Goal: Task Accomplishment & Management: Manage account settings

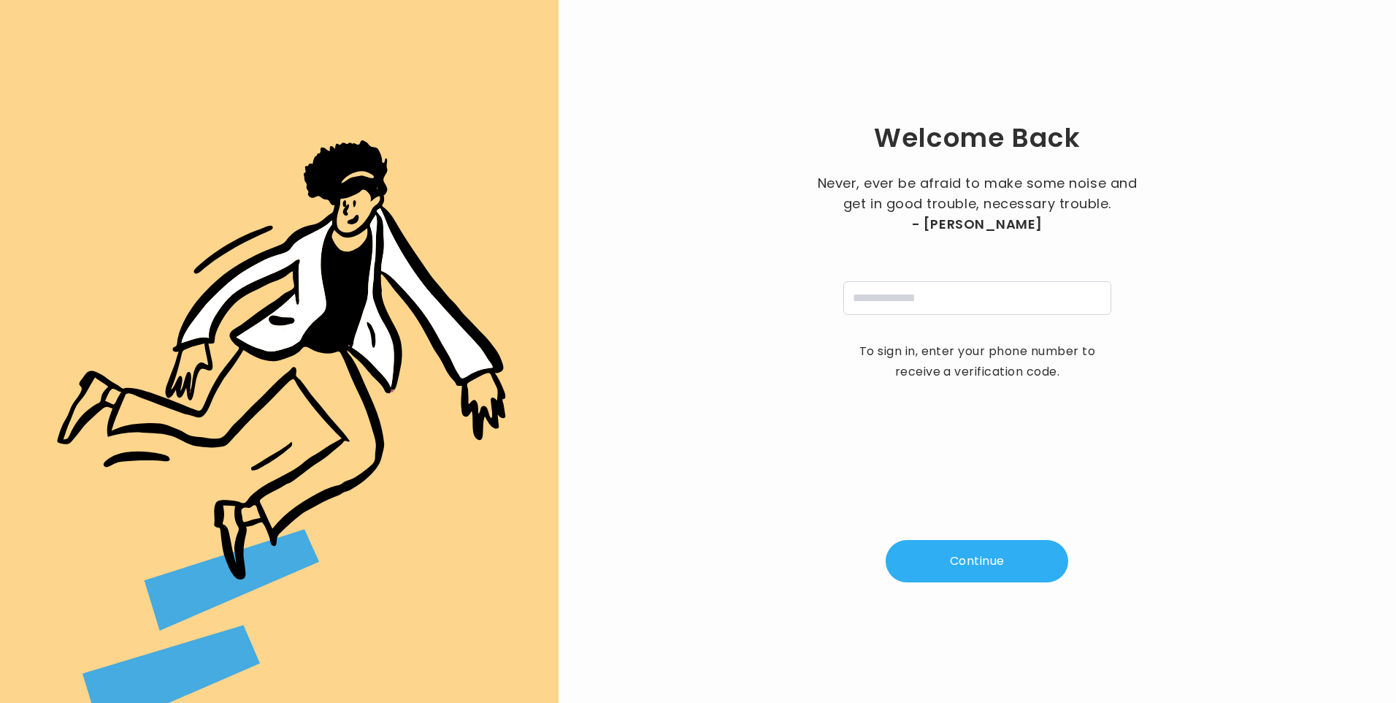
drag, startPoint x: 0, startPoint y: 0, endPoint x: 892, endPoint y: 307, distance: 943.9
click at [892, 307] on input "tel" at bounding box center [977, 298] width 268 height 34
type input "**********"
click at [978, 564] on button "Continue" at bounding box center [977, 561] width 183 height 42
type input "*"
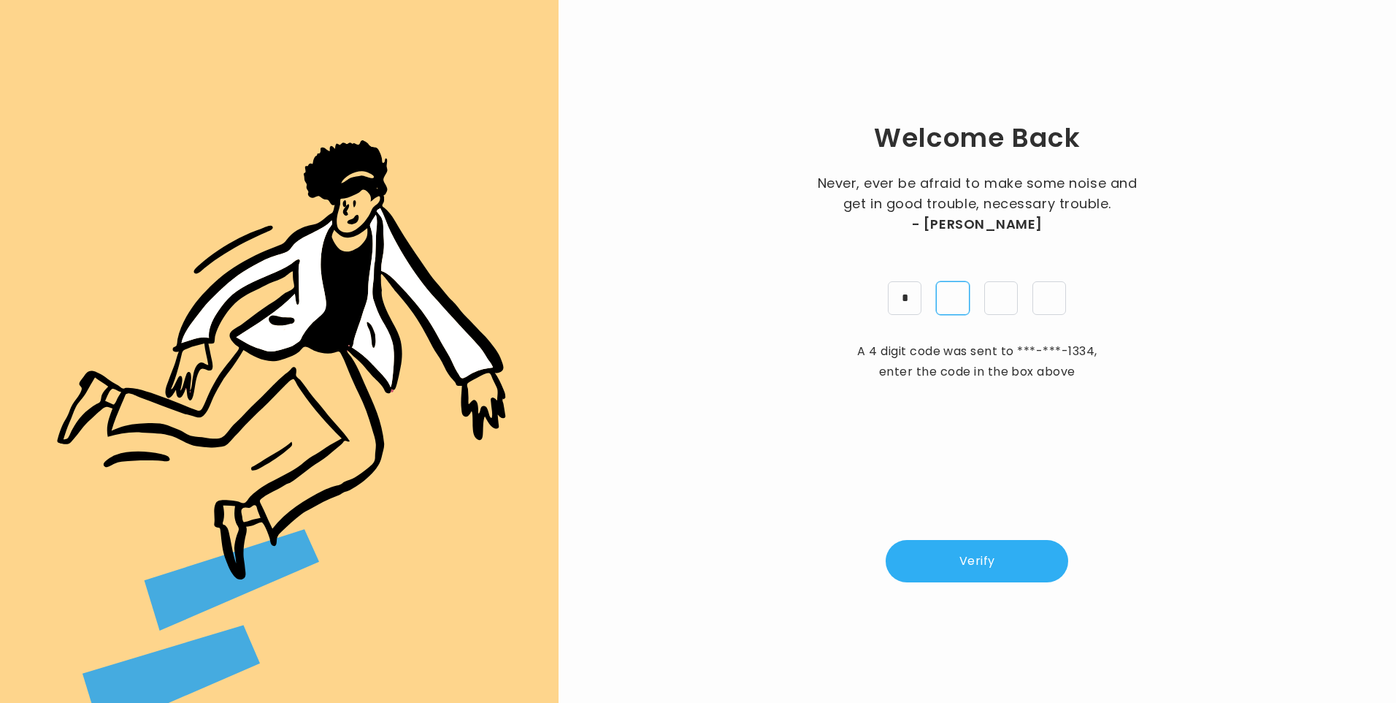
type input "*"
click at [973, 569] on button "Verify" at bounding box center [977, 561] width 183 height 42
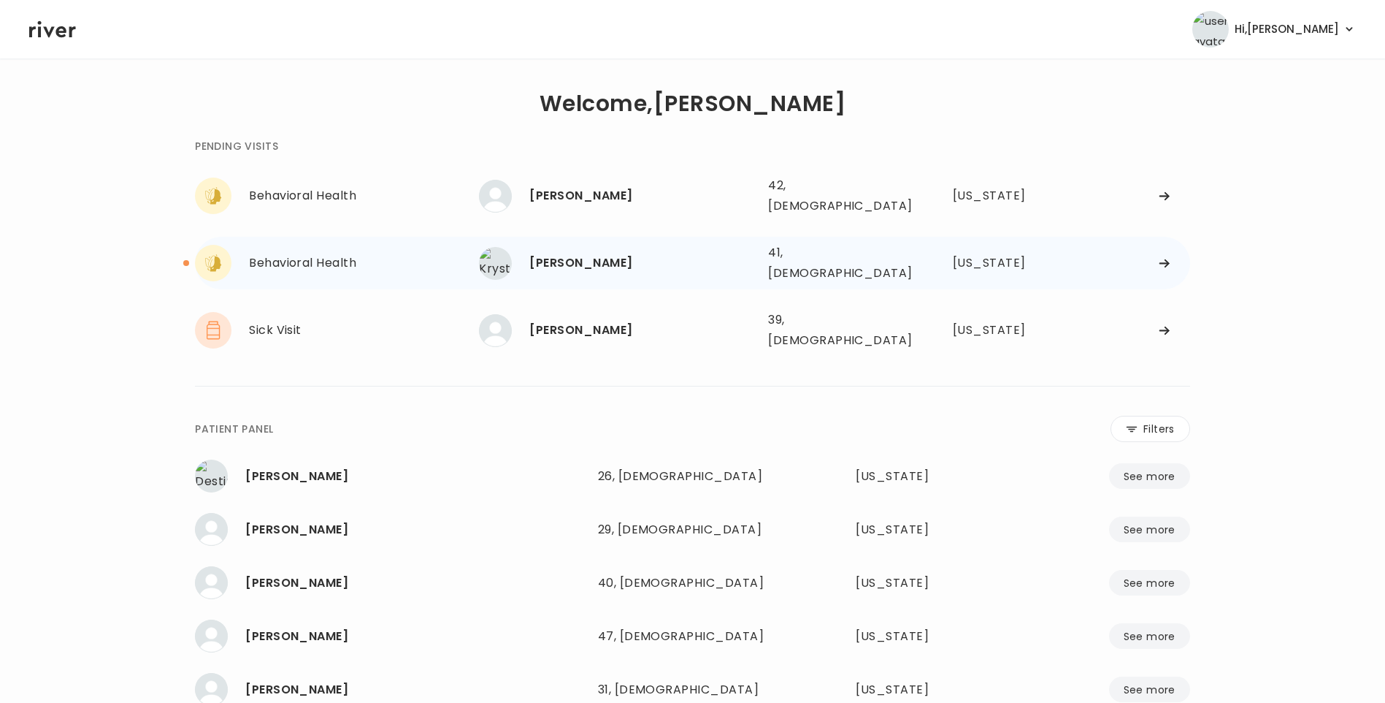
click at [616, 253] on div "Krystal Mathis" at bounding box center [642, 263] width 227 height 20
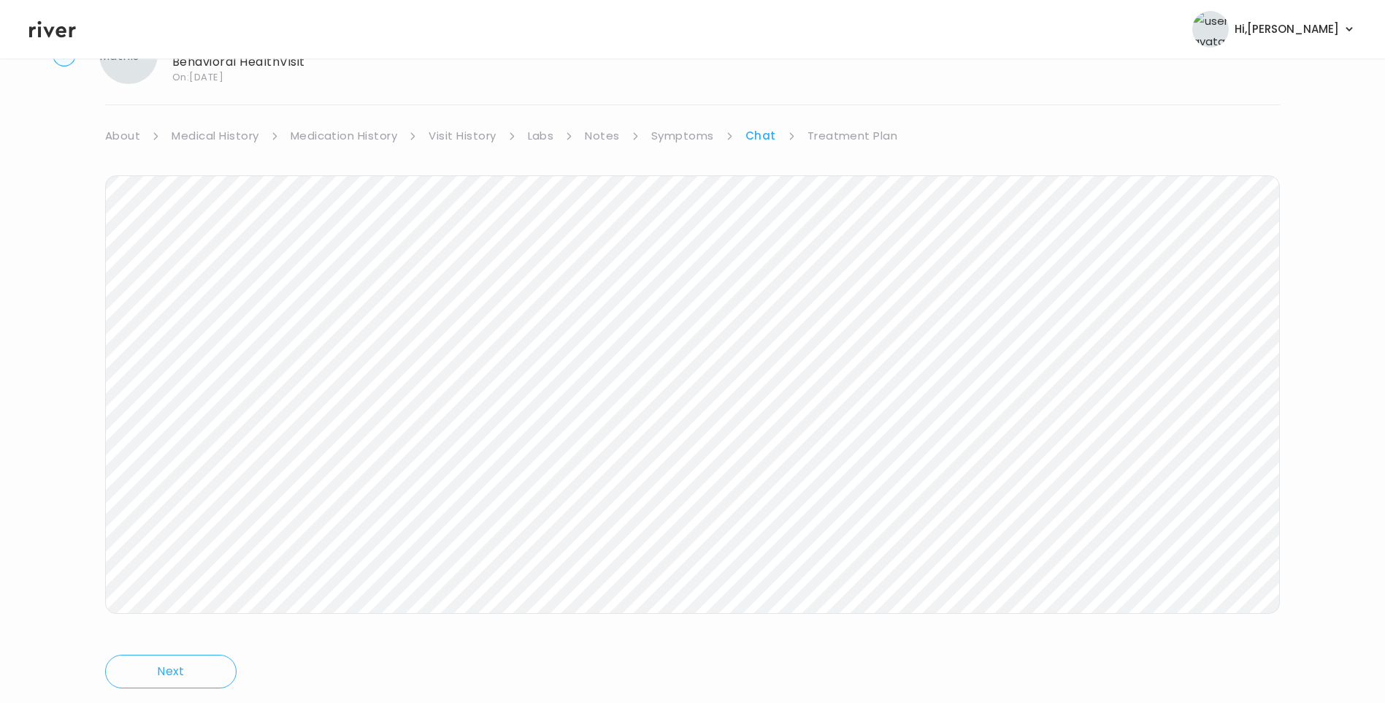
scroll to position [109, 0]
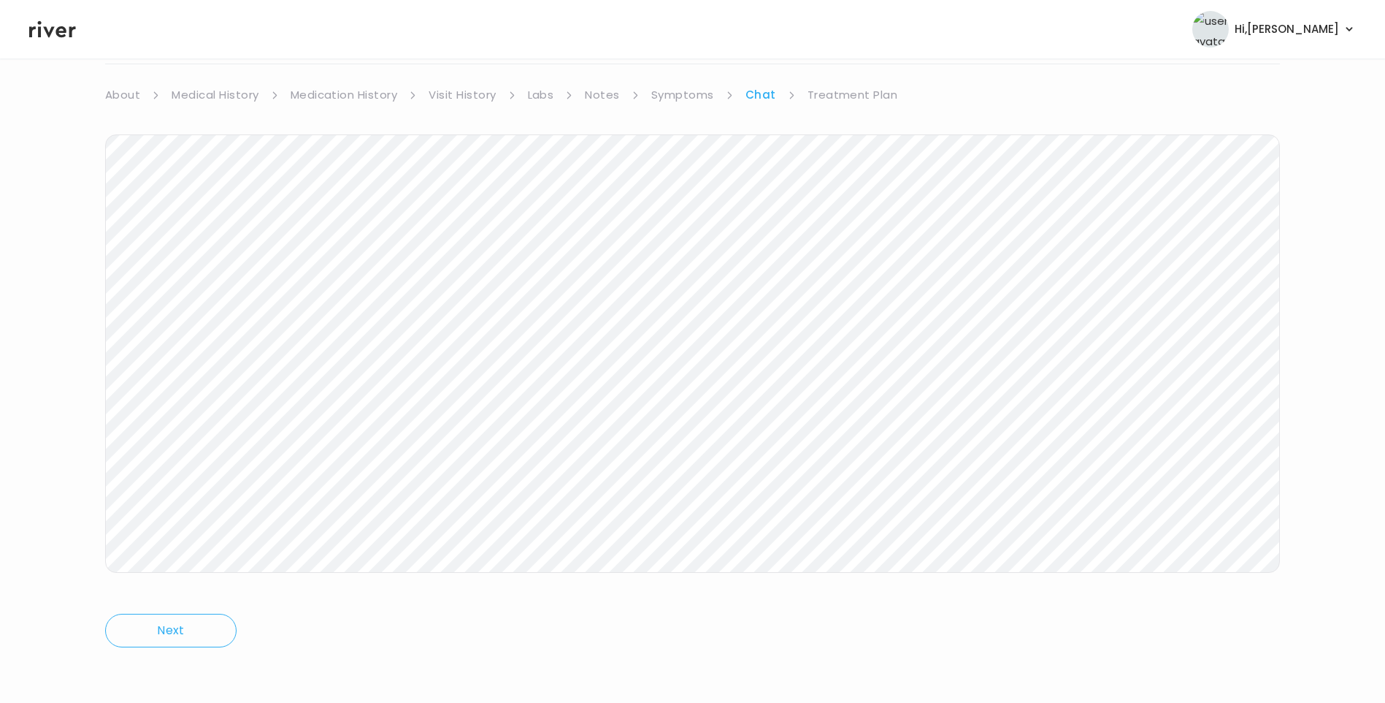
click at [832, 88] on link "Treatment Plan" at bounding box center [853, 95] width 91 height 20
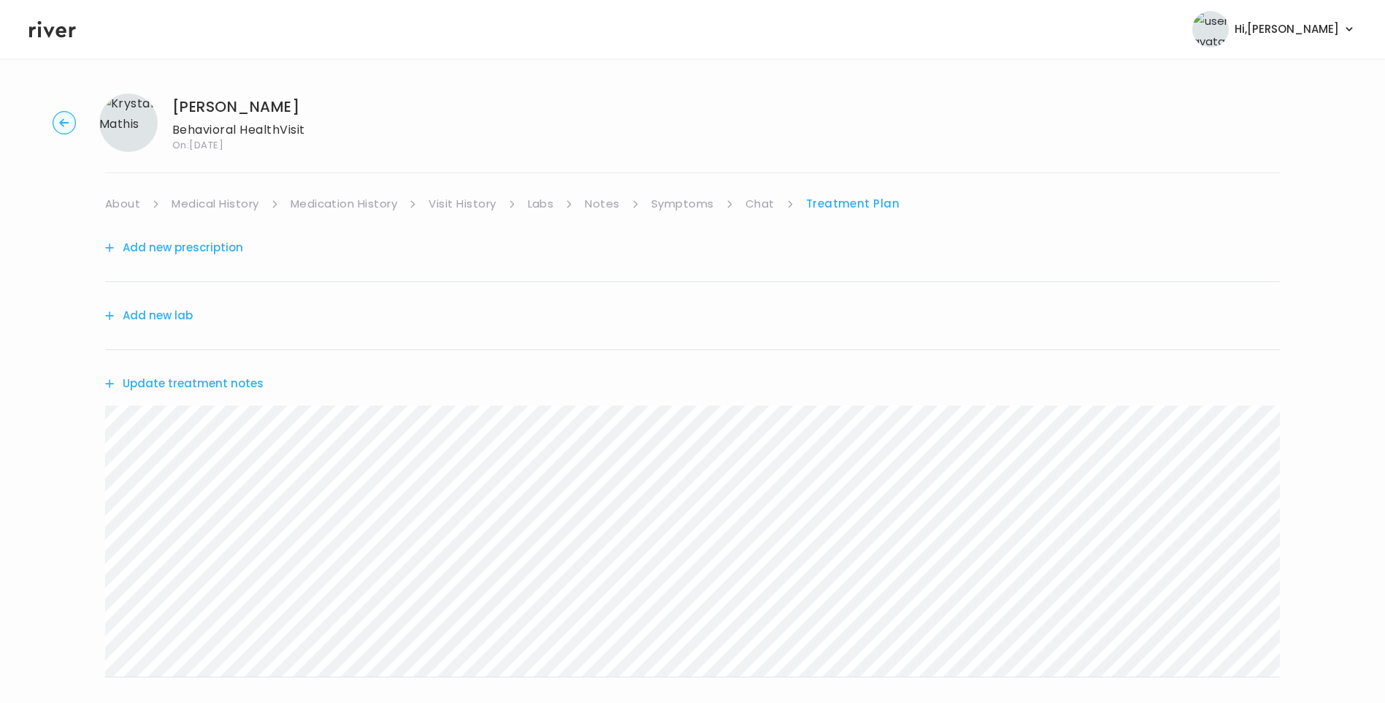
click at [188, 378] on button "Update treatment notes" at bounding box center [184, 383] width 158 height 20
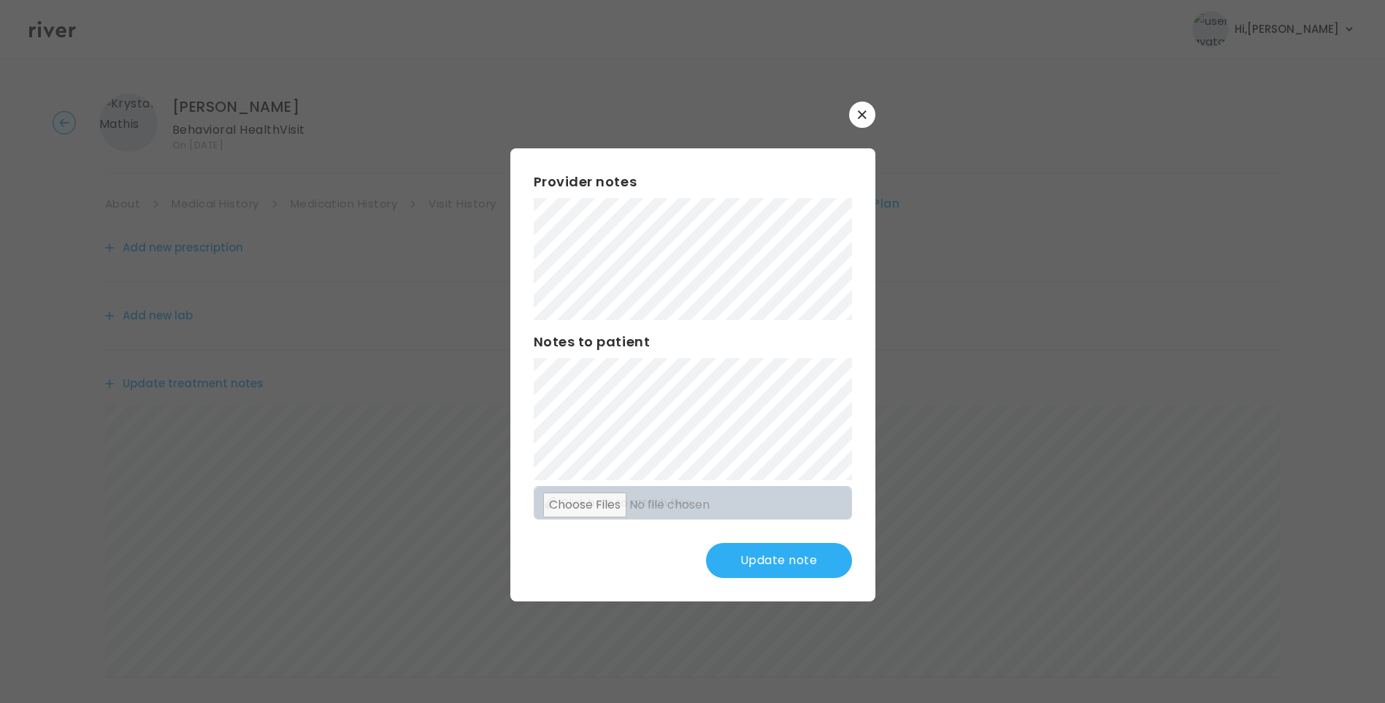
click at [786, 558] on button "Update note" at bounding box center [779, 560] width 146 height 35
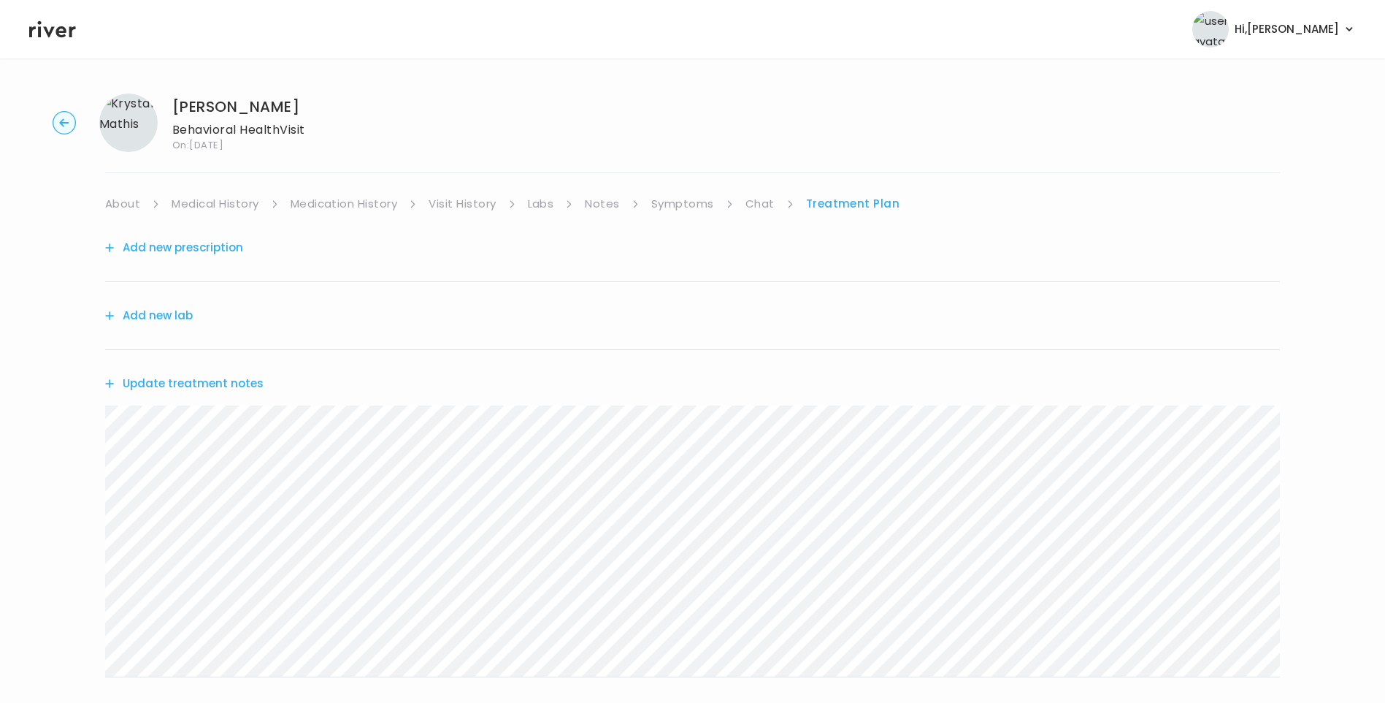
click at [770, 201] on link "Chat" at bounding box center [760, 204] width 29 height 20
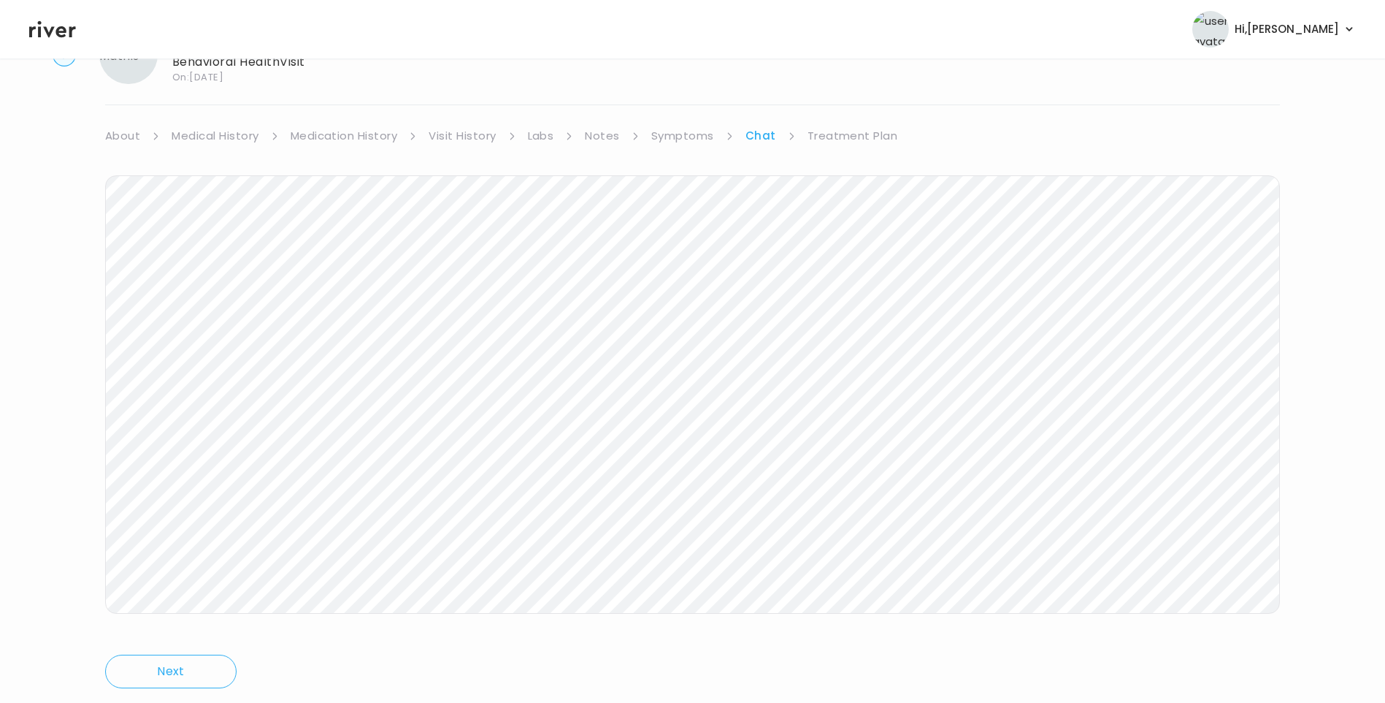
scroll to position [109, 0]
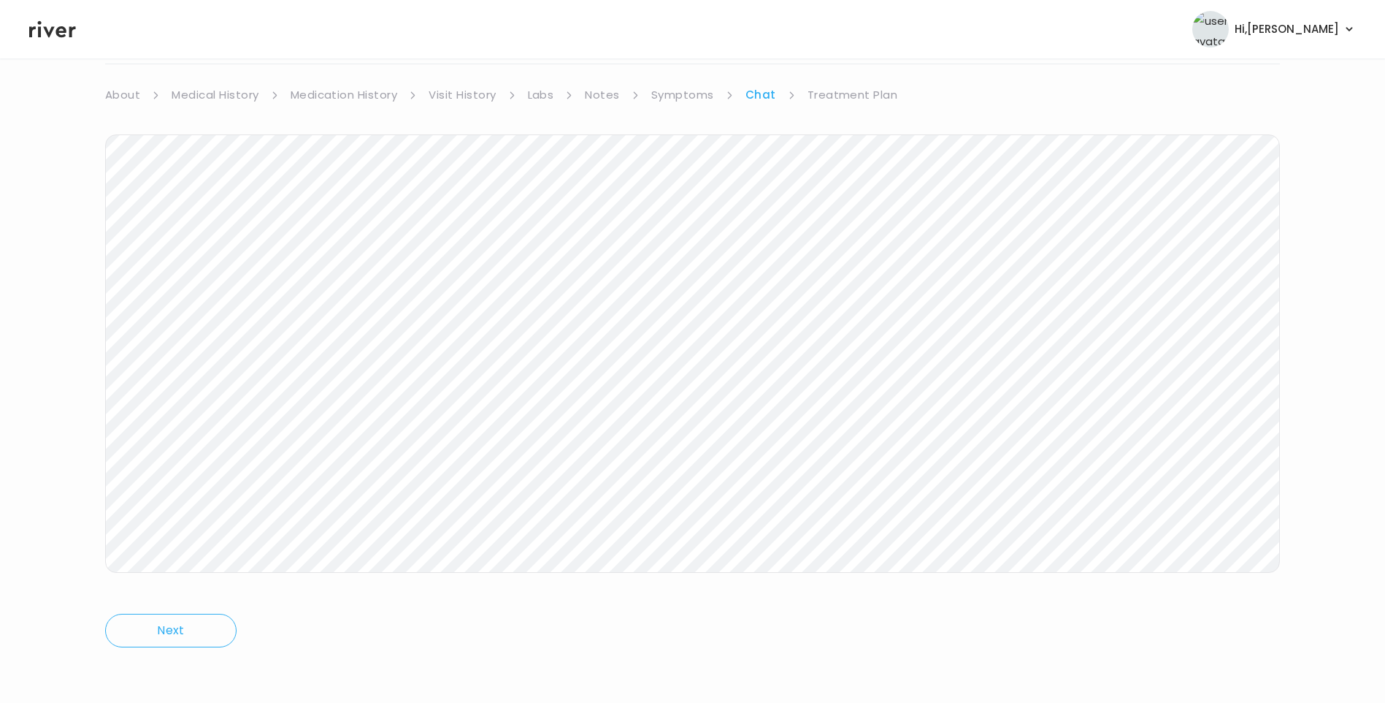
click at [824, 95] on link "Treatment Plan" at bounding box center [853, 95] width 91 height 20
click at [238, 275] on button "Update treatment notes" at bounding box center [184, 274] width 158 height 20
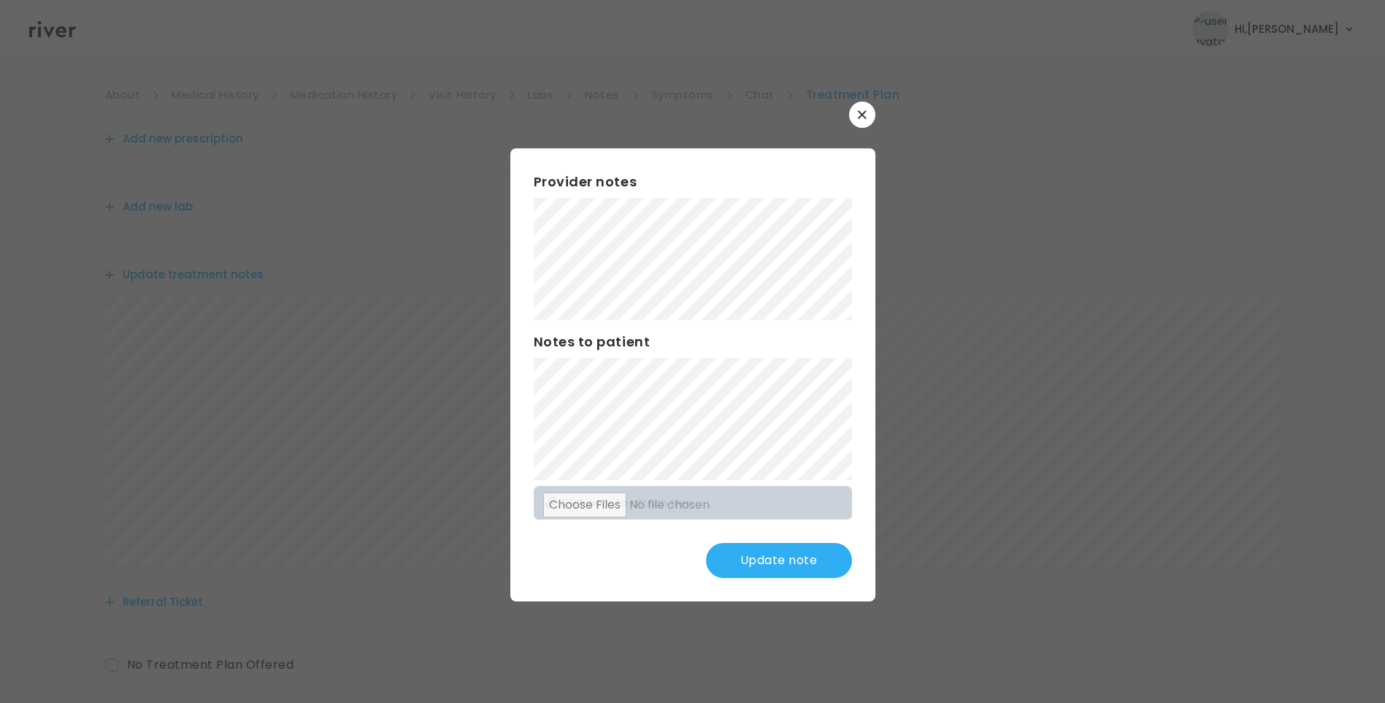
click at [765, 554] on button "Update note" at bounding box center [779, 560] width 146 height 35
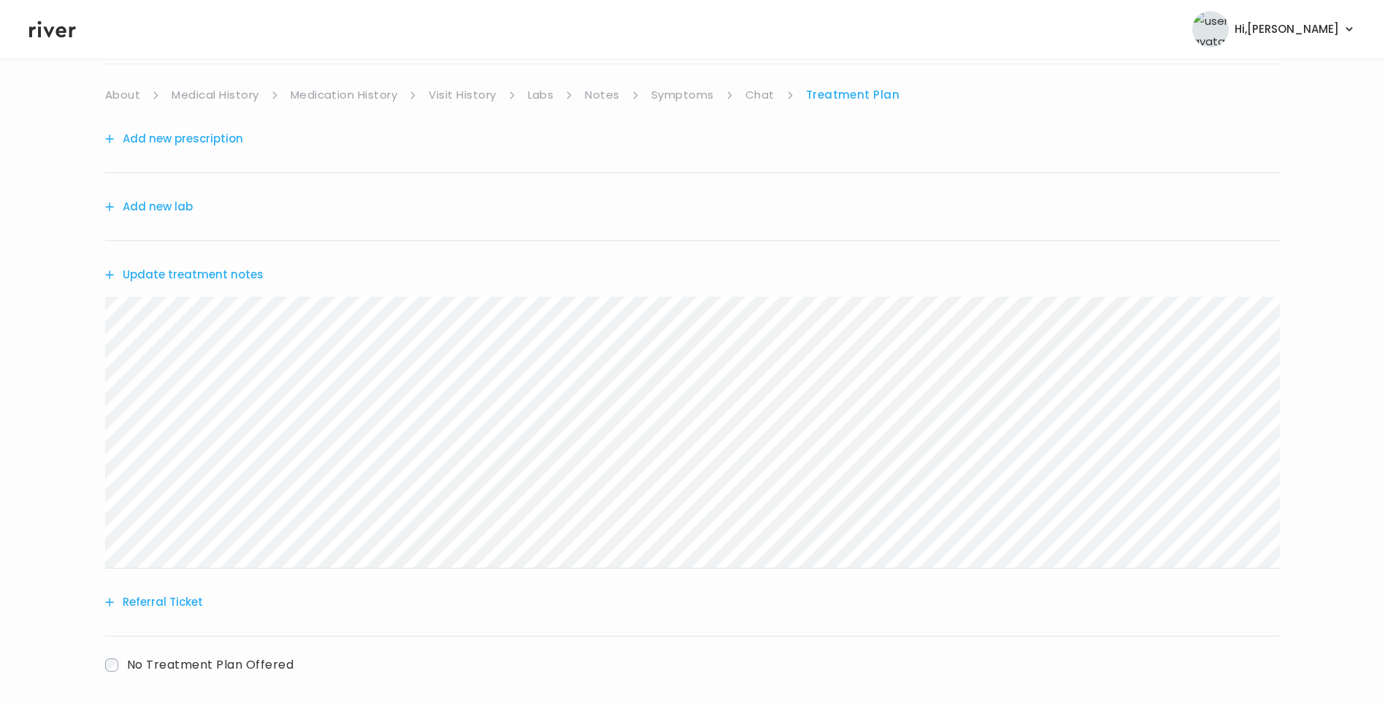
click at [208, 278] on button "Update treatment notes" at bounding box center [184, 274] width 158 height 20
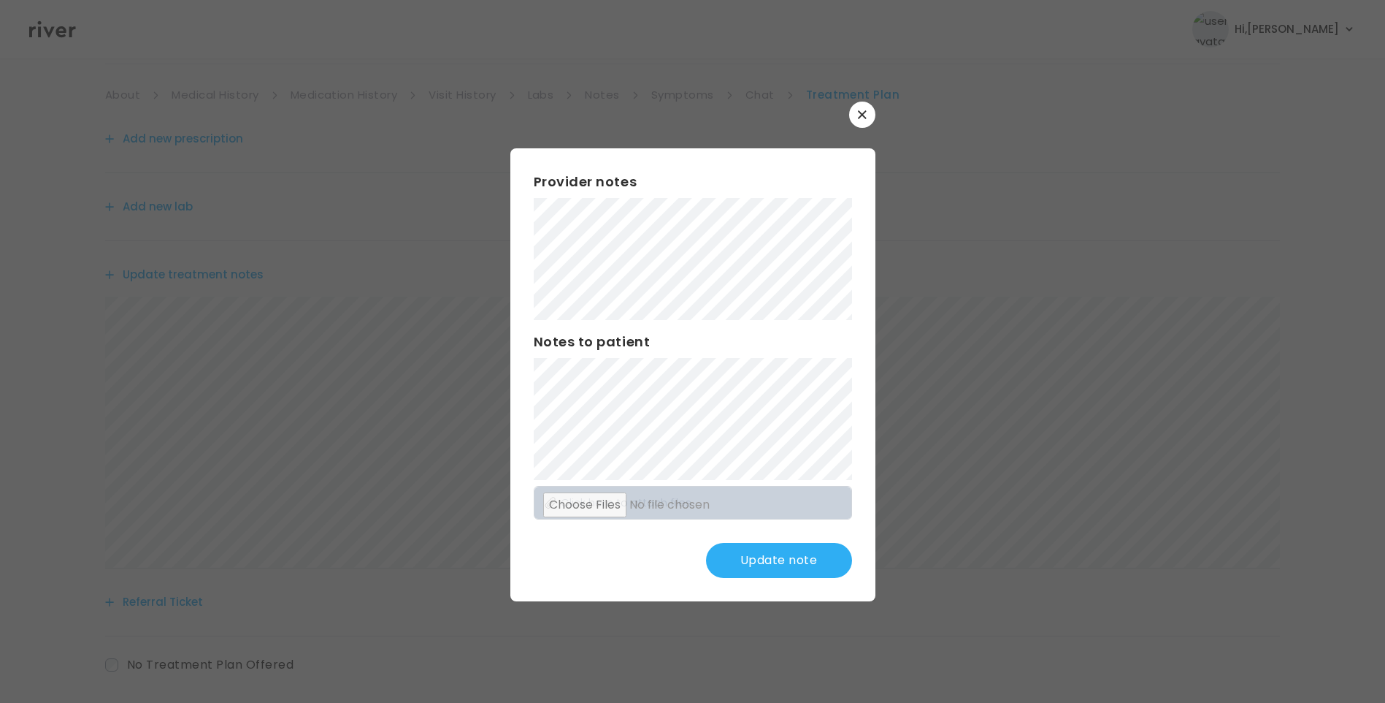
click at [789, 545] on button "Update note" at bounding box center [779, 560] width 146 height 35
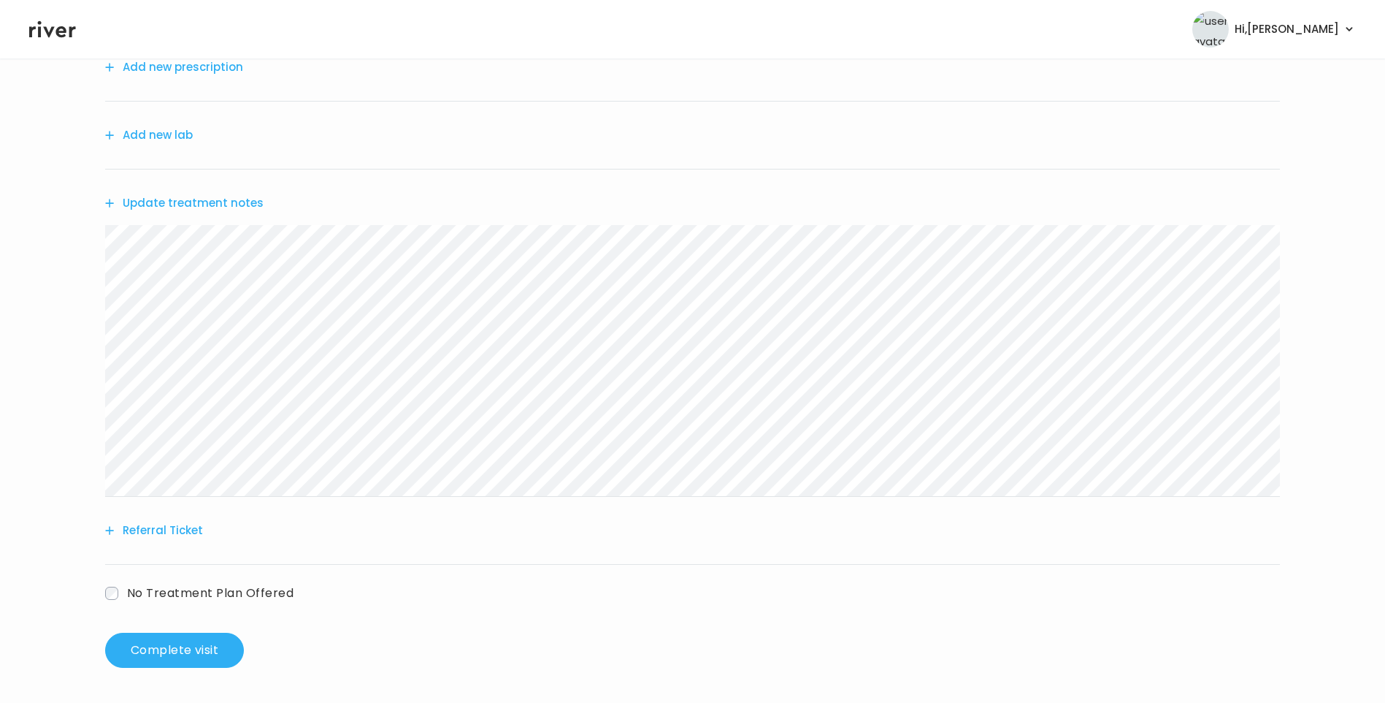
scroll to position [34, 0]
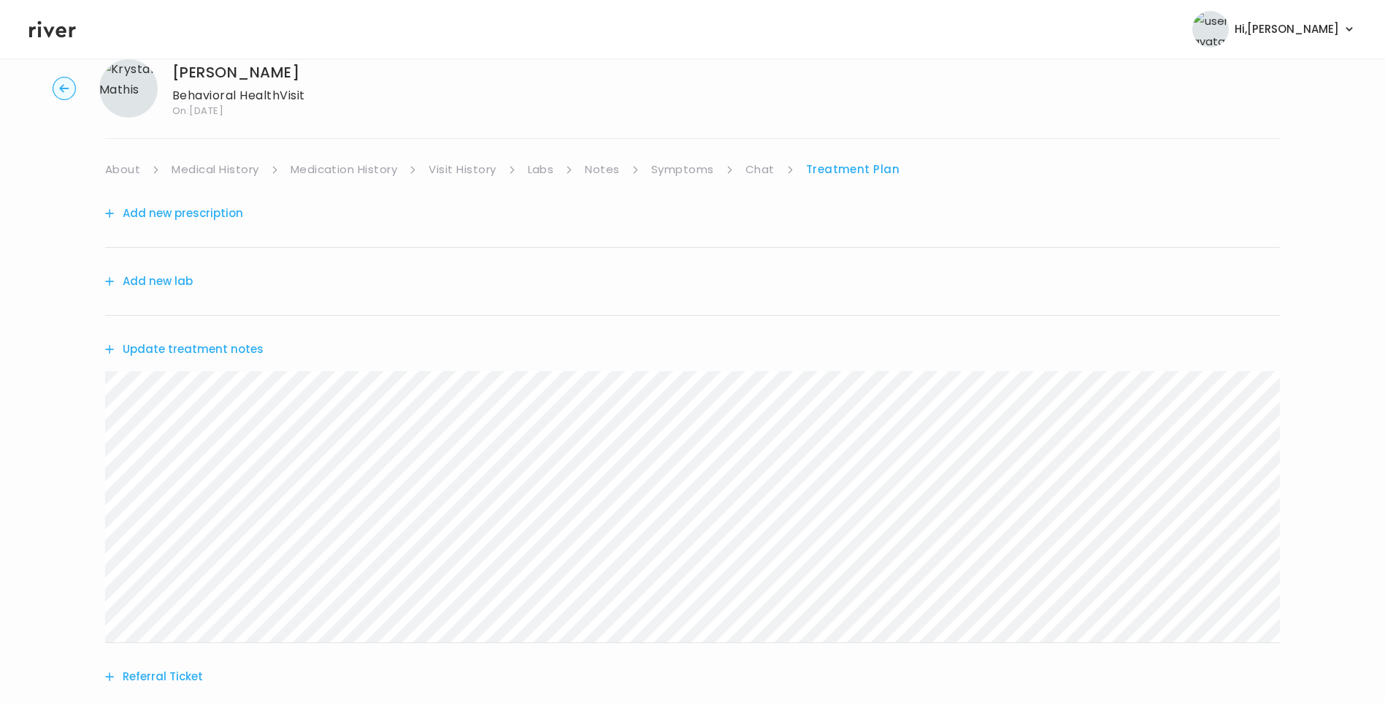
drag, startPoint x: 112, startPoint y: 159, endPoint x: 119, endPoint y: 163, distance: 8.2
click at [112, 159] on link "About" at bounding box center [122, 169] width 35 height 20
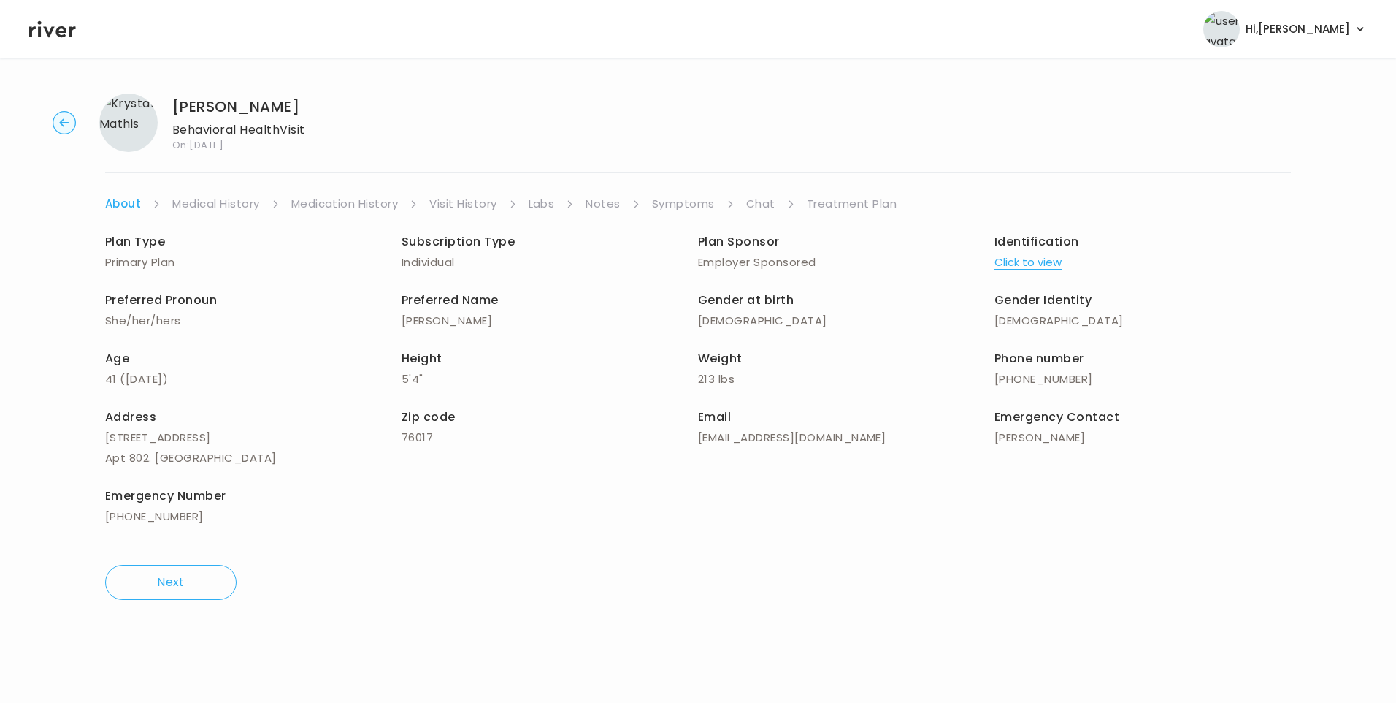
click at [861, 200] on link "Treatment Plan" at bounding box center [852, 204] width 91 height 20
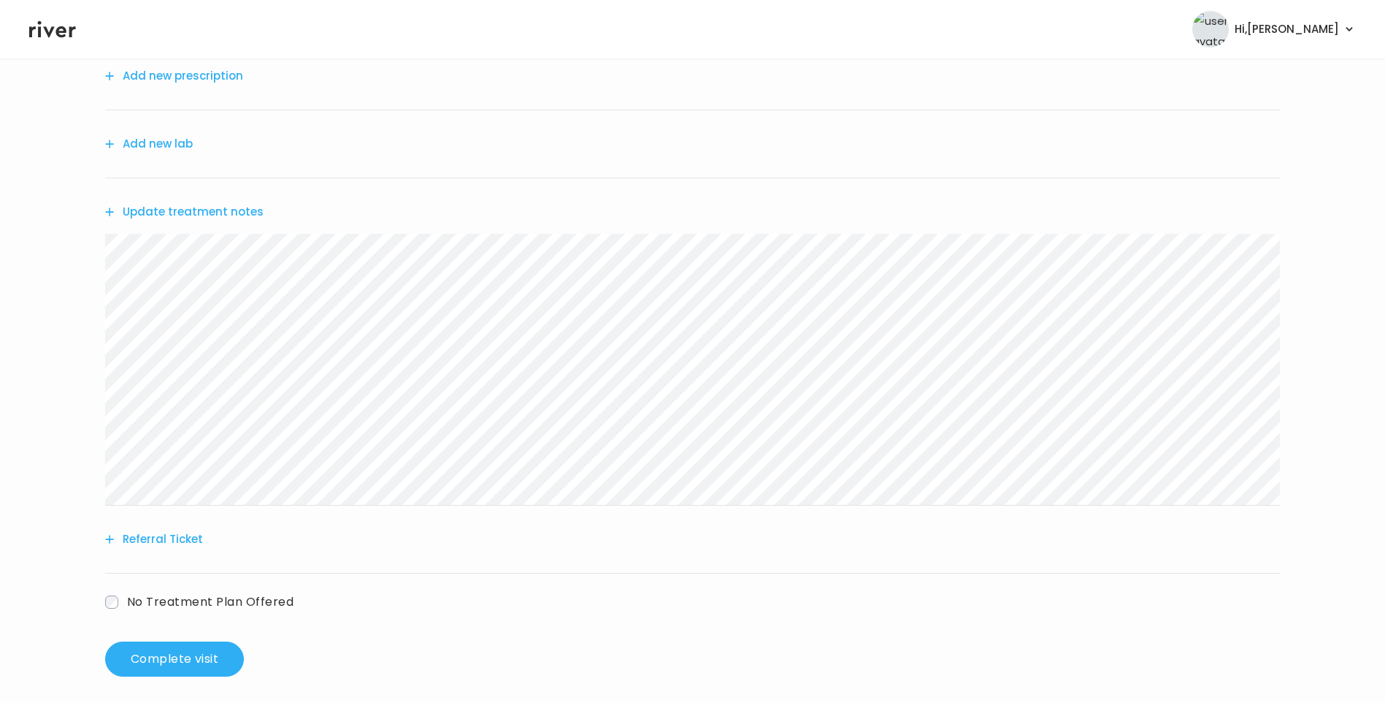
scroll to position [180, 0]
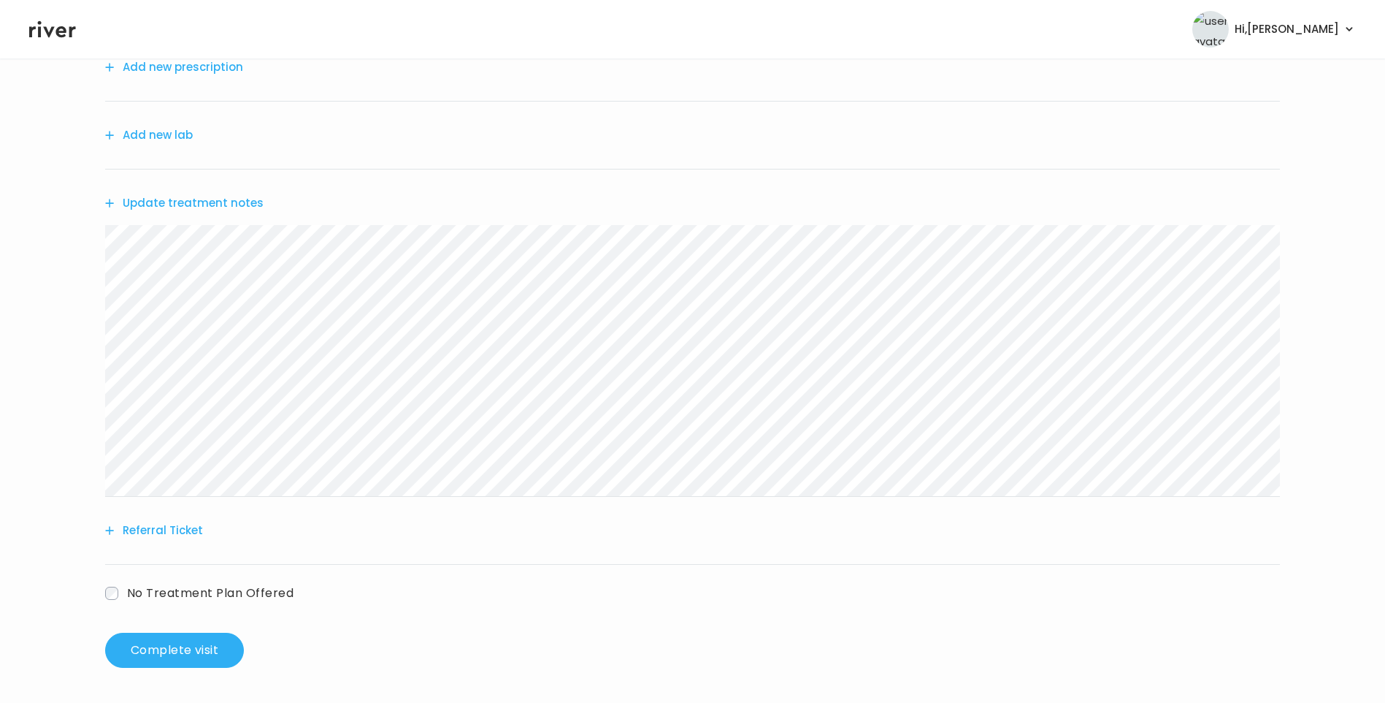
click at [91, 252] on div "Krystal Mathis Behavioral Health Visit On: 25 Sep 2025 About Medical History Me…" at bounding box center [692, 290] width 1385 height 778
click at [191, 529] on button "Referral Ticket" at bounding box center [154, 530] width 98 height 20
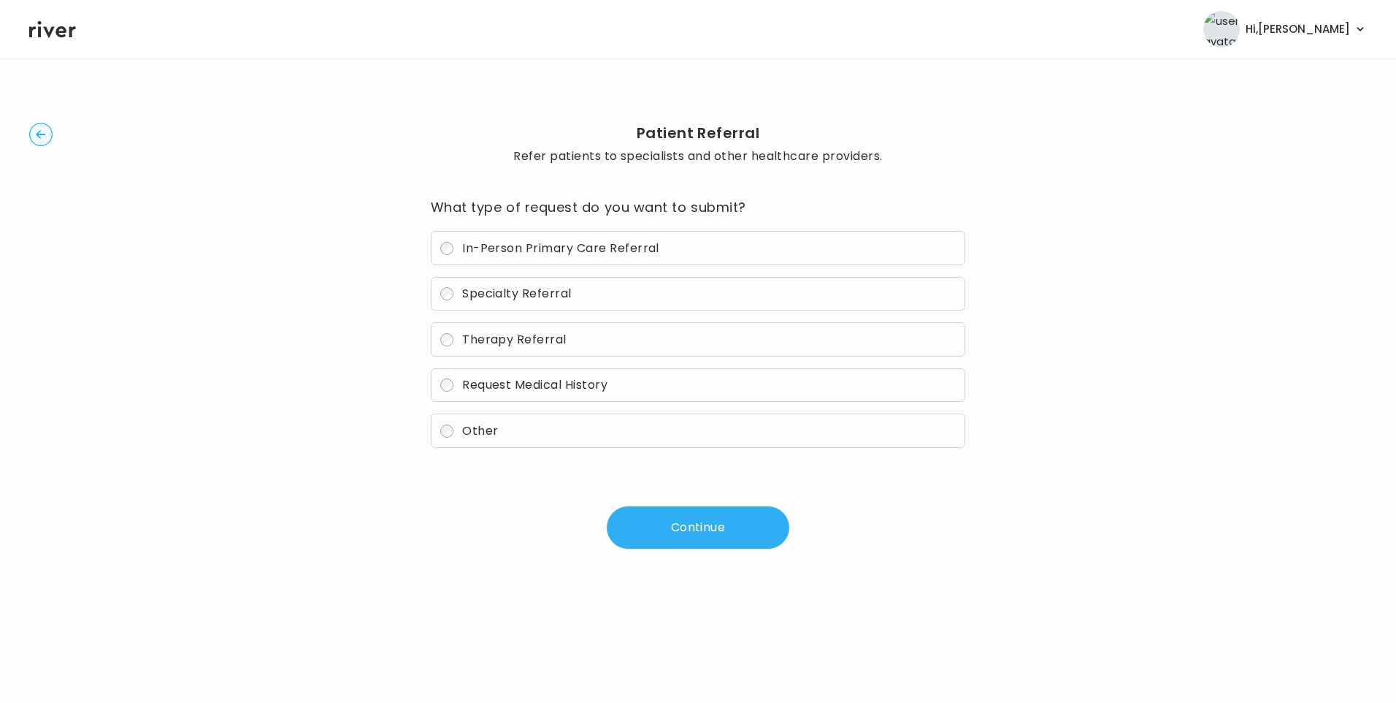
click at [548, 347] on span "Therapy Referral" at bounding box center [514, 339] width 104 height 17
click at [681, 537] on button "Continue" at bounding box center [698, 527] width 183 height 42
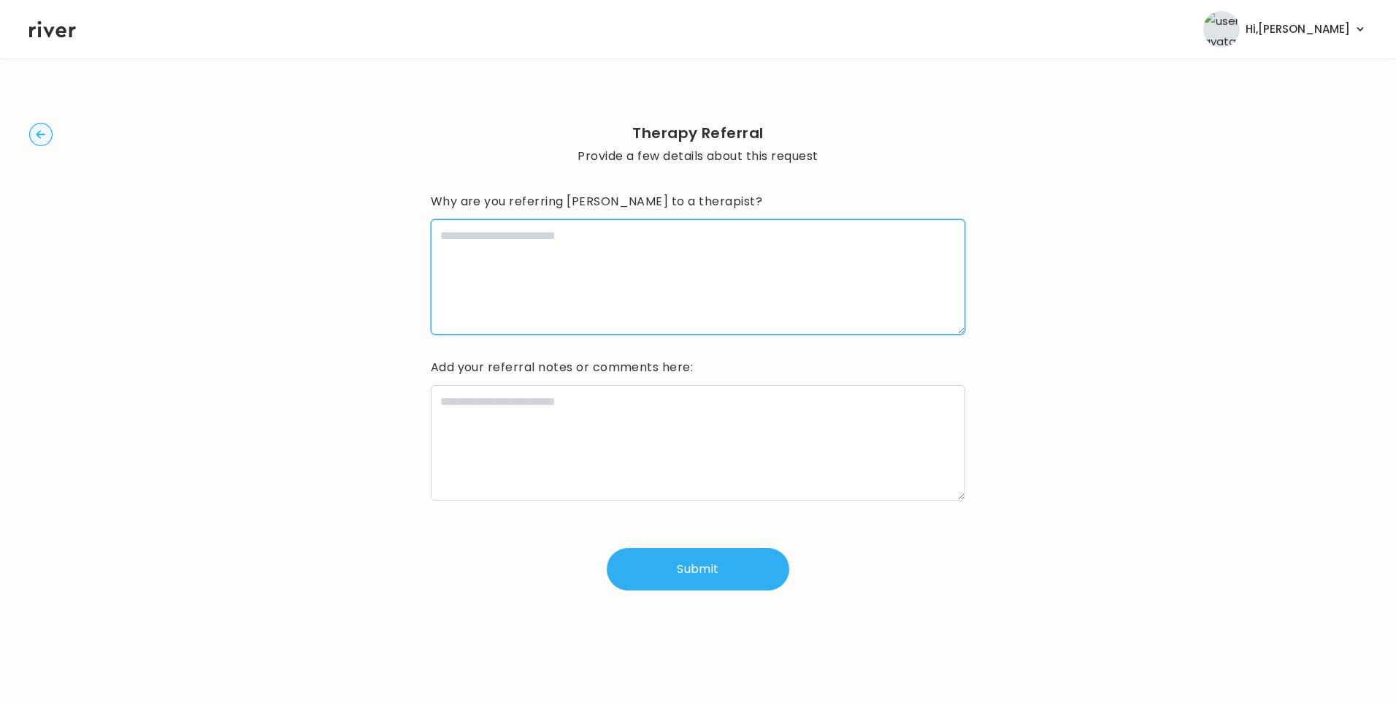
click at [612, 269] on textarea at bounding box center [698, 276] width 535 height 115
type textarea "**********"
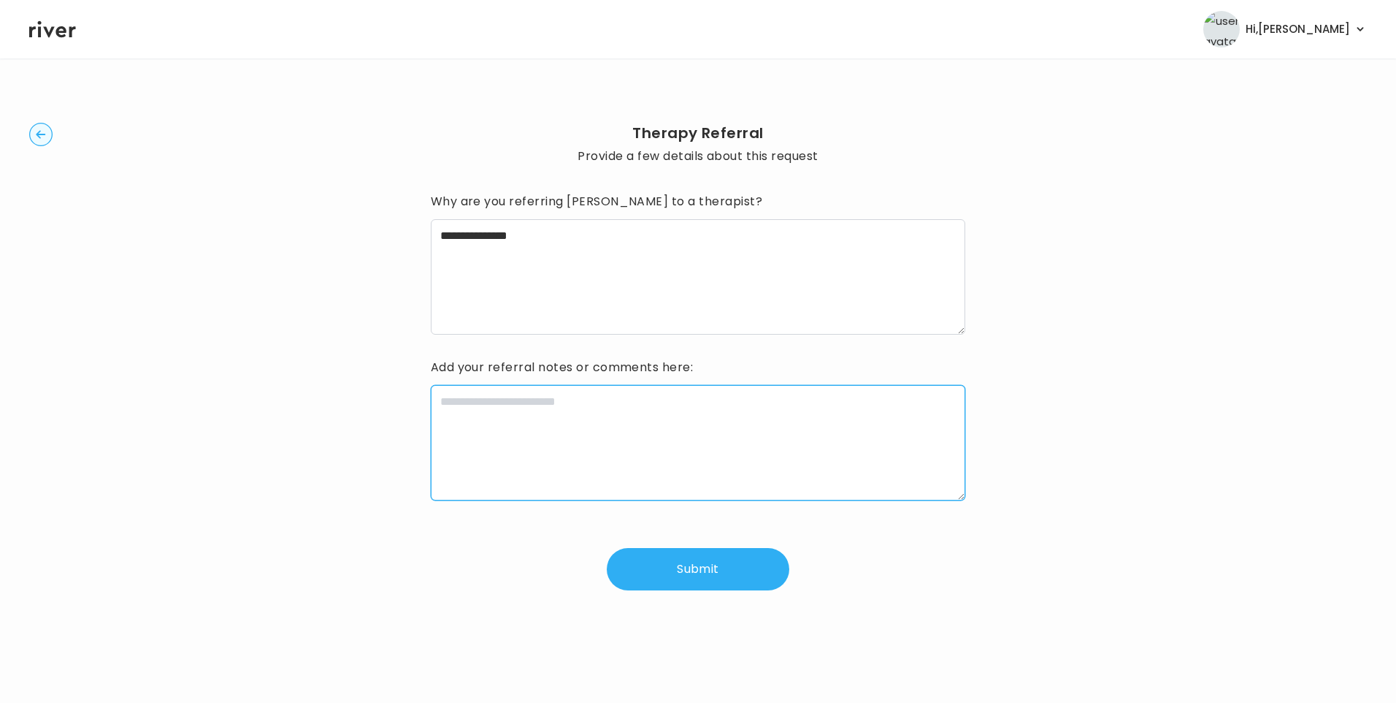
click at [628, 462] on textarea at bounding box center [698, 442] width 535 height 115
paste textarea "**********"
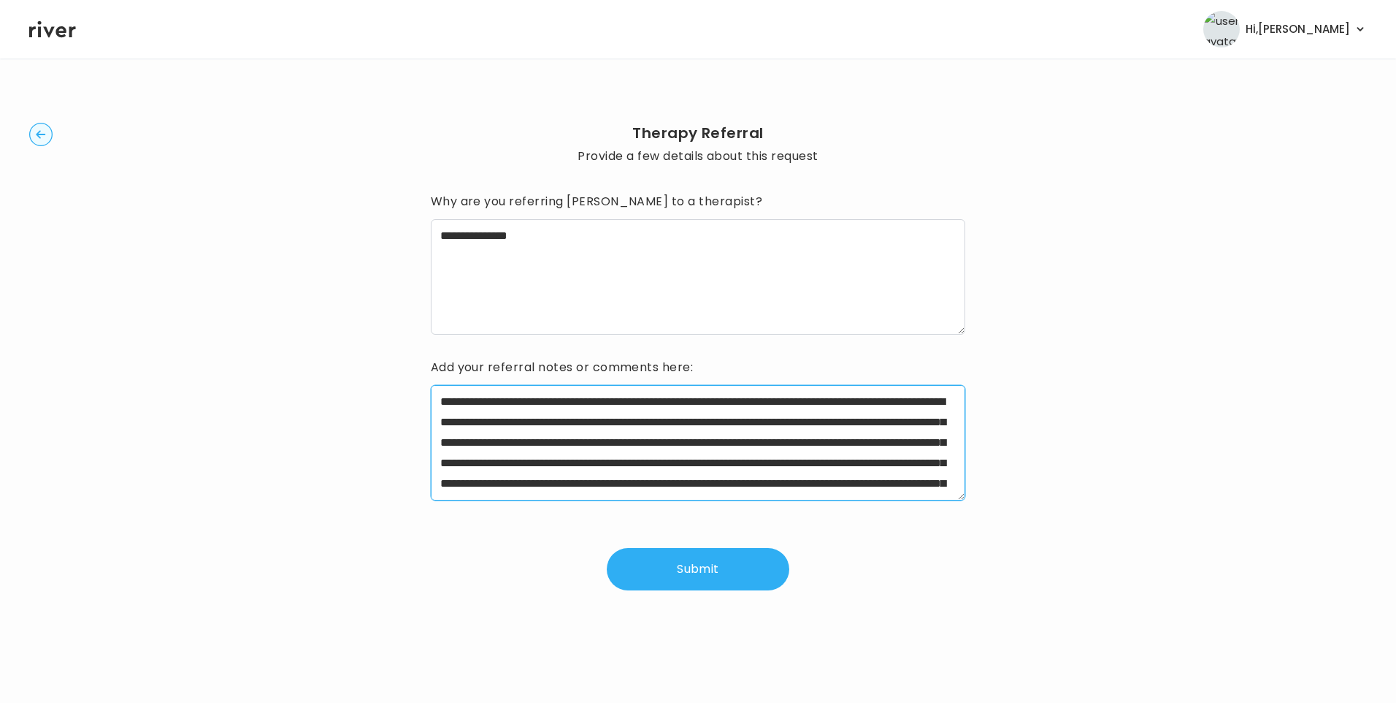
drag, startPoint x: 483, startPoint y: 398, endPoint x: 552, endPoint y: 401, distance: 68.7
click at [552, 401] on textarea "**********" at bounding box center [698, 442] width 535 height 115
type textarea "**********"
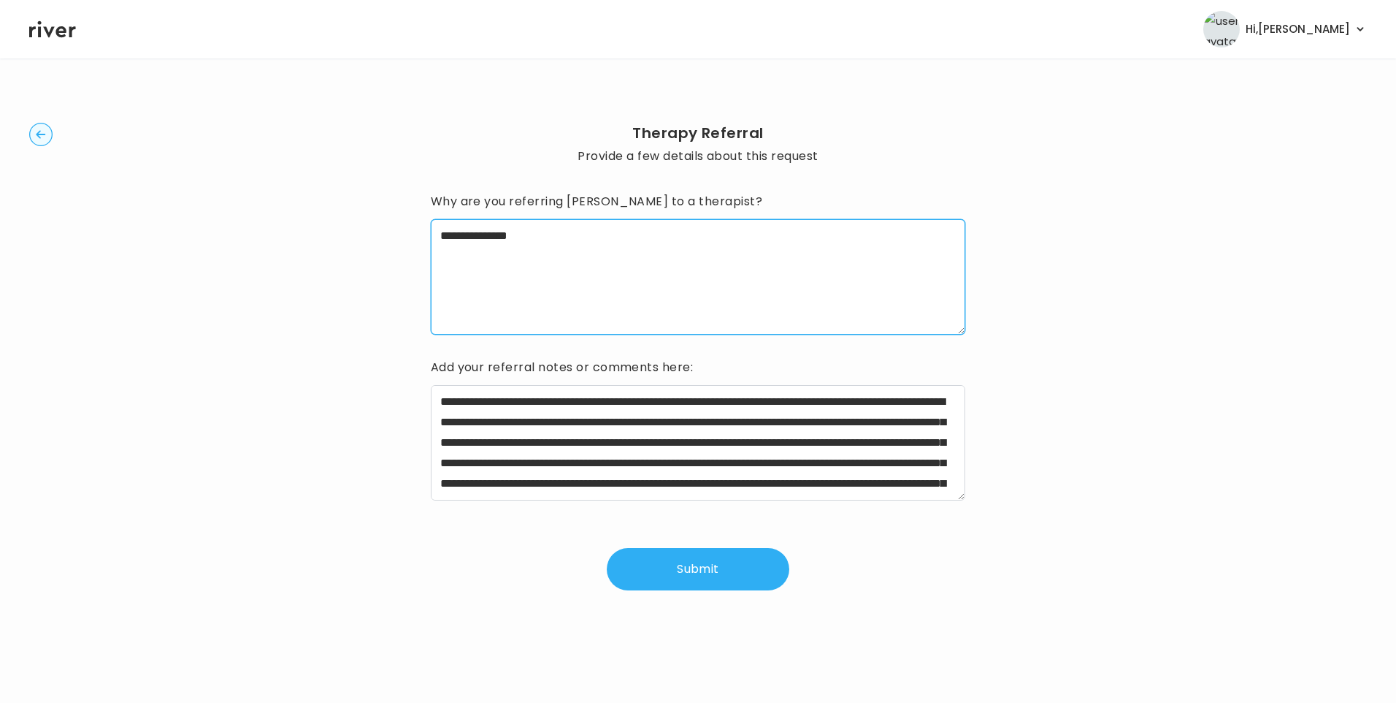
click at [582, 237] on textarea "**********" at bounding box center [698, 276] width 535 height 115
type textarea "**********"
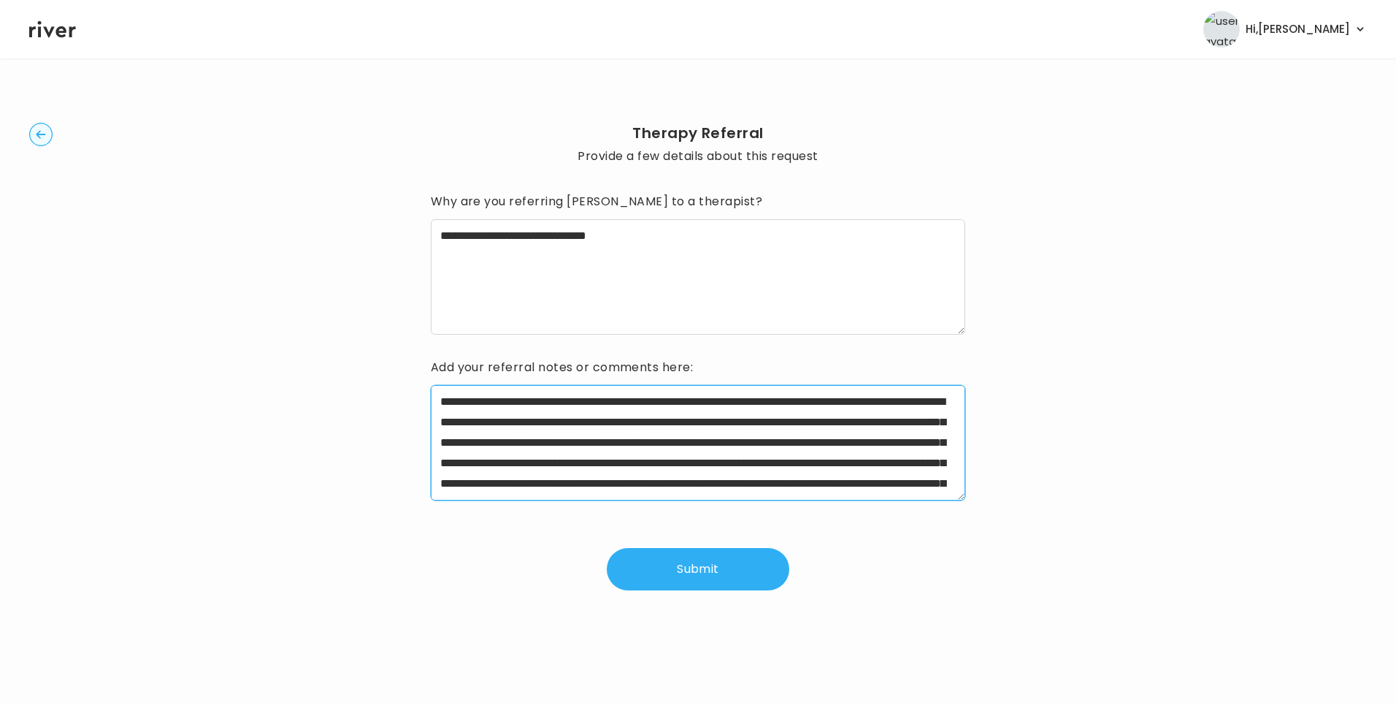
click at [484, 439] on textarea "**********" at bounding box center [698, 442] width 535 height 115
drag, startPoint x: 869, startPoint y: 437, endPoint x: 903, endPoint y: 445, distance: 34.5
click at [903, 445] on textarea "**********" at bounding box center [698, 442] width 535 height 115
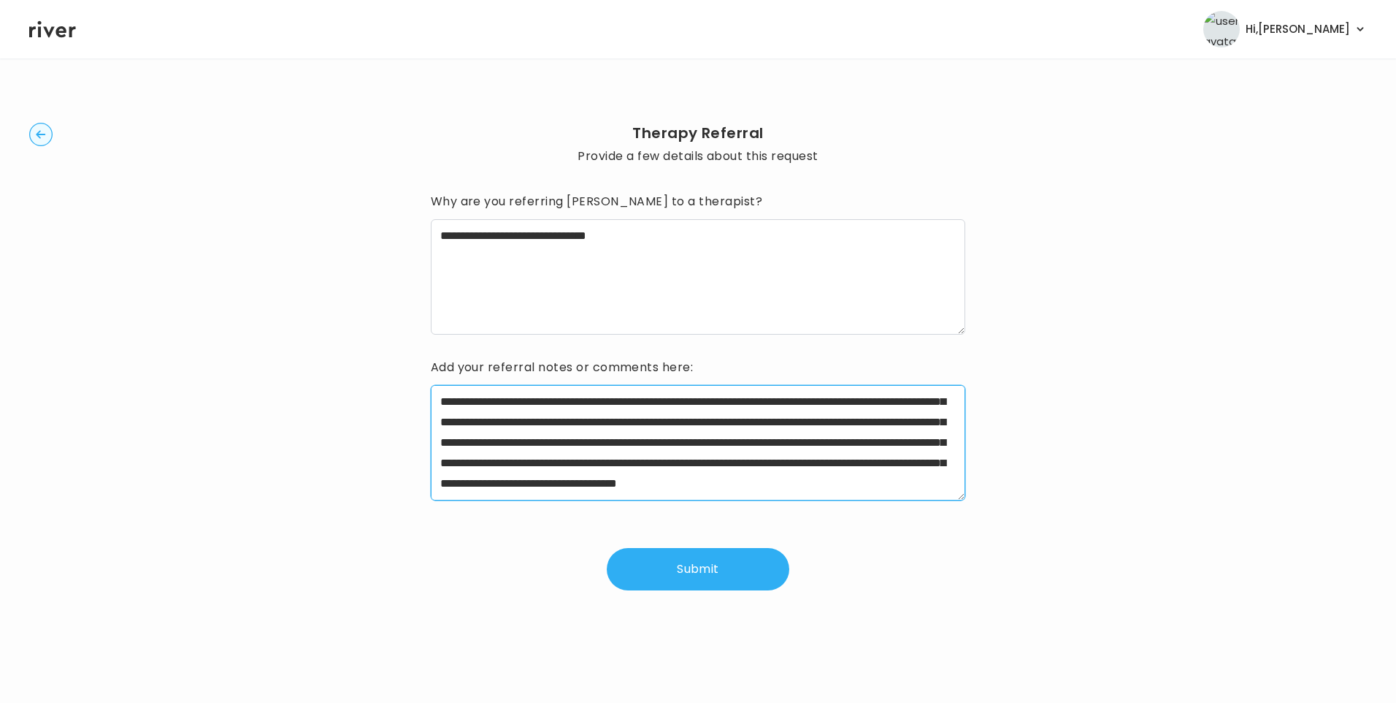
drag, startPoint x: 694, startPoint y: 463, endPoint x: 873, endPoint y: 459, distance: 179.0
click at [873, 459] on textarea "**********" at bounding box center [698, 442] width 535 height 115
drag, startPoint x: 852, startPoint y: 464, endPoint x: 897, endPoint y: 505, distance: 61.0
click at [897, 505] on div "**********" at bounding box center [698, 446] width 535 height 122
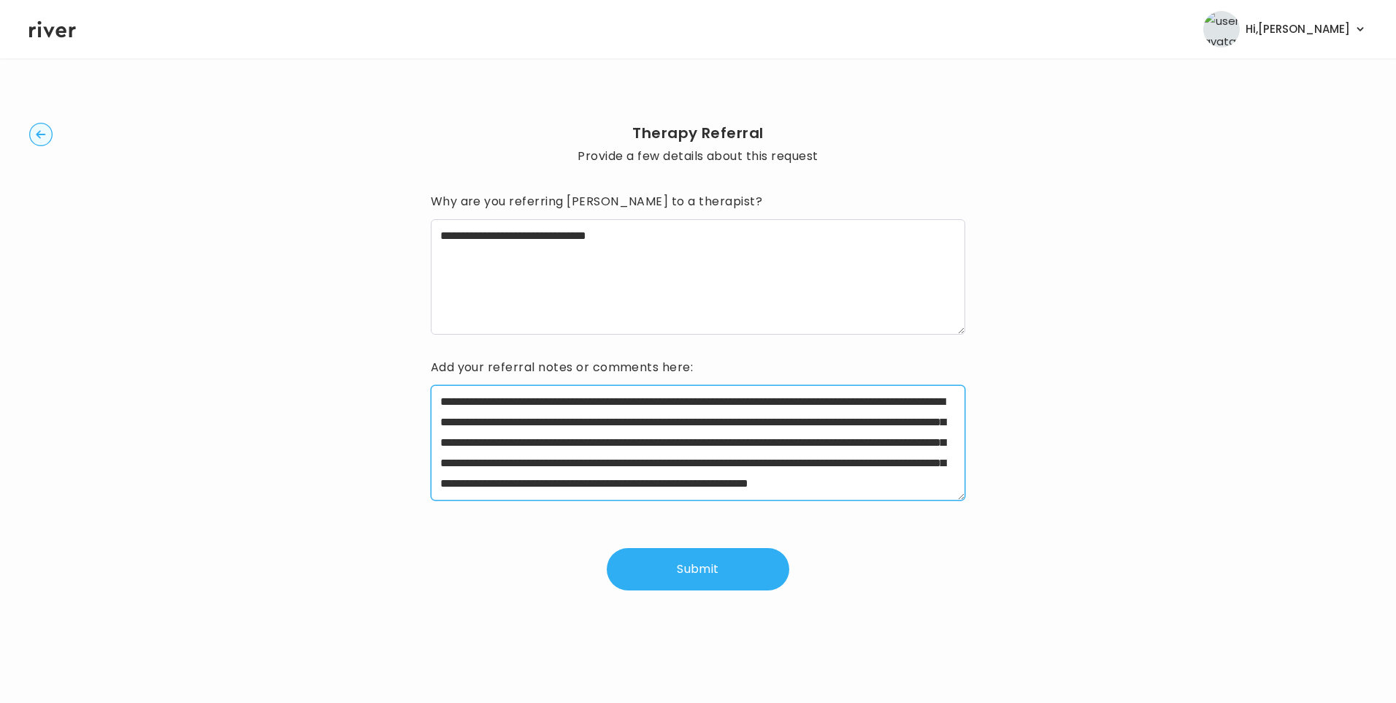
click at [873, 479] on textarea "**********" at bounding box center [698, 442] width 535 height 115
type textarea "**********"
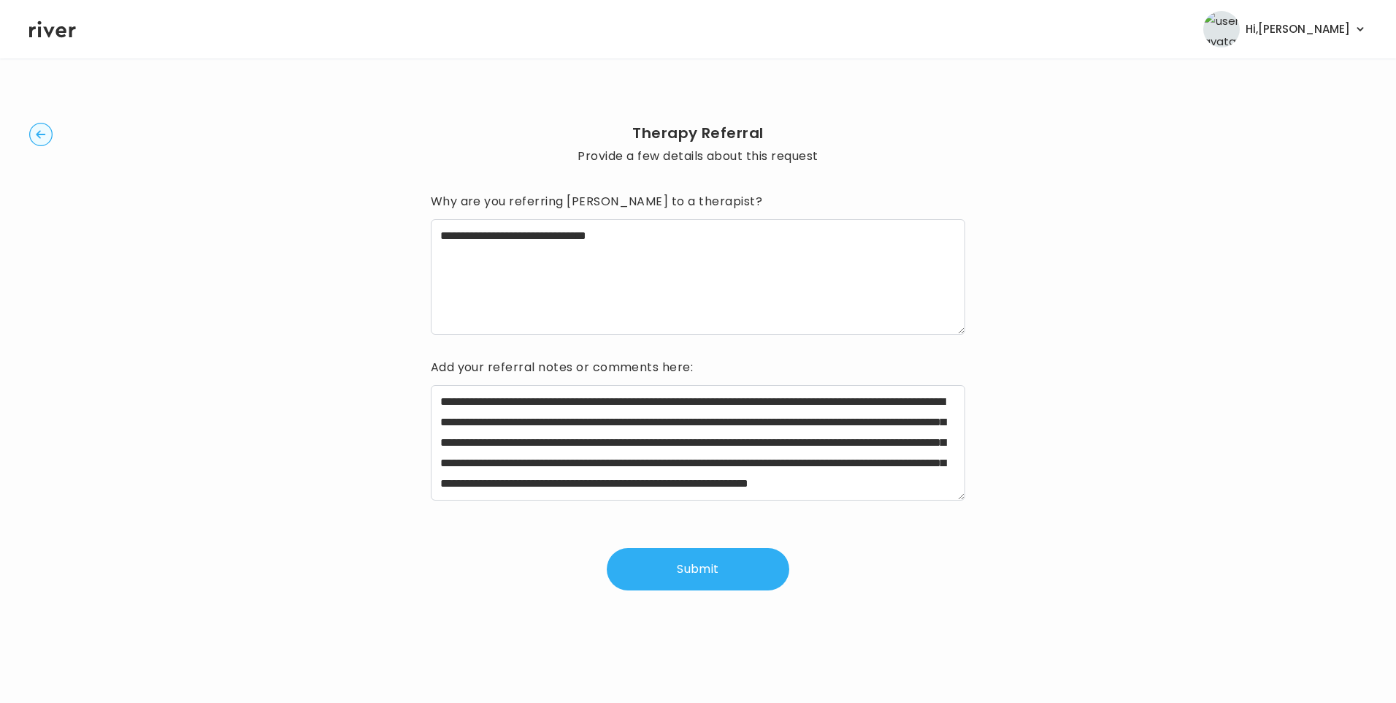
click at [726, 559] on button "Submit" at bounding box center [698, 569] width 183 height 42
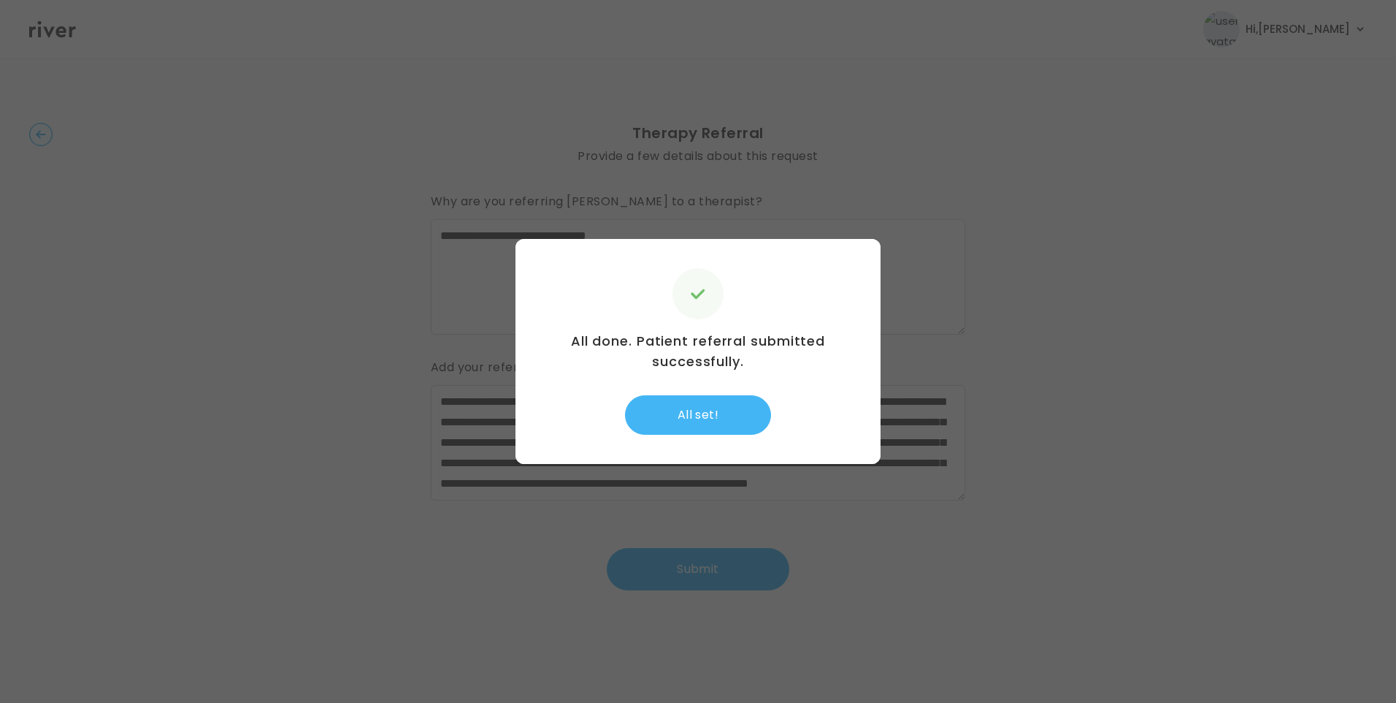
click at [682, 424] on button "All set!" at bounding box center [698, 414] width 146 height 39
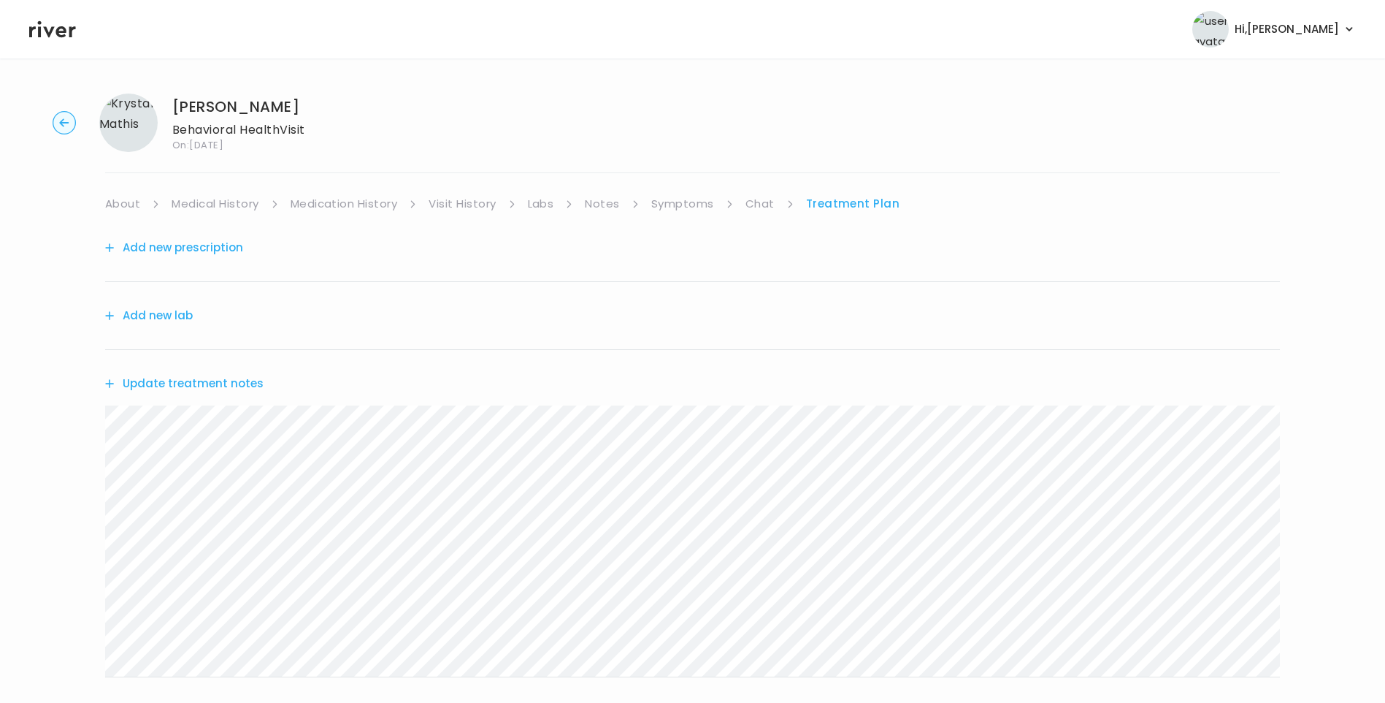
click at [137, 199] on link "About" at bounding box center [122, 204] width 35 height 20
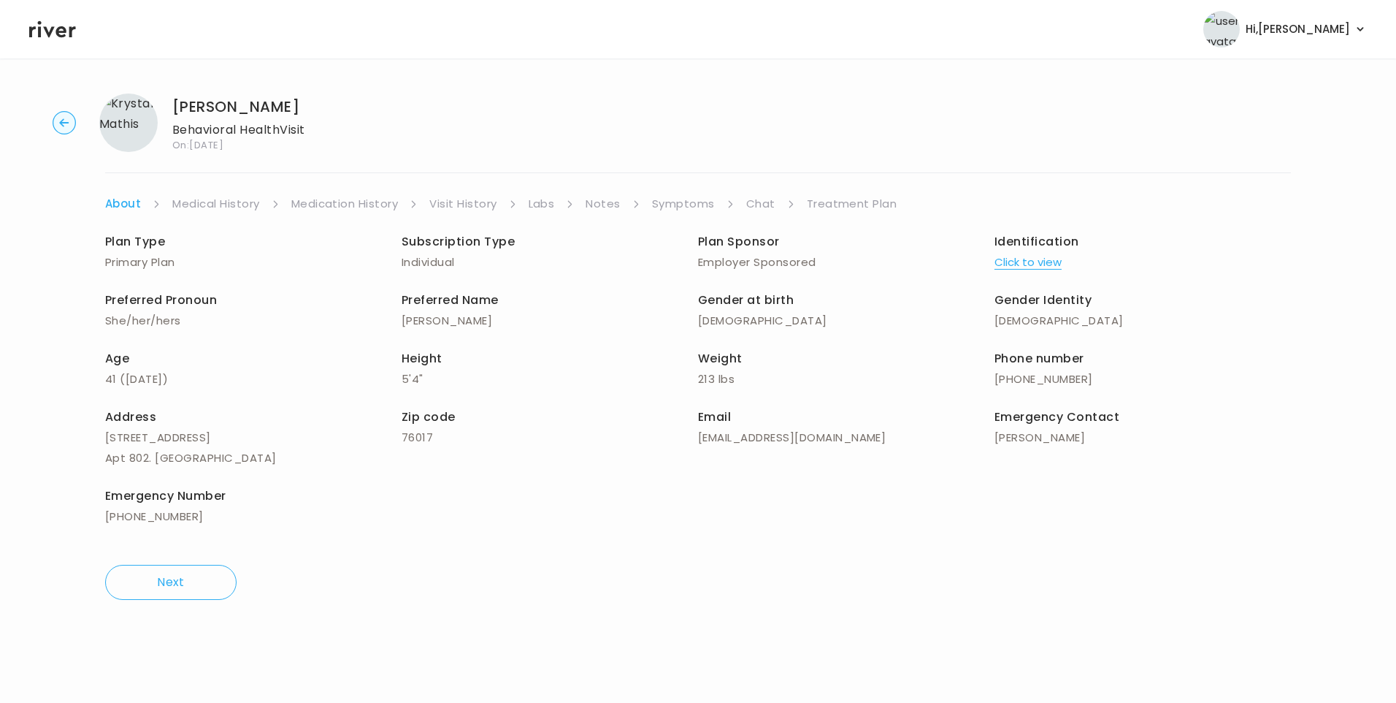
click at [831, 204] on link "Treatment Plan" at bounding box center [852, 204] width 91 height 20
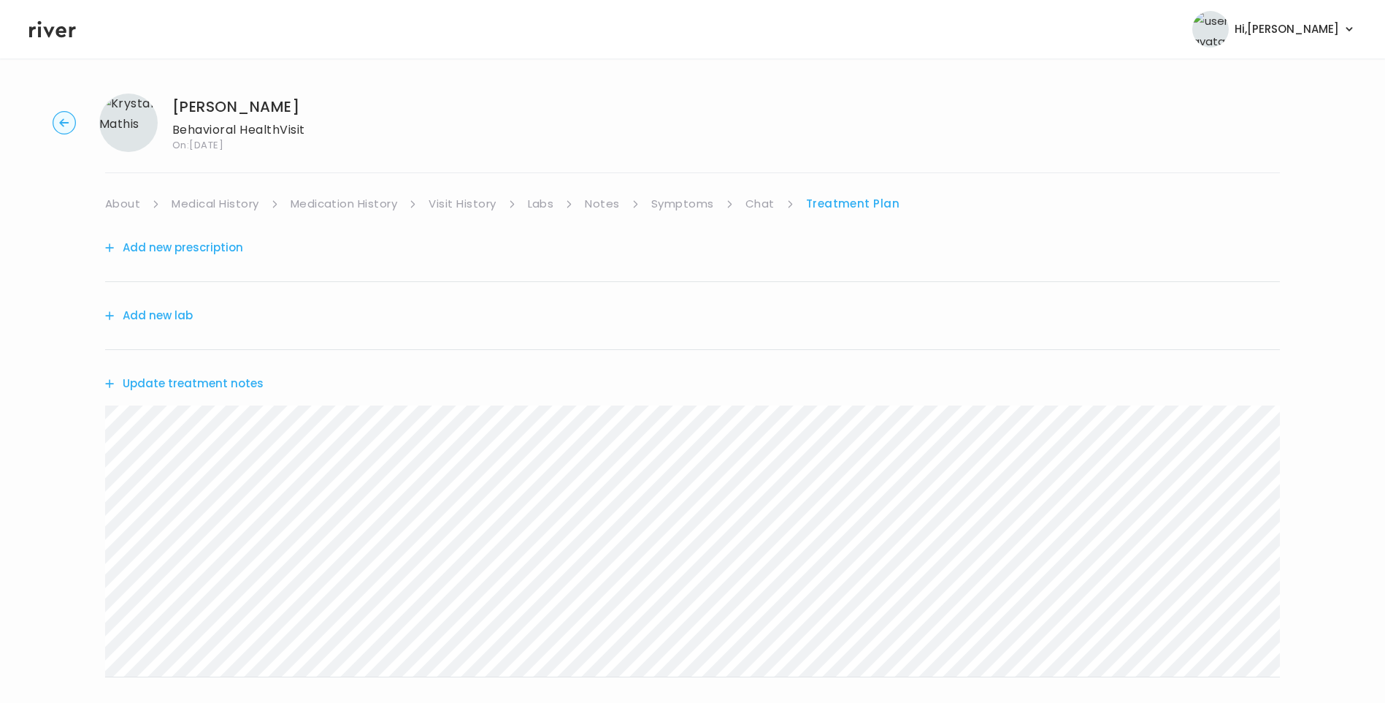
click at [759, 207] on link "Chat" at bounding box center [760, 204] width 29 height 20
click at [808, 202] on link "Treatment Plan" at bounding box center [853, 204] width 91 height 20
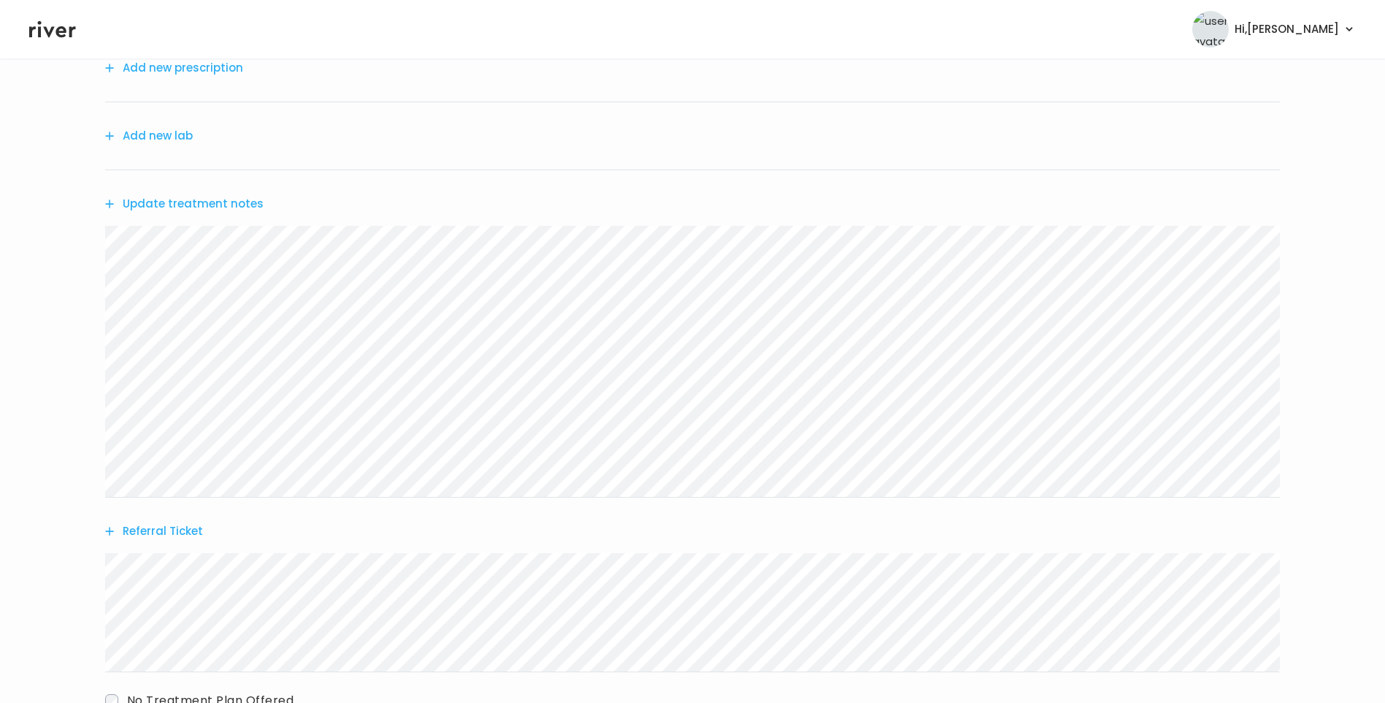
scroll to position [287, 0]
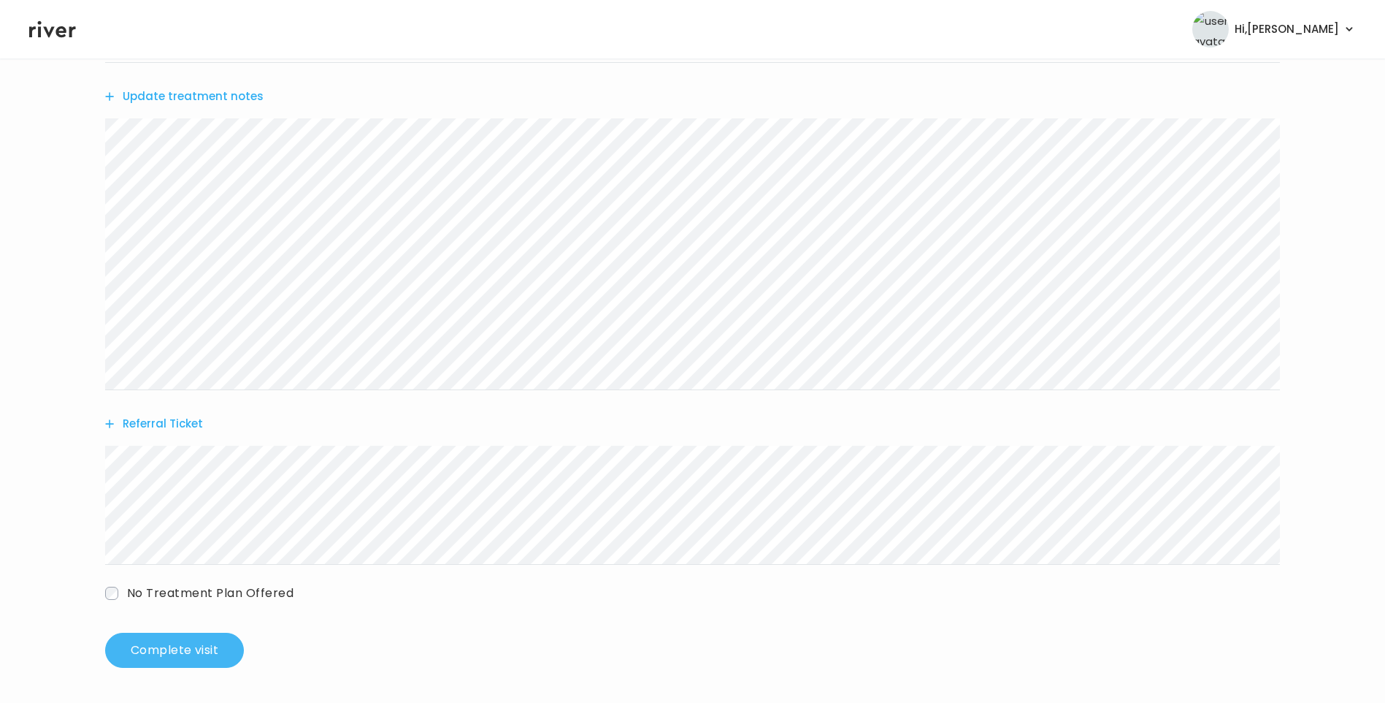
click at [180, 647] on button "Complete visit" at bounding box center [174, 649] width 139 height 35
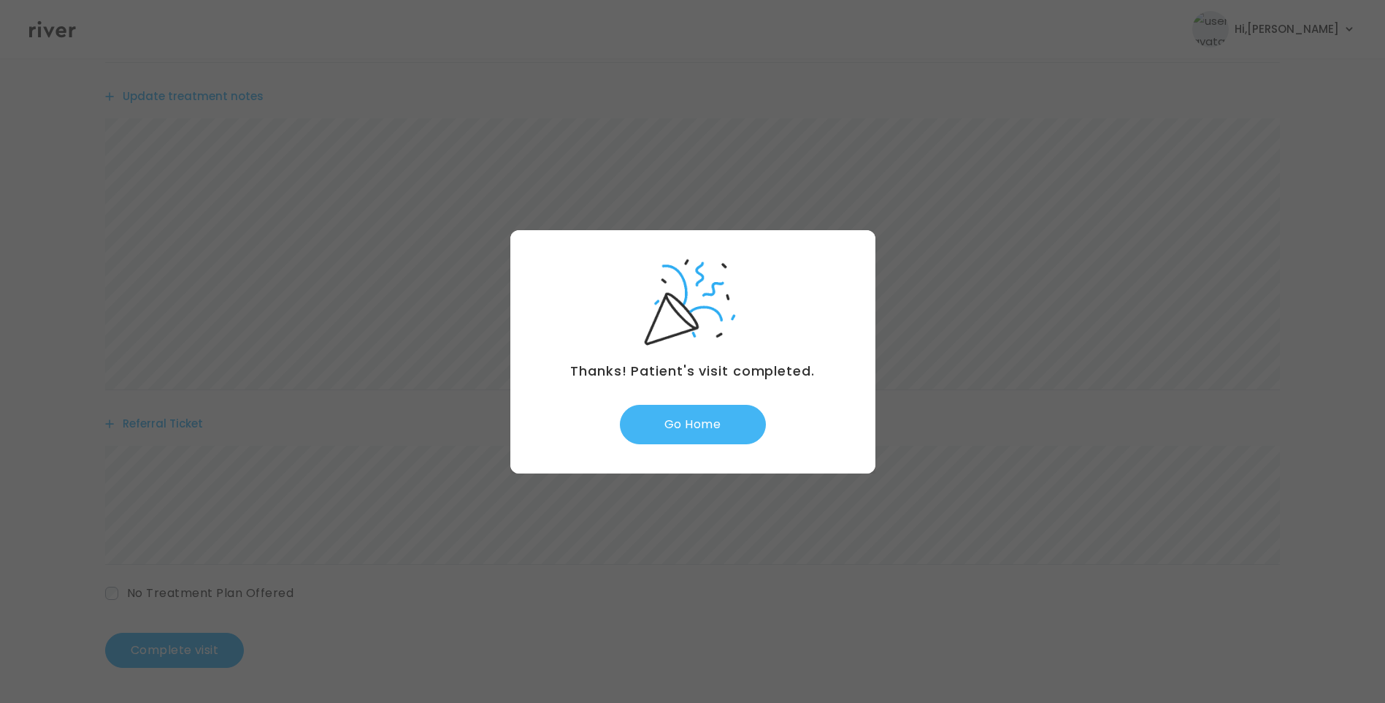
click at [722, 418] on button "Go Home" at bounding box center [693, 424] width 146 height 39
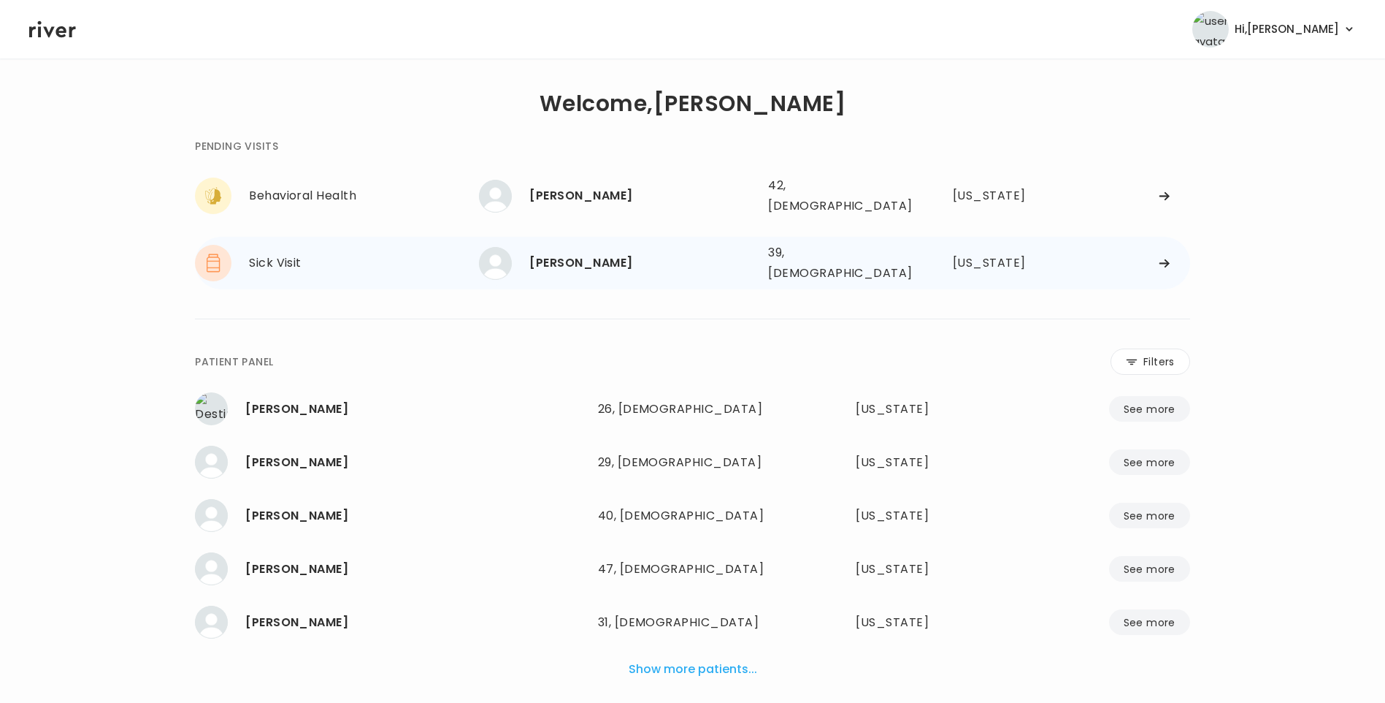
click at [578, 257] on div "[PERSON_NAME]" at bounding box center [642, 263] width 227 height 20
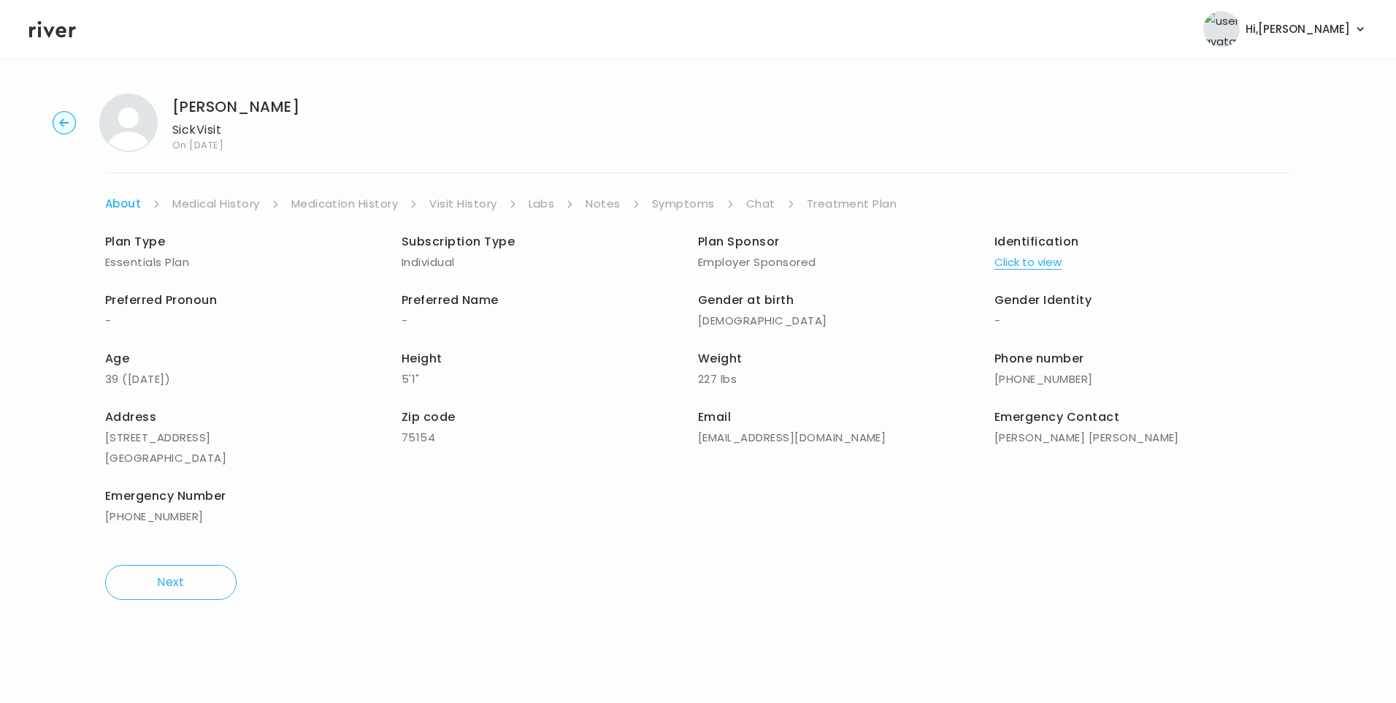
click at [761, 204] on link "Chat" at bounding box center [760, 204] width 29 height 20
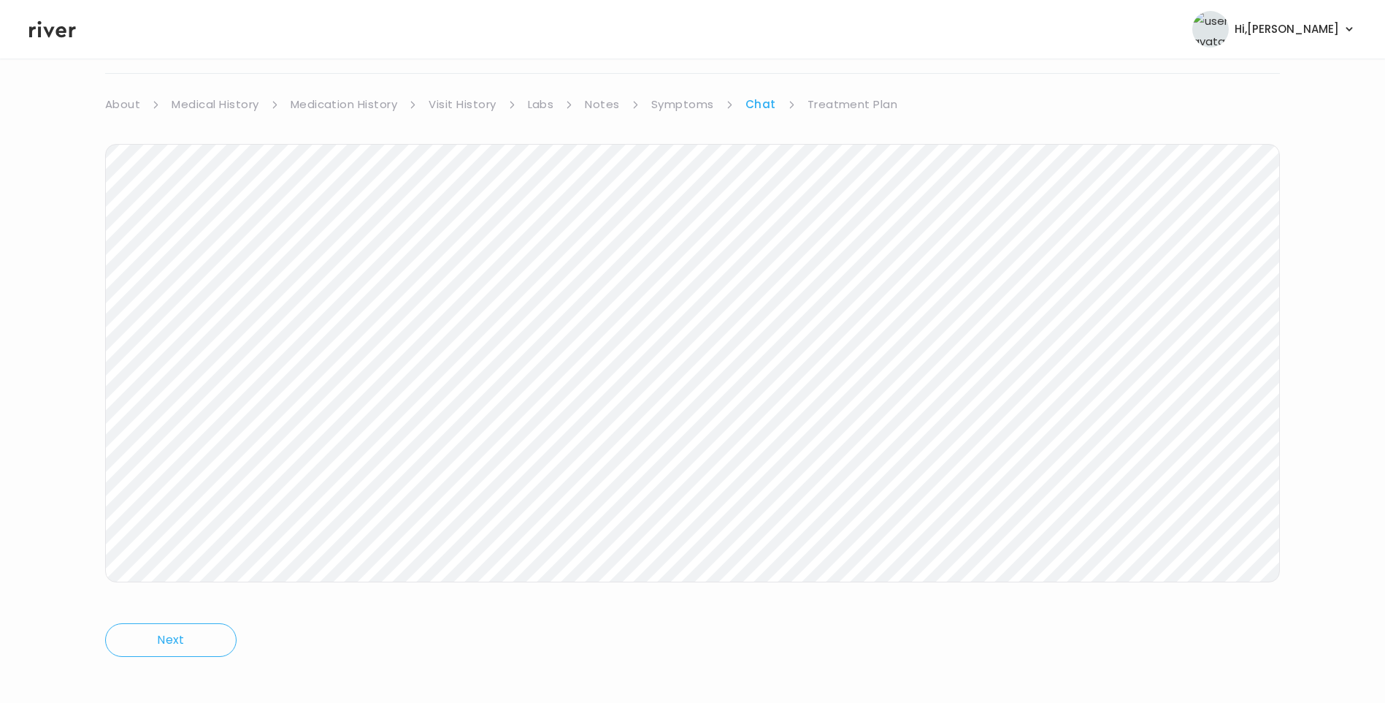
scroll to position [109, 0]
click at [47, 43] on header "Hi, Lisa Profile Logout" at bounding box center [692, 29] width 1385 height 58
click at [47, 38] on icon at bounding box center [52, 29] width 47 height 22
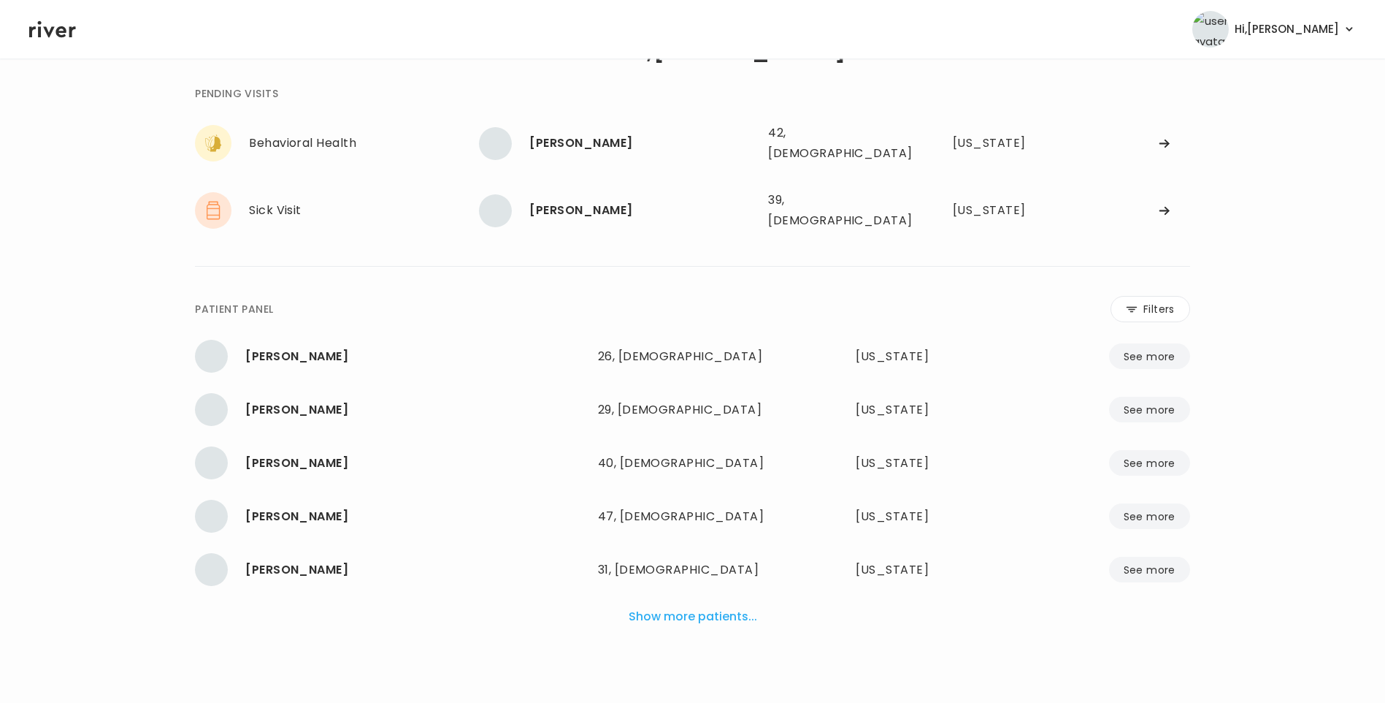
scroll to position [37, 0]
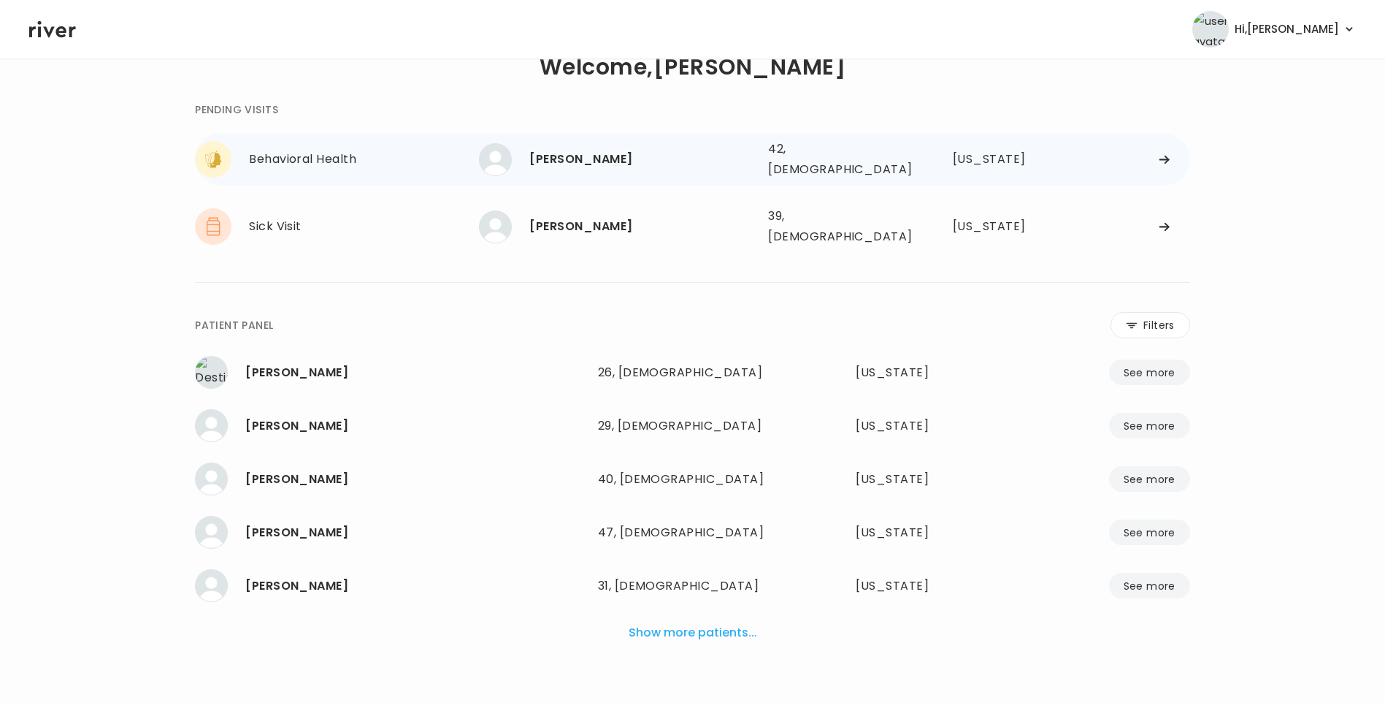
click at [567, 149] on div "[PERSON_NAME]" at bounding box center [642, 159] width 227 height 20
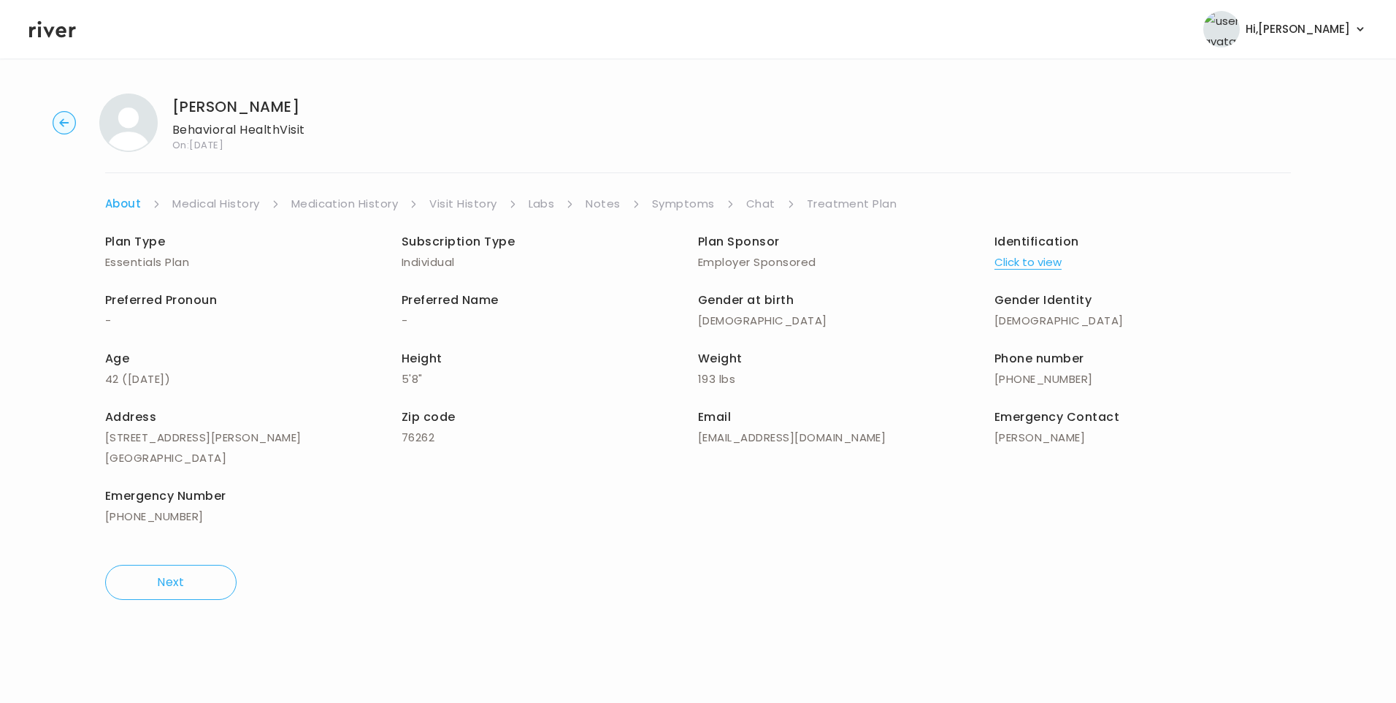
click at [762, 199] on link "Chat" at bounding box center [760, 204] width 29 height 20
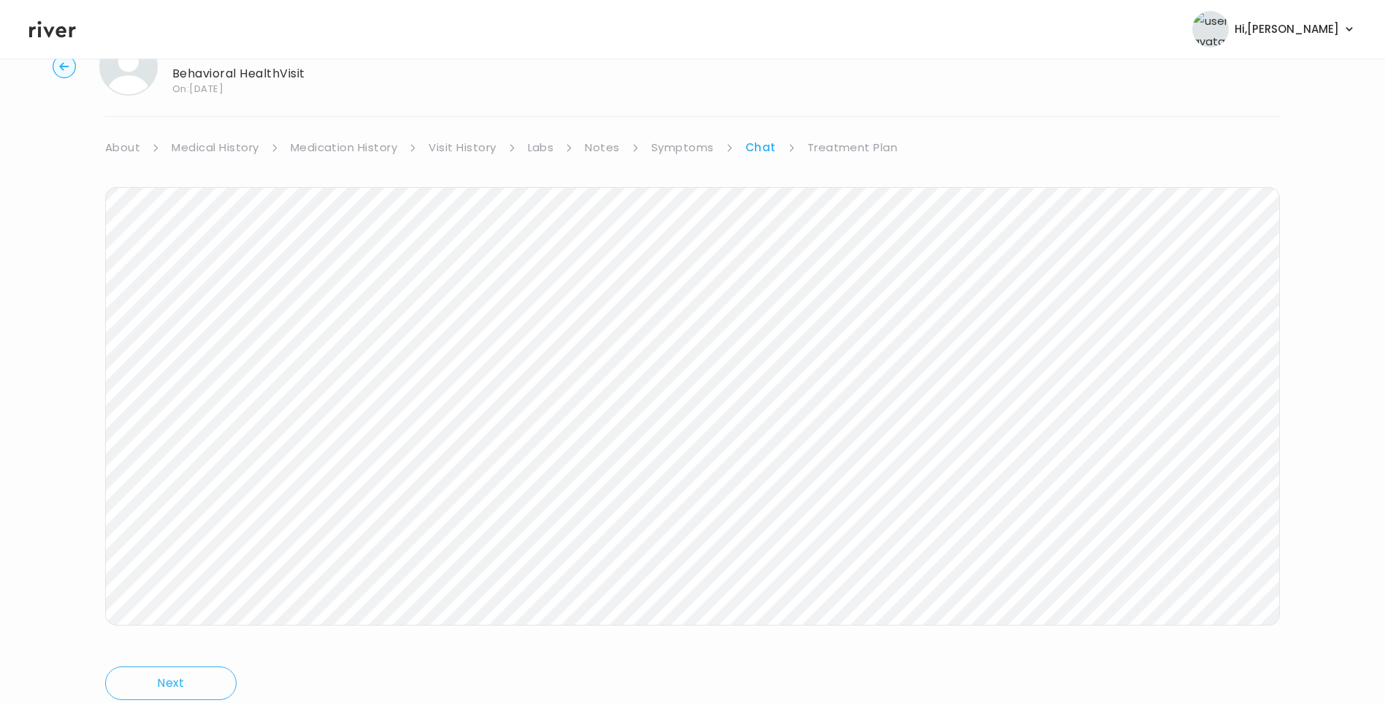
scroll to position [109, 0]
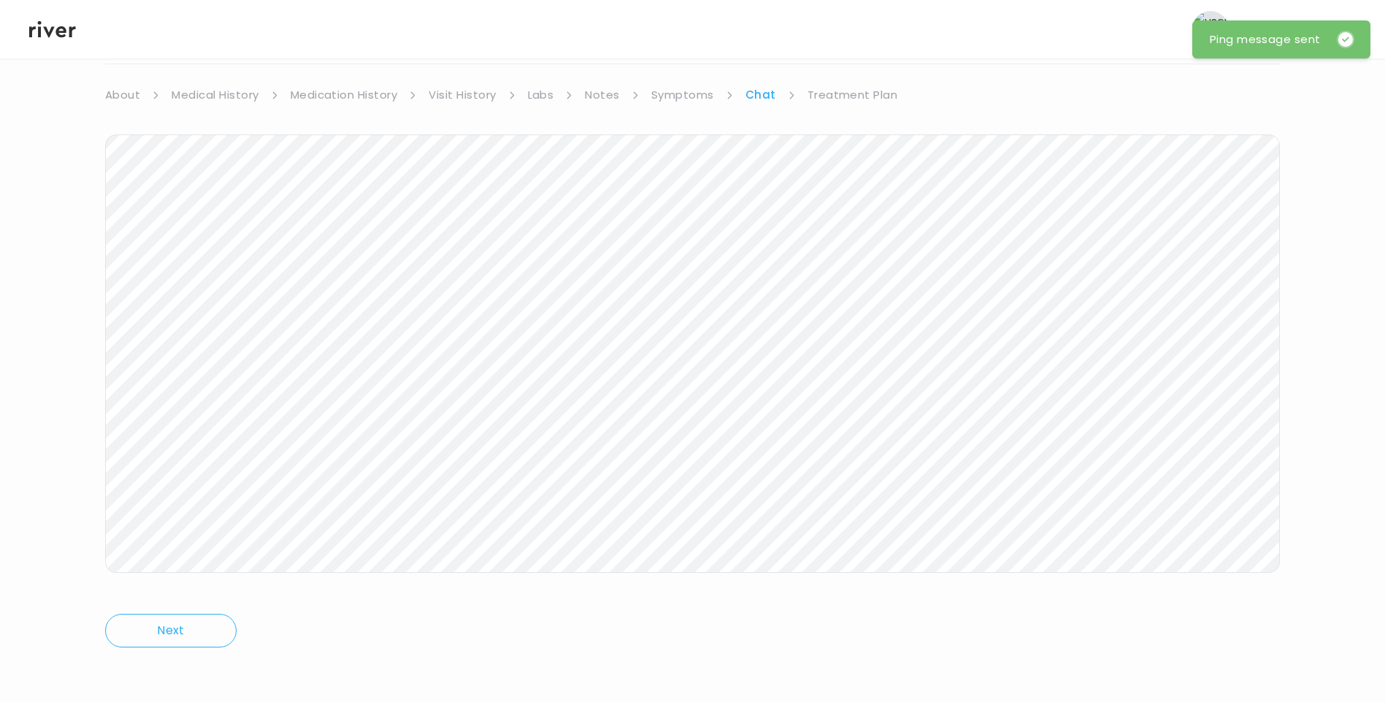
click at [55, 24] on icon at bounding box center [52, 29] width 47 height 22
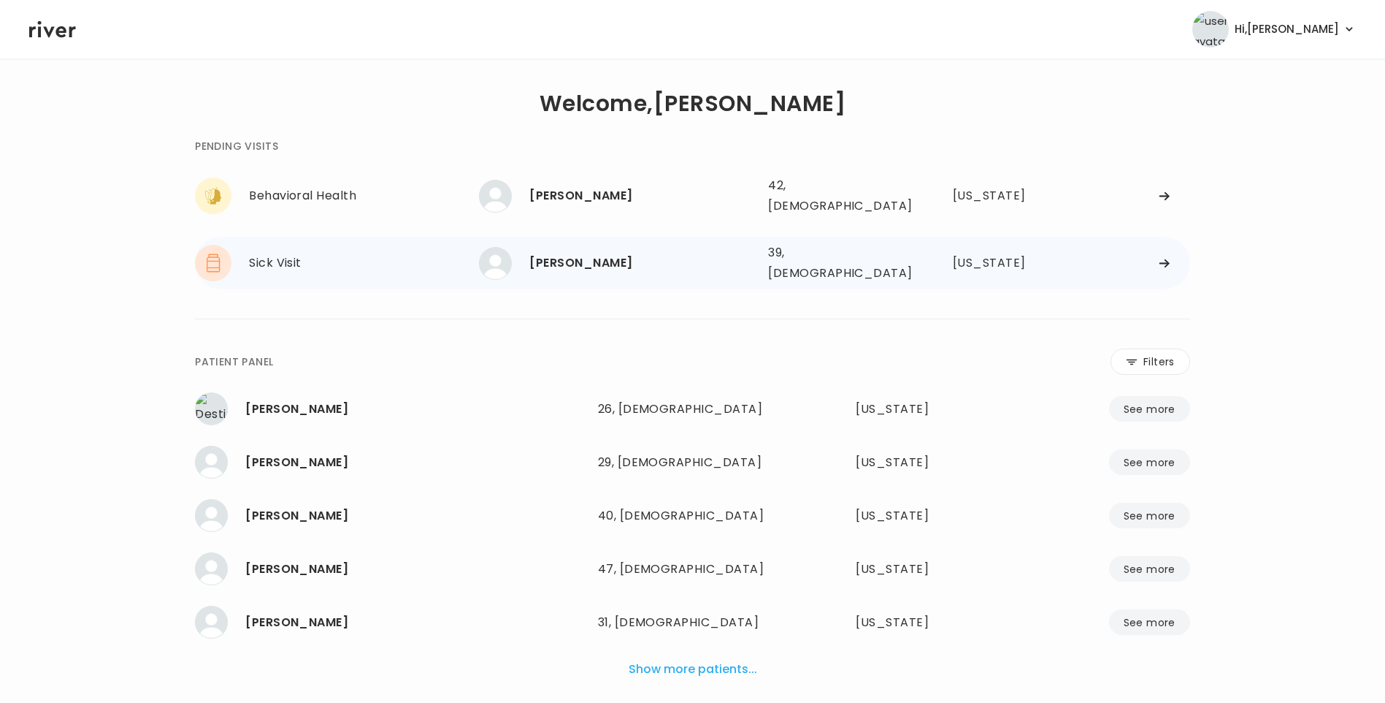
click at [590, 254] on div "[PERSON_NAME]" at bounding box center [642, 263] width 227 height 20
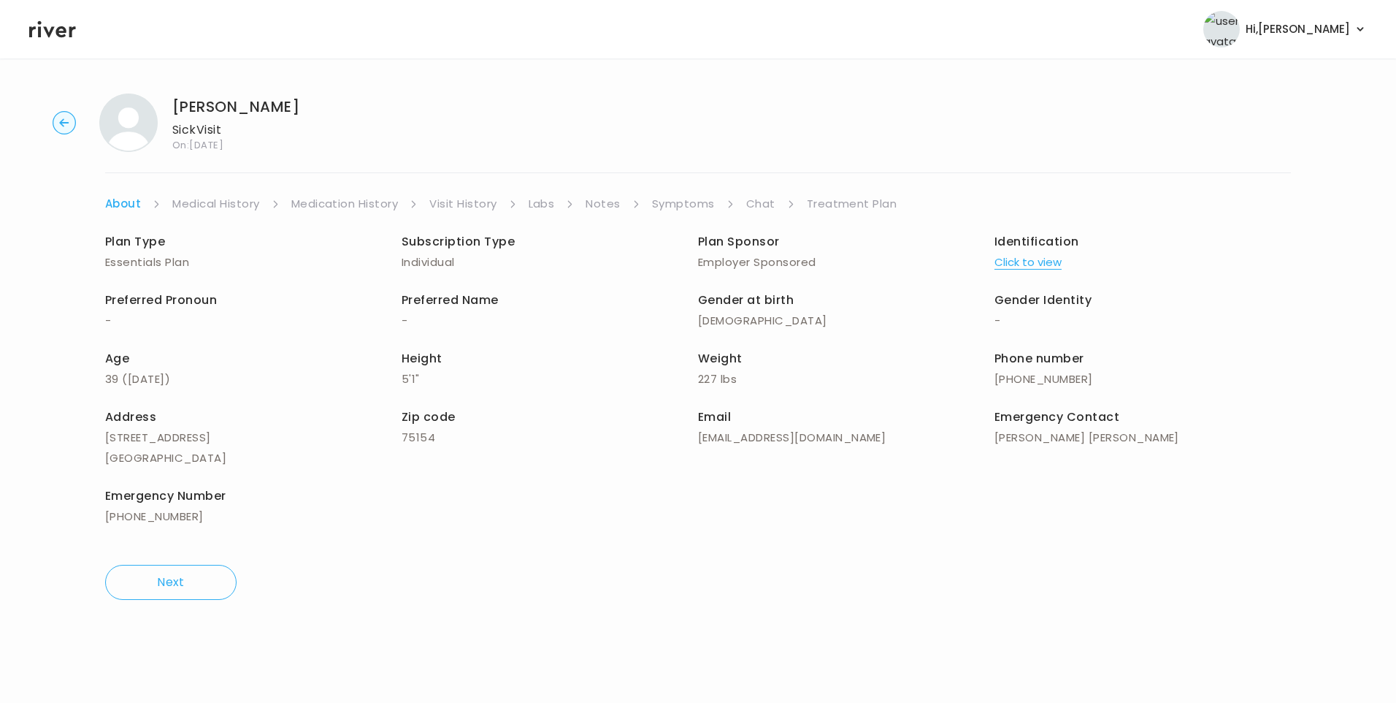
click at [754, 198] on link "Chat" at bounding box center [760, 204] width 29 height 20
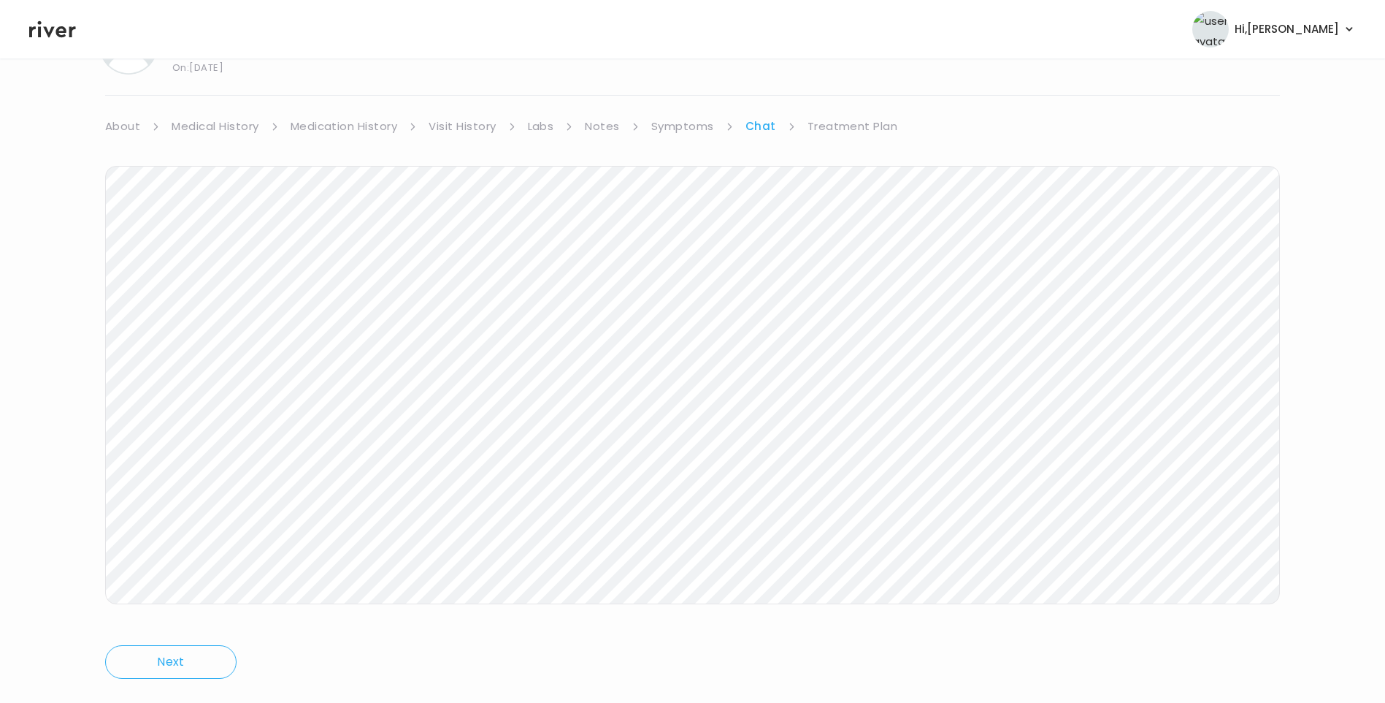
scroll to position [109, 0]
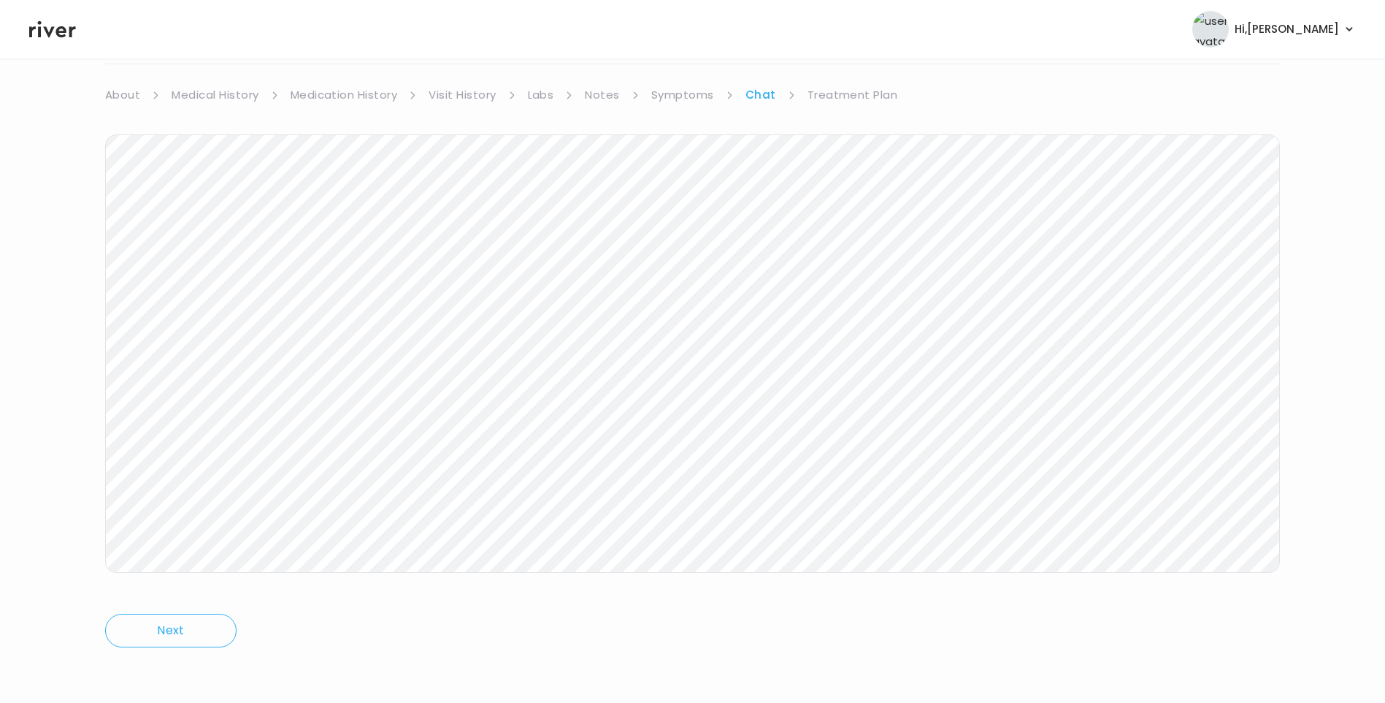
click at [56, 34] on icon at bounding box center [52, 29] width 47 height 17
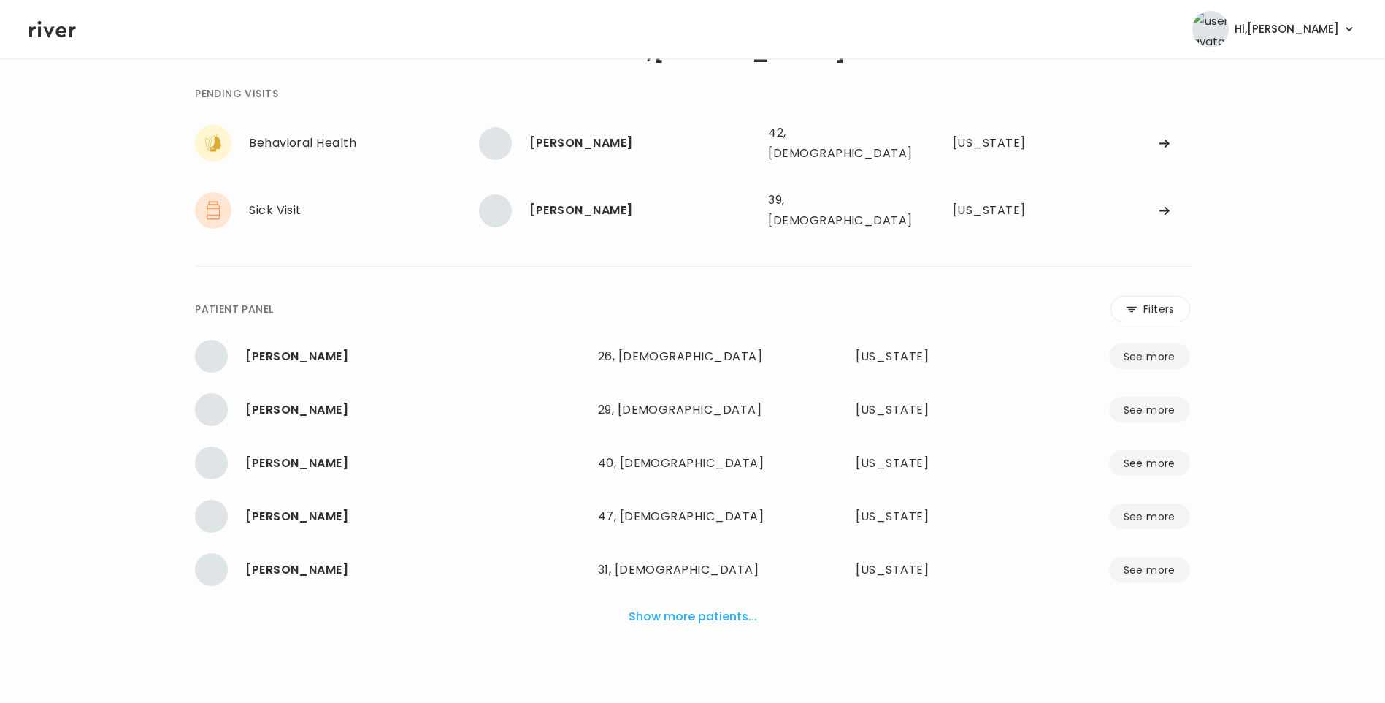
scroll to position [37, 0]
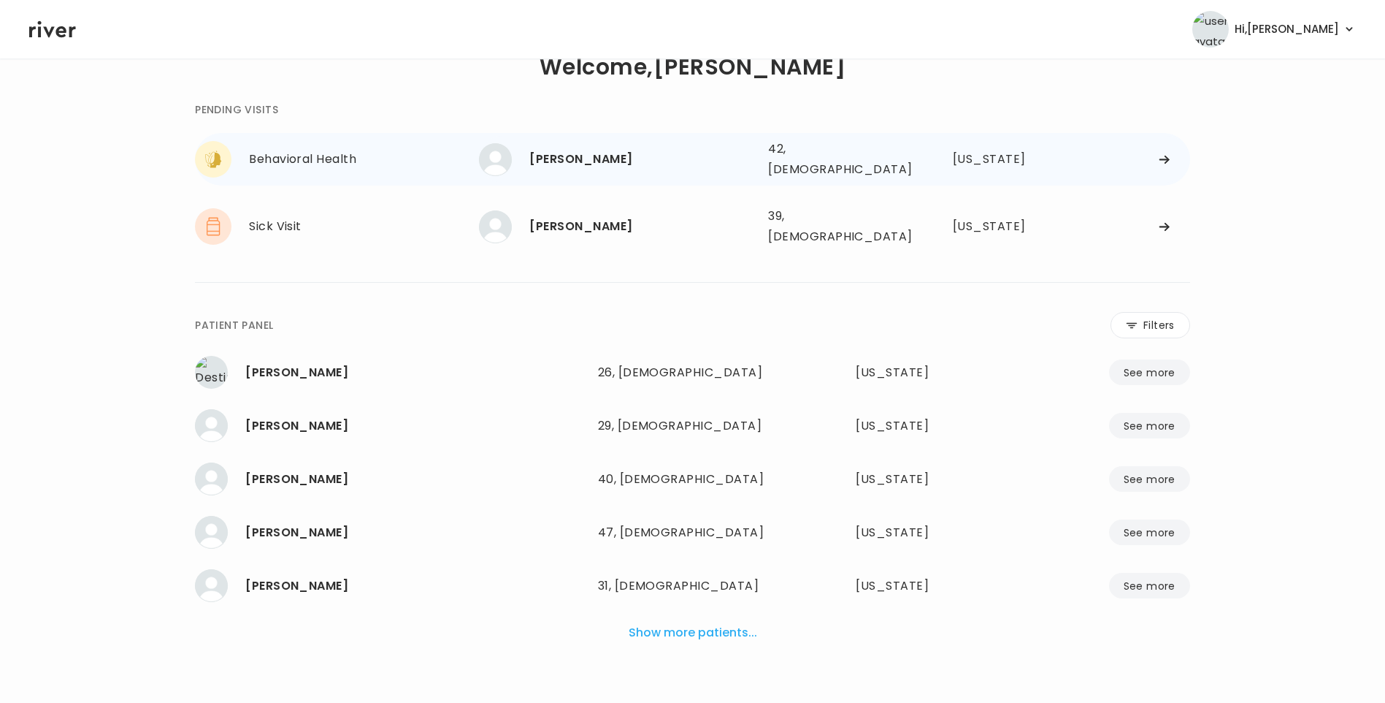
click at [606, 152] on div "[PERSON_NAME]" at bounding box center [642, 159] width 227 height 20
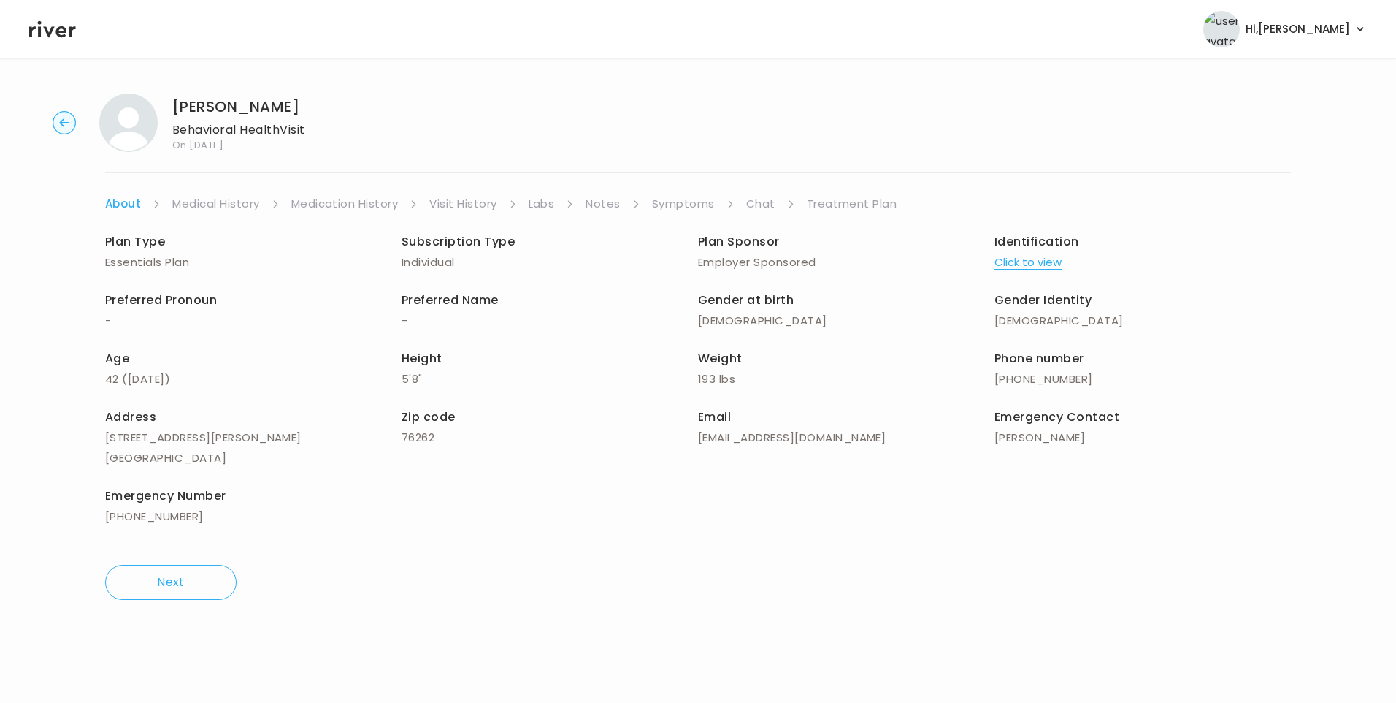
click at [754, 202] on link "Chat" at bounding box center [760, 204] width 29 height 20
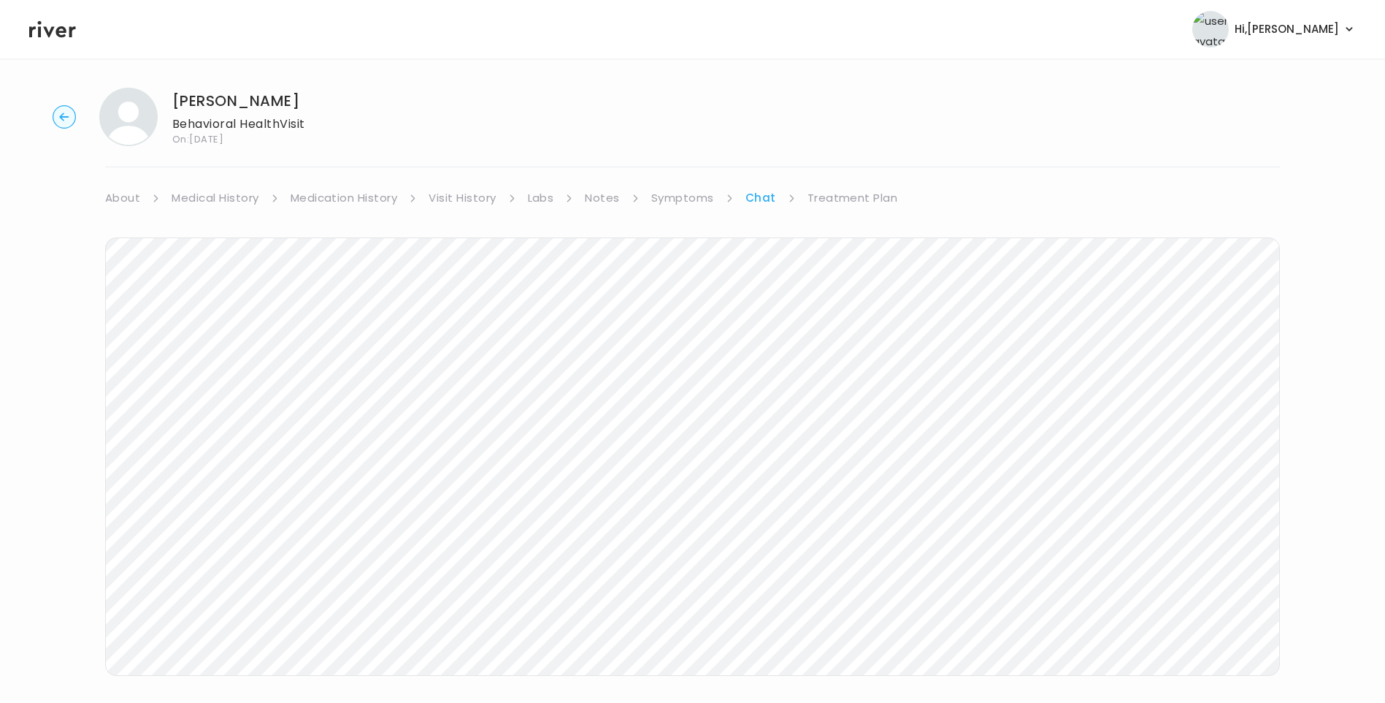
scroll to position [68, 0]
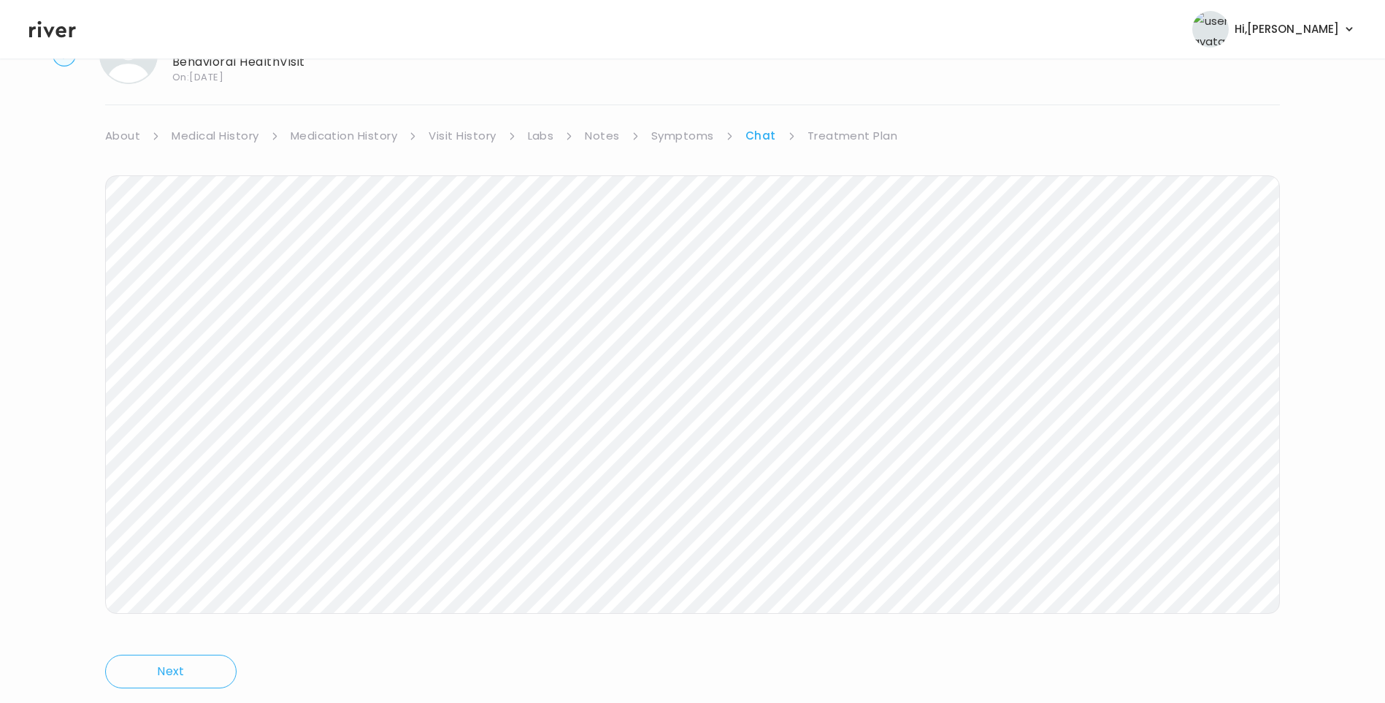
click at [58, 40] on header "Hi, [PERSON_NAME] Profile Logout" at bounding box center [692, 29] width 1385 height 58
drag, startPoint x: 47, startPoint y: 33, endPoint x: 58, endPoint y: 37, distance: 11.5
click at [47, 33] on icon at bounding box center [52, 29] width 47 height 17
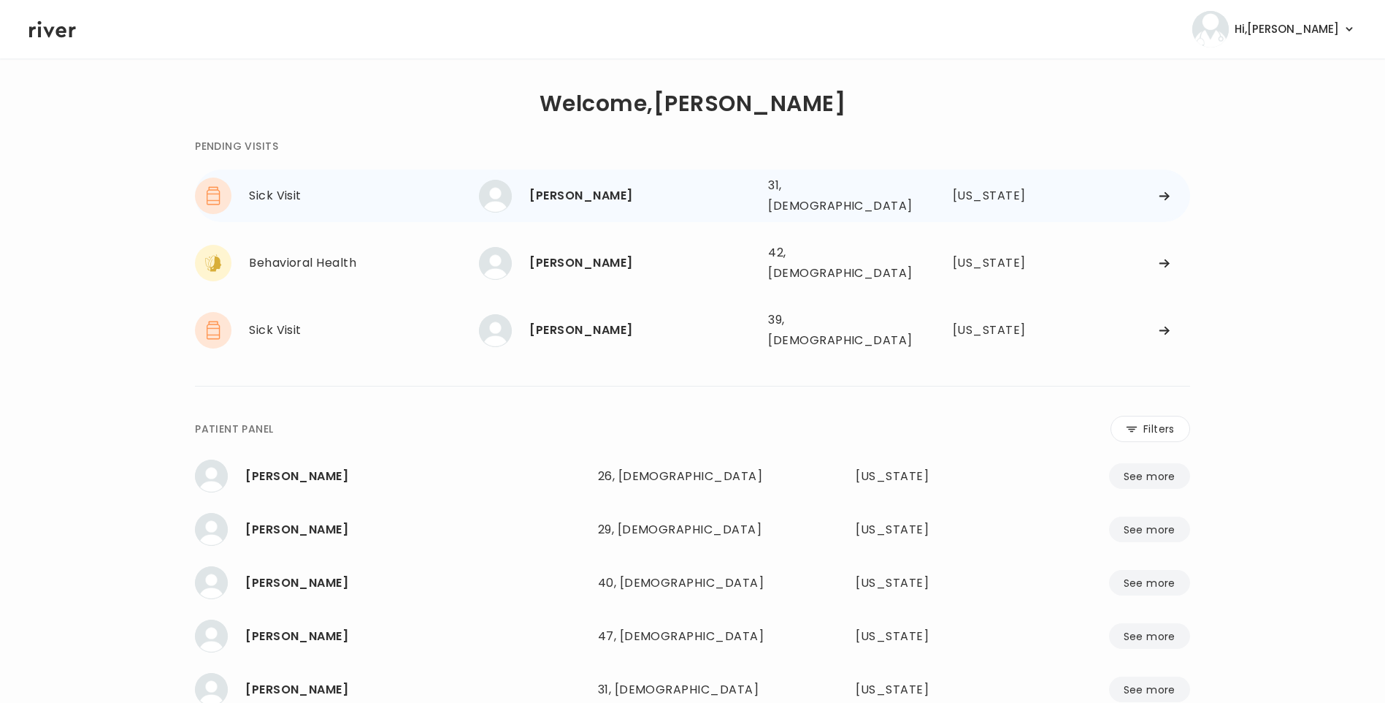
click at [607, 193] on div "[PERSON_NAME]" at bounding box center [642, 195] width 227 height 20
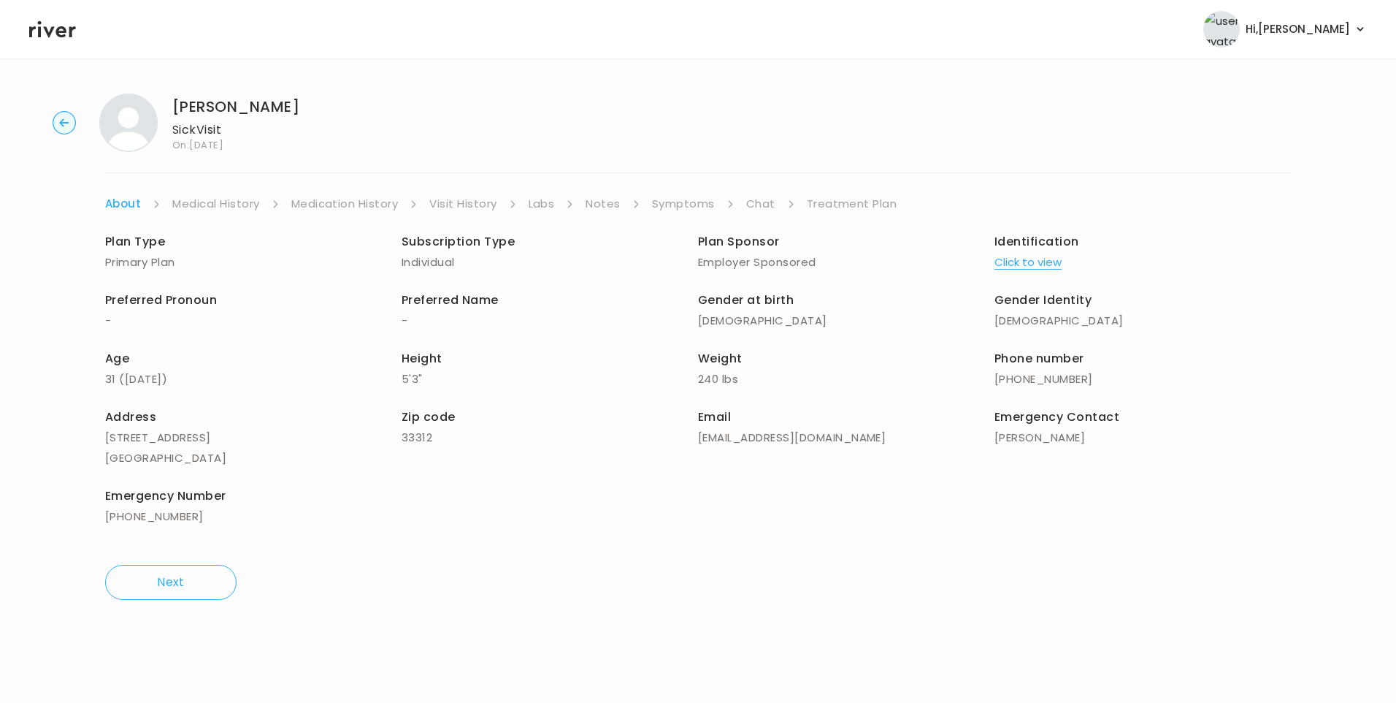
click at [459, 199] on link "Visit History" at bounding box center [462, 204] width 67 height 20
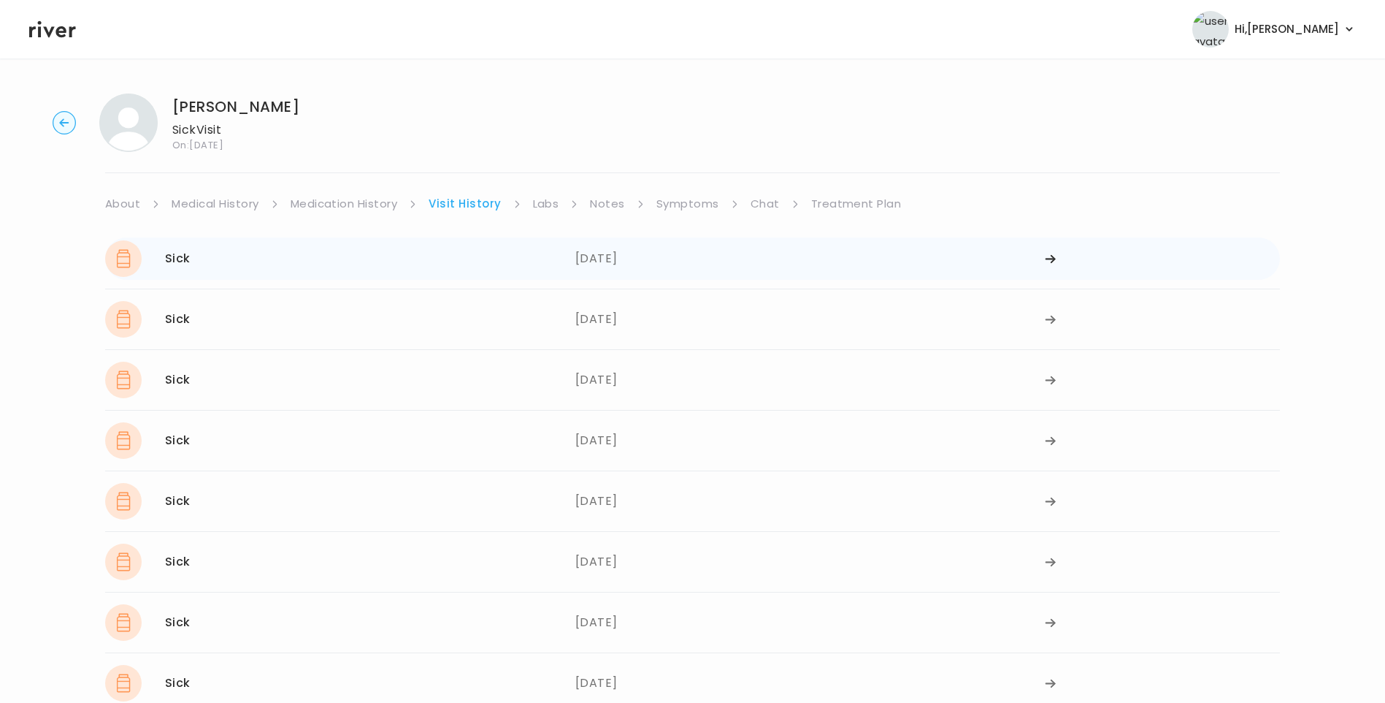
click at [585, 274] on div "03/17/2025" at bounding box center [810, 258] width 470 height 37
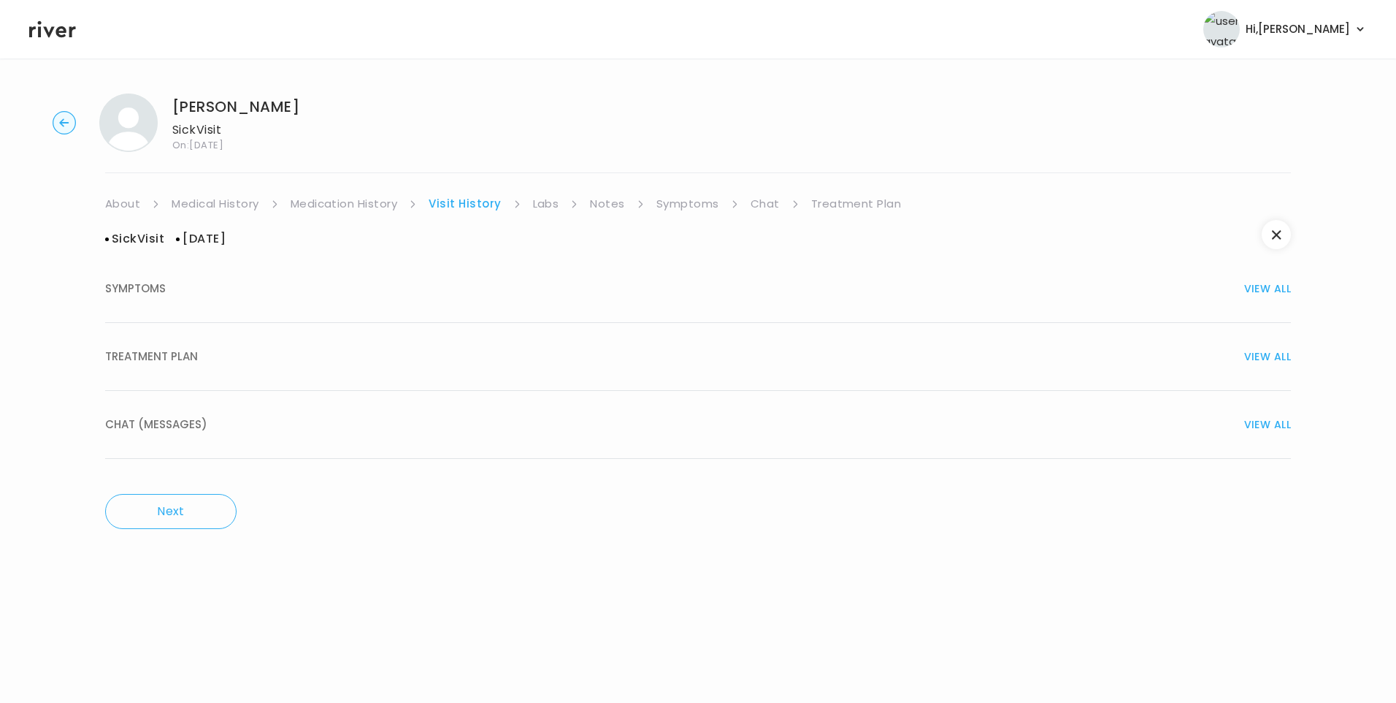
click at [216, 362] on div "TREATMENT PLAN VIEW ALL" at bounding box center [698, 356] width 1186 height 20
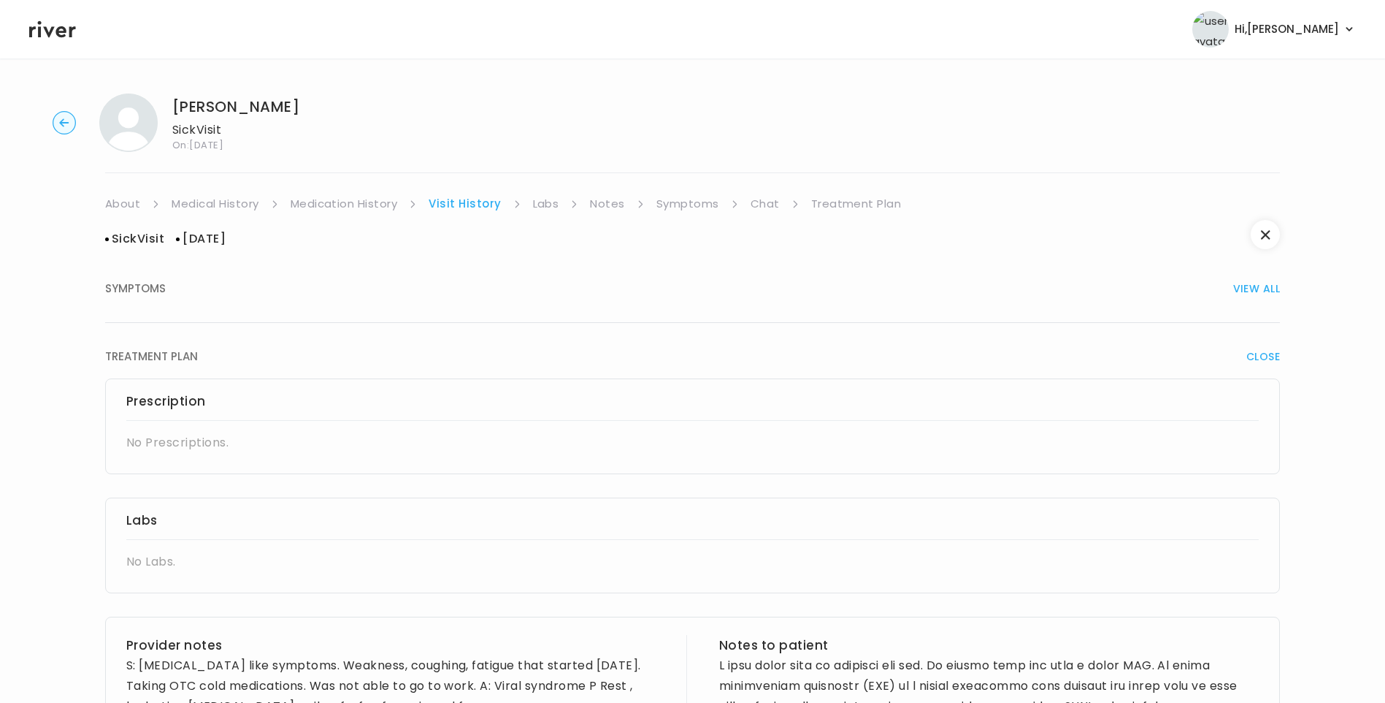
click at [351, 202] on link "Medication History" at bounding box center [344, 204] width 107 height 20
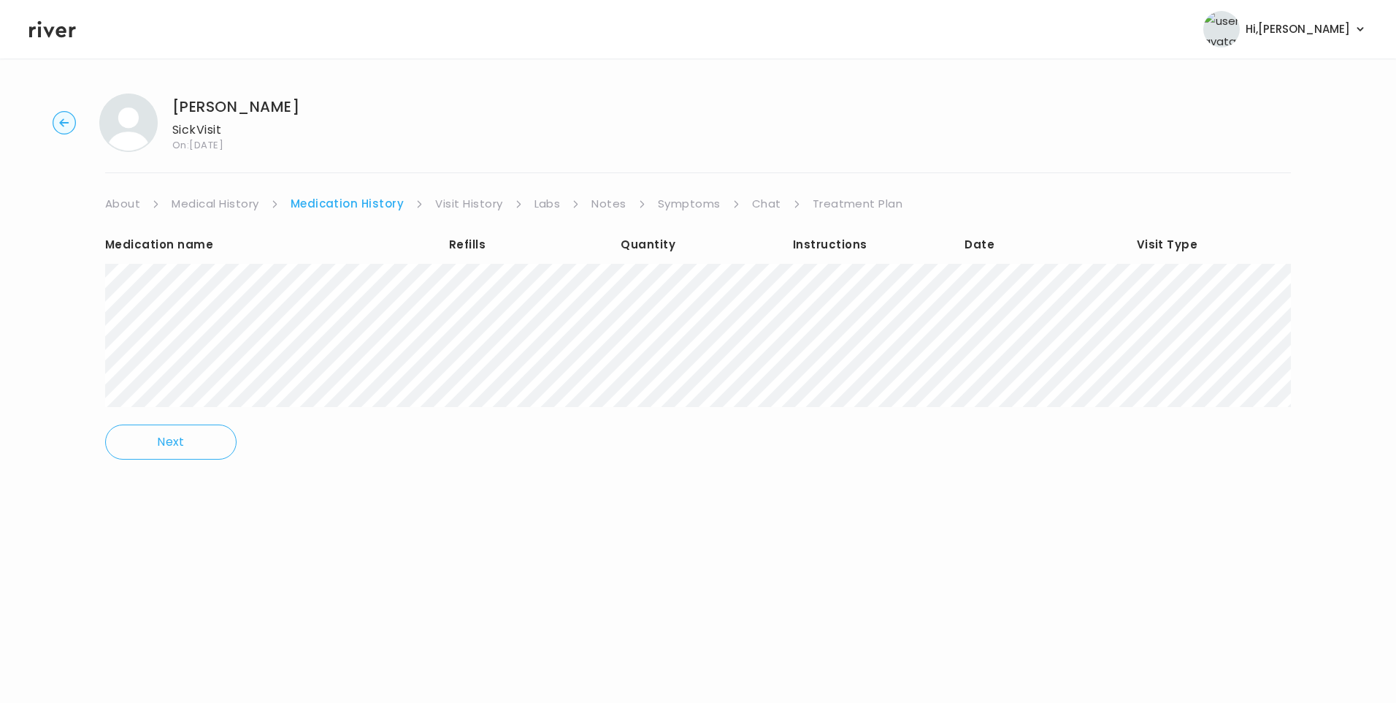
click at [465, 200] on link "Visit History" at bounding box center [468, 204] width 67 height 20
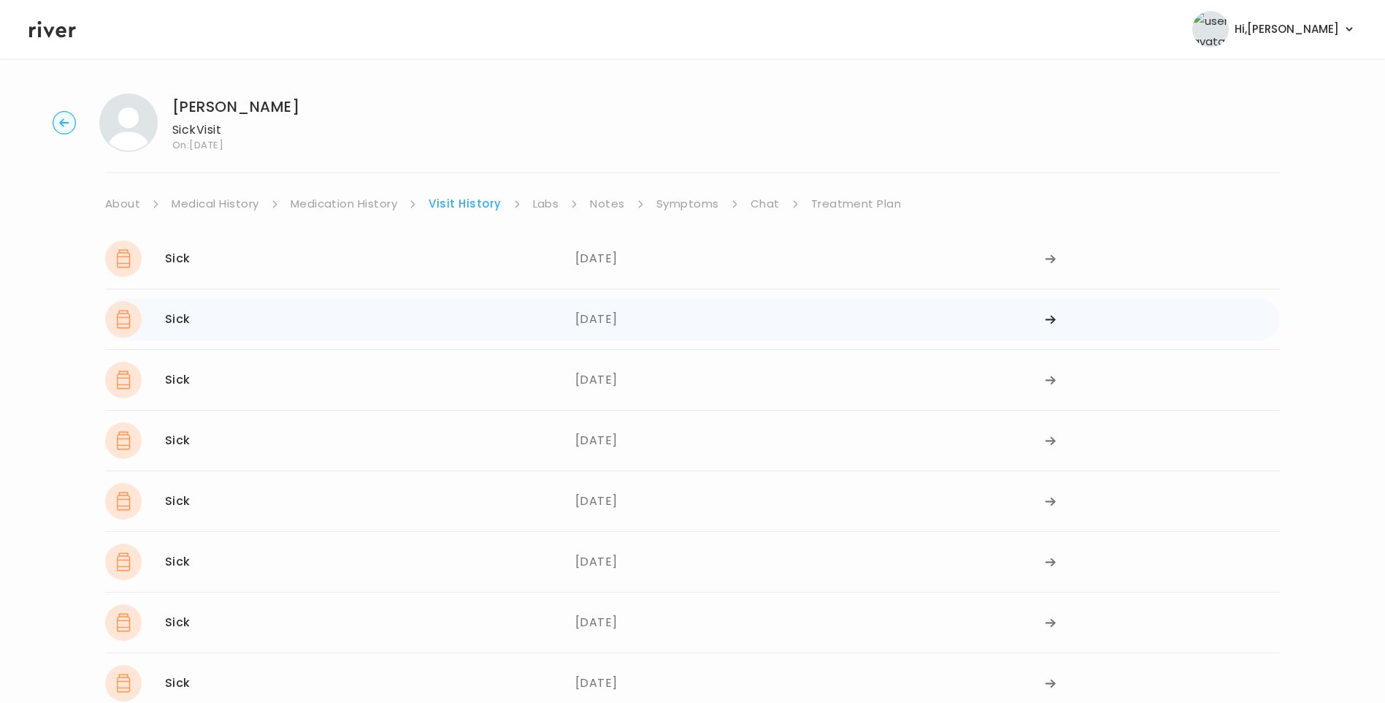
click at [556, 315] on div "Sick 02/14/2025" at bounding box center [340, 319] width 470 height 37
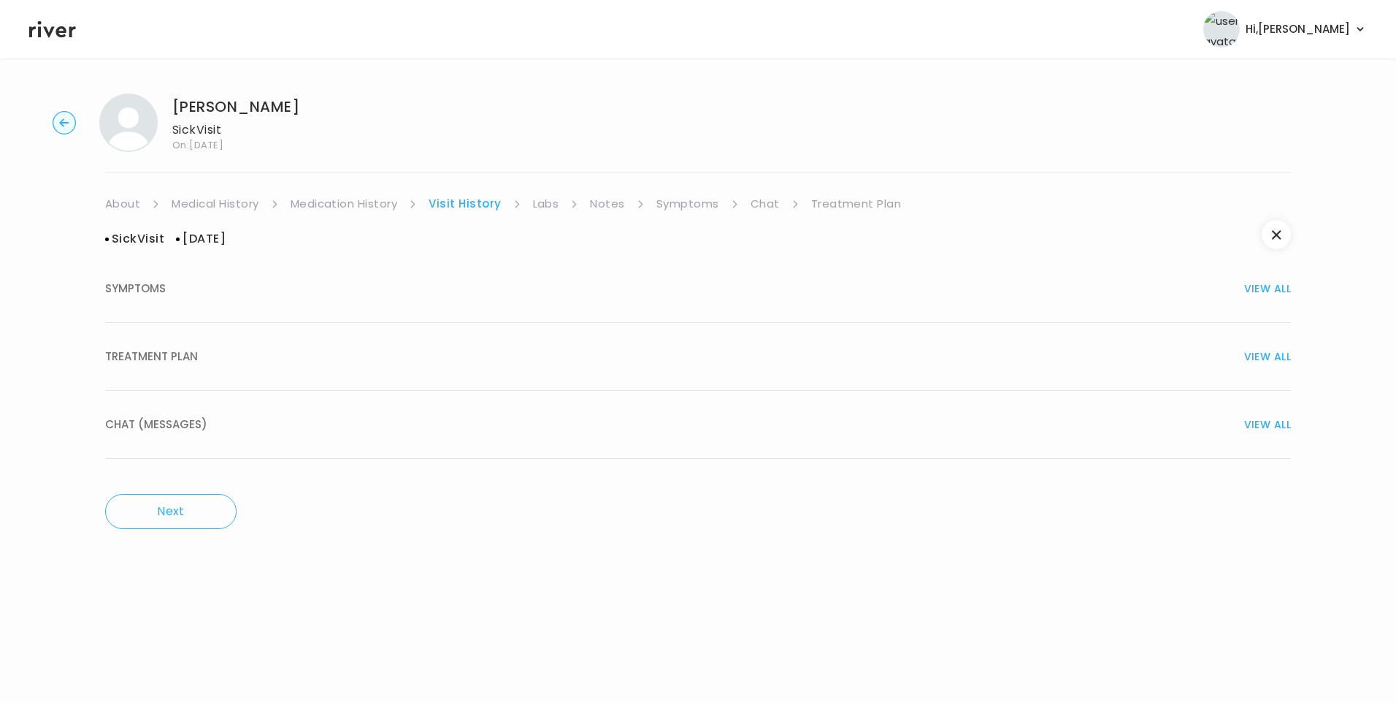
click at [229, 360] on div "TREATMENT PLAN VIEW ALL" at bounding box center [698, 356] width 1186 height 20
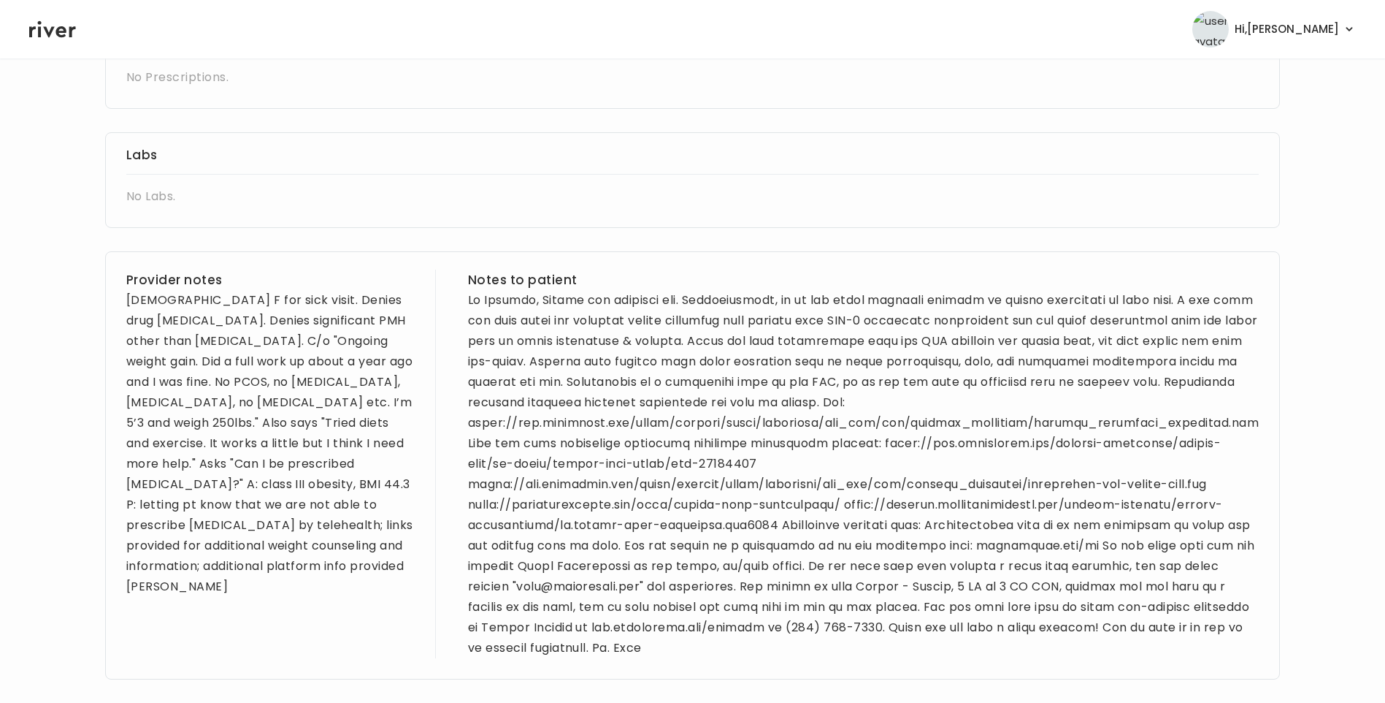
scroll to position [438, 0]
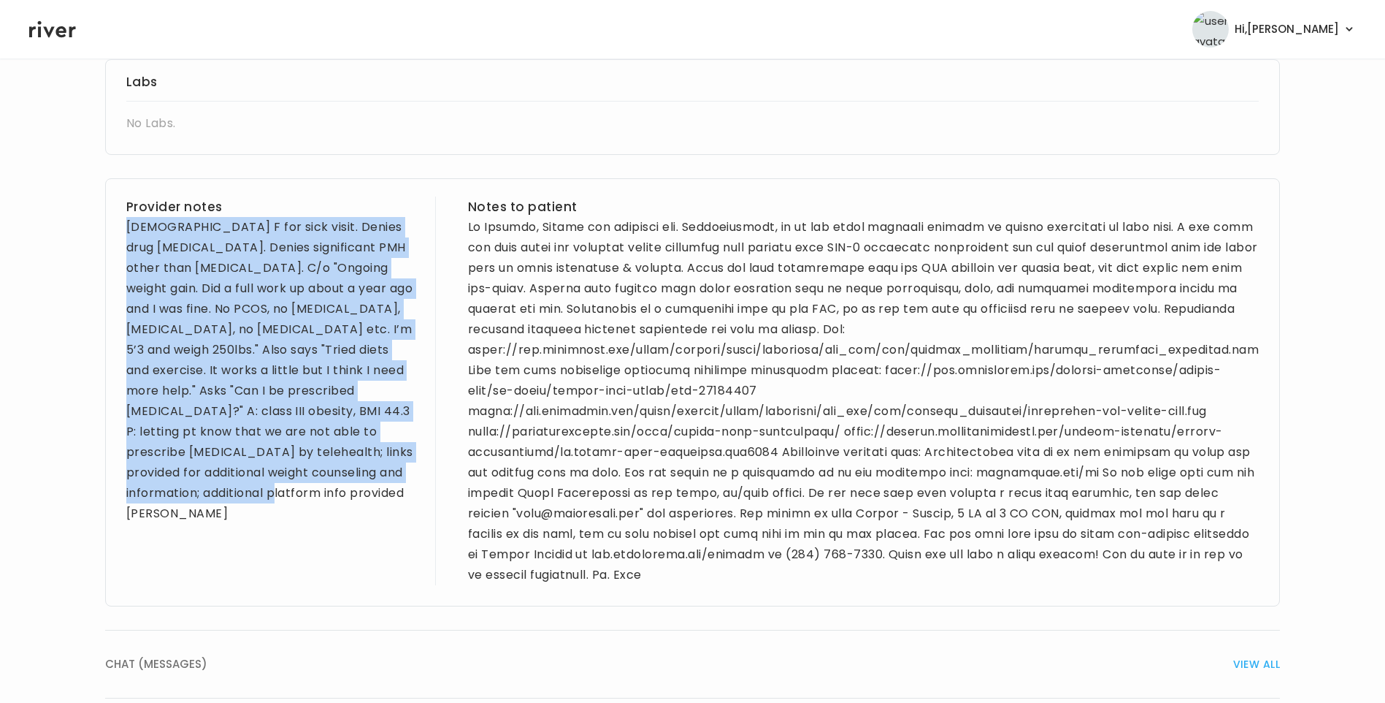
drag, startPoint x: 127, startPoint y: 226, endPoint x: 167, endPoint y: 494, distance: 271.0
click at [167, 494] on div "Provider notes 30 yo F for sick visit. Denies drug allergies. Denies significan…" at bounding box center [270, 390] width 288 height 388
copy div "30 yo F for sick visit. Denies drug allergies. Denies significant PMH other tha…"
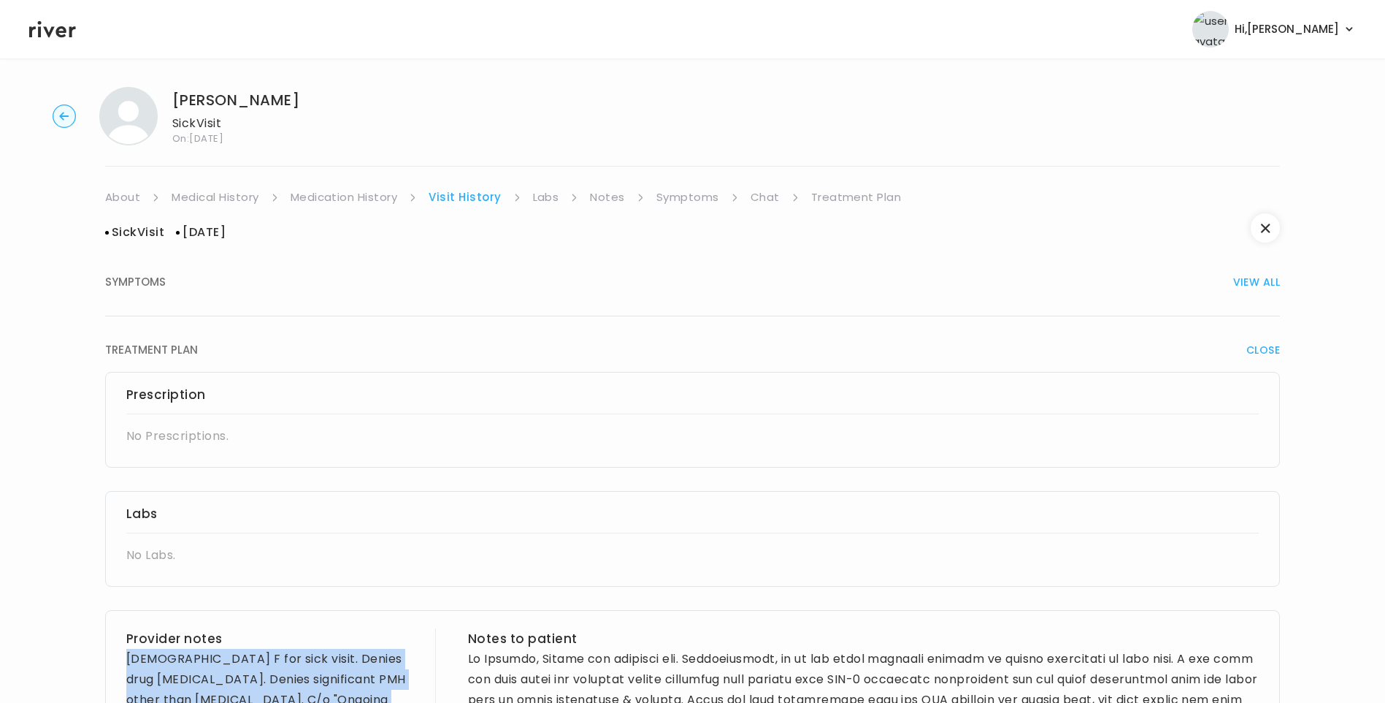
scroll to position [0, 0]
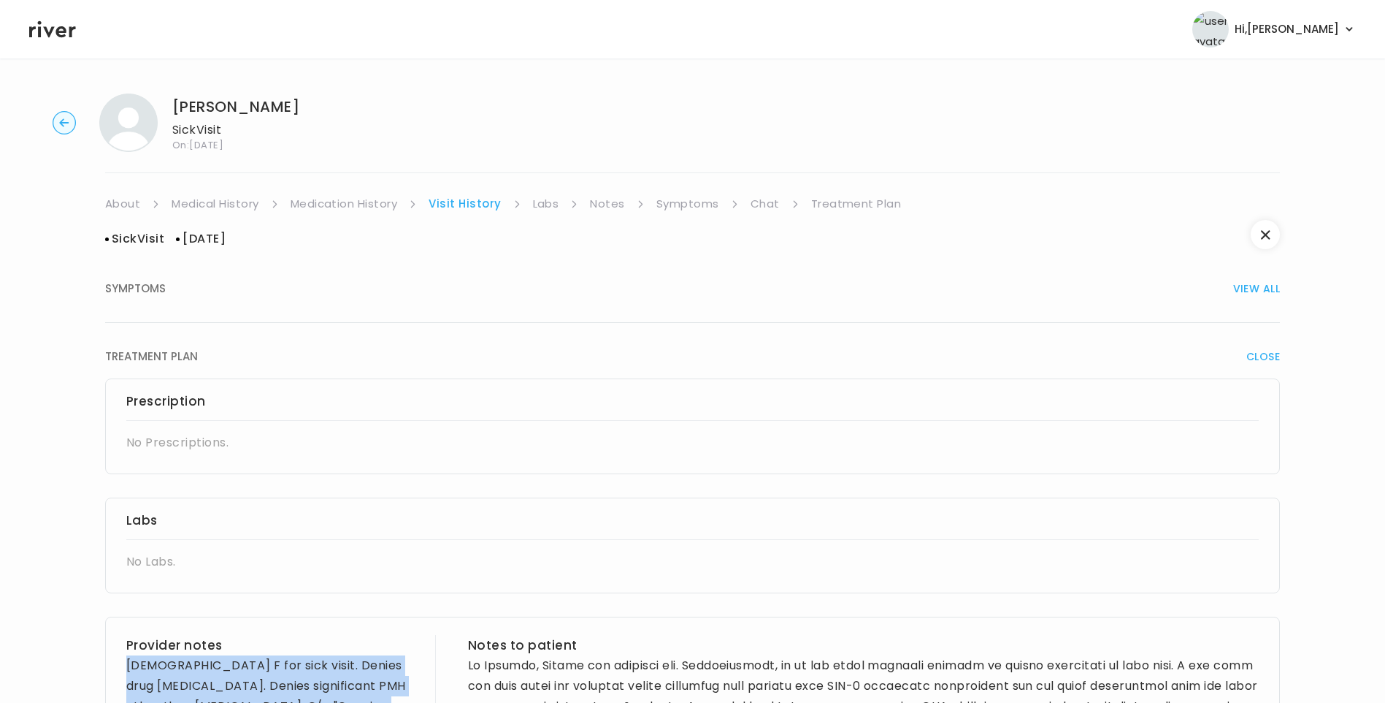
click at [123, 203] on link "About" at bounding box center [122, 204] width 35 height 20
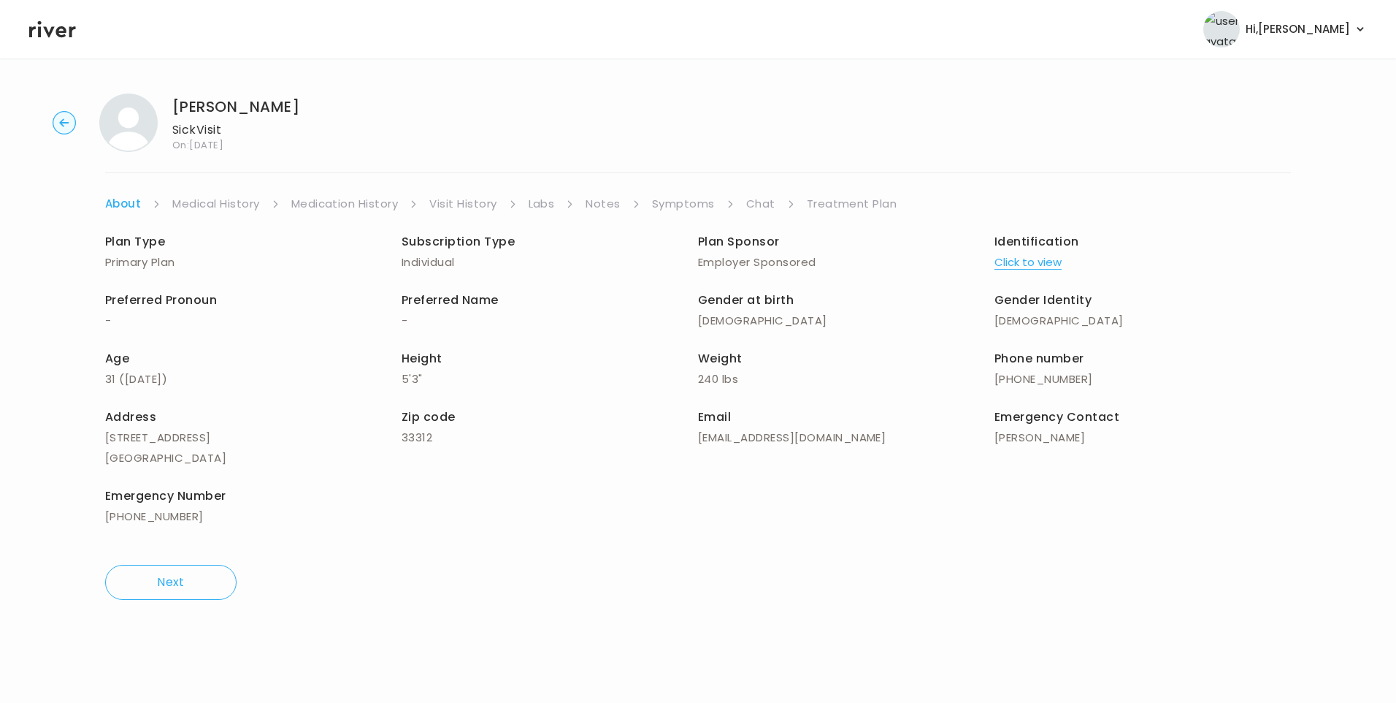
click at [216, 207] on link "Medical History" at bounding box center [215, 204] width 87 height 20
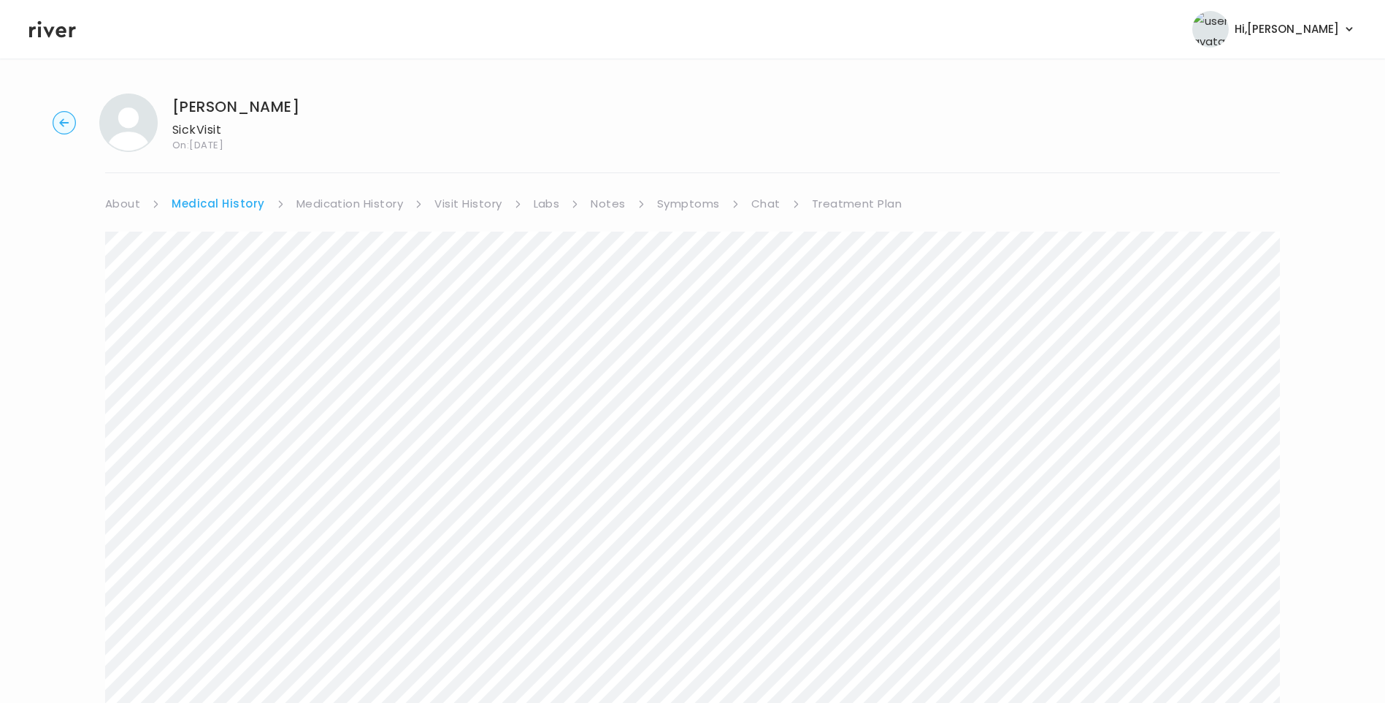
drag, startPoint x: 846, startPoint y: 204, endPoint x: 827, endPoint y: 202, distance: 19.1
click at [846, 204] on link "Treatment Plan" at bounding box center [857, 204] width 91 height 20
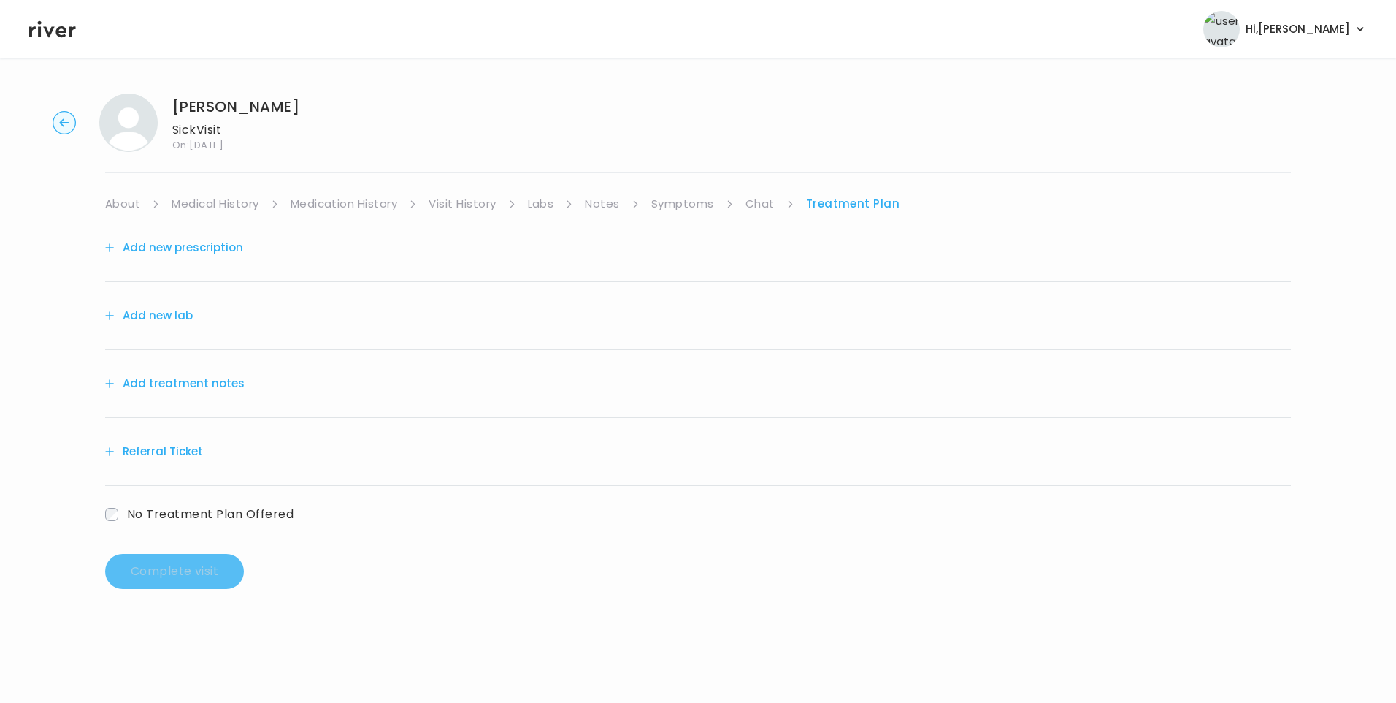
click at [180, 386] on button "Add treatment notes" at bounding box center [174, 383] width 139 height 20
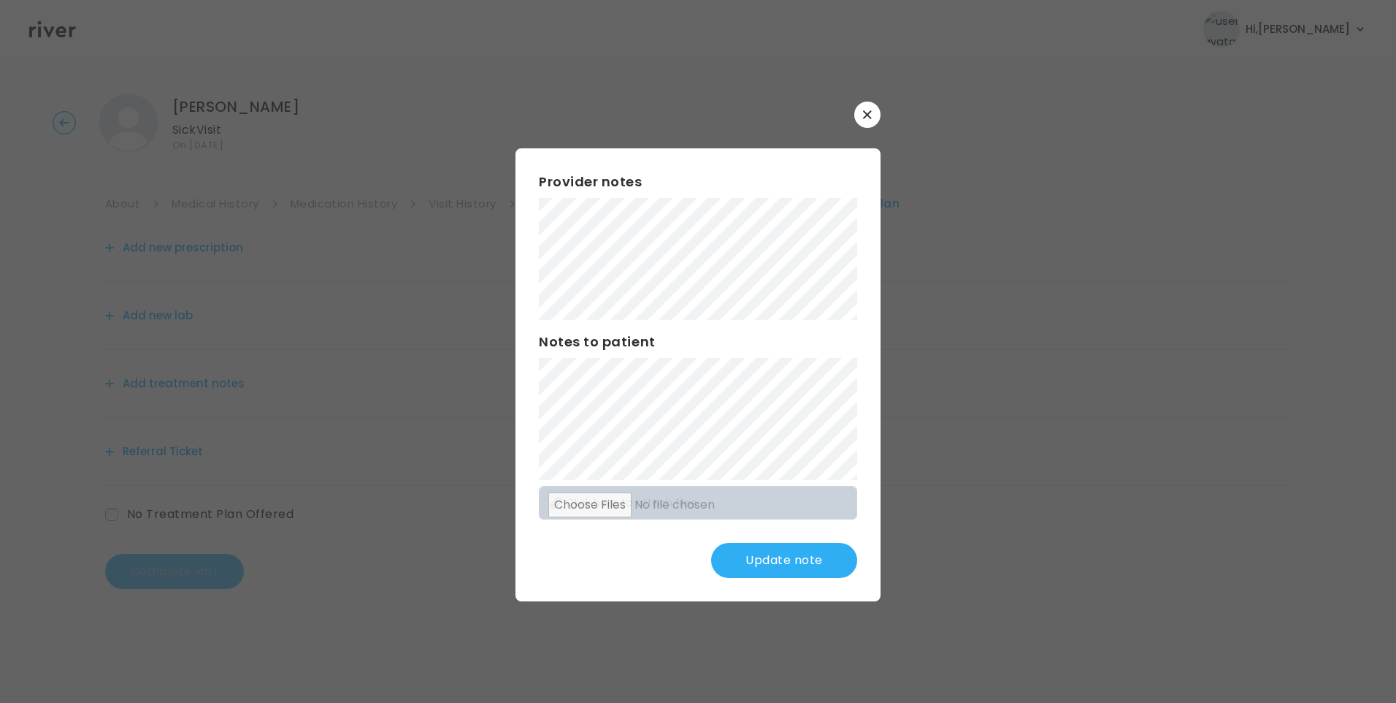
click at [770, 548] on button "Update note" at bounding box center [784, 560] width 146 height 35
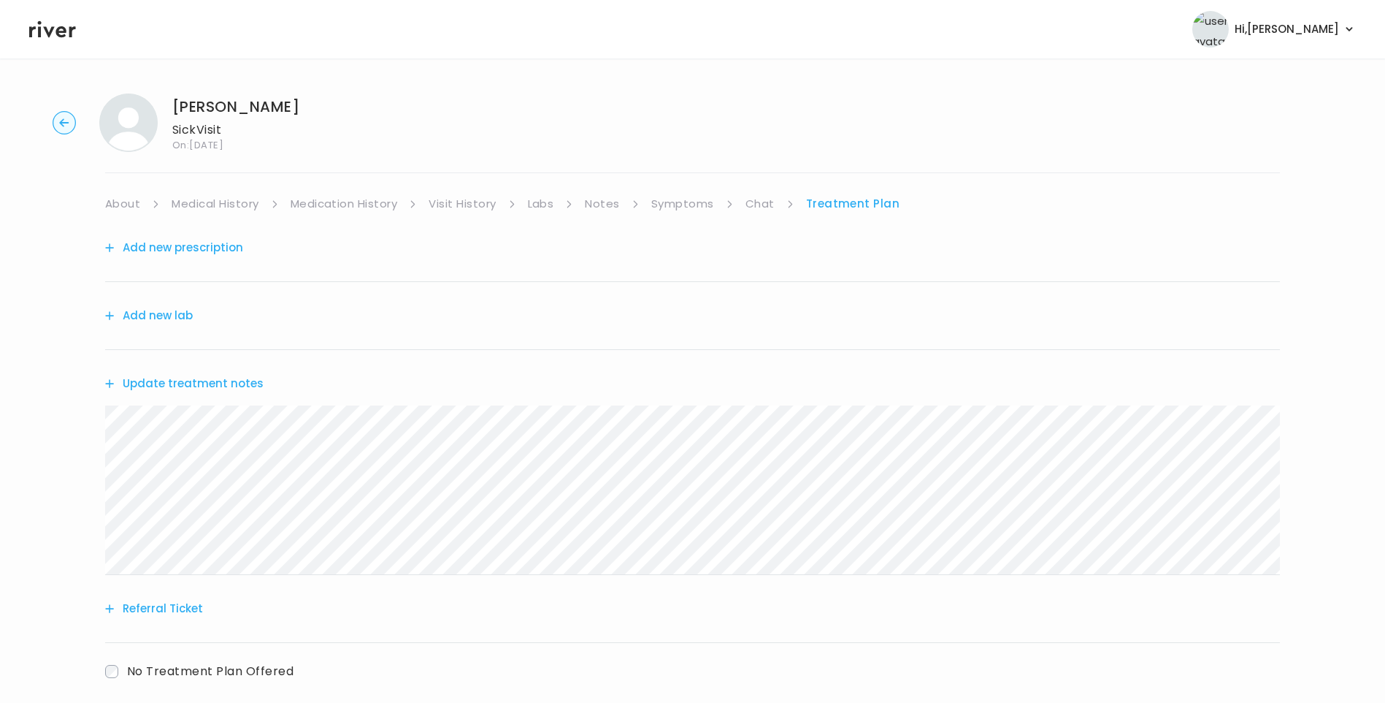
click at [690, 212] on link "Symptoms" at bounding box center [682, 204] width 63 height 20
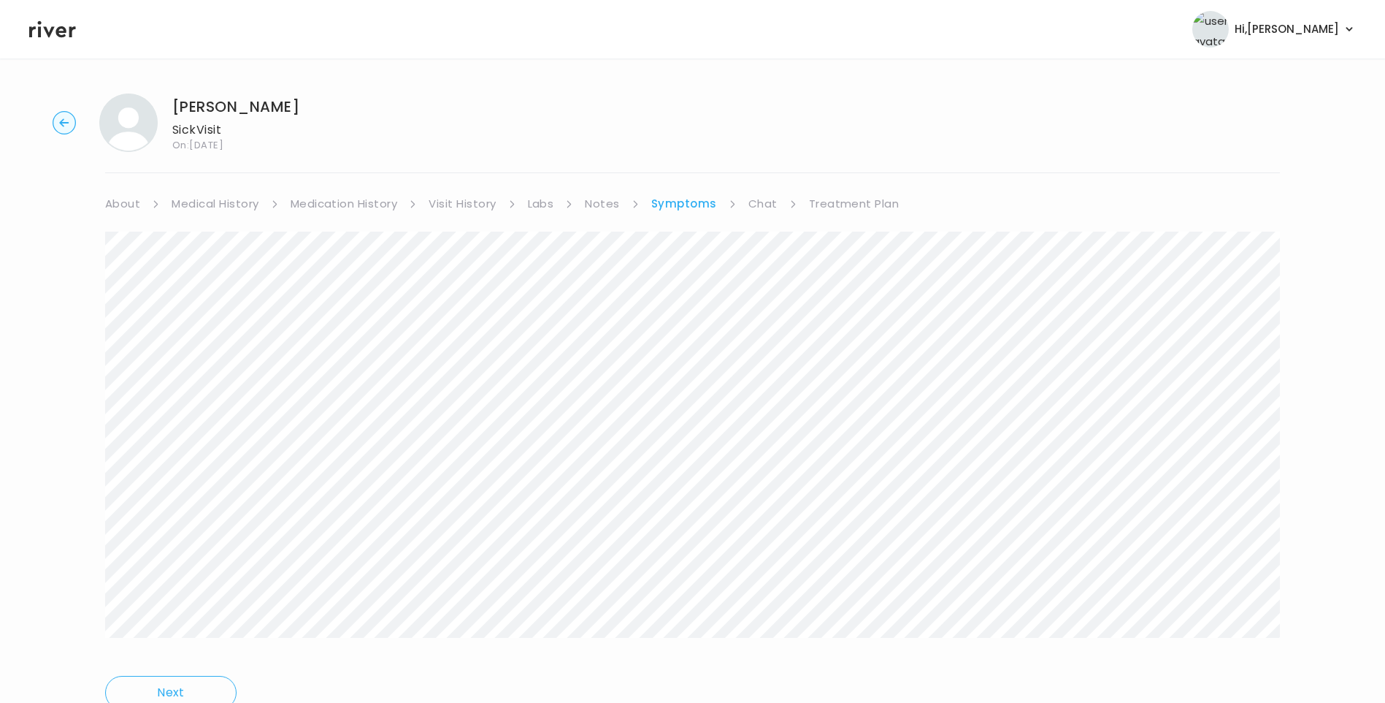
scroll to position [62, 0]
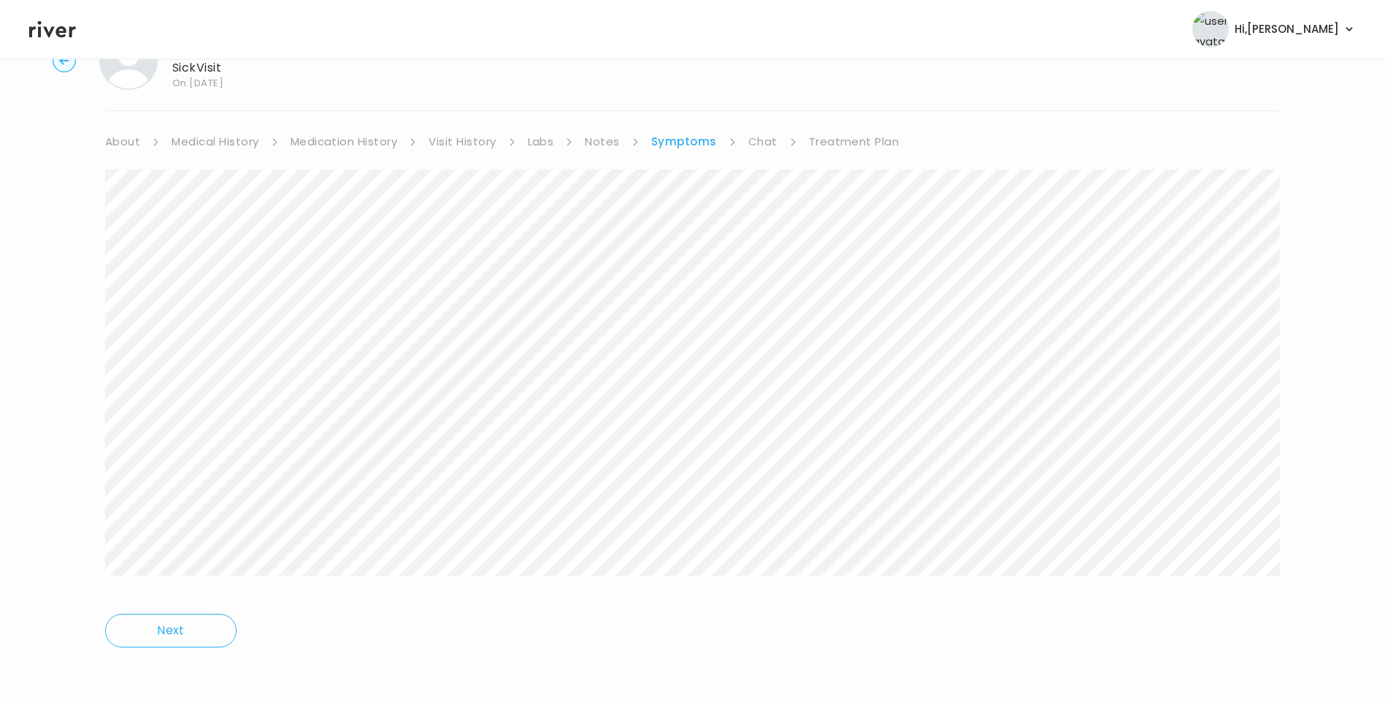
click at [846, 142] on link "Treatment Plan" at bounding box center [854, 141] width 91 height 20
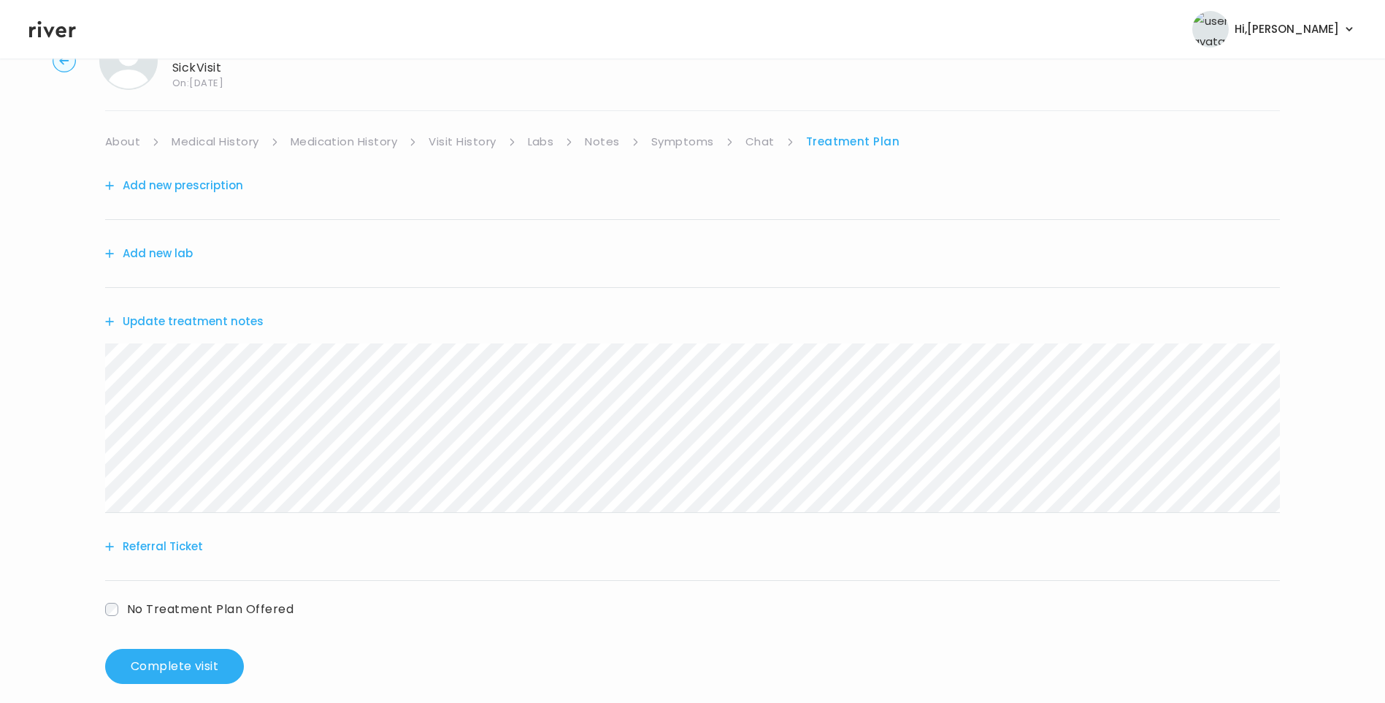
click at [188, 318] on button "Update treatment notes" at bounding box center [184, 321] width 158 height 20
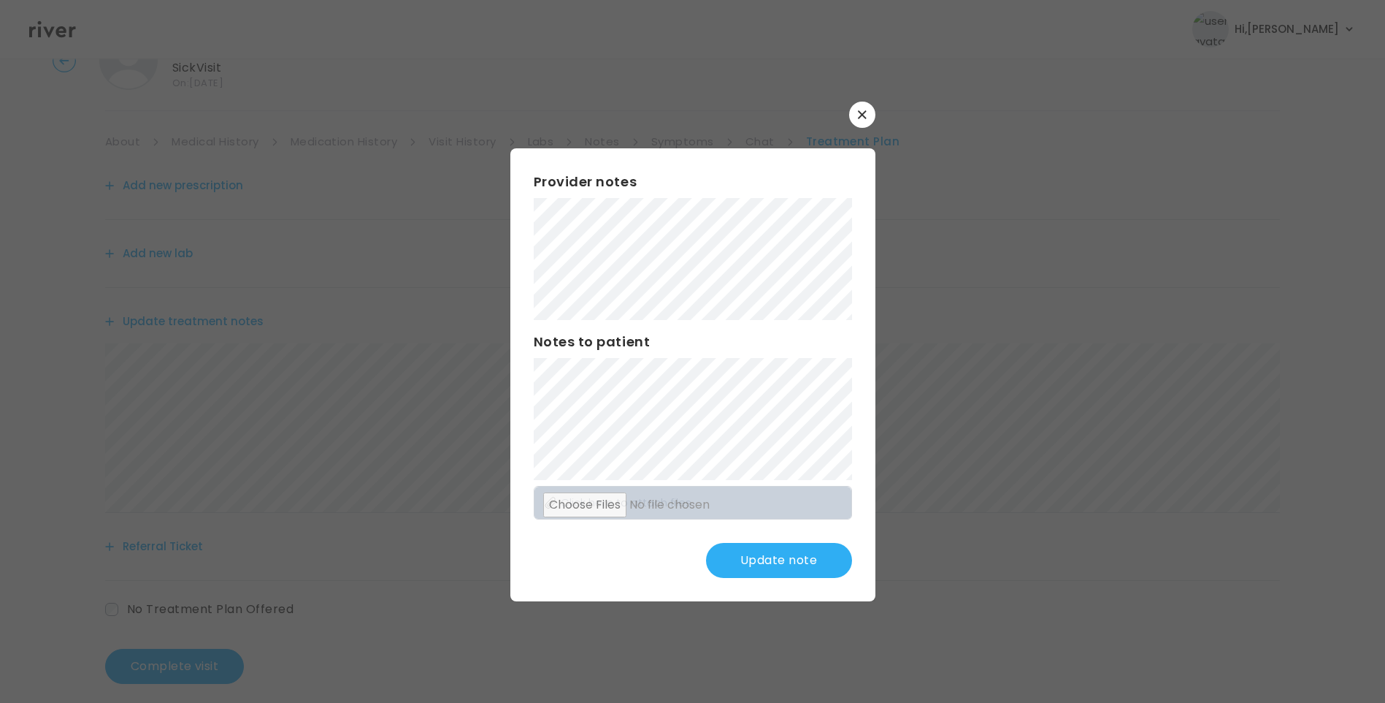
click at [768, 558] on button "Update note" at bounding box center [779, 560] width 146 height 35
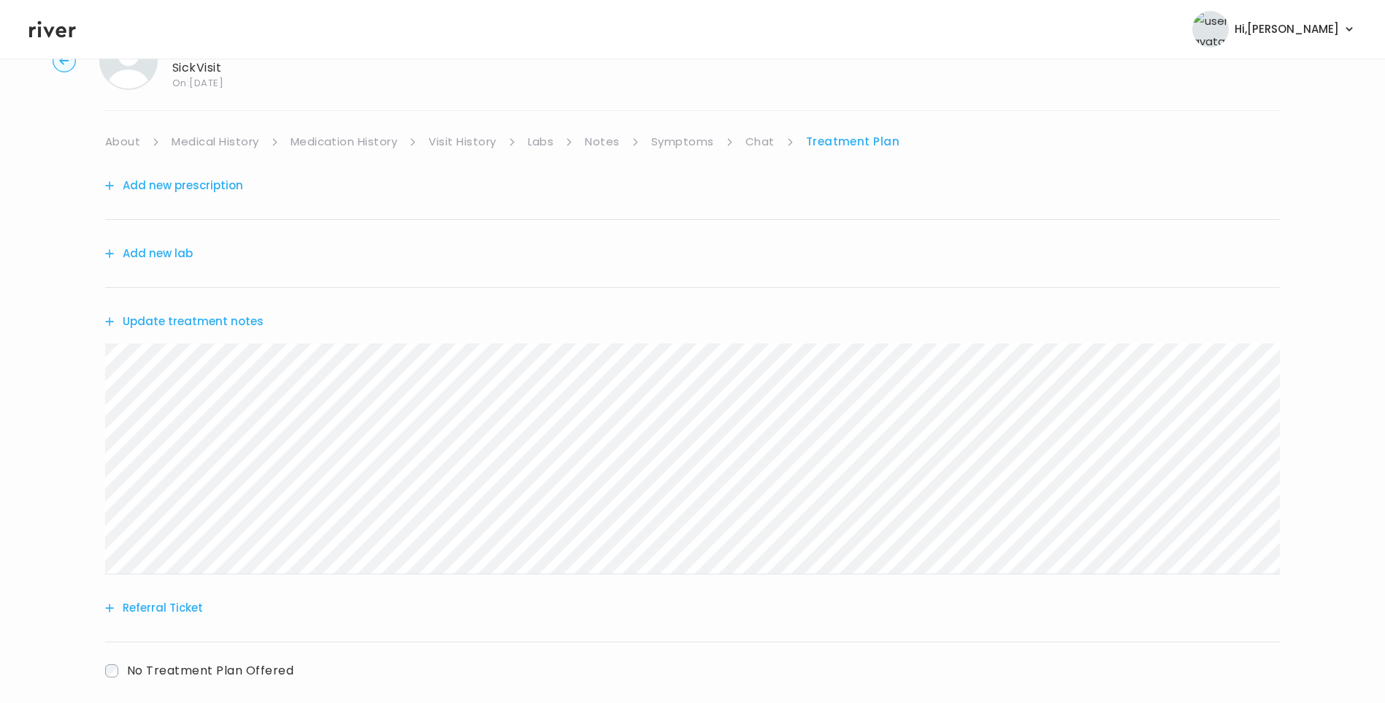
click at [251, 320] on button "Update treatment notes" at bounding box center [184, 321] width 158 height 20
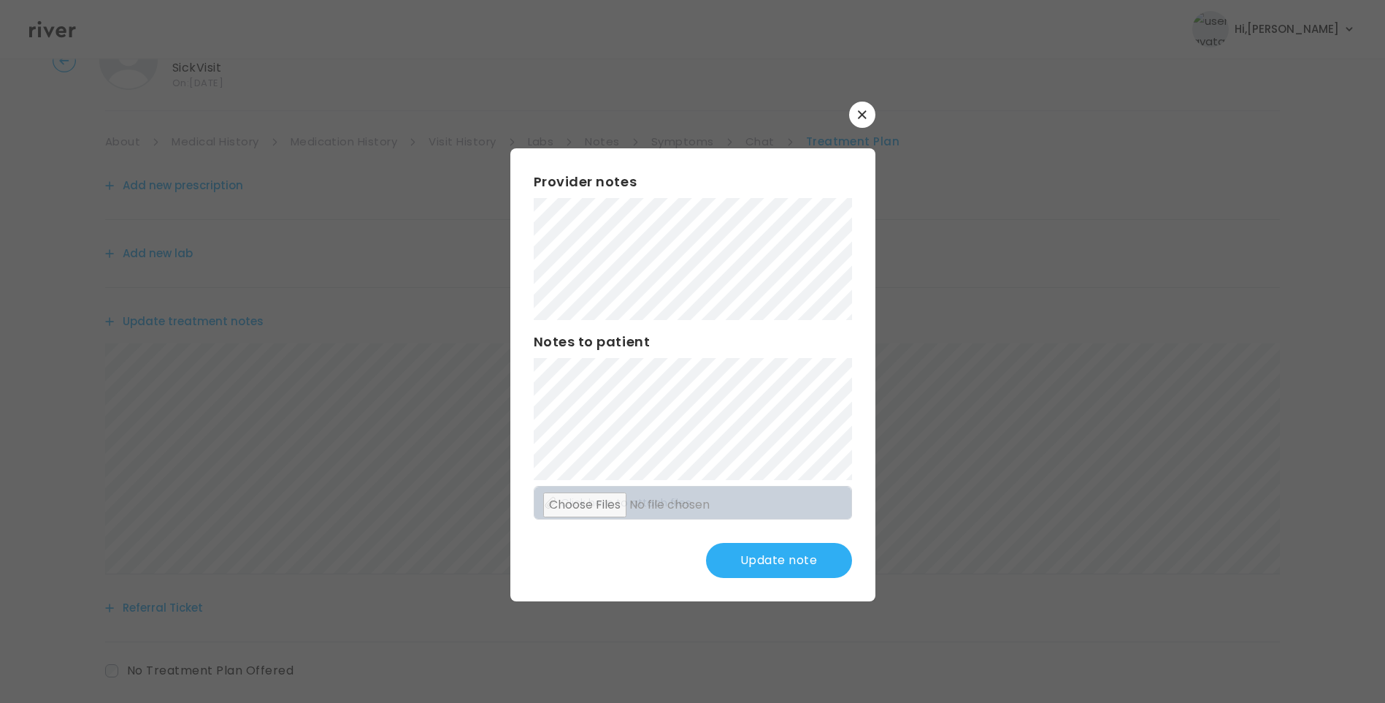
click at [806, 563] on button "Update note" at bounding box center [779, 560] width 146 height 35
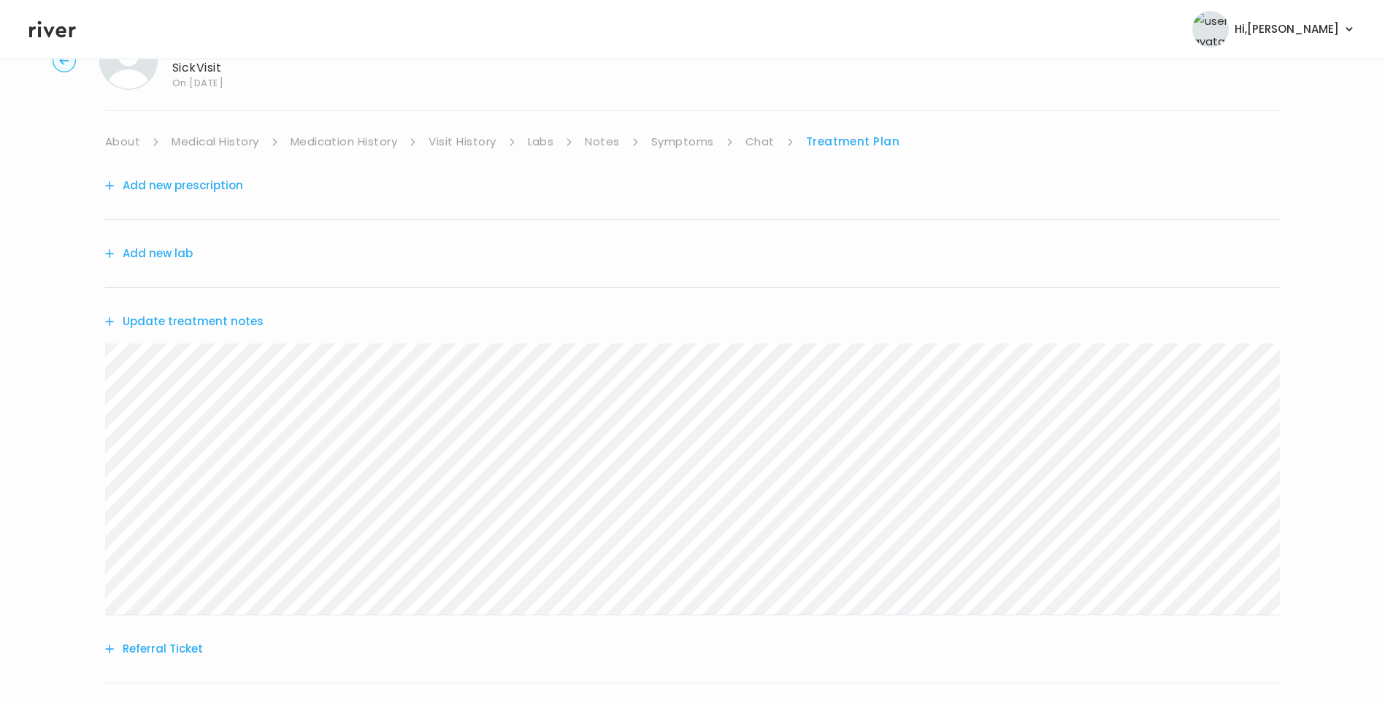
click at [230, 320] on button "Update treatment notes" at bounding box center [184, 321] width 158 height 20
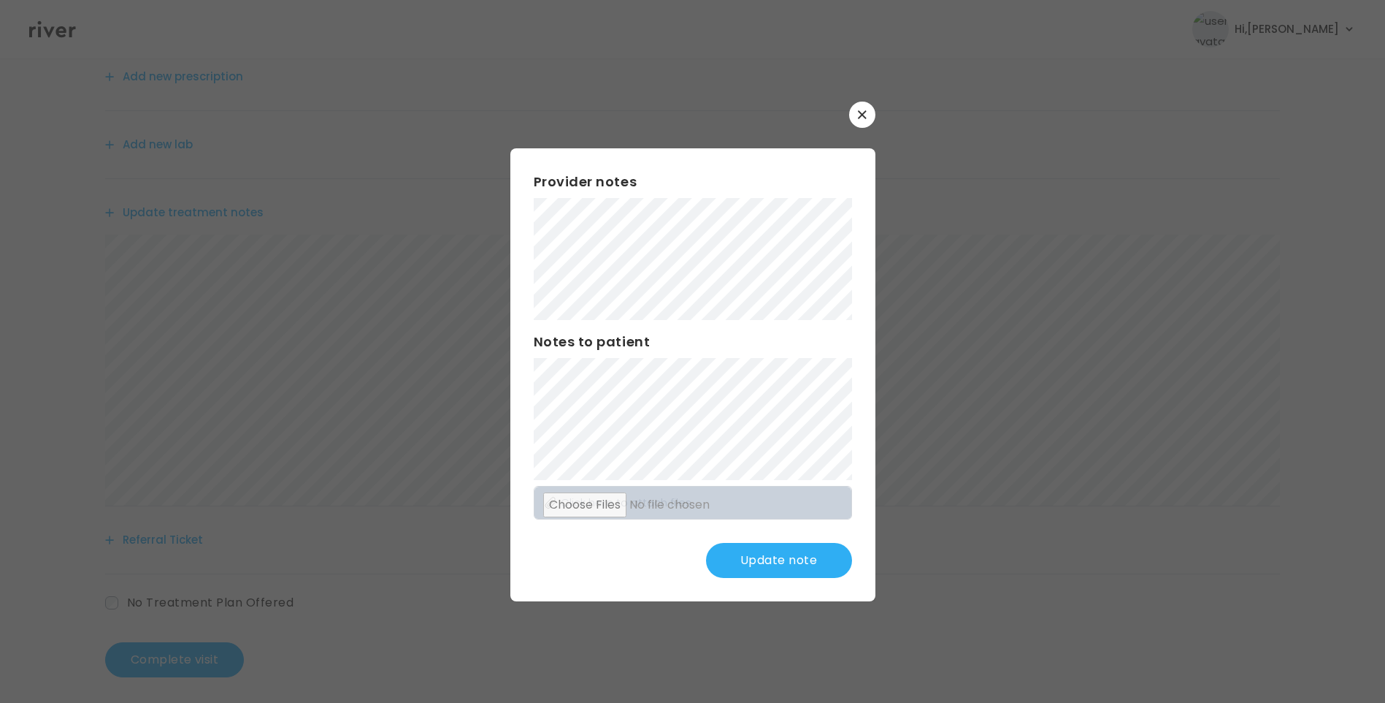
scroll to position [180, 0]
click at [794, 559] on button "Update note" at bounding box center [779, 560] width 146 height 35
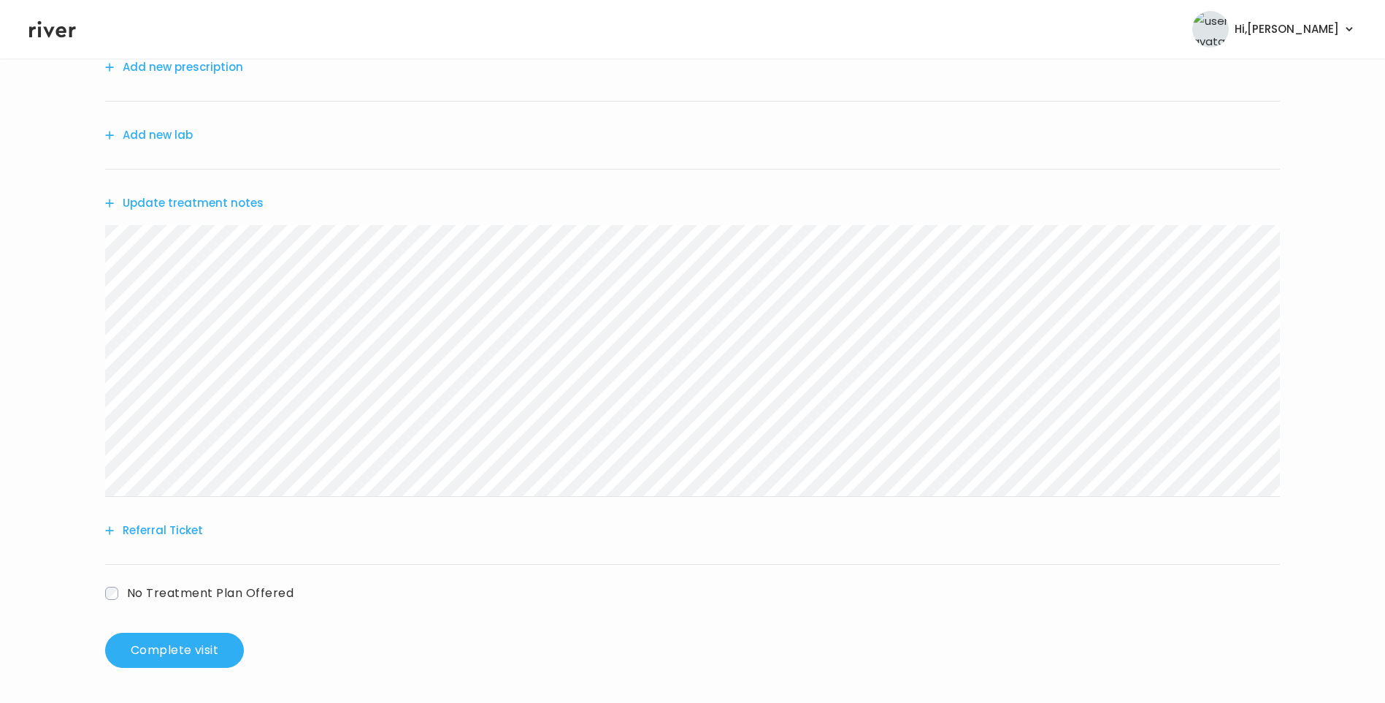
click at [193, 529] on button "Referral Ticket" at bounding box center [154, 530] width 98 height 20
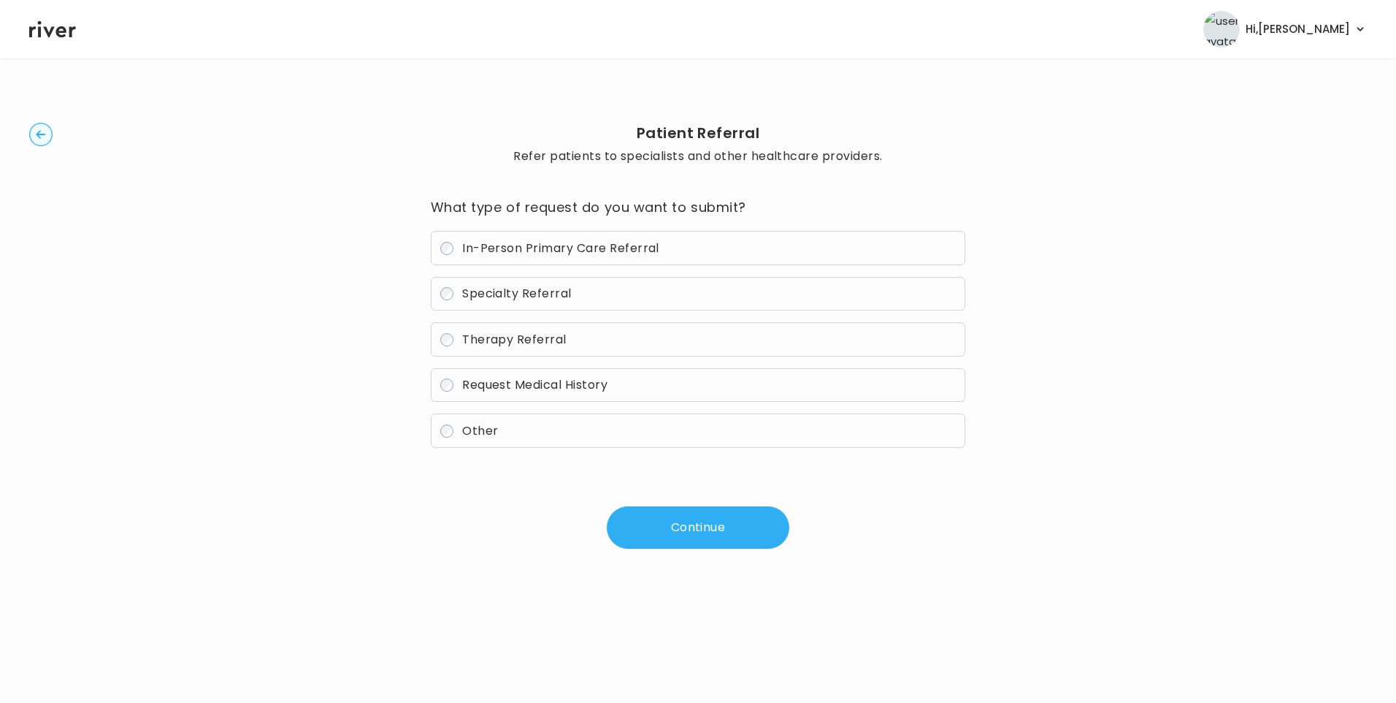
drag, startPoint x: 459, startPoint y: 437, endPoint x: 466, endPoint y: 443, distance: 9.8
click at [462, 440] on label "Other" at bounding box center [698, 430] width 535 height 34
click at [705, 526] on button "Continue" at bounding box center [698, 527] width 183 height 42
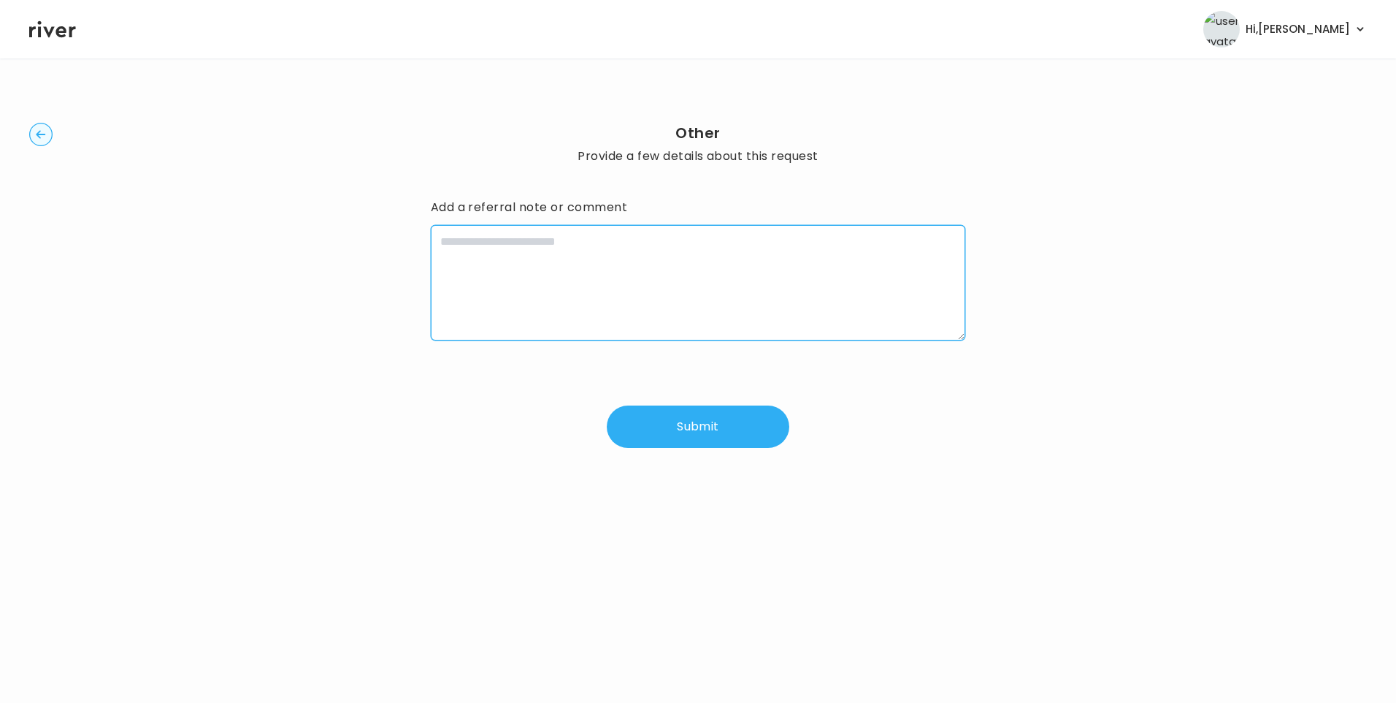
click at [557, 267] on textarea at bounding box center [698, 282] width 535 height 115
type textarea "**********"
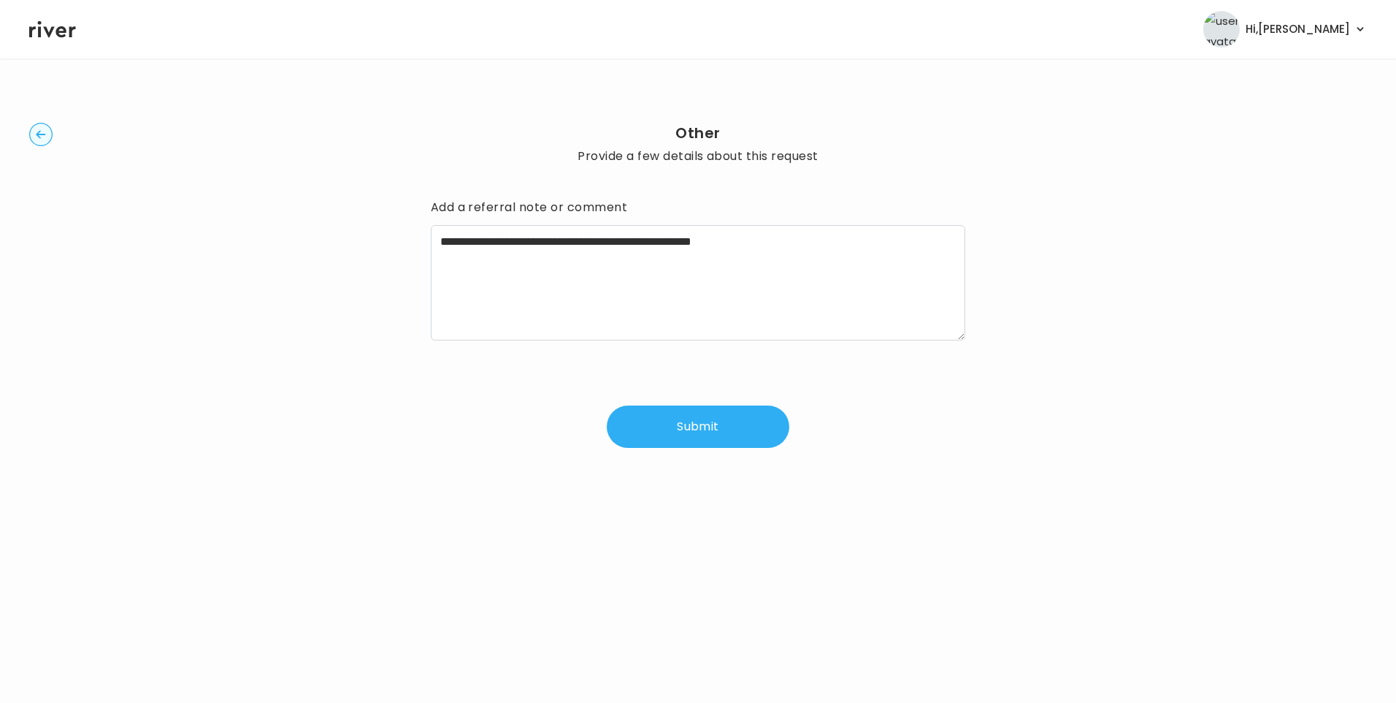
click at [681, 424] on button "Submit" at bounding box center [698, 426] width 183 height 42
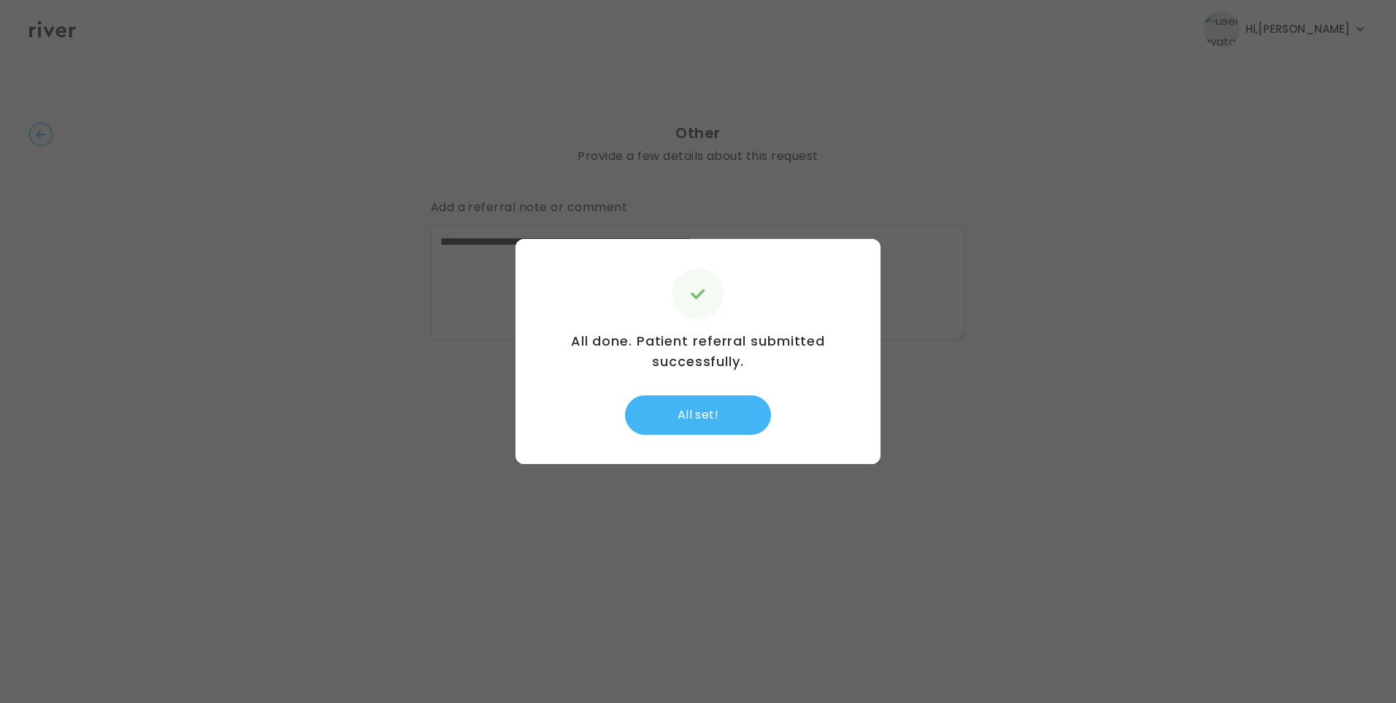
click at [724, 412] on button "All set!" at bounding box center [698, 414] width 146 height 39
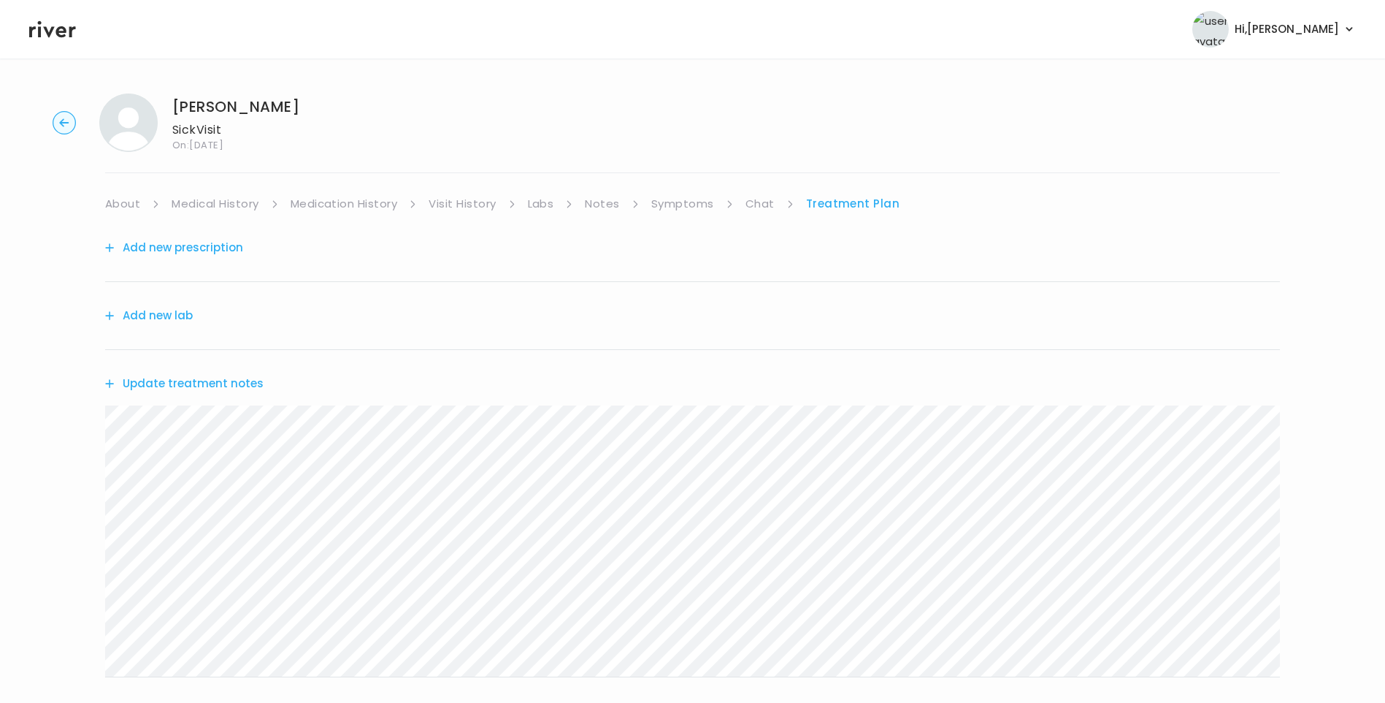
click at [697, 203] on link "Symptoms" at bounding box center [682, 204] width 63 height 20
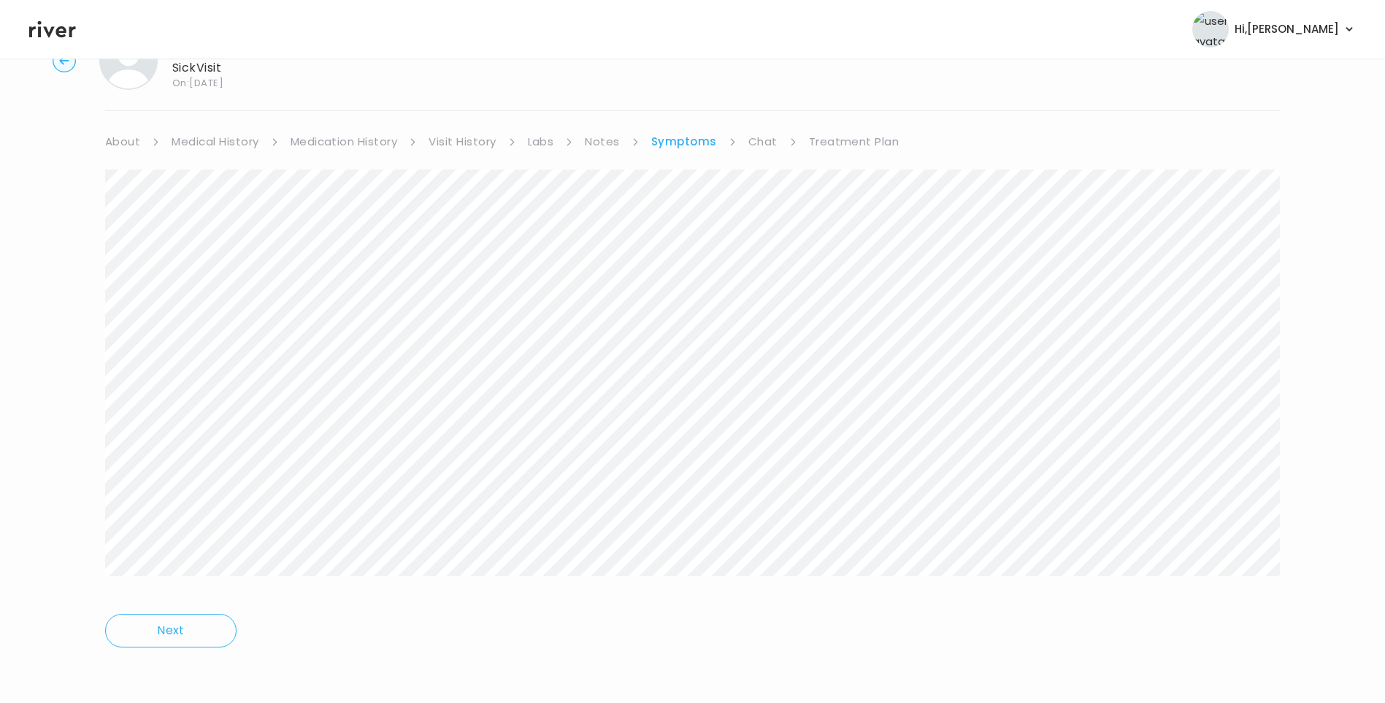
click at [846, 142] on link "Treatment Plan" at bounding box center [854, 141] width 91 height 20
click at [240, 323] on button "Update treatment notes" at bounding box center [184, 321] width 158 height 20
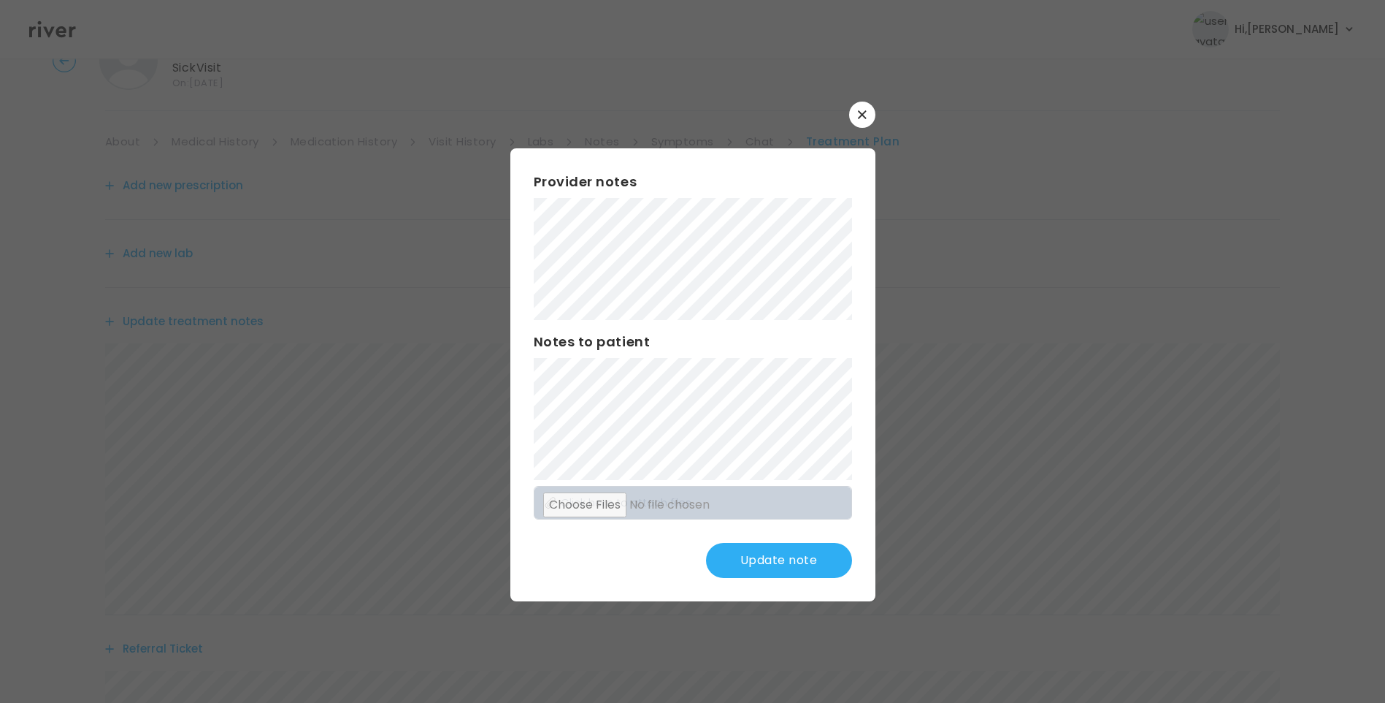
click at [772, 547] on button "Update note" at bounding box center [779, 560] width 146 height 35
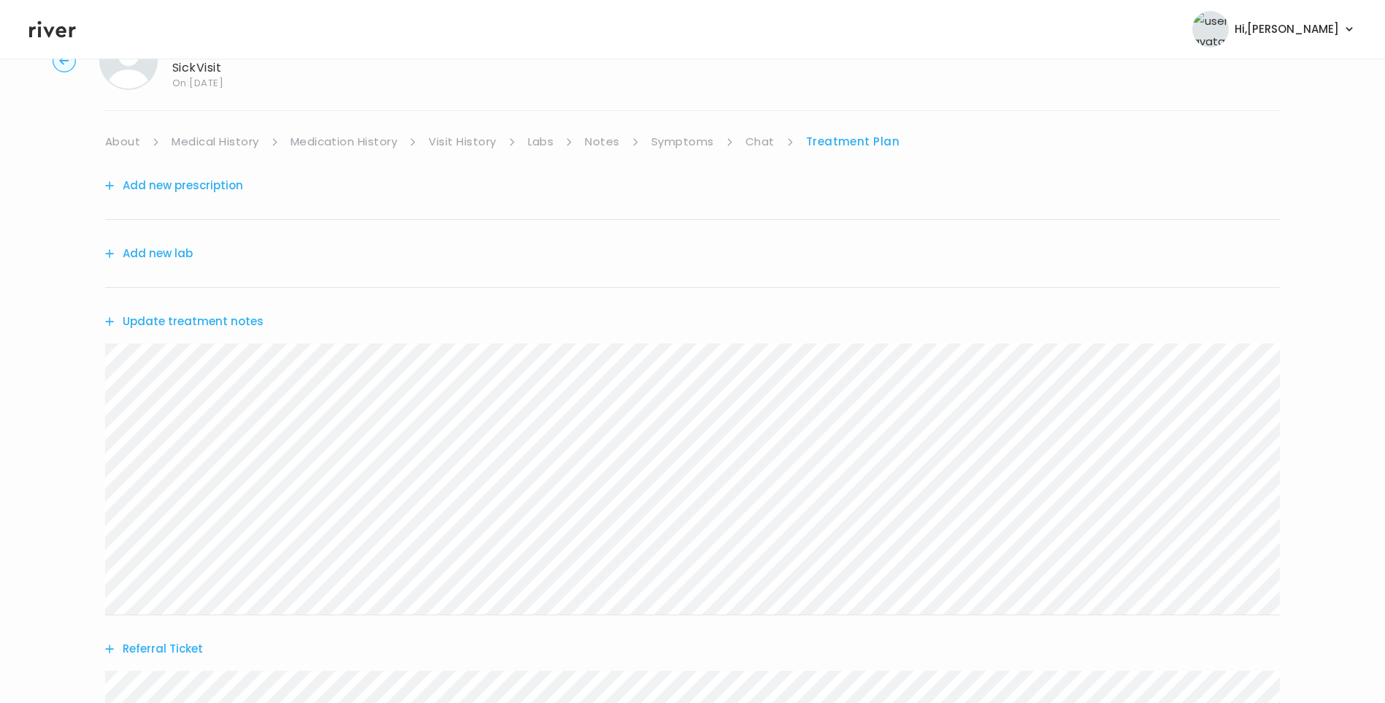
click at [197, 142] on link "Medical History" at bounding box center [215, 141] width 87 height 20
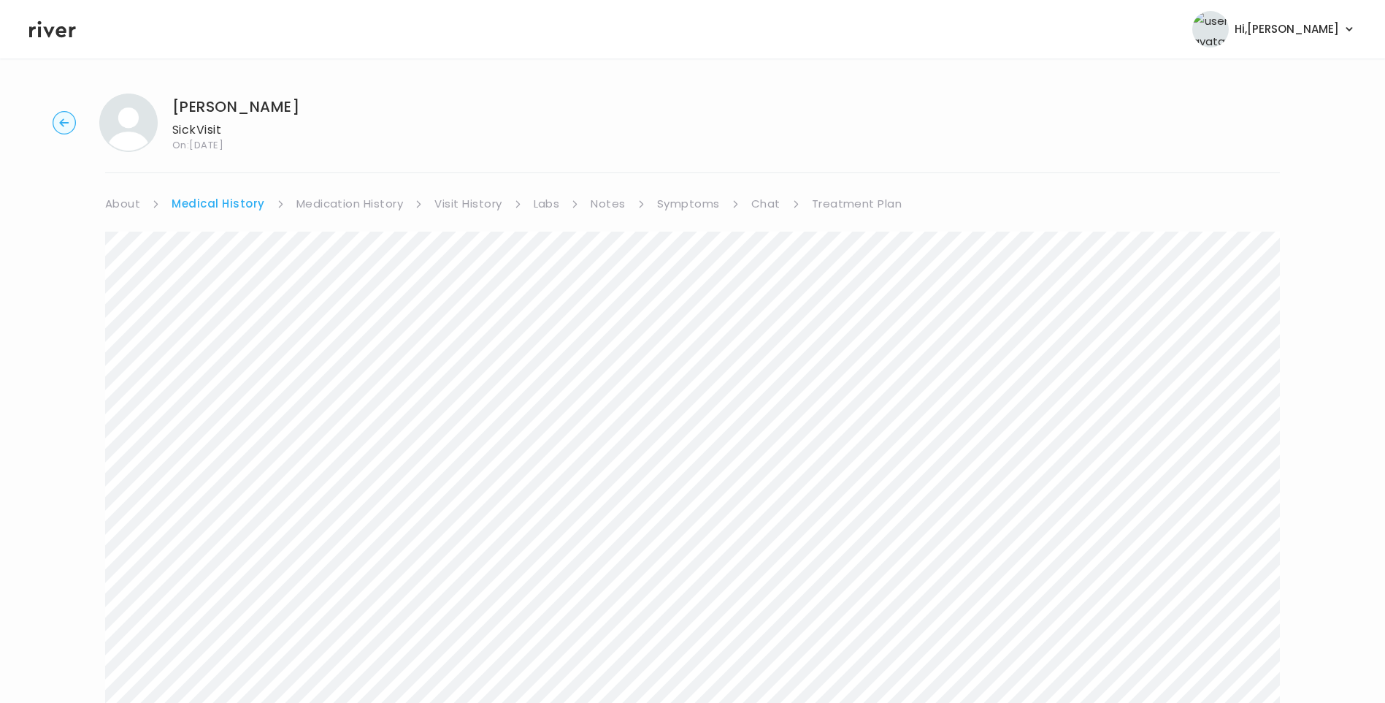
click at [345, 199] on link "Medication History" at bounding box center [349, 204] width 107 height 20
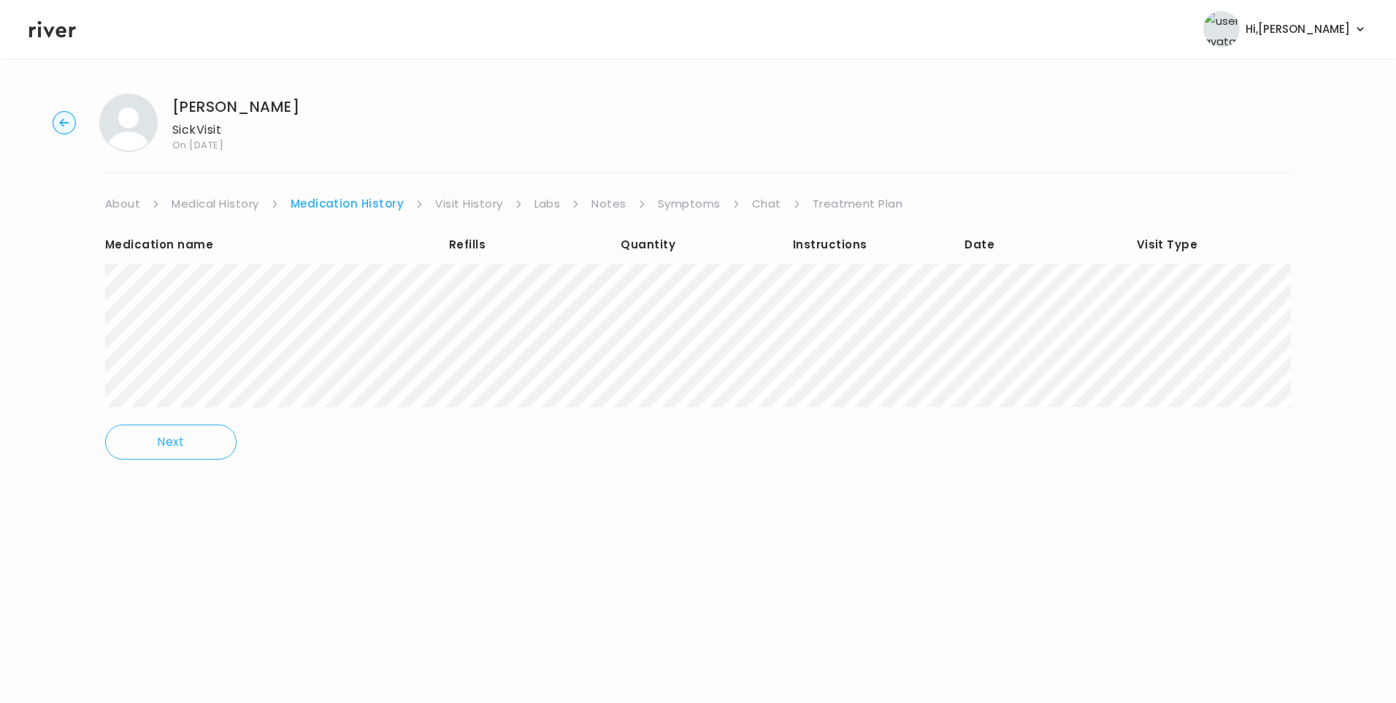
click at [489, 204] on link "Visit History" at bounding box center [468, 204] width 67 height 20
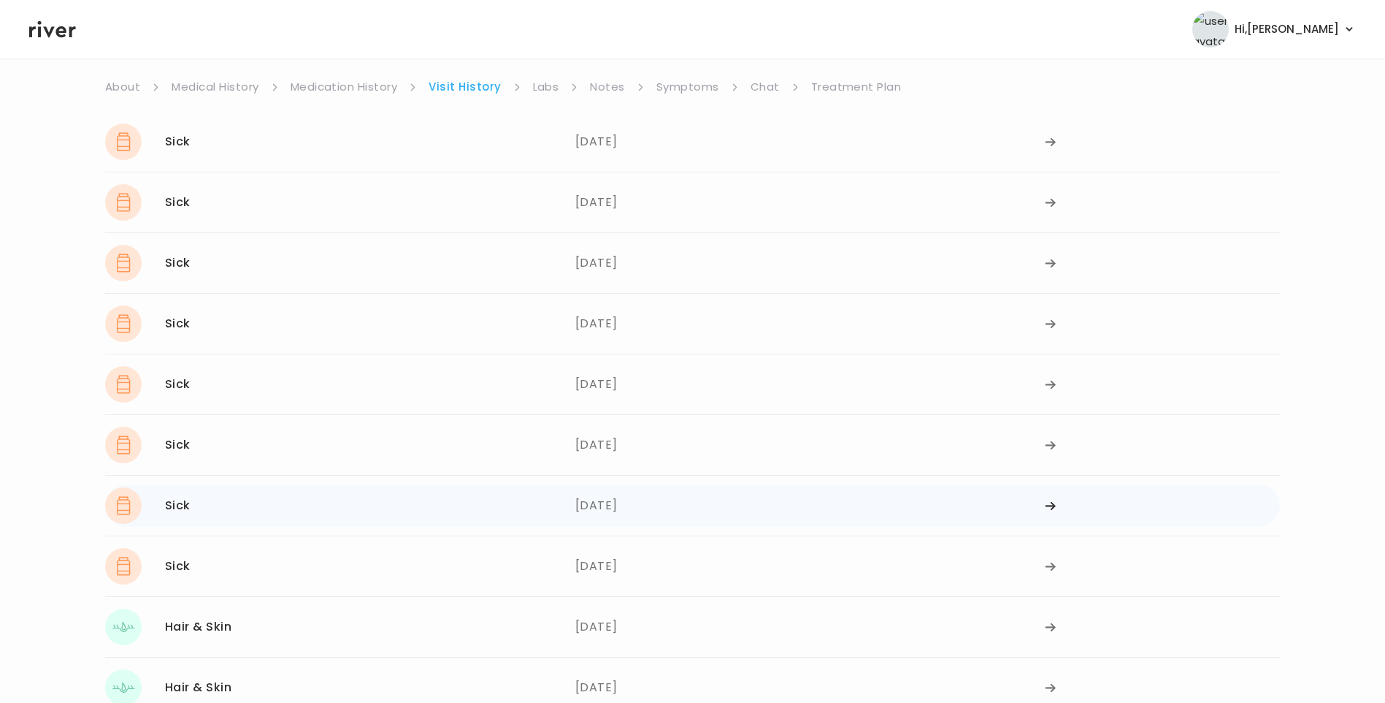
scroll to position [266, 0]
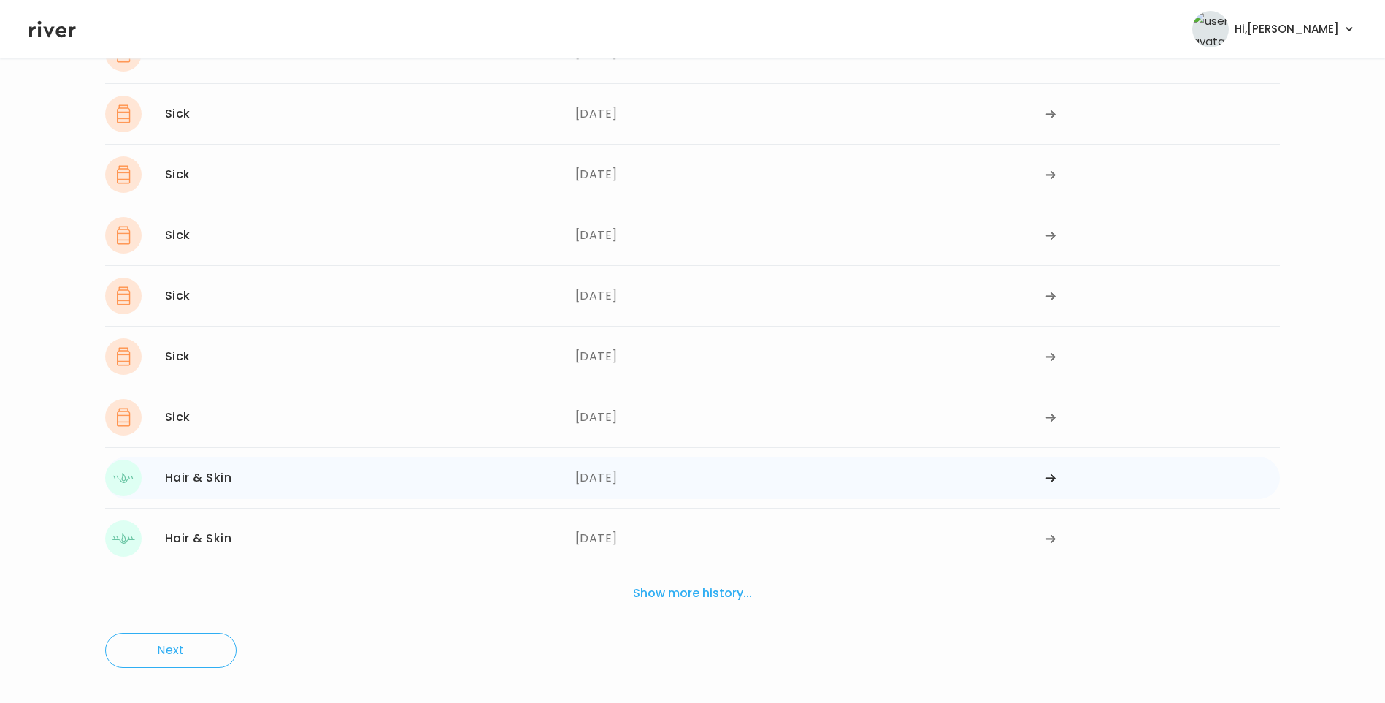
click at [627, 480] on div "08/29/2024" at bounding box center [810, 477] width 470 height 37
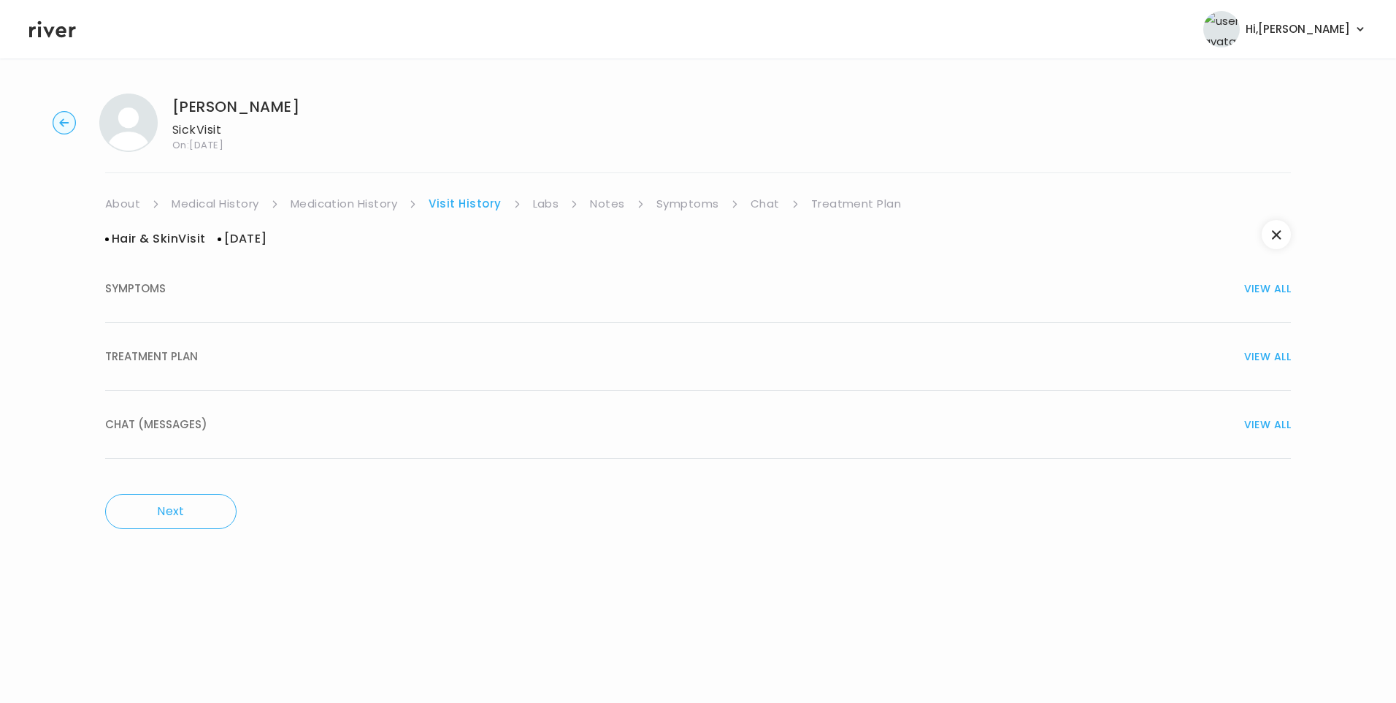
click at [200, 344] on button "TREATMENT PLAN VIEW ALL" at bounding box center [698, 357] width 1186 height 68
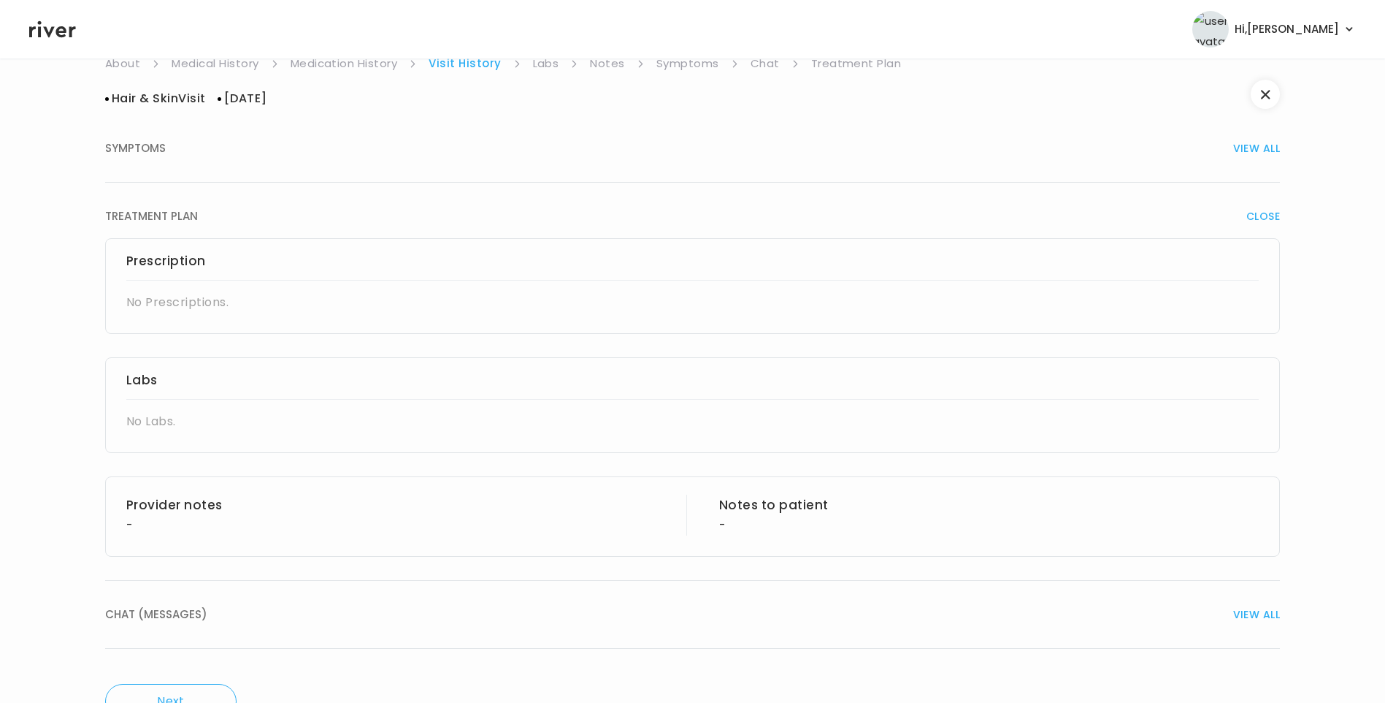
scroll to position [118, 0]
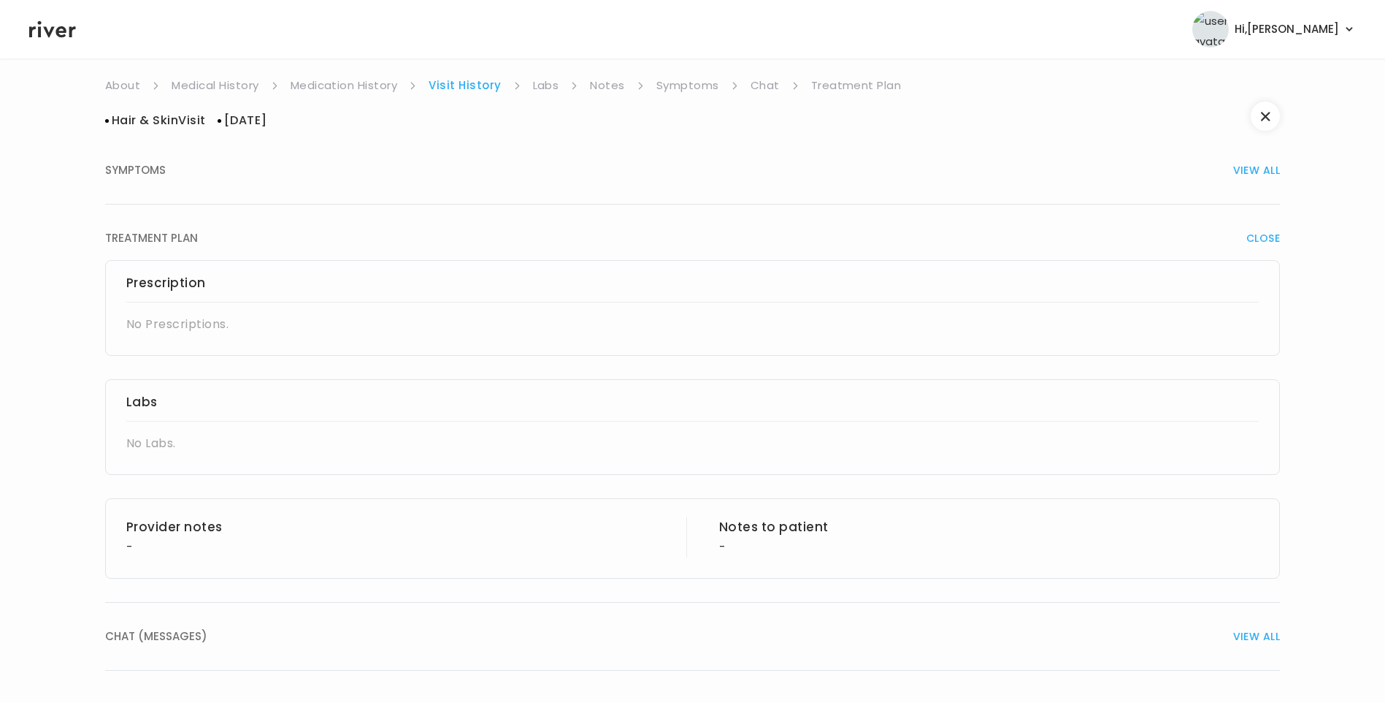
click at [181, 161] on div "SYMPTOMS VIEW ALL" at bounding box center [692, 170] width 1175 height 20
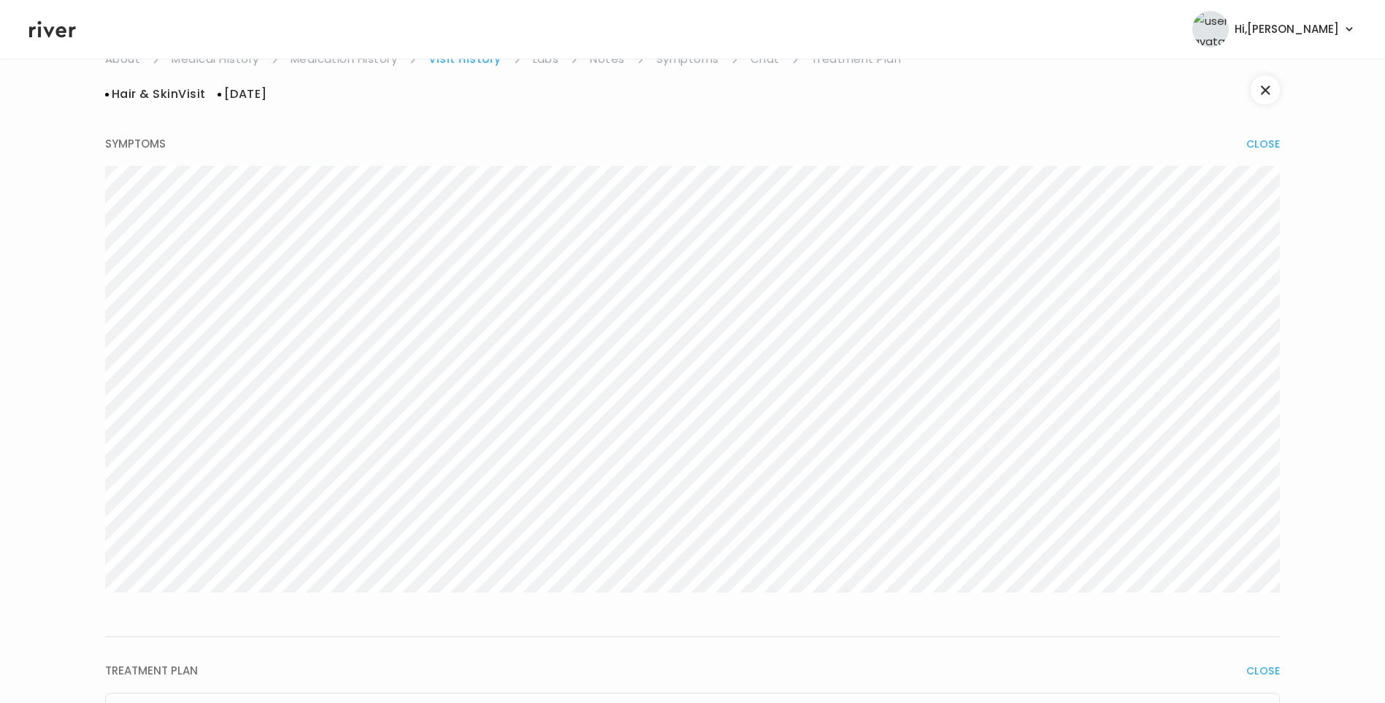
scroll to position [0, 0]
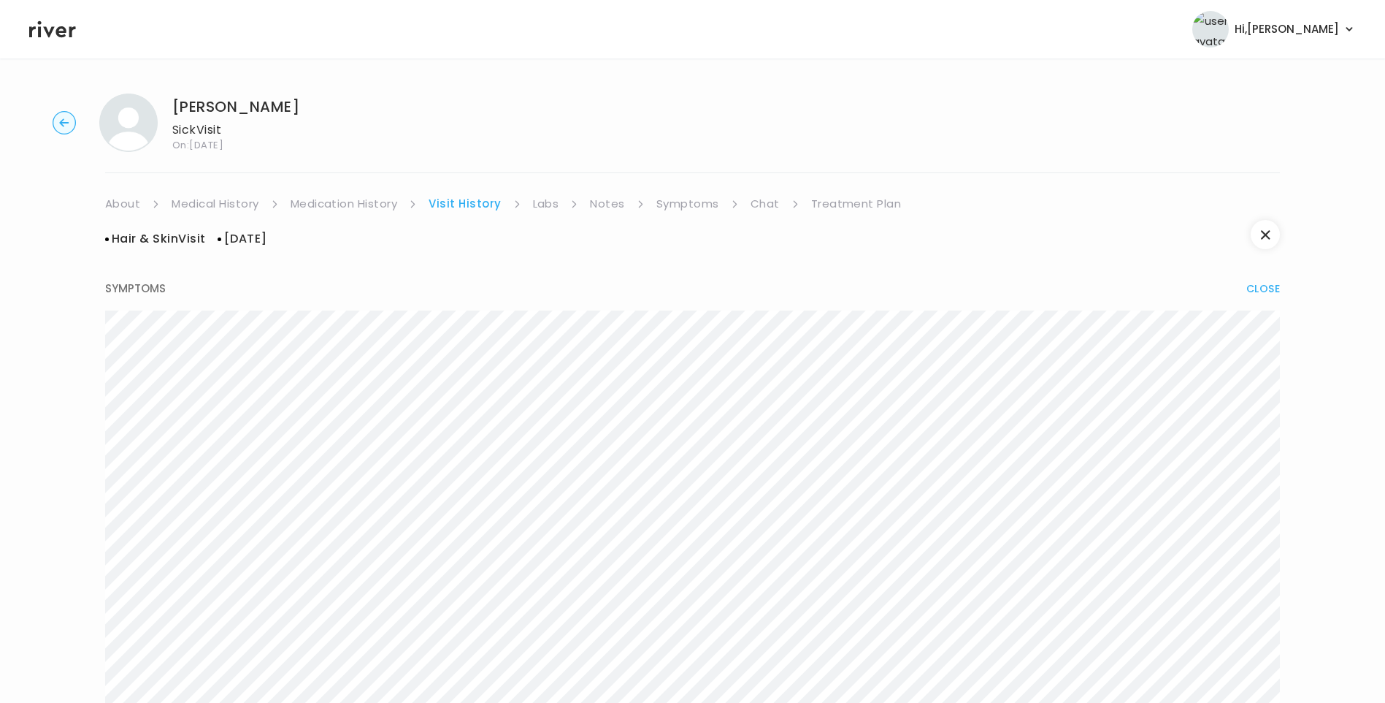
click at [853, 196] on link "Treatment Plan" at bounding box center [856, 204] width 91 height 20
click at [118, 213] on link "About" at bounding box center [122, 204] width 35 height 20
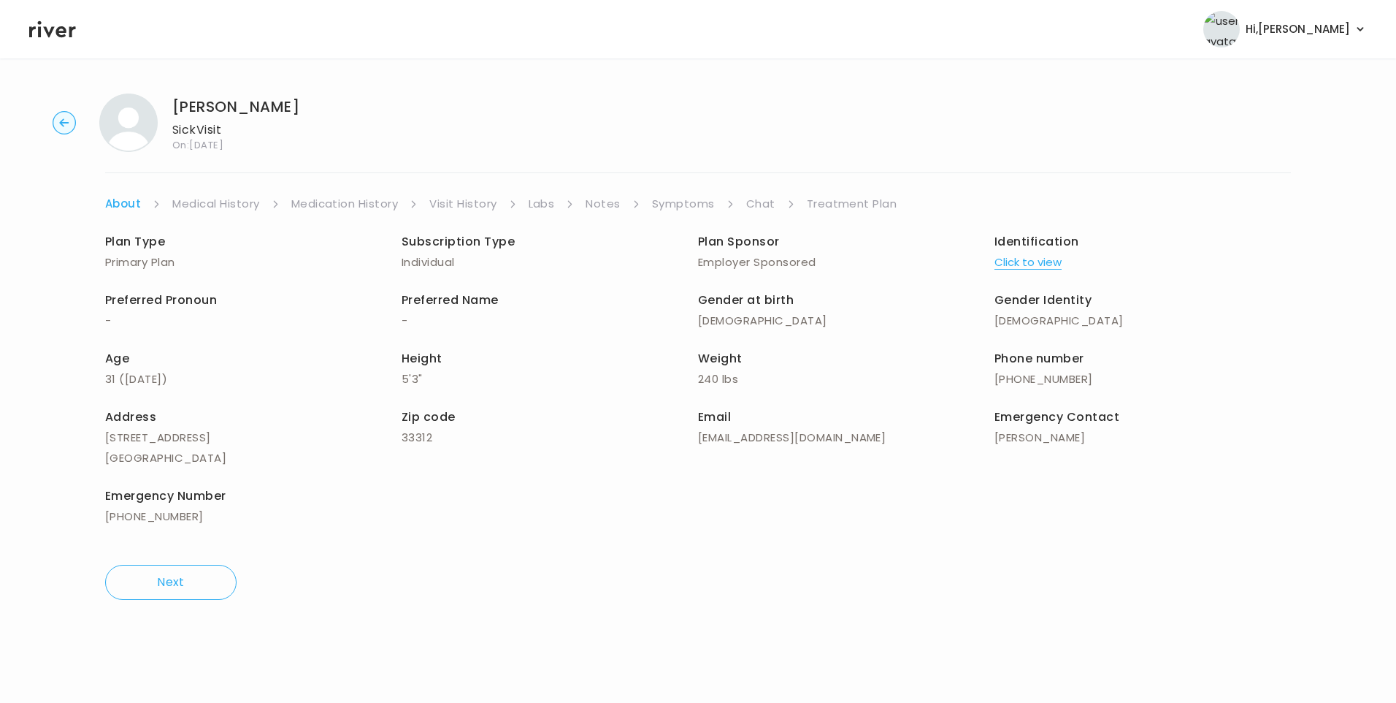
click at [832, 207] on link "Treatment Plan" at bounding box center [852, 204] width 91 height 20
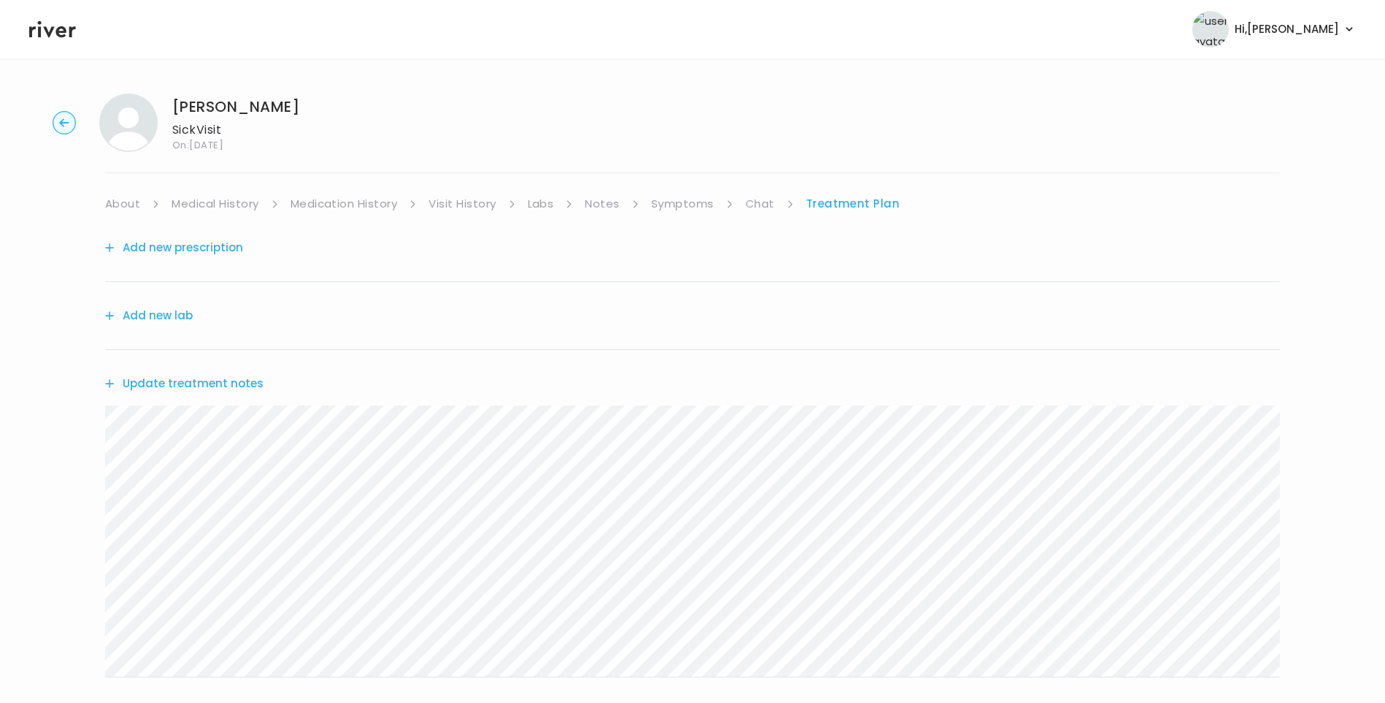
scroll to position [287, 0]
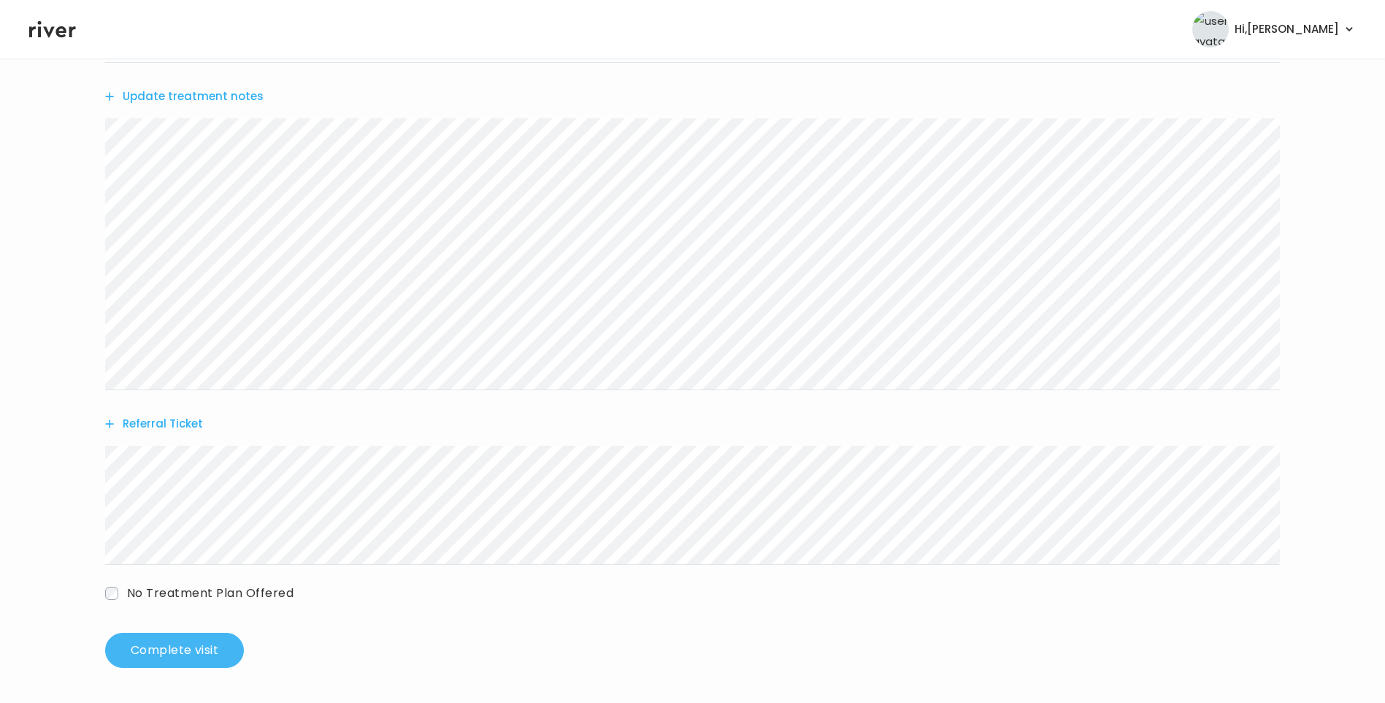
click at [190, 655] on button "Complete visit" at bounding box center [174, 649] width 139 height 35
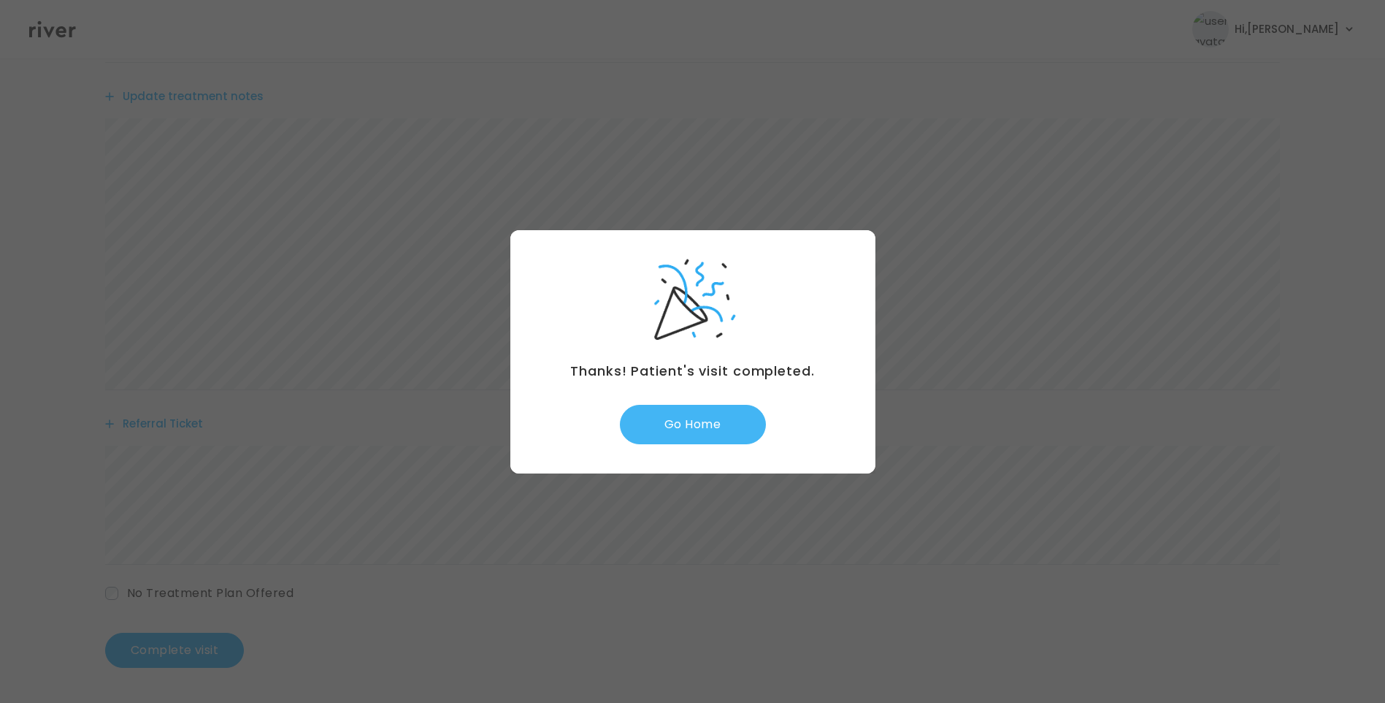
click at [704, 421] on button "Go Home" at bounding box center [693, 424] width 146 height 39
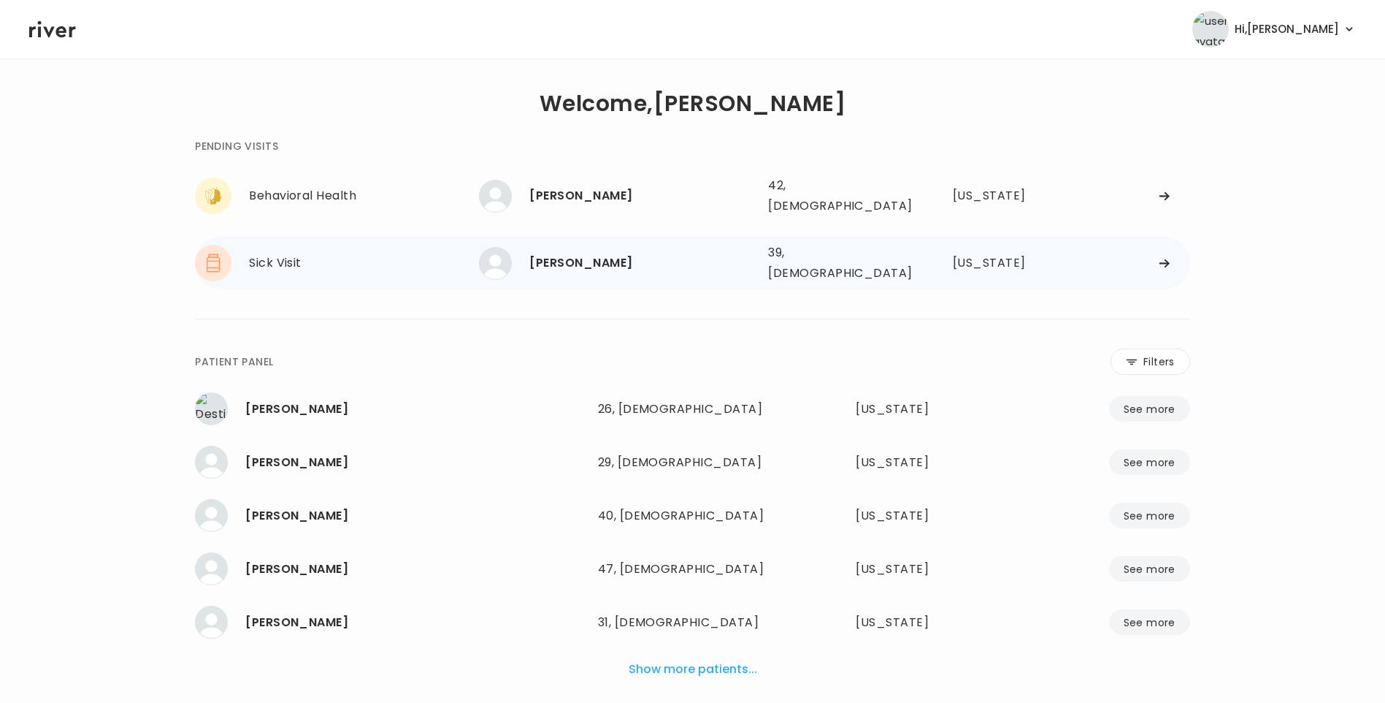
click at [597, 253] on div "[PERSON_NAME]" at bounding box center [642, 263] width 227 height 20
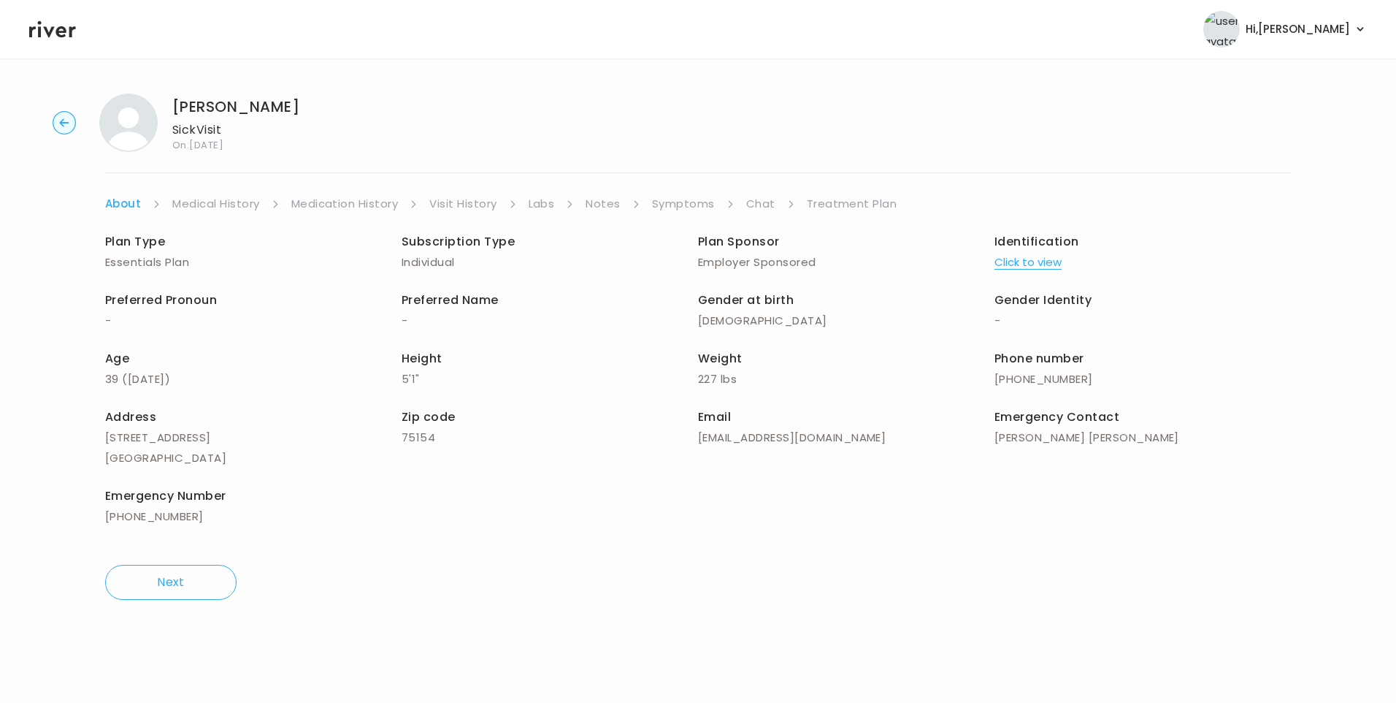
drag, startPoint x: 756, startPoint y: 205, endPoint x: 761, endPoint y: 211, distance: 7.8
click at [756, 205] on link "Chat" at bounding box center [760, 204] width 29 height 20
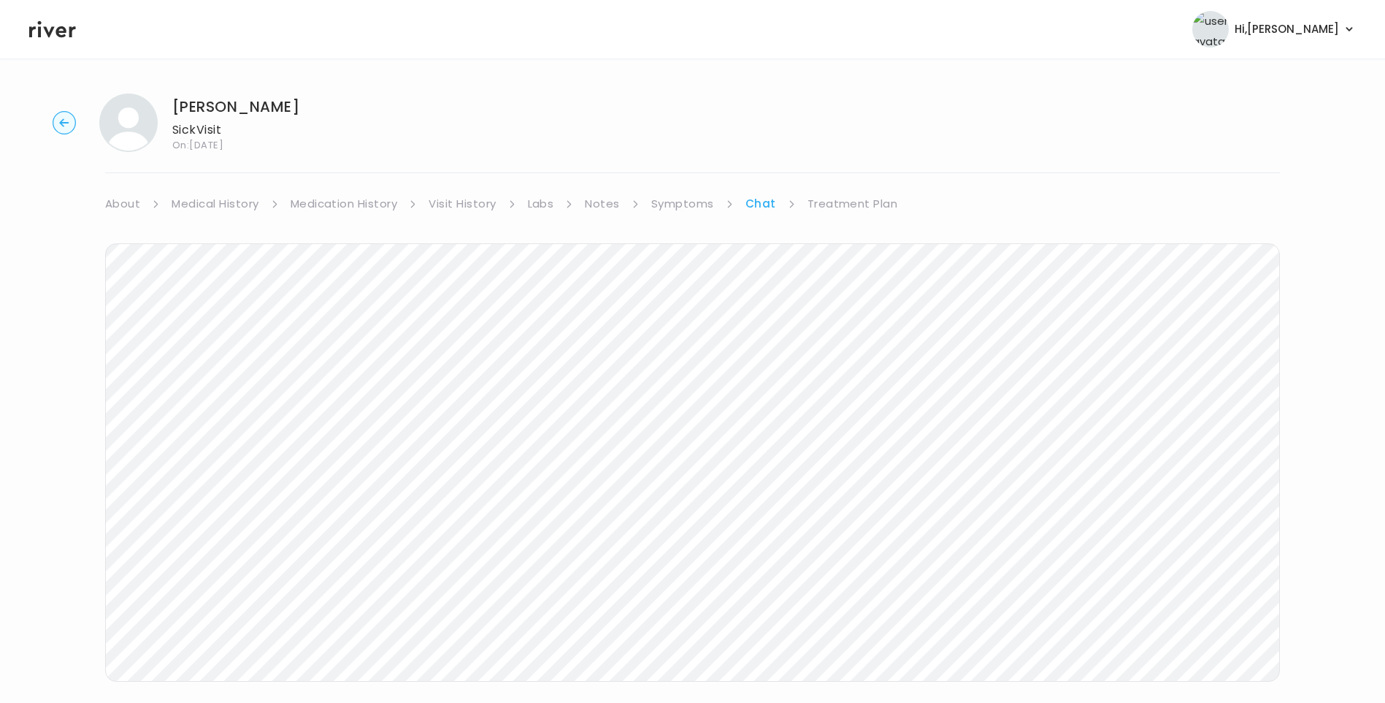
scroll to position [38, 0]
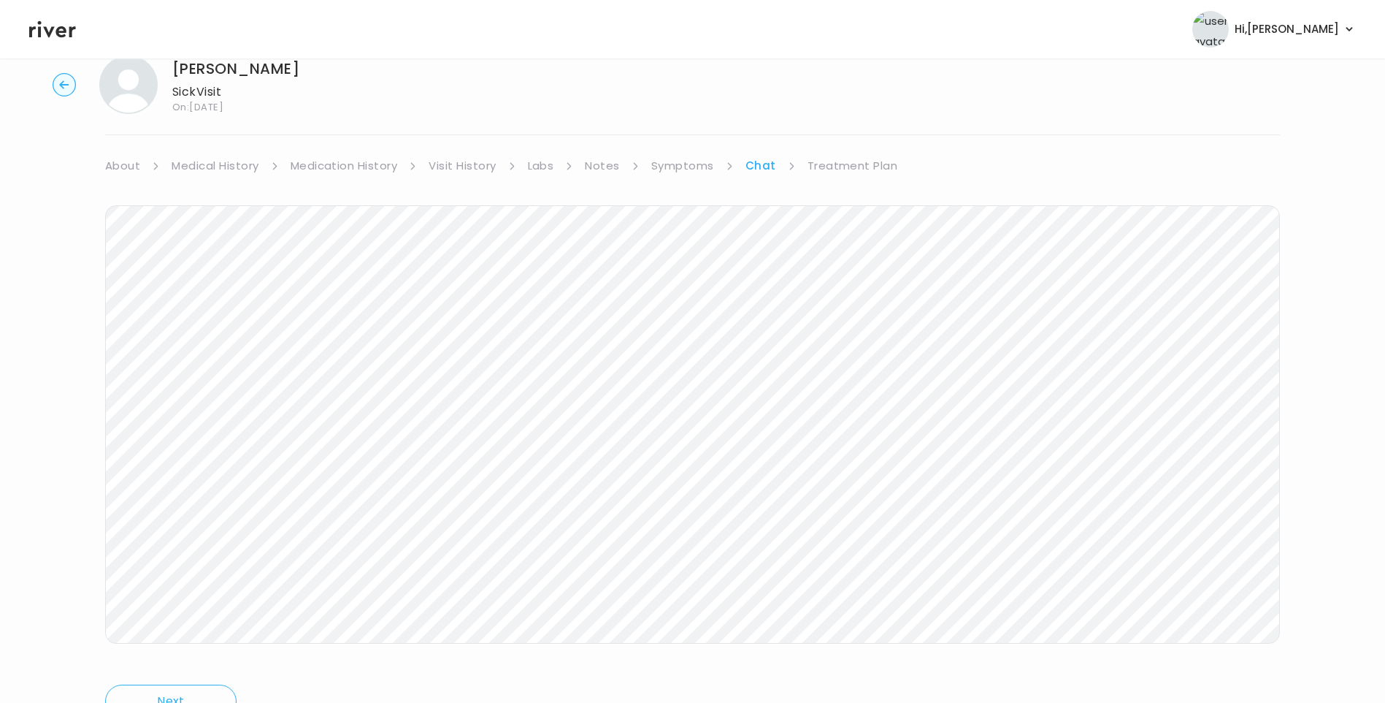
click at [51, 34] on icon at bounding box center [52, 29] width 47 height 22
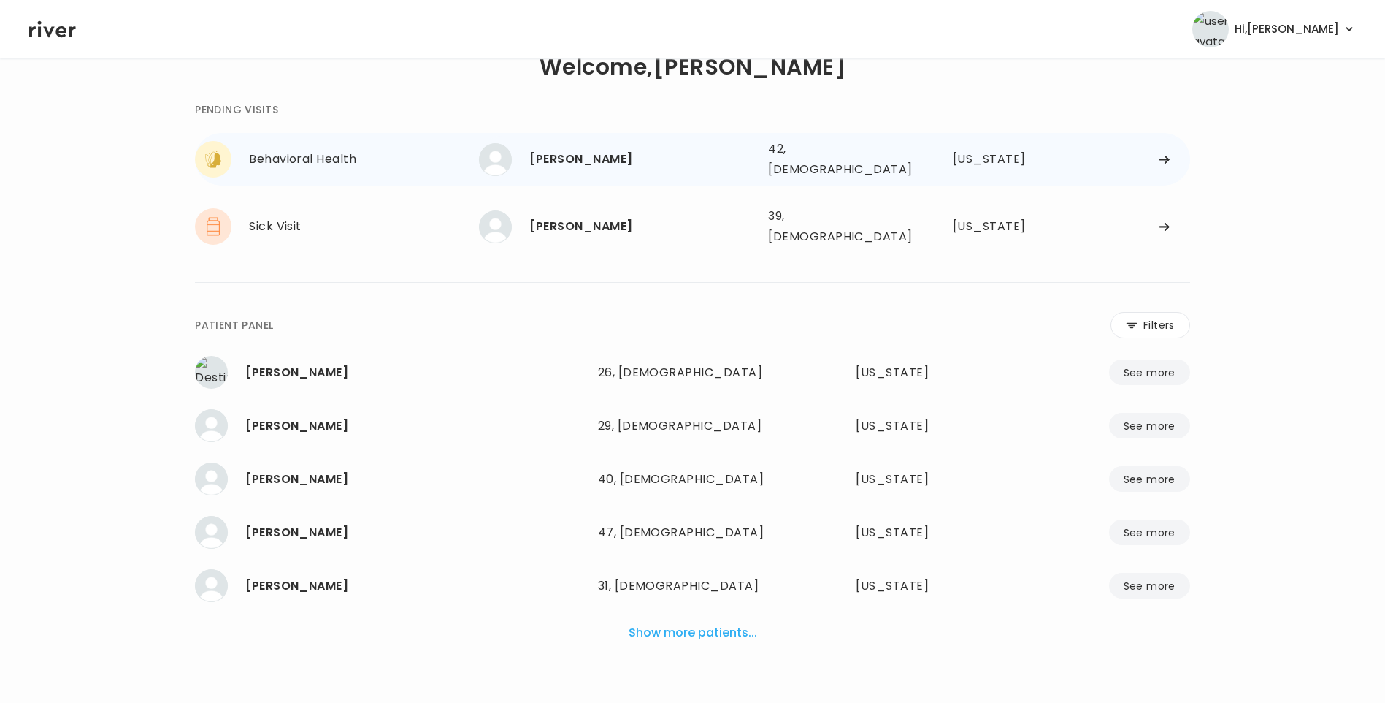
click at [583, 156] on div "[PERSON_NAME]" at bounding box center [642, 159] width 227 height 20
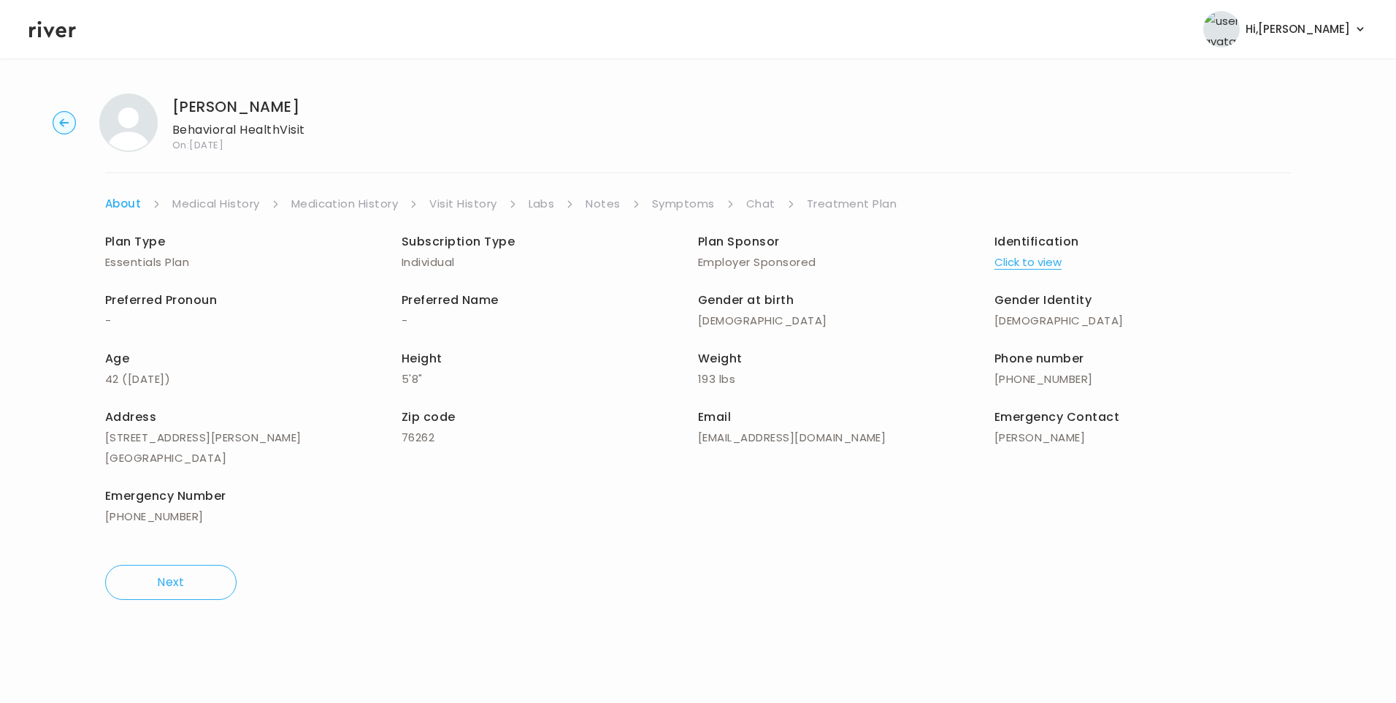
click at [756, 201] on link "Chat" at bounding box center [760, 204] width 29 height 20
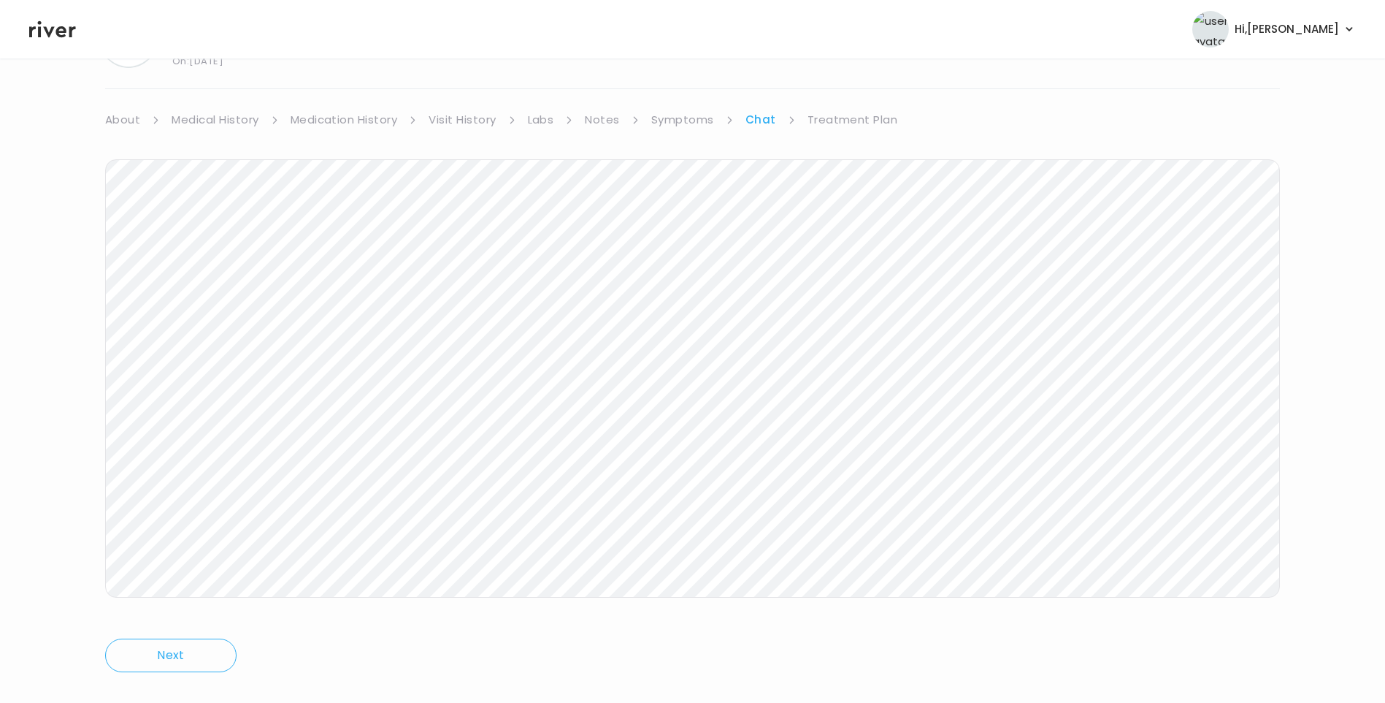
scroll to position [109, 0]
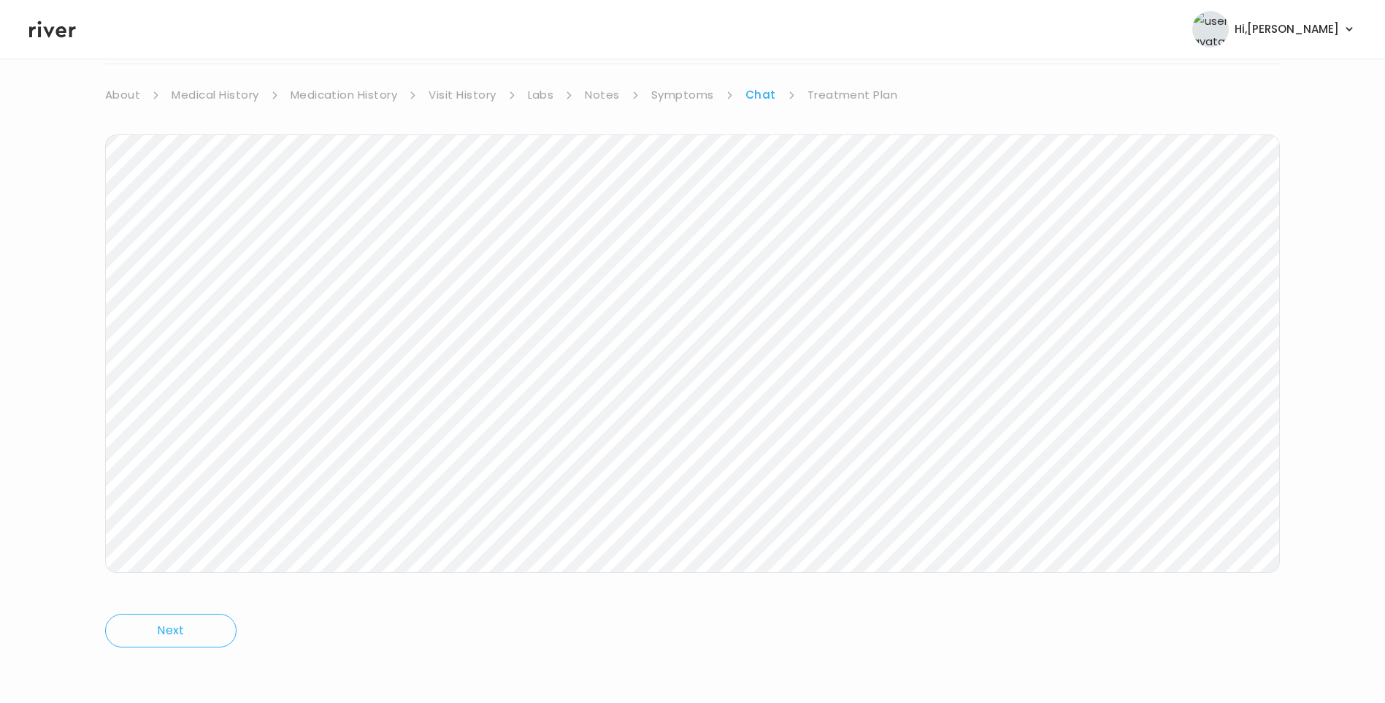
click at [45, 28] on icon at bounding box center [52, 29] width 47 height 17
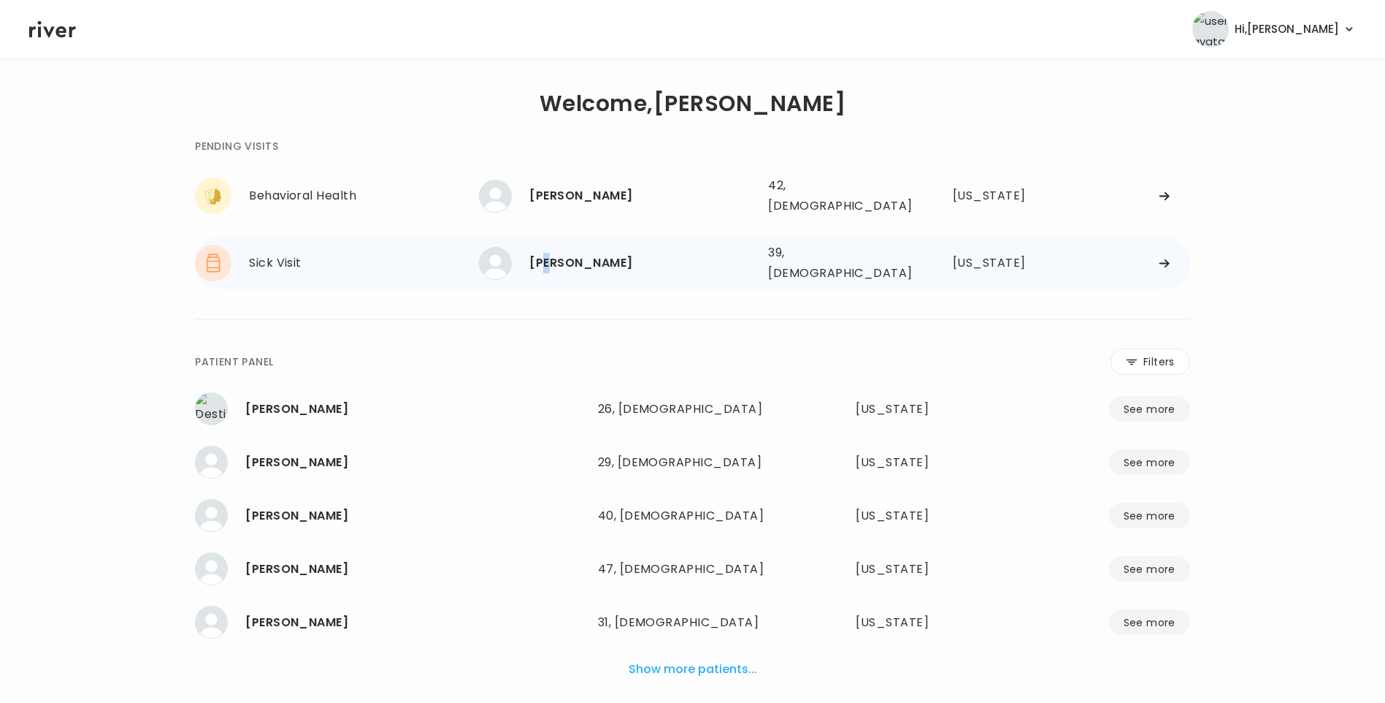
click at [548, 253] on div "[PERSON_NAME]" at bounding box center [642, 263] width 227 height 20
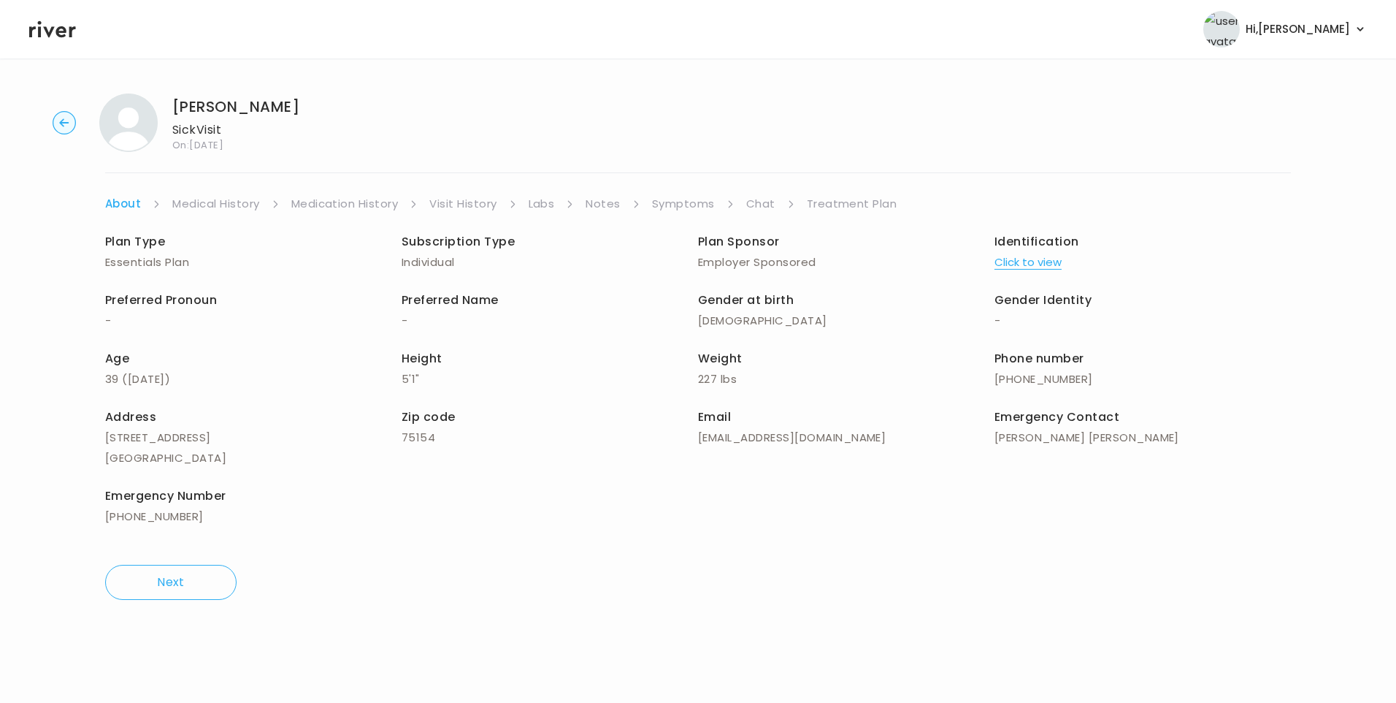
click at [762, 207] on link "Chat" at bounding box center [760, 204] width 29 height 20
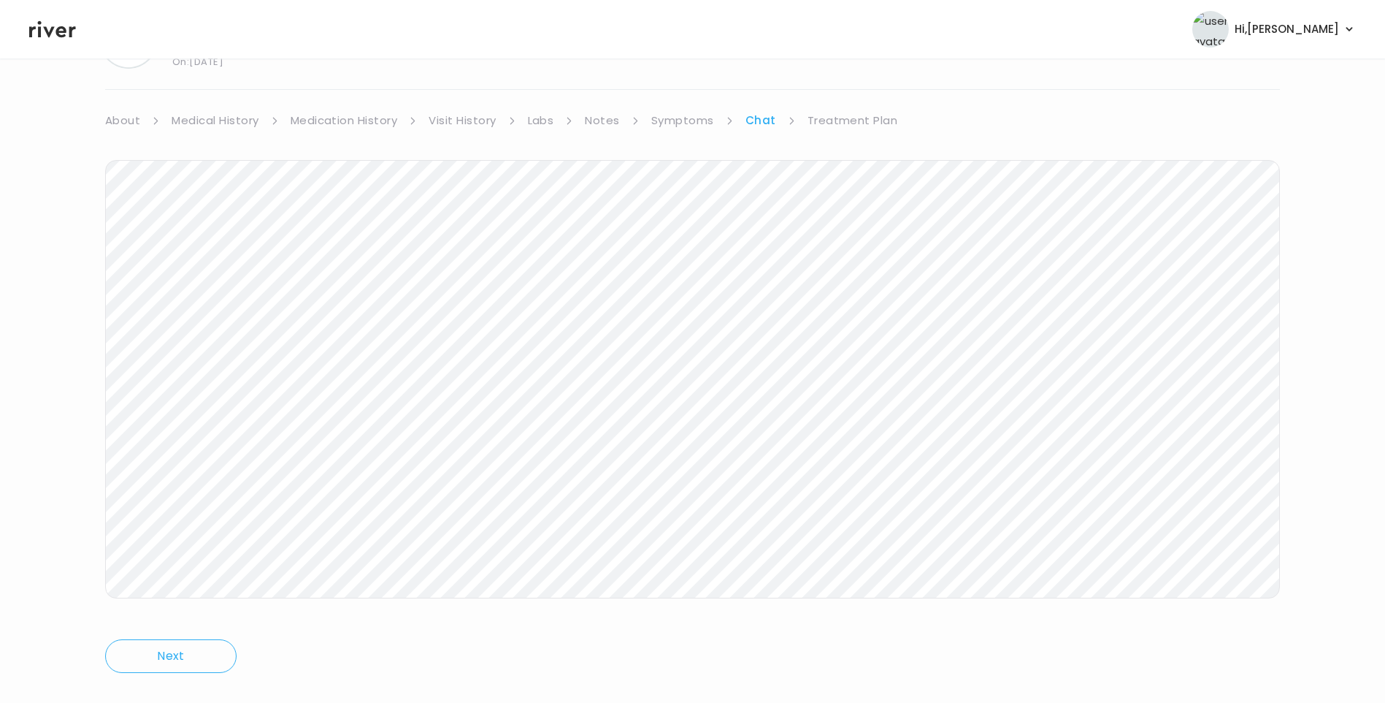
scroll to position [109, 0]
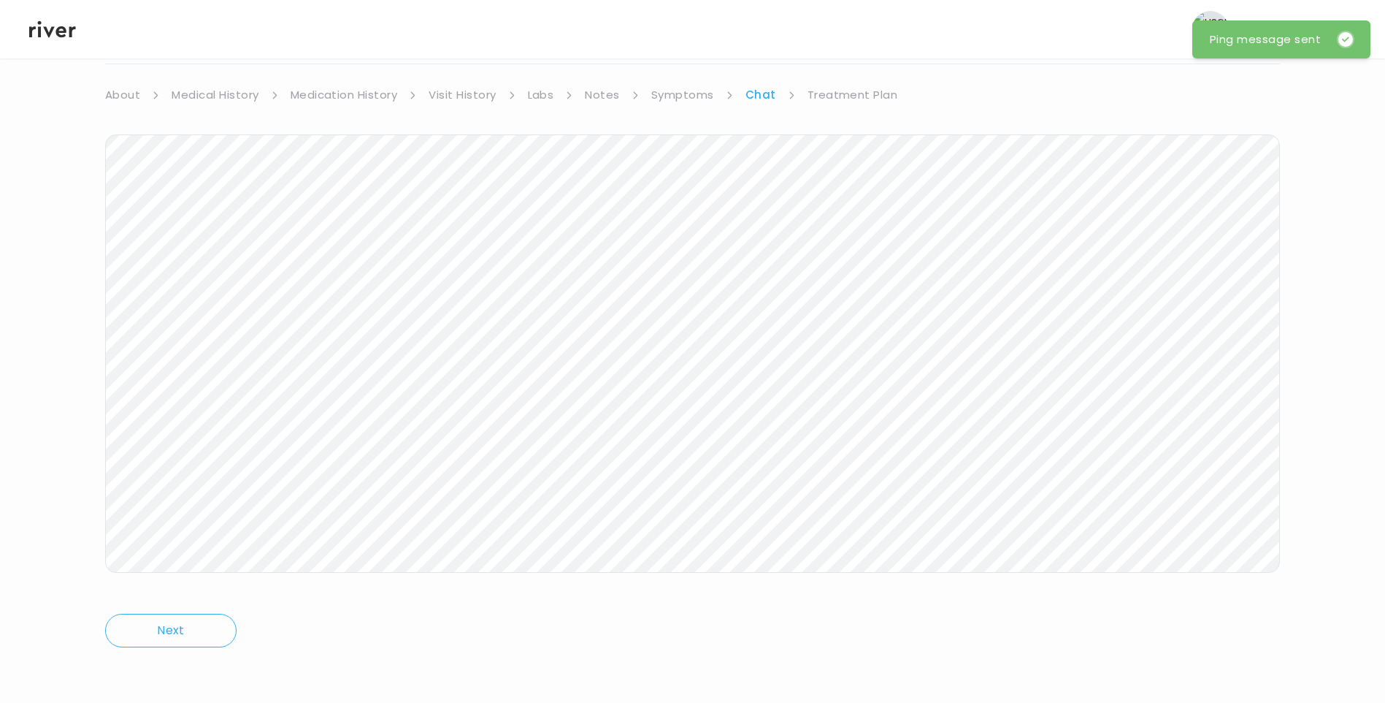
click at [56, 32] on icon at bounding box center [52, 29] width 47 height 17
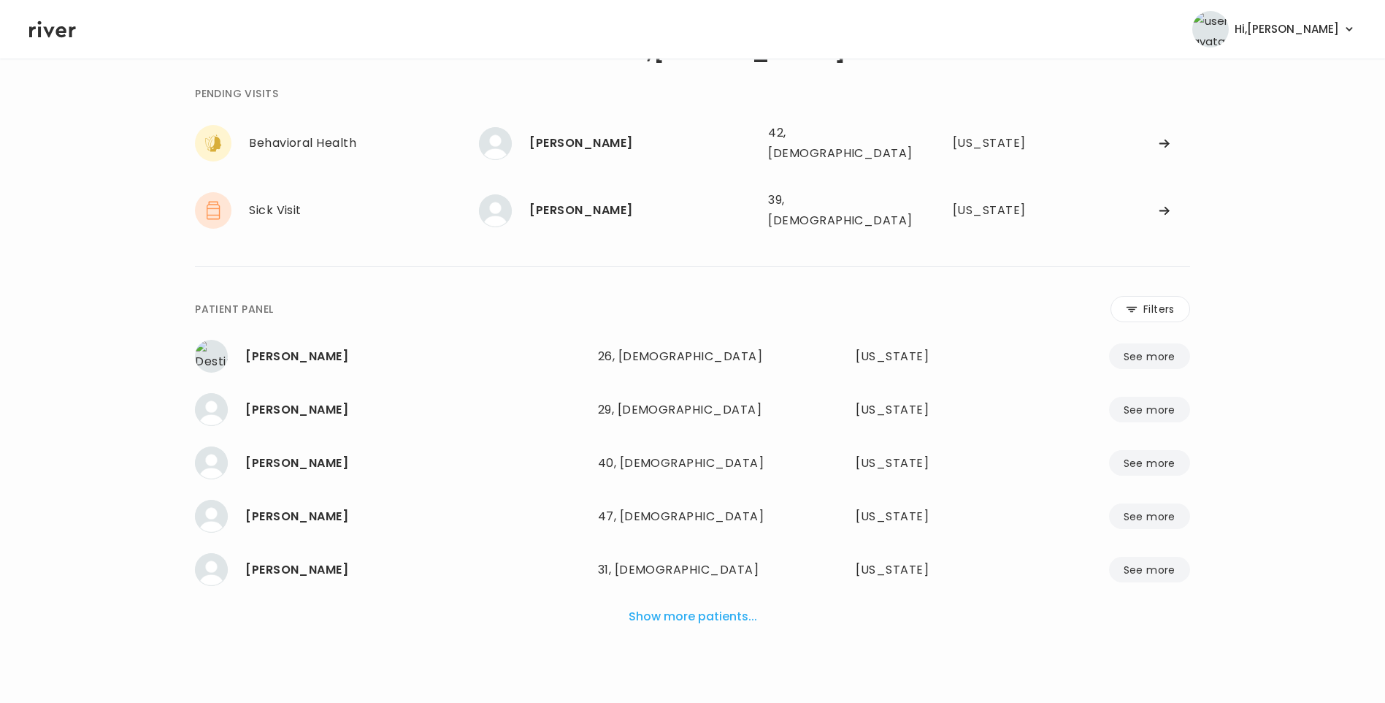
scroll to position [37, 0]
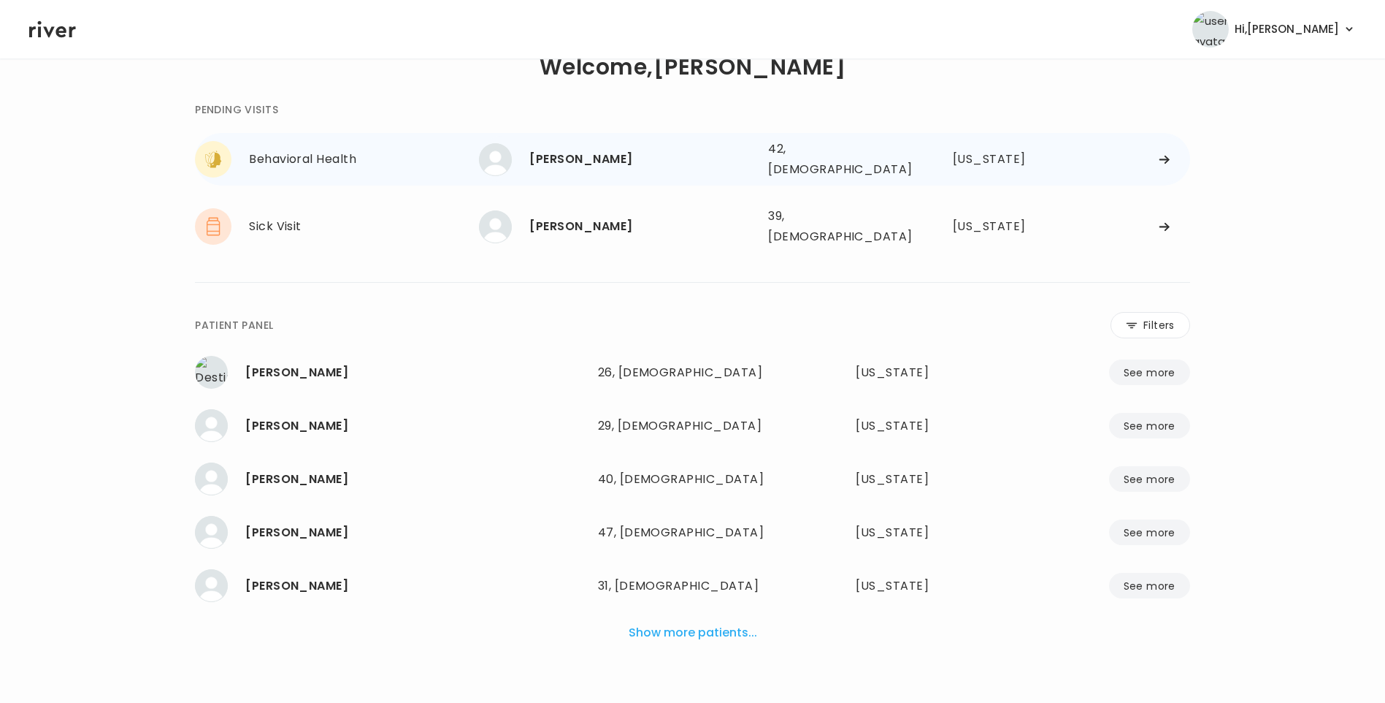
click at [614, 153] on div "[PERSON_NAME]" at bounding box center [642, 159] width 227 height 20
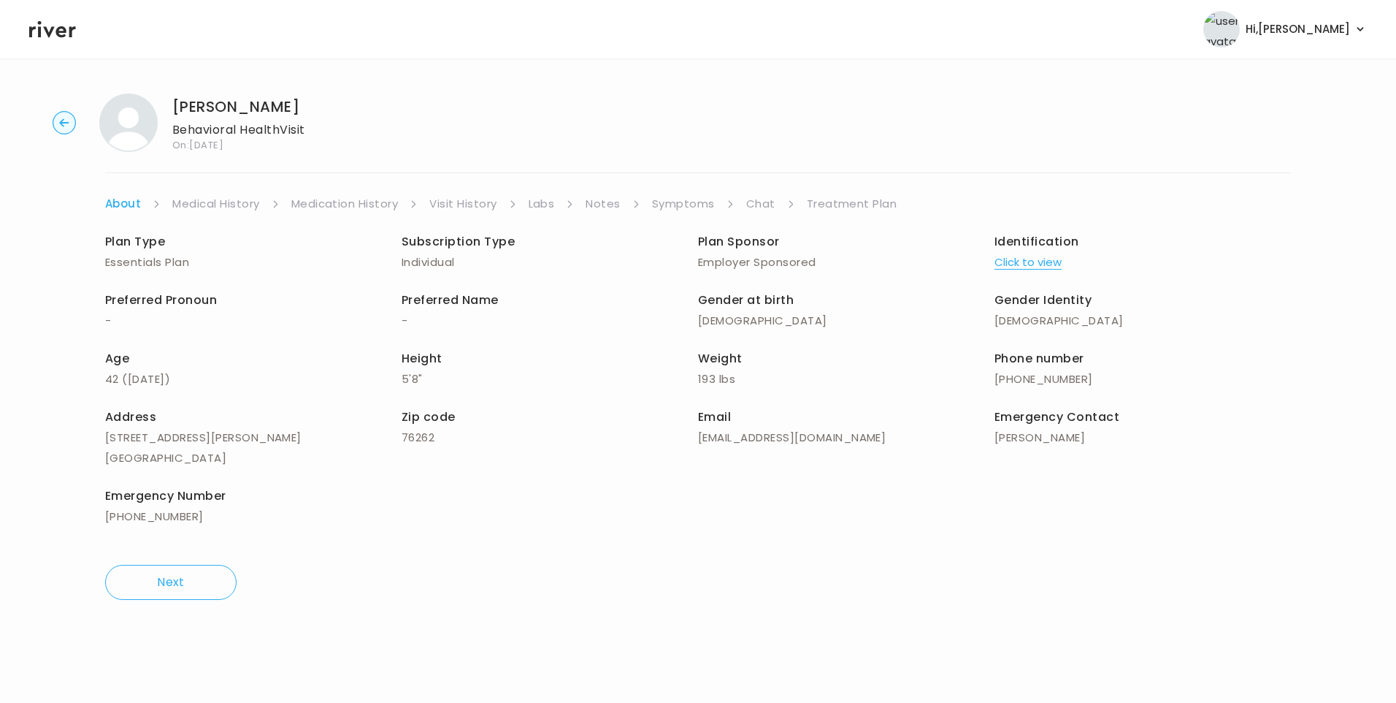
click at [758, 199] on link "Chat" at bounding box center [760, 204] width 29 height 20
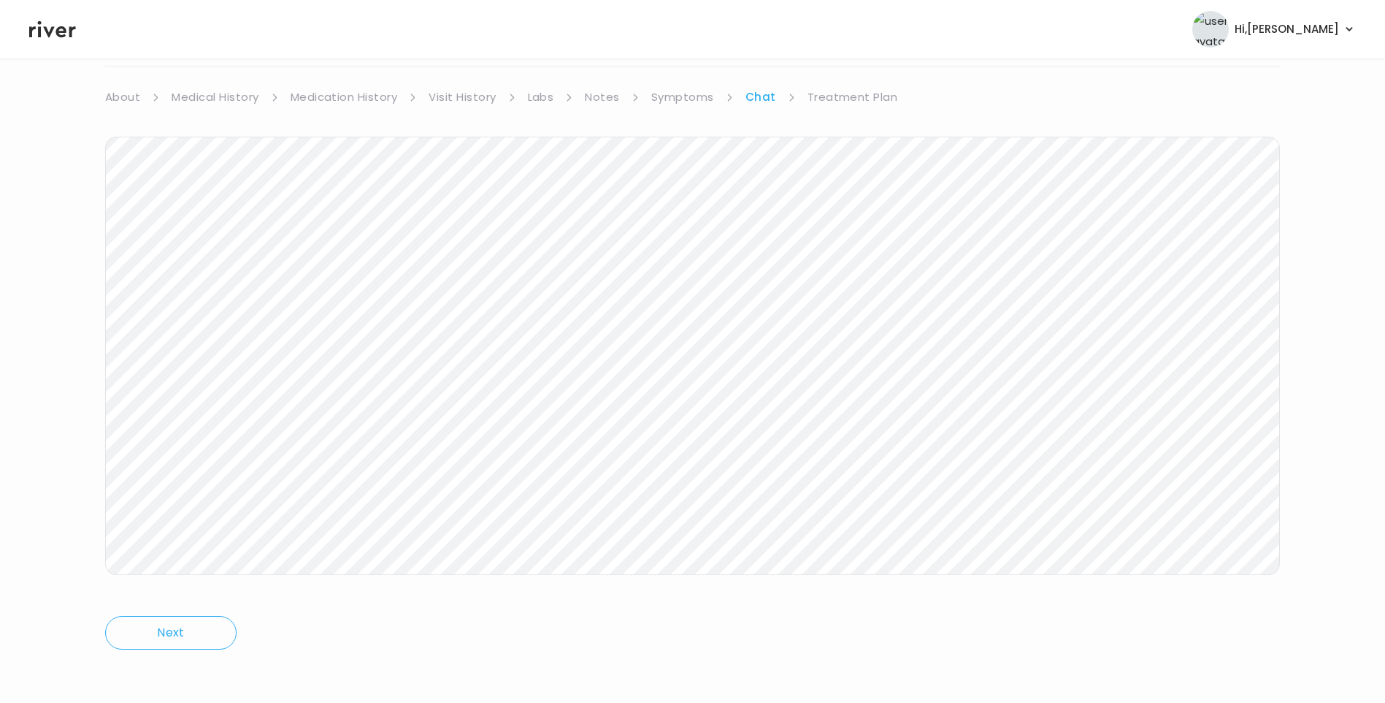
scroll to position [109, 0]
click at [53, 28] on icon at bounding box center [52, 29] width 47 height 17
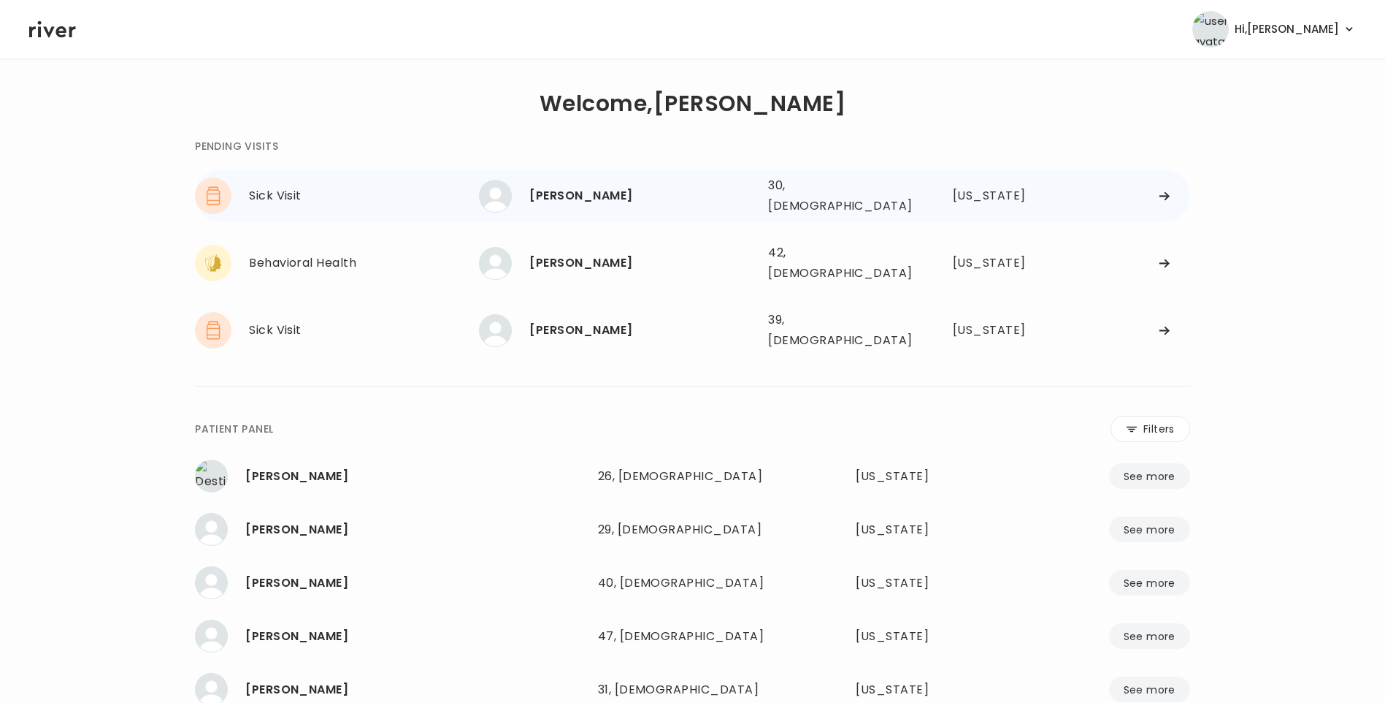
click at [553, 204] on div "Kelbi Gray 30, Female See more" at bounding box center [617, 196] width 277 height 33
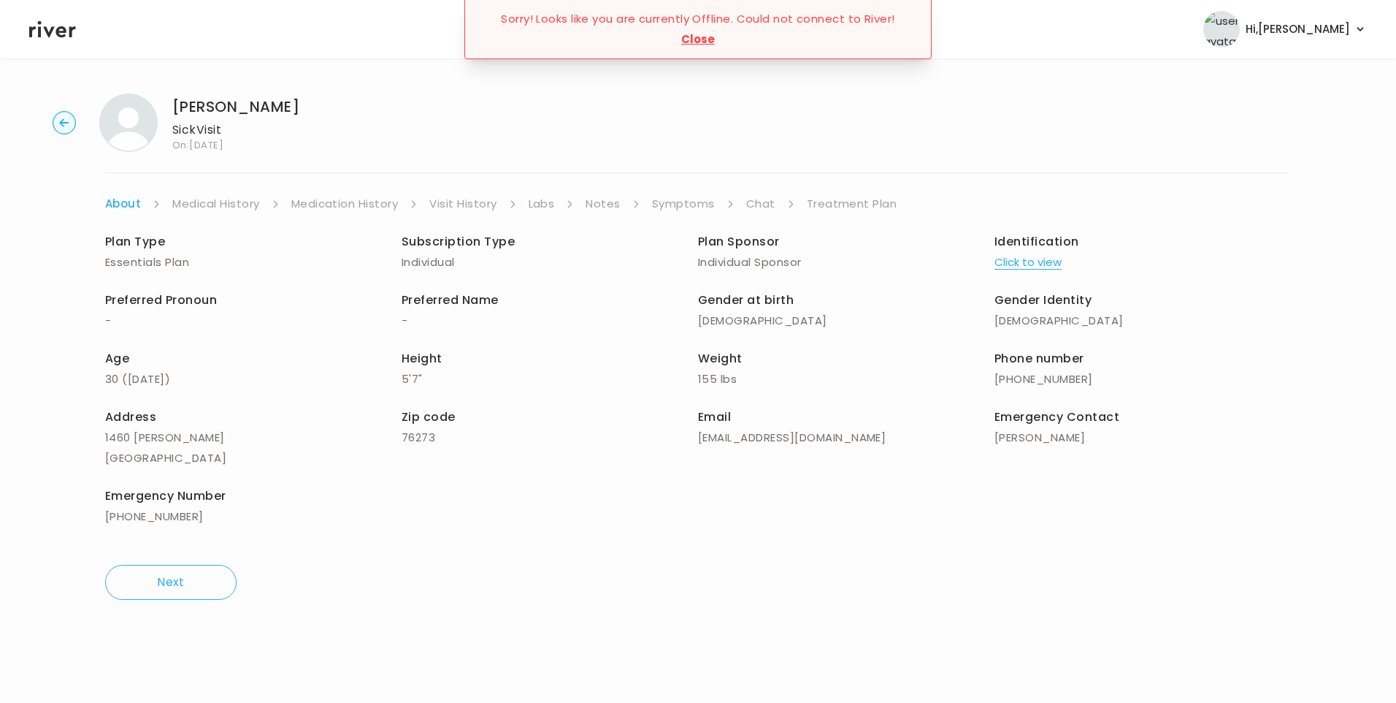
click at [464, 204] on link "Visit History" at bounding box center [462, 204] width 67 height 20
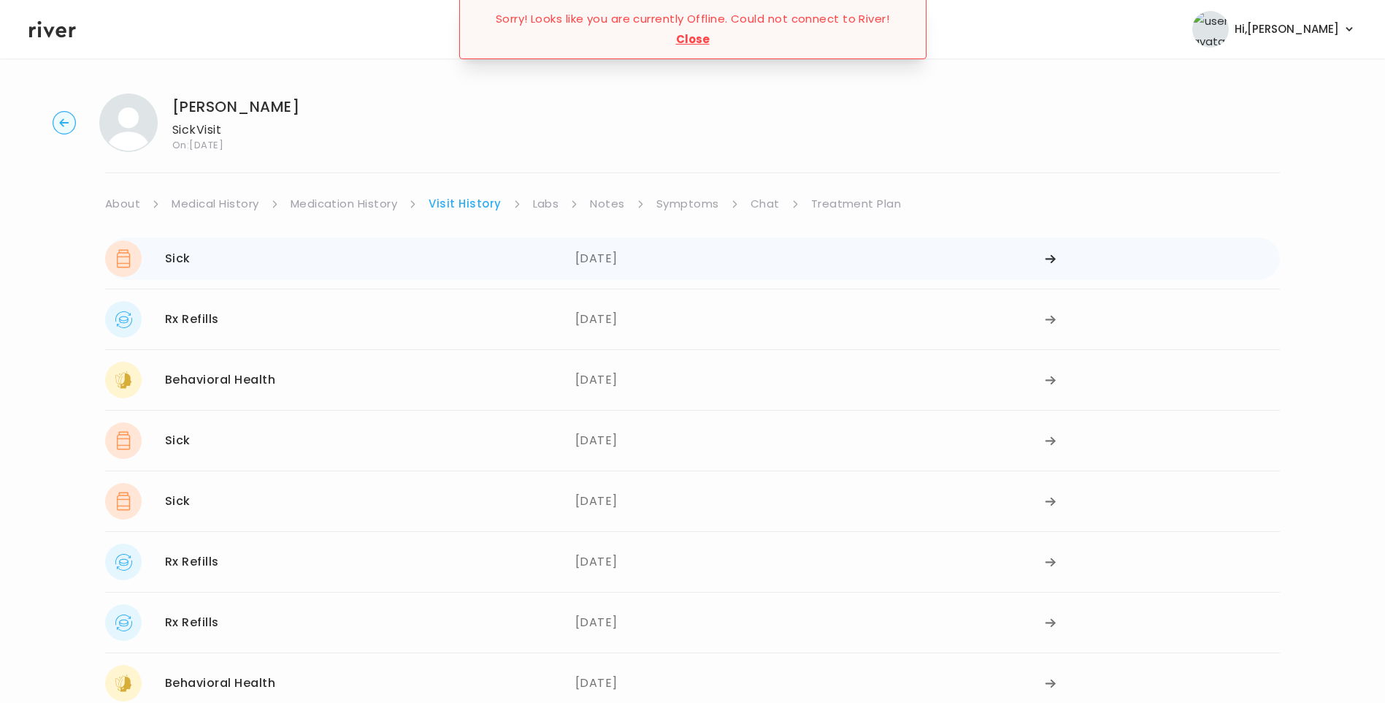
click at [596, 257] on div "09/04/2025" at bounding box center [810, 258] width 470 height 37
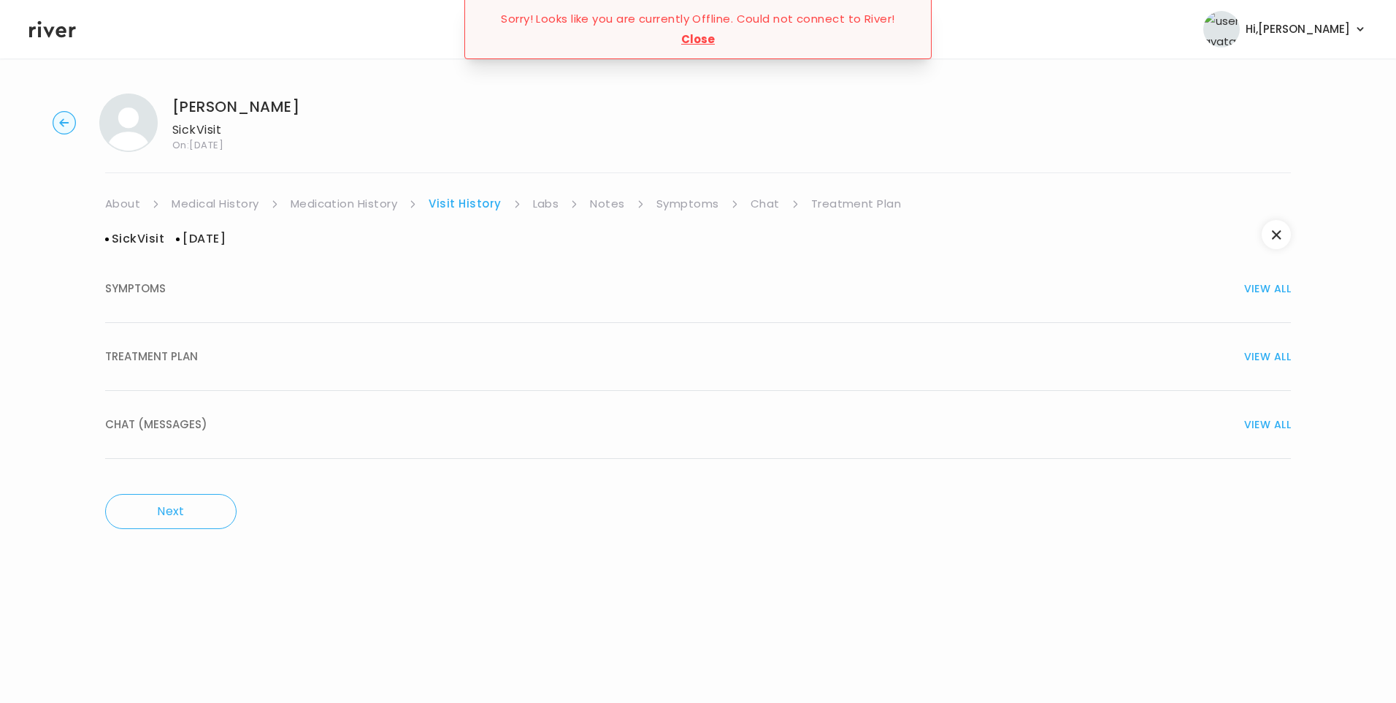
click at [224, 373] on button "TREATMENT PLAN VIEW ALL" at bounding box center [698, 357] width 1186 height 68
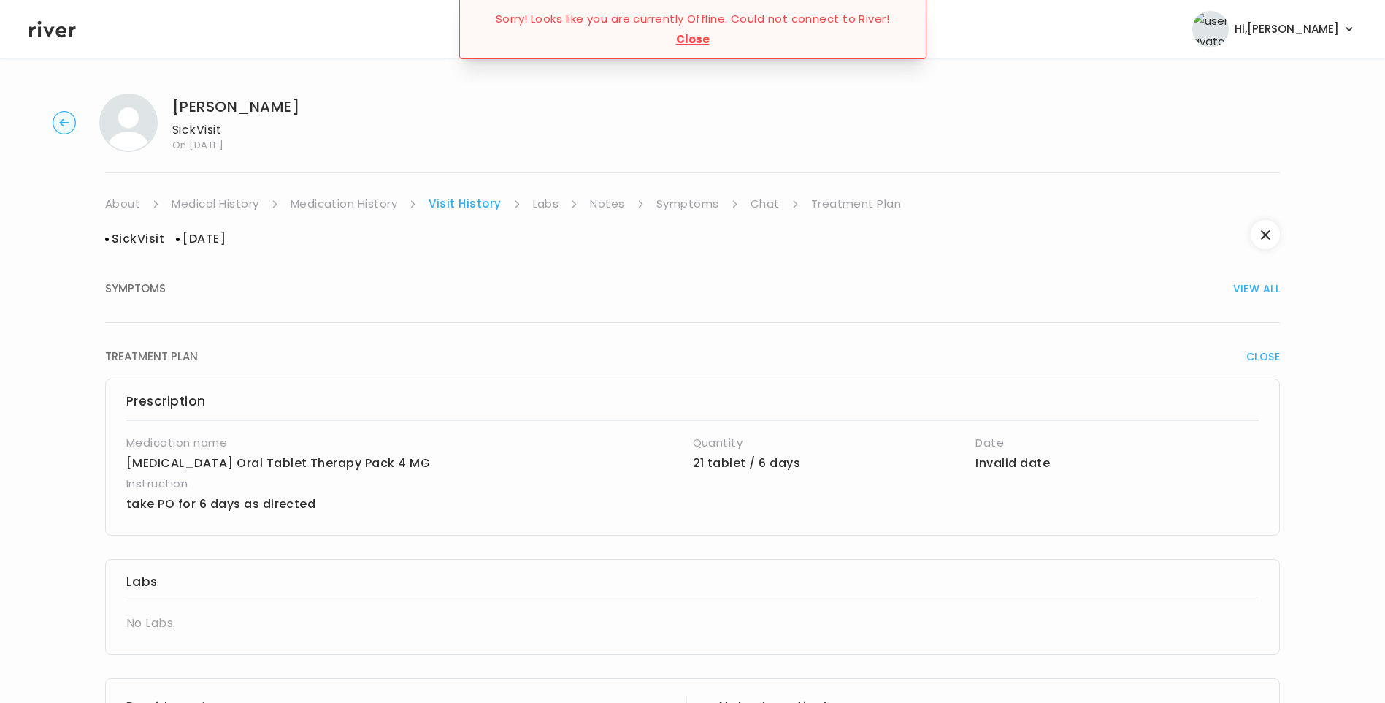
click at [686, 199] on link "Symptoms" at bounding box center [688, 204] width 63 height 20
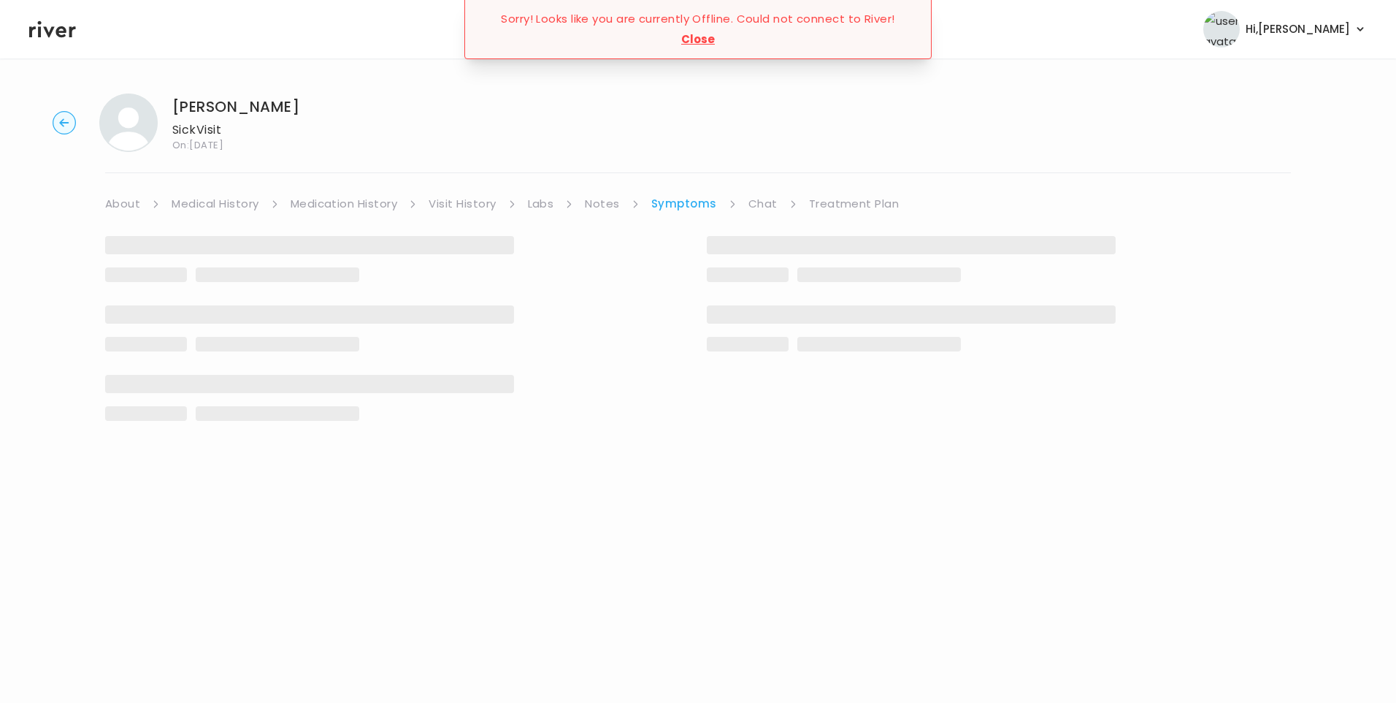
click at [693, 40] on button "Close" at bounding box center [698, 39] width 34 height 20
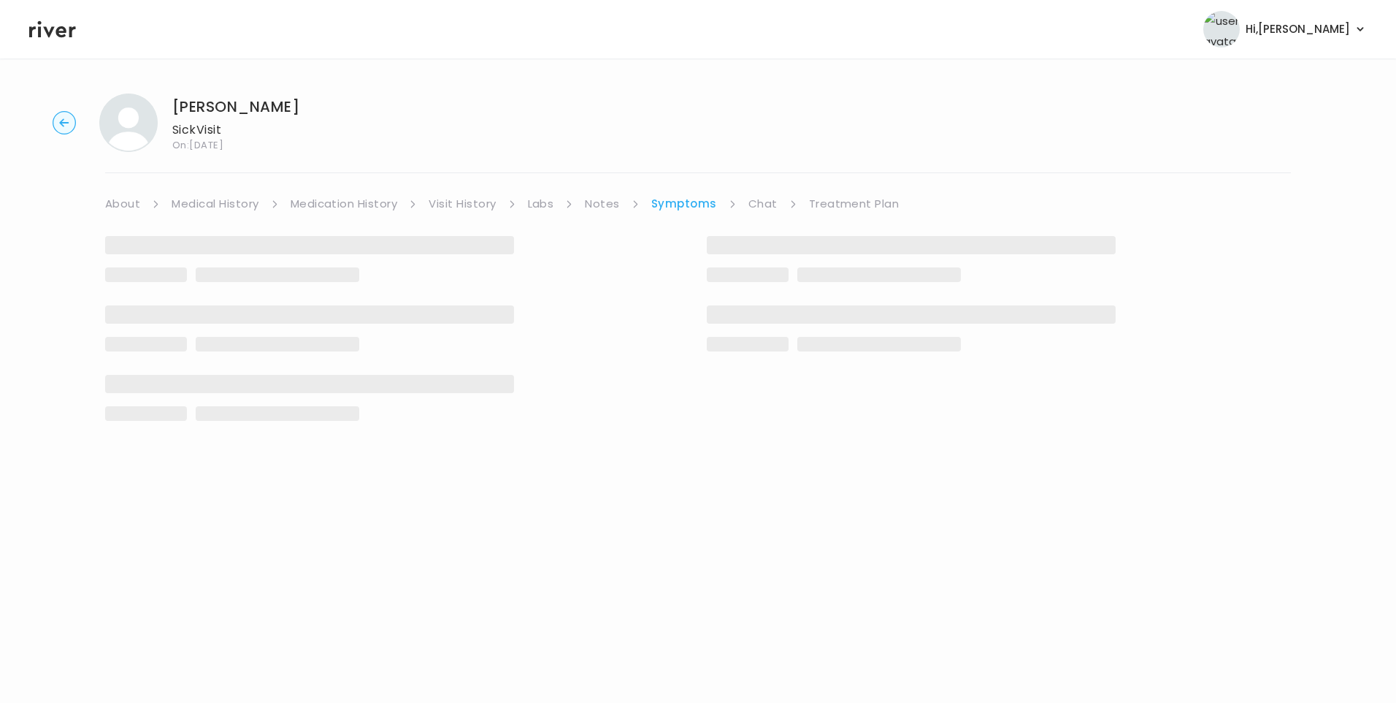
click at [704, 206] on link "Symptoms" at bounding box center [684, 204] width 66 height 20
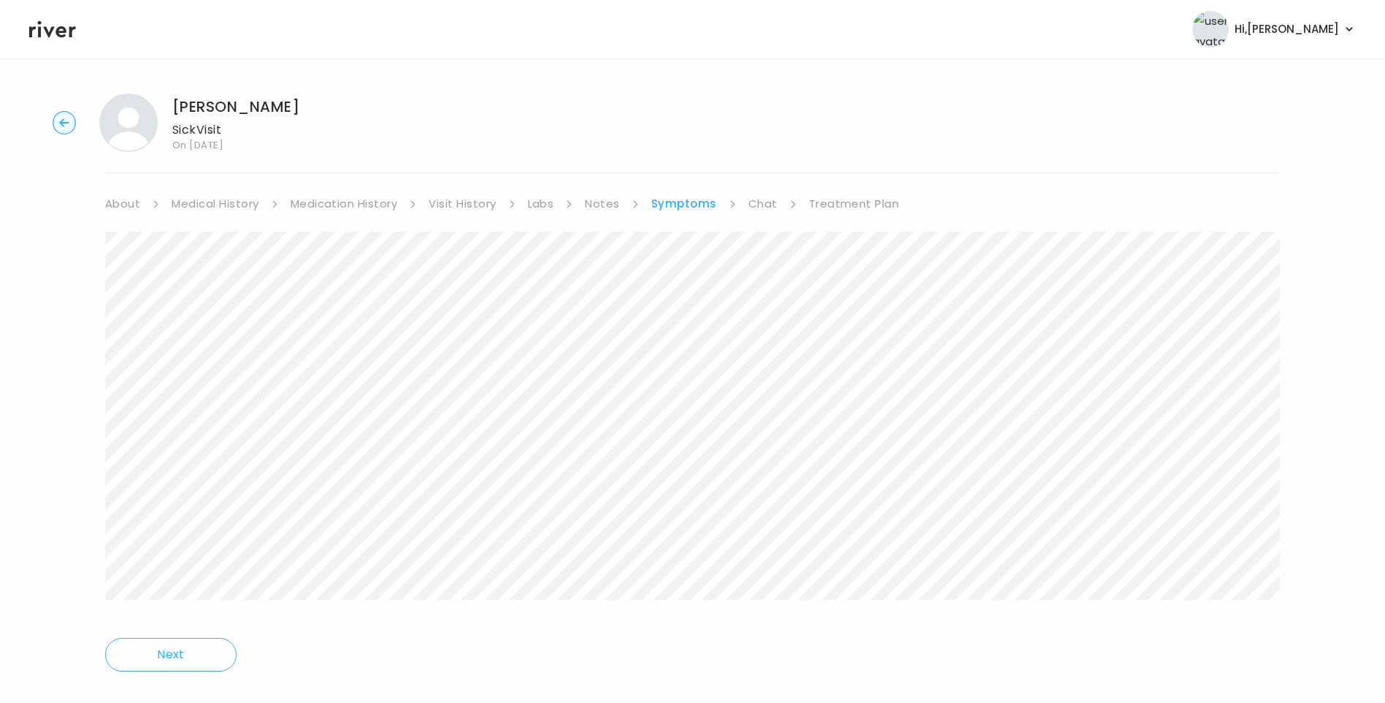
click at [1282, 472] on div "[PERSON_NAME] Sick Visit On: [DATE] About Medical History Medication History Vi…" at bounding box center [692, 392] width 1385 height 621
click at [1322, 584] on div "[PERSON_NAME] Sick Visit On: [DATE] About Medical History Medication History Vi…" at bounding box center [692, 392] width 1385 height 621
click at [764, 207] on link "Chat" at bounding box center [763, 204] width 29 height 20
click at [678, 204] on link "Symptoms" at bounding box center [682, 204] width 63 height 20
click at [755, 203] on link "Chat" at bounding box center [763, 204] width 29 height 20
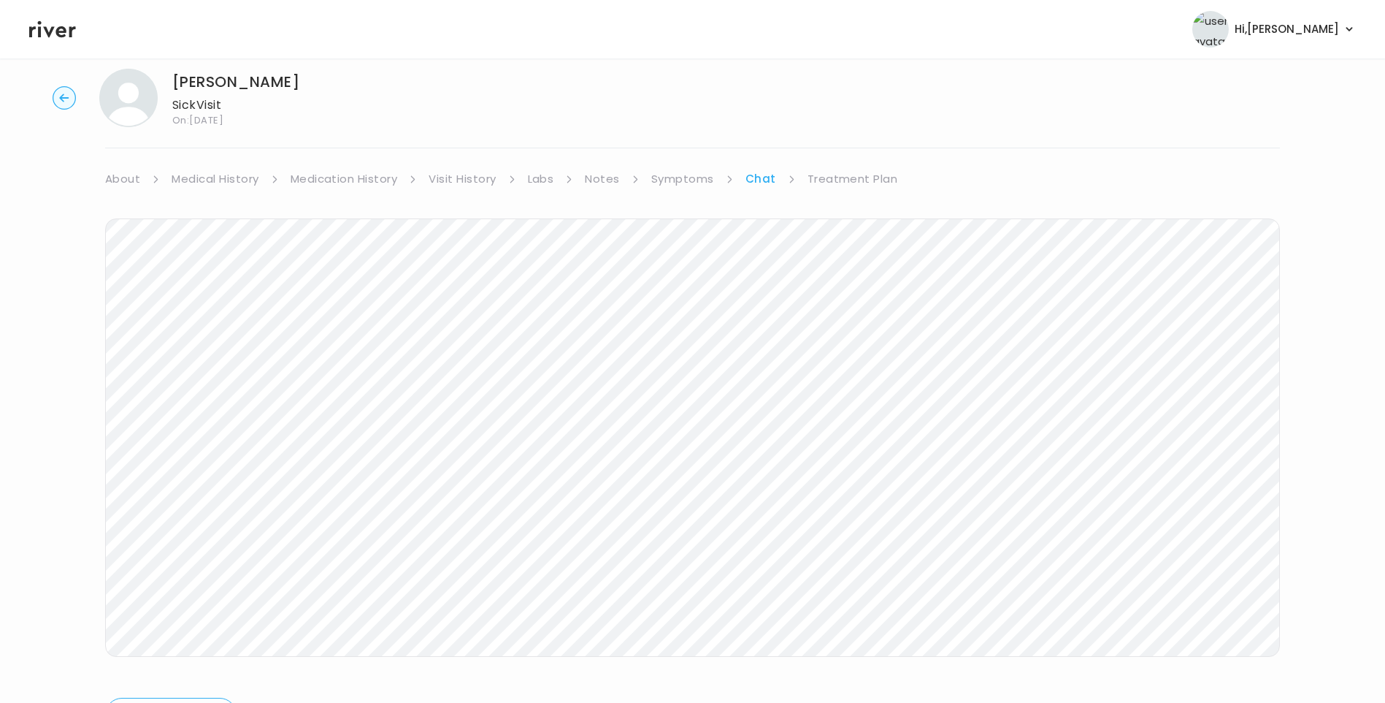
scroll to position [49, 0]
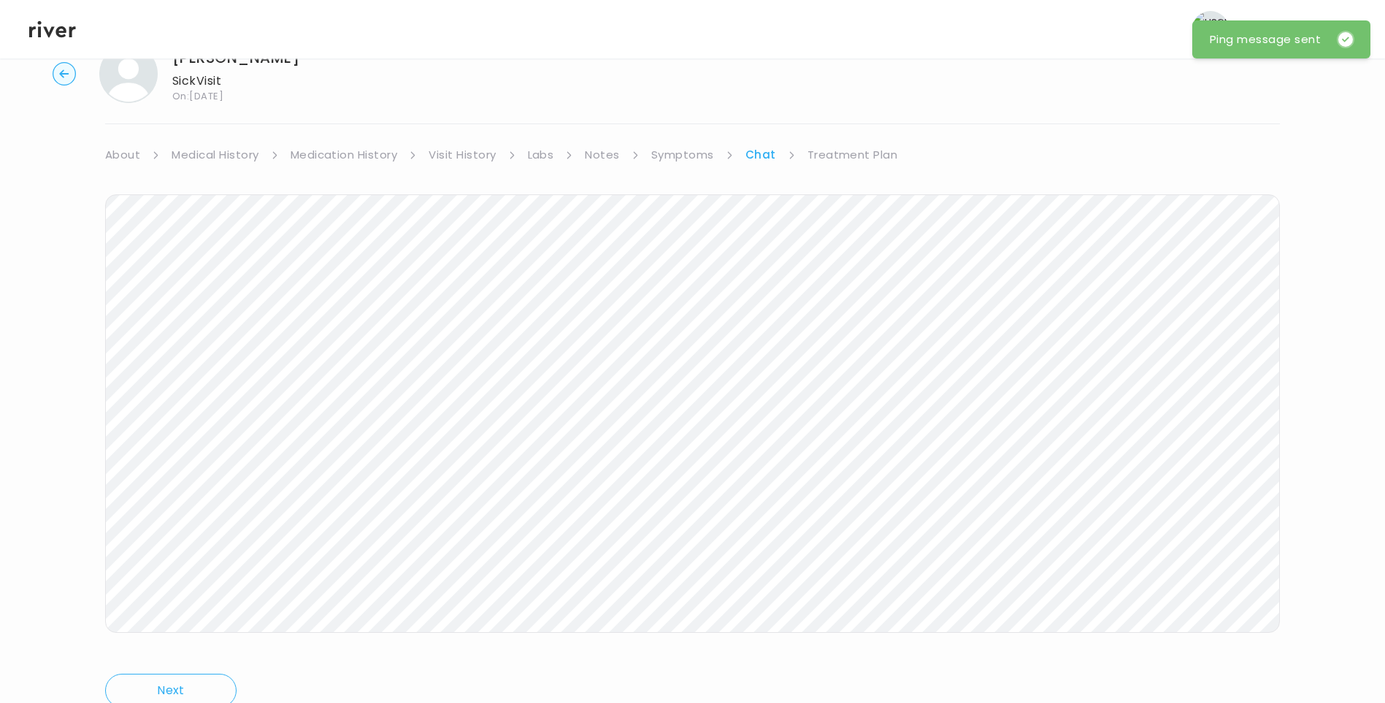
click at [860, 148] on link "Treatment Plan" at bounding box center [853, 155] width 91 height 20
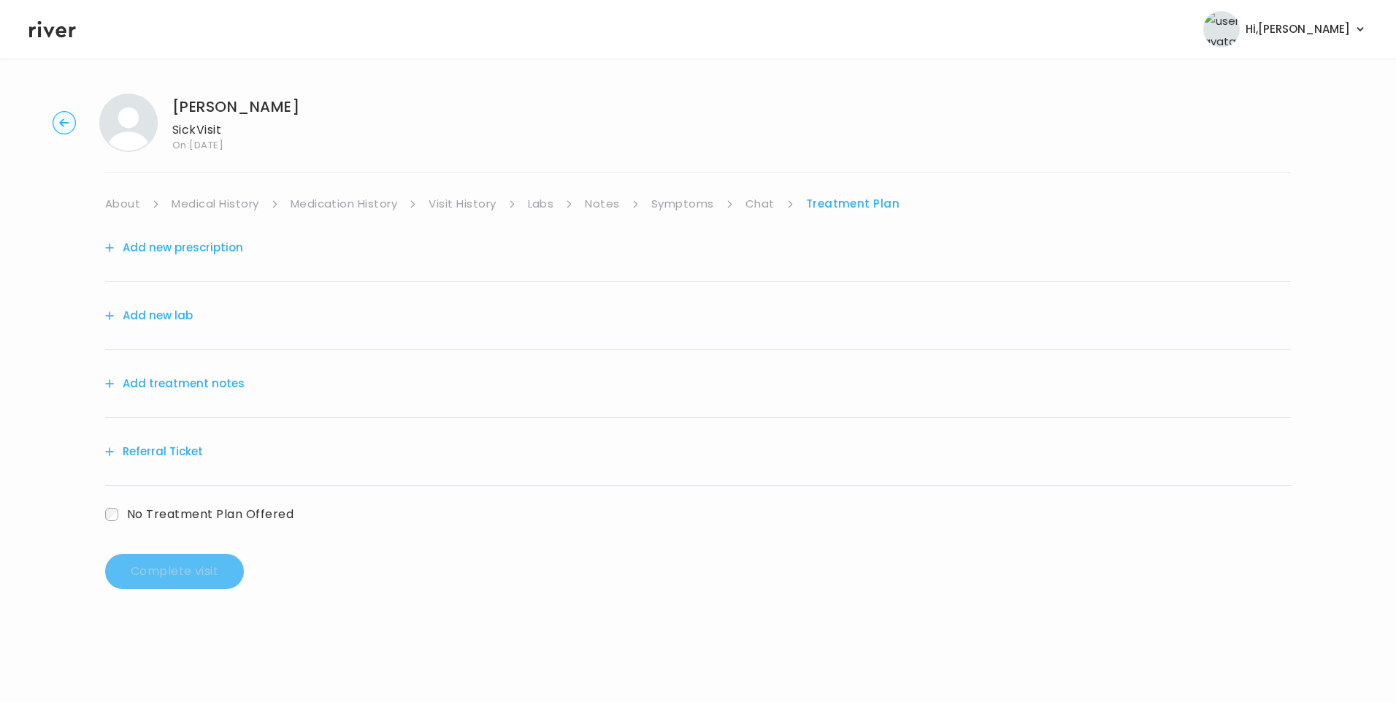
click at [448, 203] on link "Visit History" at bounding box center [462, 204] width 67 height 20
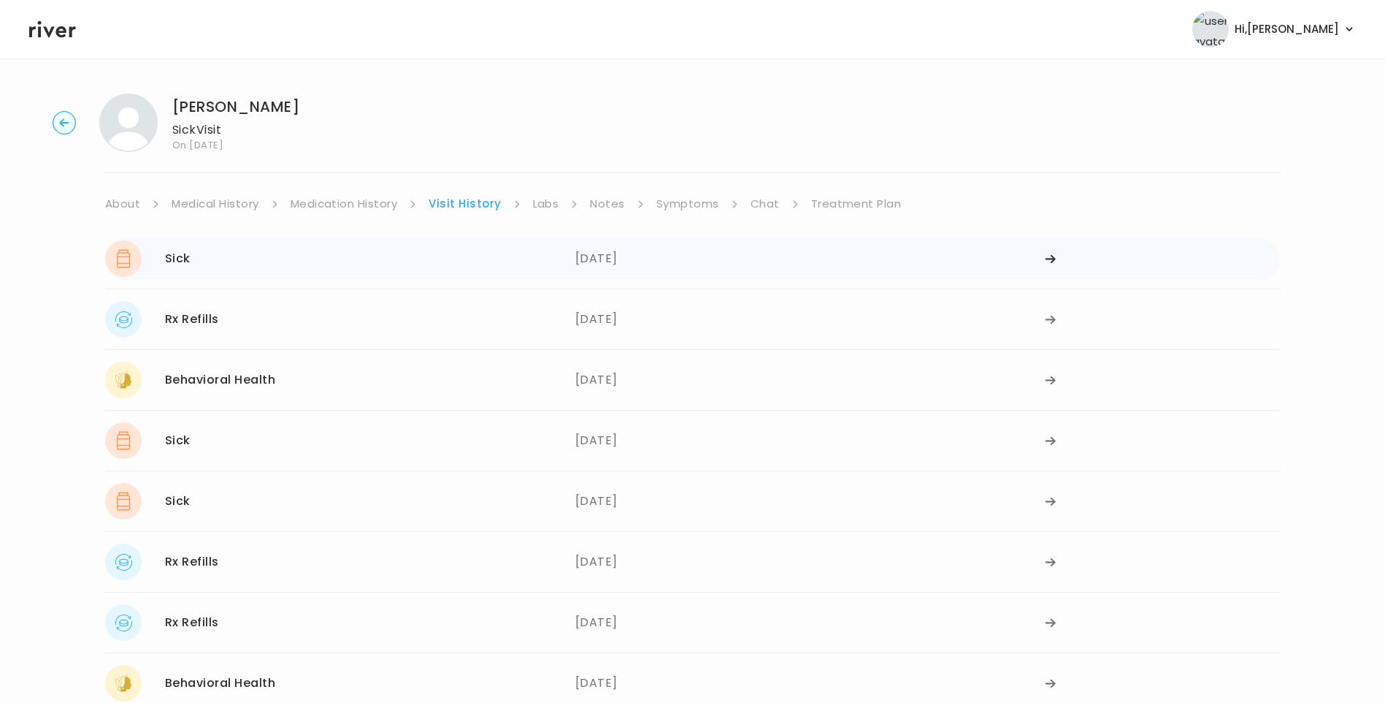
click at [605, 273] on div "09/04/2025" at bounding box center [810, 258] width 470 height 37
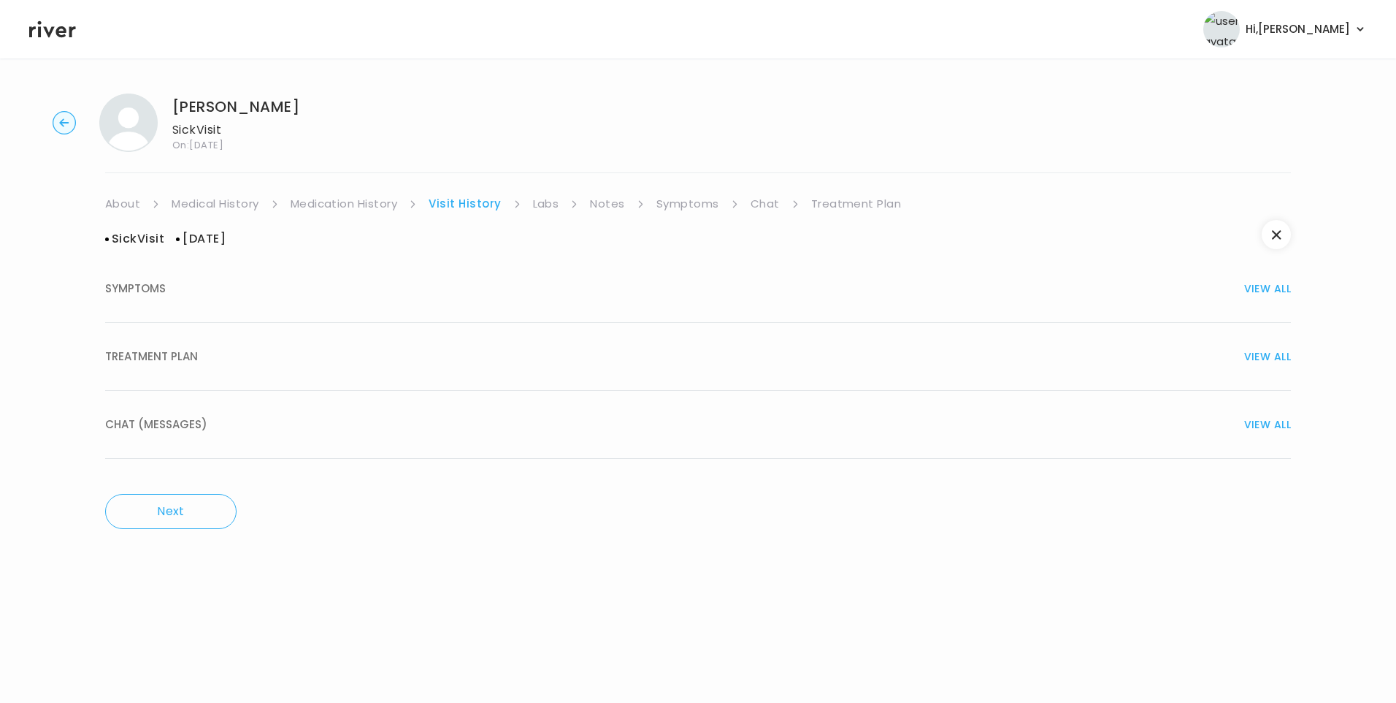
click at [218, 354] on div "TREATMENT PLAN VIEW ALL" at bounding box center [698, 356] width 1186 height 20
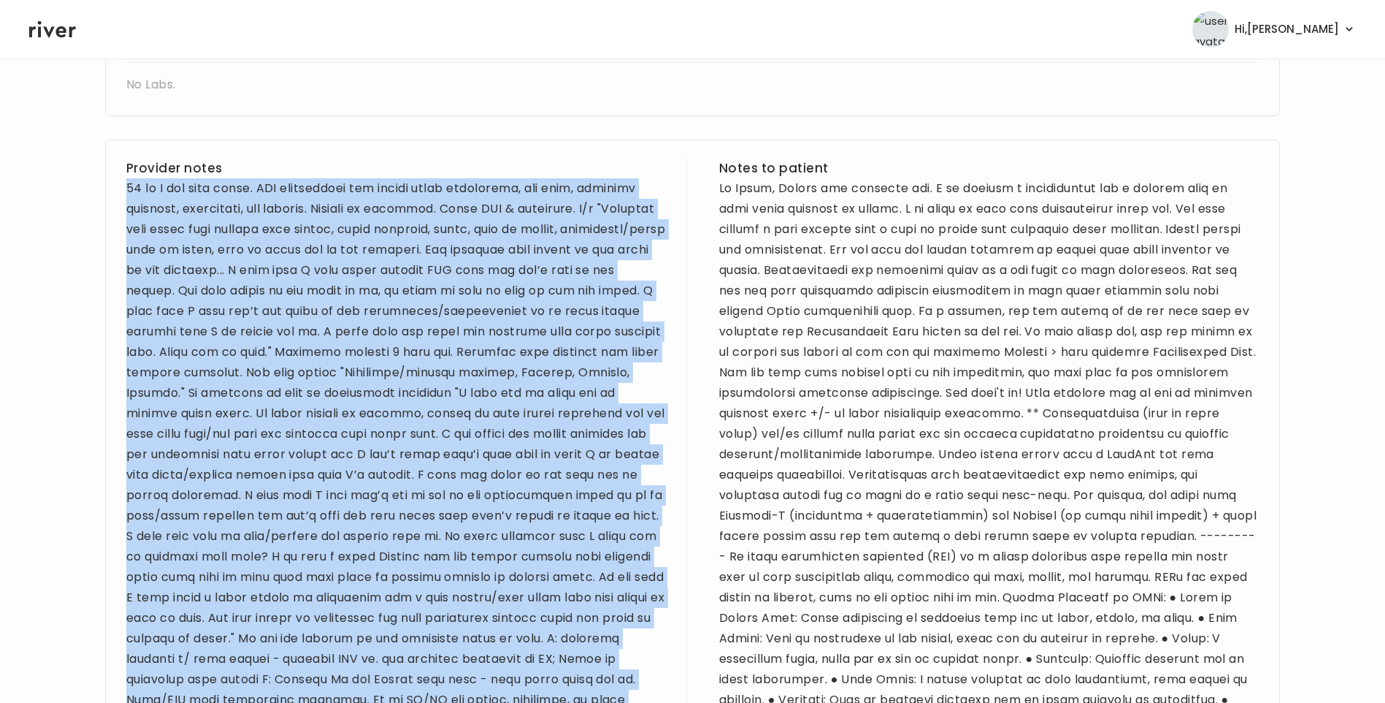
scroll to position [770, 0]
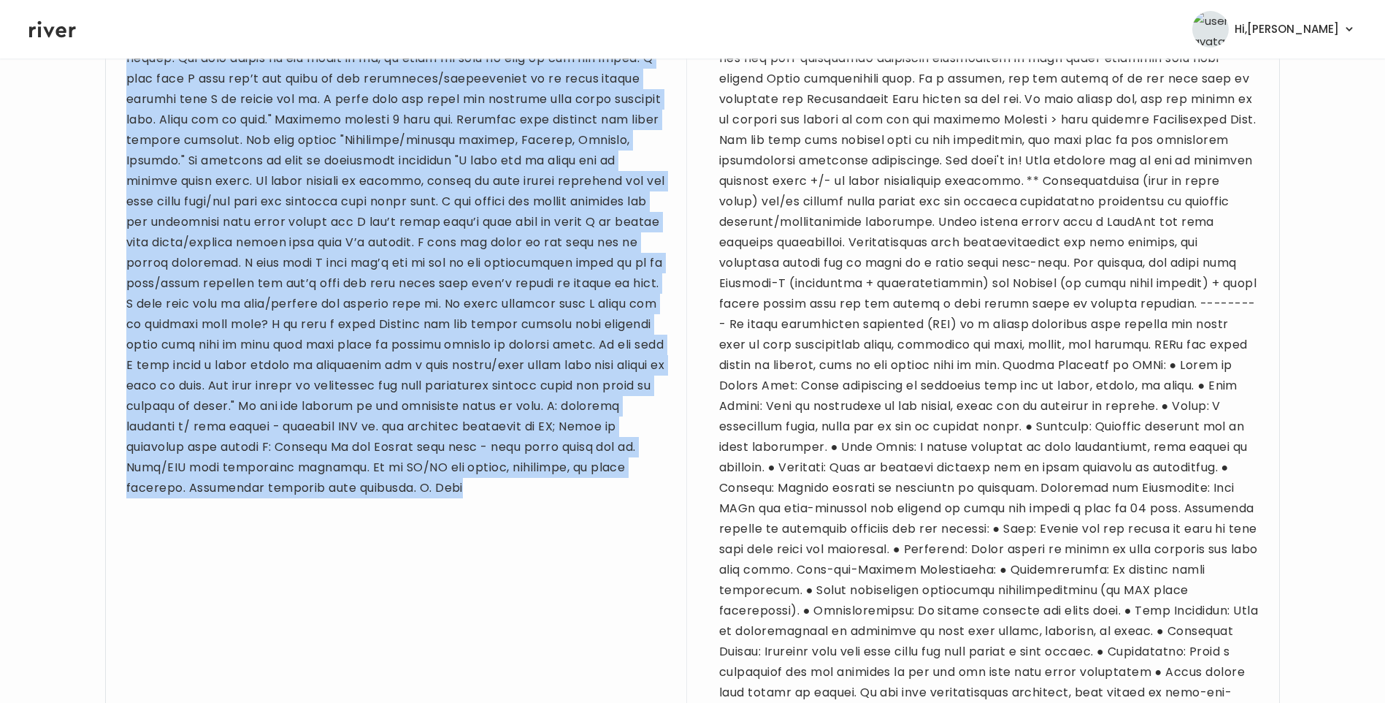
drag, startPoint x: 129, startPoint y: 293, endPoint x: 529, endPoint y: 510, distance: 455.8
drag, startPoint x: 529, startPoint y: 510, endPoint x: 397, endPoint y: 219, distance: 319.3
copy div "30 yo F for sick visit. PMH significant for wisdom teeth extraction, low iron, …"
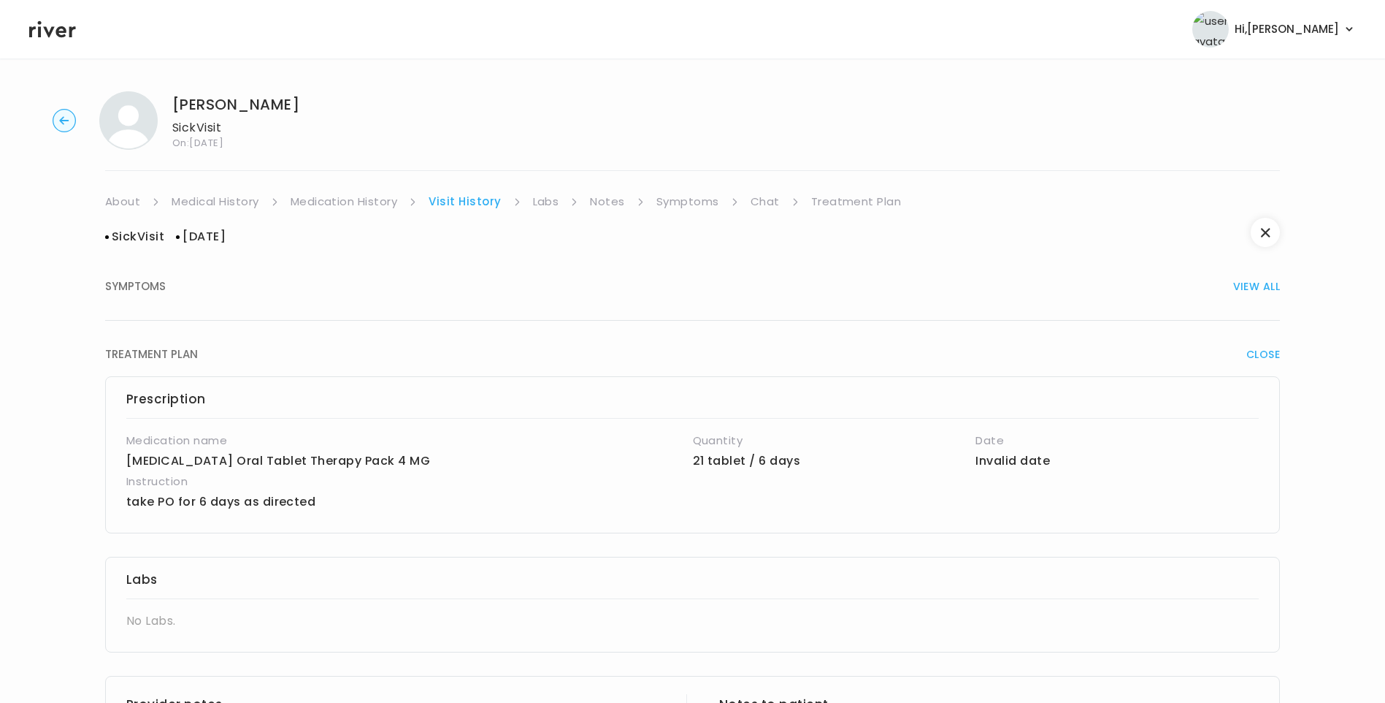
scroll to position [0, 0]
click at [833, 203] on link "Treatment Plan" at bounding box center [856, 204] width 91 height 20
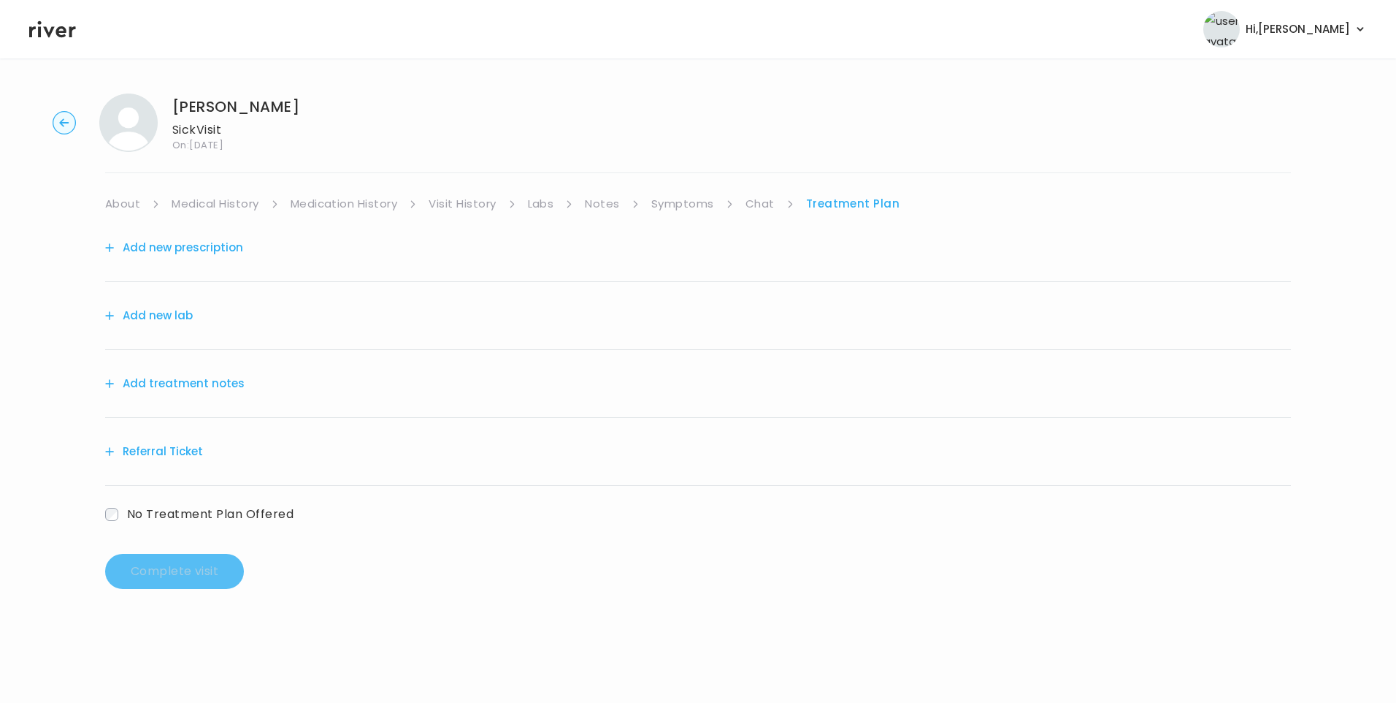
drag, startPoint x: 198, startPoint y: 378, endPoint x: 213, endPoint y: 382, distance: 15.2
click at [213, 382] on button "Add treatment notes" at bounding box center [174, 383] width 139 height 20
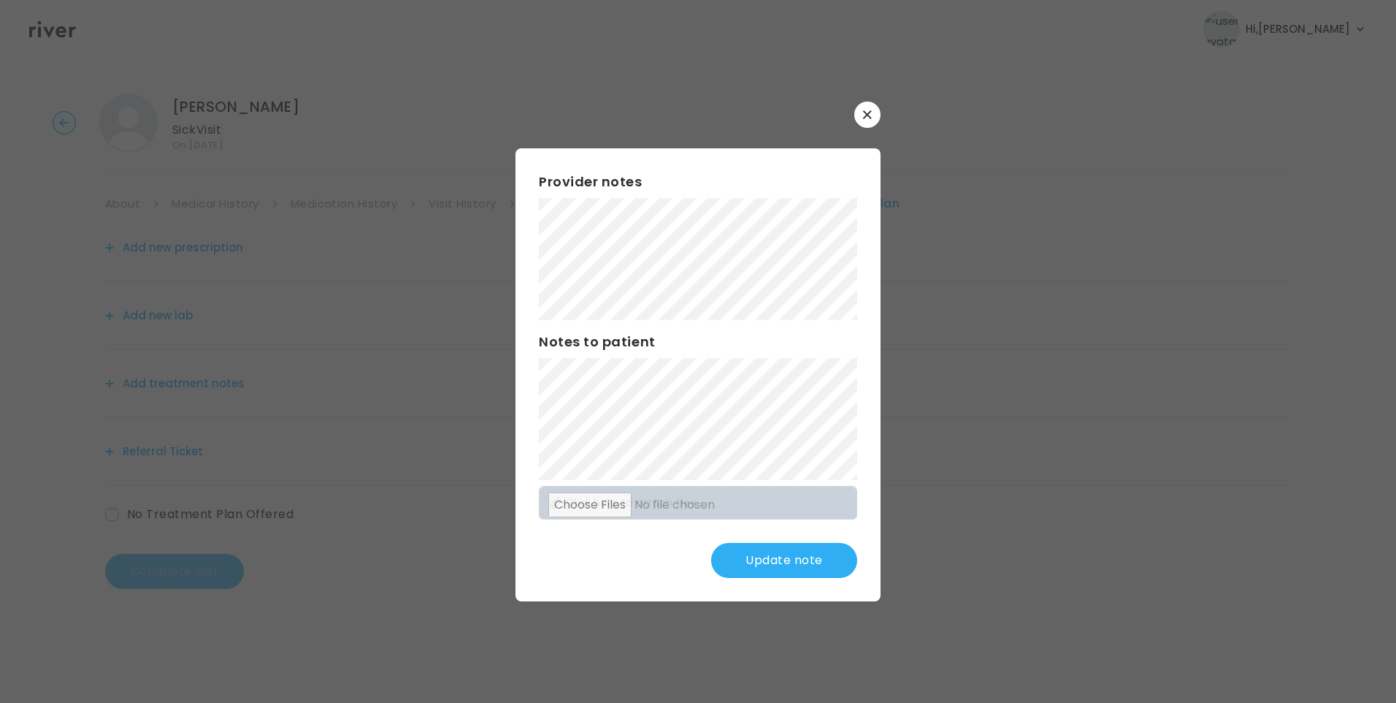
click at [801, 559] on button "Update note" at bounding box center [784, 560] width 146 height 35
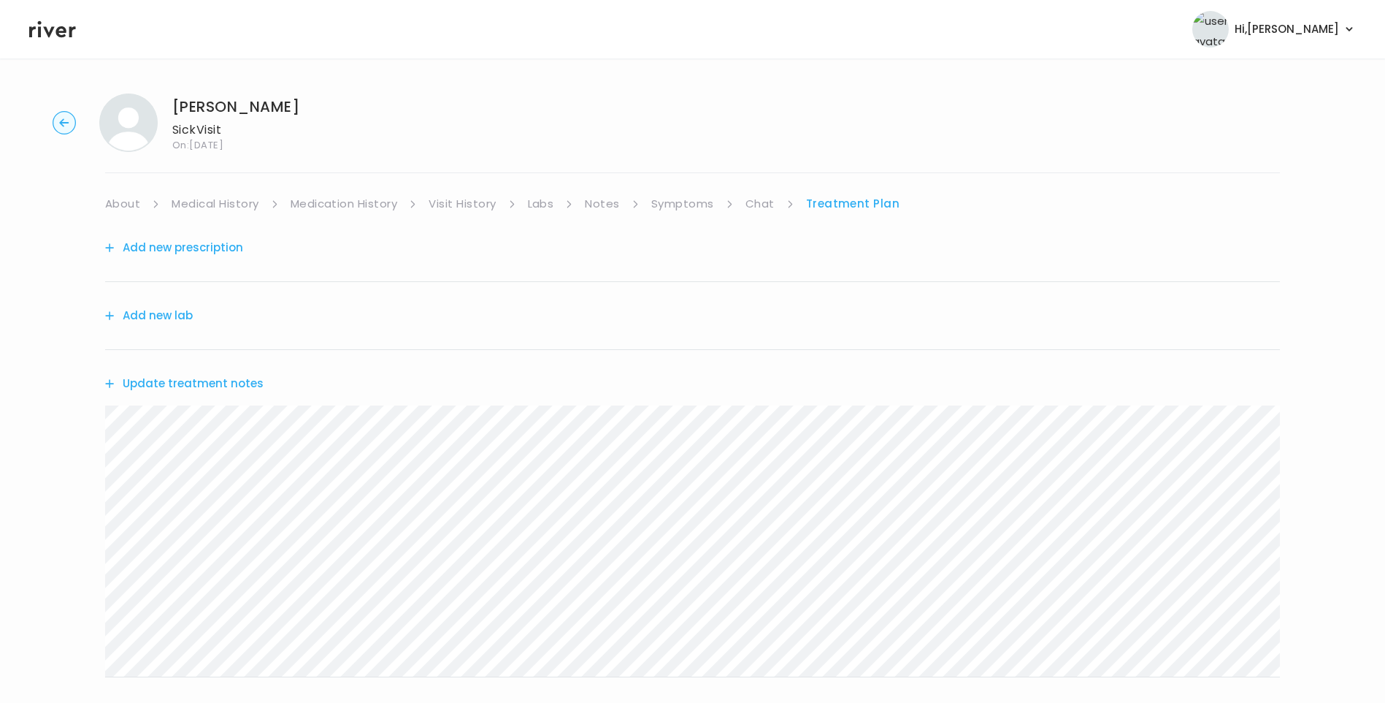
click at [217, 386] on button "Update treatment notes" at bounding box center [184, 383] width 158 height 20
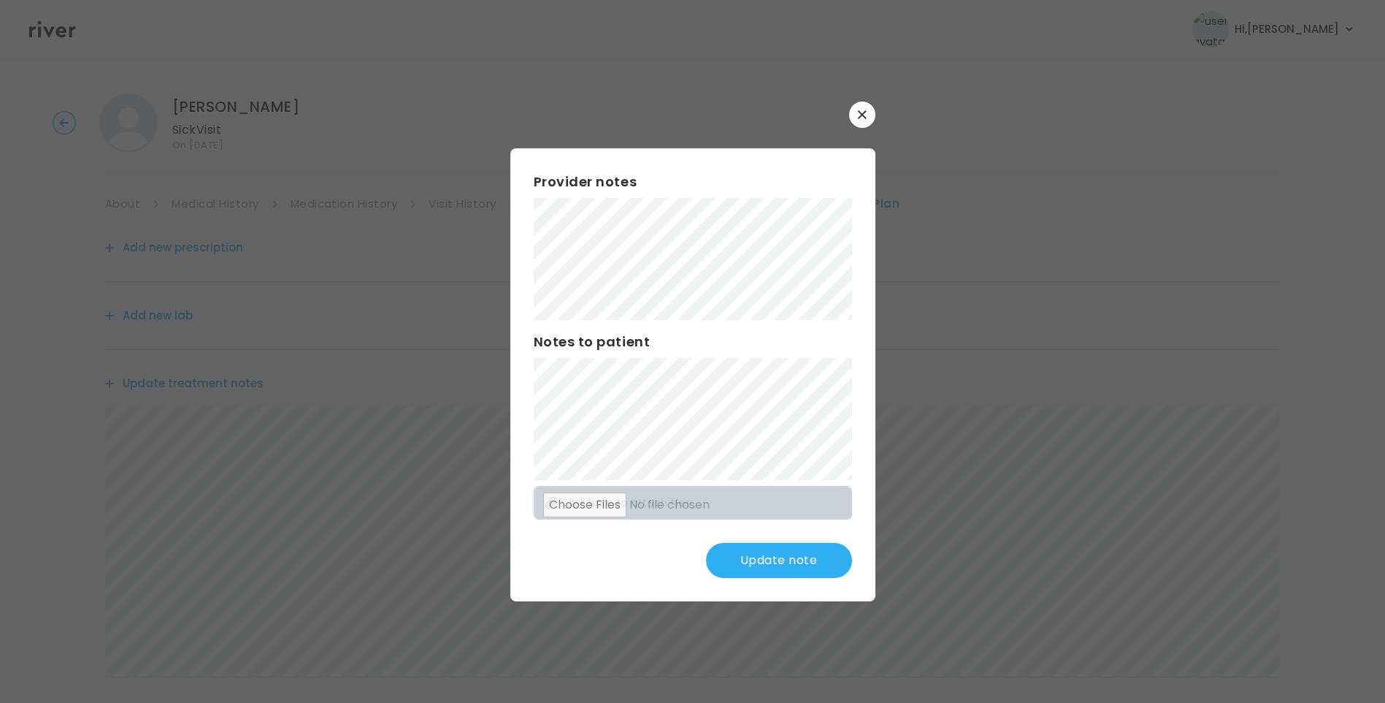
click at [794, 564] on button "Update note" at bounding box center [779, 560] width 146 height 35
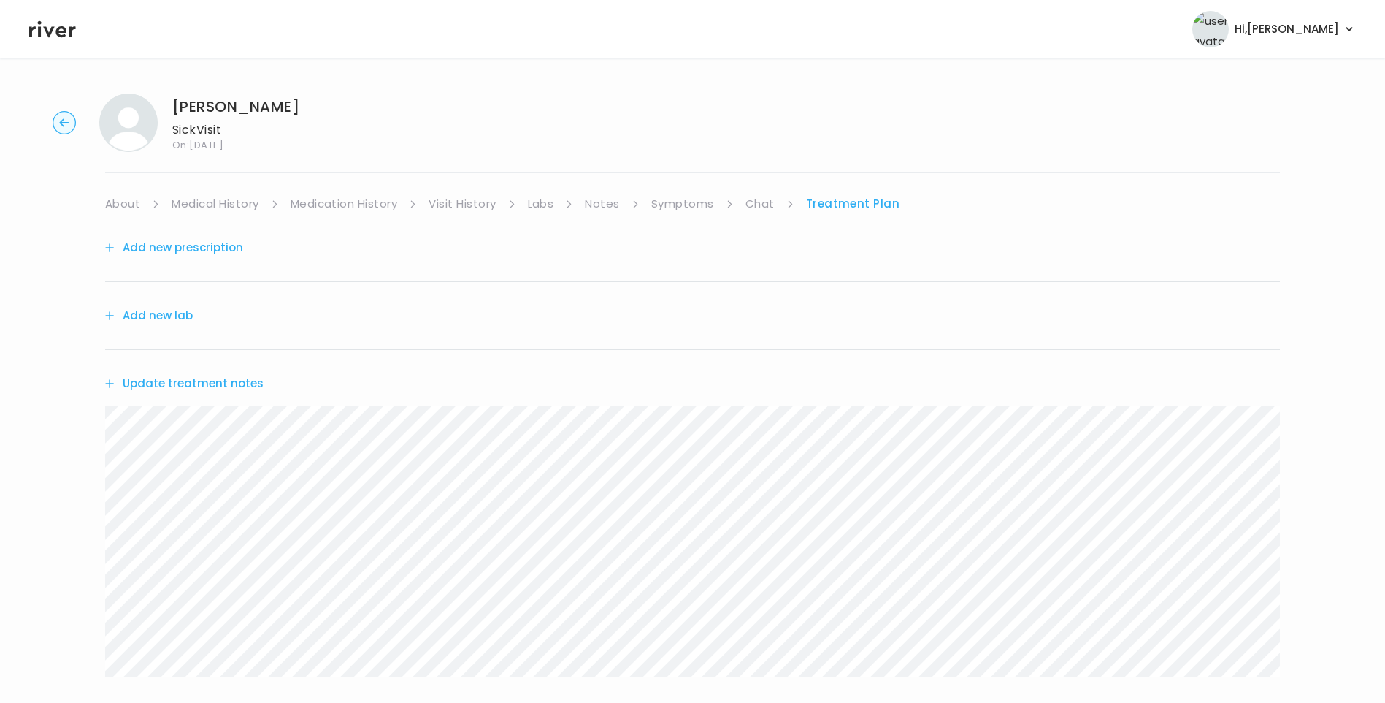
click at [118, 199] on link "About" at bounding box center [122, 204] width 35 height 20
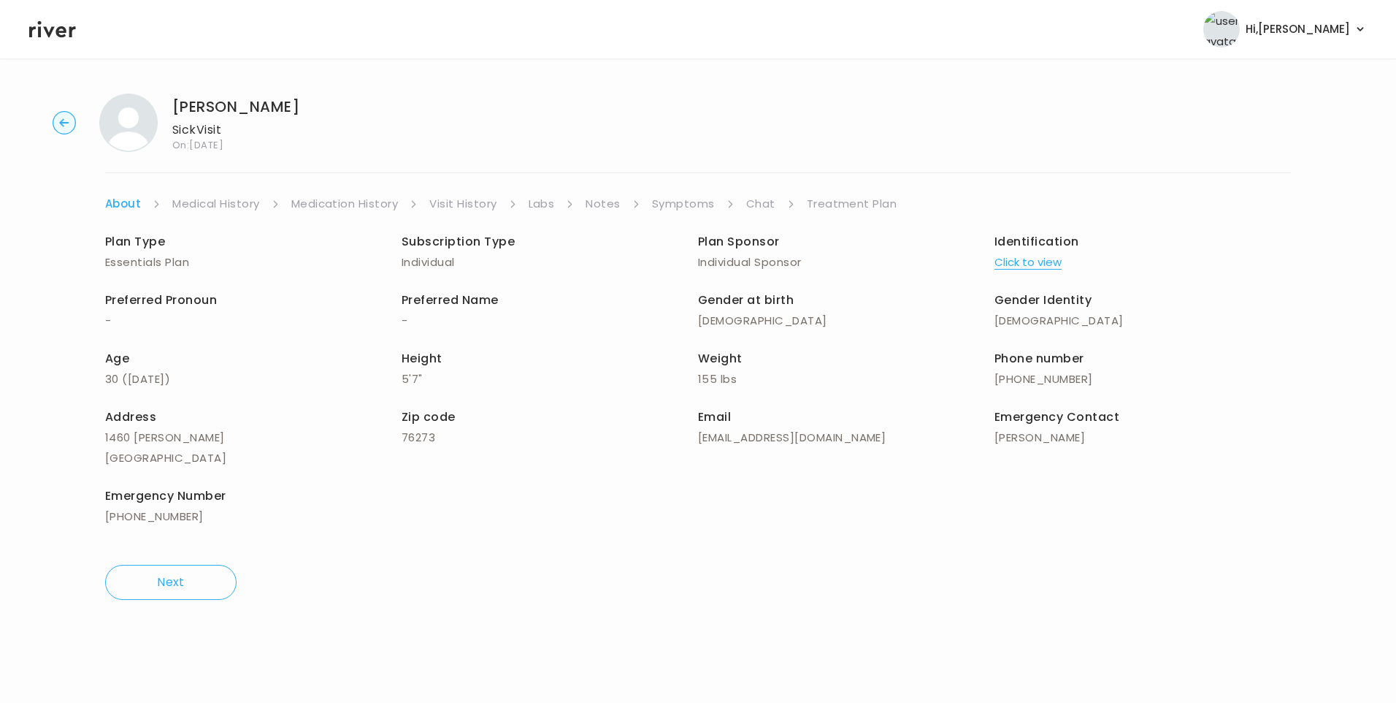
click at [754, 205] on link "Chat" at bounding box center [760, 204] width 29 height 20
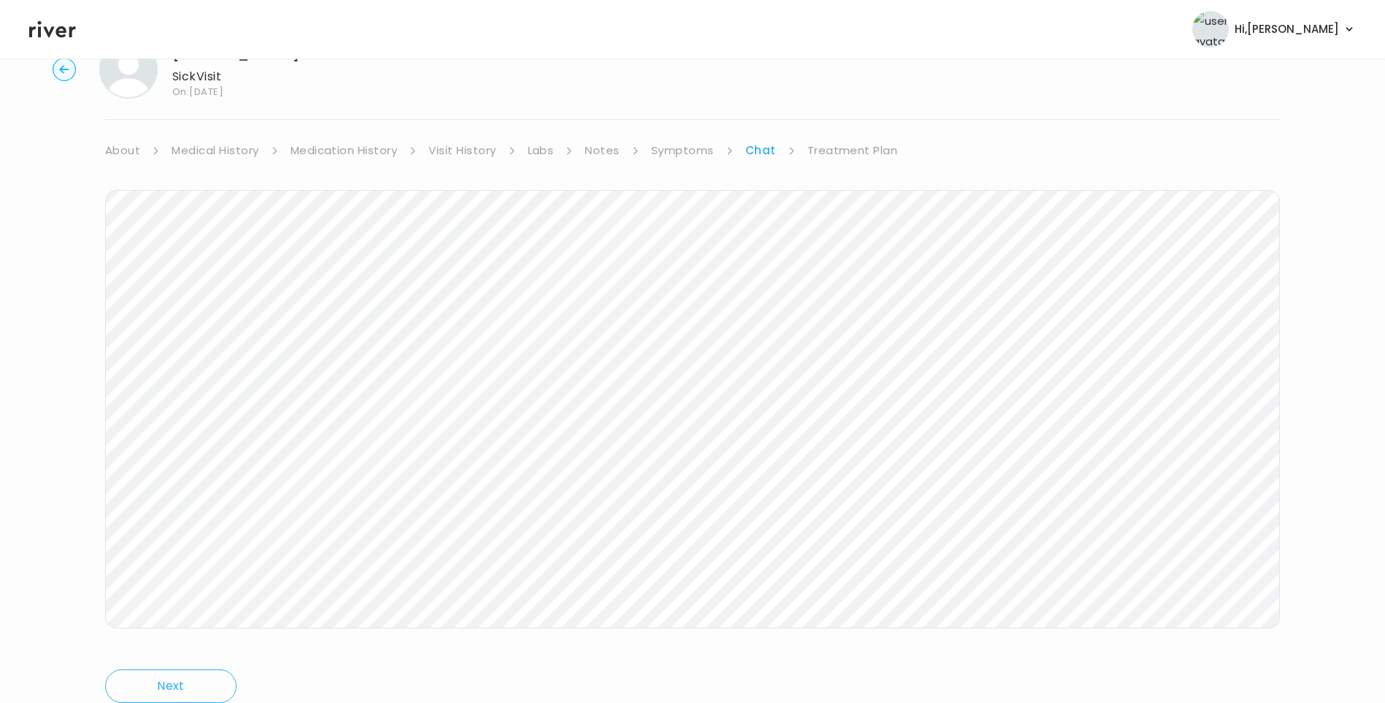
scroll to position [109, 0]
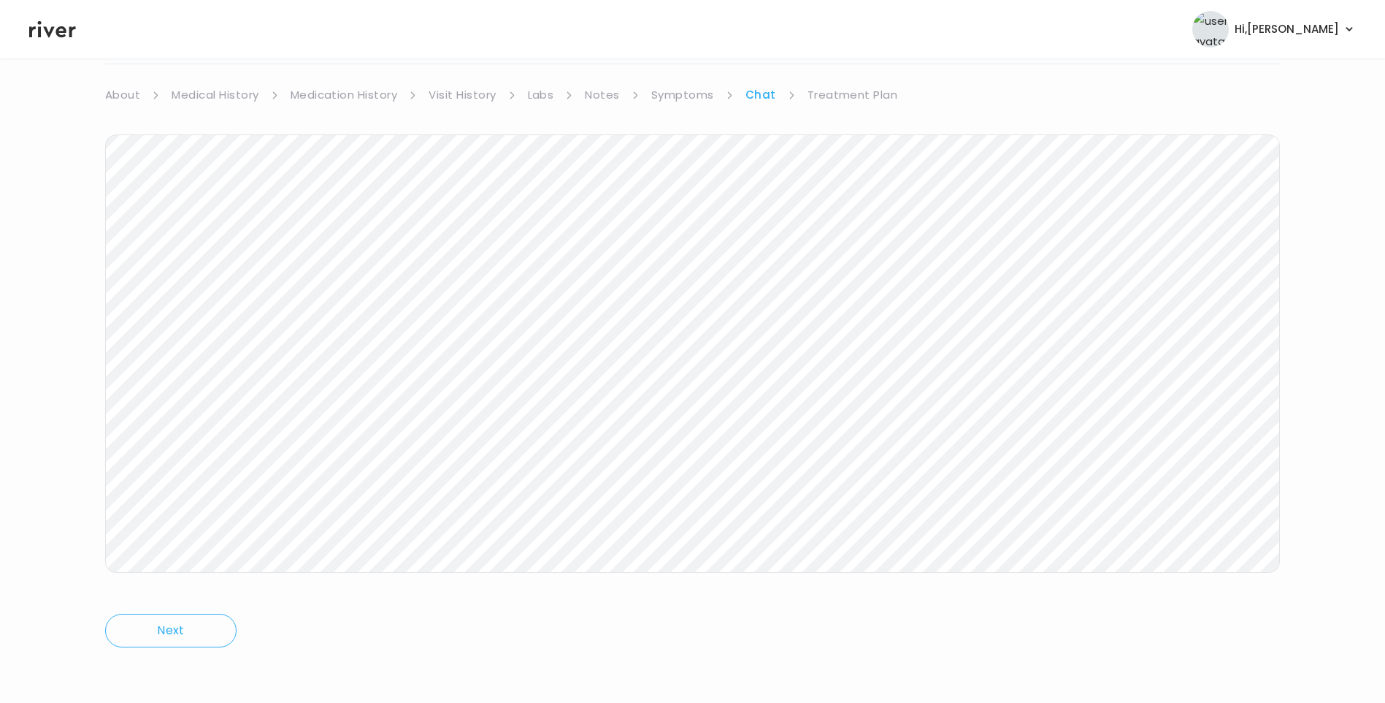
click at [61, 34] on icon at bounding box center [52, 29] width 47 height 22
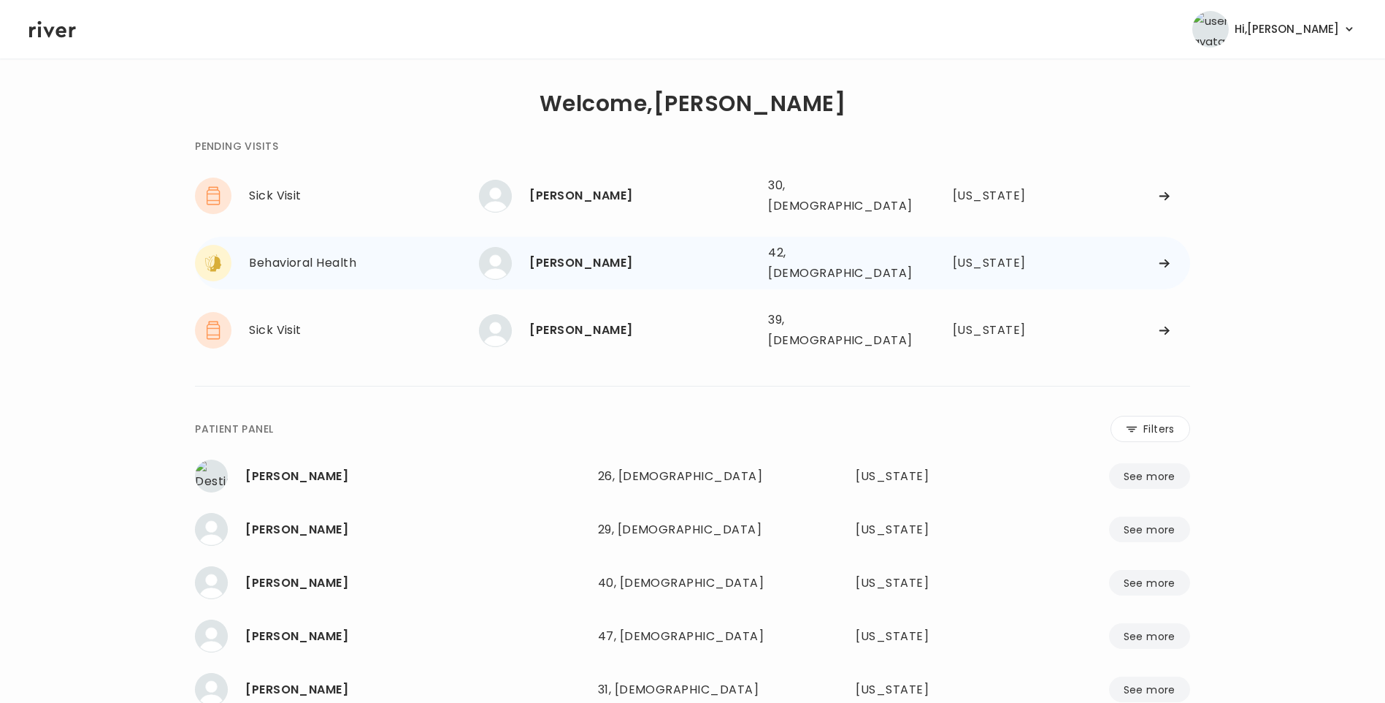
click at [594, 256] on div "[PERSON_NAME]" at bounding box center [642, 263] width 227 height 20
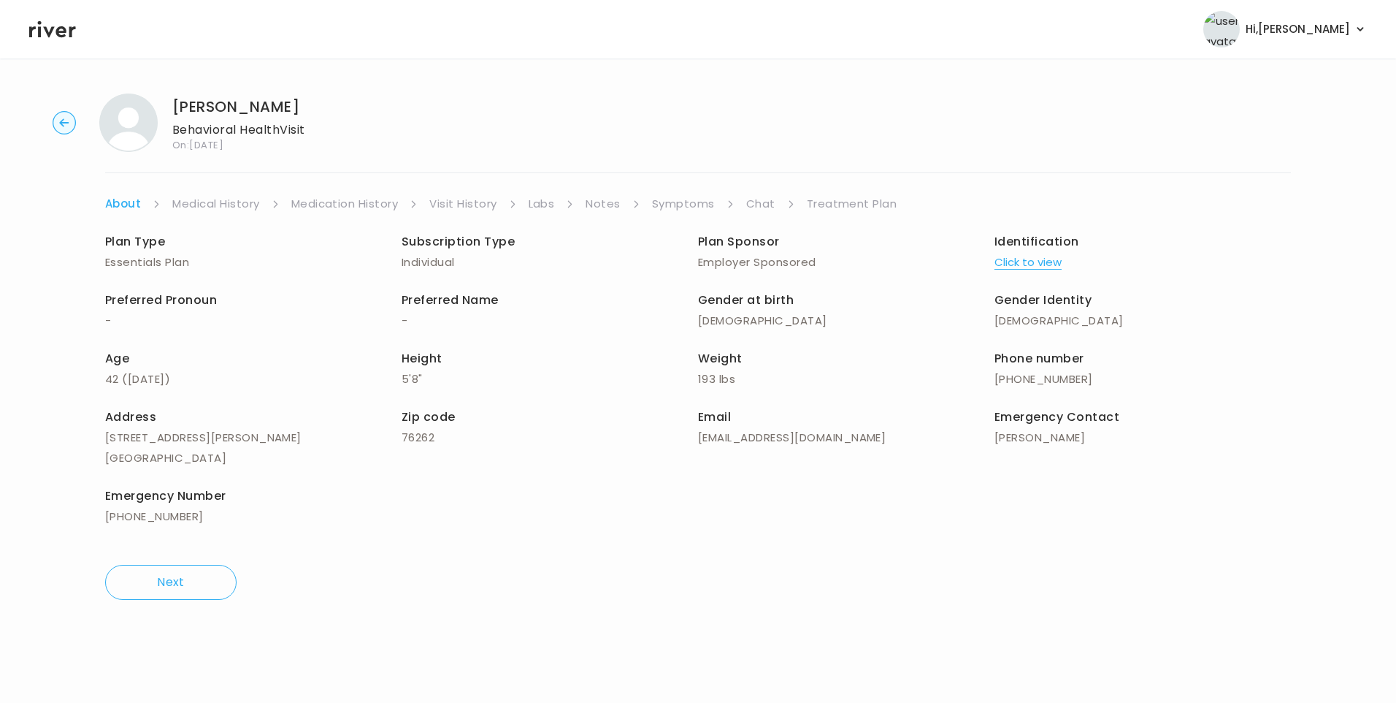
click at [755, 200] on link "Chat" at bounding box center [760, 204] width 29 height 20
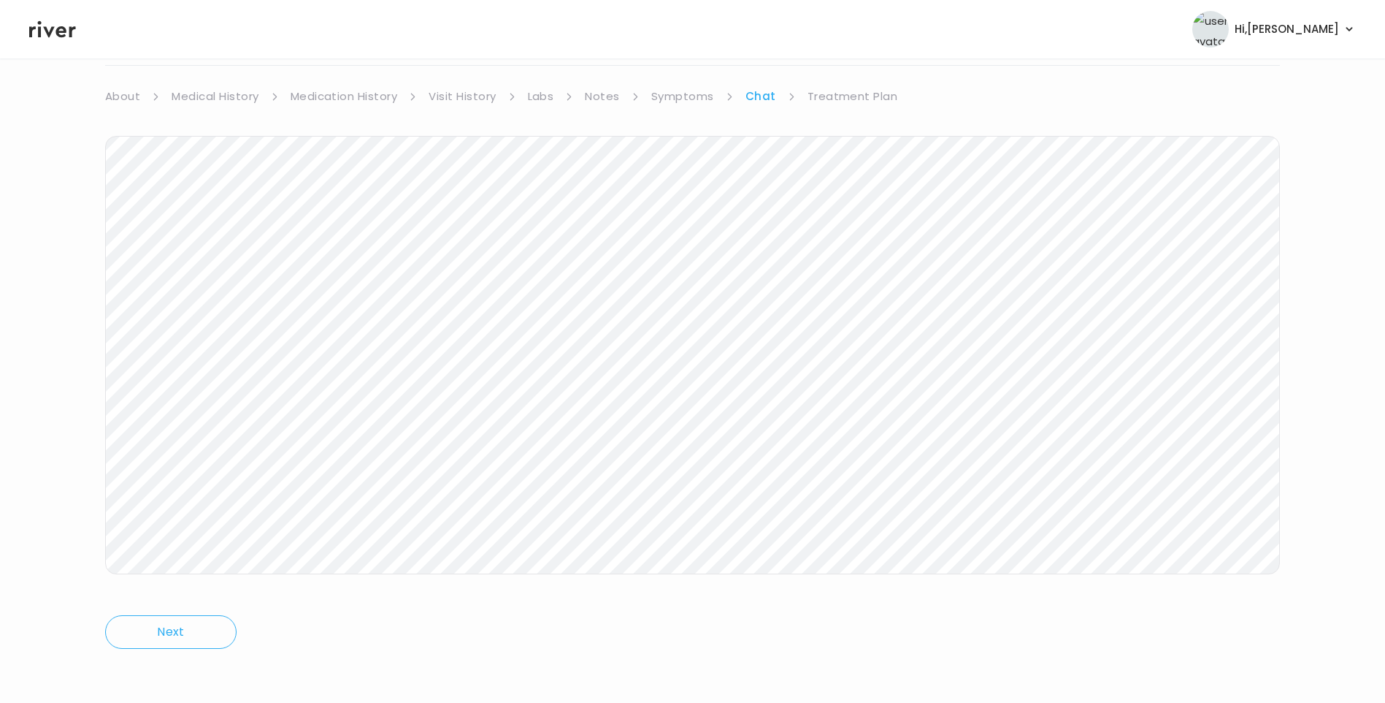
scroll to position [109, 0]
click at [39, 29] on icon at bounding box center [52, 29] width 47 height 22
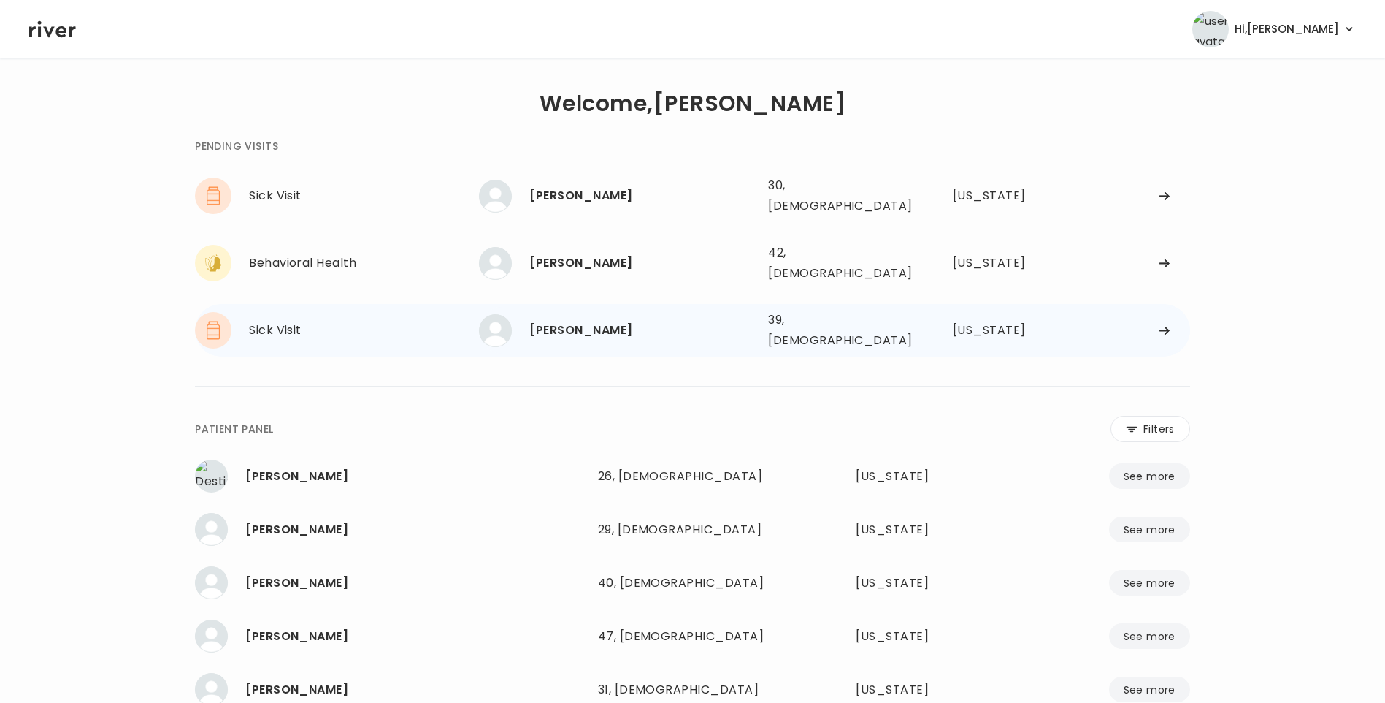
click at [589, 320] on div "[PERSON_NAME]" at bounding box center [642, 330] width 227 height 20
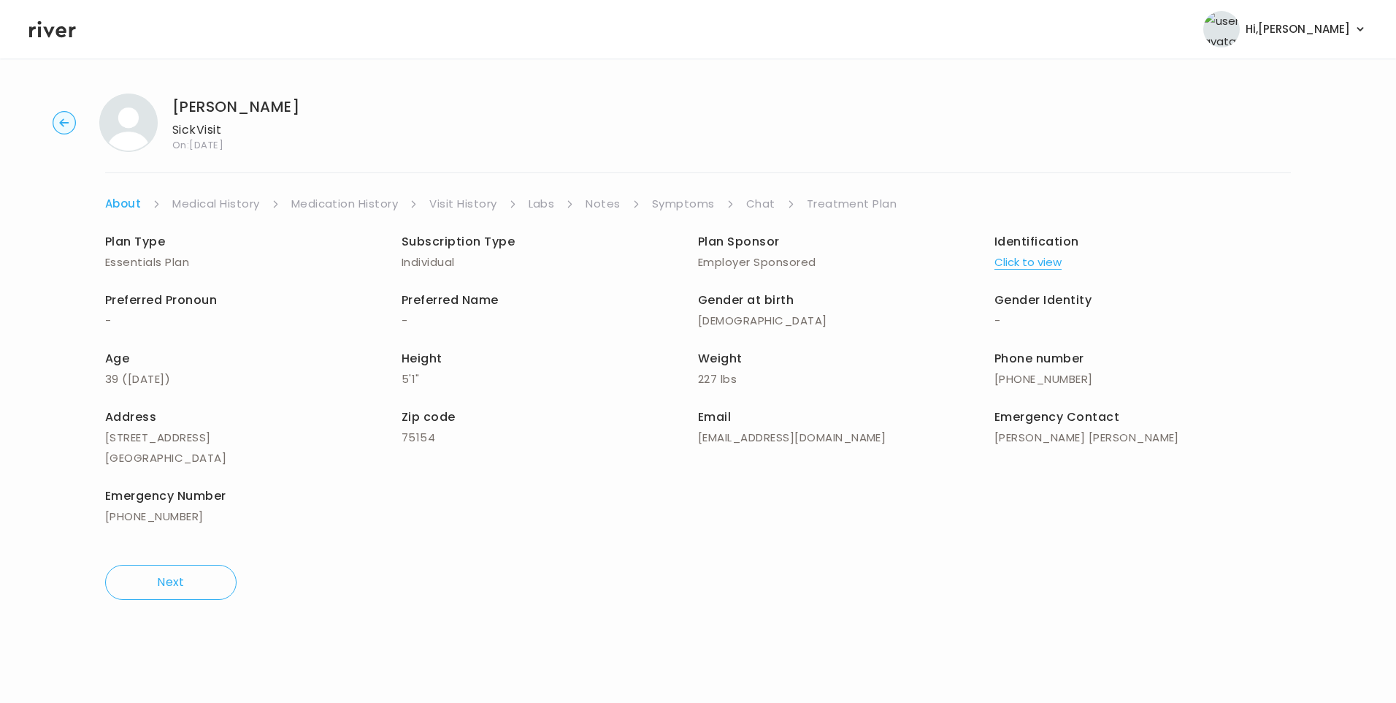
click at [766, 204] on link "Chat" at bounding box center [760, 204] width 29 height 20
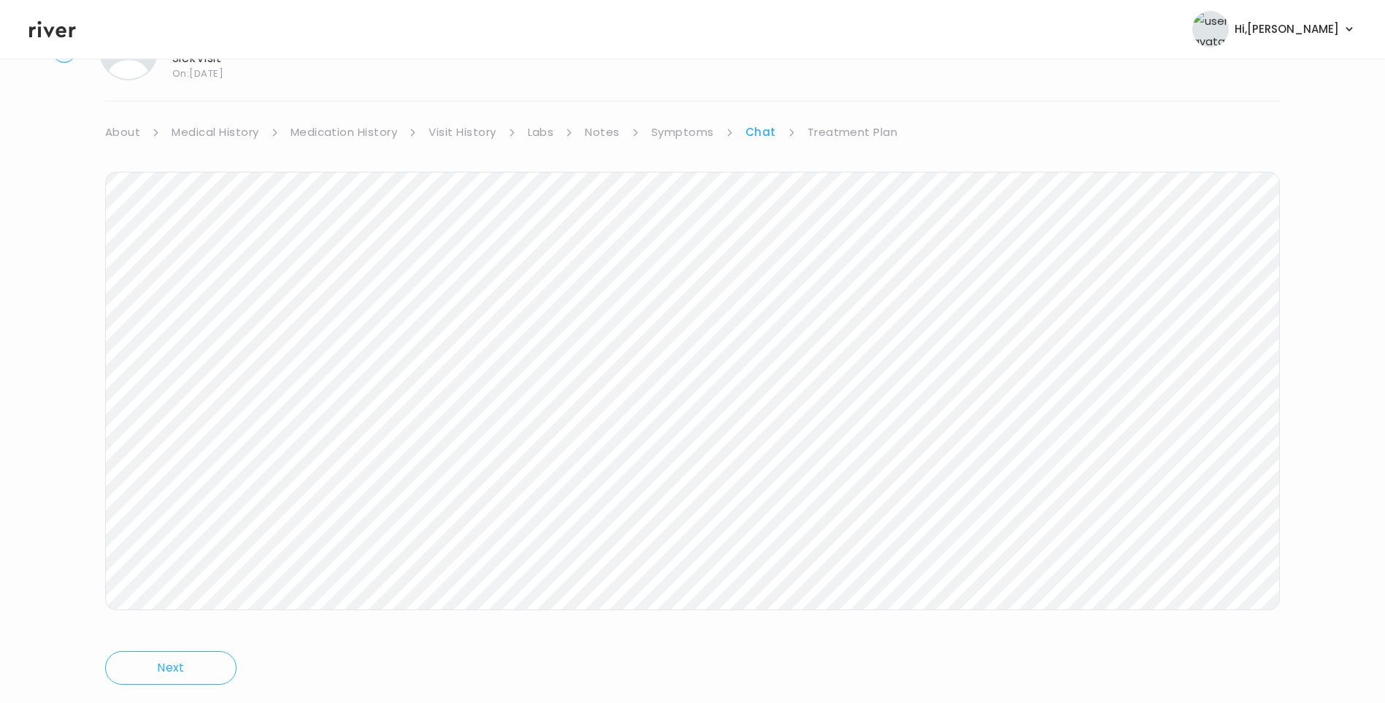
scroll to position [109, 0]
click at [65, 34] on icon at bounding box center [52, 29] width 47 height 22
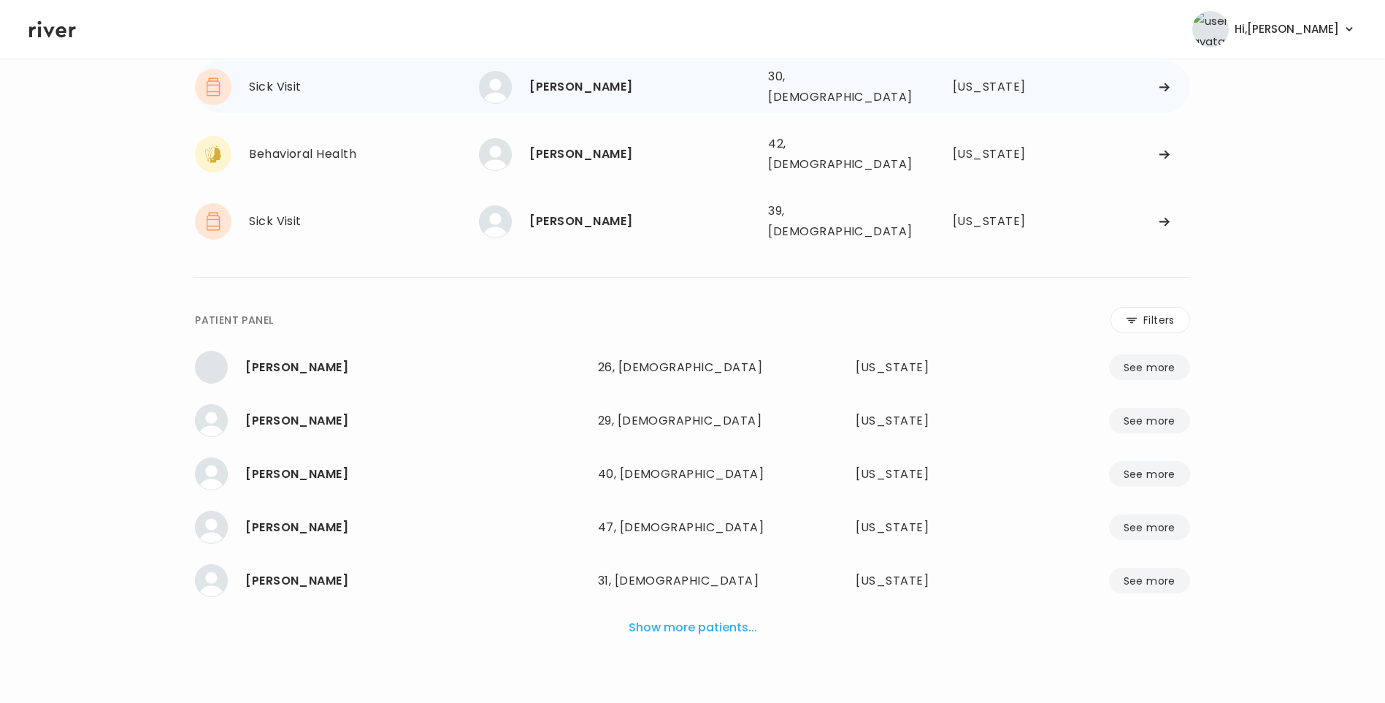
scroll to position [96, 0]
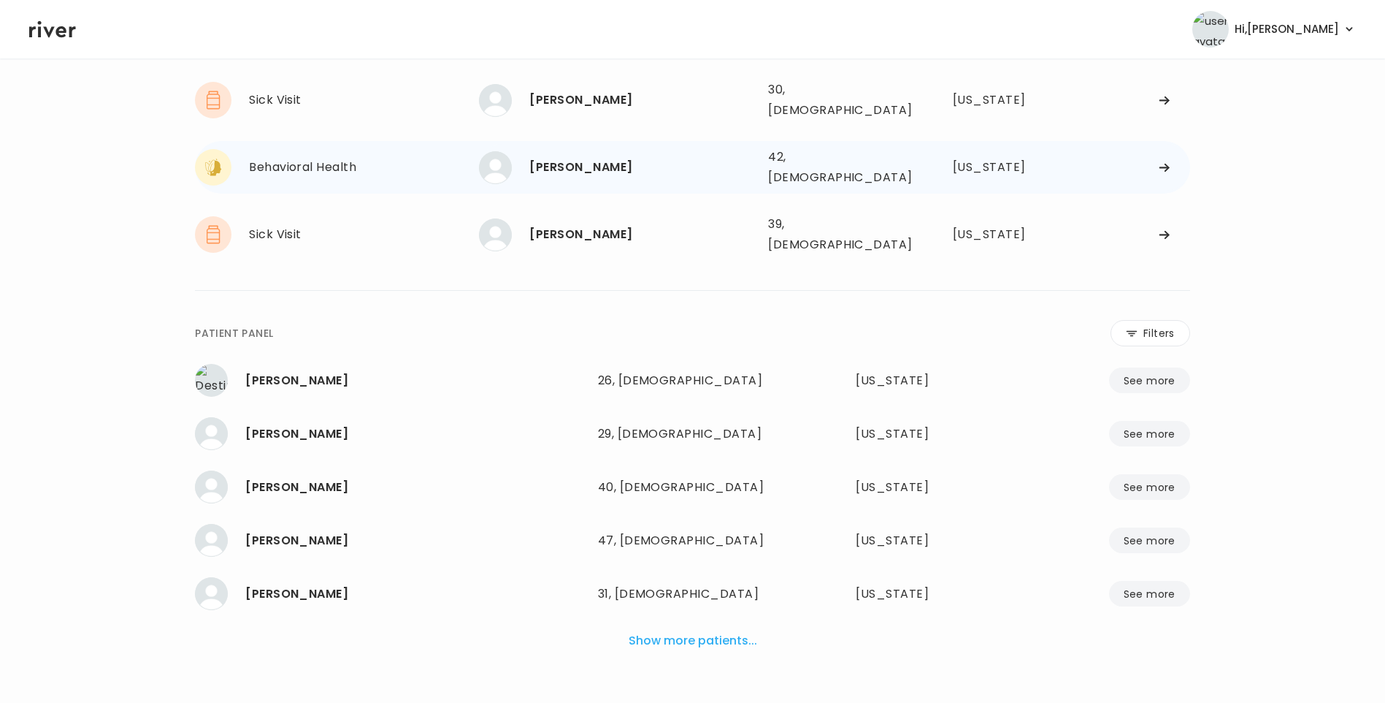
click at [624, 164] on div "[PERSON_NAME]" at bounding box center [642, 167] width 227 height 20
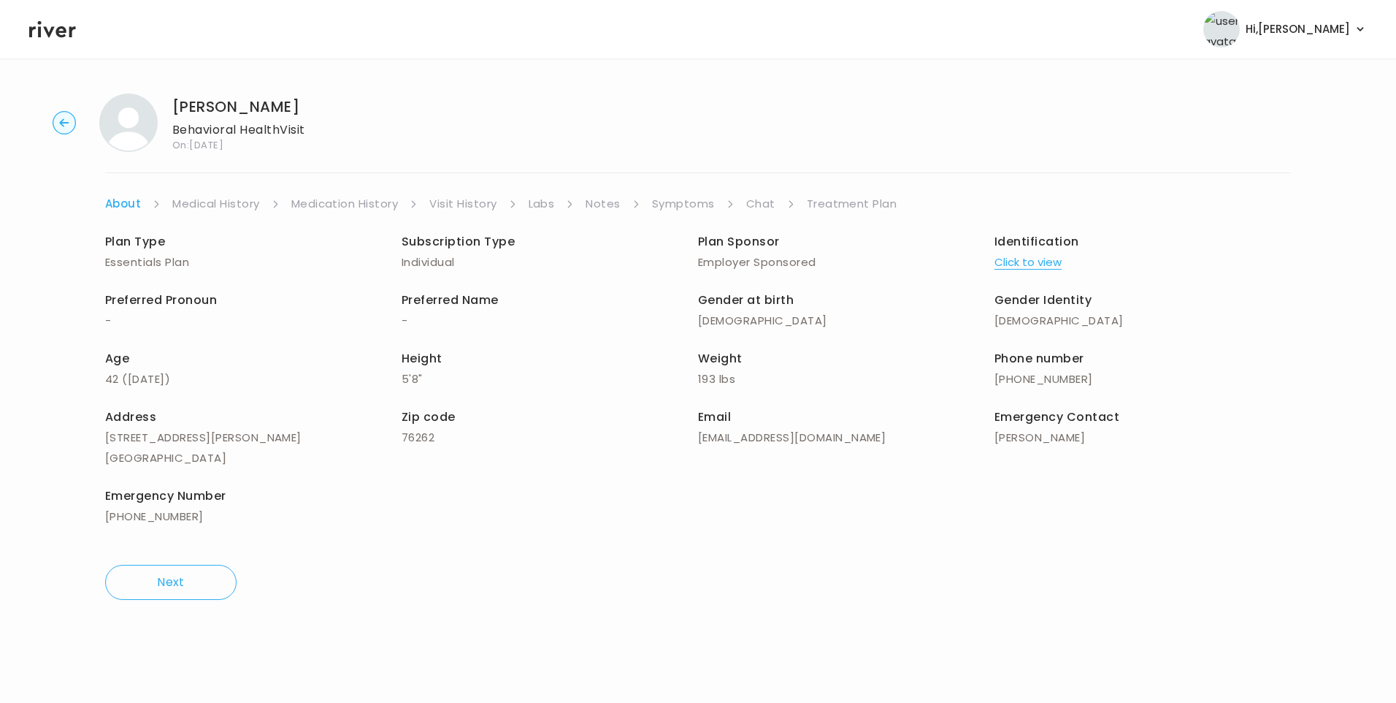
click at [770, 205] on link "Chat" at bounding box center [760, 204] width 29 height 20
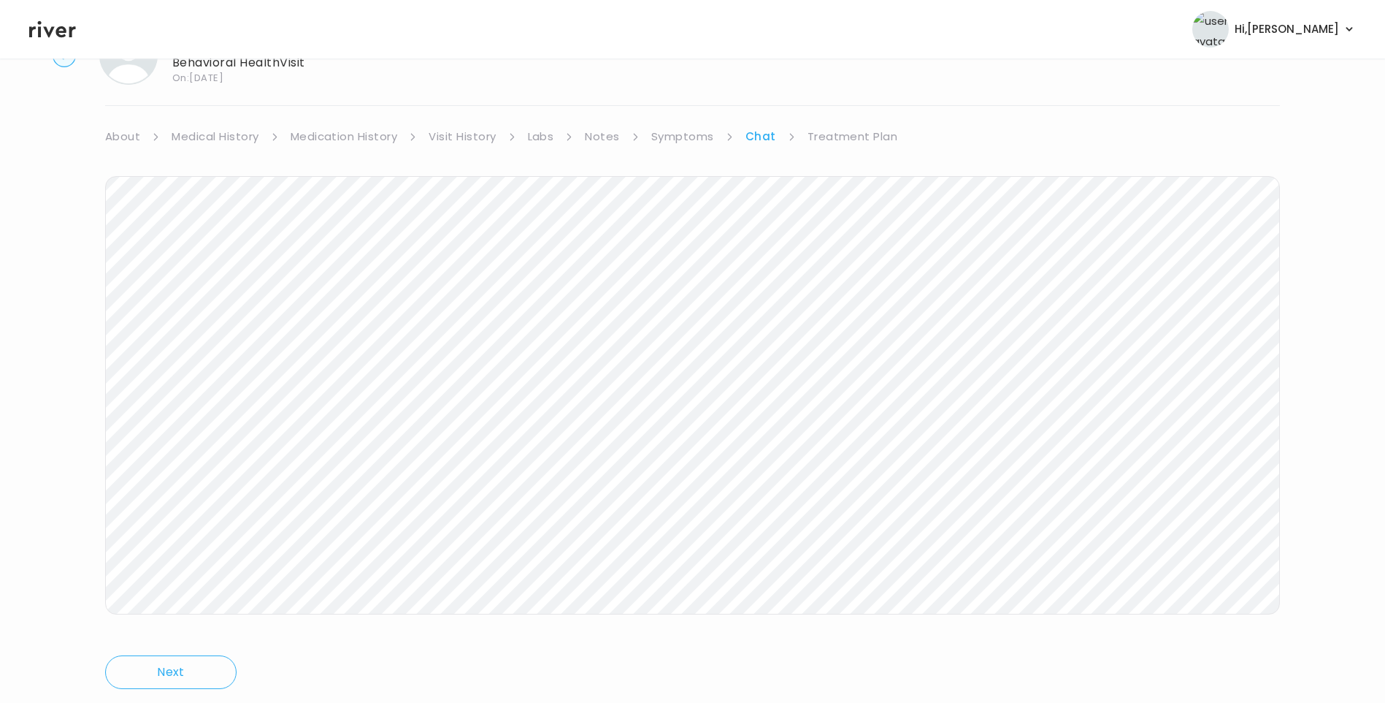
scroll to position [109, 0]
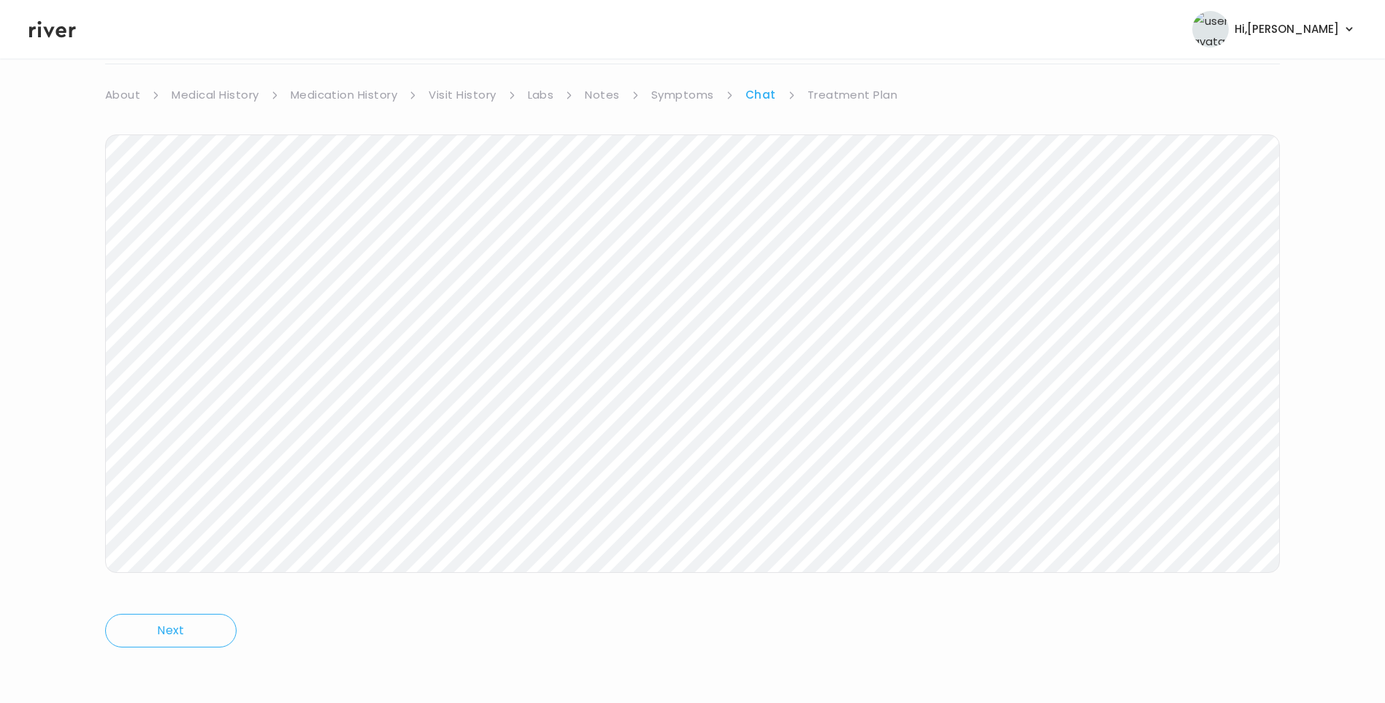
click at [55, 34] on icon at bounding box center [52, 29] width 47 height 22
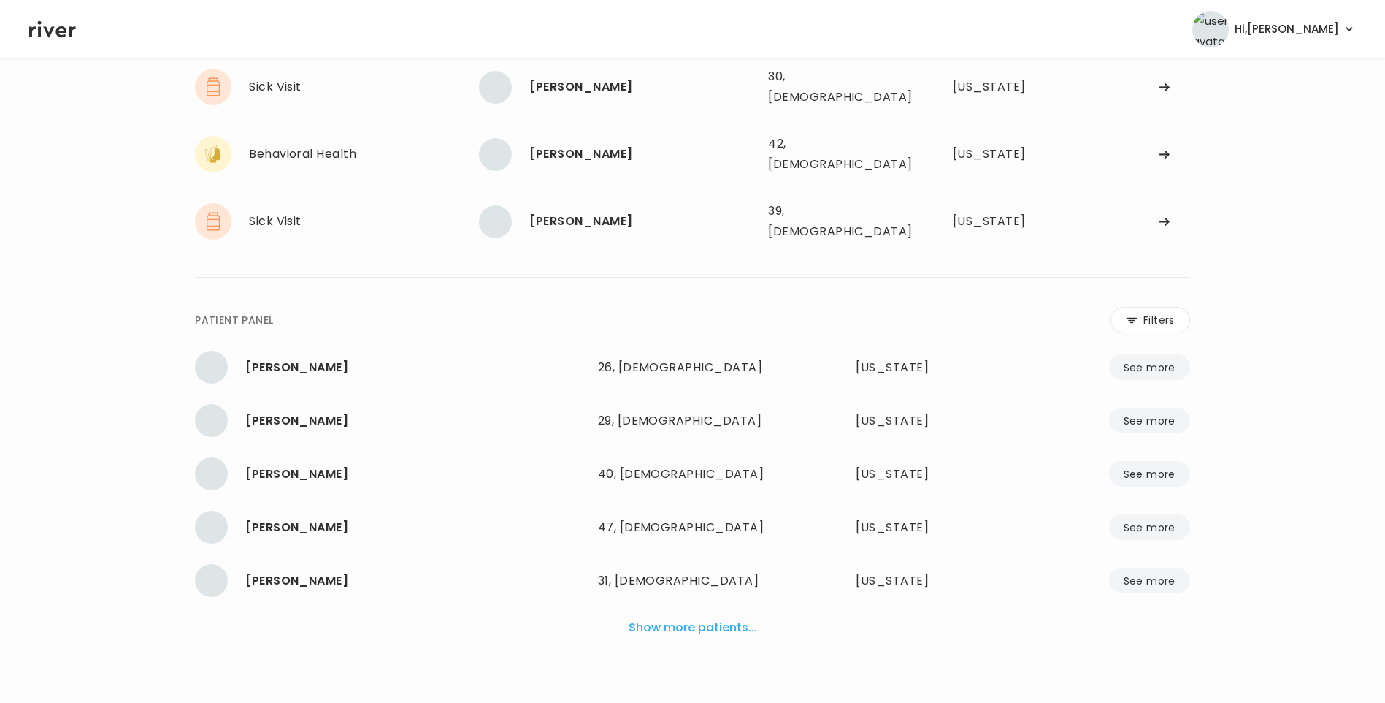
scroll to position [96, 0]
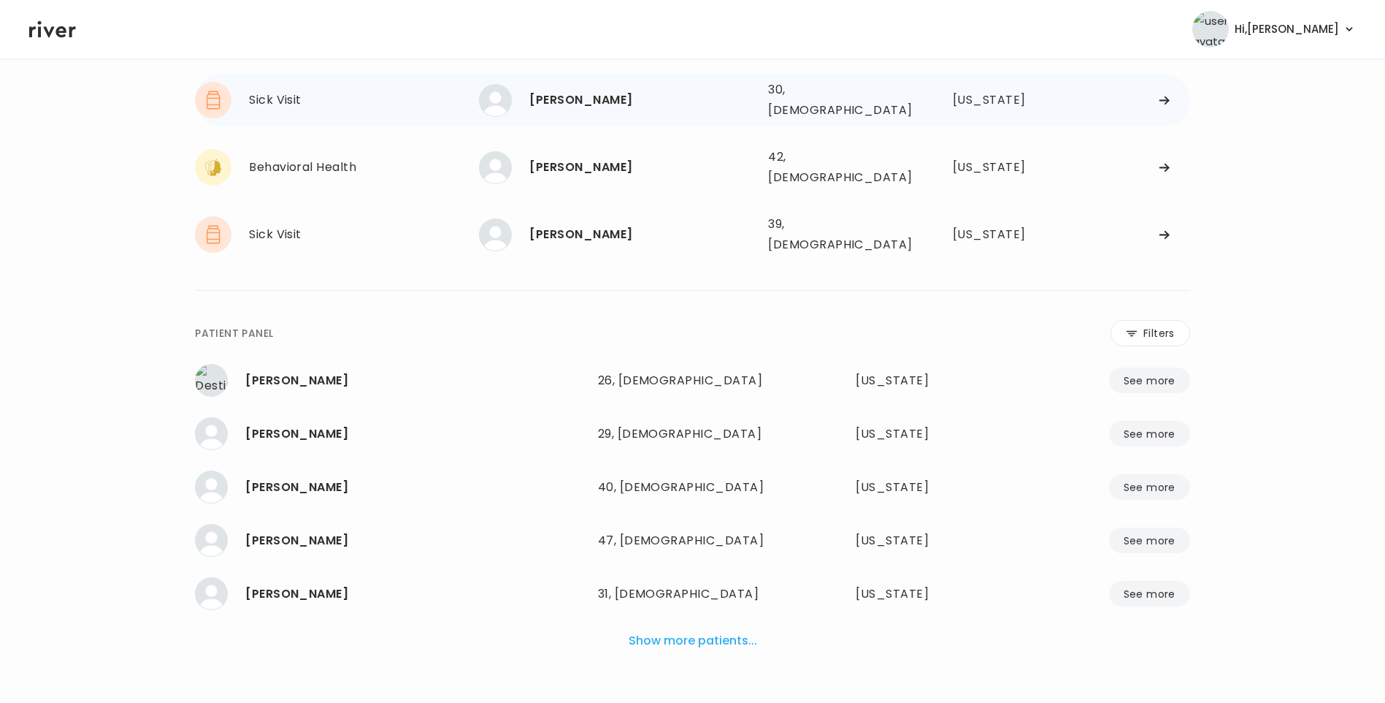
click at [554, 90] on div "[PERSON_NAME]" at bounding box center [642, 100] width 227 height 20
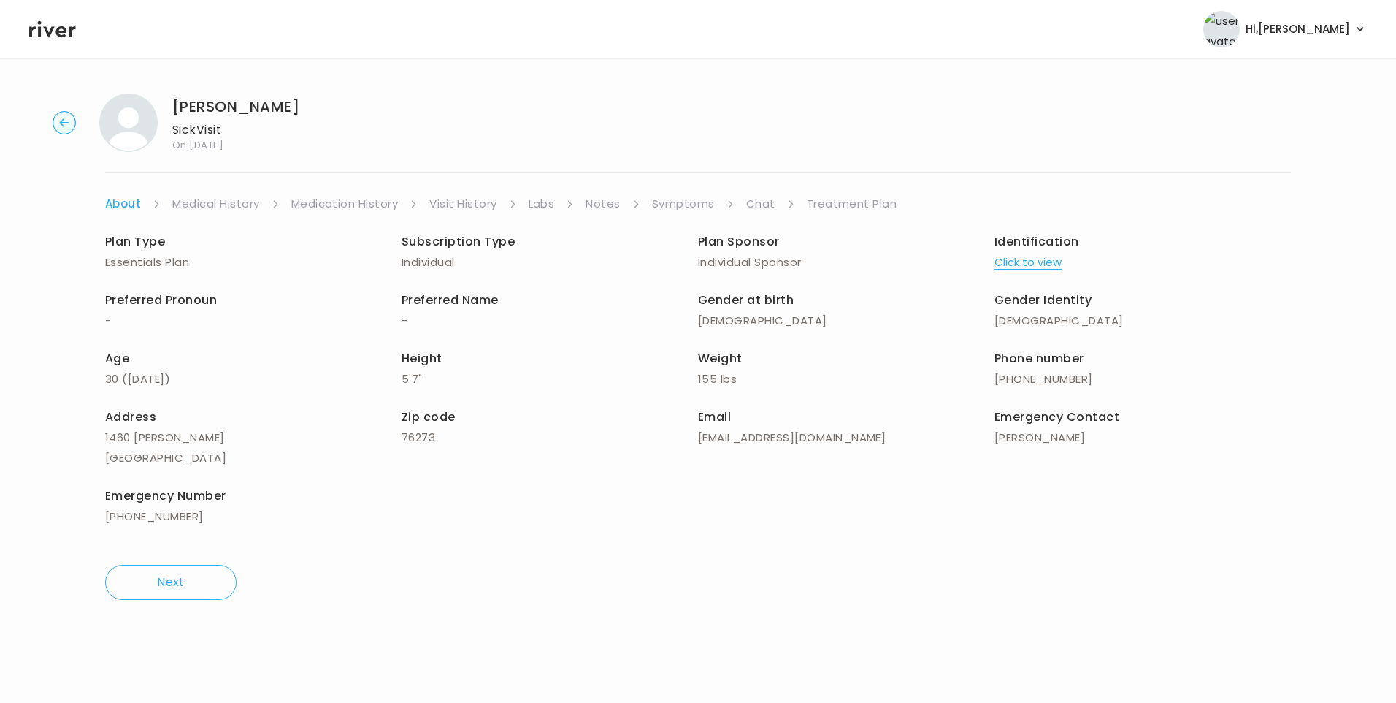
click at [757, 202] on link "Chat" at bounding box center [760, 204] width 29 height 20
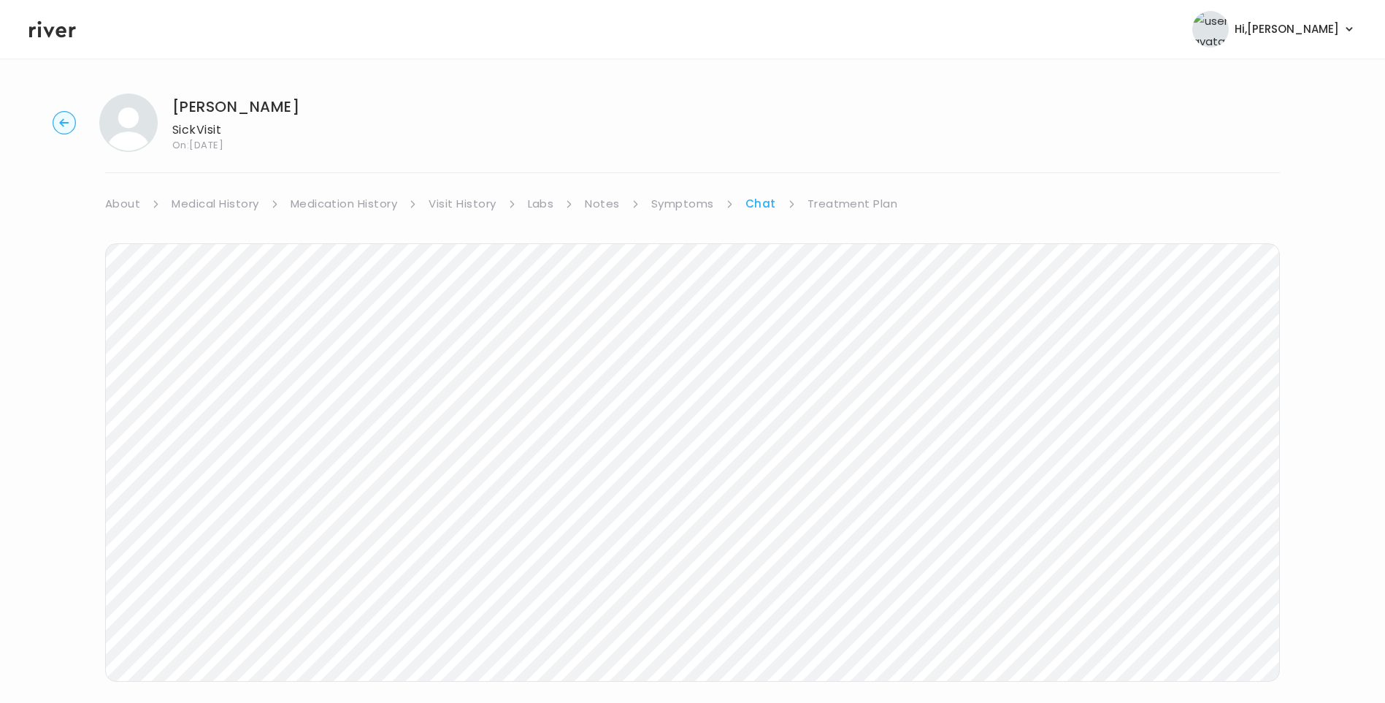
click at [173, 103] on div "[PERSON_NAME] Sick Visit On: [DATE]" at bounding box center [199, 122] width 200 height 58
drag, startPoint x: 175, startPoint y: 103, endPoint x: 248, endPoint y: 111, distance: 73.5
click at [248, 111] on h1 "[PERSON_NAME]" at bounding box center [235, 106] width 127 height 20
copy h1 "[PERSON_NAME]"
click at [46, 32] on icon at bounding box center [52, 29] width 47 height 17
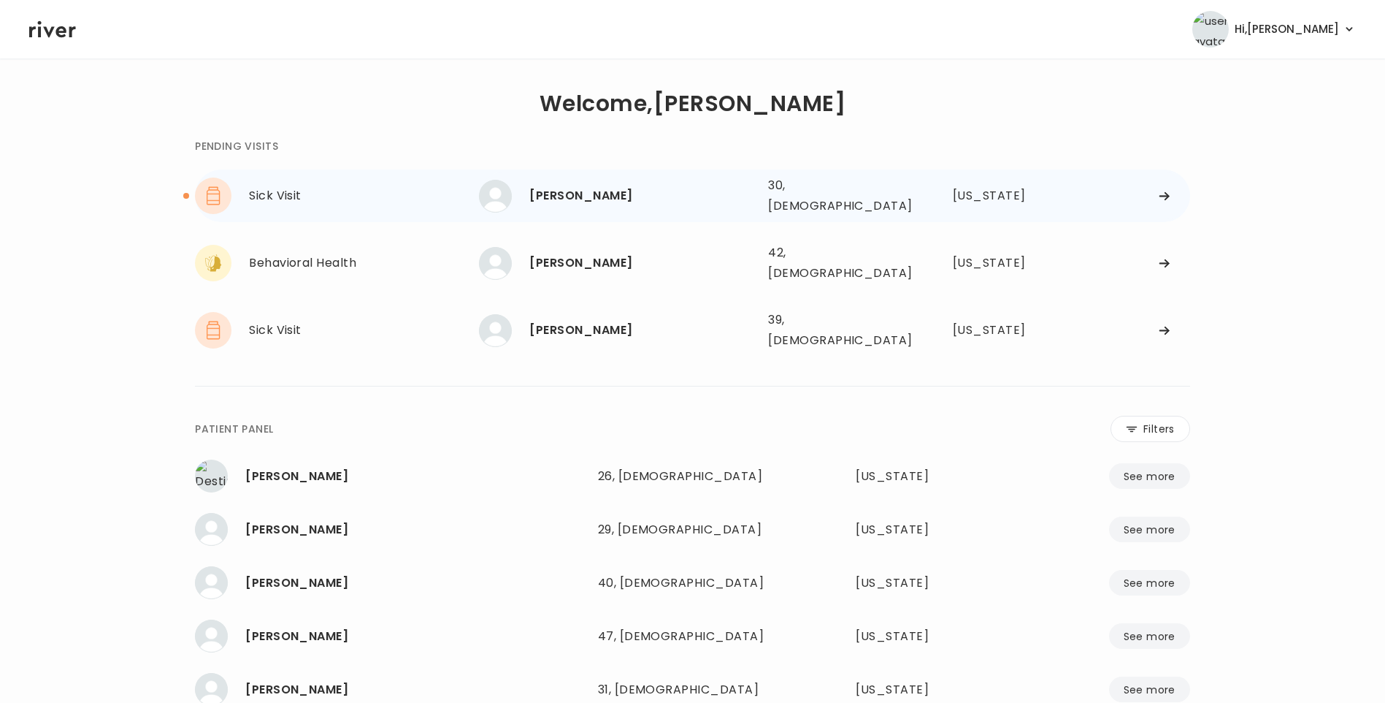
click at [610, 196] on div "[PERSON_NAME]" at bounding box center [642, 195] width 227 height 20
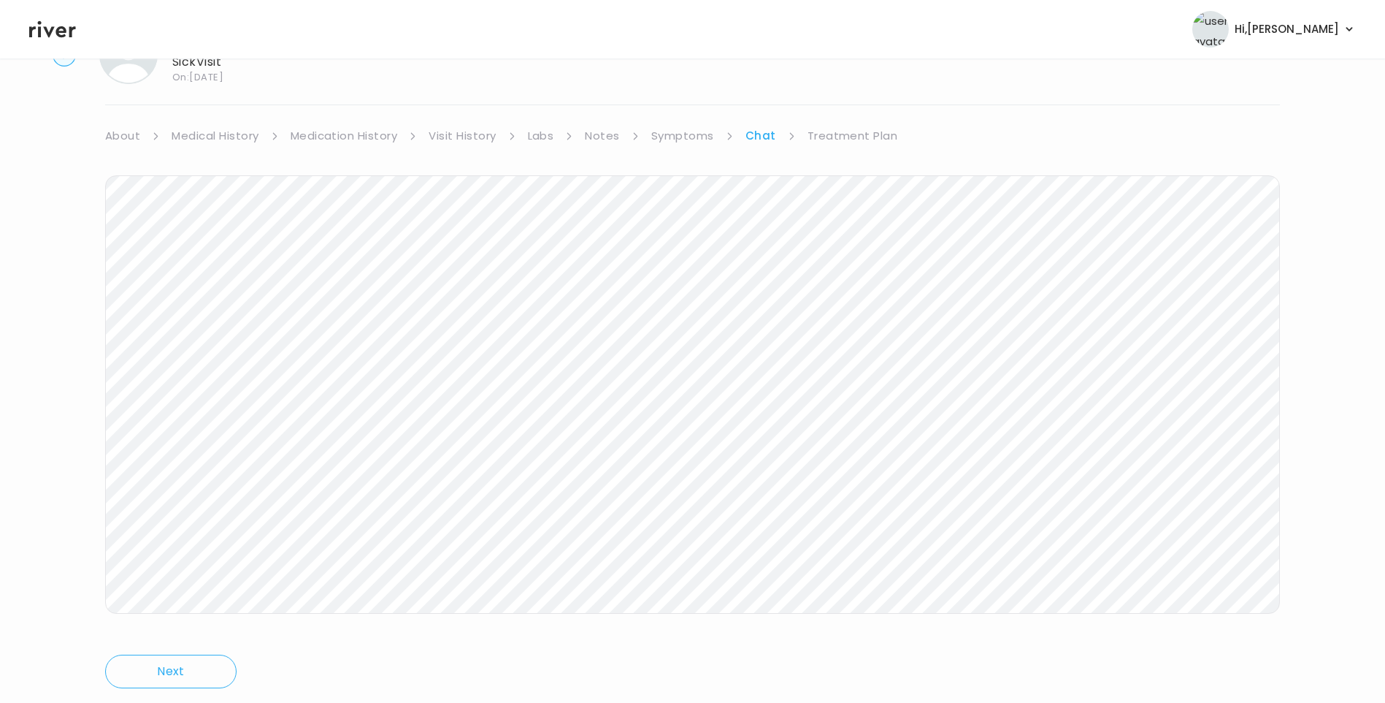
scroll to position [102, 0]
click at [860, 99] on link "Treatment Plan" at bounding box center [853, 102] width 91 height 20
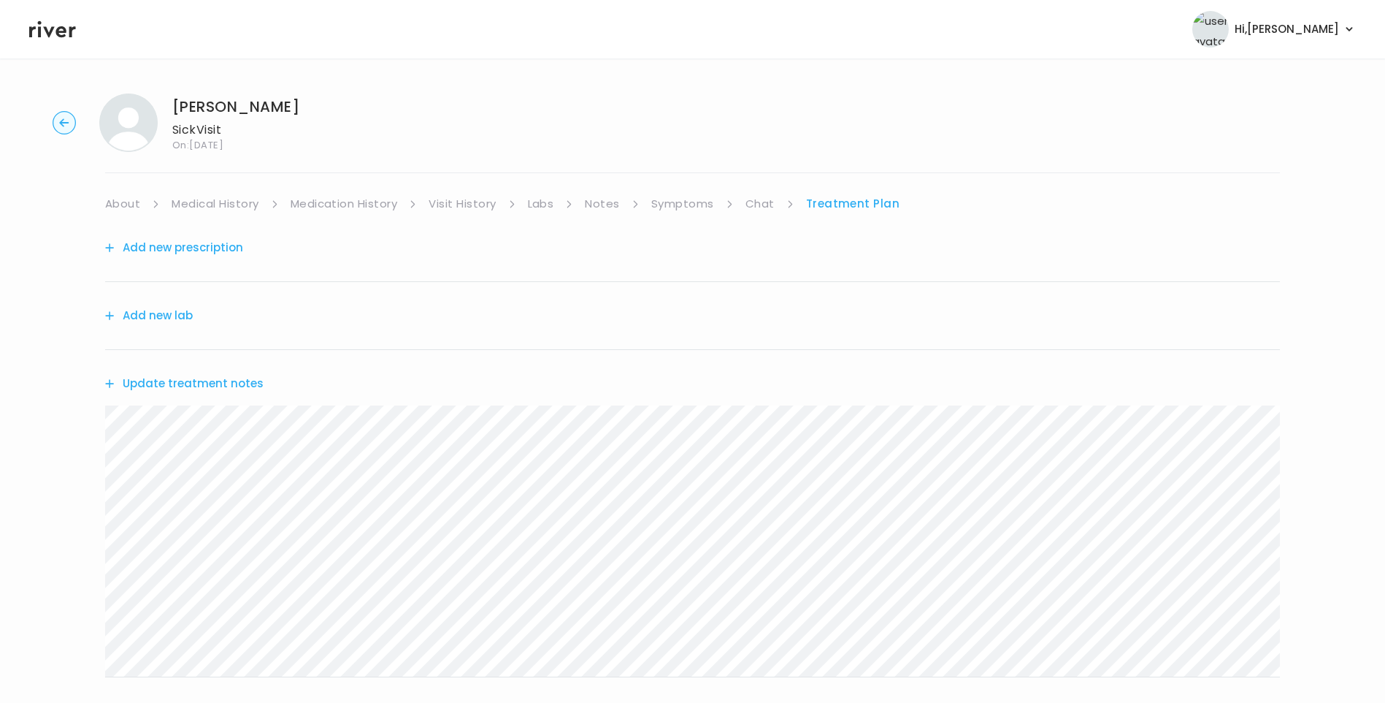
click at [210, 379] on button "Update treatment notes" at bounding box center [184, 383] width 158 height 20
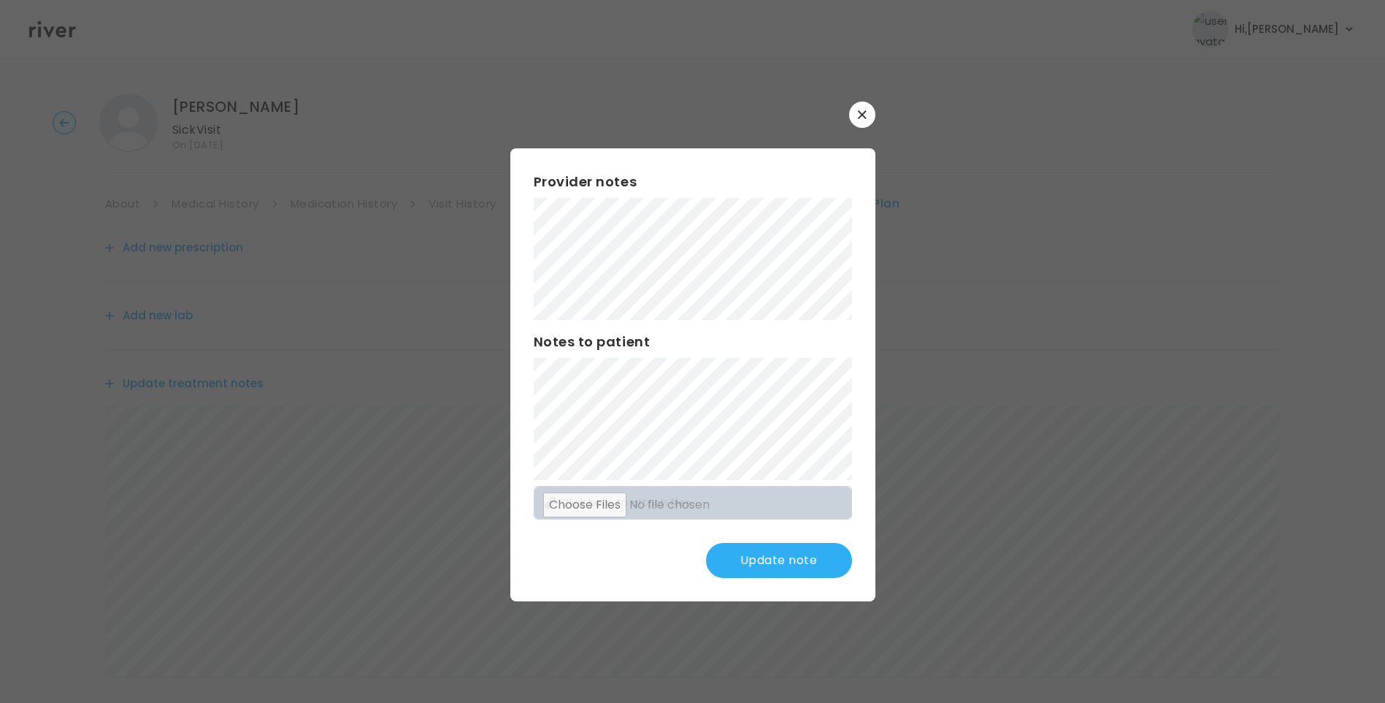
click at [808, 565] on button "Update note" at bounding box center [779, 560] width 146 height 35
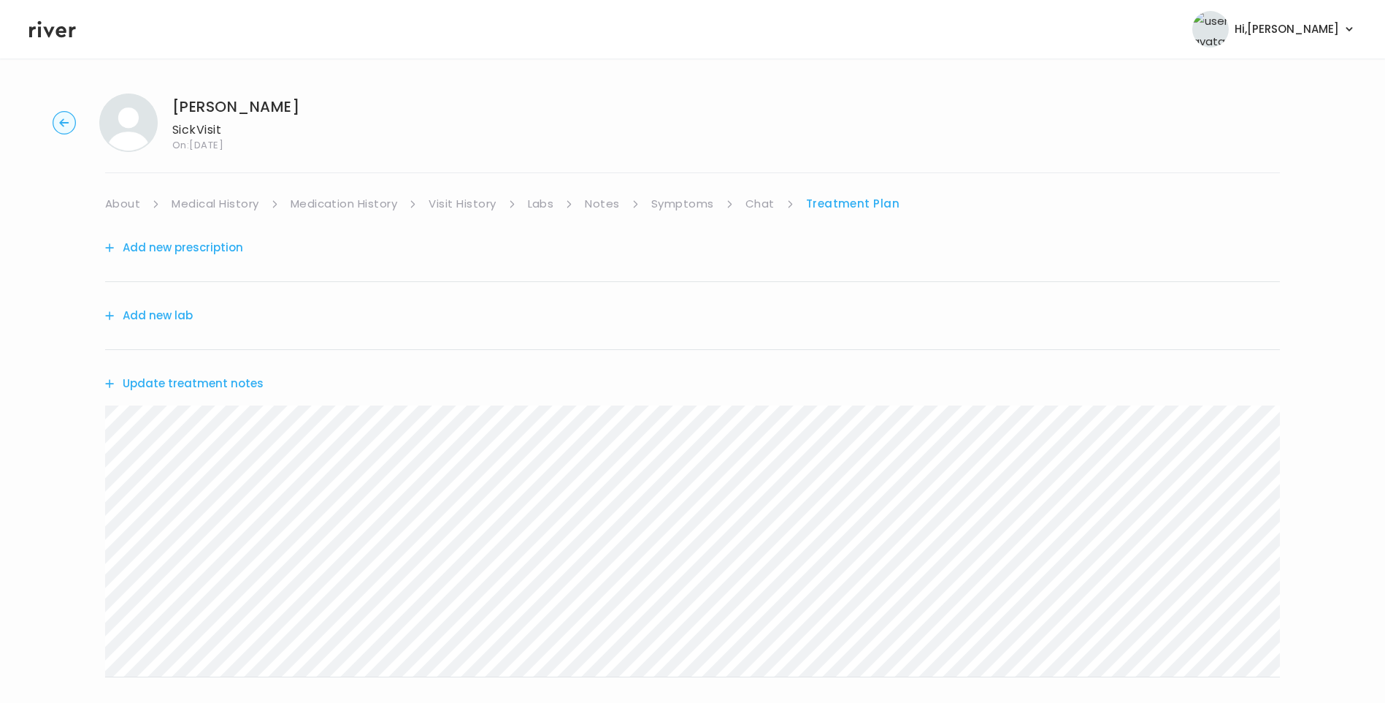
click at [757, 200] on link "Chat" at bounding box center [760, 204] width 29 height 20
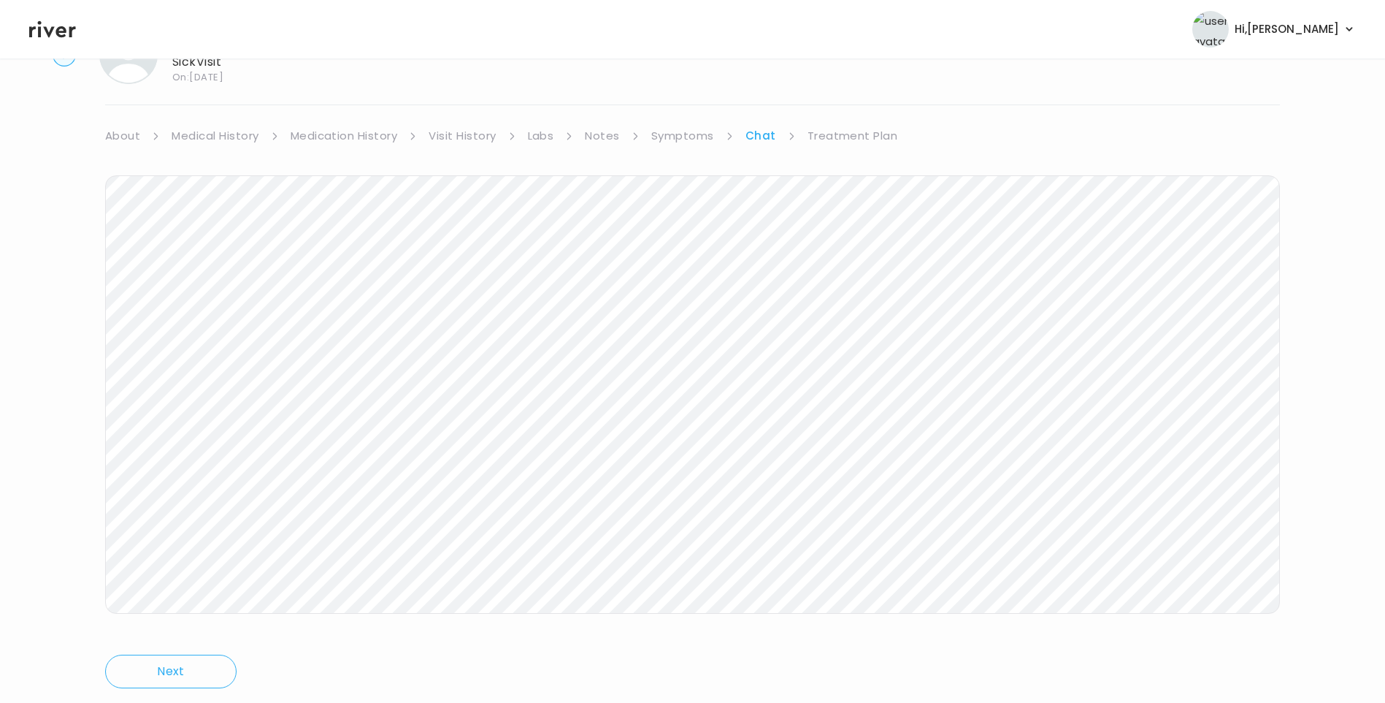
scroll to position [109, 0]
click at [827, 94] on link "Treatment Plan" at bounding box center [853, 95] width 91 height 20
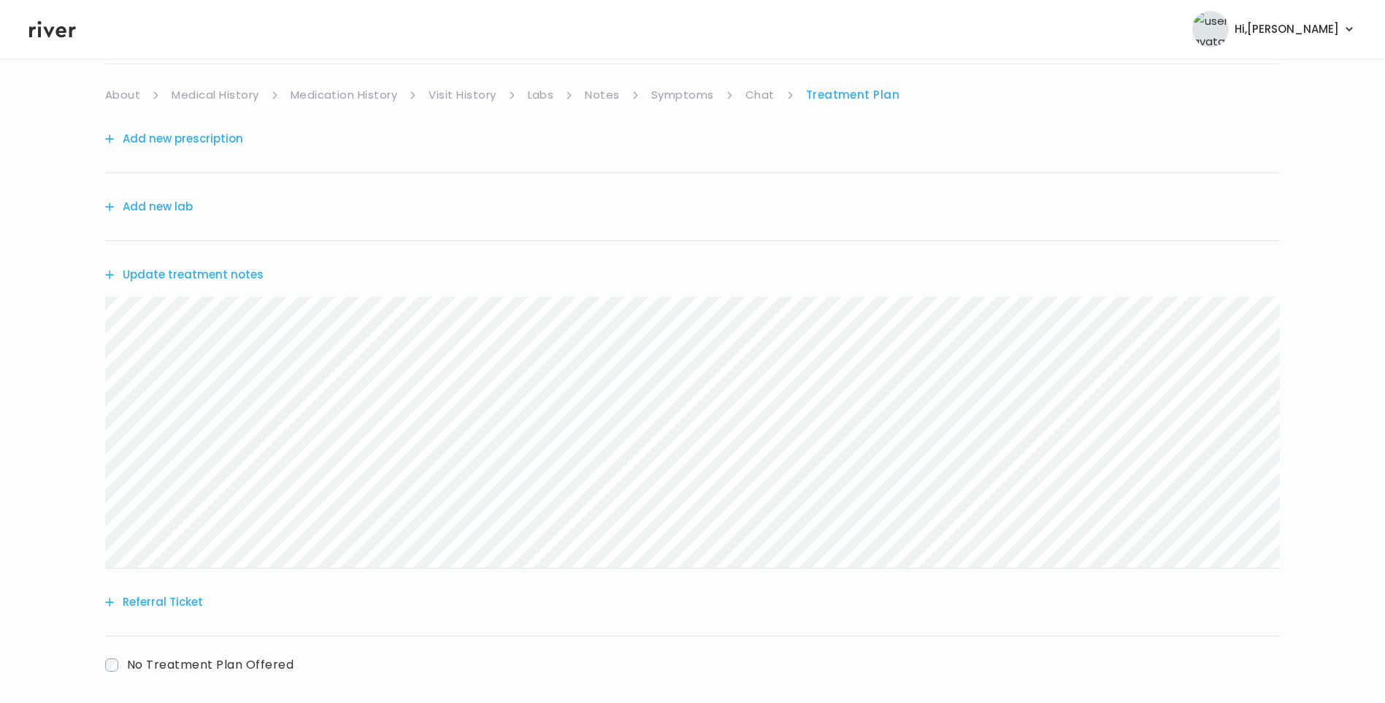
click at [37, 31] on icon at bounding box center [52, 29] width 47 height 22
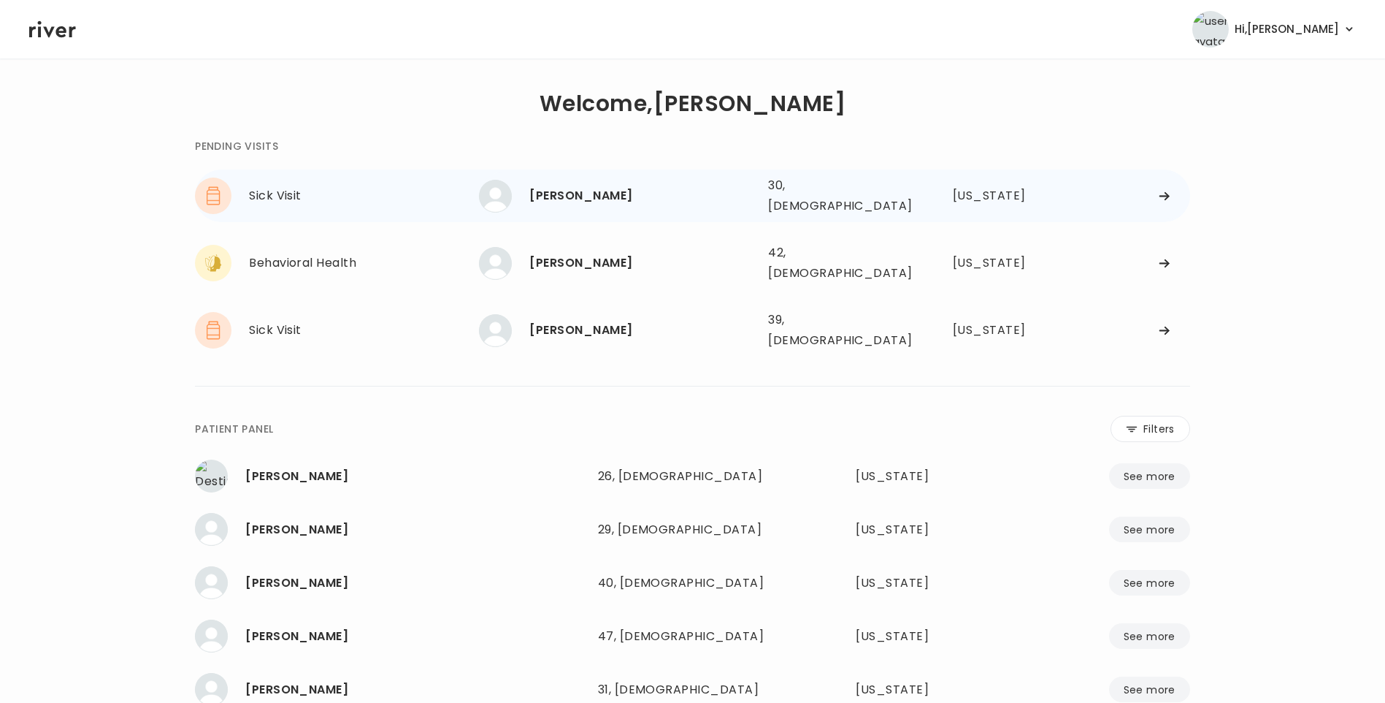
click at [584, 207] on div "Kelbi Gray 30, Female See more" at bounding box center [617, 196] width 277 height 33
click at [624, 191] on div "Kelbi Gray" at bounding box center [642, 195] width 227 height 20
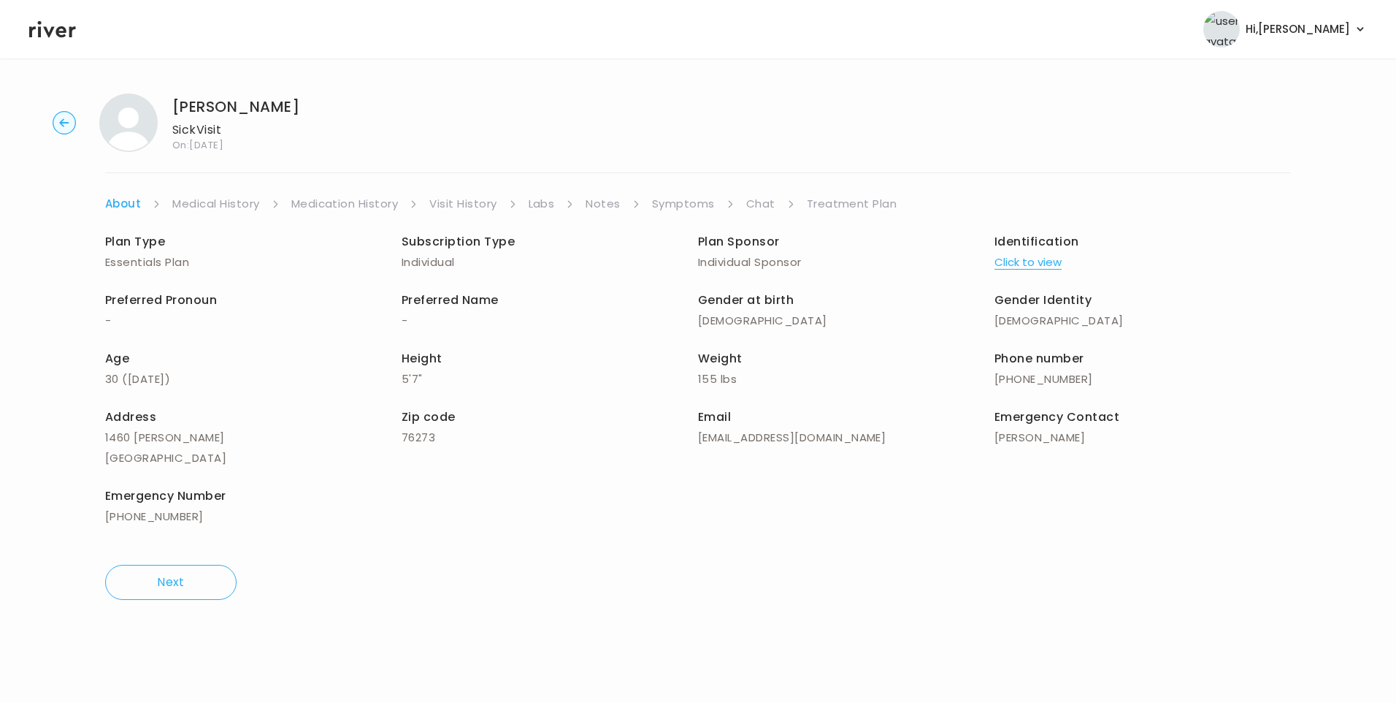
click at [761, 201] on link "Chat" at bounding box center [760, 204] width 29 height 20
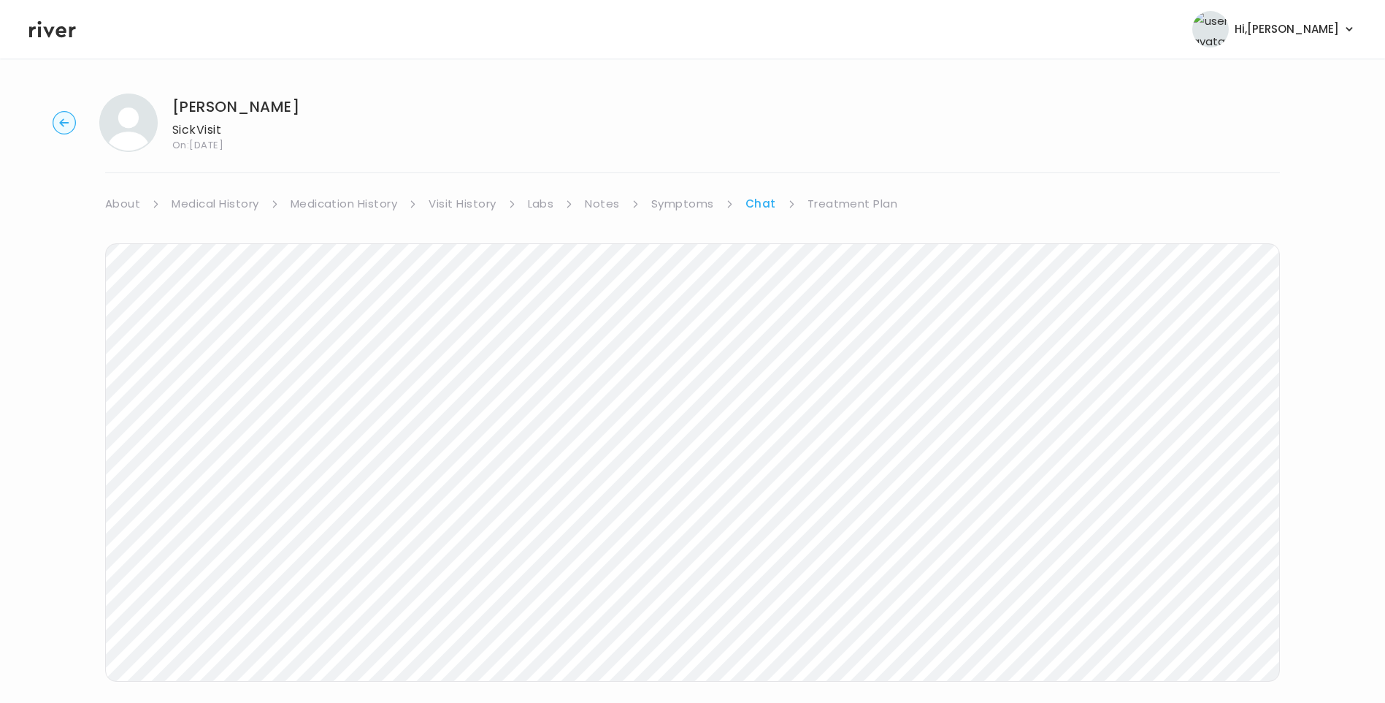
scroll to position [53, 0]
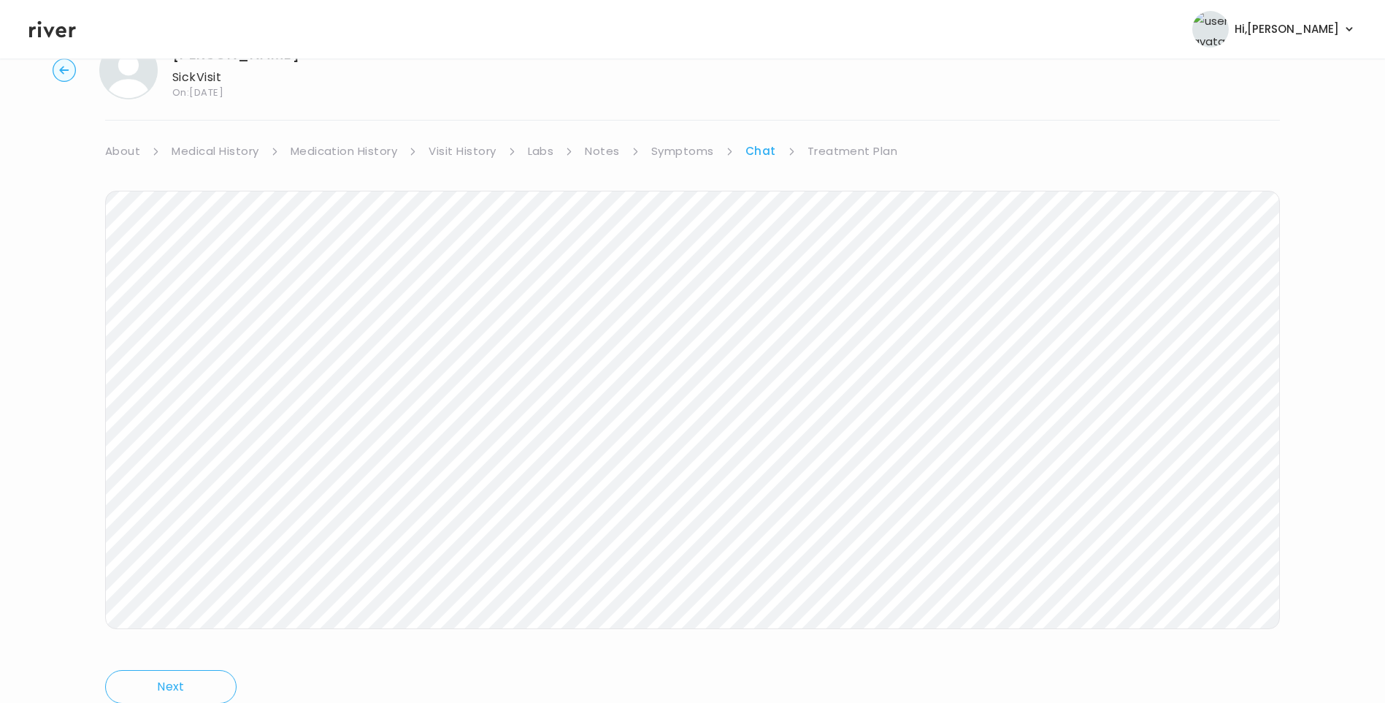
click at [207, 148] on link "Medical History" at bounding box center [215, 151] width 87 height 20
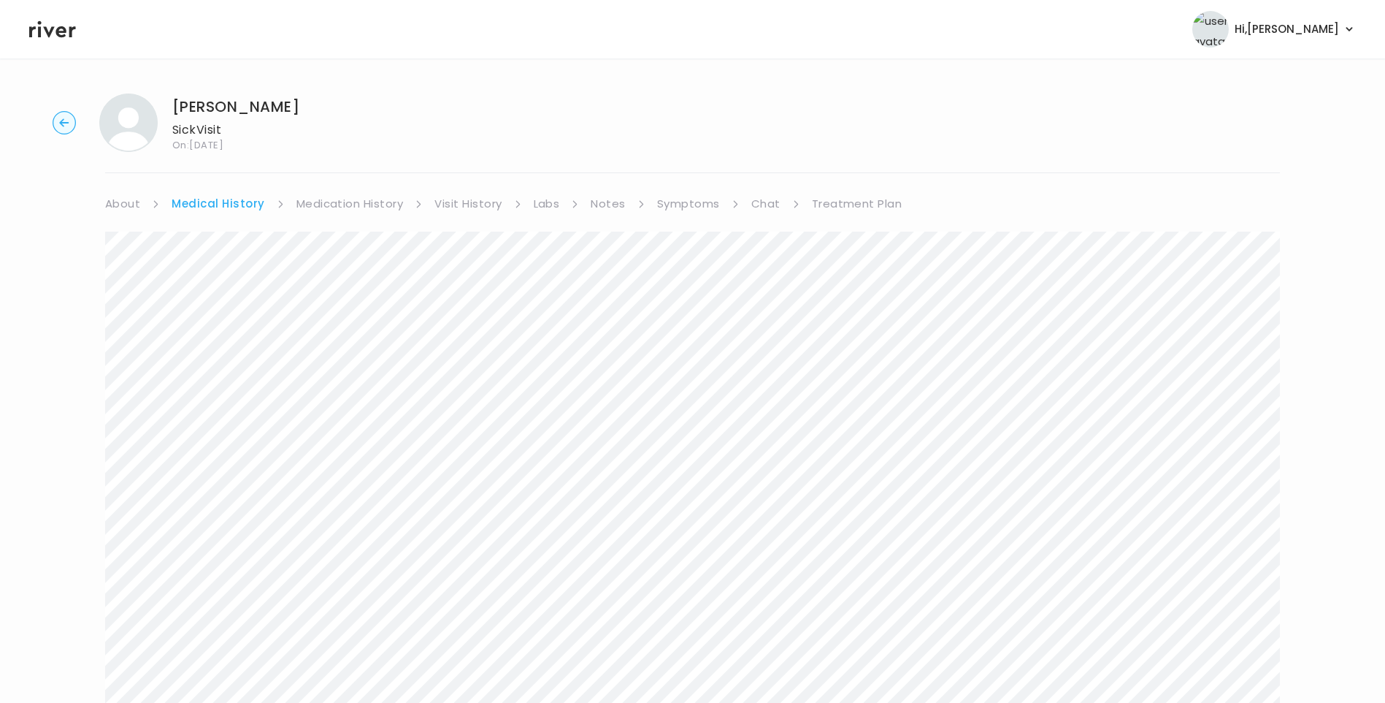
click at [324, 196] on link "Medication History" at bounding box center [349, 204] width 107 height 20
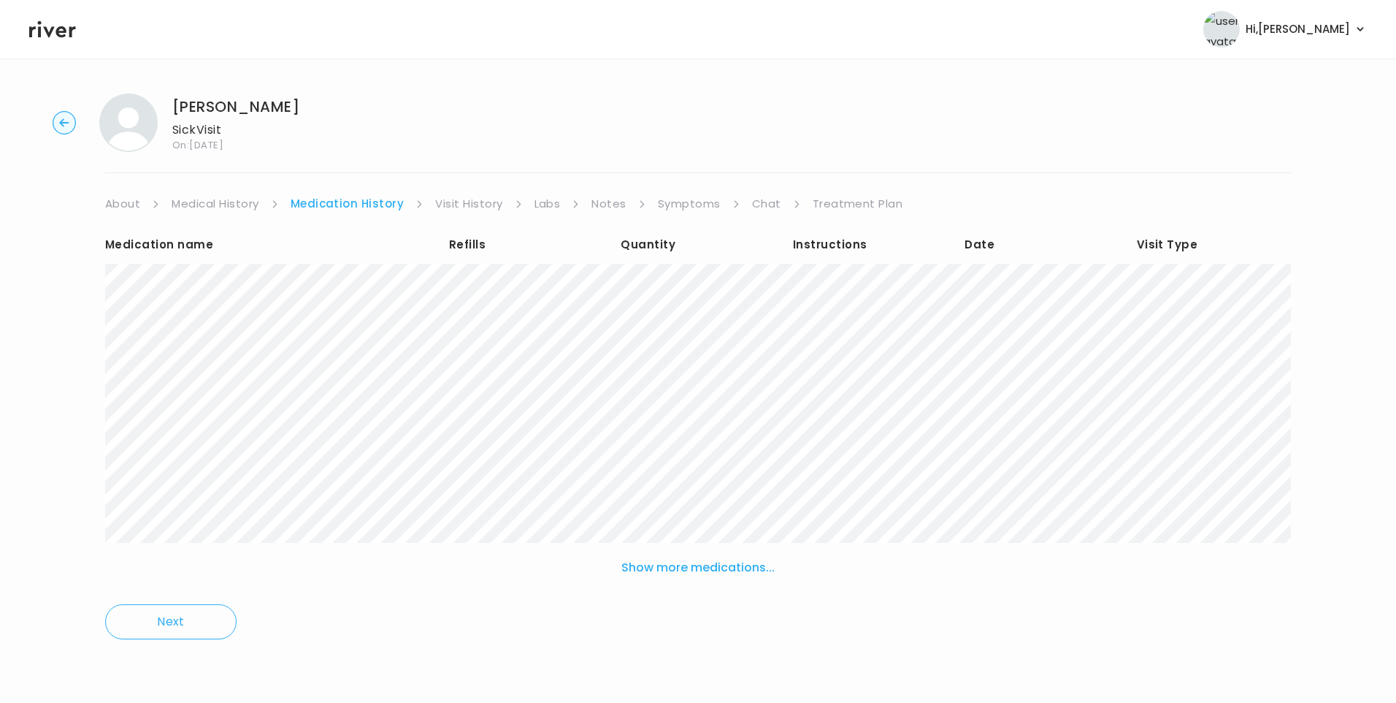
click at [714, 554] on button "Show more medications..." at bounding box center [698, 567] width 165 height 32
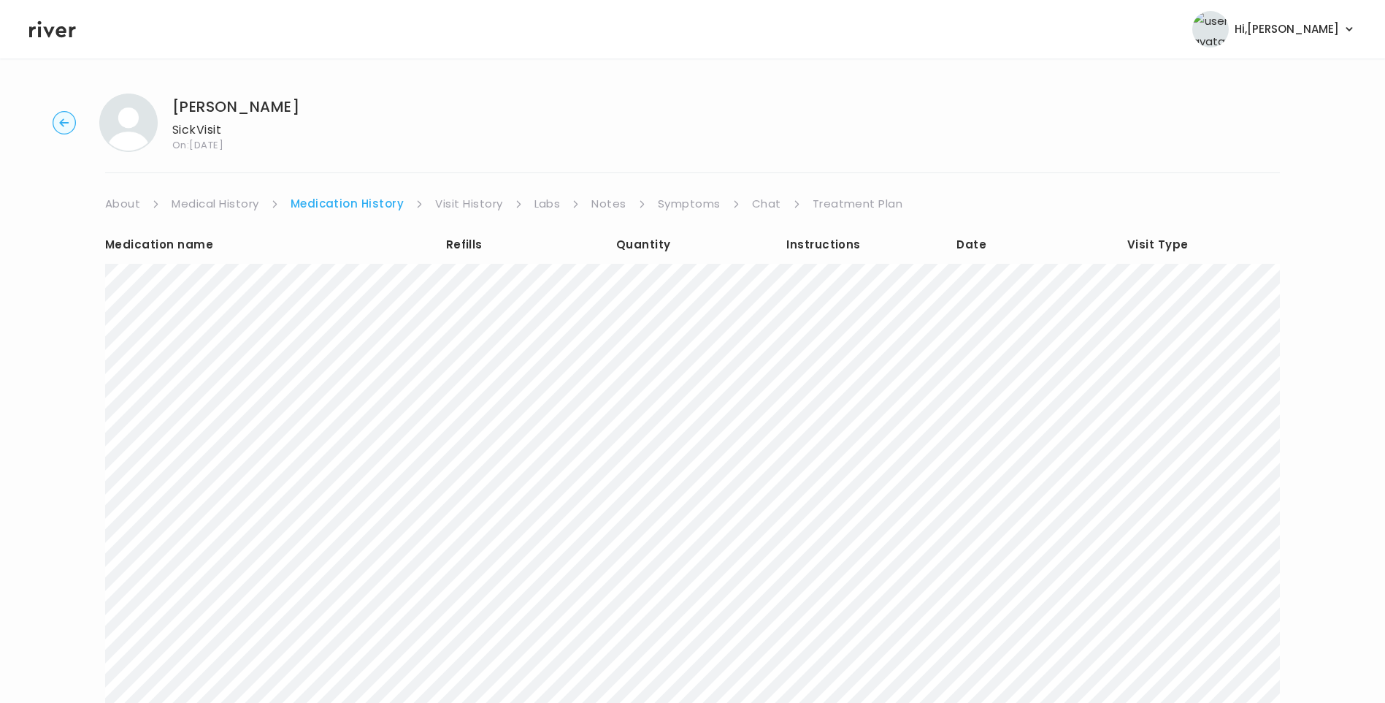
click at [762, 211] on link "Chat" at bounding box center [766, 204] width 29 height 20
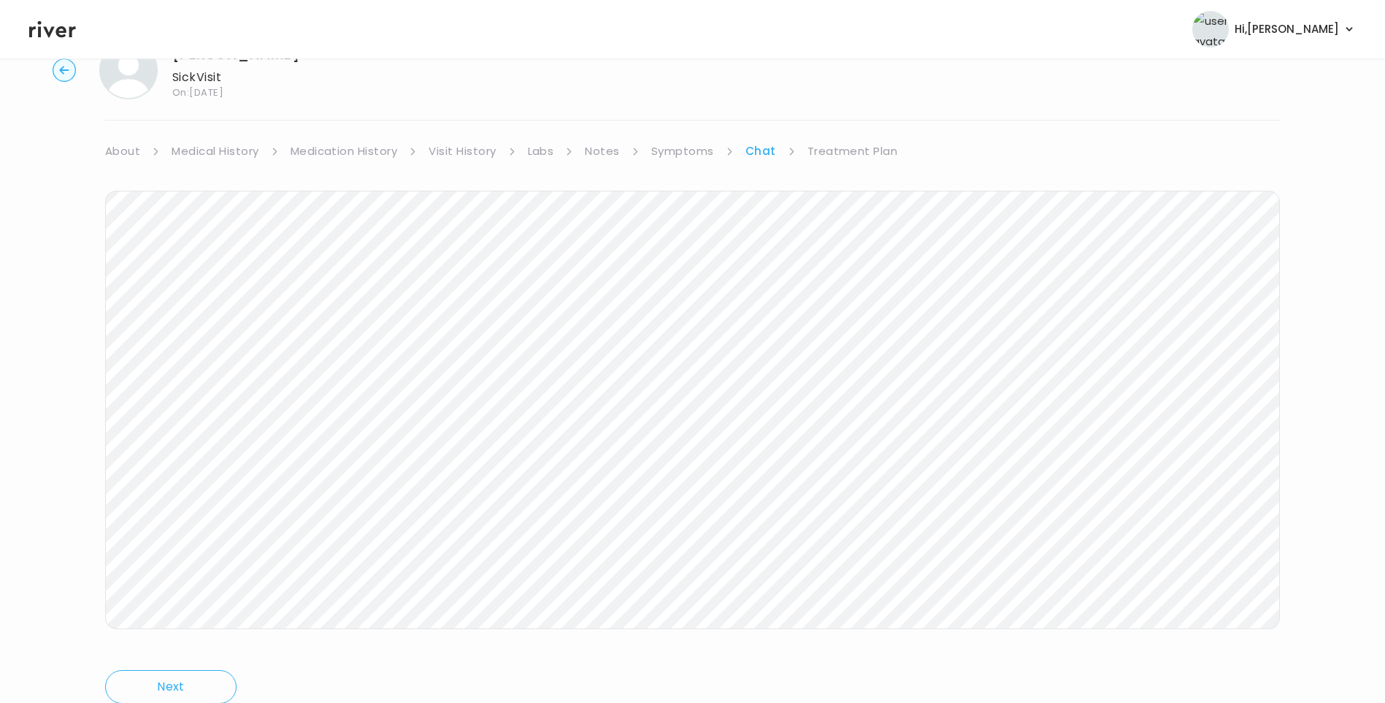
scroll to position [109, 0]
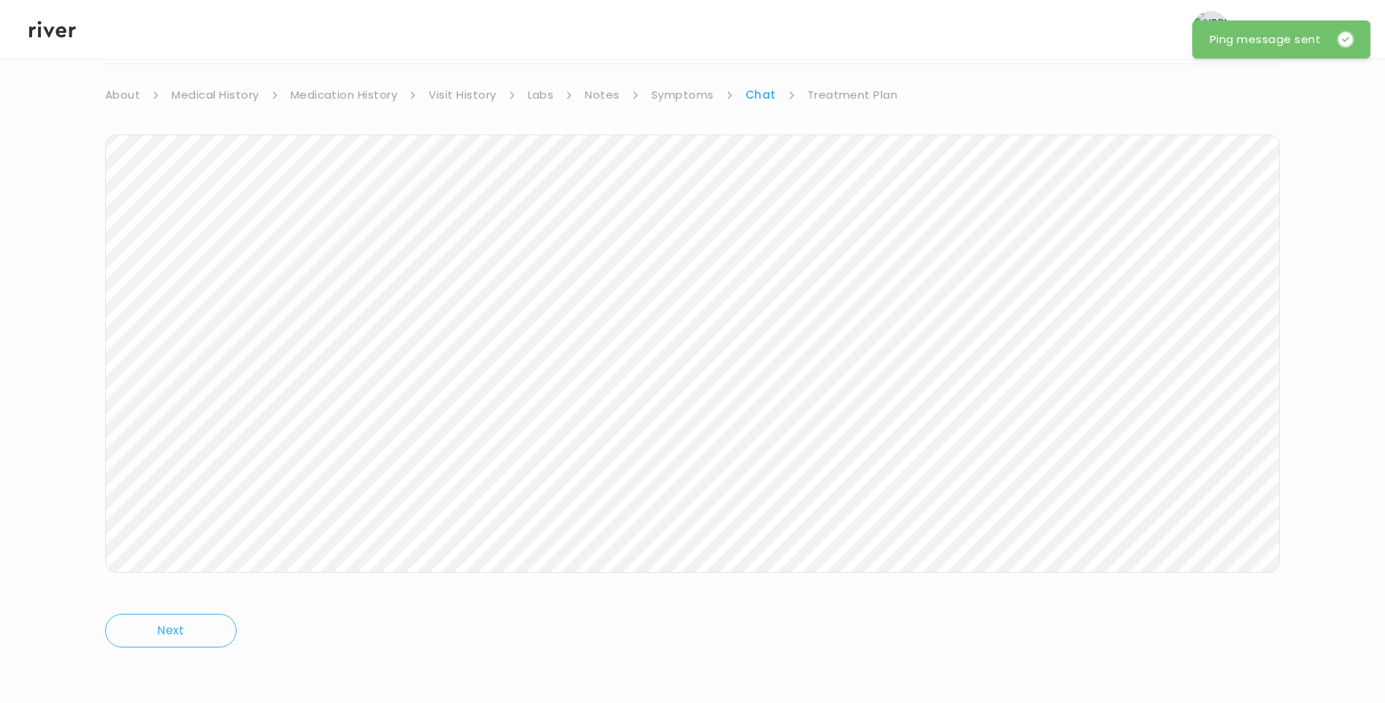
click at [849, 94] on link "Treatment Plan" at bounding box center [853, 95] width 91 height 20
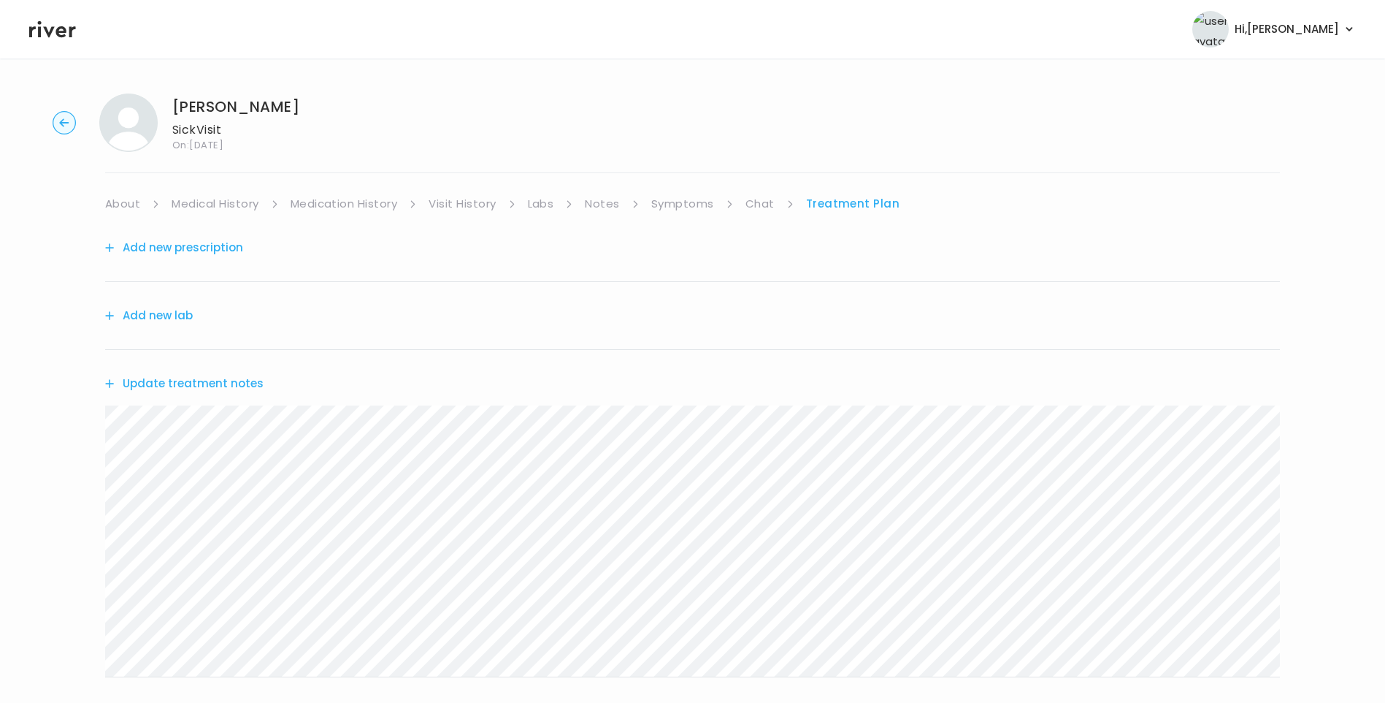
click at [225, 374] on button "Update treatment notes" at bounding box center [184, 383] width 158 height 20
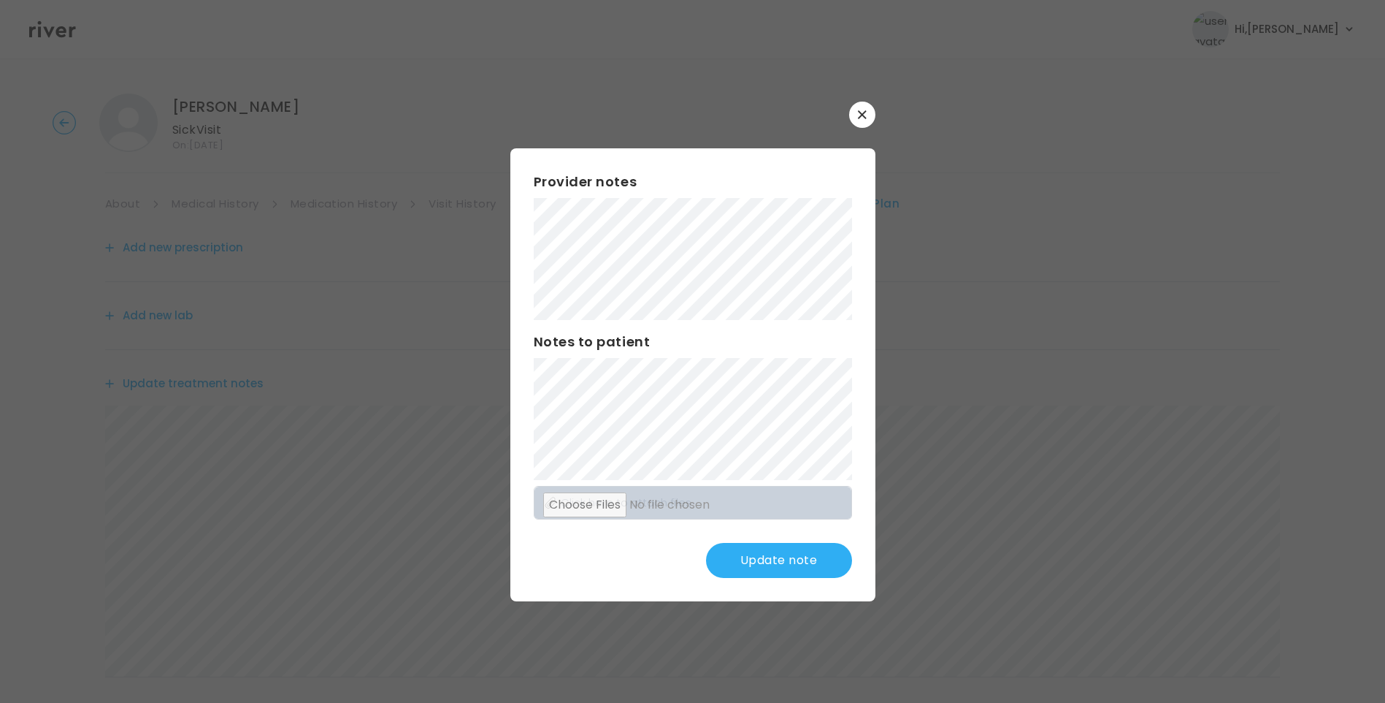
click at [814, 558] on button "Update note" at bounding box center [779, 560] width 146 height 35
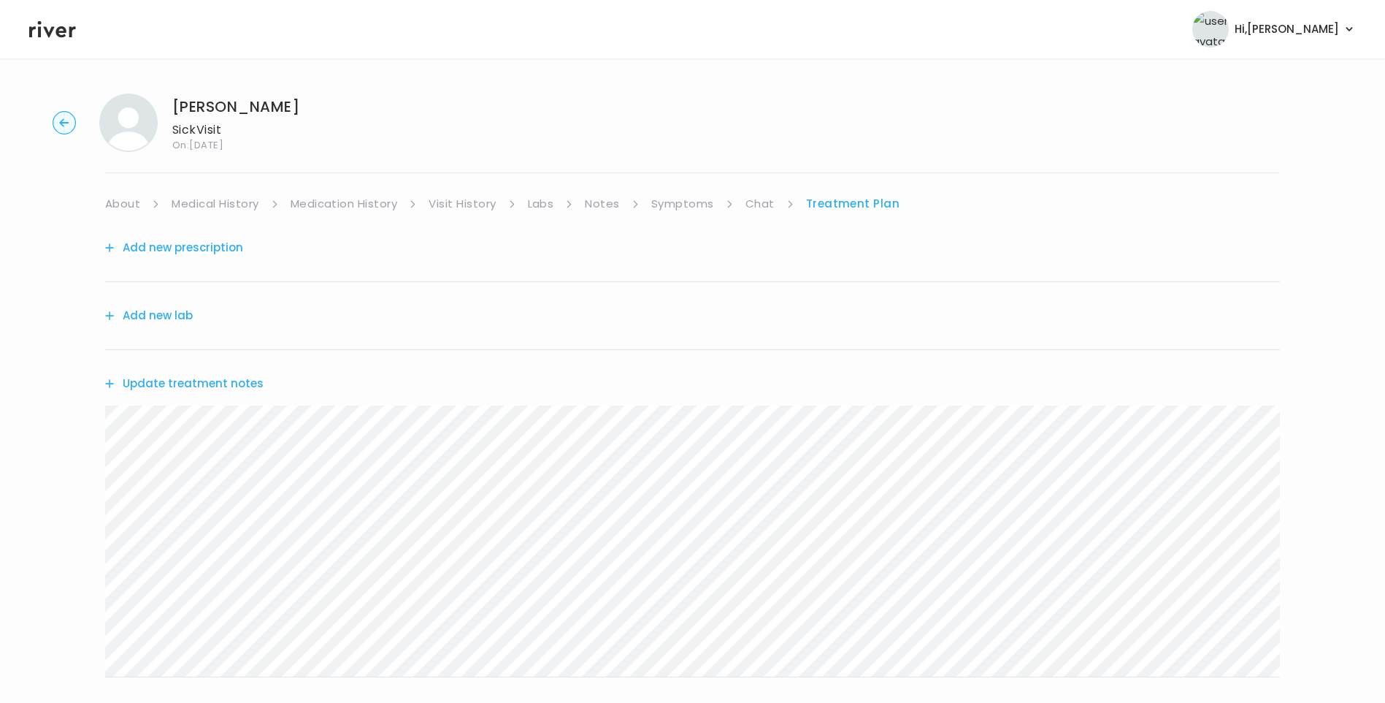
click at [59, 31] on icon at bounding box center [52, 29] width 47 height 22
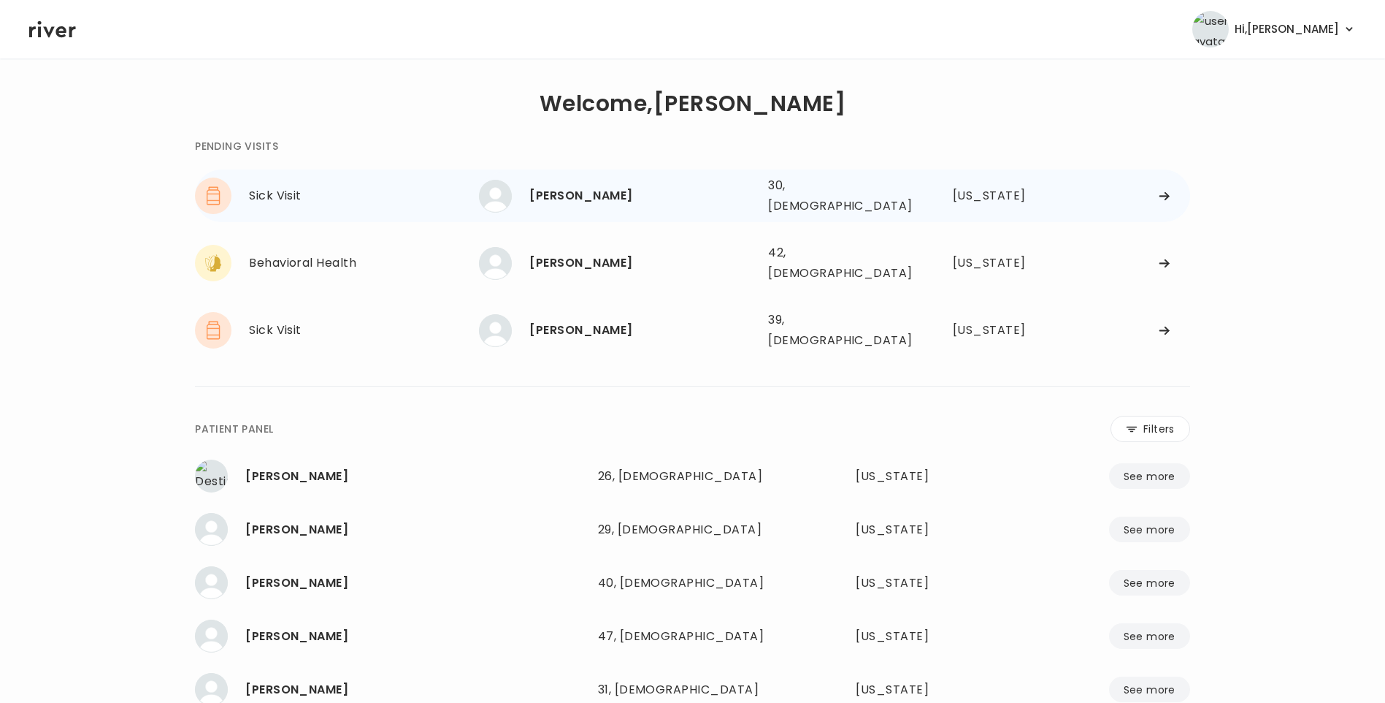
click at [566, 193] on div "Kelbi Gray" at bounding box center [642, 195] width 227 height 20
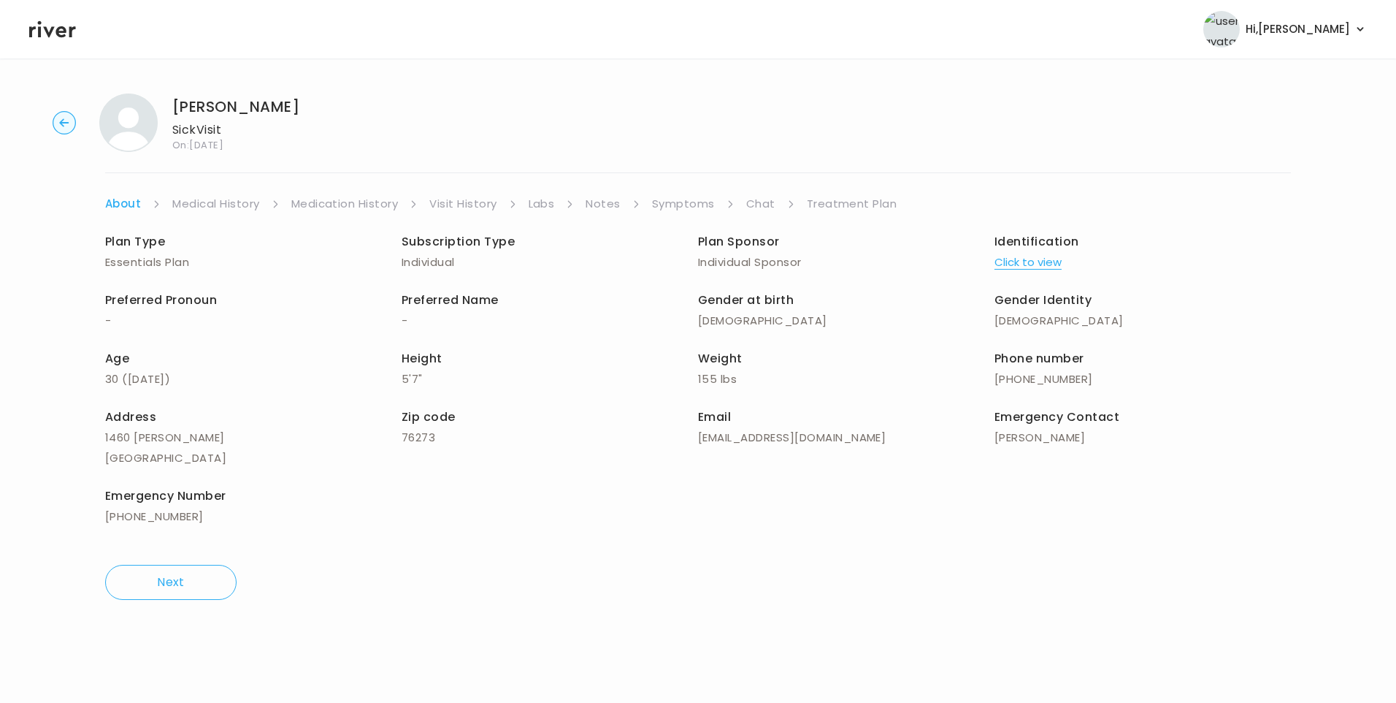
click at [768, 207] on link "Chat" at bounding box center [760, 204] width 29 height 20
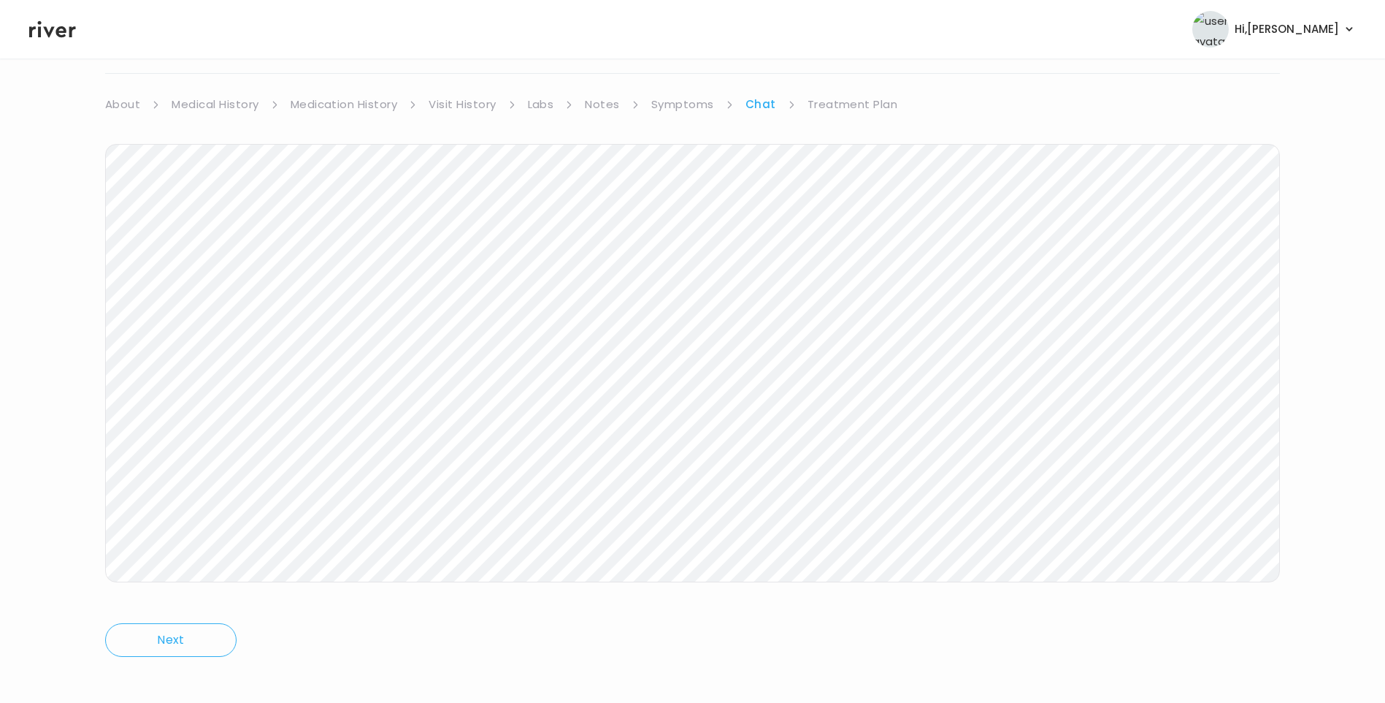
scroll to position [109, 0]
click at [57, 34] on icon at bounding box center [52, 29] width 47 height 17
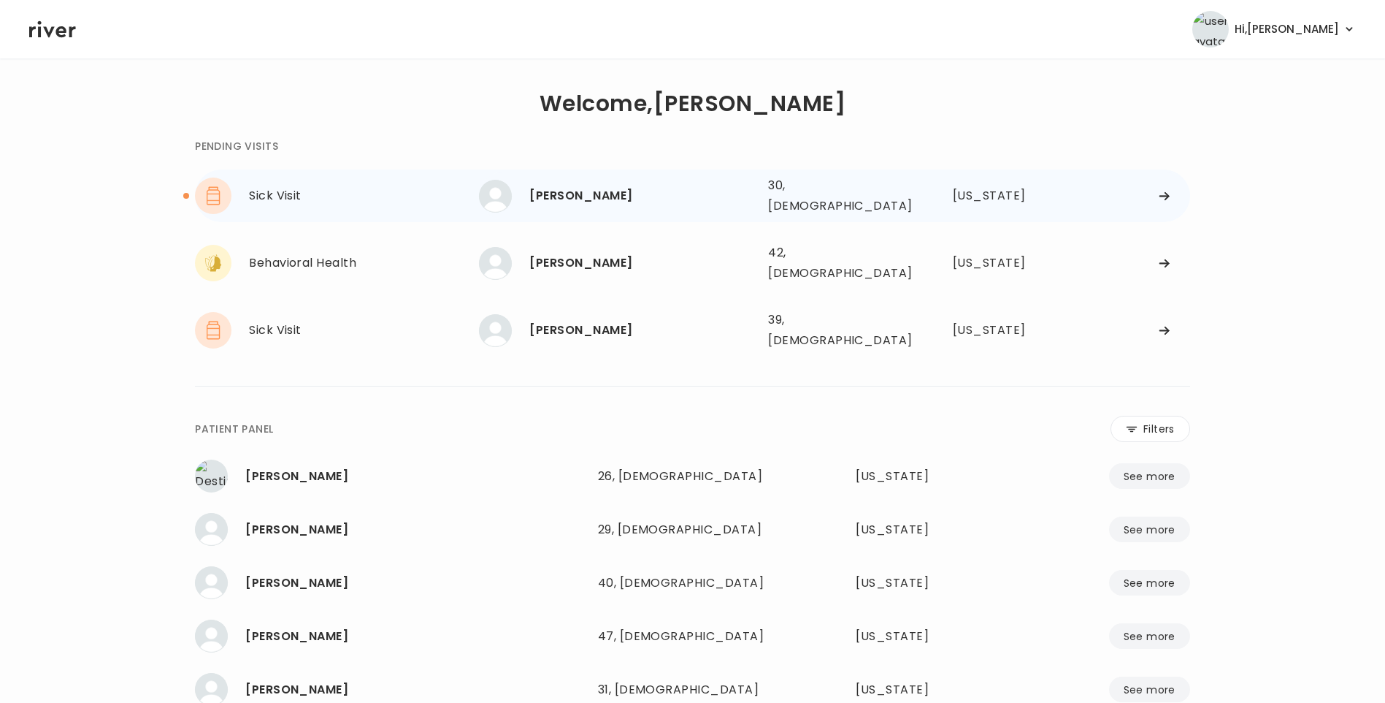
click at [580, 187] on div "Kelbi Gray" at bounding box center [642, 195] width 227 height 20
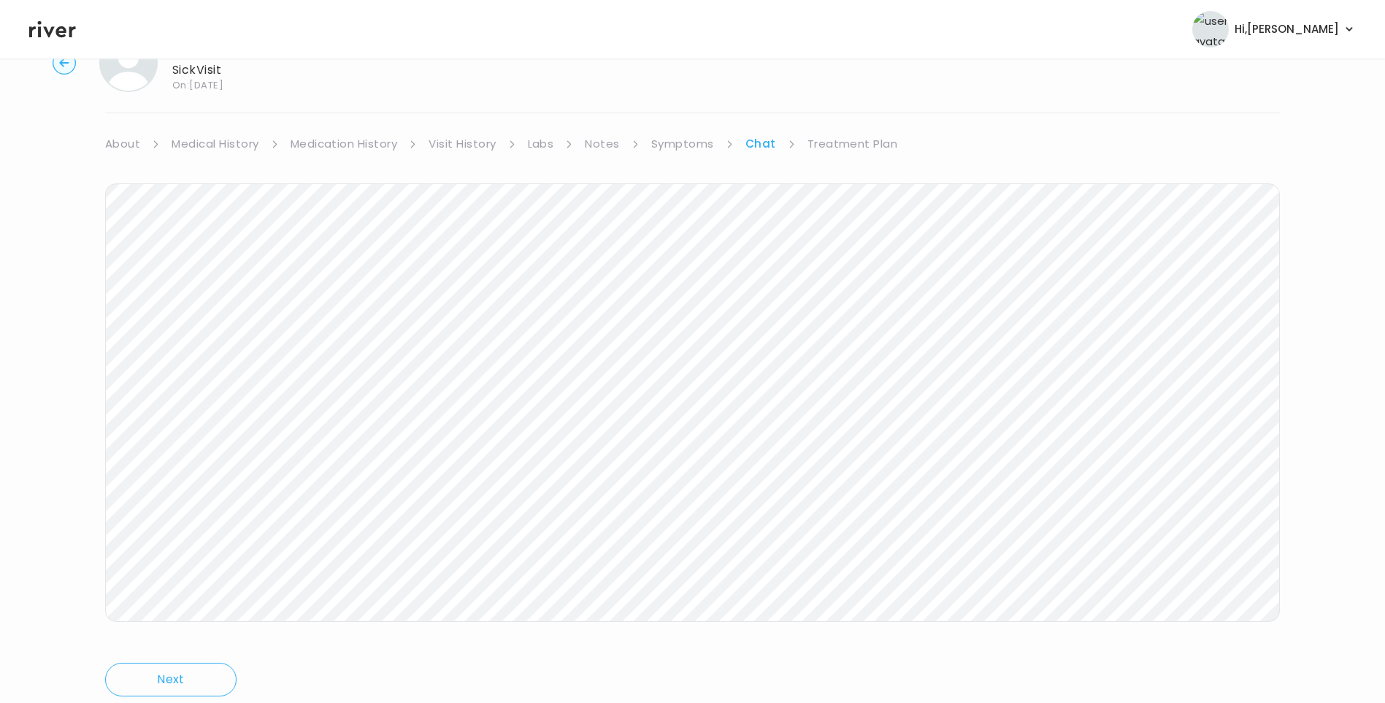
scroll to position [109, 0]
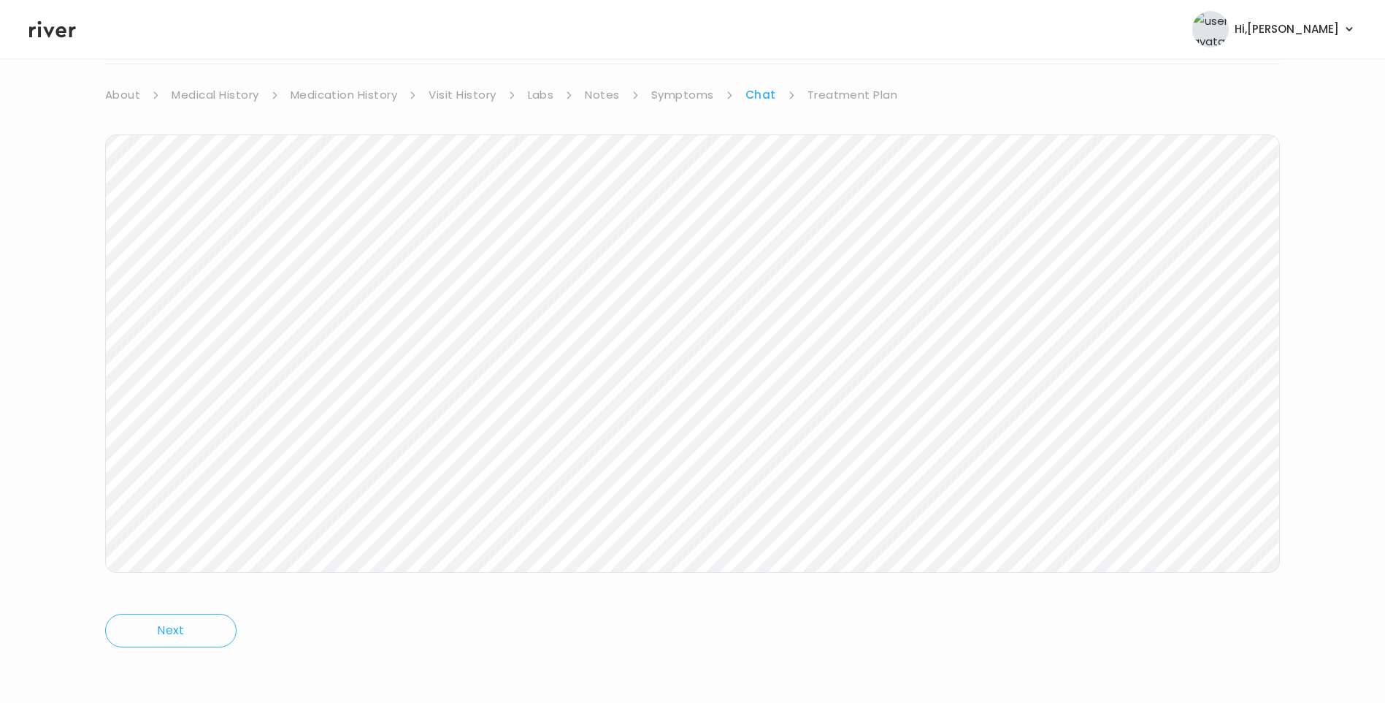
click at [834, 96] on link "Treatment Plan" at bounding box center [853, 95] width 91 height 20
click at [232, 282] on button "Update treatment notes" at bounding box center [184, 274] width 158 height 20
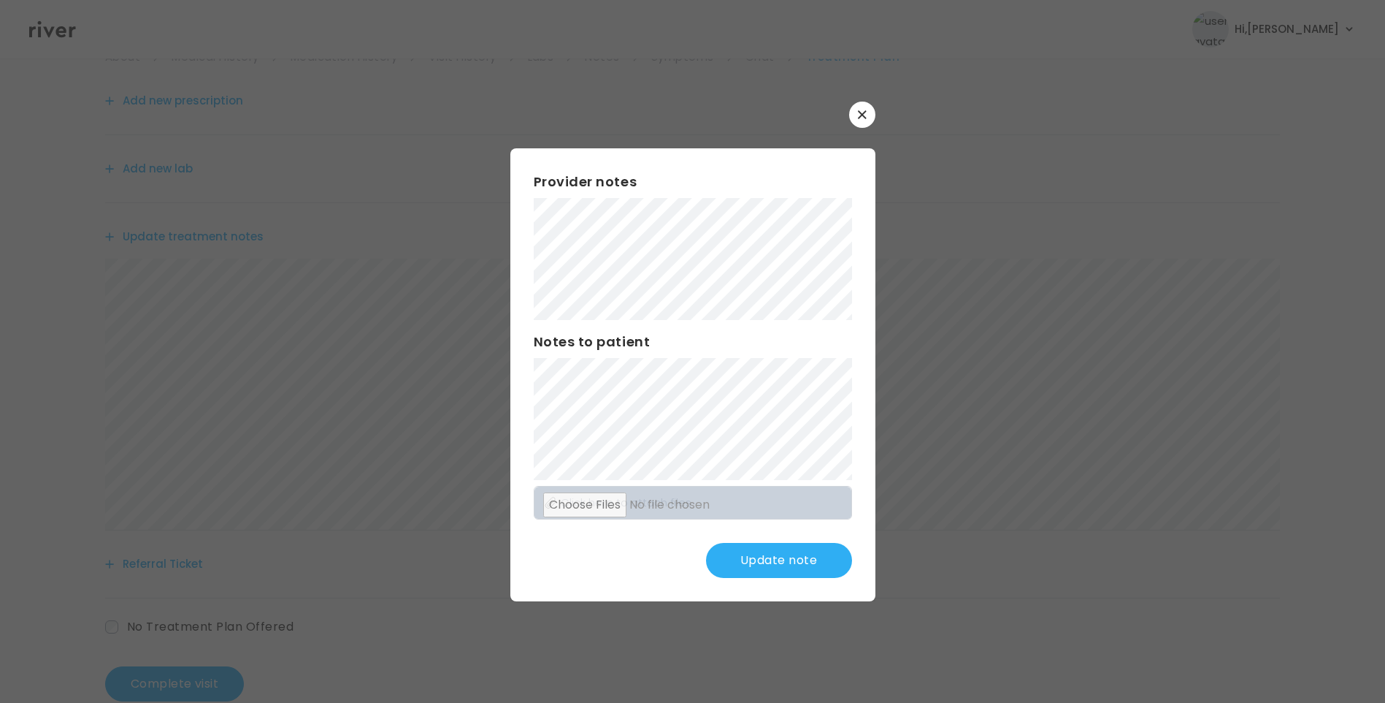
scroll to position [180, 0]
click at [793, 559] on button "Update note" at bounding box center [779, 560] width 146 height 35
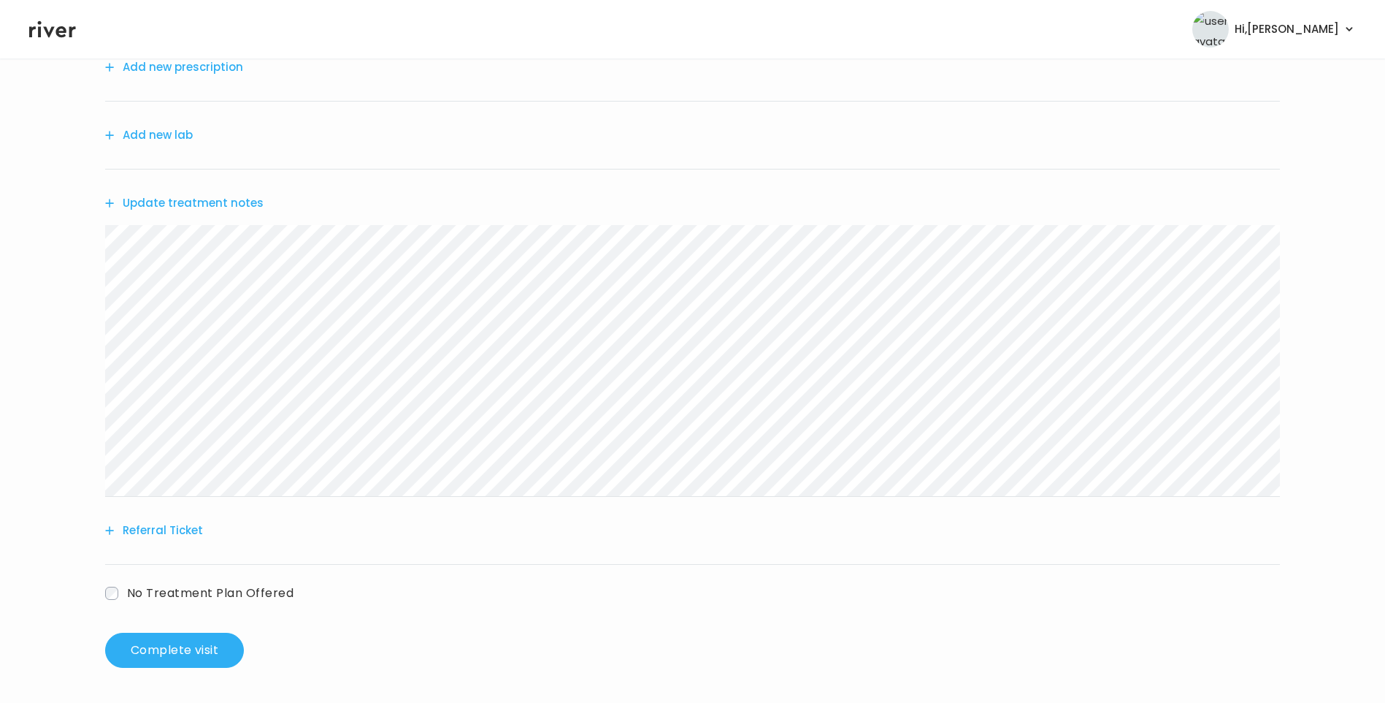
click at [212, 192] on div "Update treatment notes" at bounding box center [692, 202] width 1175 height 67
click at [246, 205] on button "Update treatment notes" at bounding box center [184, 203] width 158 height 20
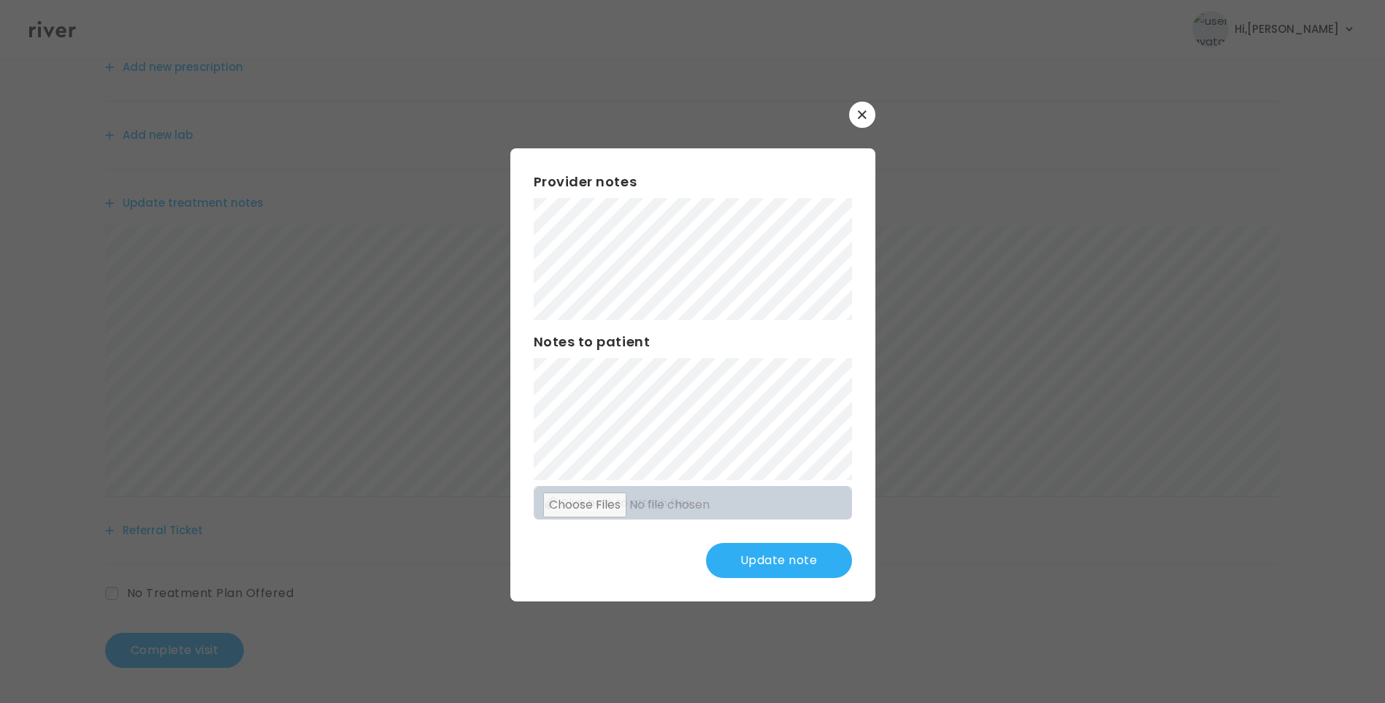
click at [800, 552] on button "Update note" at bounding box center [779, 560] width 146 height 35
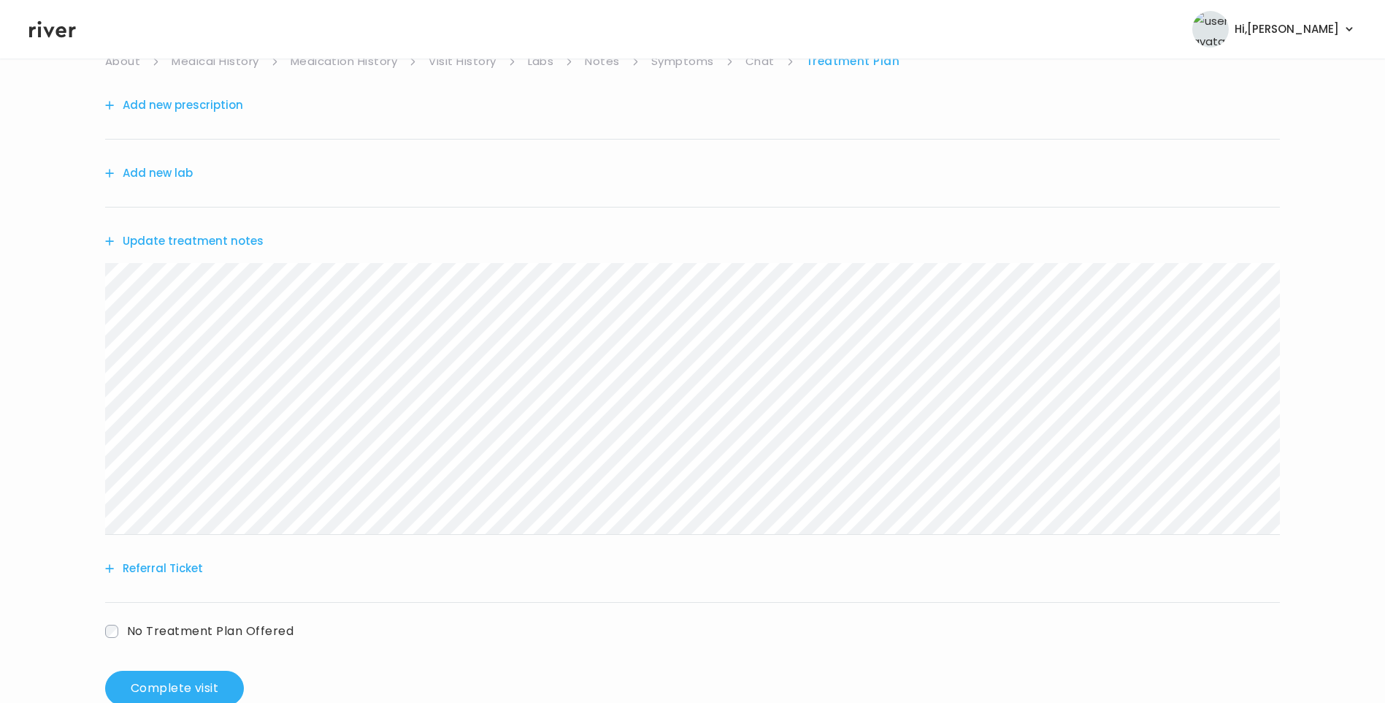
scroll to position [107, 0]
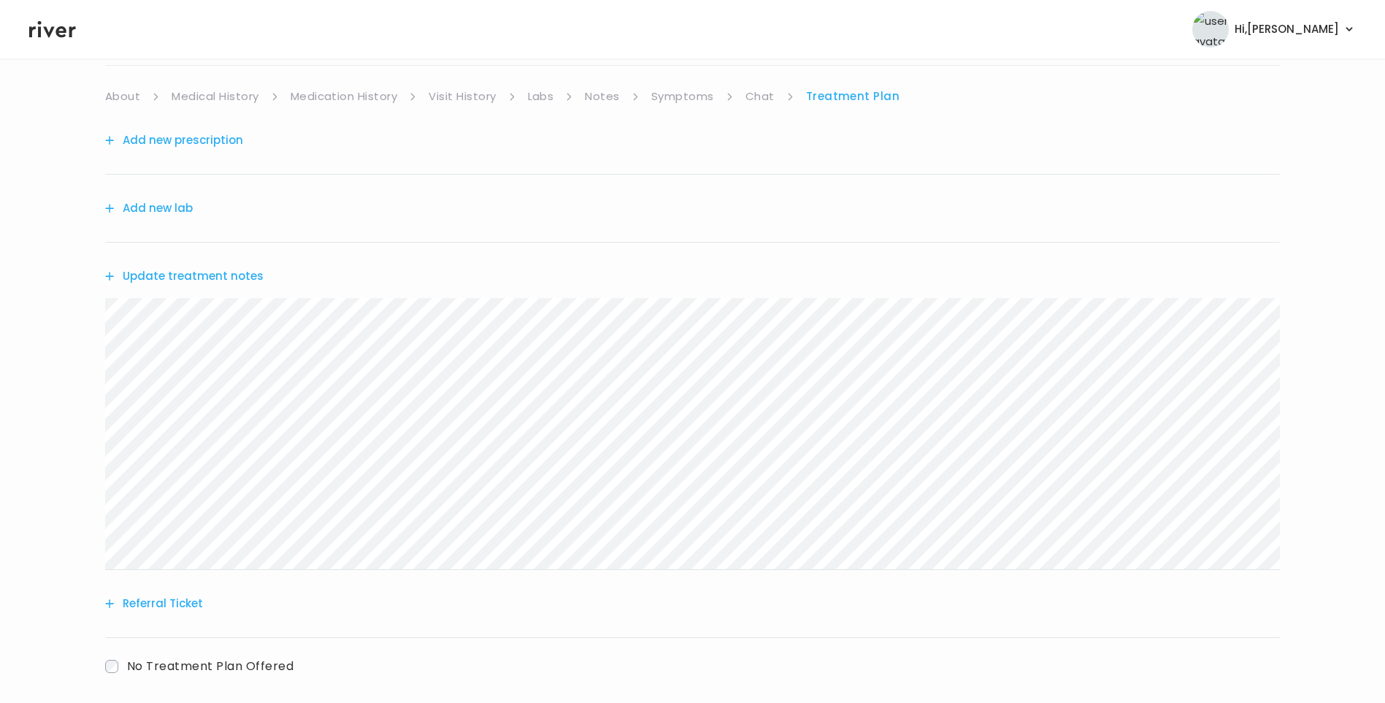
click at [210, 145] on button "Add new prescription" at bounding box center [174, 140] width 138 height 20
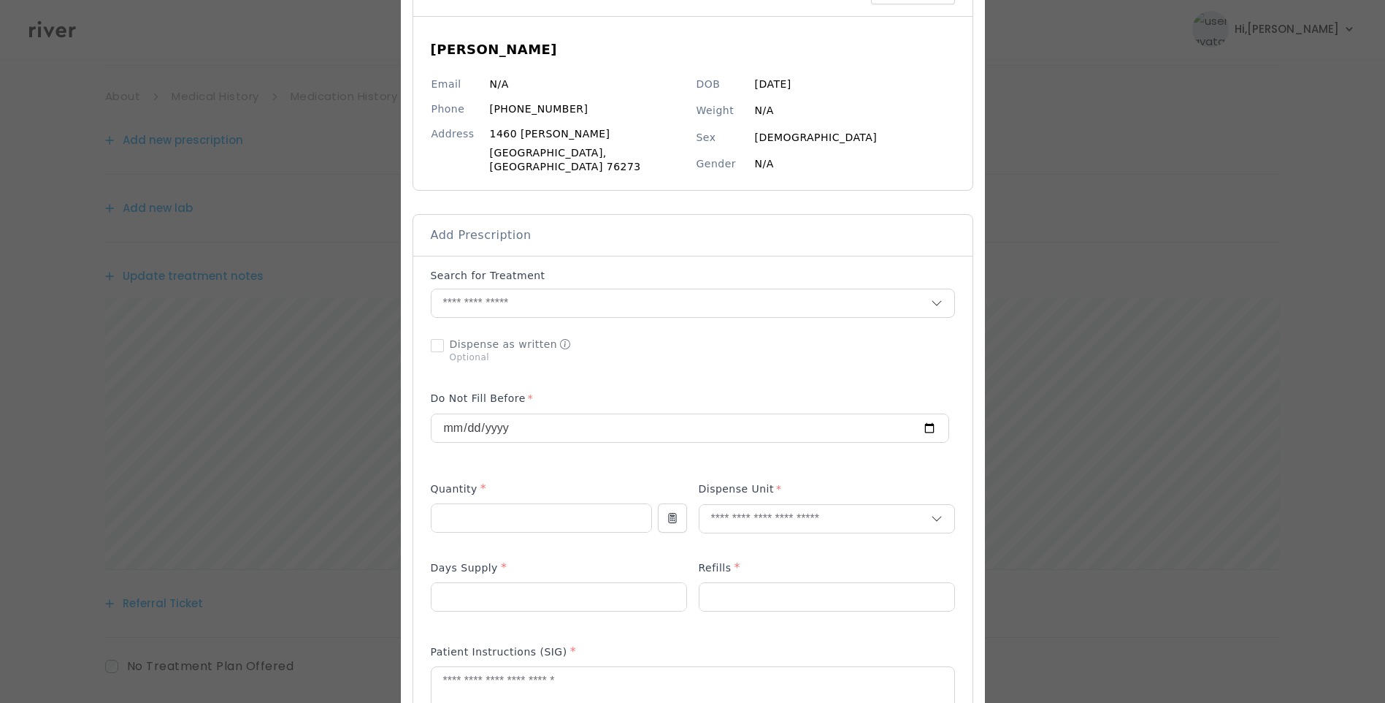
scroll to position [146, 0]
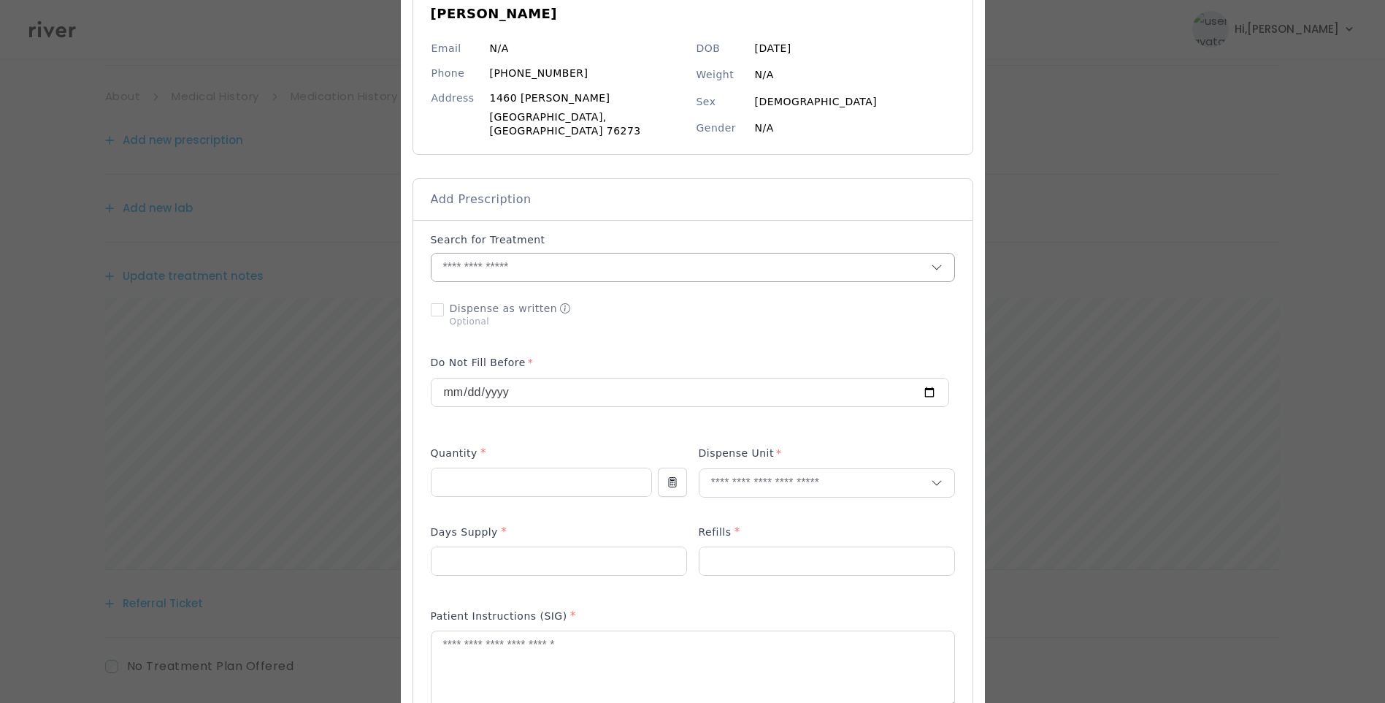
click at [502, 253] on input "text" at bounding box center [681, 267] width 499 height 28
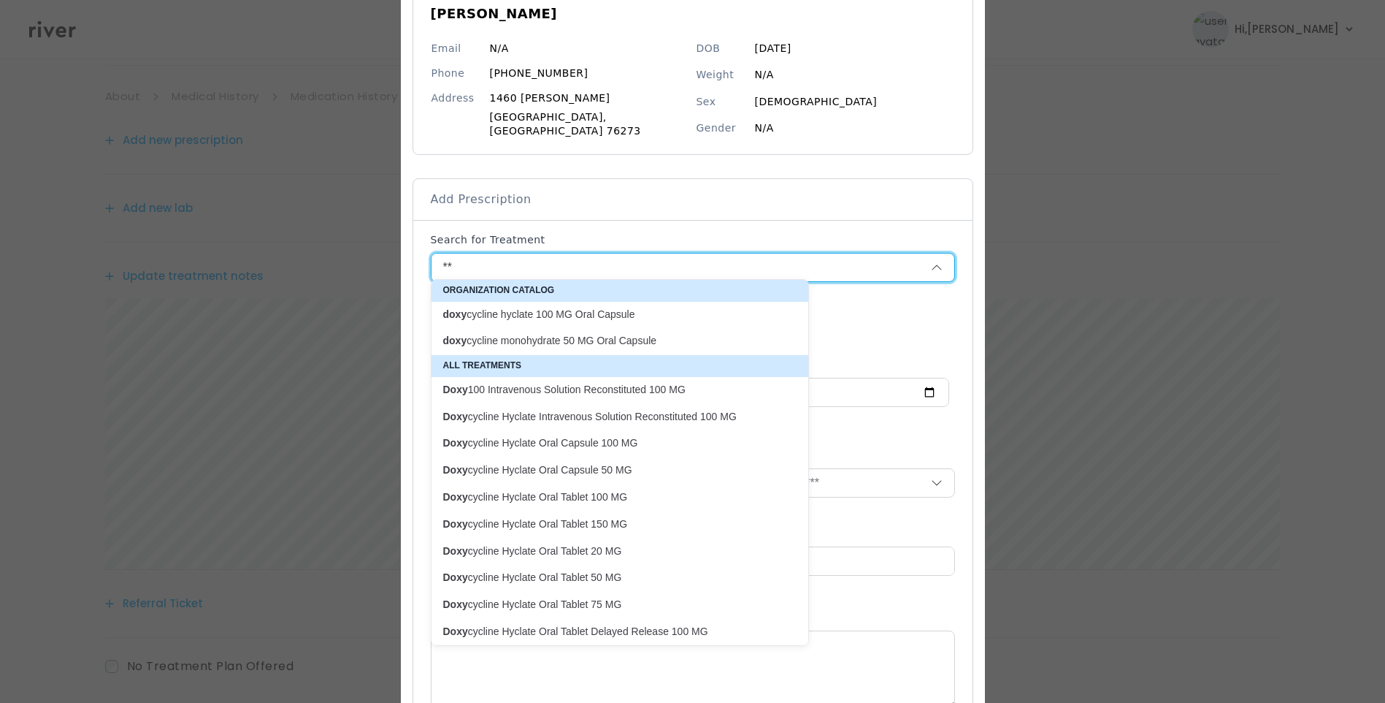
type input "*"
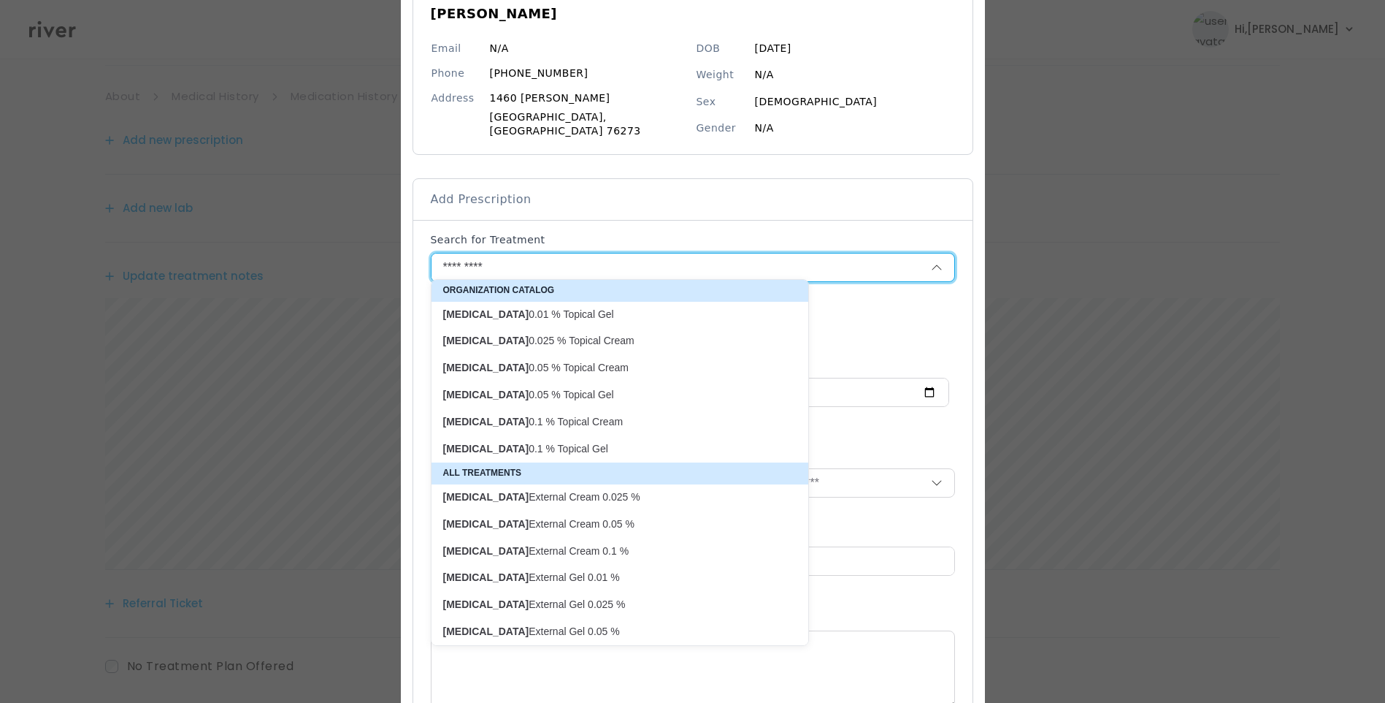
click at [597, 336] on p "tretinoin 0.025 % Topical Cream" at bounding box center [611, 341] width 336 height 14
type input "**********"
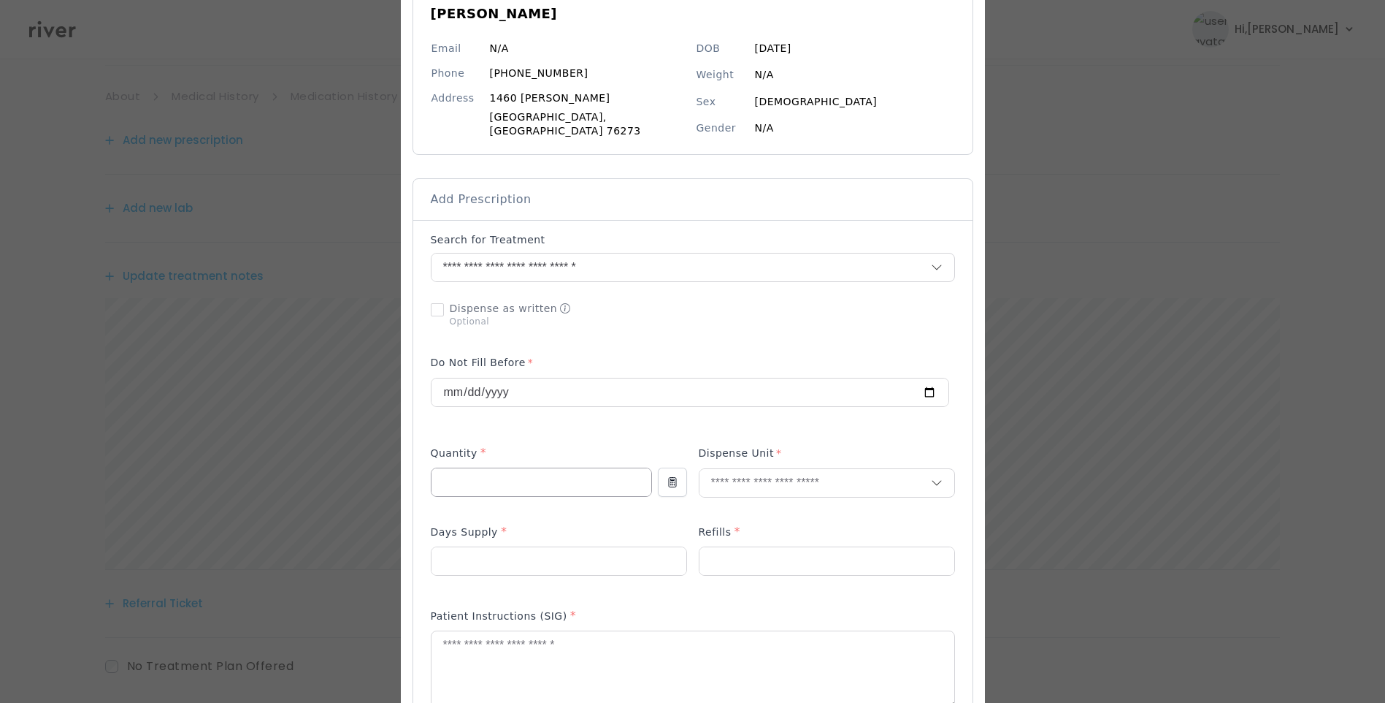
click at [476, 471] on input "number" at bounding box center [542, 482] width 220 height 28
type input "**"
type input "*"
drag, startPoint x: 742, startPoint y: 515, endPoint x: 730, endPoint y: 516, distance: 12.4
click at [742, 514] on p "Gram" at bounding box center [794, 506] width 192 height 21
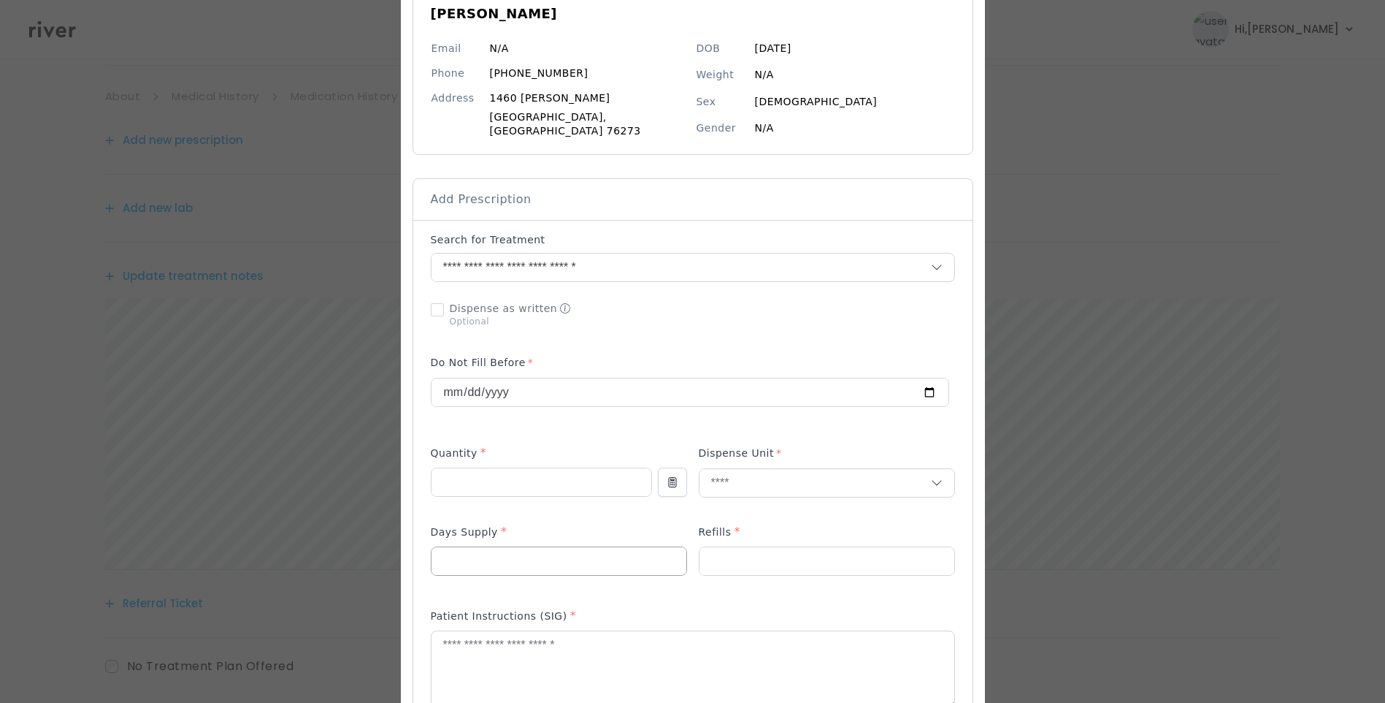
click at [616, 547] on input "number" at bounding box center [559, 561] width 255 height 28
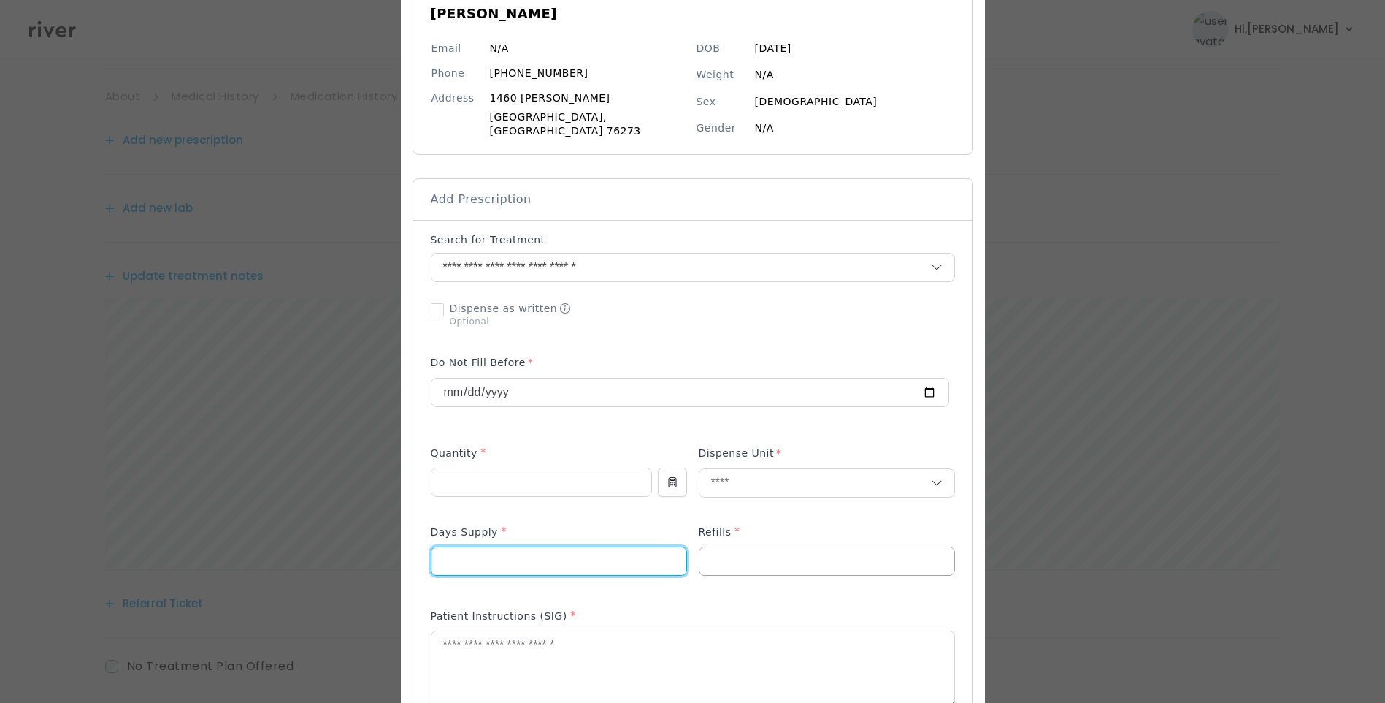
type input "**"
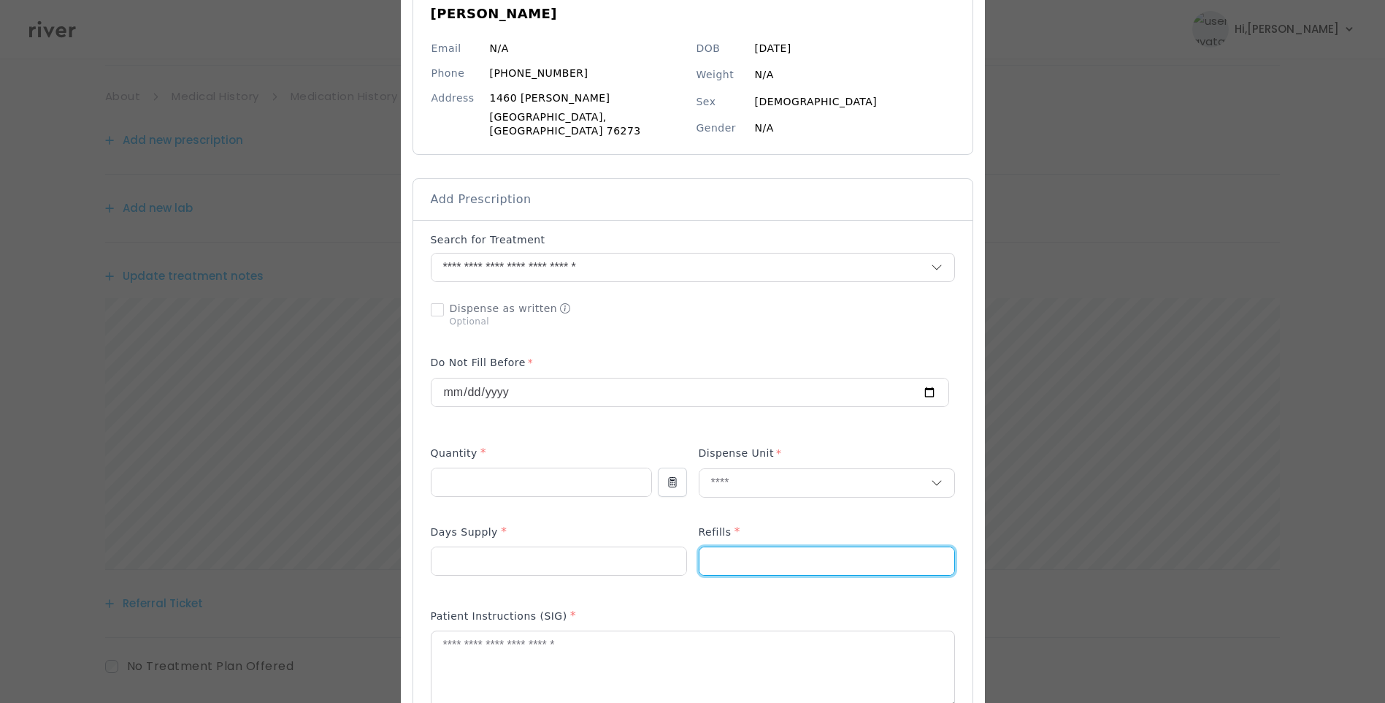
click at [752, 562] on input "number" at bounding box center [827, 561] width 255 height 28
type input "*"
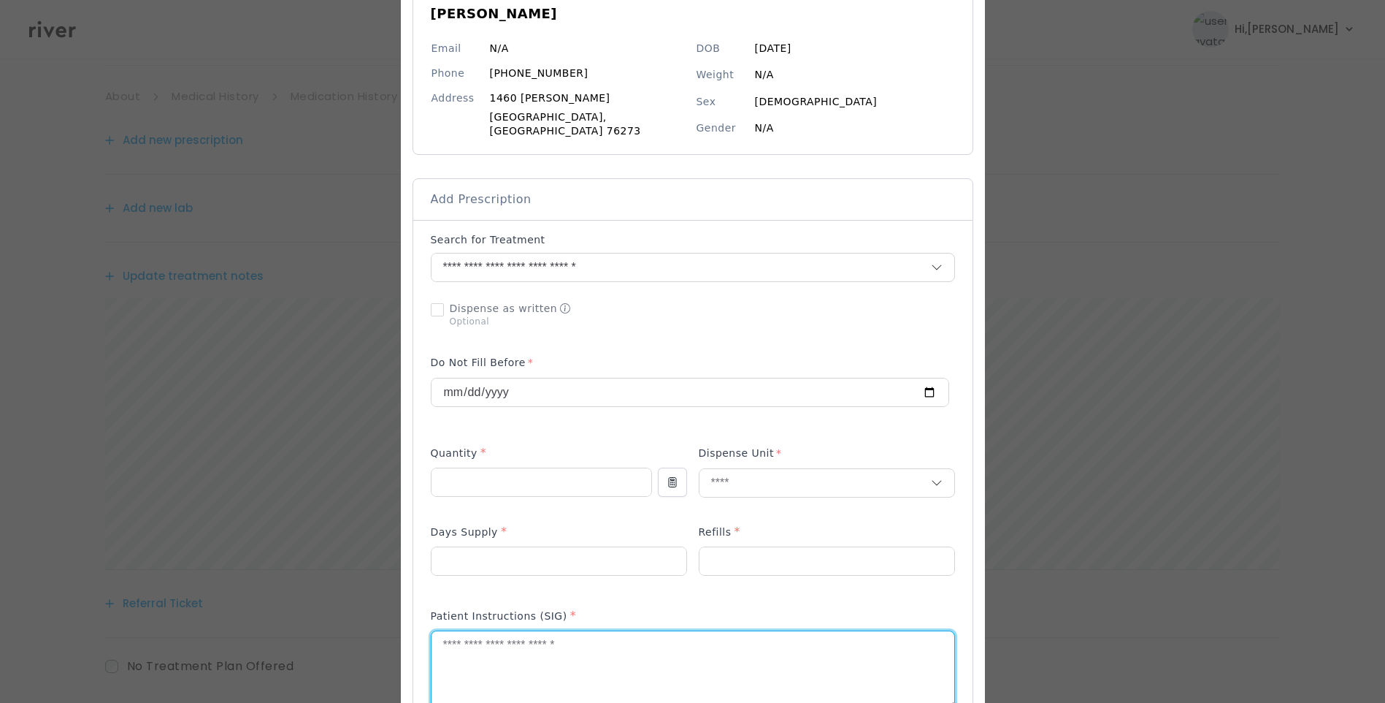
drag, startPoint x: 652, startPoint y: 629, endPoint x: 656, endPoint y: 650, distance: 21.5
click at [652, 633] on textarea at bounding box center [693, 669] width 523 height 77
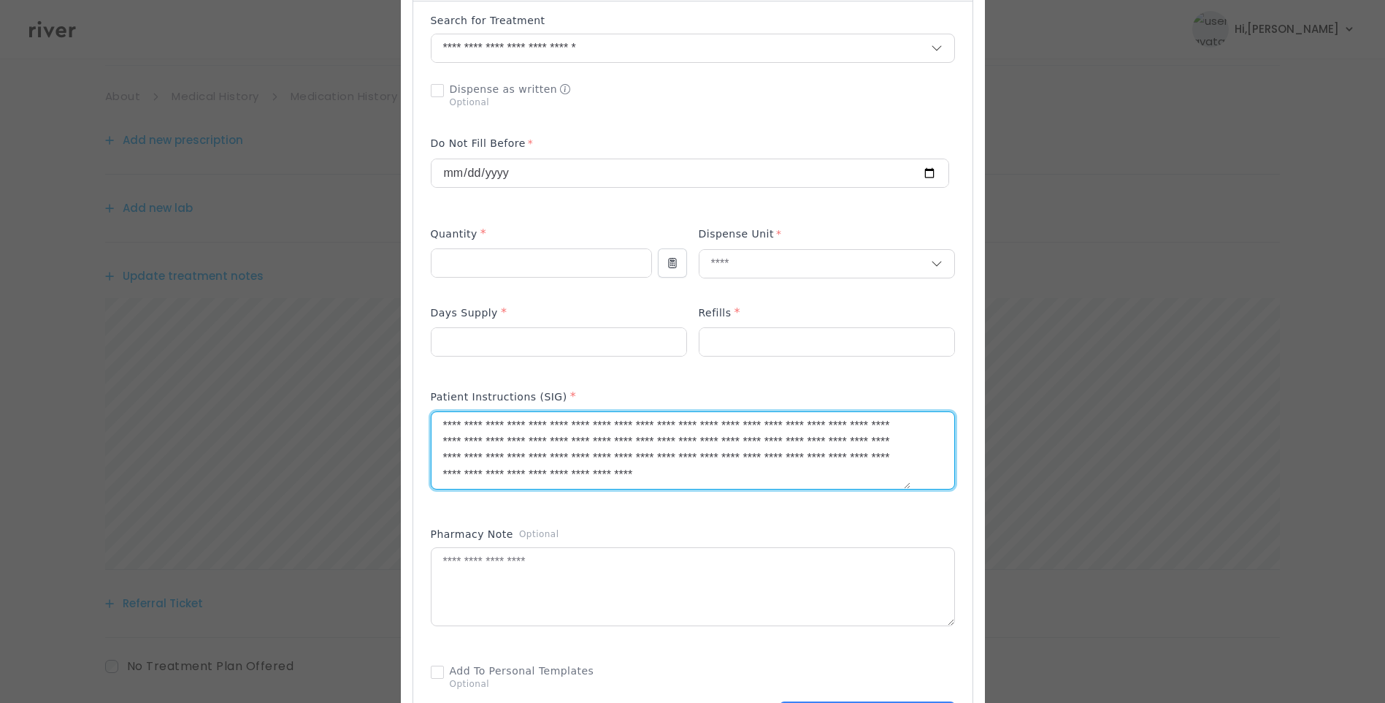
scroll to position [16, 0]
drag, startPoint x: 803, startPoint y: 422, endPoint x: 638, endPoint y: 455, distance: 168.3
click at [638, 455] on textarea "**********" at bounding box center [671, 450] width 479 height 77
click at [824, 440] on textarea "**********" at bounding box center [671, 450] width 479 height 77
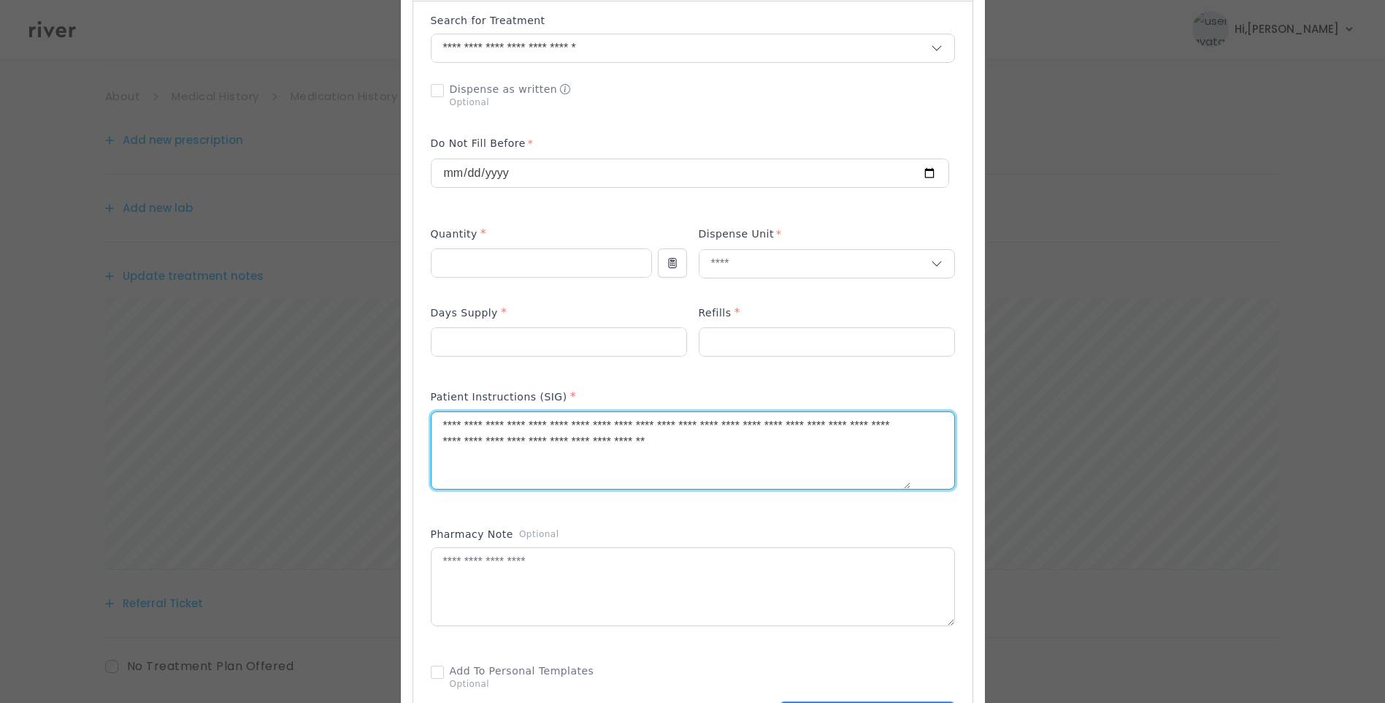
click at [580, 420] on textarea "**********" at bounding box center [671, 450] width 479 height 77
click at [649, 419] on textarea "**********" at bounding box center [671, 450] width 479 height 77
click at [762, 432] on textarea "**********" at bounding box center [671, 450] width 479 height 77
drag, startPoint x: 502, startPoint y: 431, endPoint x: 662, endPoint y: 442, distance: 160.3
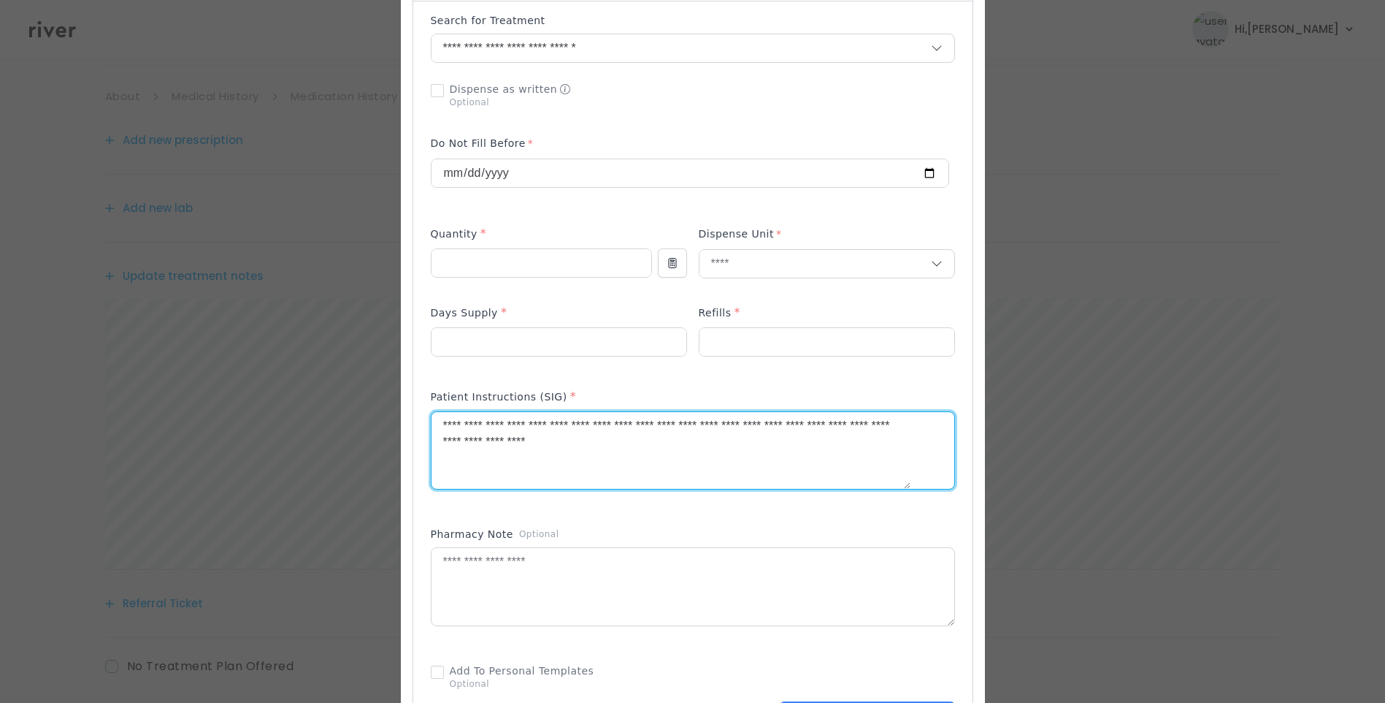
click at [662, 442] on textarea "**********" at bounding box center [671, 450] width 479 height 77
click at [657, 442] on textarea "**********" at bounding box center [671, 450] width 479 height 77
click at [565, 419] on textarea "**********" at bounding box center [671, 450] width 479 height 77
click at [576, 445] on textarea "**********" at bounding box center [671, 450] width 479 height 77
click at [562, 438] on textarea "**********" at bounding box center [671, 450] width 479 height 77
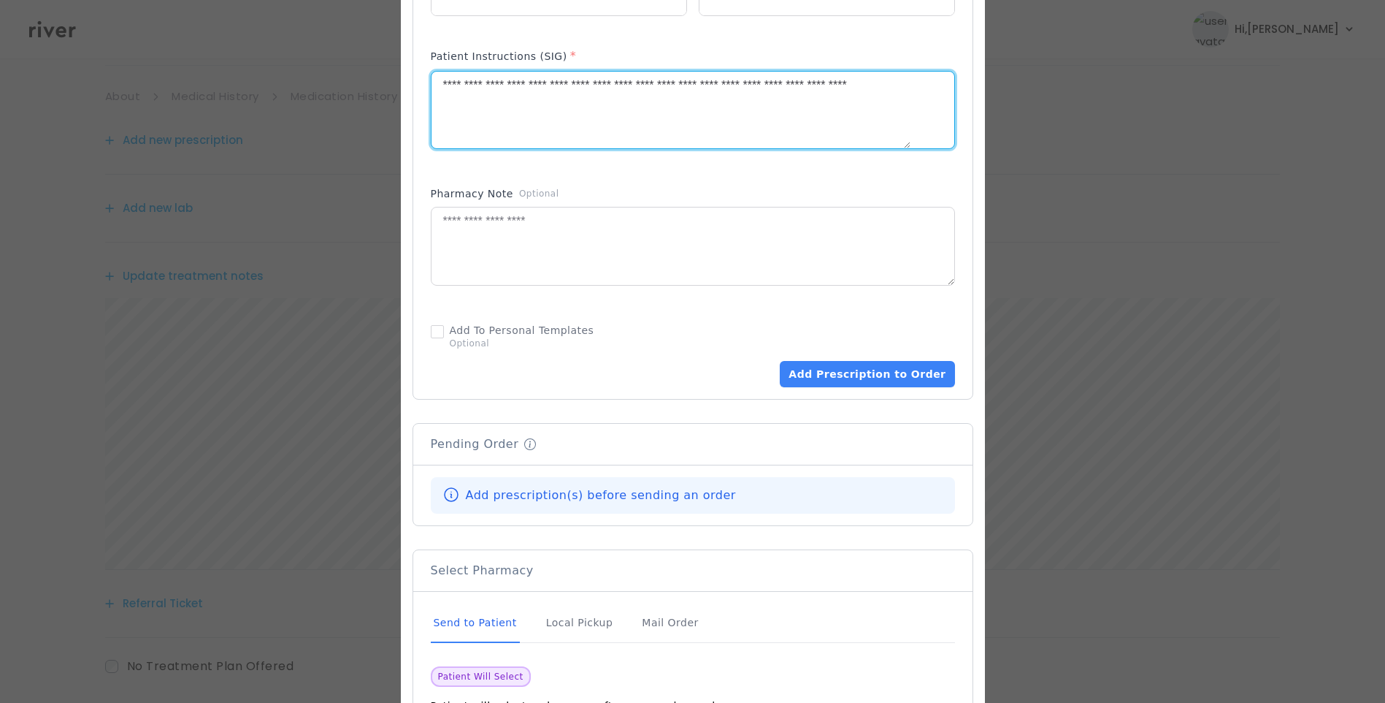
scroll to position [803, 0]
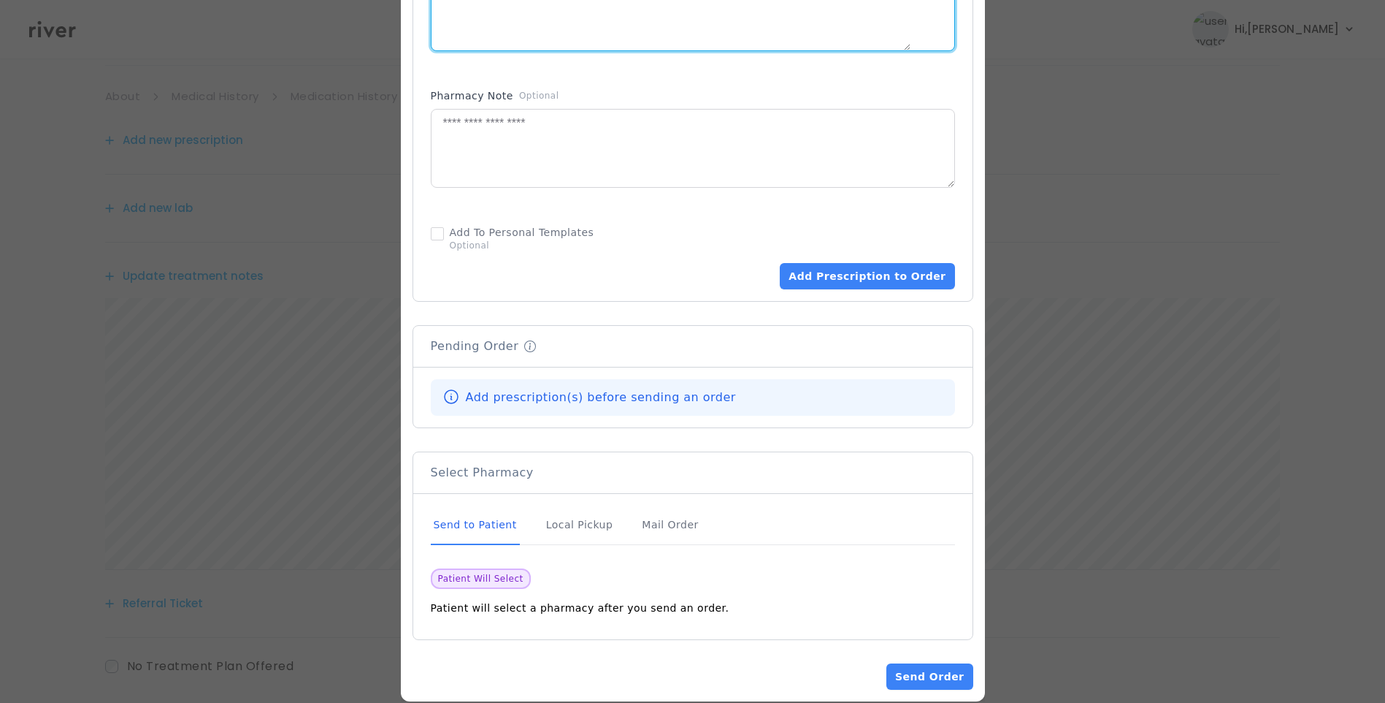
type textarea "**********"
click at [504, 521] on div "Send to Patient" at bounding box center [475, 524] width 89 height 39
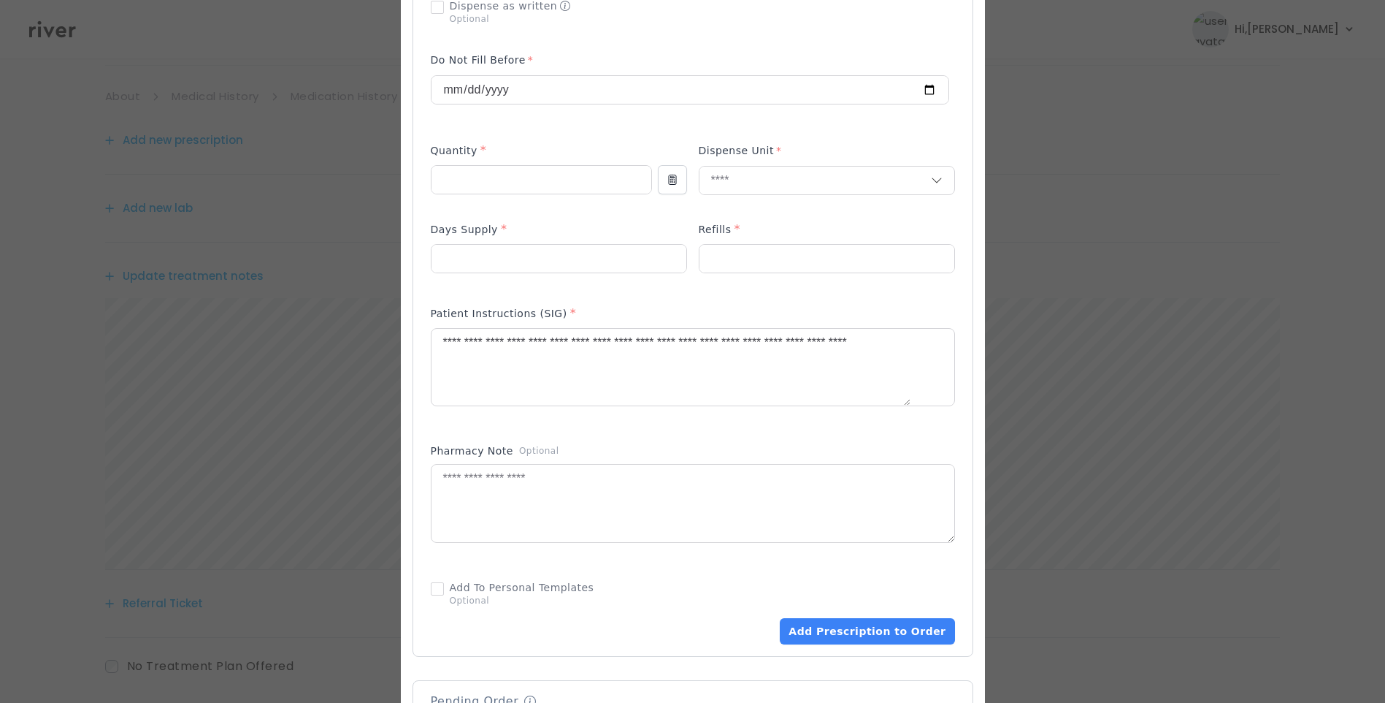
scroll to position [657, 0]
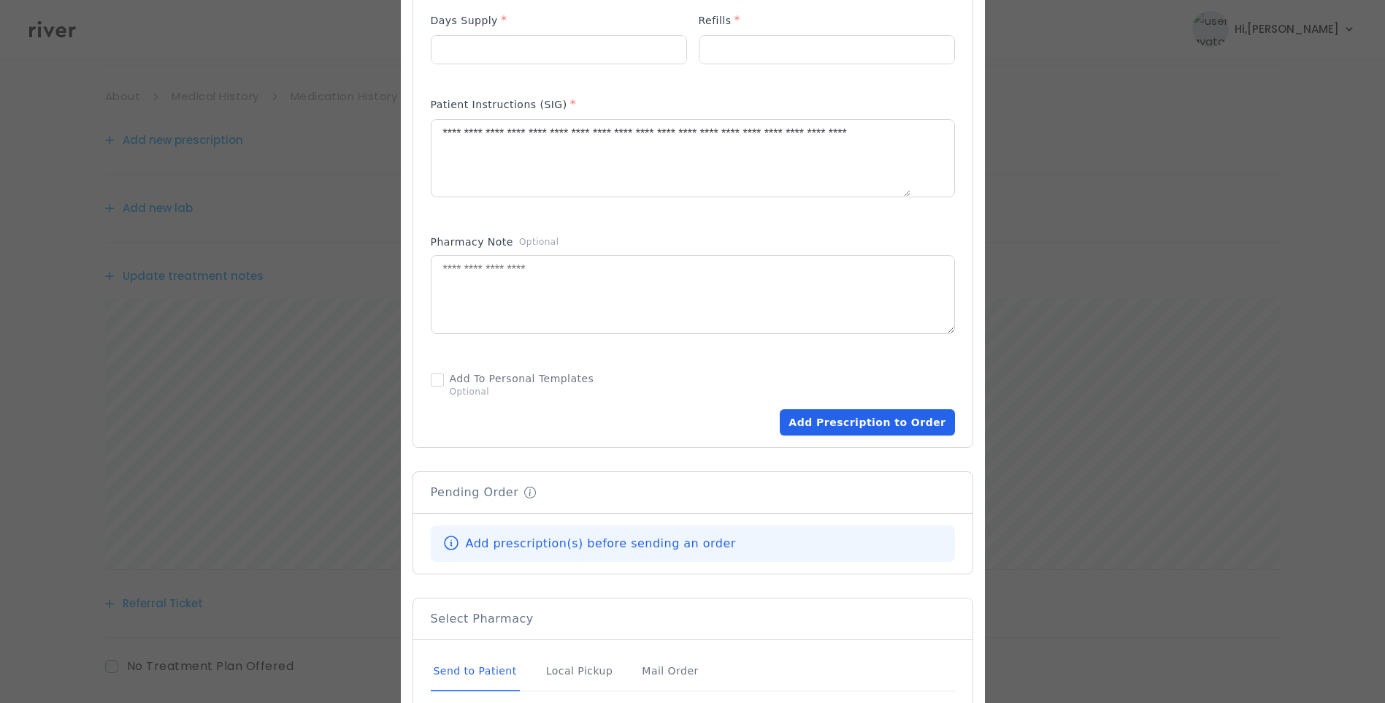
click at [851, 413] on button "Add Prescription to Order" at bounding box center [867, 422] width 175 height 26
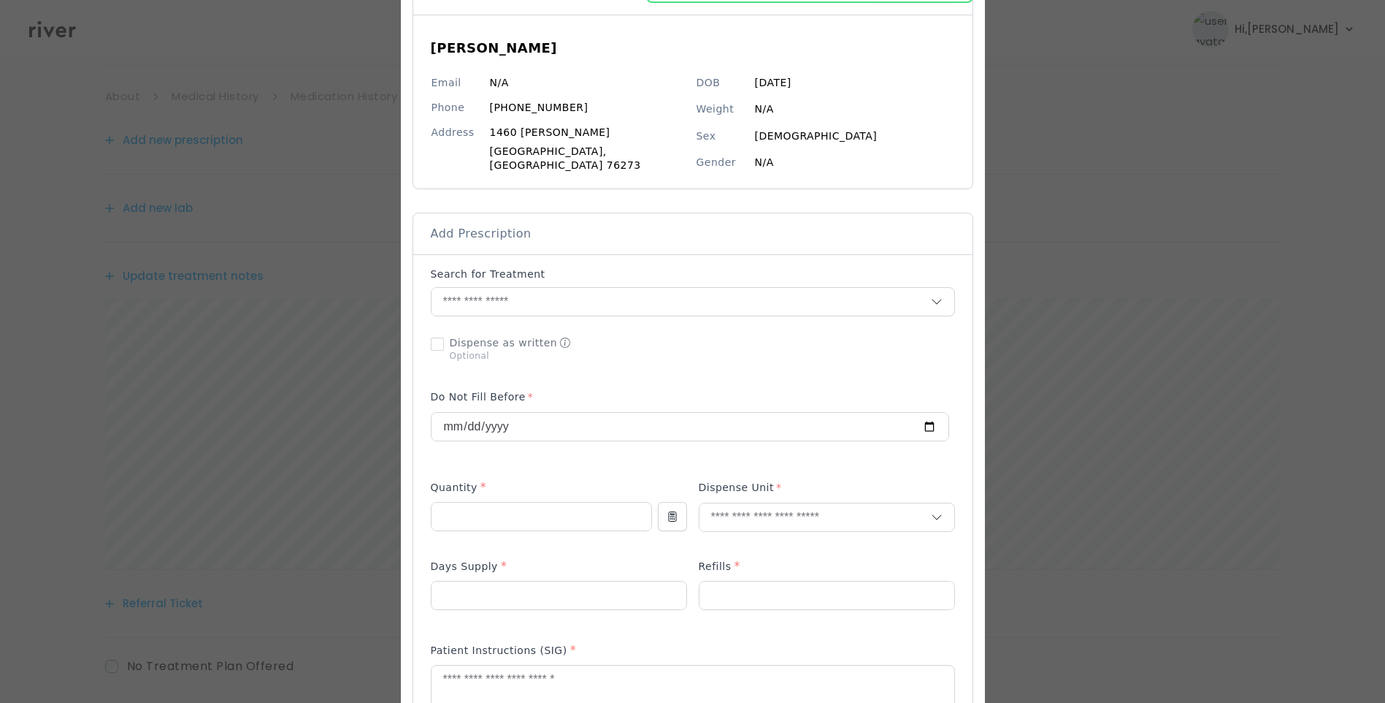
scroll to position [73, 0]
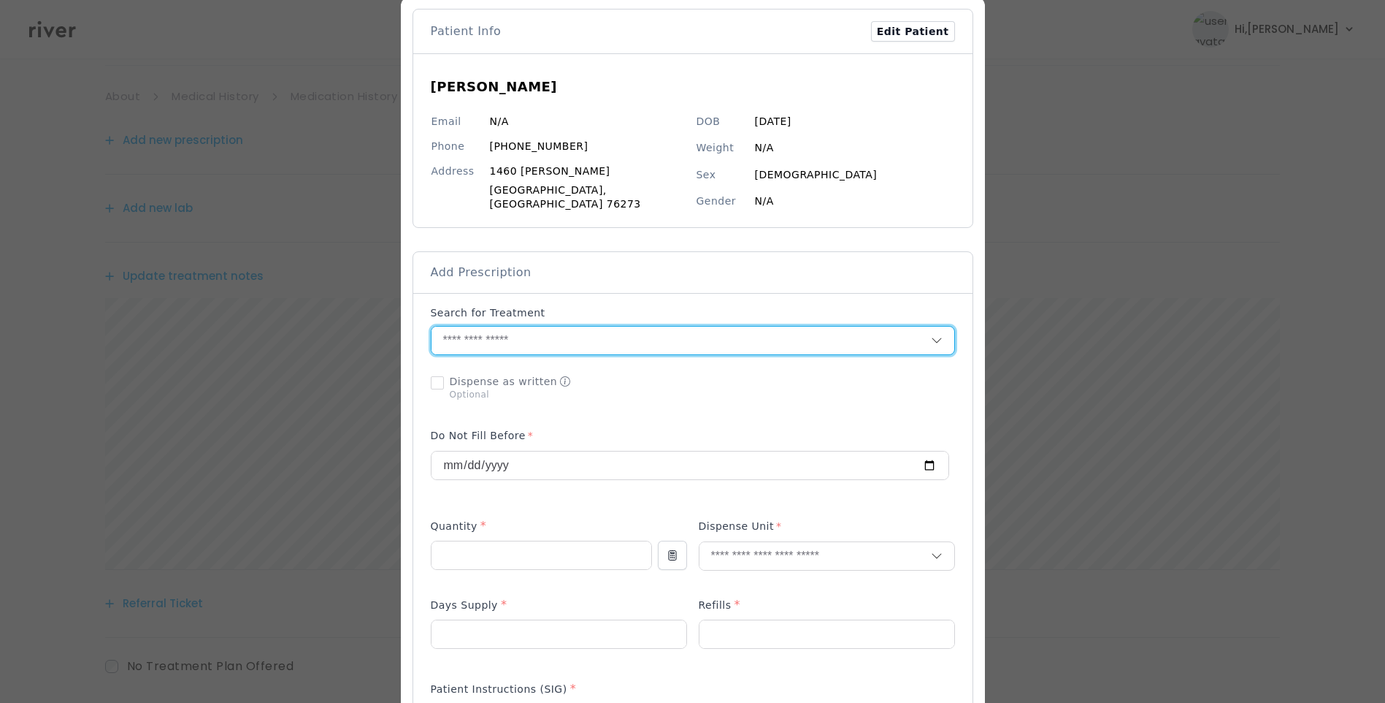
click at [525, 342] on input "text" at bounding box center [681, 340] width 499 height 28
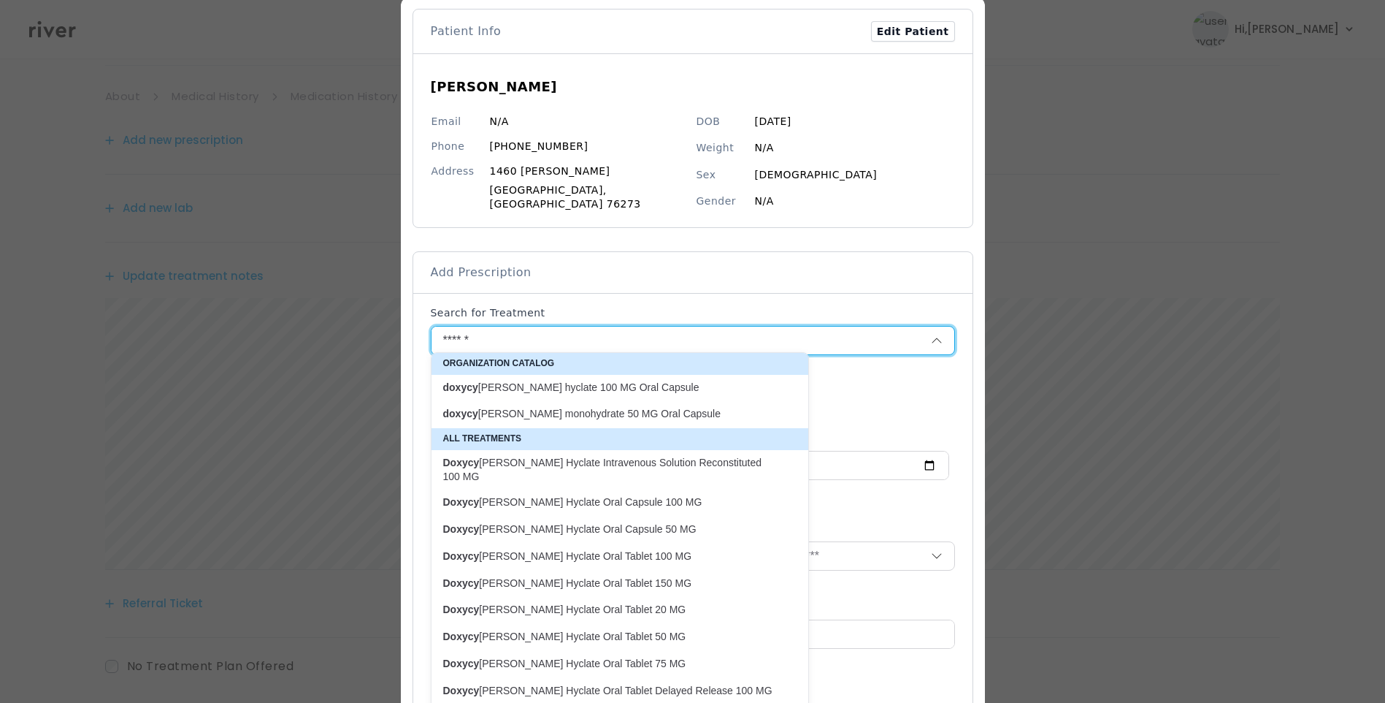
click at [569, 386] on p "doxycy cline hyclate 100 MG Oral Capsule" at bounding box center [611, 387] width 336 height 14
type input "**********"
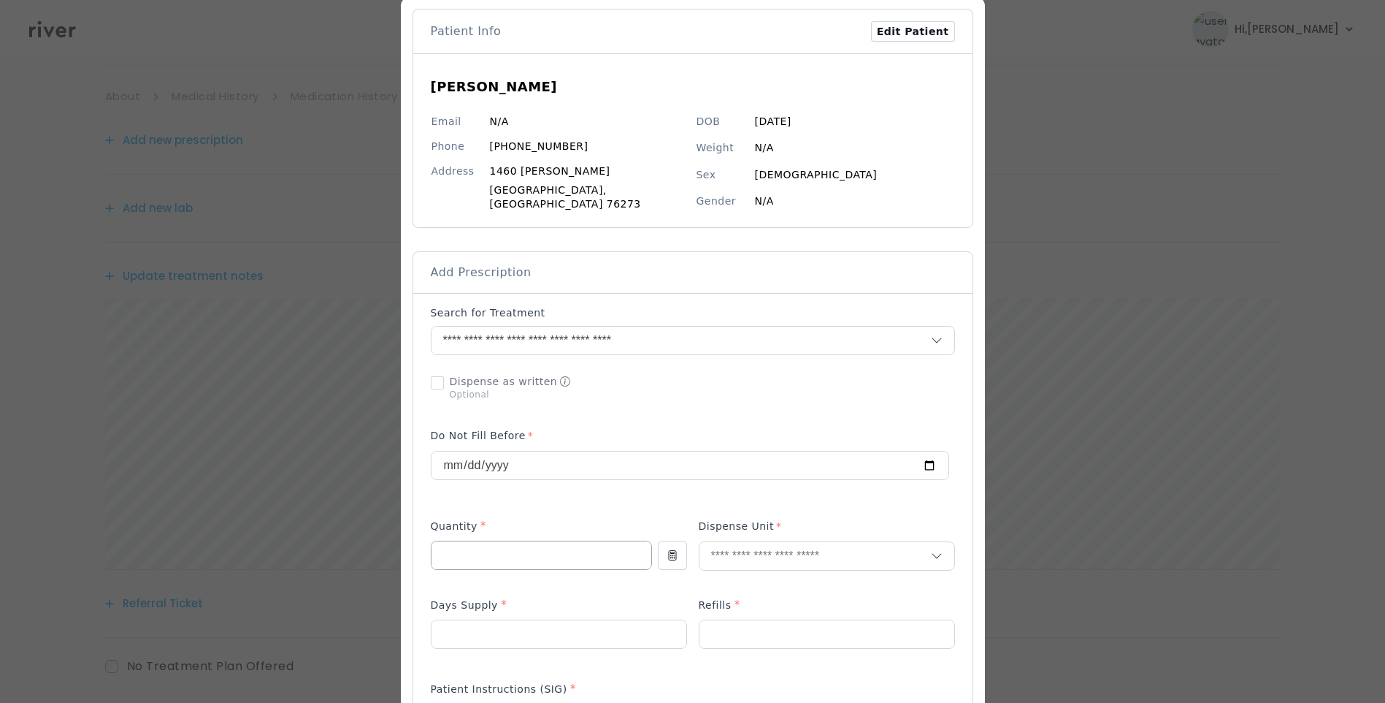
click at [458, 554] on input "number" at bounding box center [542, 555] width 220 height 28
type input "**"
click at [453, 632] on input "number" at bounding box center [559, 634] width 255 height 28
type input "*"
click at [779, 632] on input "number" at bounding box center [827, 634] width 255 height 28
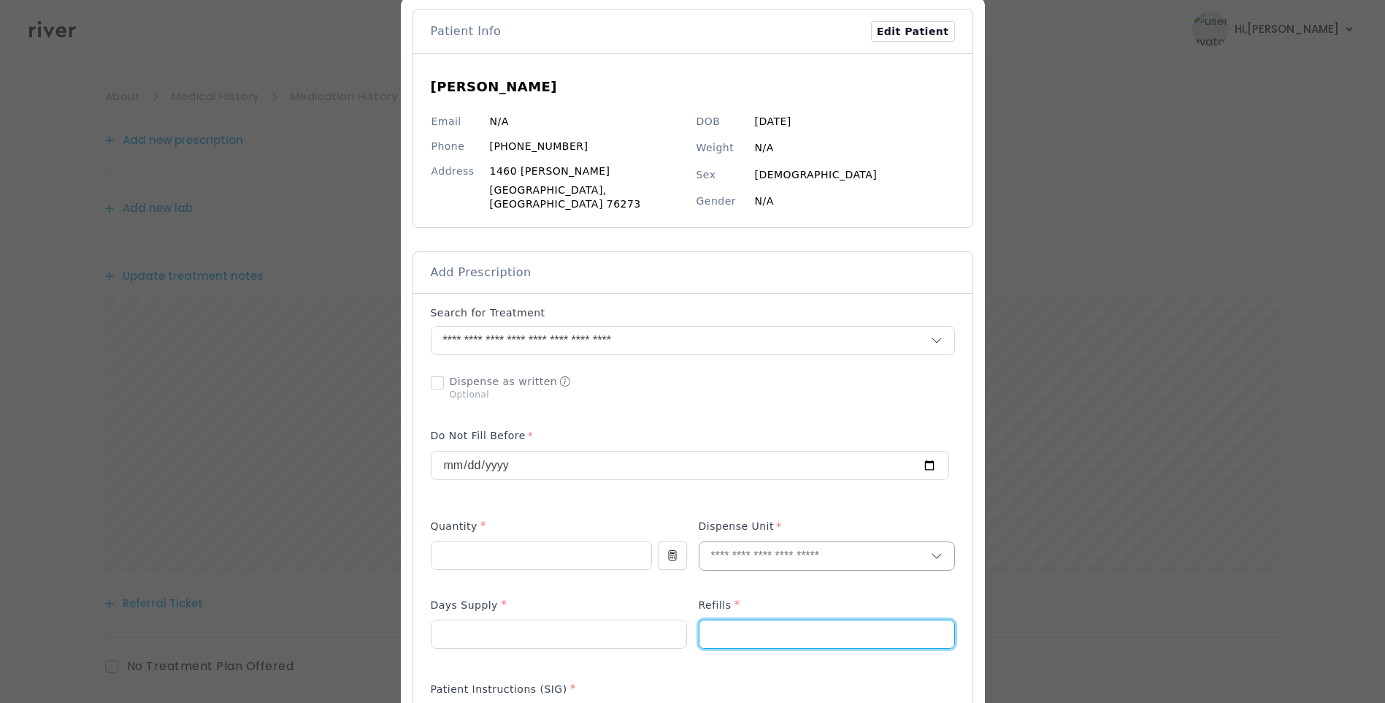
type input "*"
click at [733, 551] on input "text" at bounding box center [815, 556] width 231 height 28
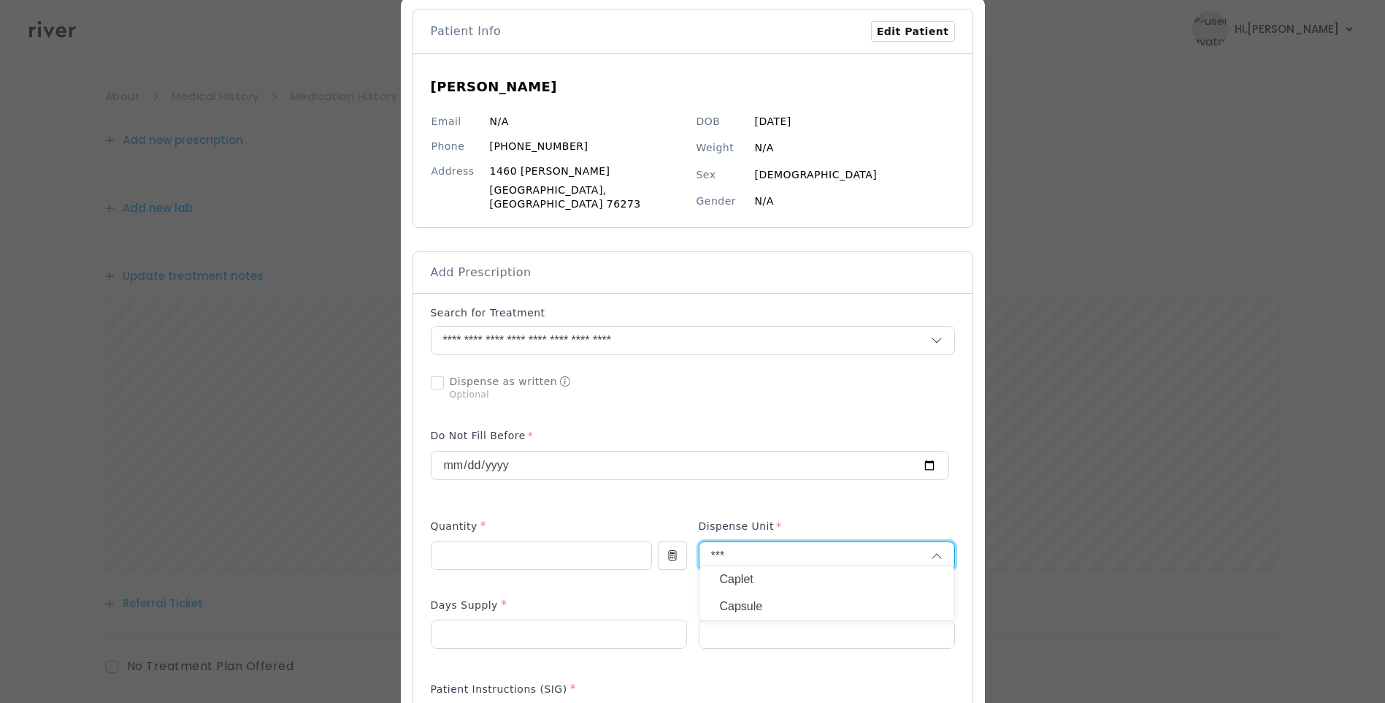
type input "***"
click at [754, 602] on p "Capsule" at bounding box center [827, 606] width 214 height 21
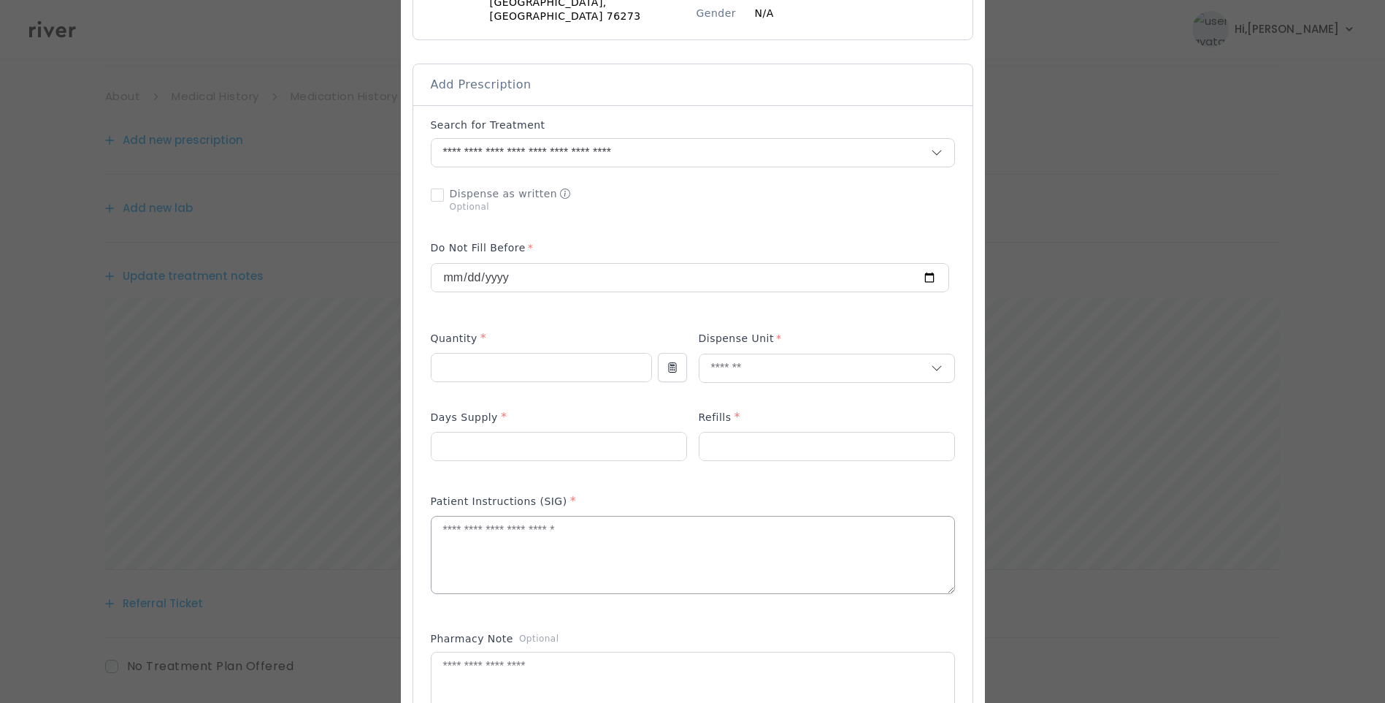
scroll to position [365, 0]
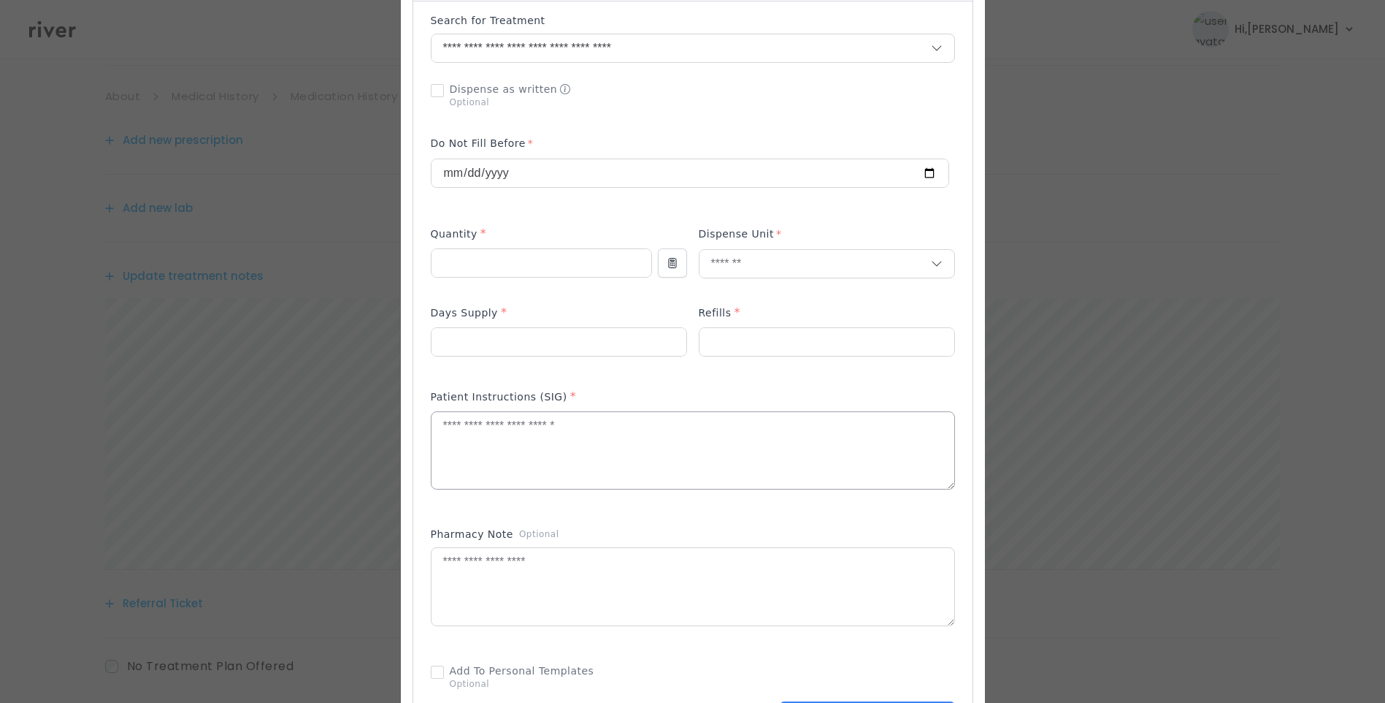
click at [616, 437] on textarea at bounding box center [693, 450] width 523 height 77
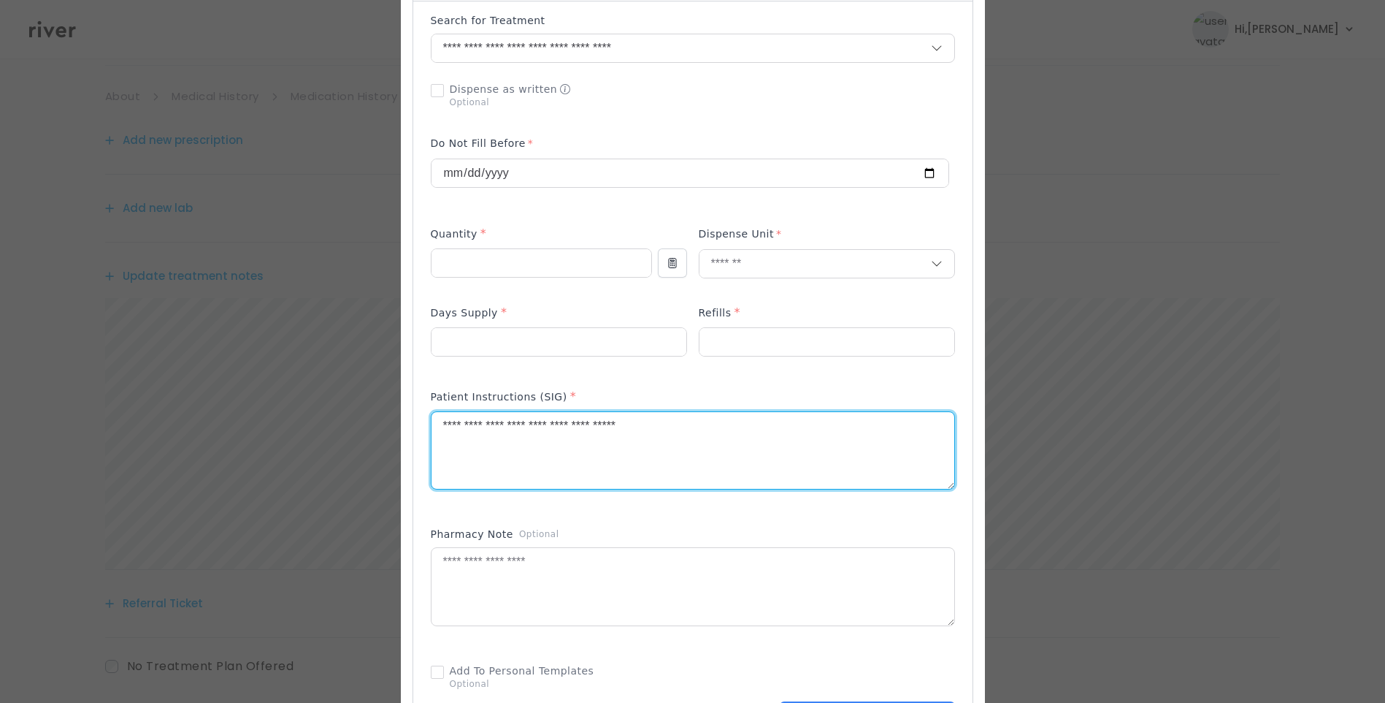
click at [711, 461] on textarea "**********" at bounding box center [693, 450] width 523 height 77
type textarea "**********"
click at [662, 588] on textarea at bounding box center [693, 586] width 523 height 77
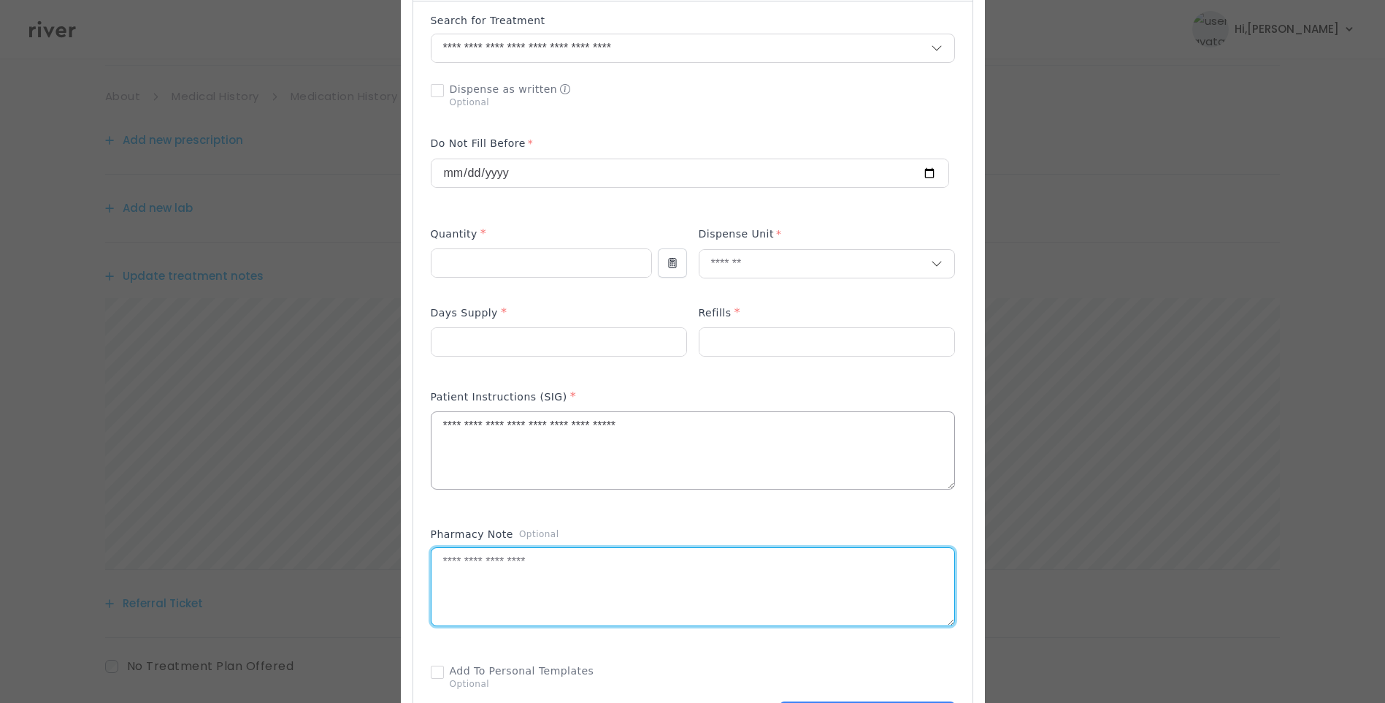
click at [763, 412] on textarea "**********" at bounding box center [693, 450] width 523 height 77
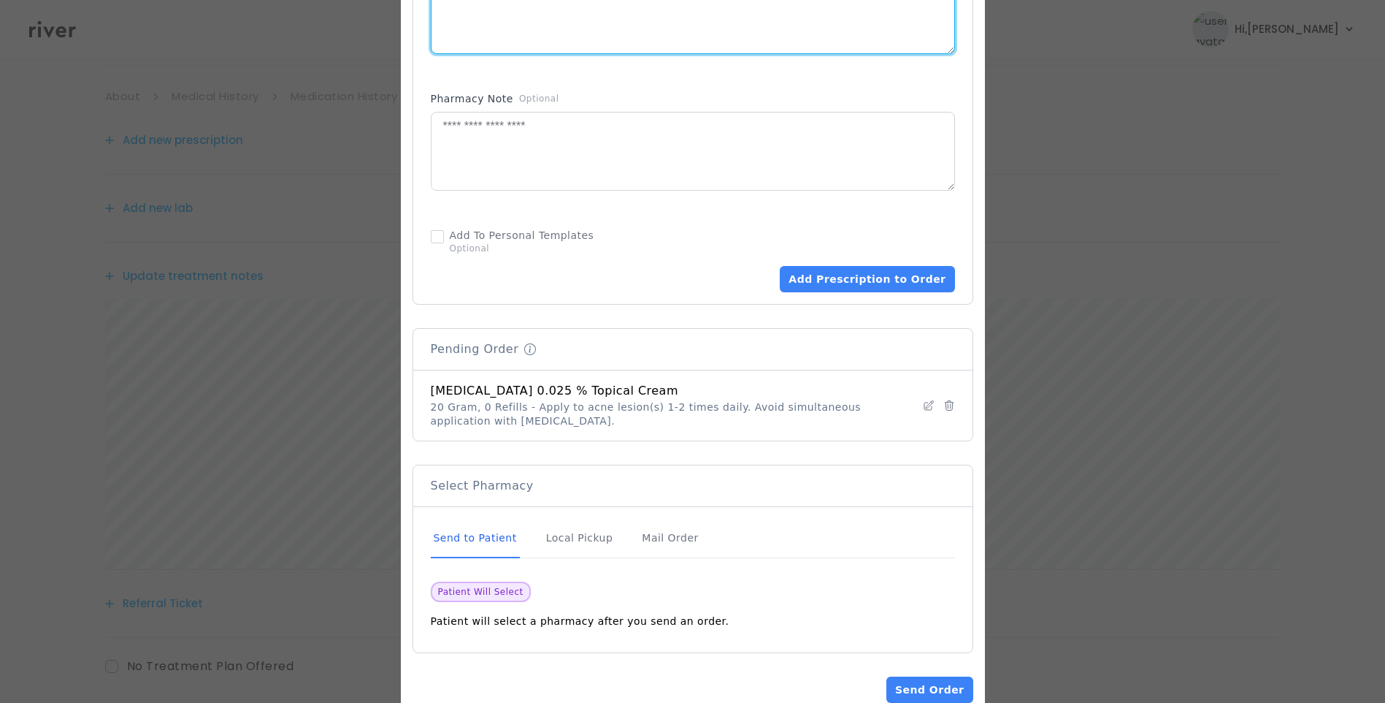
scroll to position [829, 0]
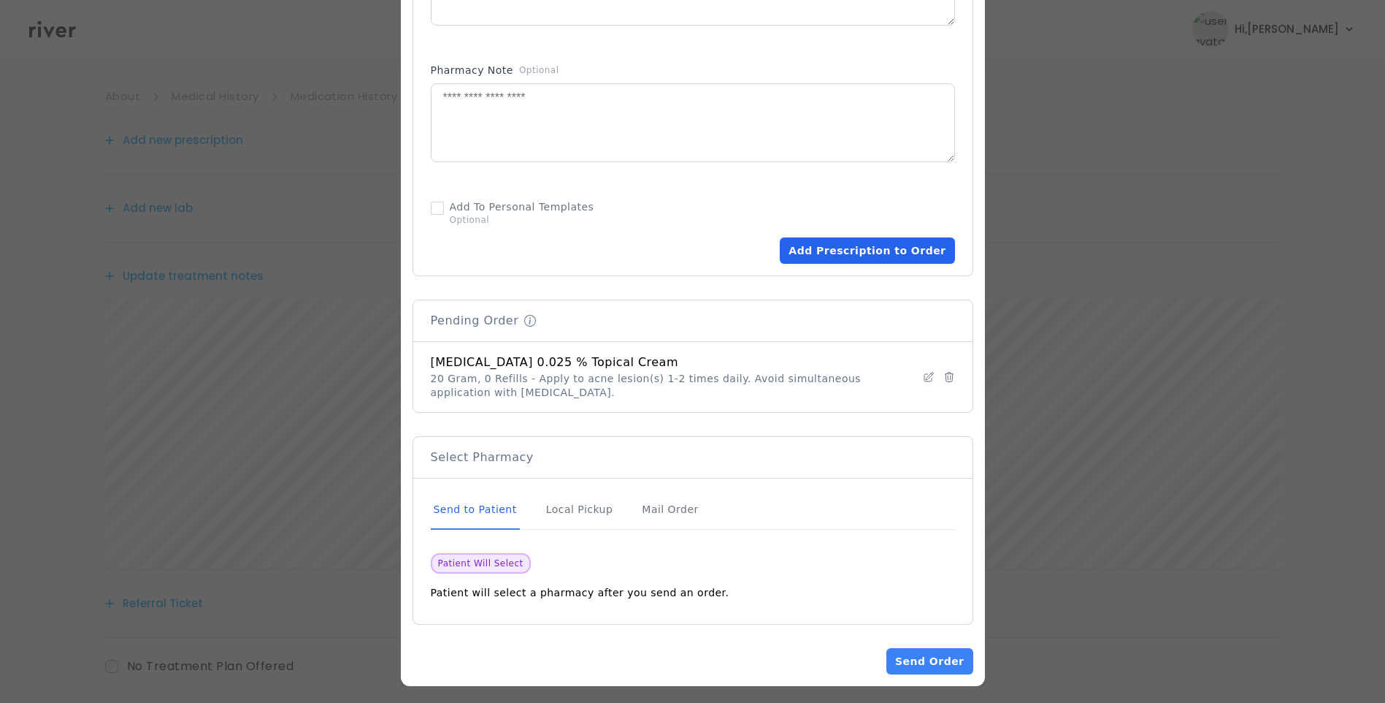
click at [885, 244] on button "Add Prescription to Order" at bounding box center [867, 250] width 175 height 26
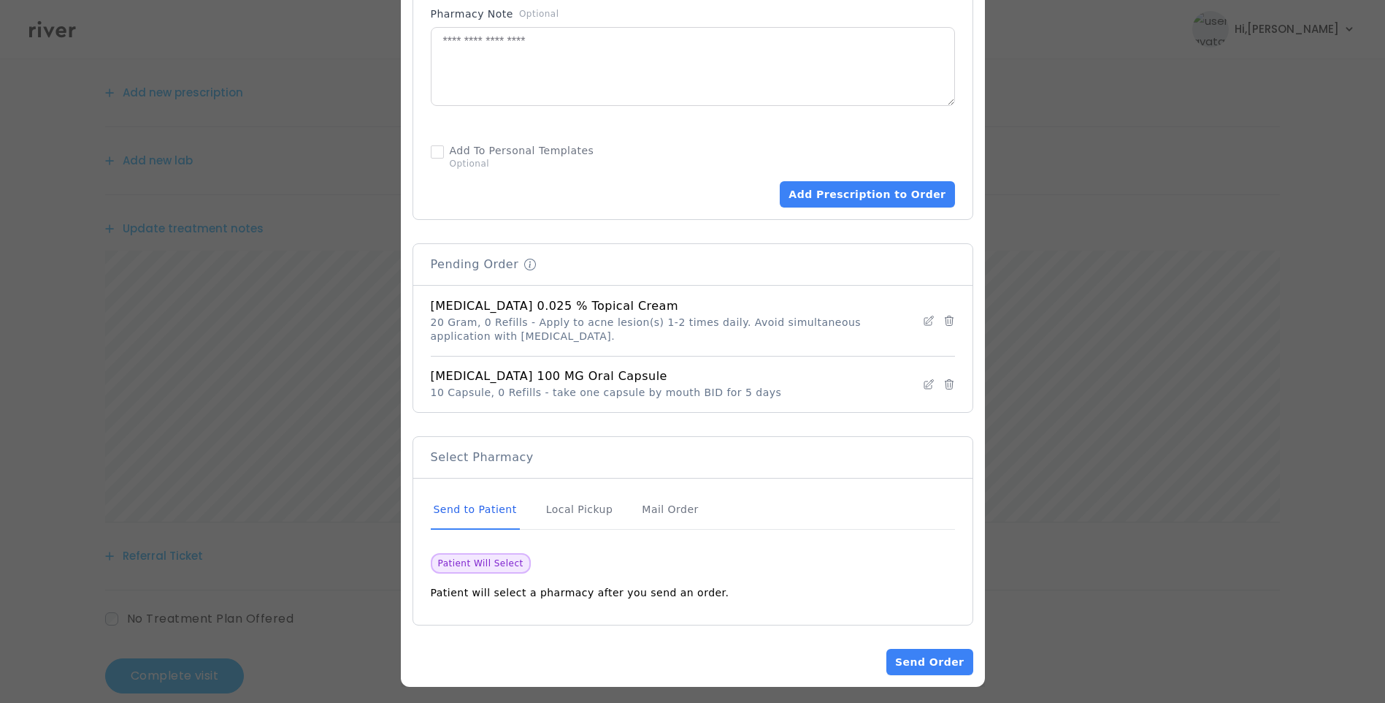
scroll to position [180, 0]
click at [942, 657] on button "Send Order" at bounding box center [930, 661] width 86 height 26
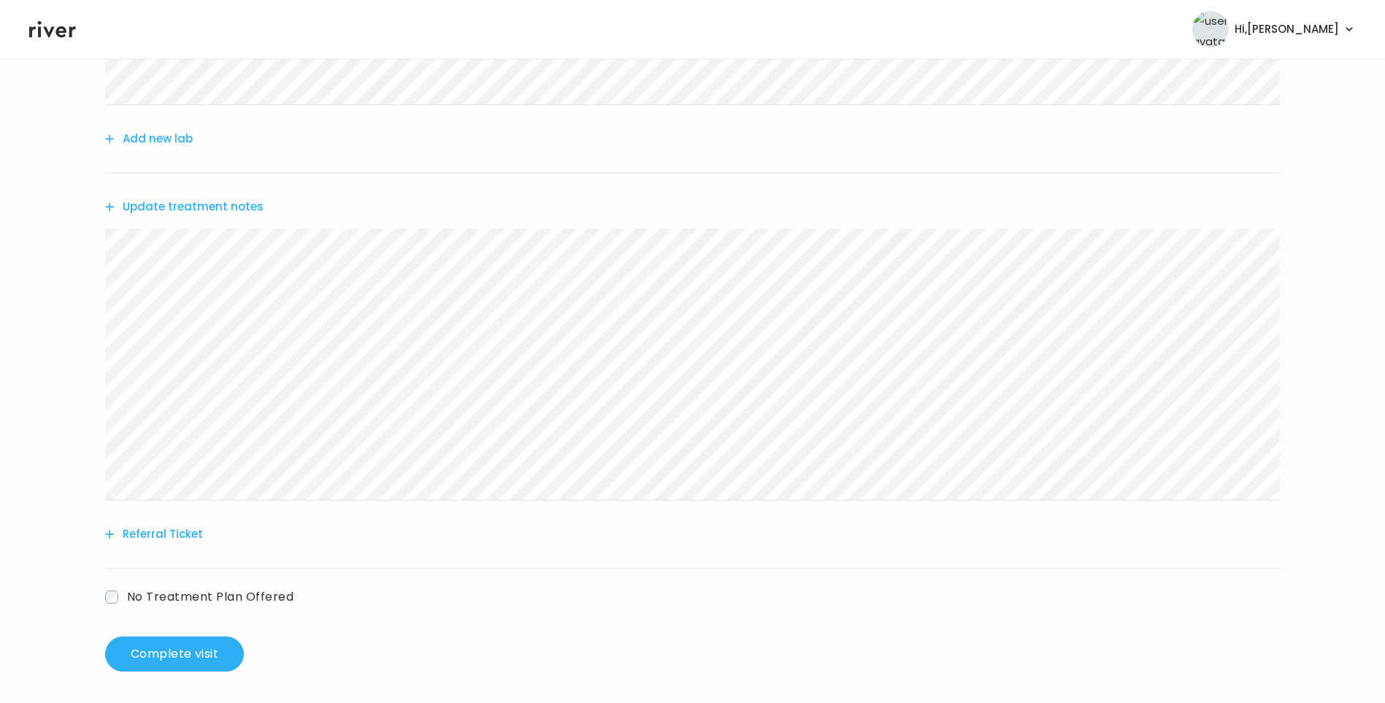
scroll to position [475, 0]
click at [204, 204] on button "Update treatment notes" at bounding box center [184, 203] width 158 height 20
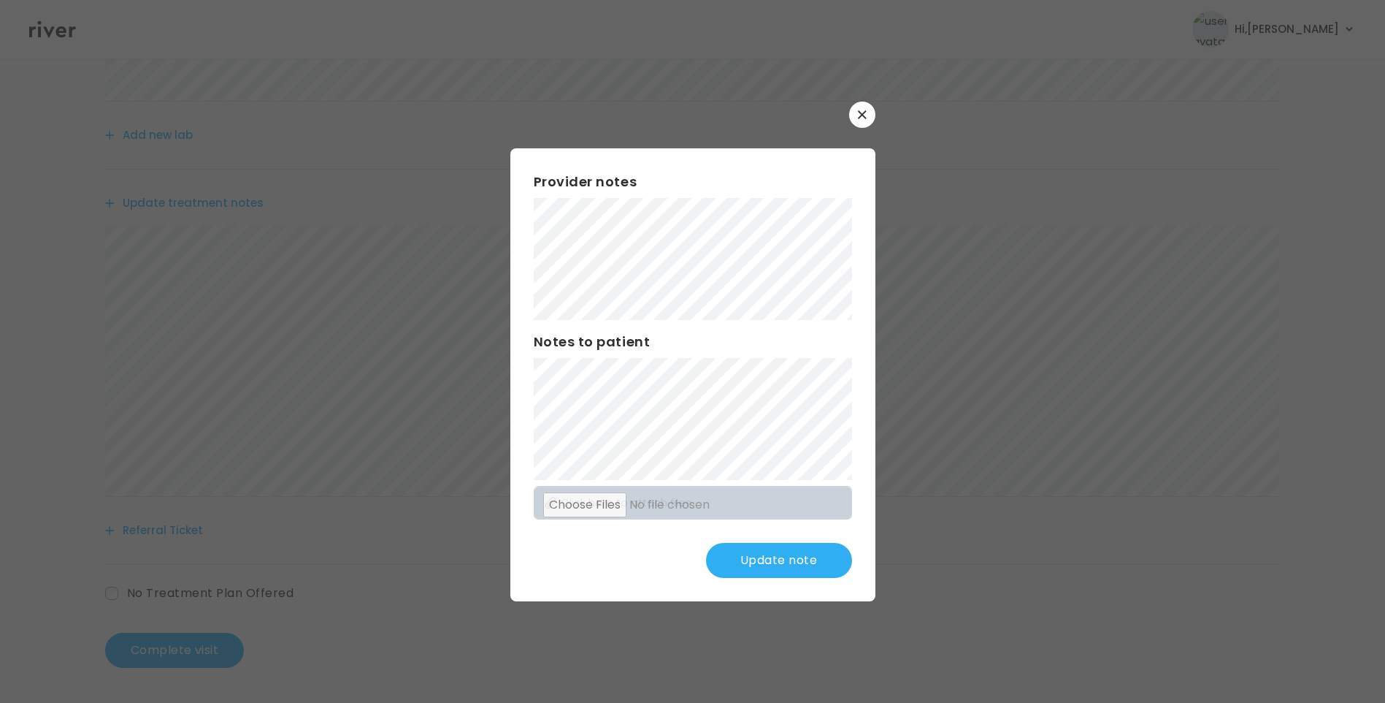
click at [784, 559] on button "Update note" at bounding box center [779, 560] width 146 height 35
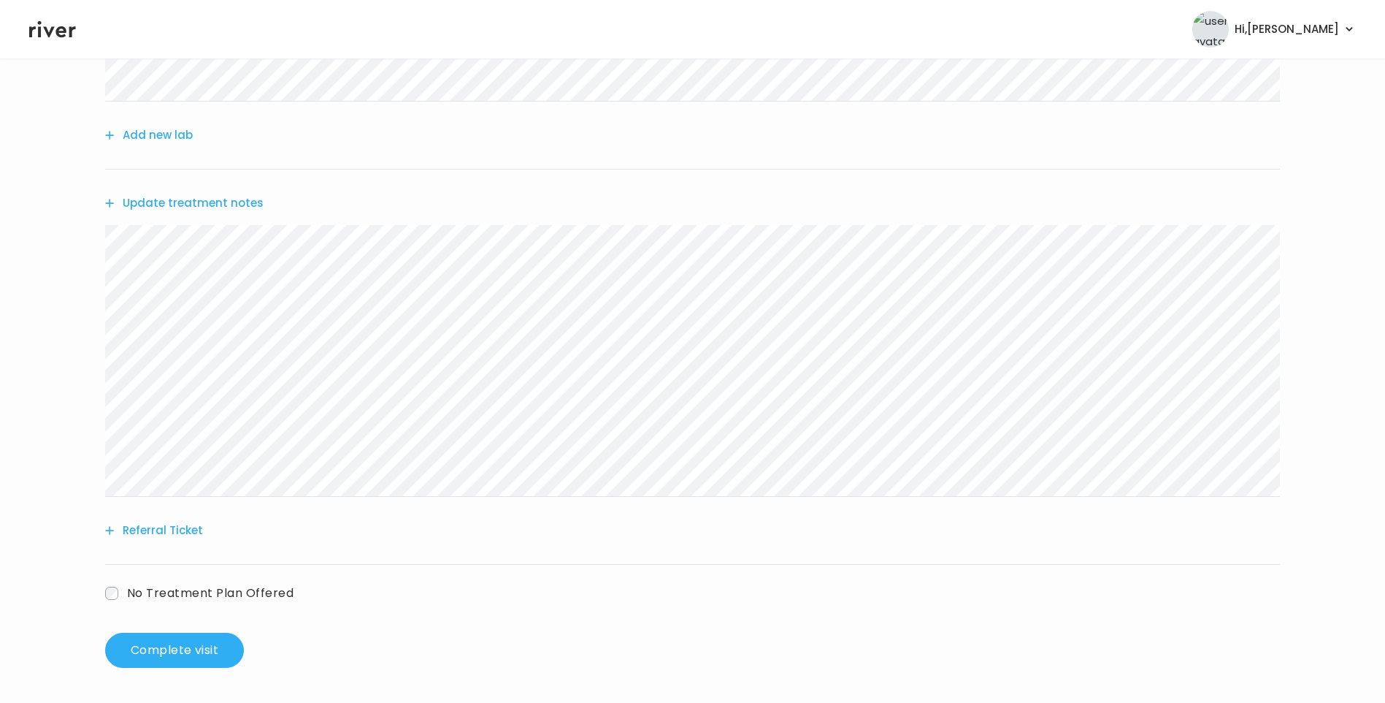
click at [223, 199] on button "Update treatment notes" at bounding box center [184, 203] width 158 height 20
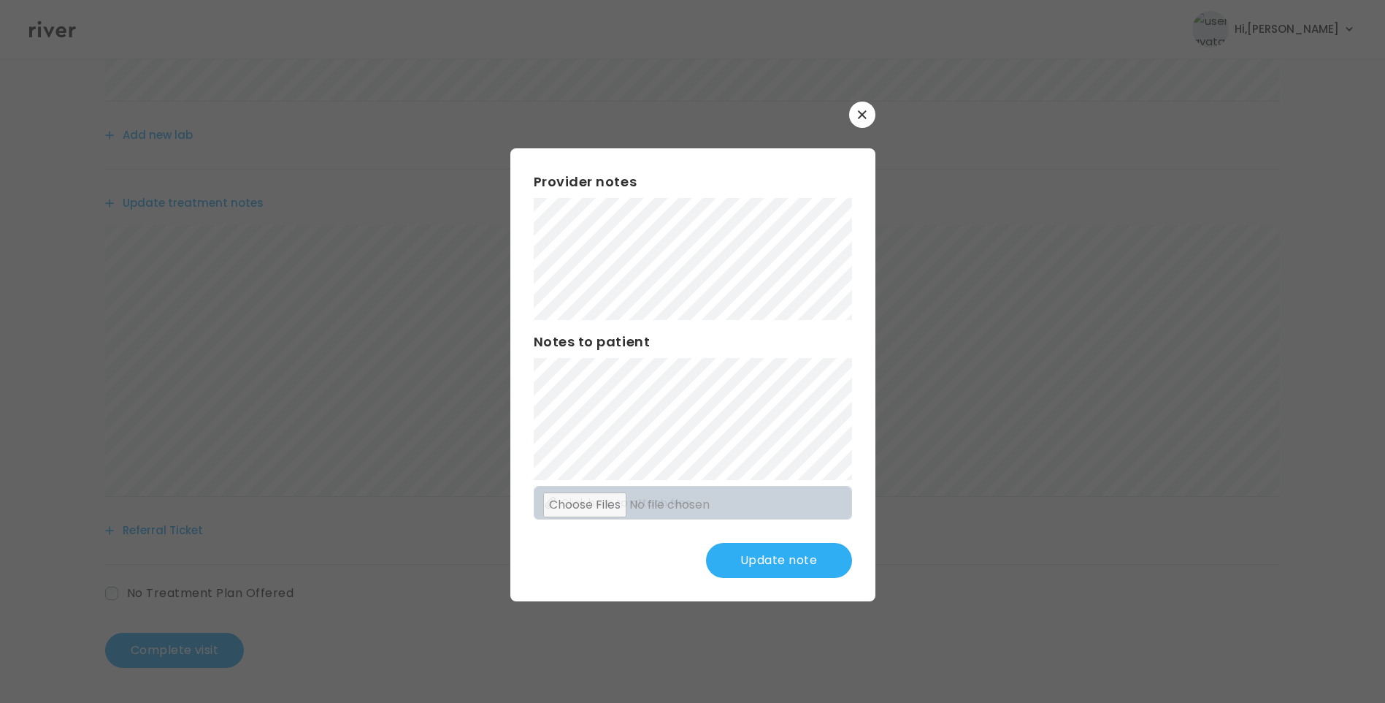
click at [777, 544] on button "Update note" at bounding box center [779, 560] width 146 height 35
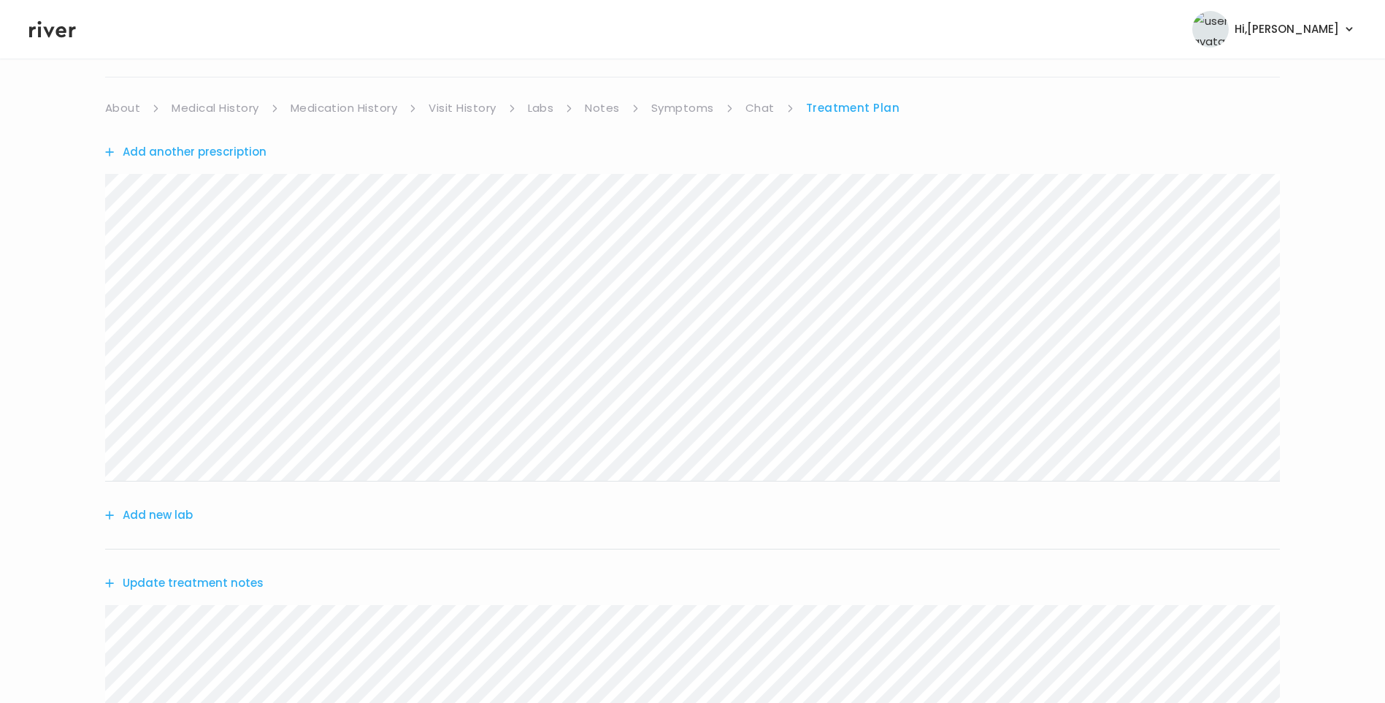
scroll to position [0, 0]
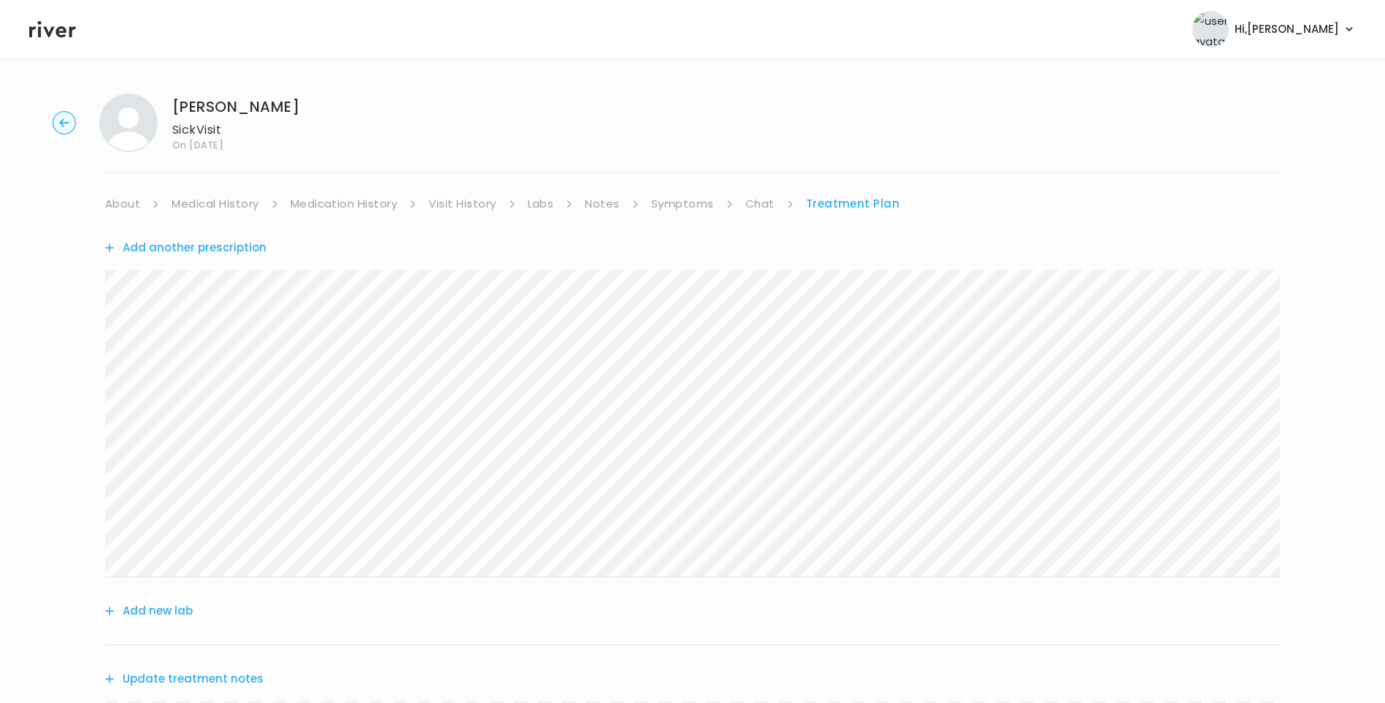
click at [754, 206] on link "Chat" at bounding box center [760, 204] width 29 height 20
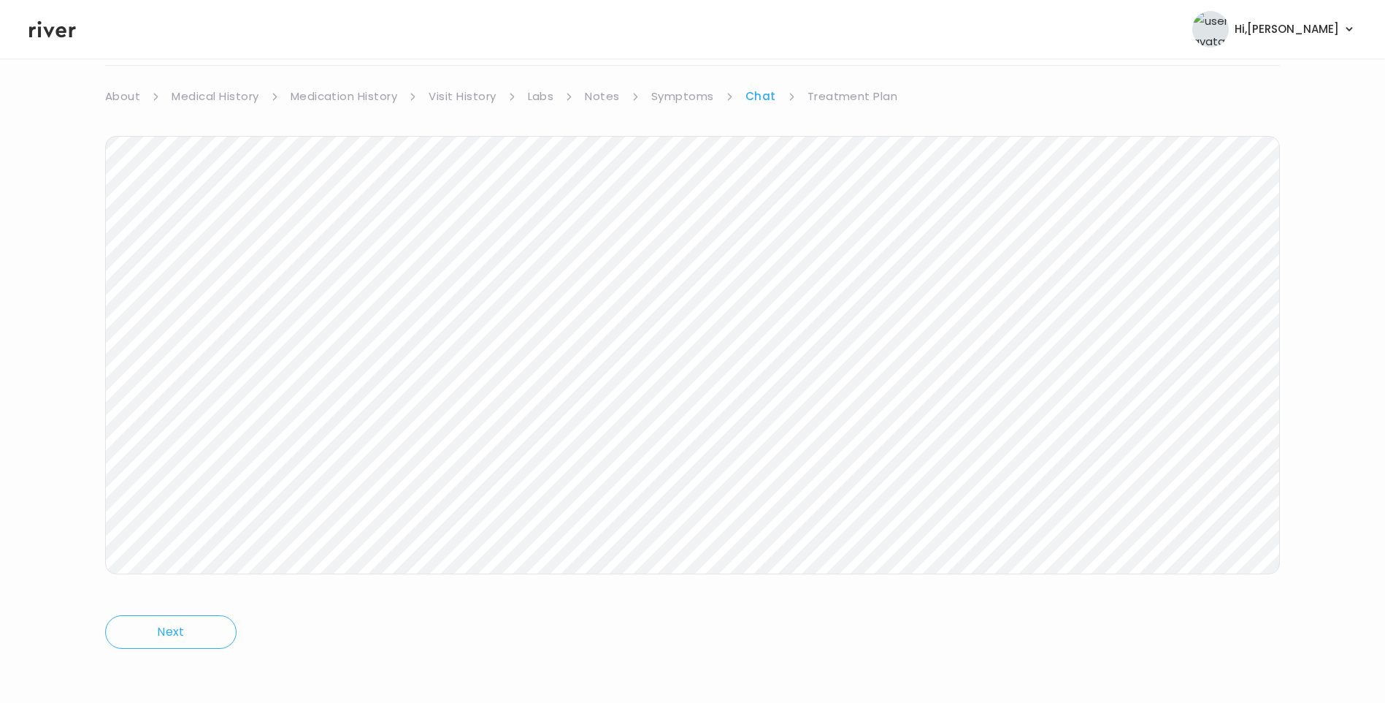
scroll to position [109, 0]
click at [853, 93] on link "Treatment Plan" at bounding box center [853, 95] width 91 height 20
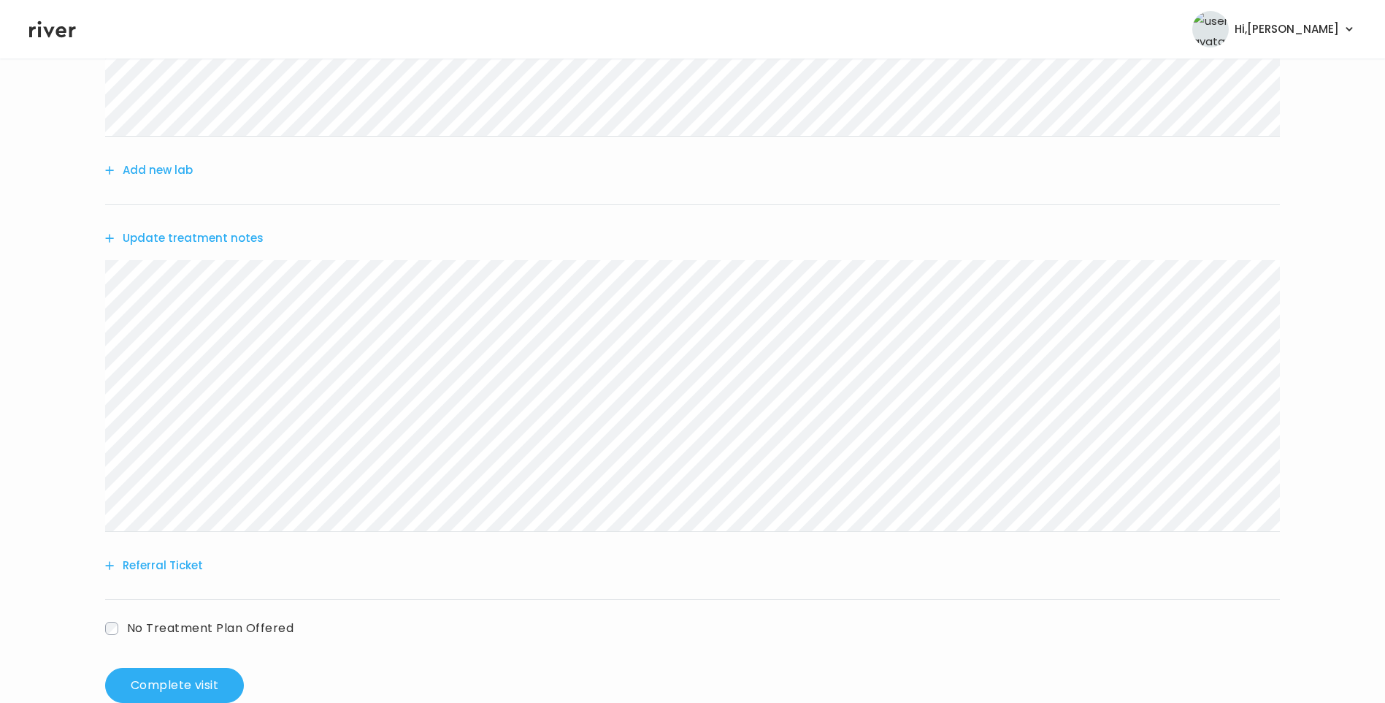
scroll to position [475, 0]
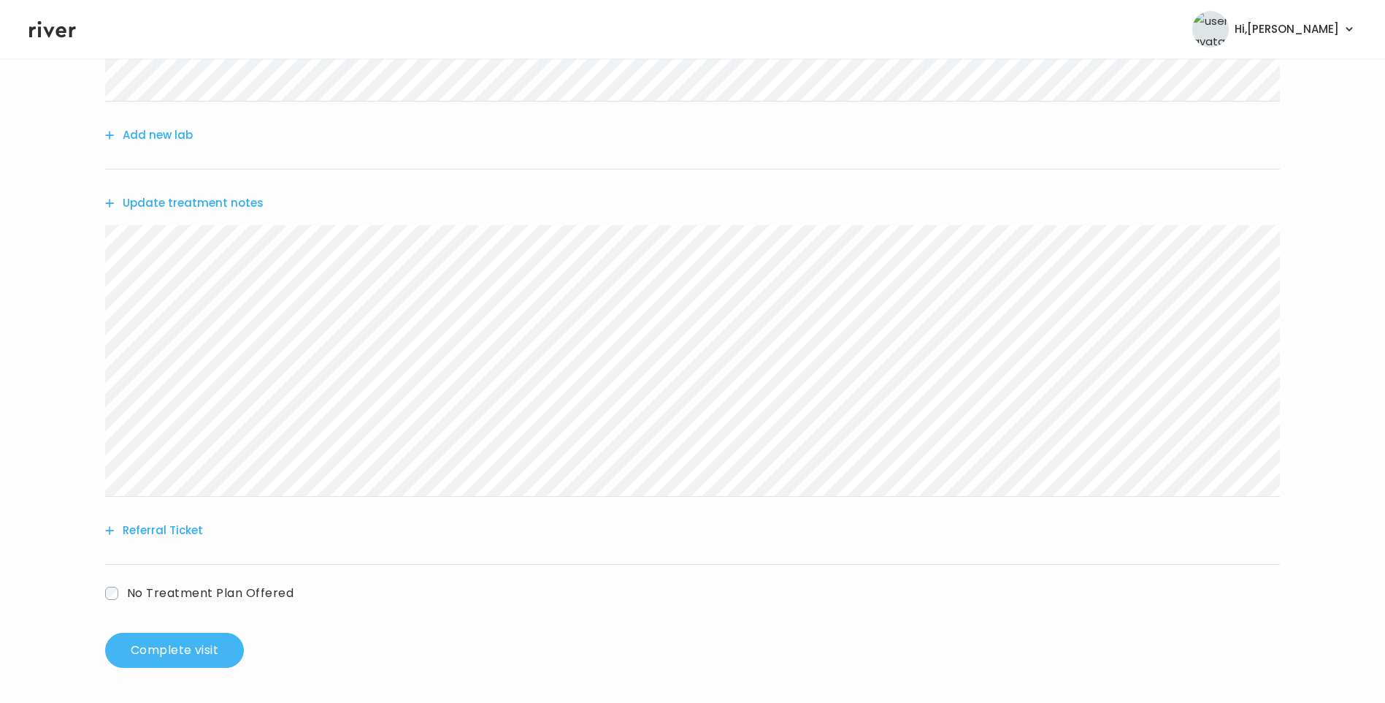
click at [168, 651] on button "Complete visit" at bounding box center [174, 649] width 139 height 35
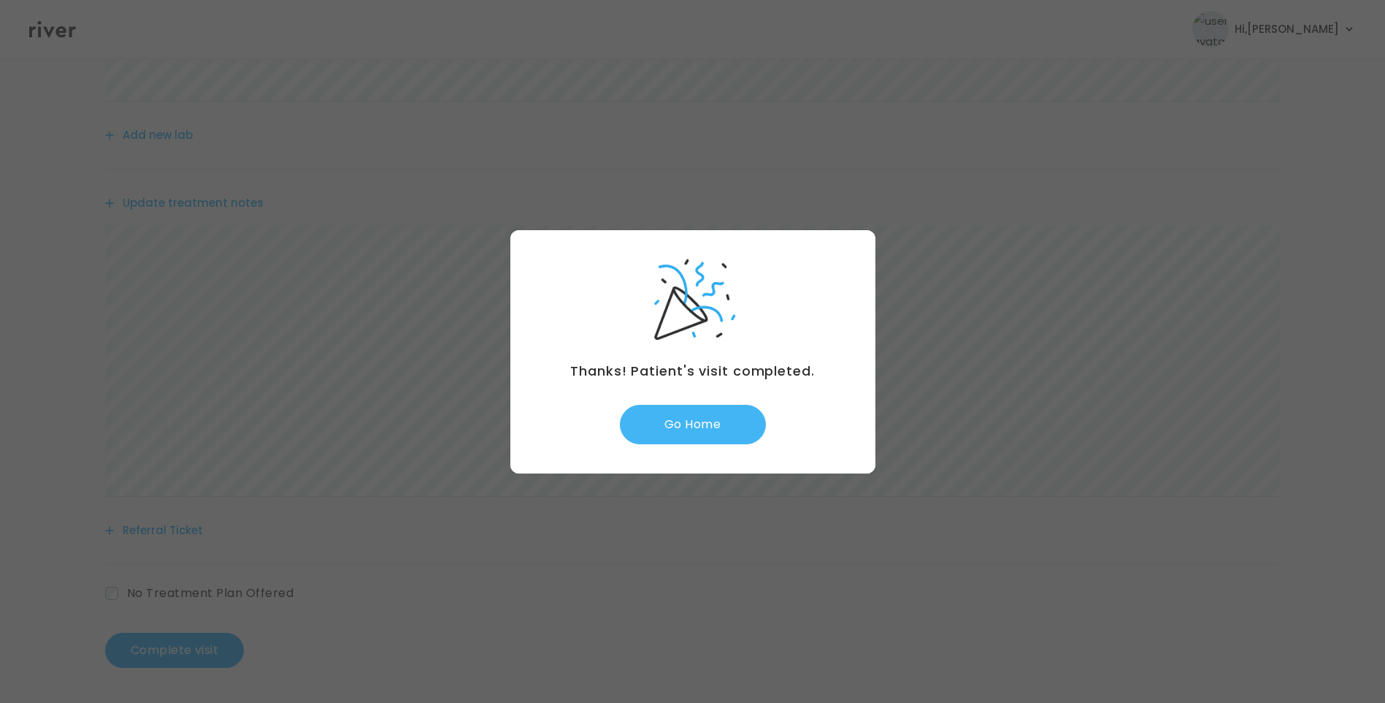
click at [675, 428] on button "Go Home" at bounding box center [693, 424] width 146 height 39
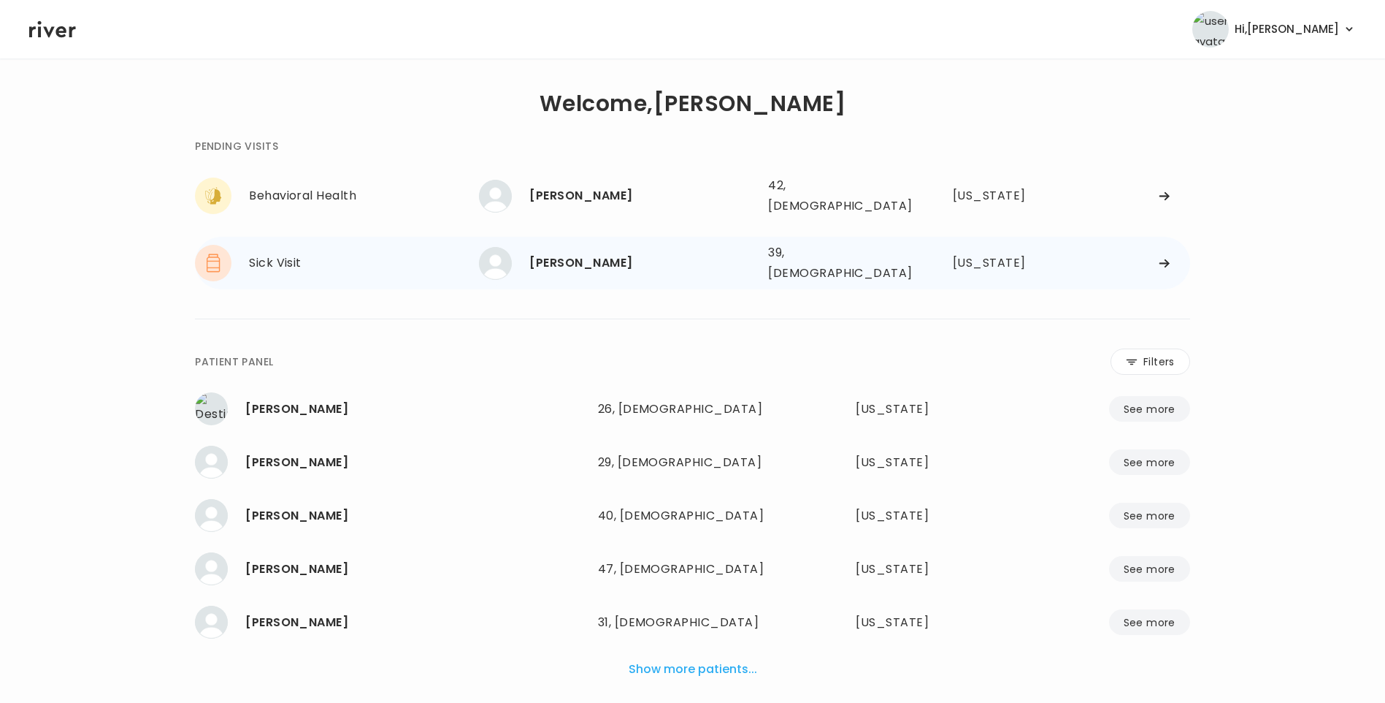
click at [608, 253] on div "[PERSON_NAME]" at bounding box center [642, 263] width 227 height 20
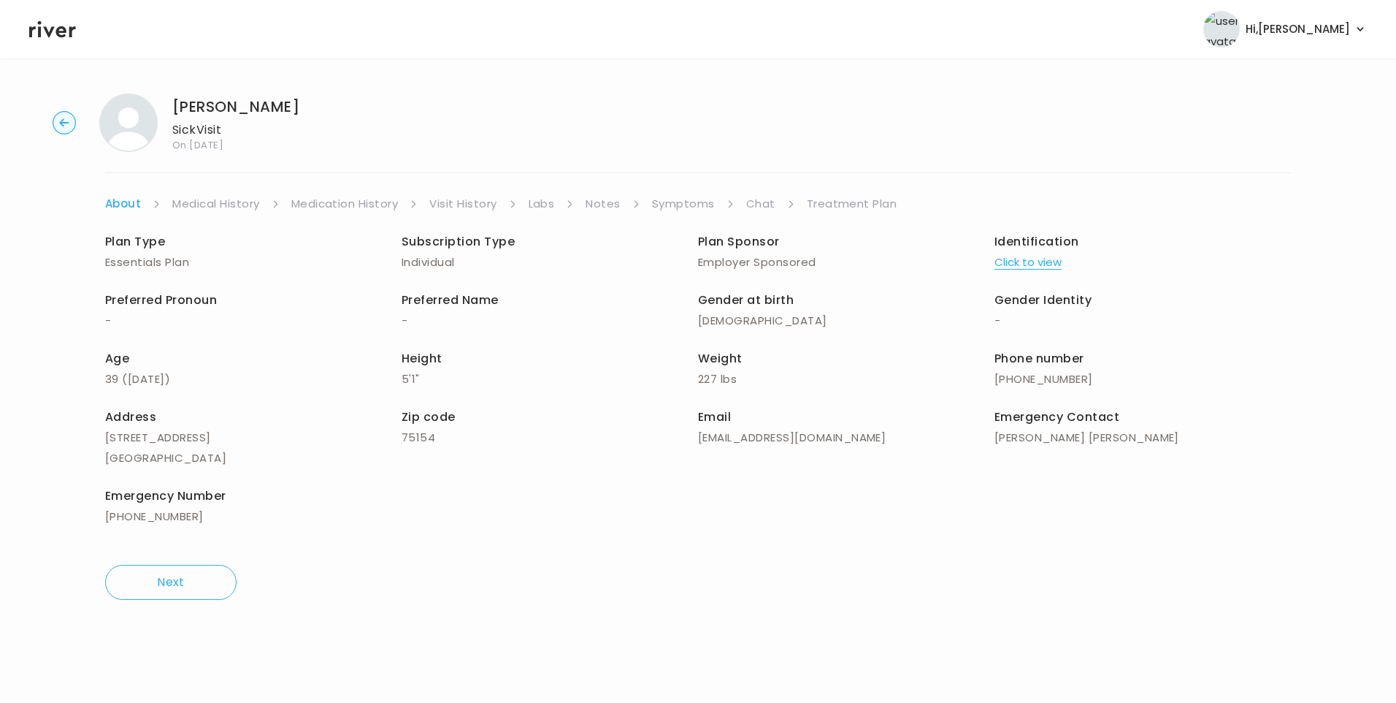
click at [771, 202] on li "Chat" at bounding box center [770, 204] width 49 height 20
click at [751, 205] on link "Chat" at bounding box center [760, 204] width 29 height 20
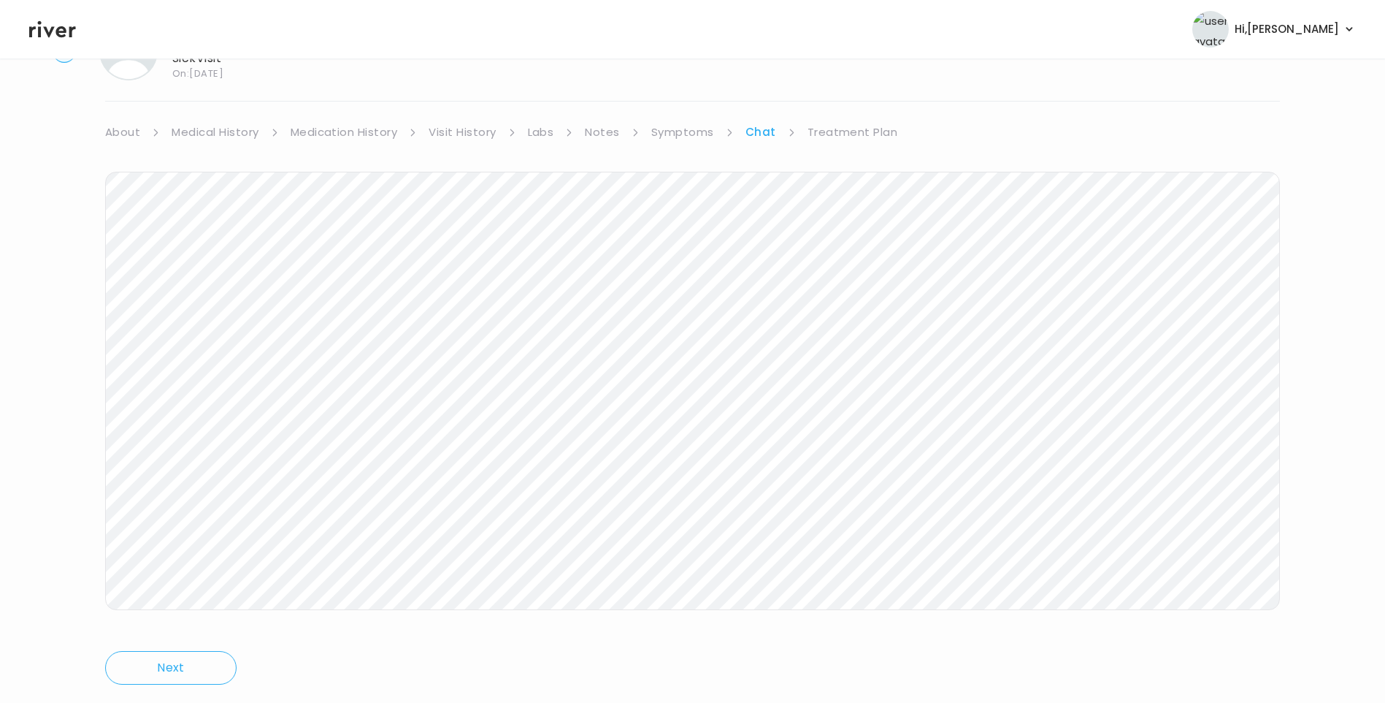
scroll to position [109, 0]
click at [56, 34] on icon at bounding box center [52, 29] width 47 height 17
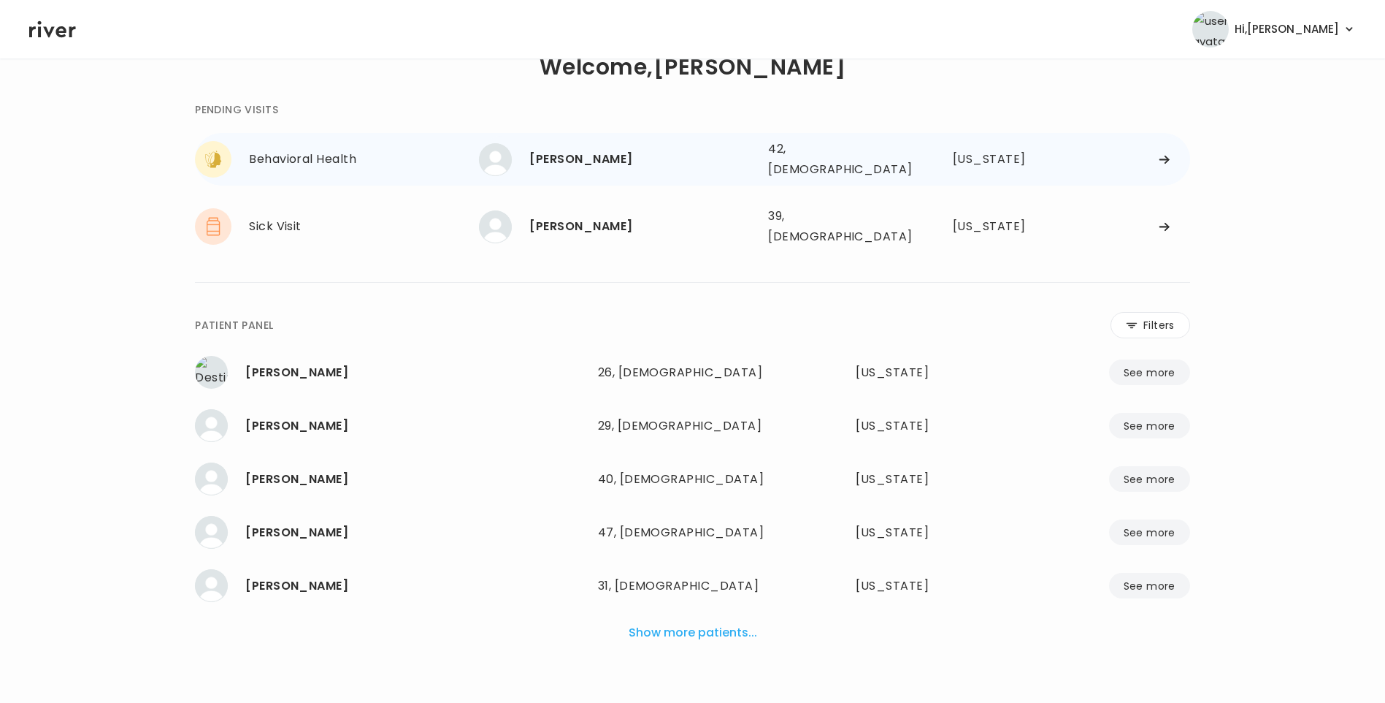
click at [605, 159] on div "[PERSON_NAME]" at bounding box center [642, 159] width 227 height 20
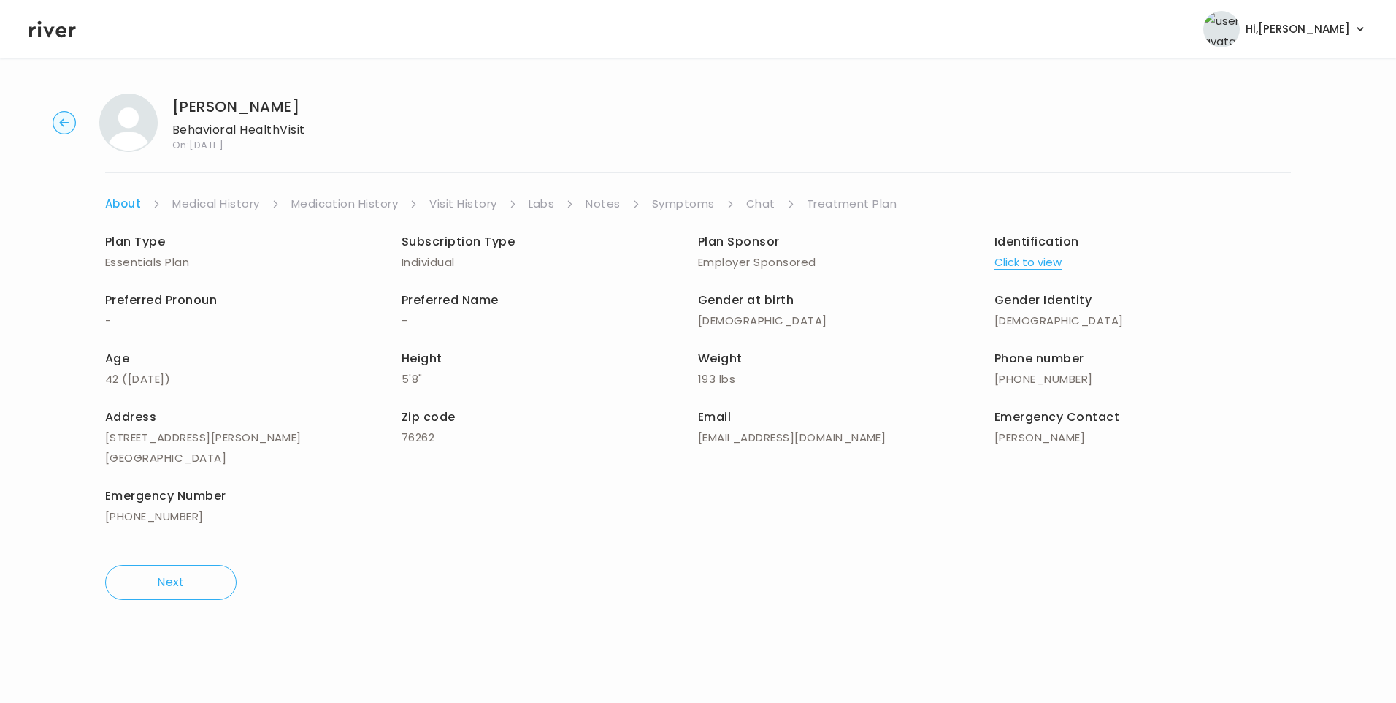
click at [731, 210] on li "Symptoms" at bounding box center [693, 204] width 83 height 20
drag, startPoint x: 747, startPoint y: 207, endPoint x: 778, endPoint y: 210, distance: 31.6
click at [747, 206] on link "Chat" at bounding box center [760, 204] width 29 height 20
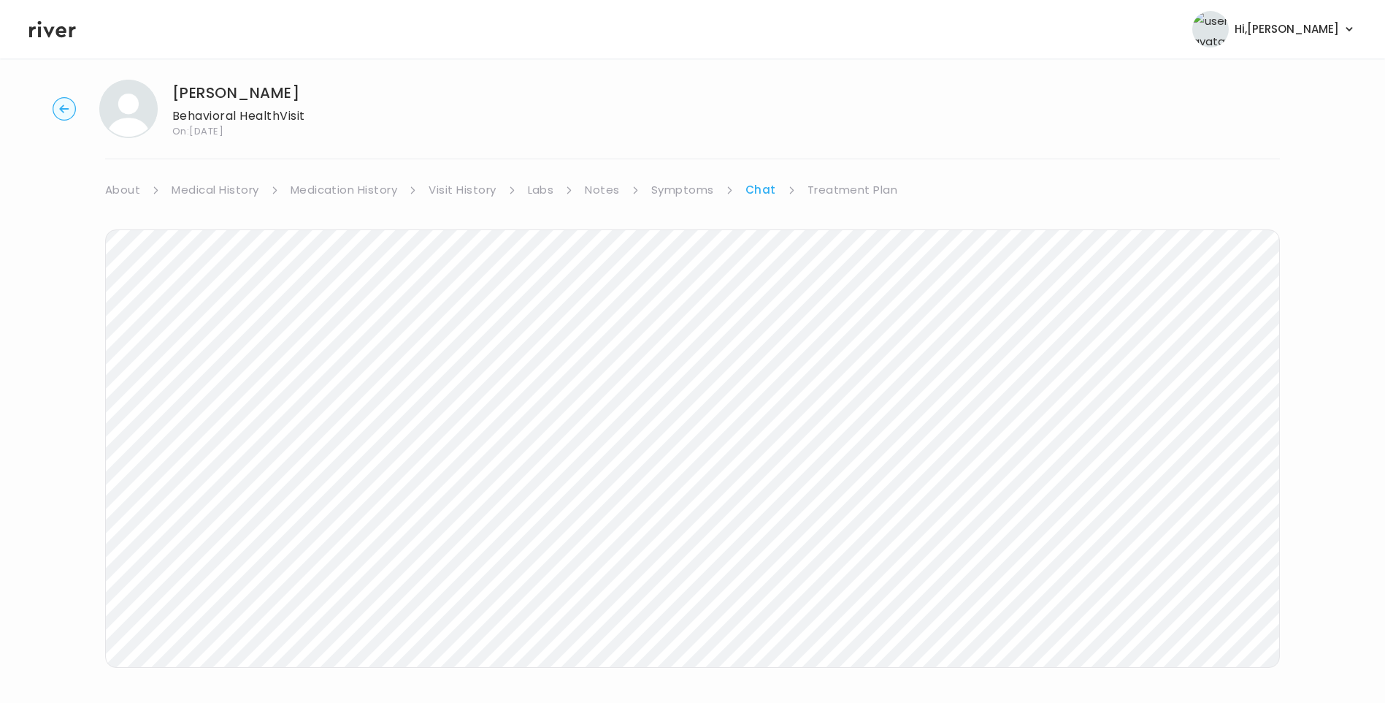
scroll to position [109, 0]
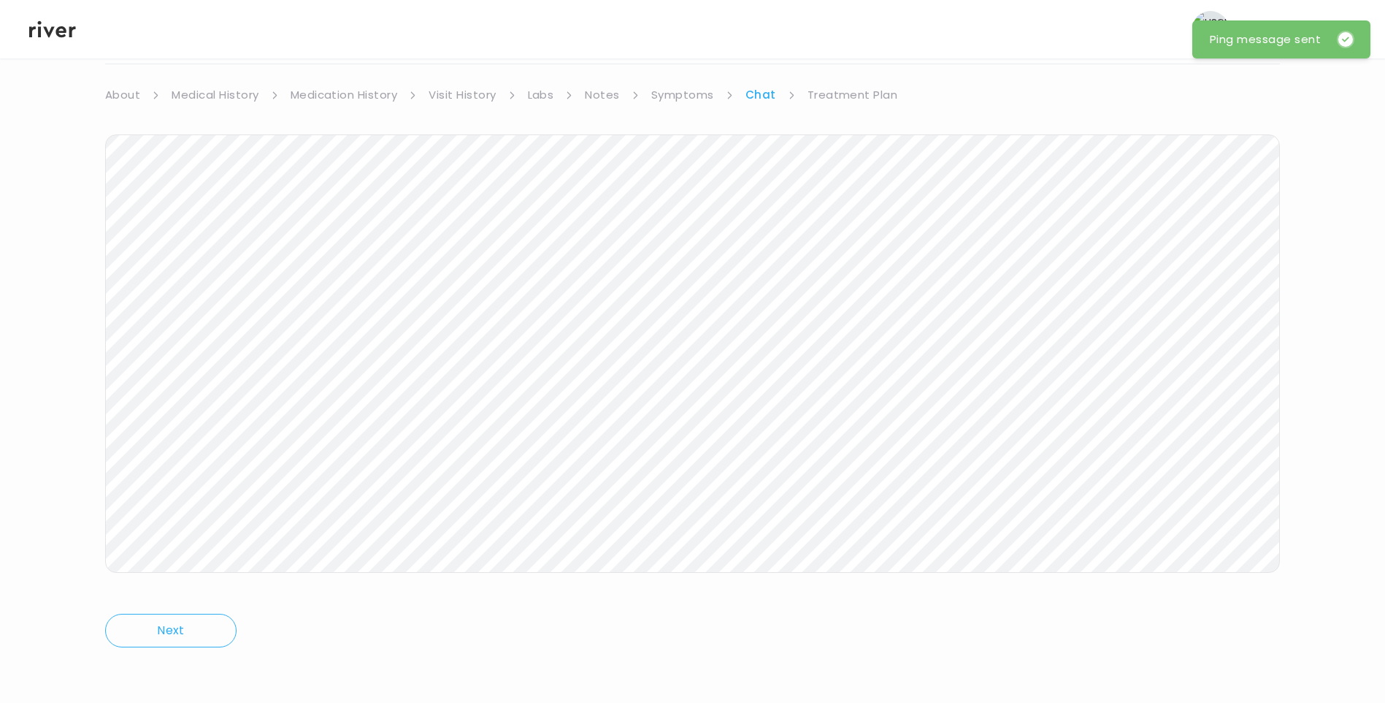
click at [61, 36] on icon at bounding box center [52, 29] width 47 height 17
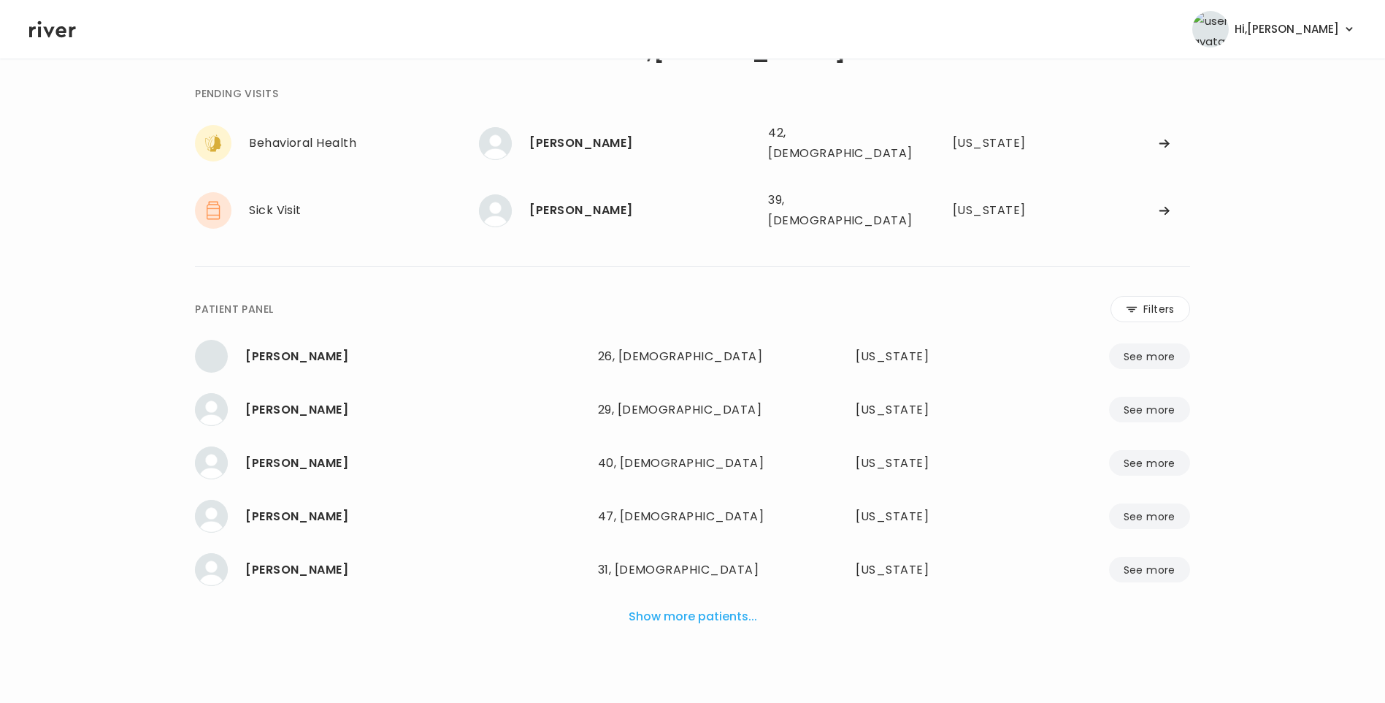
scroll to position [37, 0]
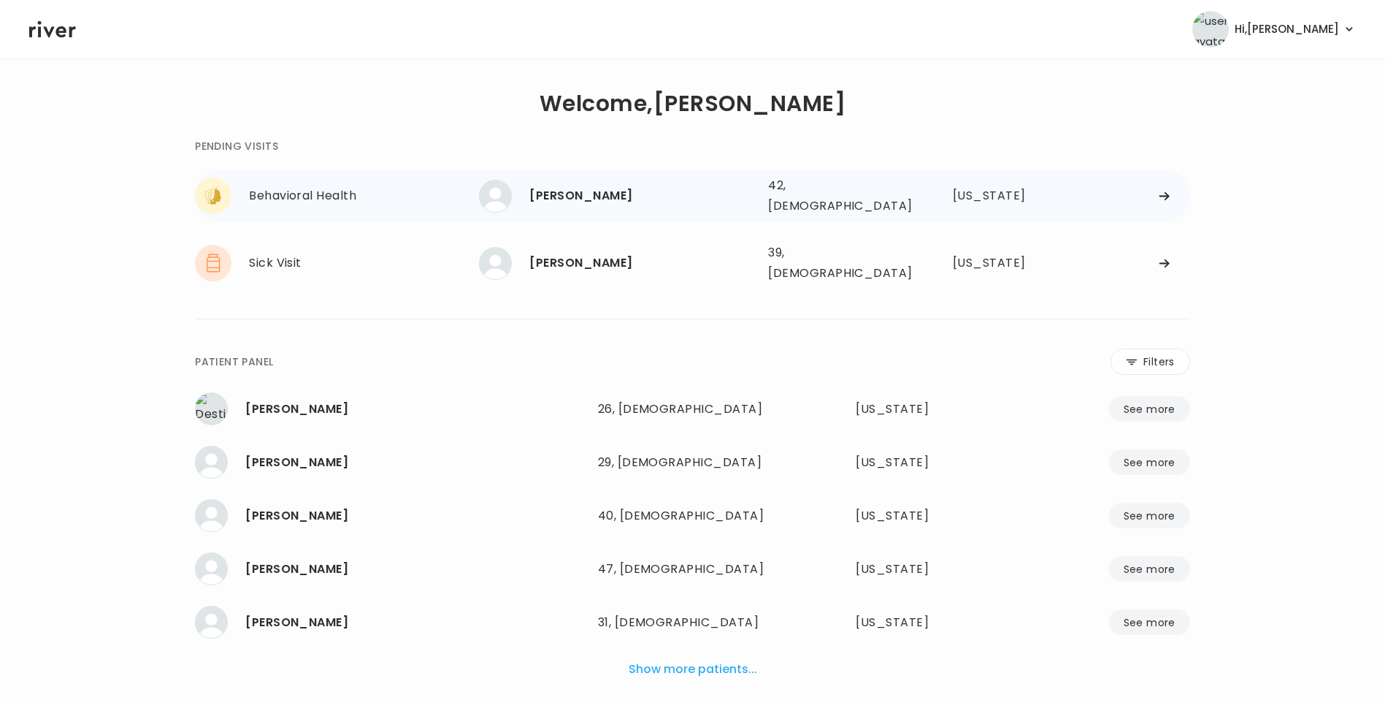
click at [535, 188] on div "[PERSON_NAME]" at bounding box center [642, 195] width 227 height 20
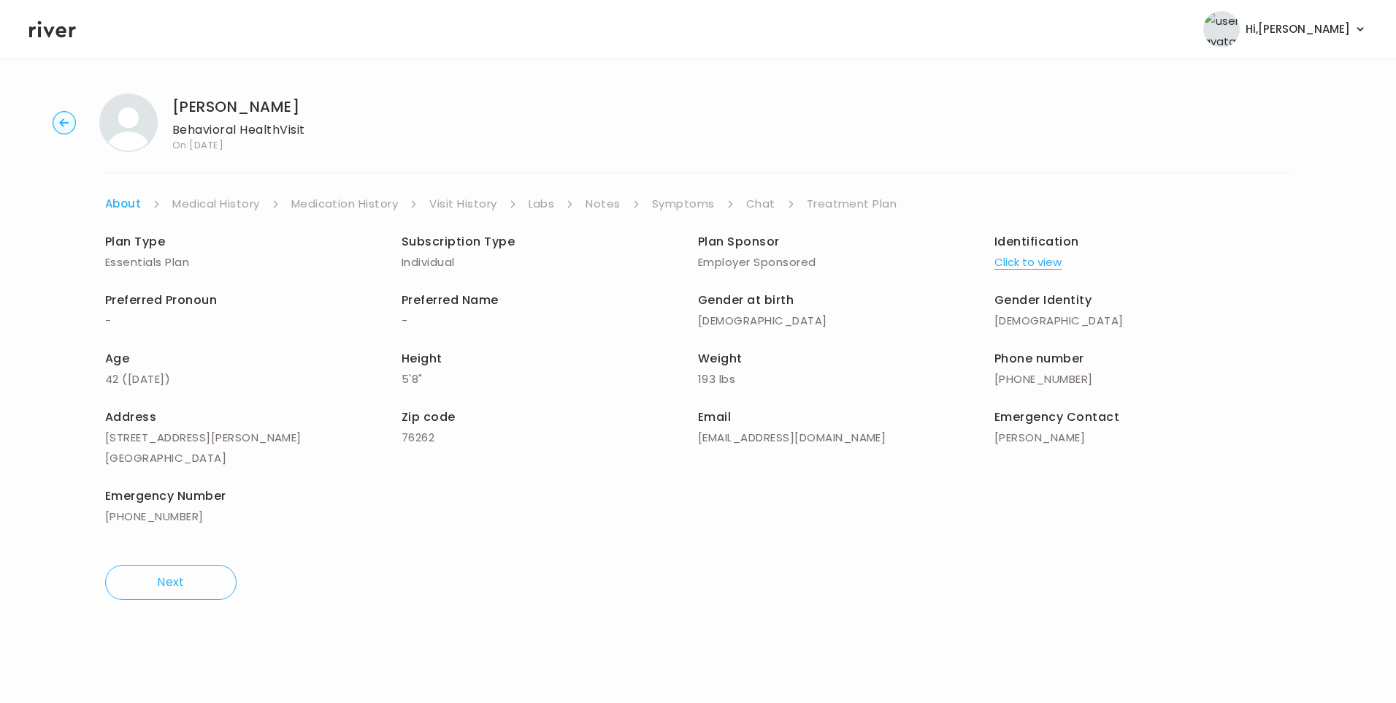
click at [766, 205] on link "Chat" at bounding box center [760, 204] width 29 height 20
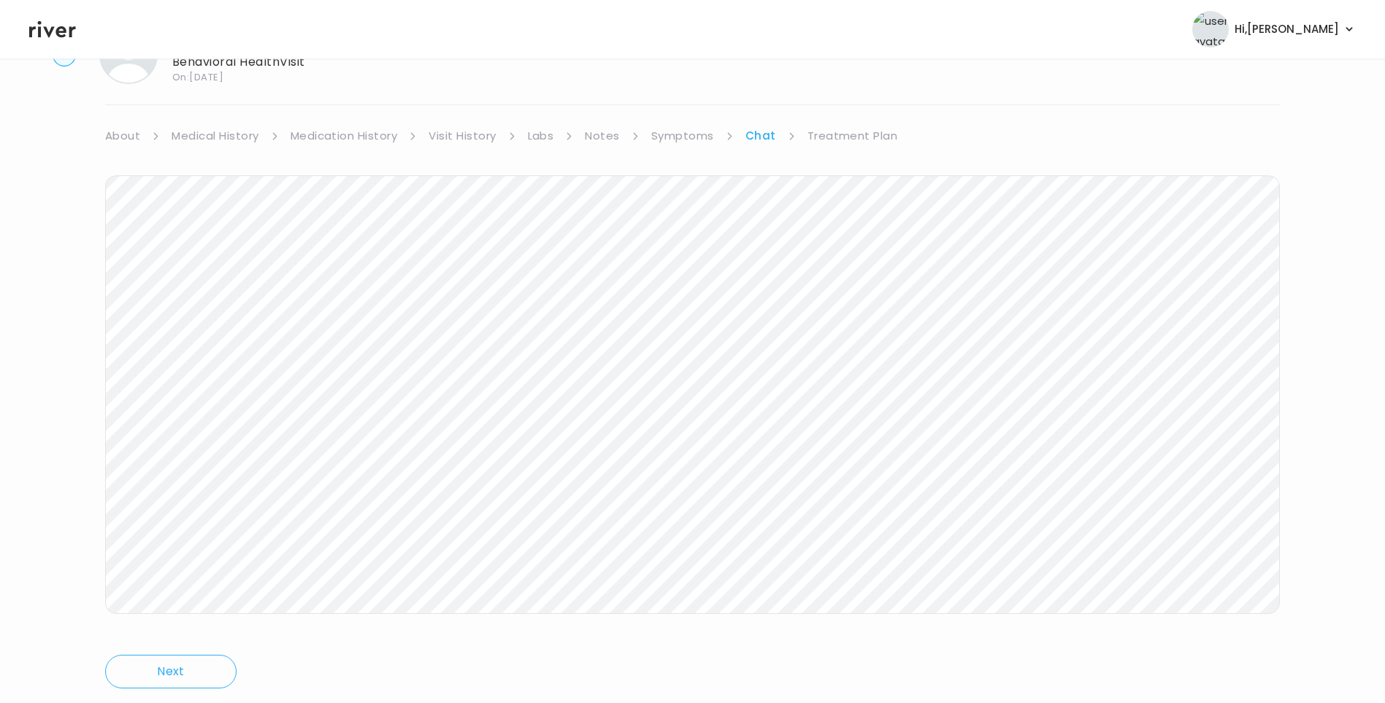
scroll to position [109, 0]
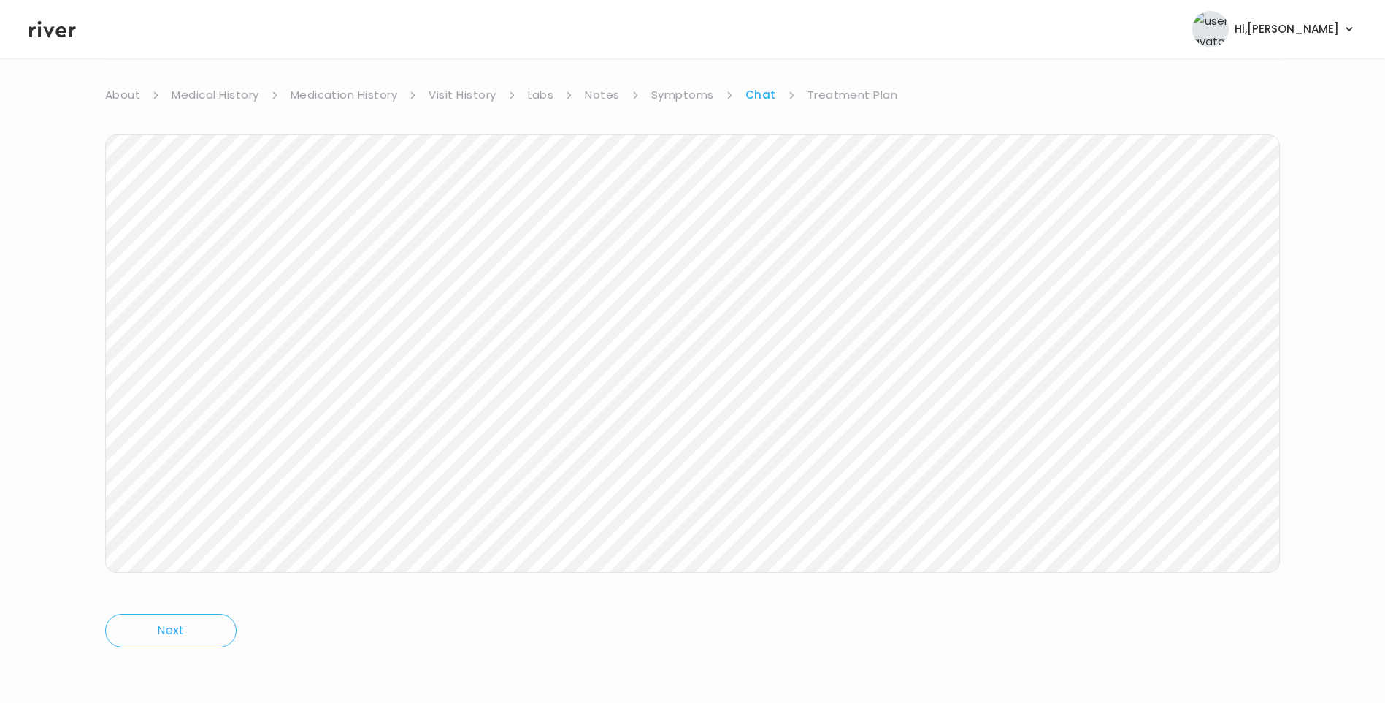
click at [846, 96] on link "Treatment Plan" at bounding box center [853, 95] width 91 height 20
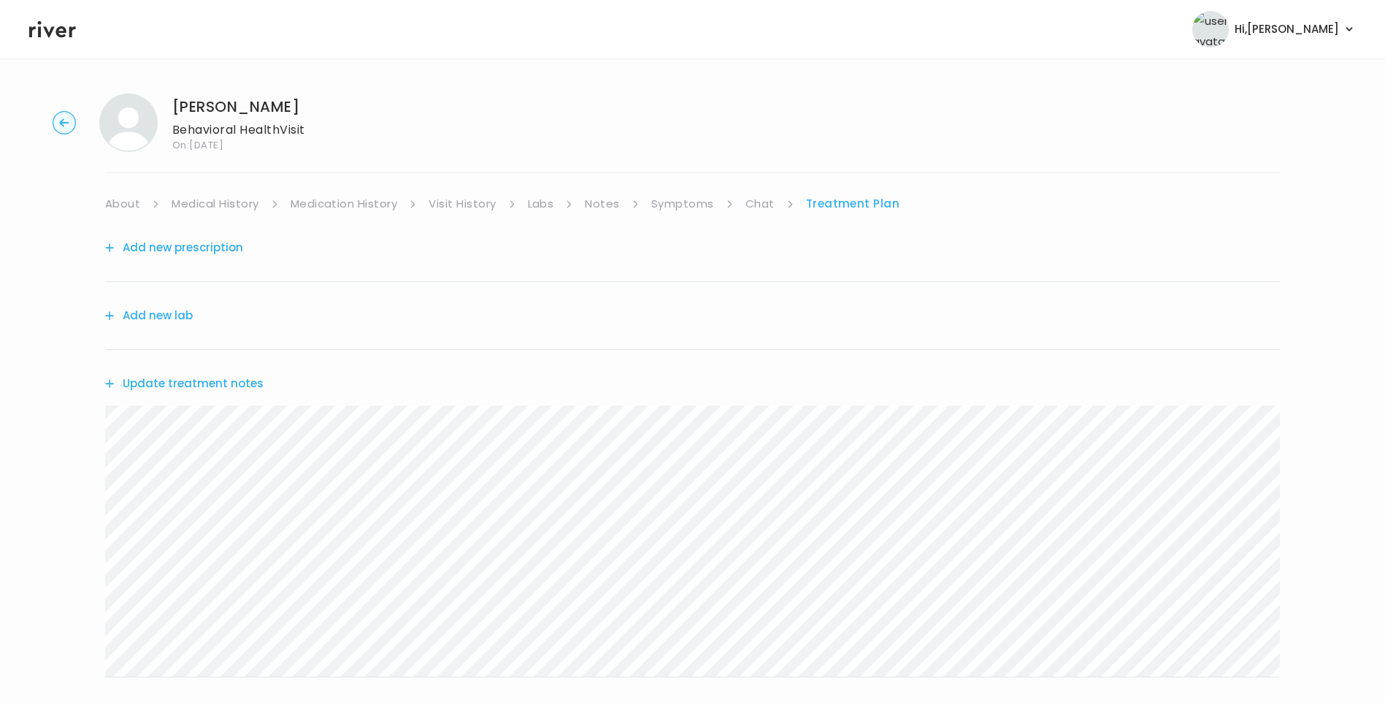
click at [226, 387] on button "Update treatment notes" at bounding box center [184, 383] width 158 height 20
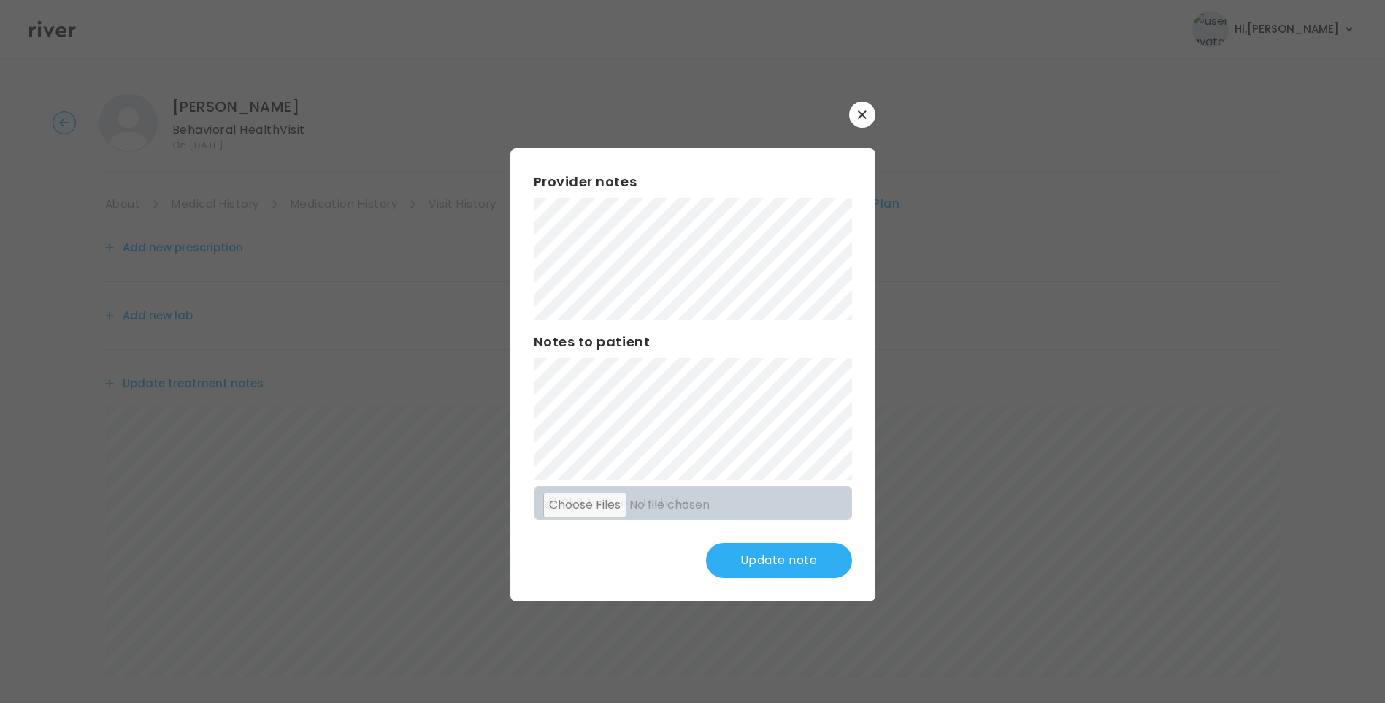
click at [1108, 362] on div at bounding box center [692, 351] width 1385 height 703
click at [805, 566] on button "Update note" at bounding box center [779, 560] width 146 height 35
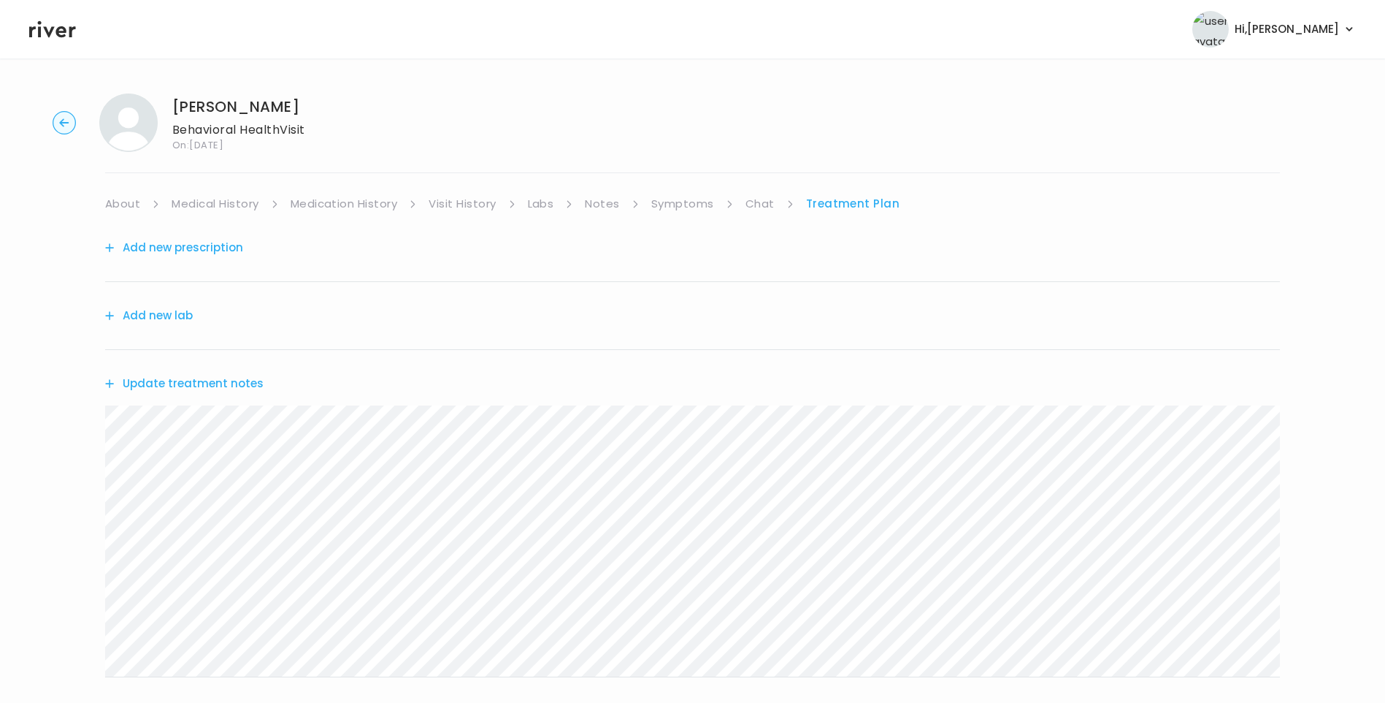
click at [773, 202] on li "Chat" at bounding box center [770, 204] width 49 height 20
click at [761, 207] on link "Chat" at bounding box center [760, 204] width 29 height 20
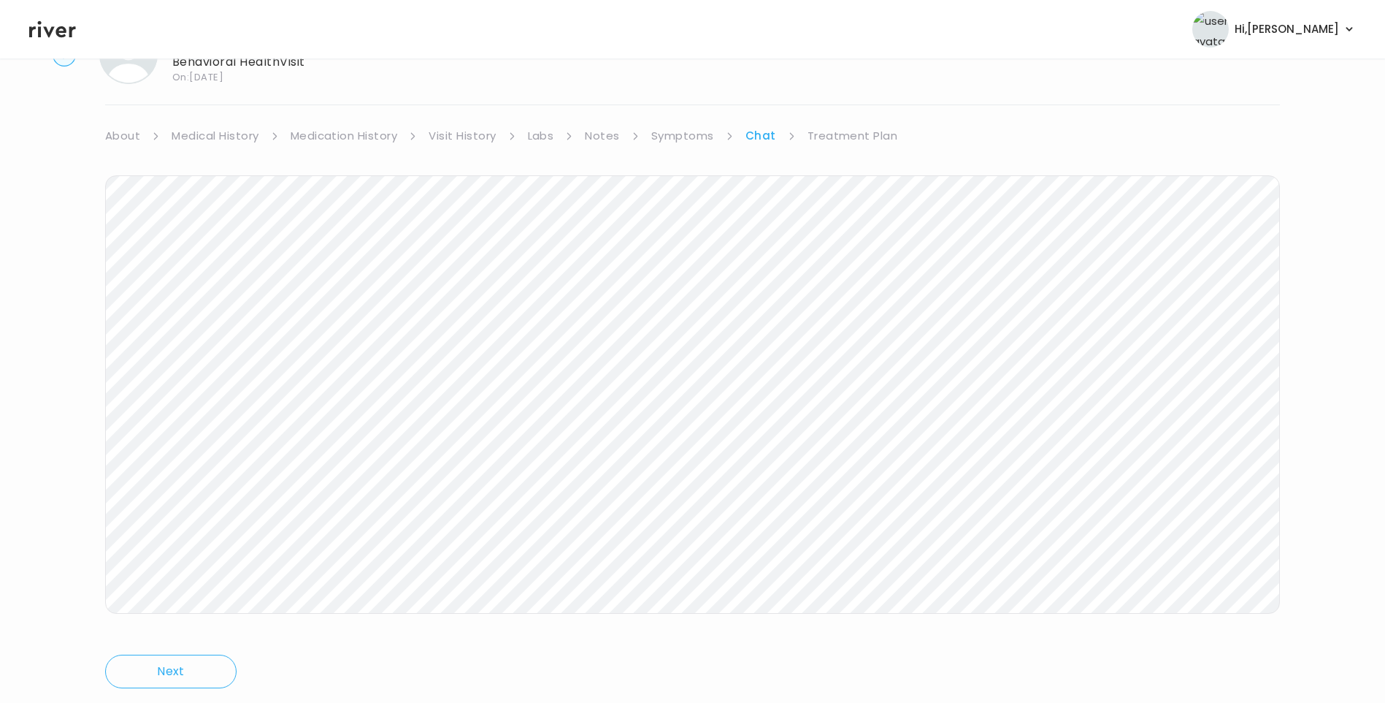
scroll to position [109, 0]
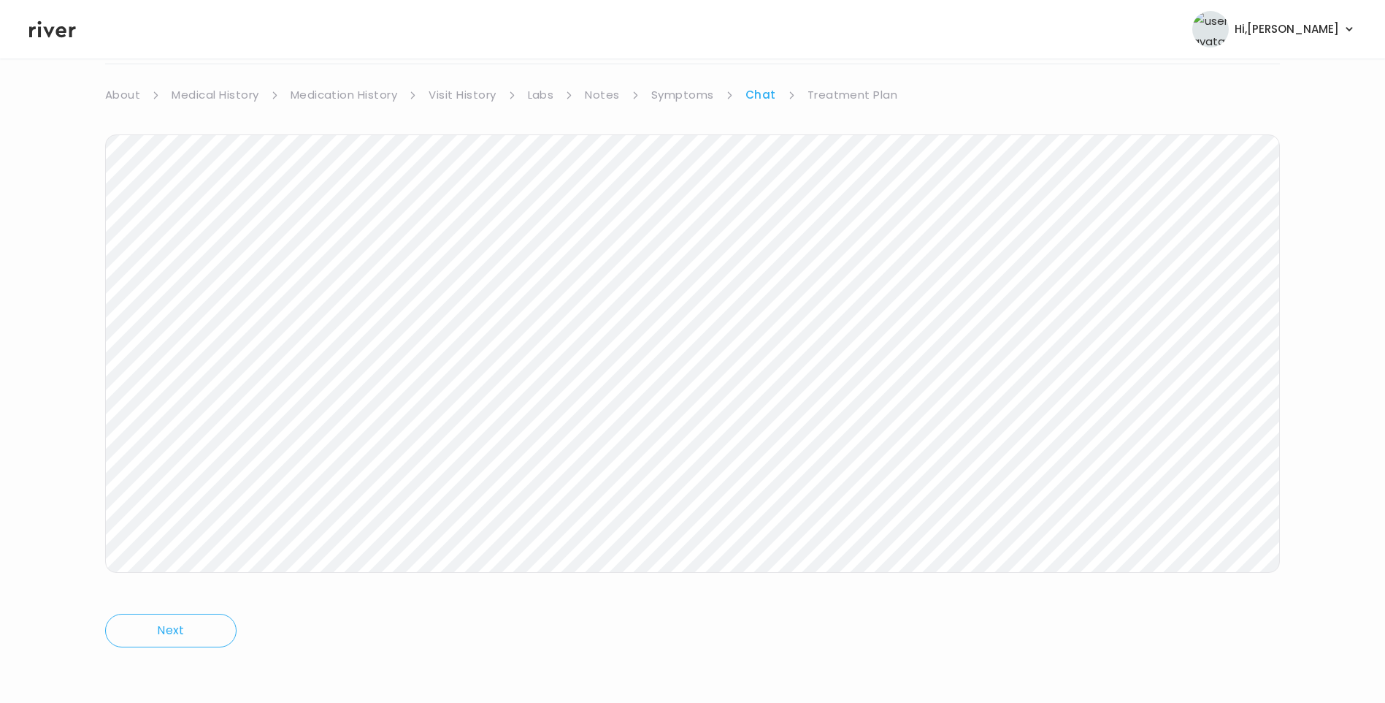
drag, startPoint x: 835, startPoint y: 97, endPoint x: 841, endPoint y: 103, distance: 7.8
click at [838, 99] on link "Treatment Plan" at bounding box center [853, 95] width 91 height 20
click at [243, 269] on button "Update treatment notes" at bounding box center [184, 274] width 158 height 20
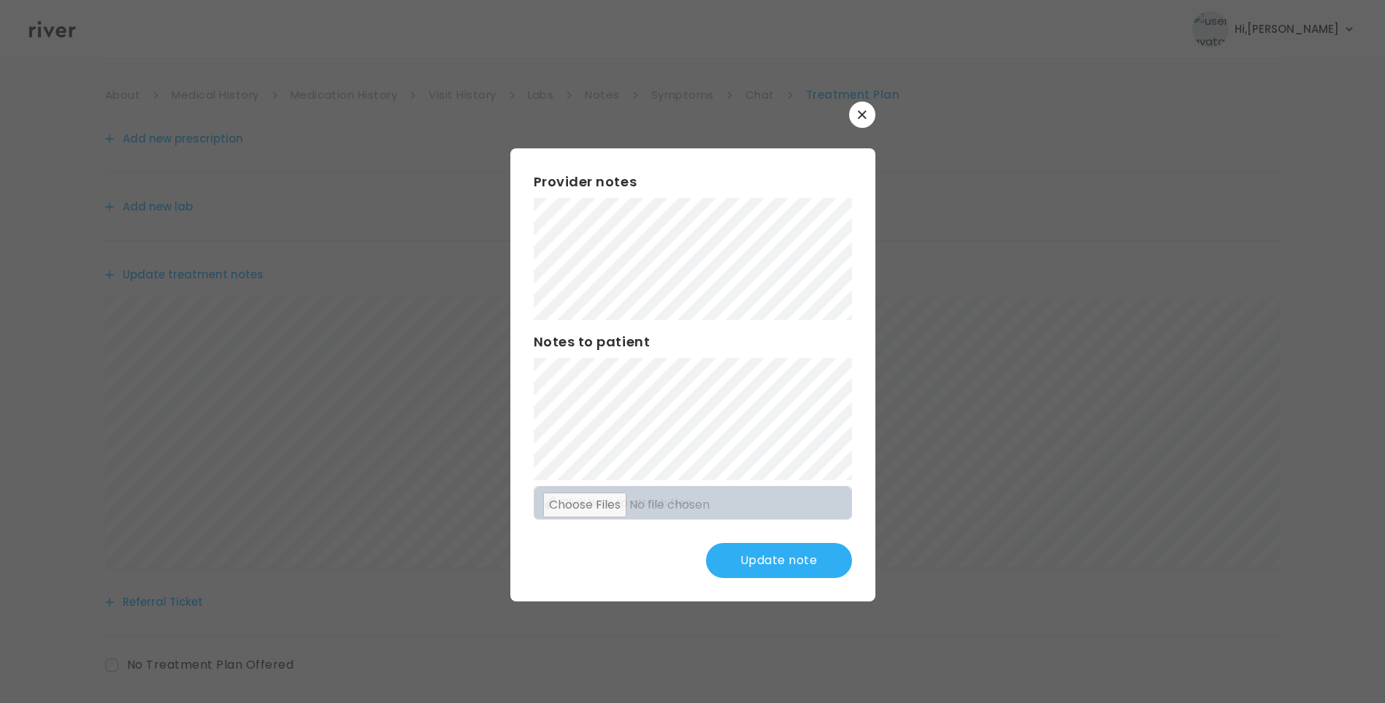
click at [770, 562] on button "Update note" at bounding box center [779, 560] width 146 height 35
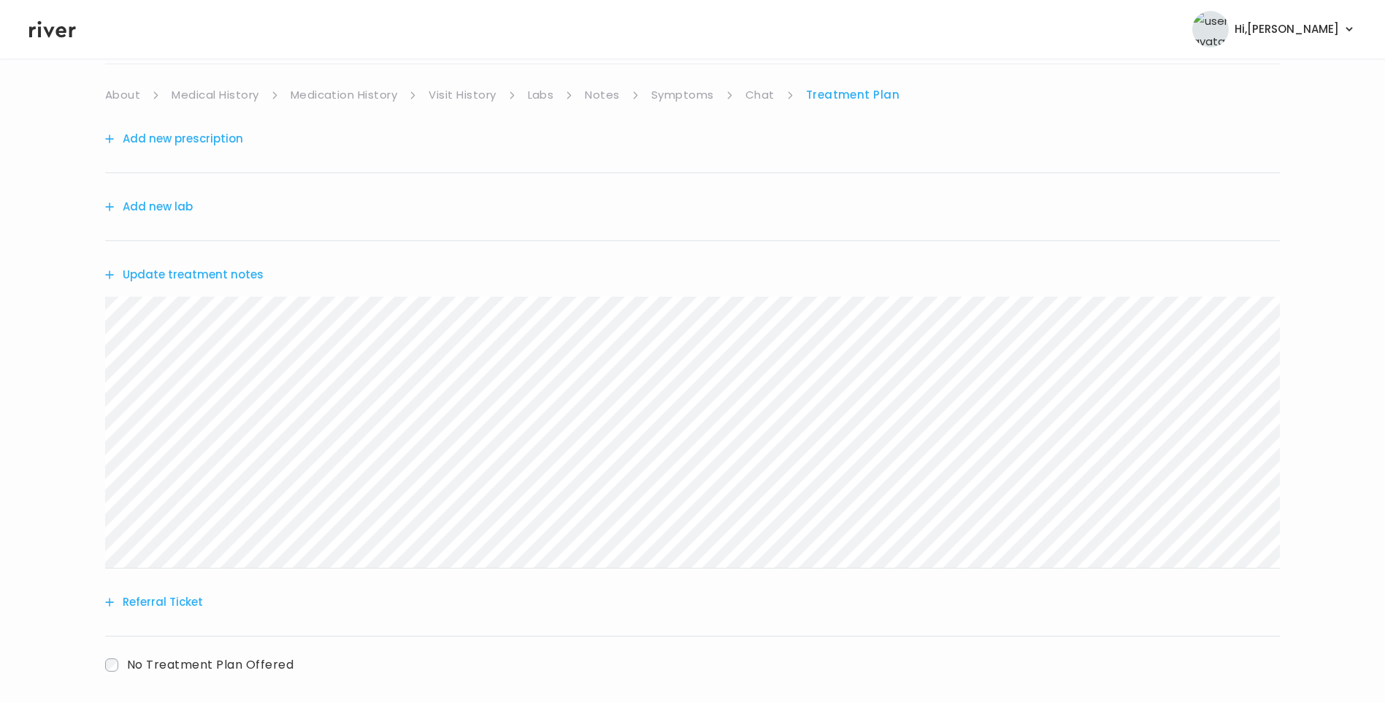
click at [193, 285] on div "Update treatment notes" at bounding box center [692, 274] width 1175 height 67
click at [746, 93] on link "Chat" at bounding box center [760, 95] width 29 height 20
click at [841, 94] on link "Treatment Plan" at bounding box center [853, 95] width 91 height 20
click at [237, 277] on button "Update treatment notes" at bounding box center [184, 274] width 158 height 20
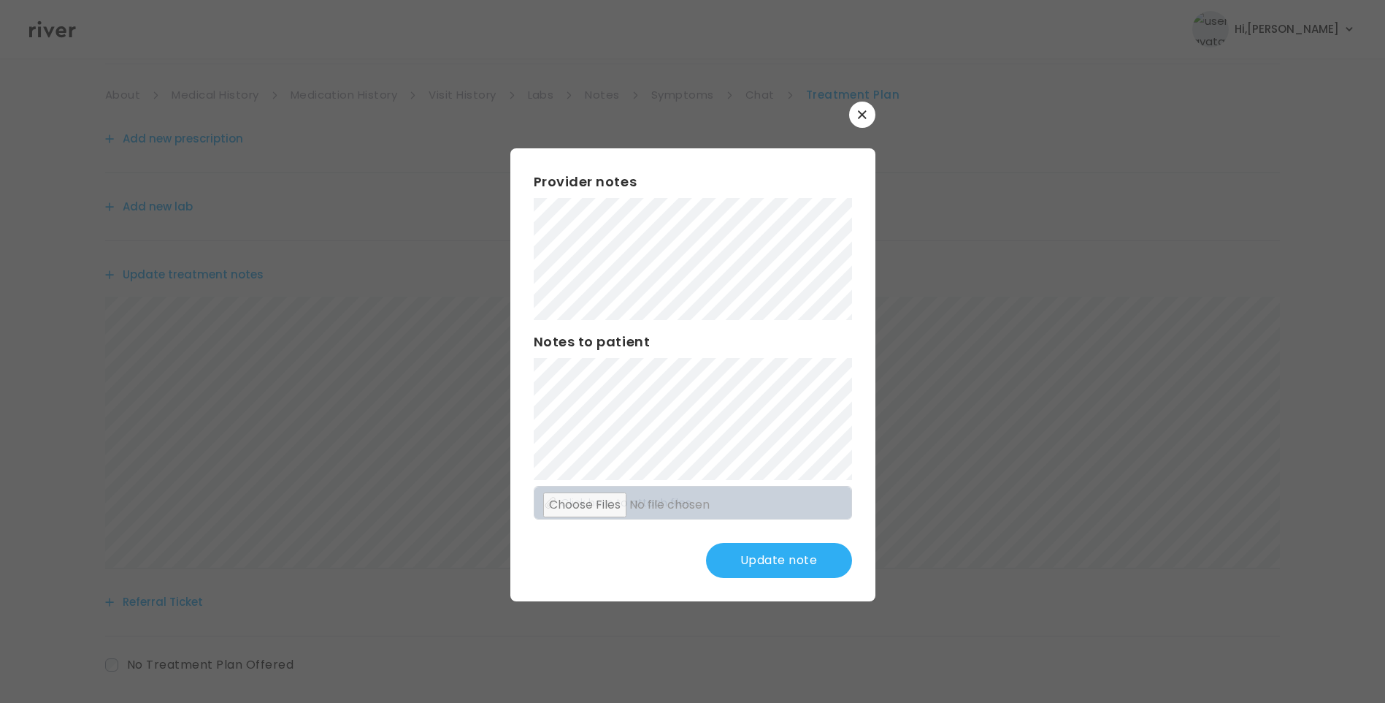
click at [781, 566] on button "Update note" at bounding box center [779, 560] width 146 height 35
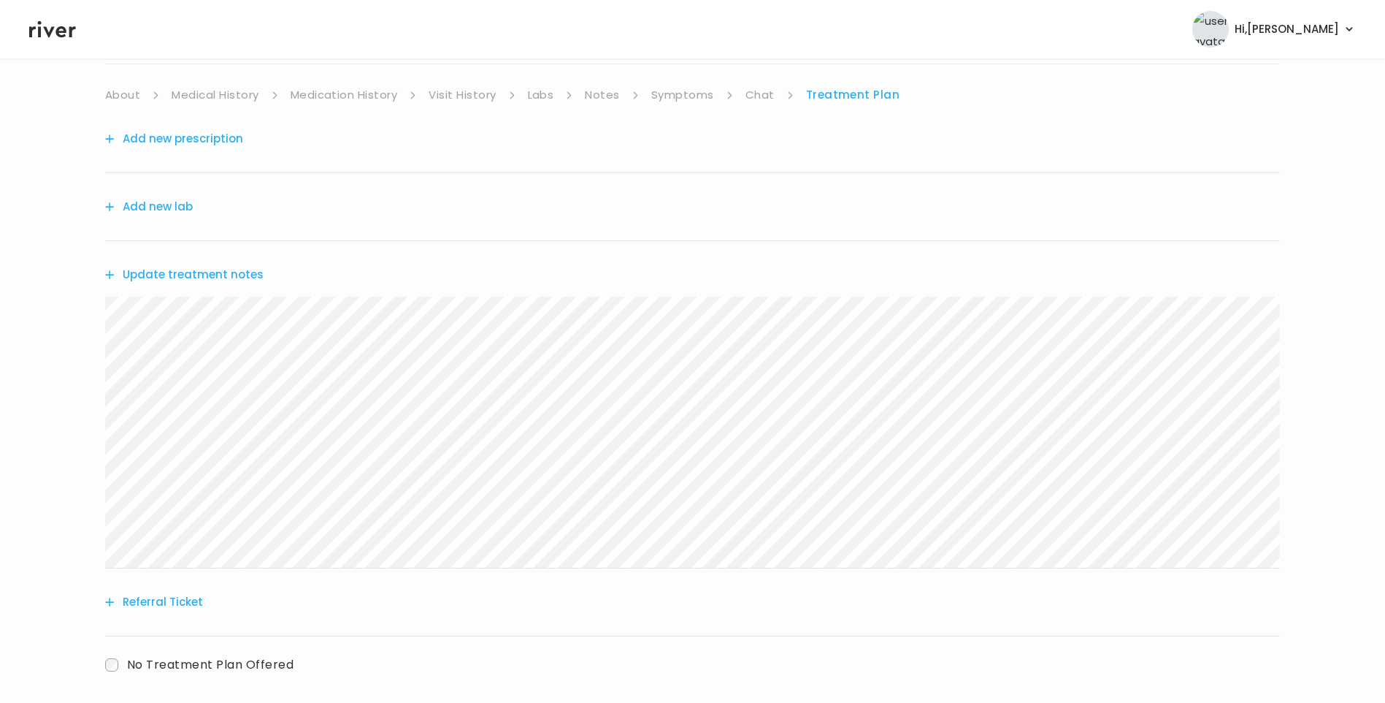
click at [7, 321] on div "Priscilla McCary Behavioral Health Visit On: 25 Sep 2025 About Medical History …" at bounding box center [692, 362] width 1385 height 778
drag, startPoint x: 182, startPoint y: 599, endPoint x: 200, endPoint y: 600, distance: 18.3
click at [181, 600] on button "Referral Ticket" at bounding box center [154, 602] width 98 height 20
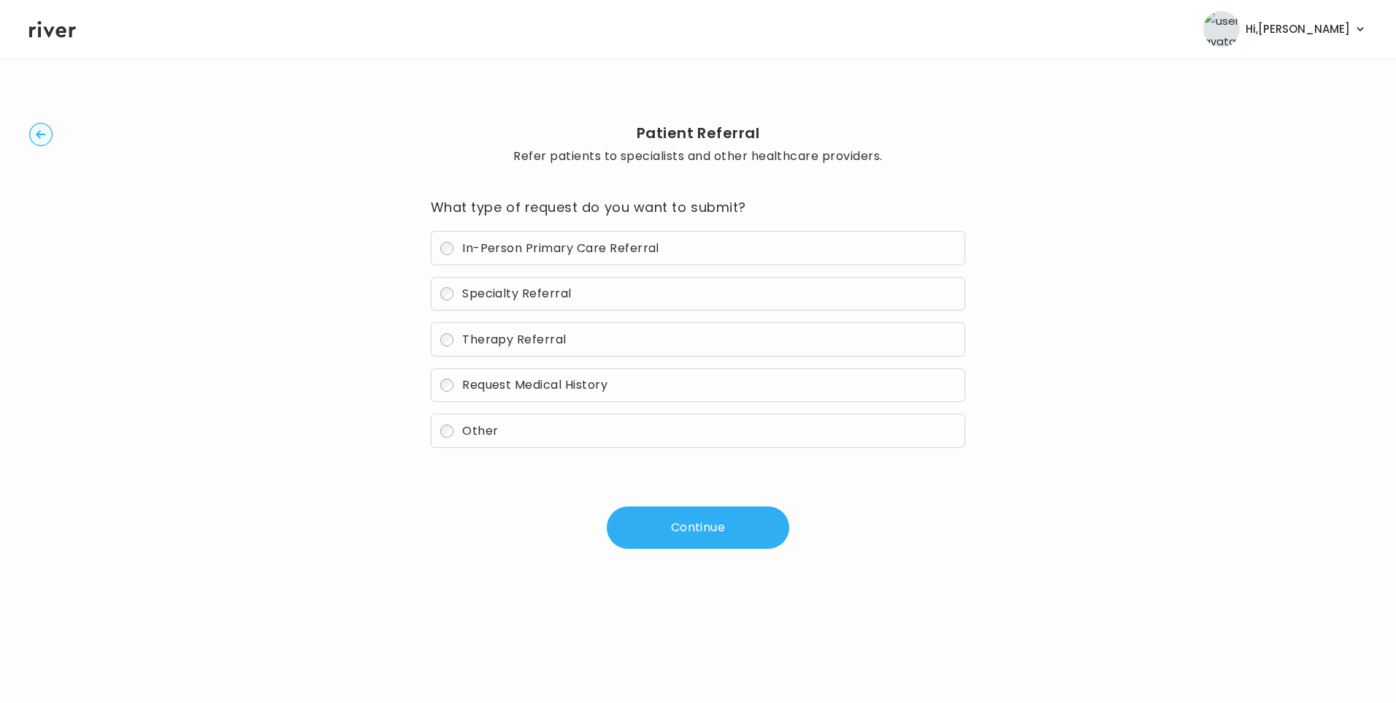
click at [525, 345] on span "Therapy Referral" at bounding box center [514, 339] width 104 height 17
click at [692, 539] on button "Continue" at bounding box center [698, 527] width 183 height 42
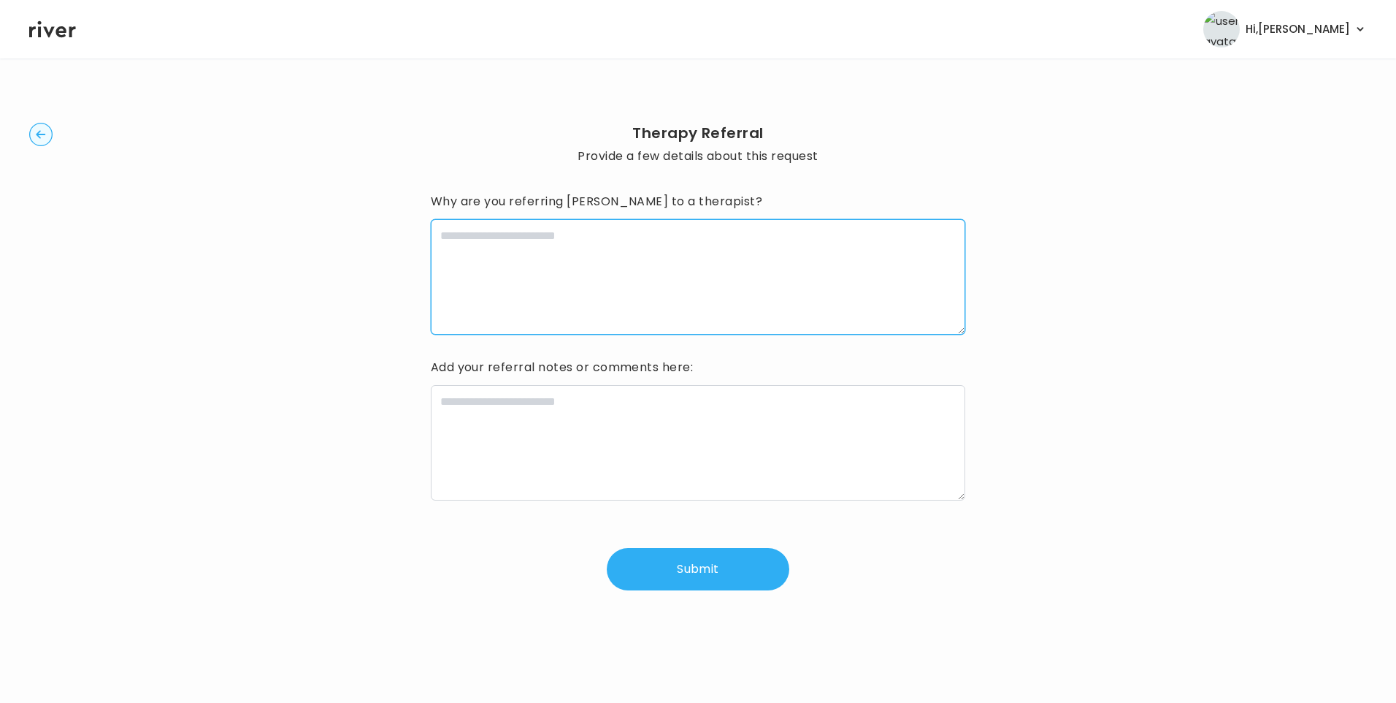
click at [601, 291] on textarea at bounding box center [698, 276] width 535 height 115
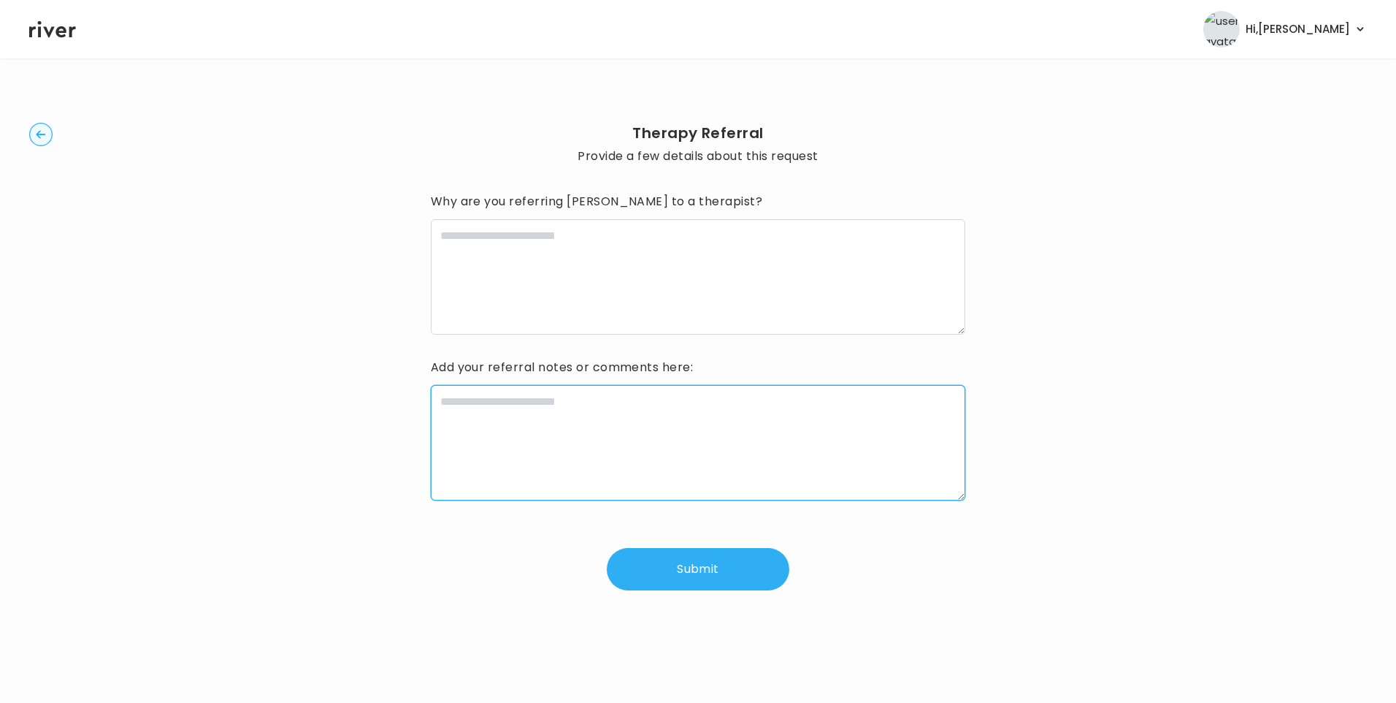
click at [486, 444] on textarea at bounding box center [698, 442] width 535 height 115
paste textarea "**********"
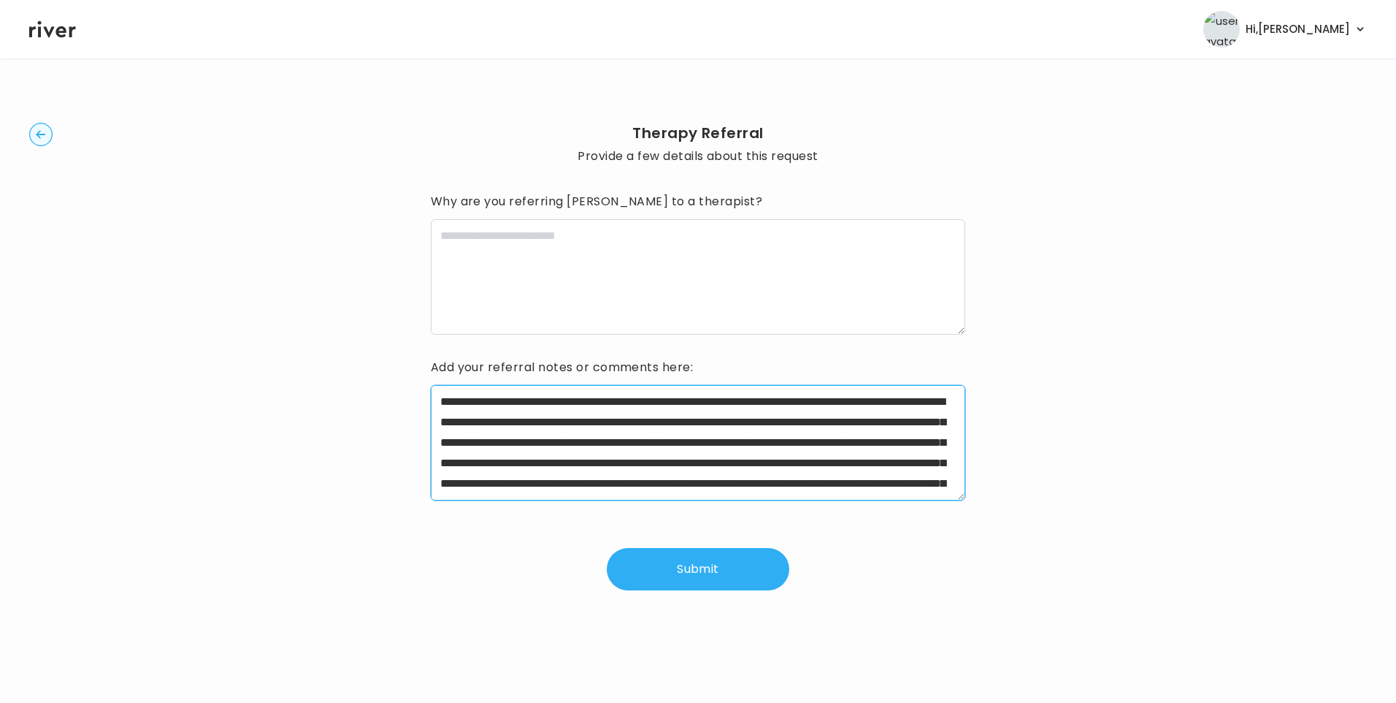
drag, startPoint x: 487, startPoint y: 402, endPoint x: 559, endPoint y: 402, distance: 71.6
click at [559, 402] on textarea "**********" at bounding box center [698, 442] width 535 height 115
drag, startPoint x: 597, startPoint y: 441, endPoint x: 775, endPoint y: 437, distance: 178.2
click at [775, 437] on textarea "**********" at bounding box center [698, 442] width 535 height 115
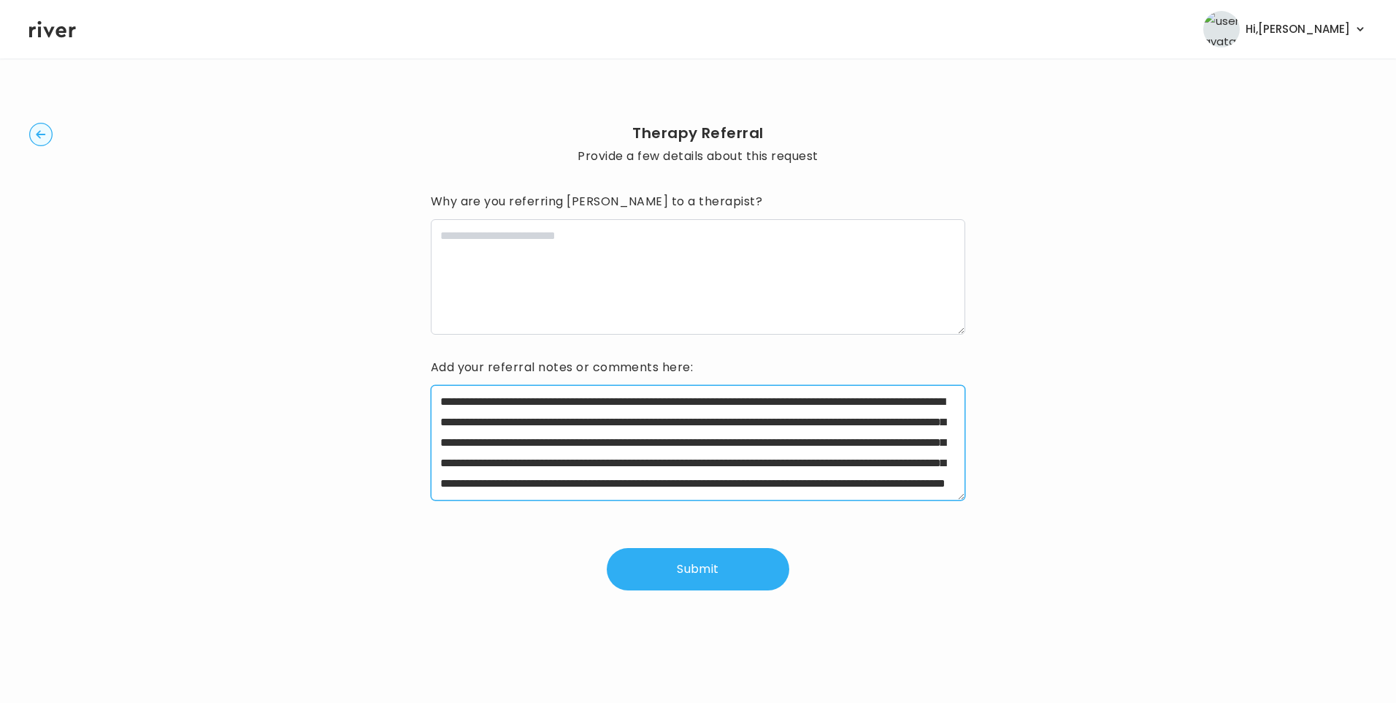
drag, startPoint x: 646, startPoint y: 443, endPoint x: 679, endPoint y: 444, distance: 33.6
click at [679, 444] on textarea "**********" at bounding box center [698, 442] width 535 height 115
drag, startPoint x: 469, startPoint y: 463, endPoint x: 861, endPoint y: 489, distance: 393.0
click at [861, 489] on textarea "**********" at bounding box center [698, 442] width 535 height 115
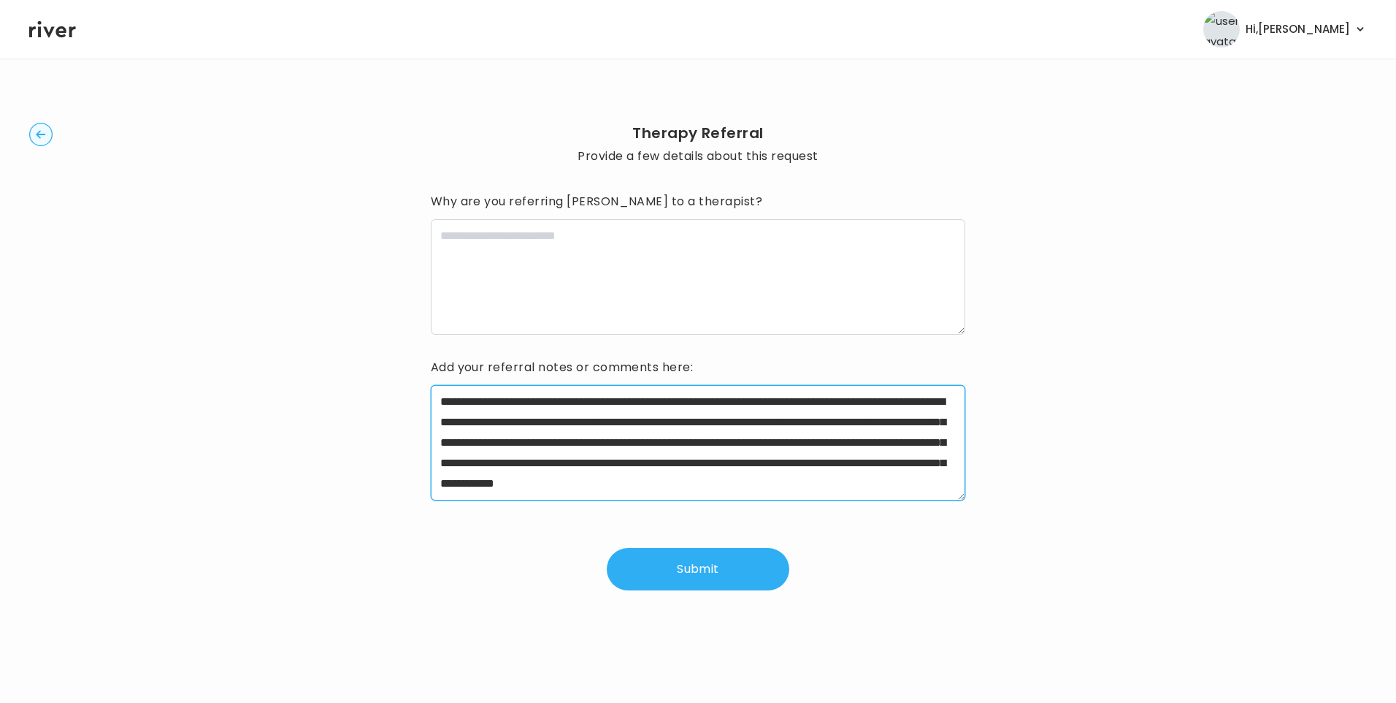
type textarea "**********"
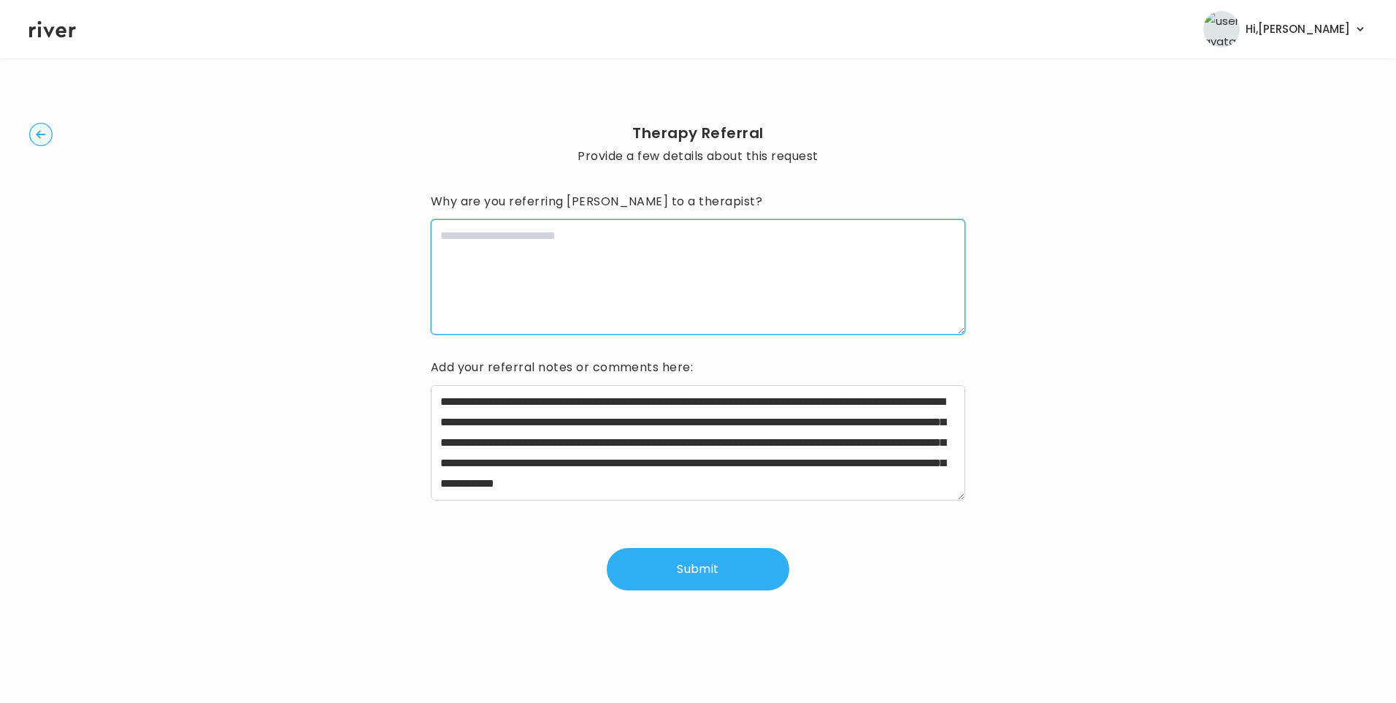
click at [570, 274] on textarea at bounding box center [698, 276] width 535 height 115
click at [613, 265] on textarea at bounding box center [698, 276] width 535 height 115
type textarea "**********"
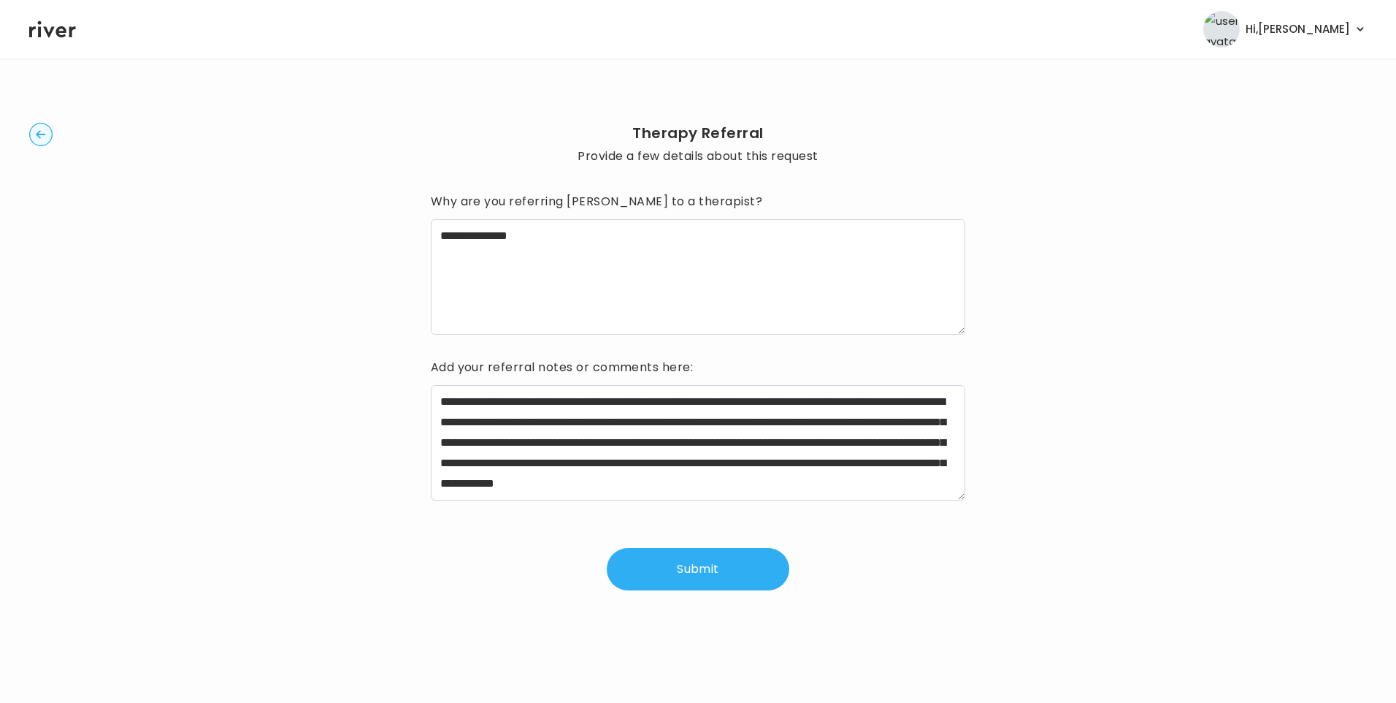
click at [707, 570] on button "Submit" at bounding box center [698, 569] width 183 height 42
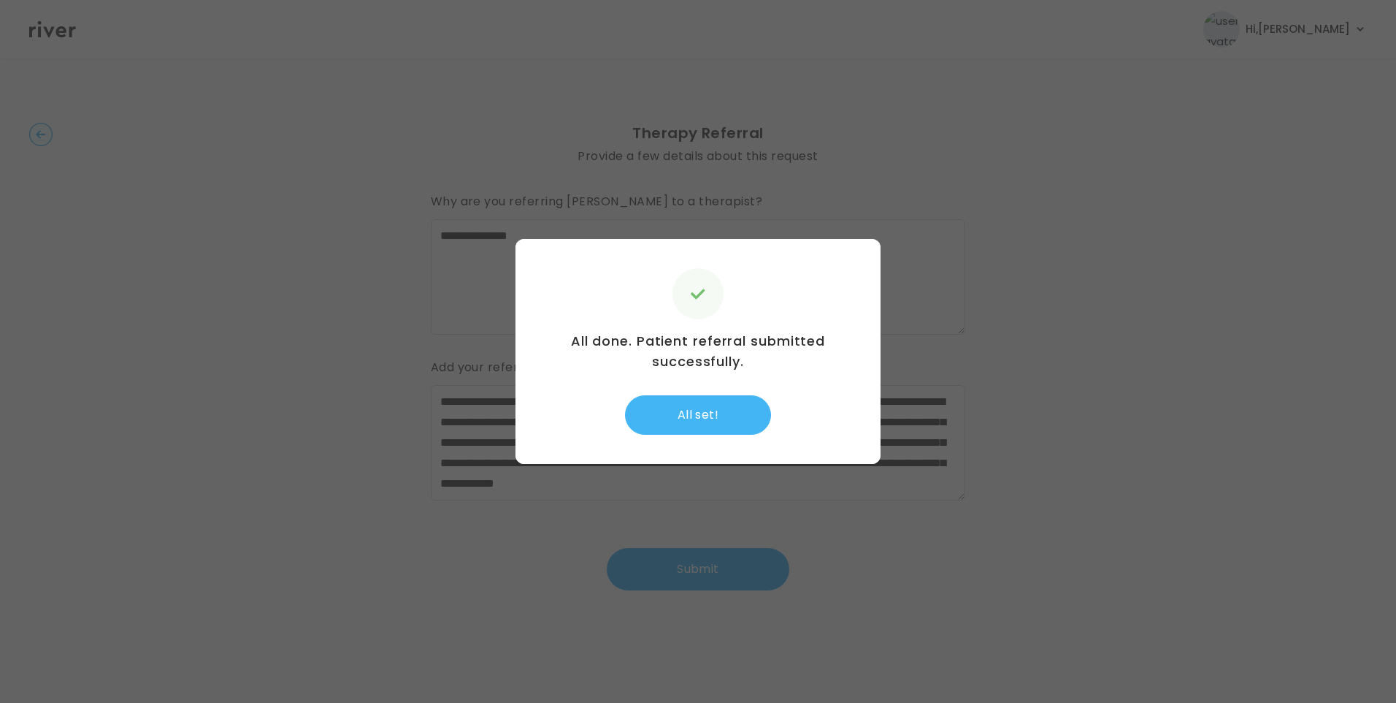
click at [687, 416] on button "All set!" at bounding box center [698, 414] width 146 height 39
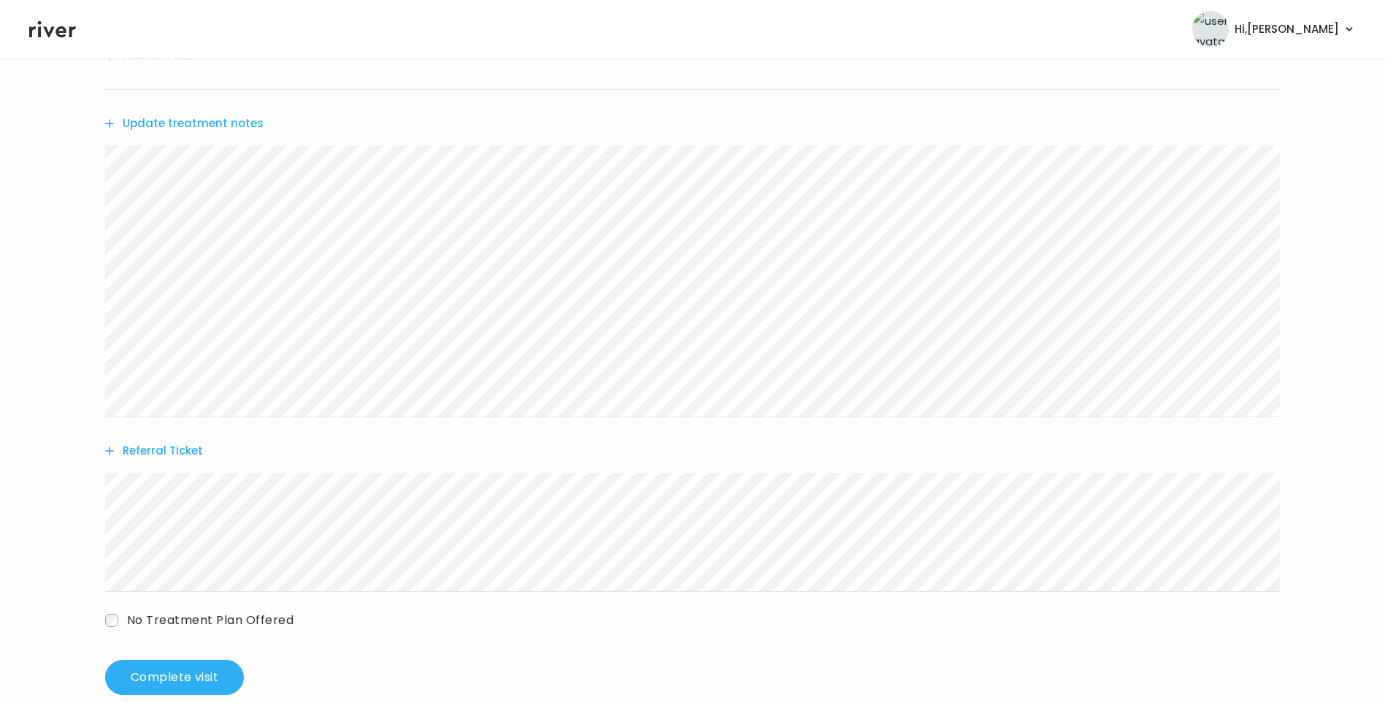
scroll to position [287, 0]
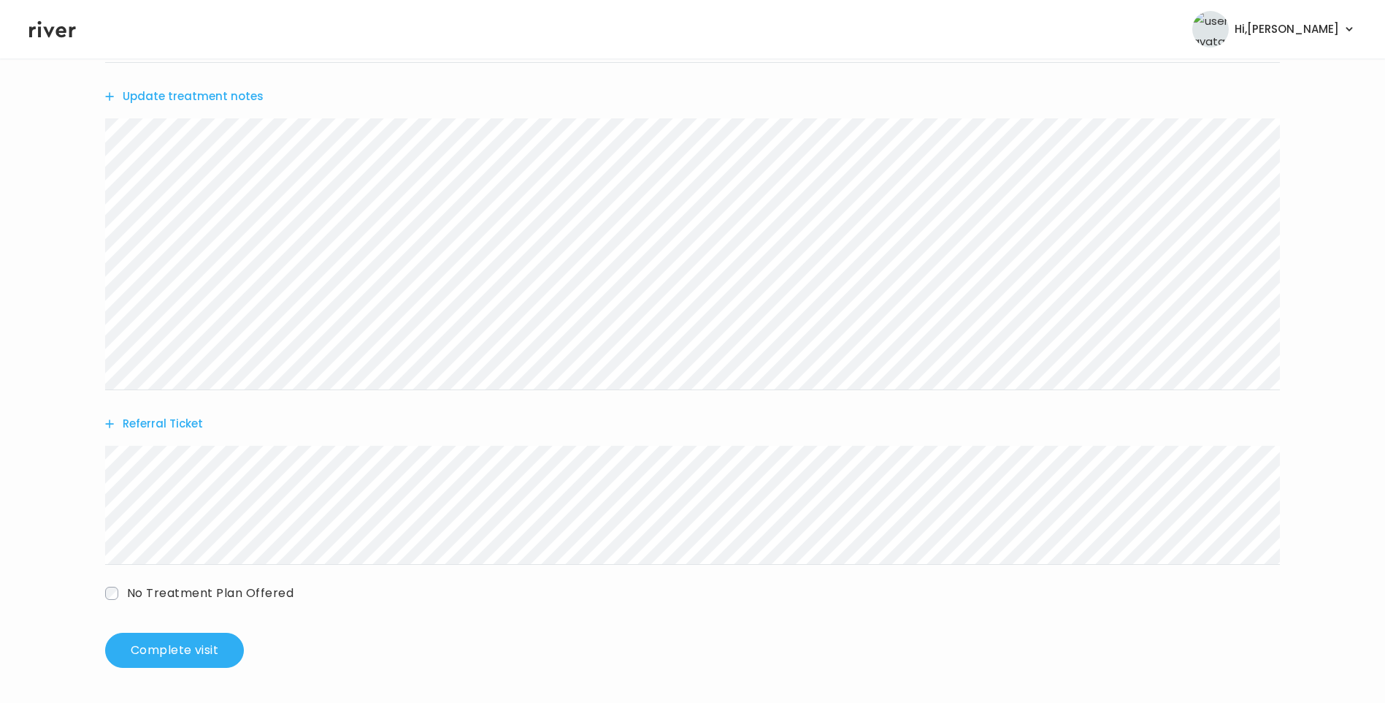
click at [161, 594] on span "No Treatment Plan Offered" at bounding box center [210, 592] width 166 height 17
drag, startPoint x: 169, startPoint y: 646, endPoint x: 194, endPoint y: 653, distance: 25.0
click at [172, 648] on p "The patient did not respond to attempts to connect for the virtual visit." at bounding box center [574, 655] width 909 height 20
click at [210, 99] on button "Update treatment notes" at bounding box center [184, 96] width 158 height 20
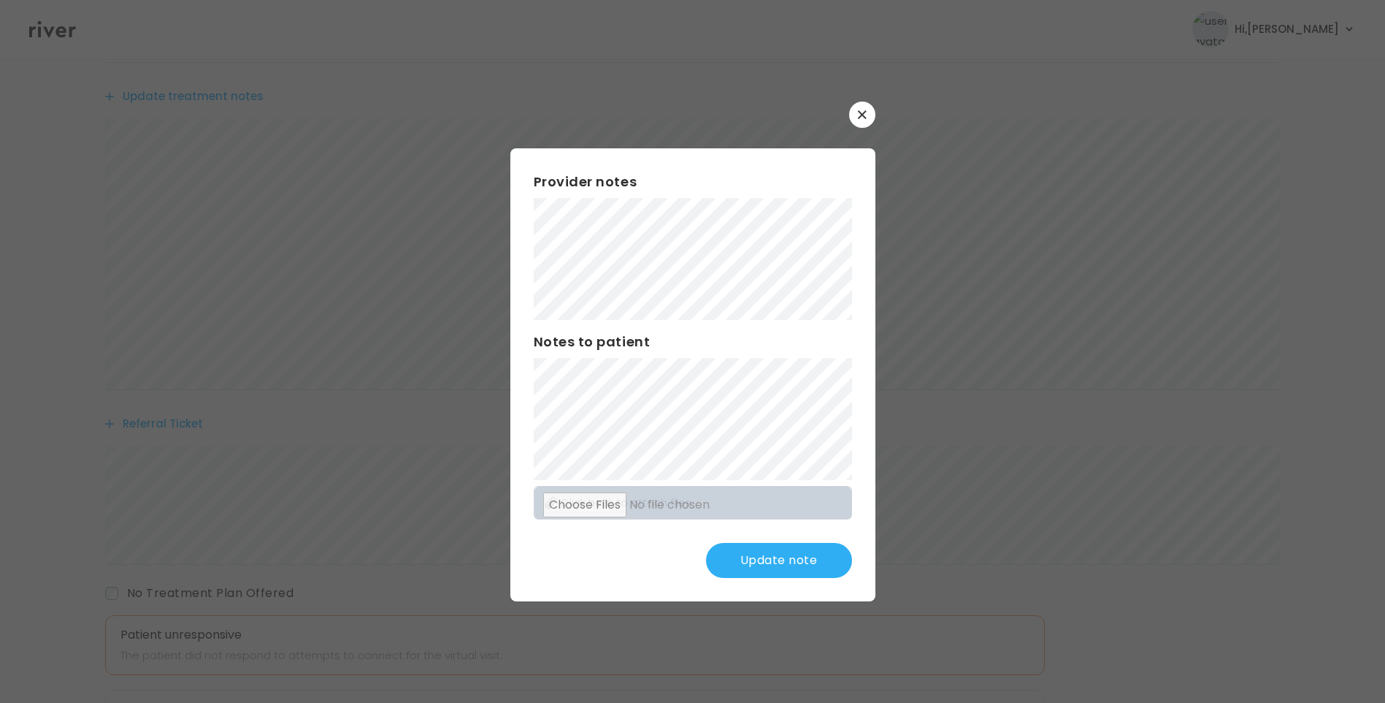
click at [784, 564] on button "Update note" at bounding box center [779, 560] width 146 height 35
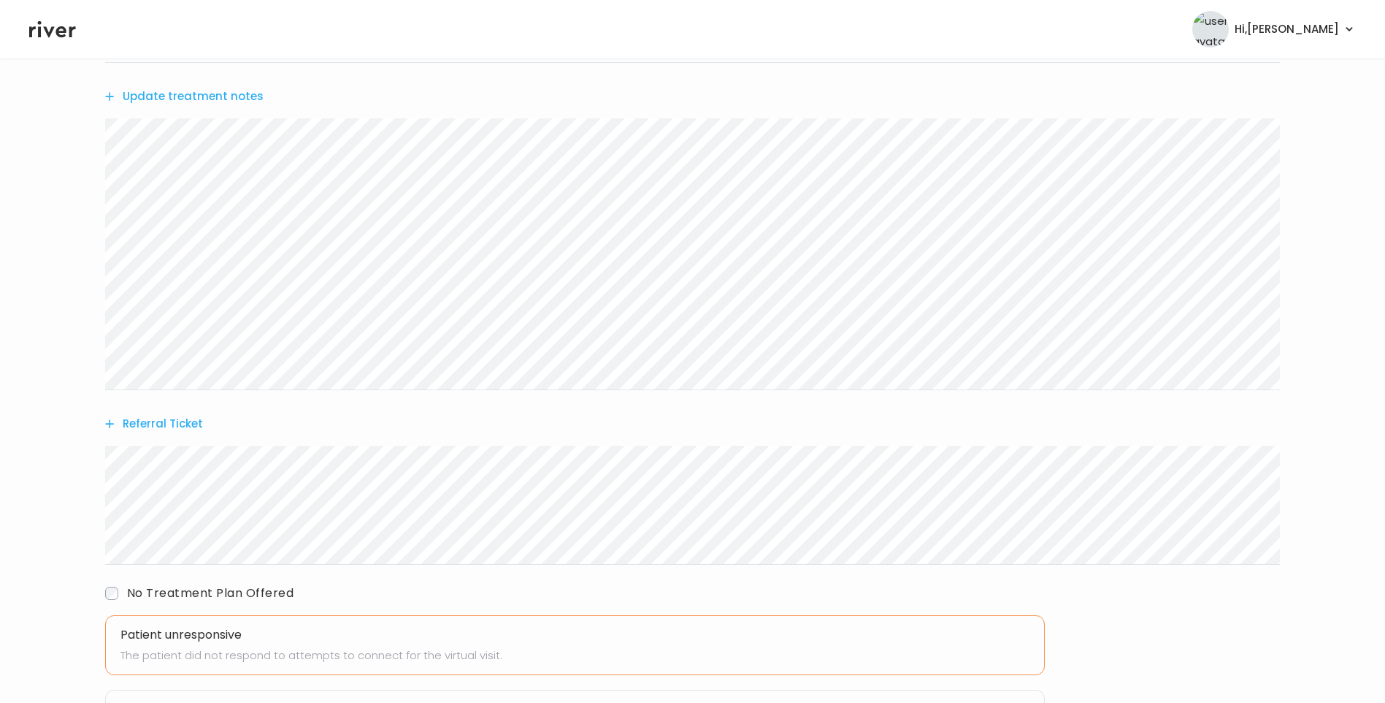
click at [185, 99] on button "Update treatment notes" at bounding box center [184, 96] width 158 height 20
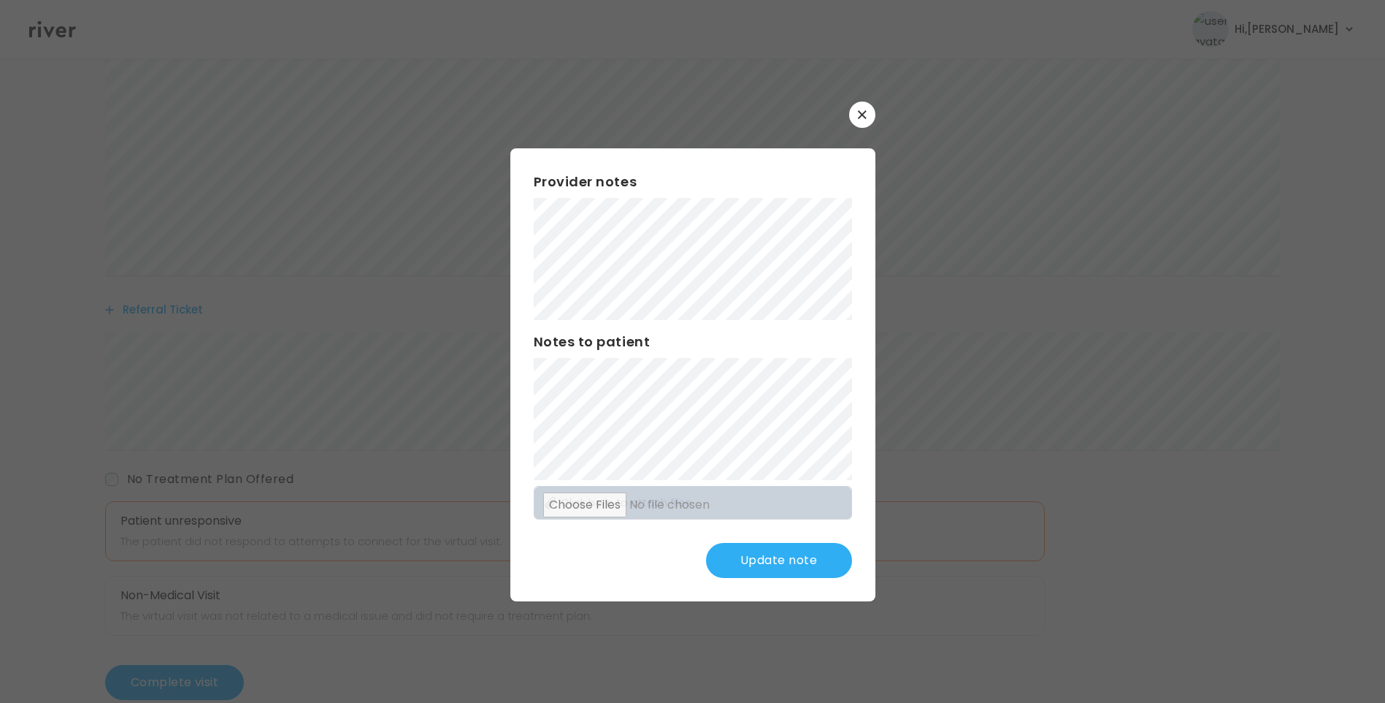
scroll to position [433, 0]
click at [746, 553] on button "Update note" at bounding box center [779, 560] width 146 height 35
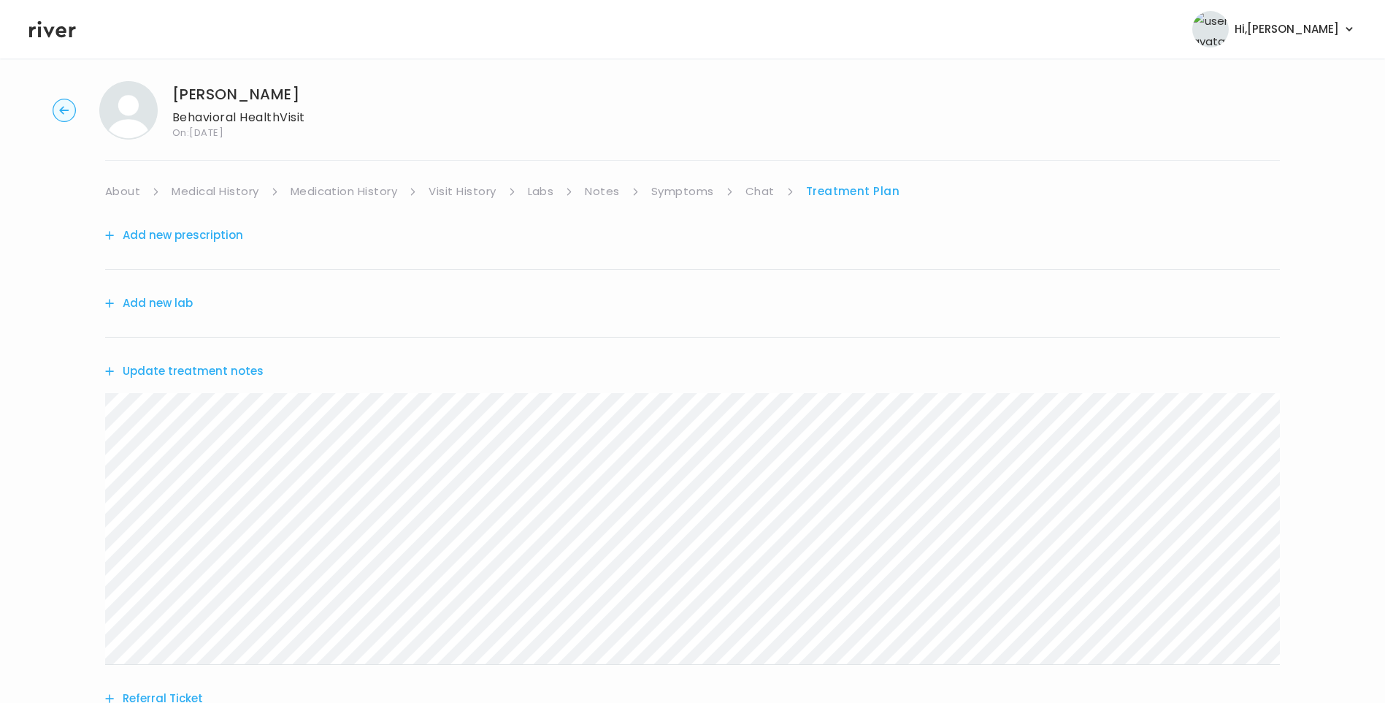
scroll to position [0, 0]
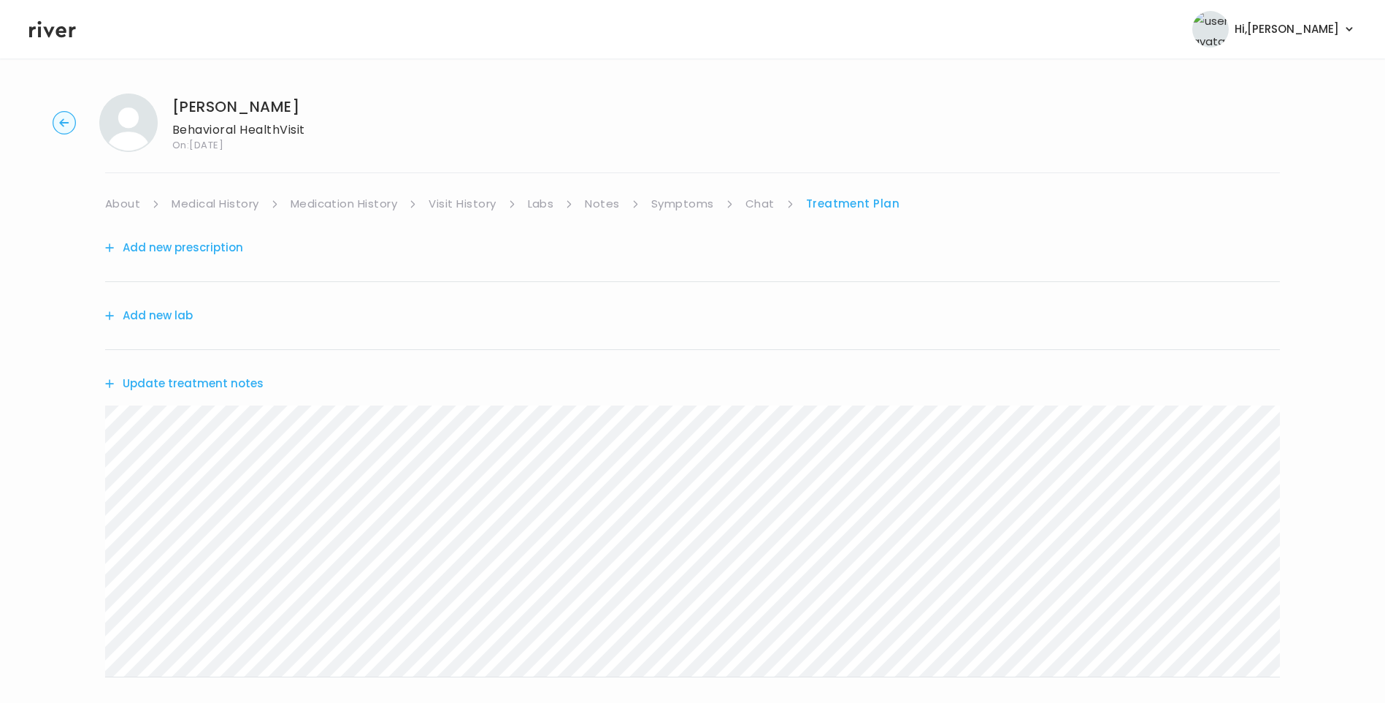
click at [761, 203] on link "Chat" at bounding box center [760, 204] width 29 height 20
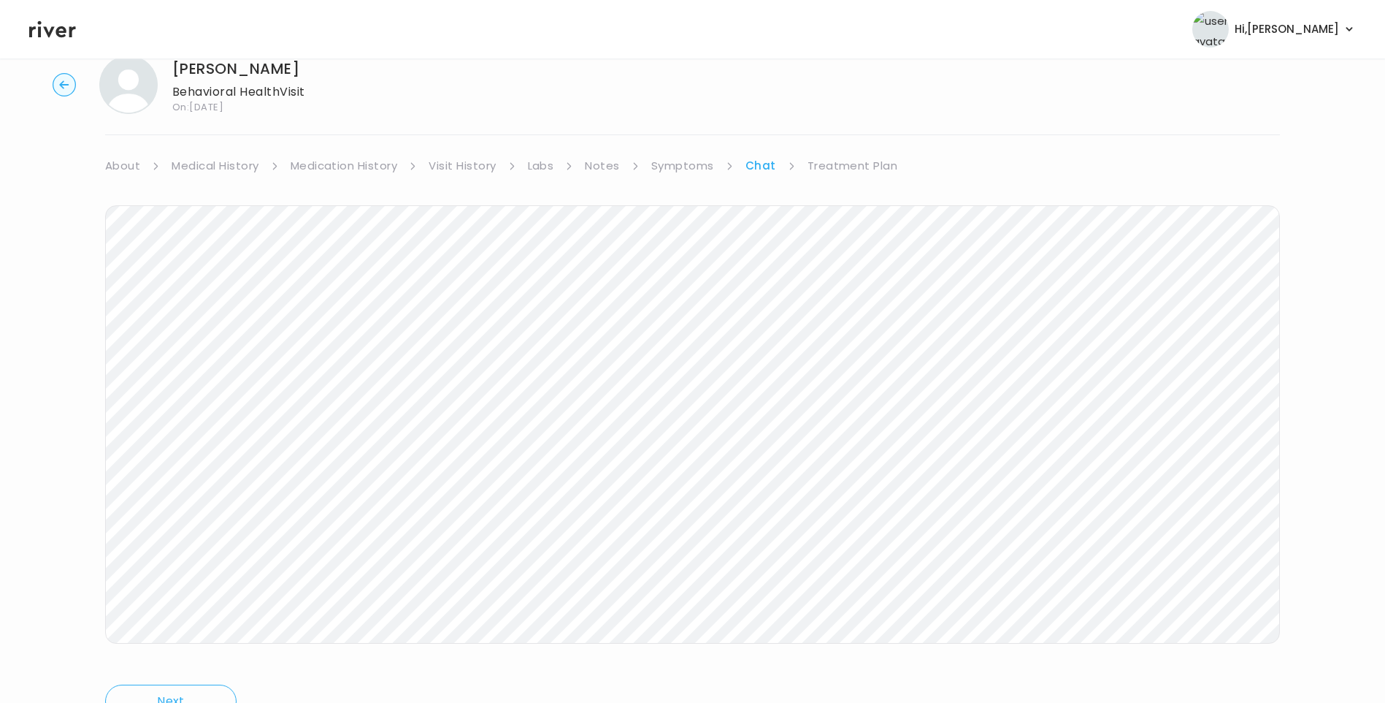
scroll to position [109, 0]
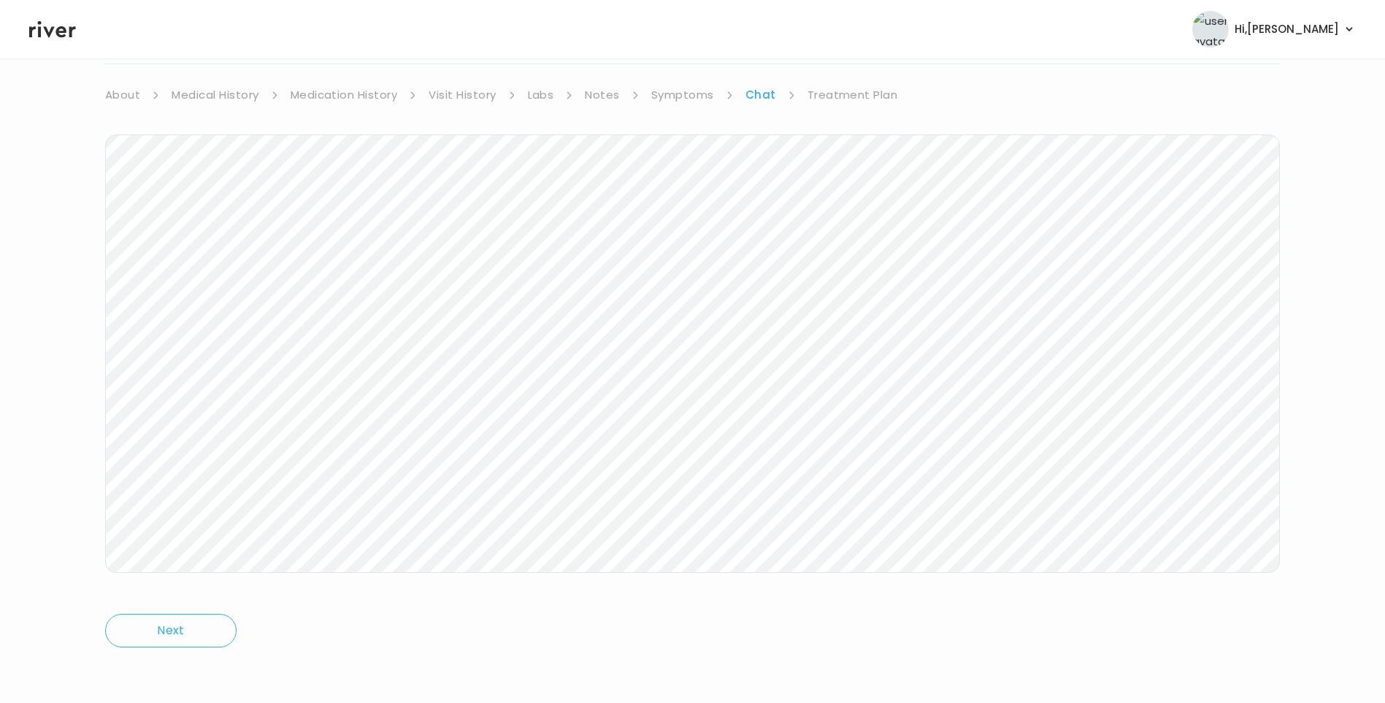
click at [862, 91] on link "Treatment Plan" at bounding box center [853, 95] width 91 height 20
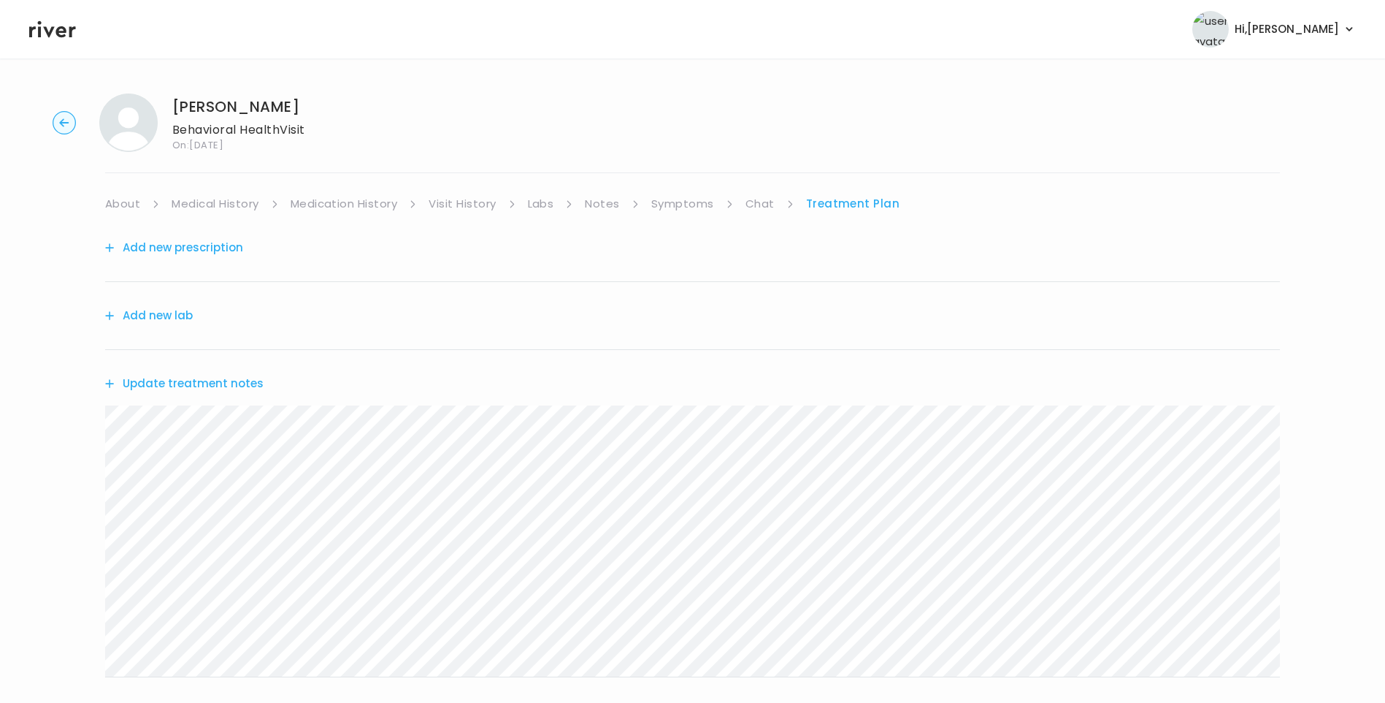
click at [757, 202] on link "Chat" at bounding box center [760, 204] width 29 height 20
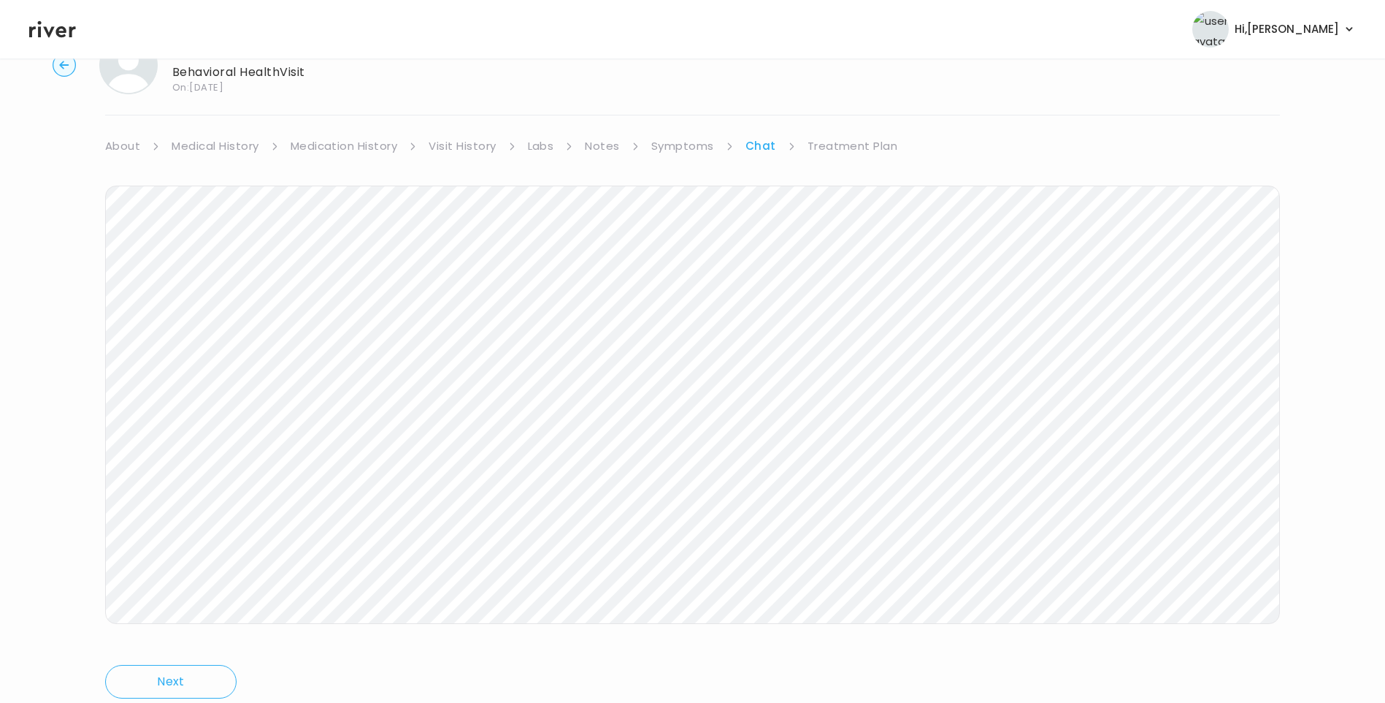
scroll to position [109, 0]
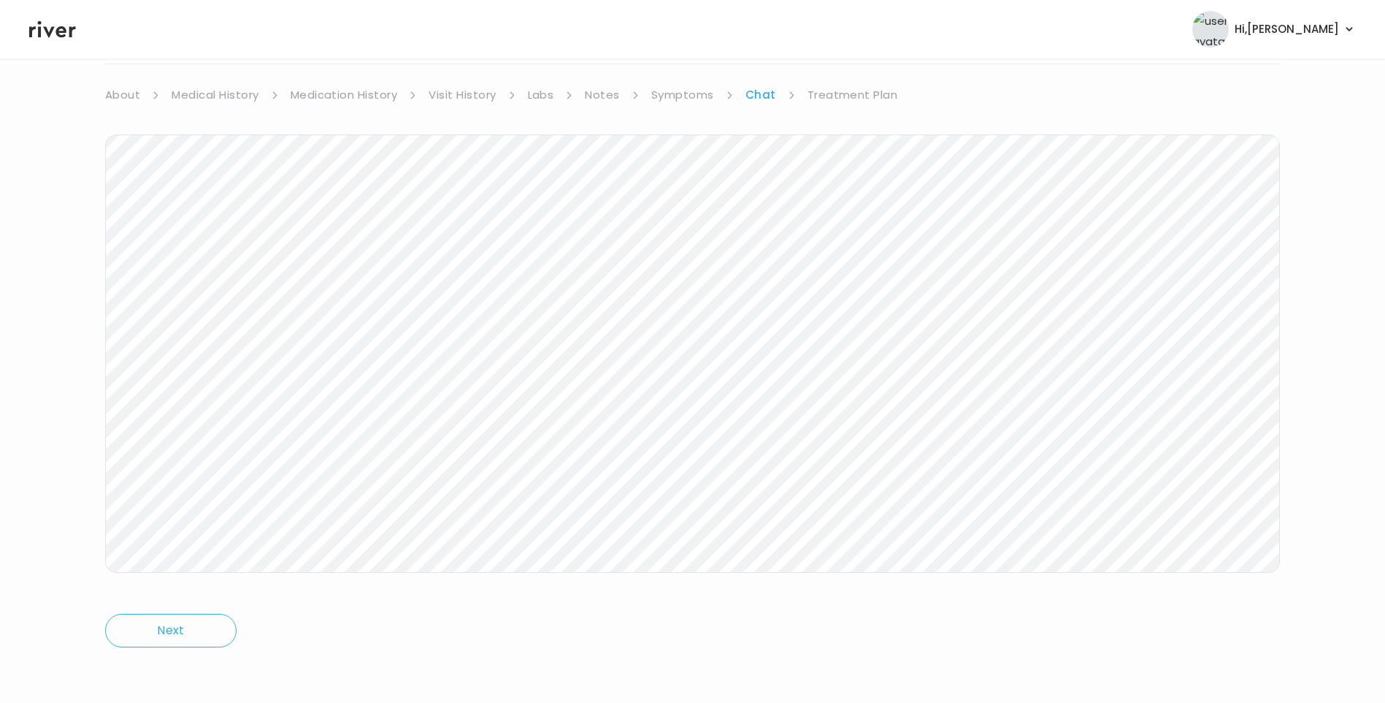
click at [854, 87] on link "Treatment Plan" at bounding box center [853, 95] width 91 height 20
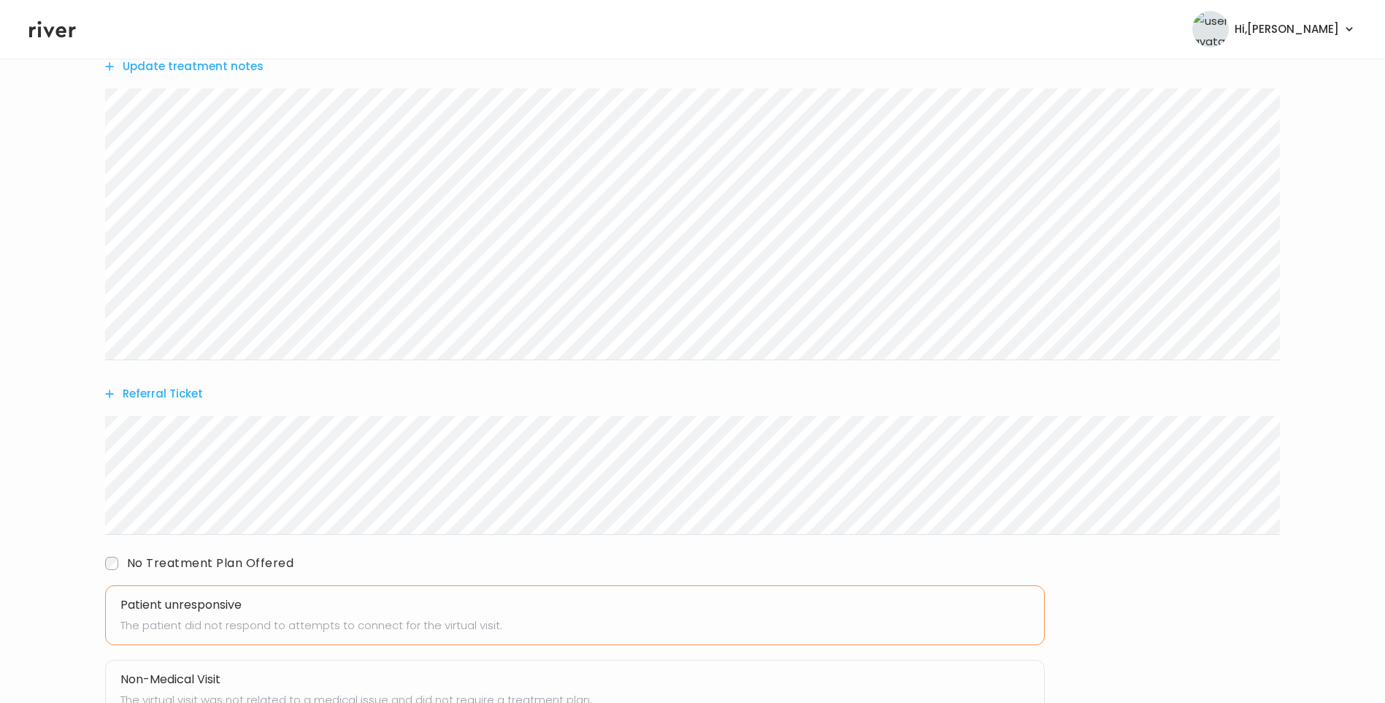
scroll to position [433, 0]
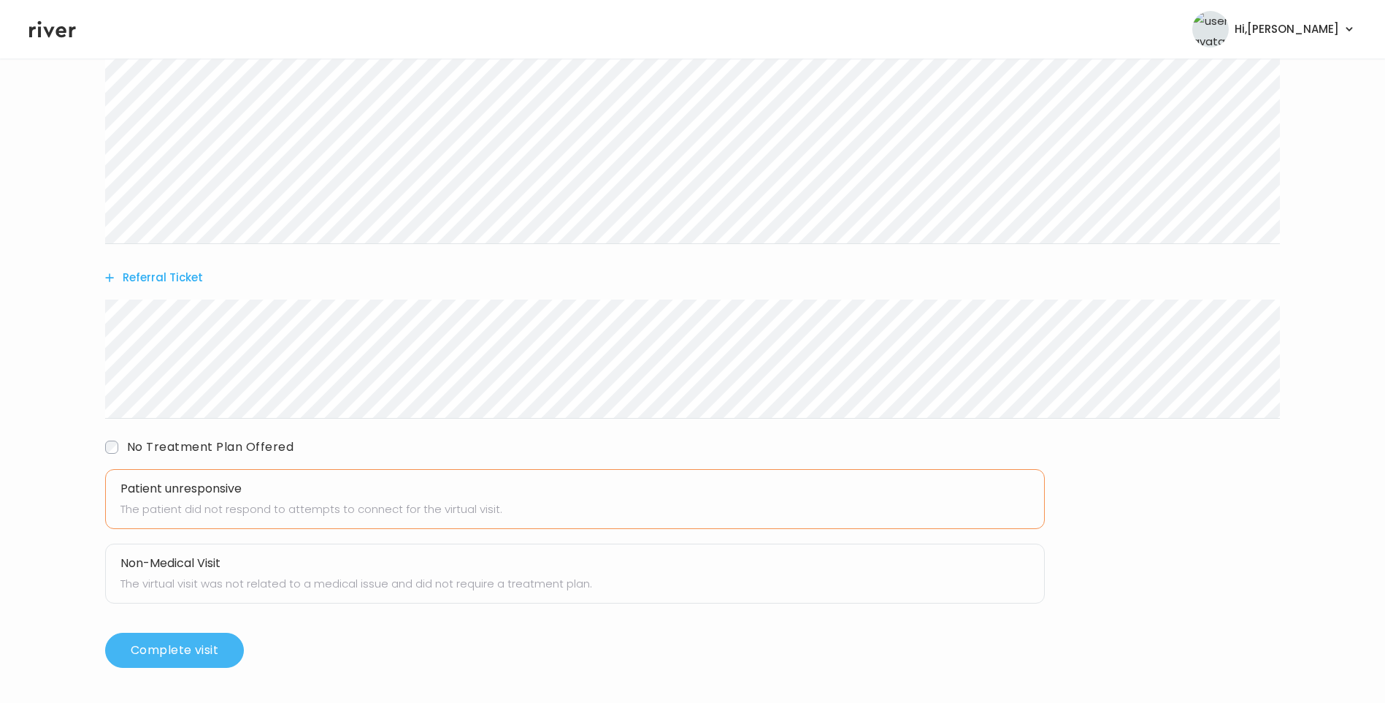
click at [194, 652] on button "Complete visit" at bounding box center [174, 649] width 139 height 35
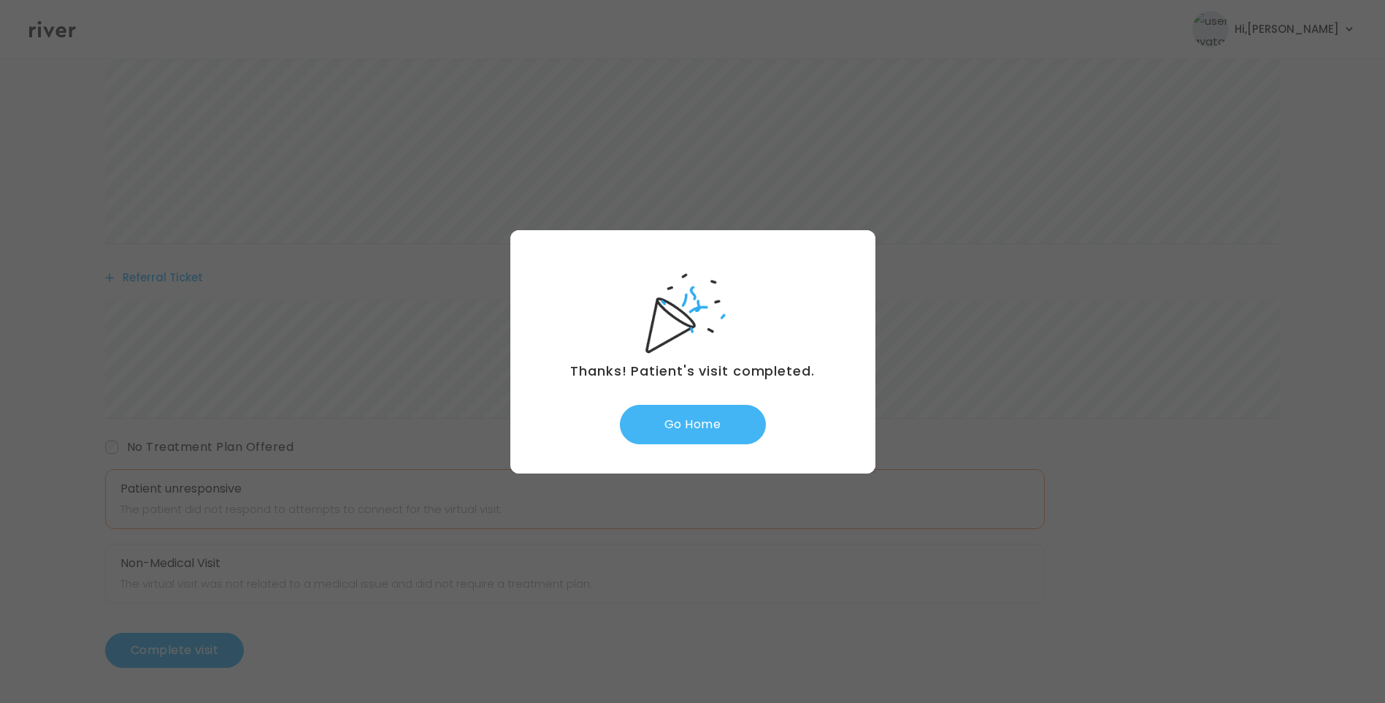
click at [720, 428] on button "Go Home" at bounding box center [693, 424] width 146 height 39
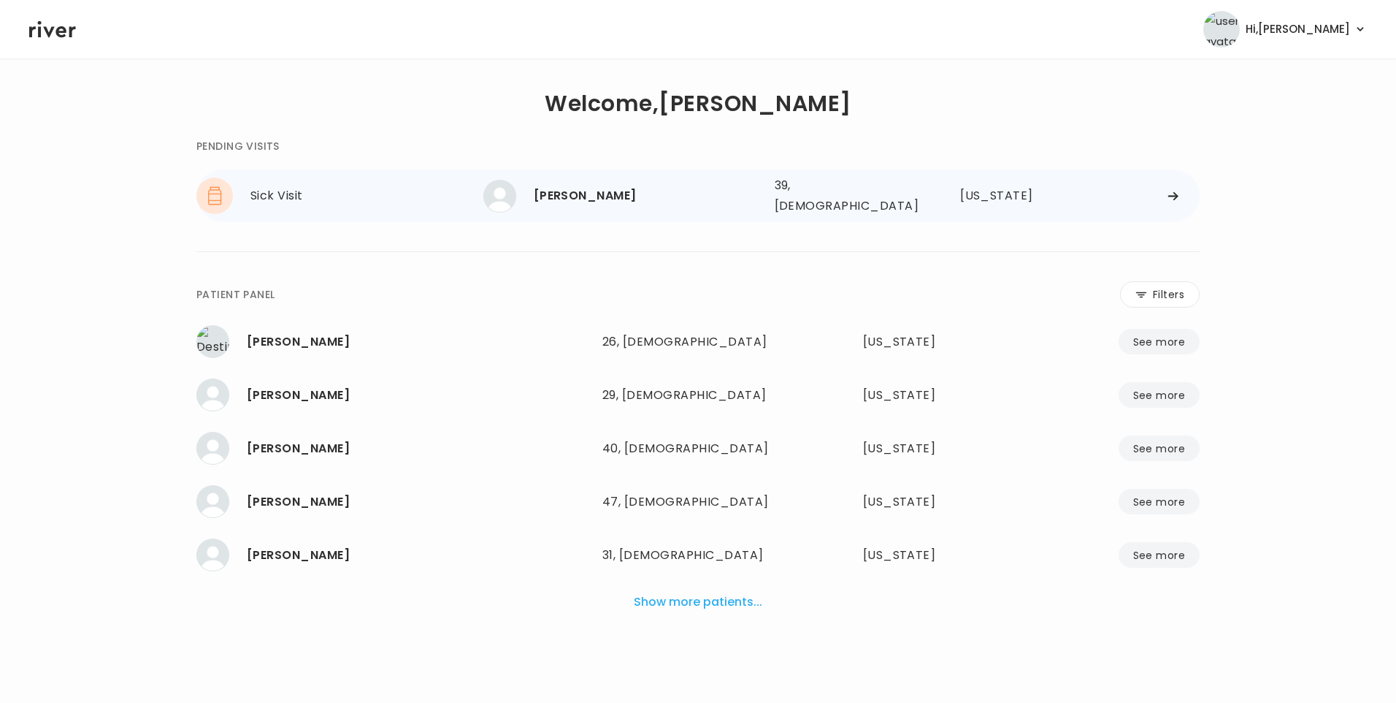
click at [586, 197] on div "[PERSON_NAME]" at bounding box center [648, 195] width 229 height 20
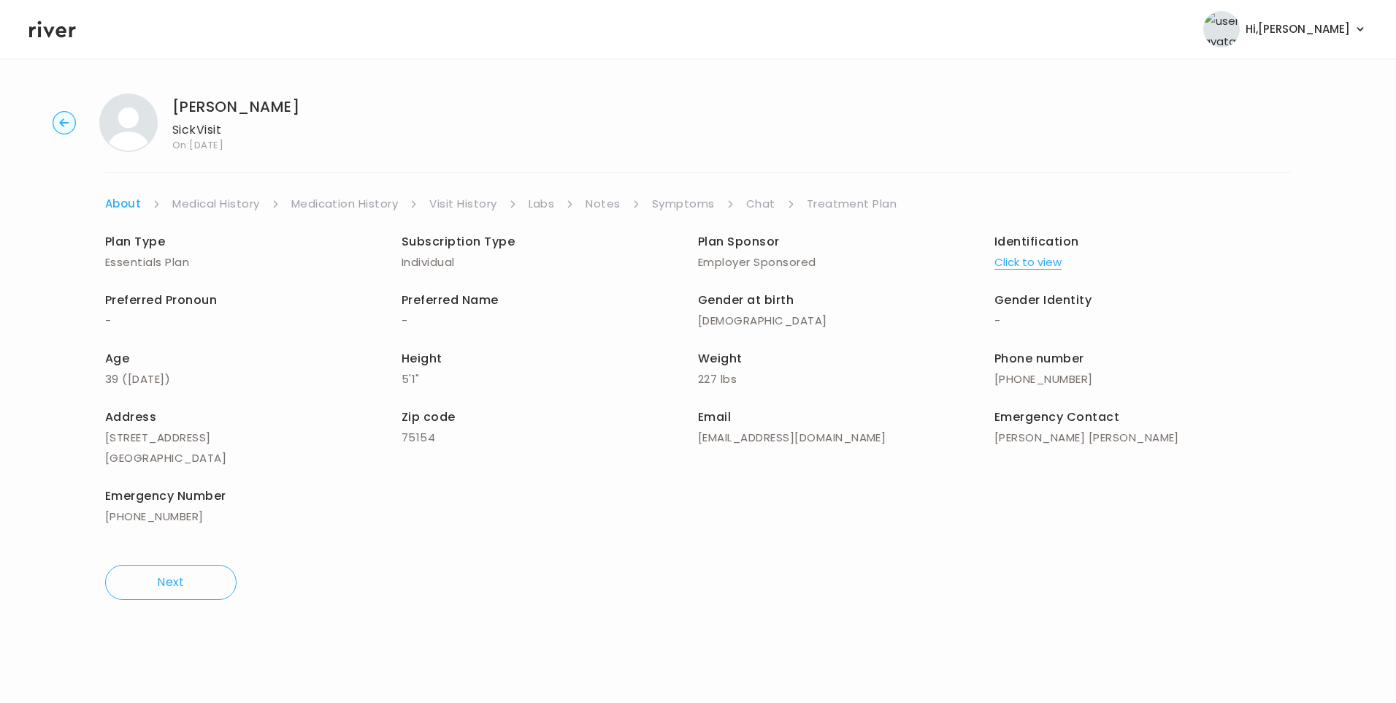
click at [851, 210] on link "Treatment Plan" at bounding box center [852, 204] width 91 height 20
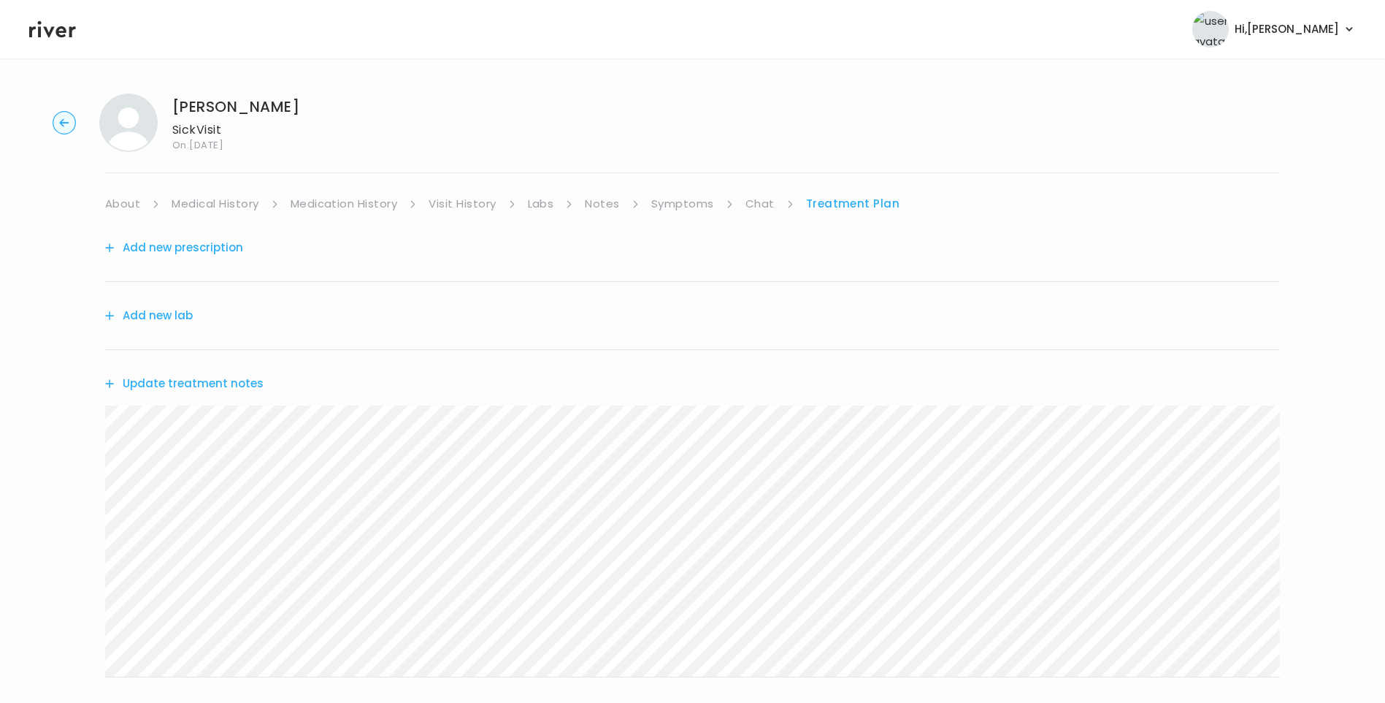
click at [188, 392] on button "Update treatment notes" at bounding box center [184, 383] width 158 height 20
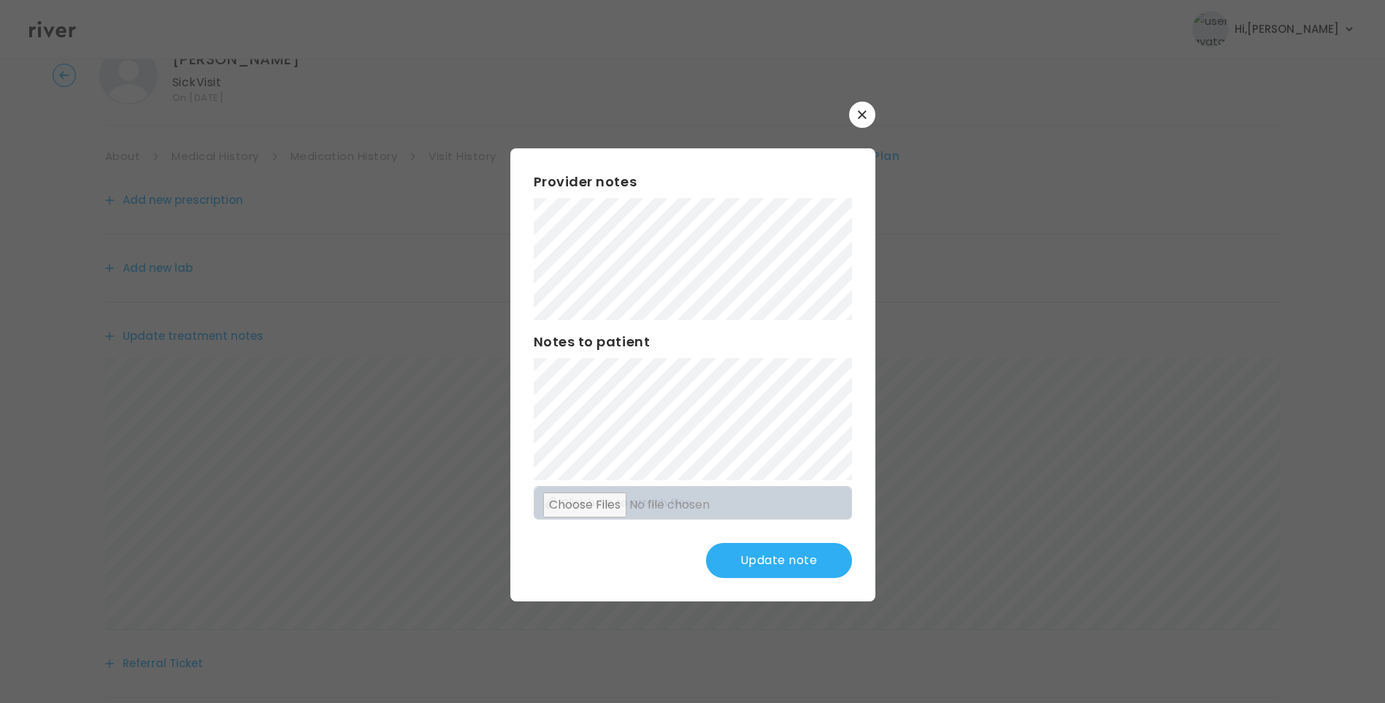
scroll to position [73, 0]
click at [789, 566] on button "Update note" at bounding box center [779, 560] width 146 height 35
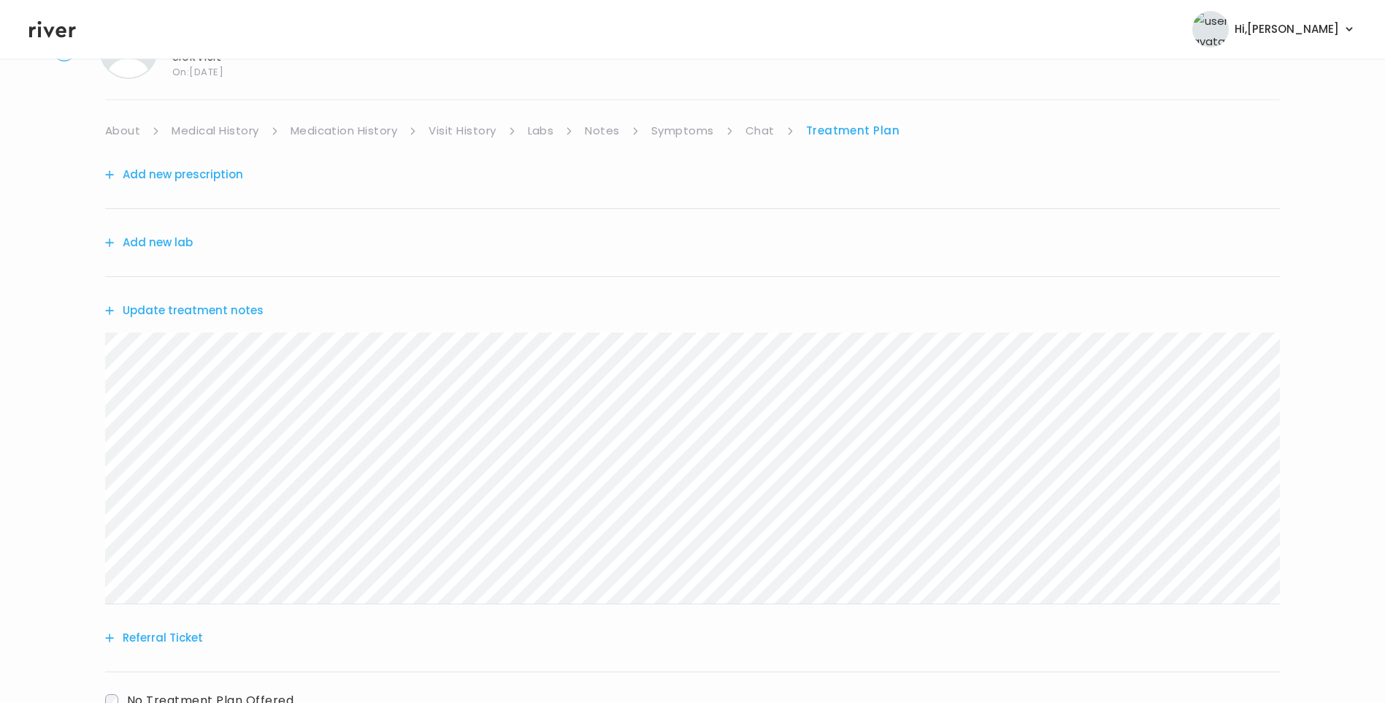
click at [551, 134] on link "Labs" at bounding box center [541, 130] width 26 height 20
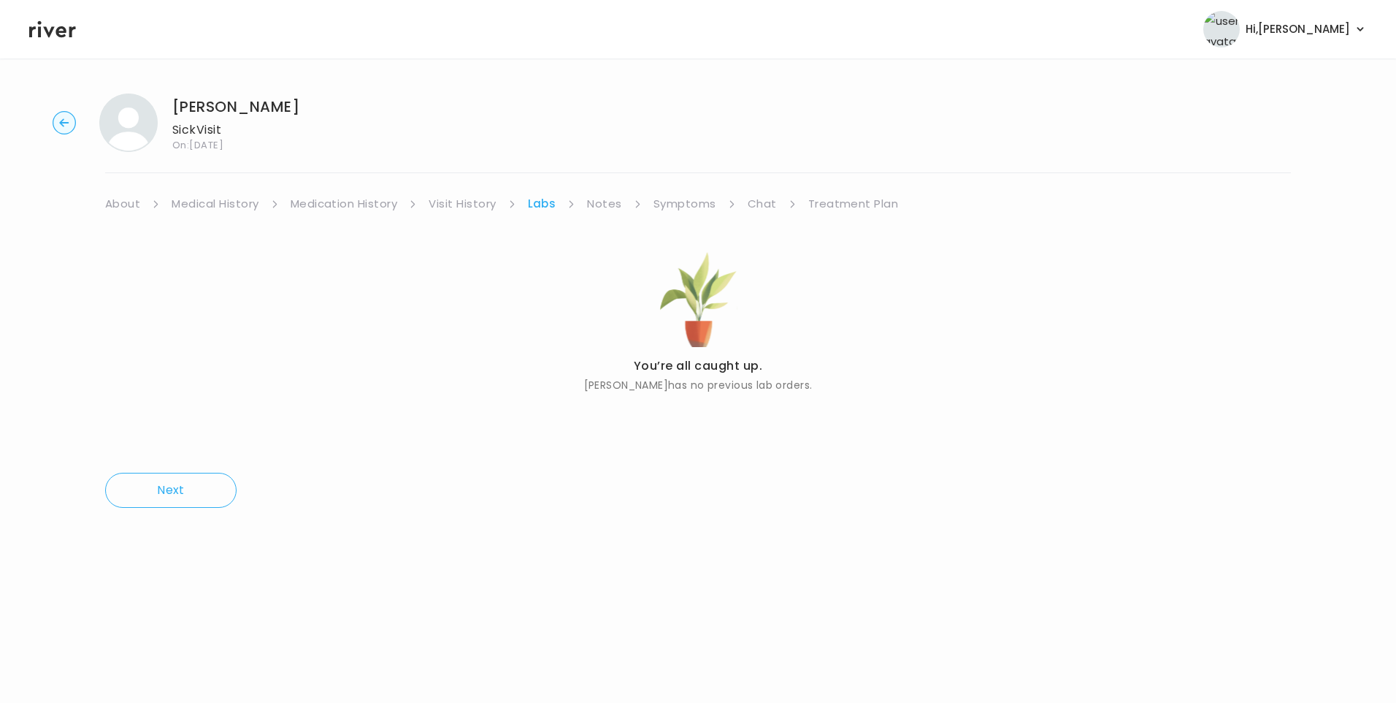
click at [758, 204] on link "Chat" at bounding box center [762, 204] width 29 height 20
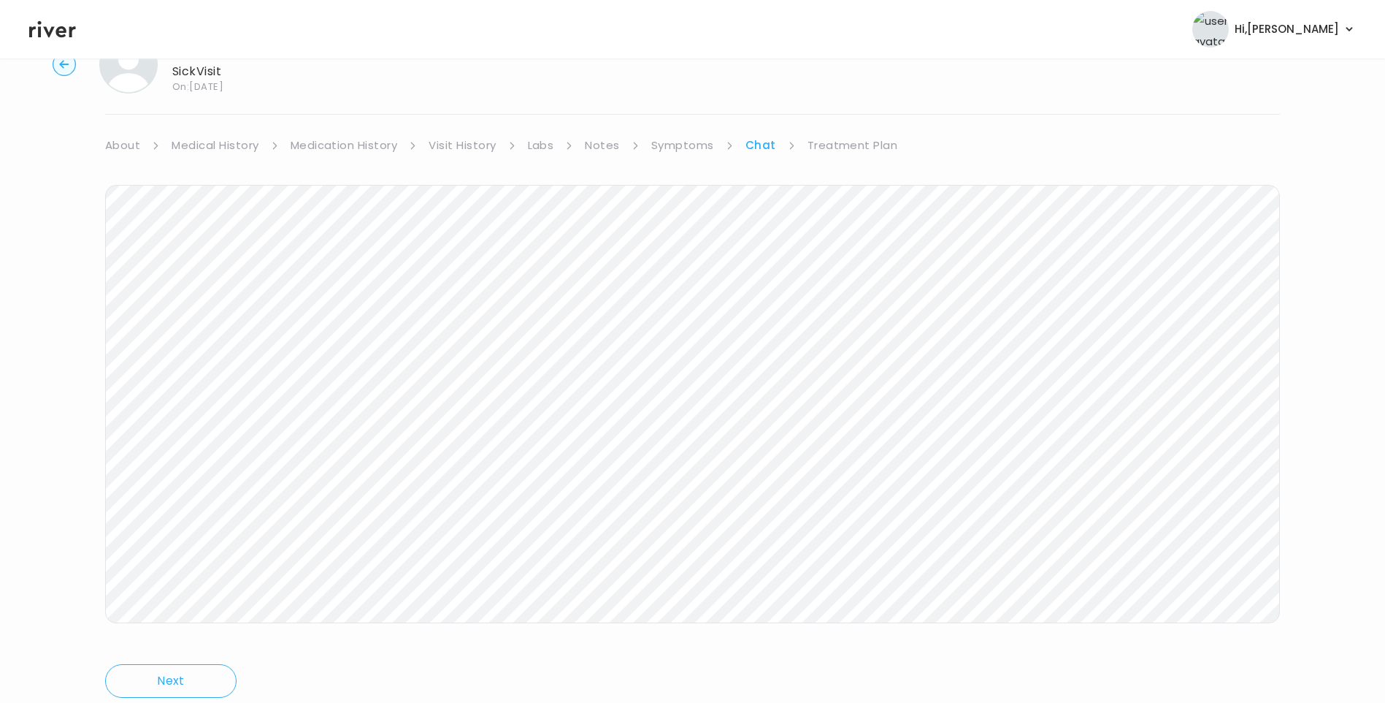
scroll to position [109, 0]
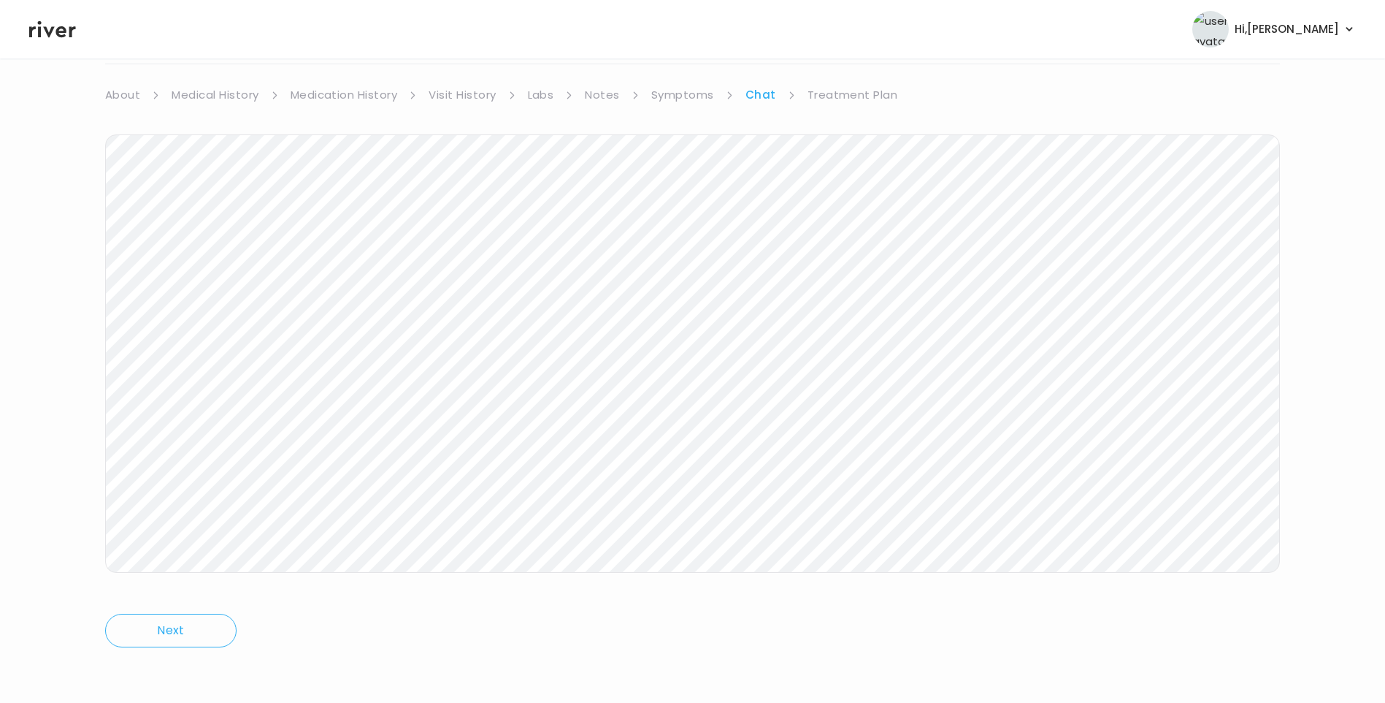
click at [835, 93] on link "Treatment Plan" at bounding box center [853, 95] width 91 height 20
click at [226, 278] on button "Update treatment notes" at bounding box center [184, 274] width 158 height 20
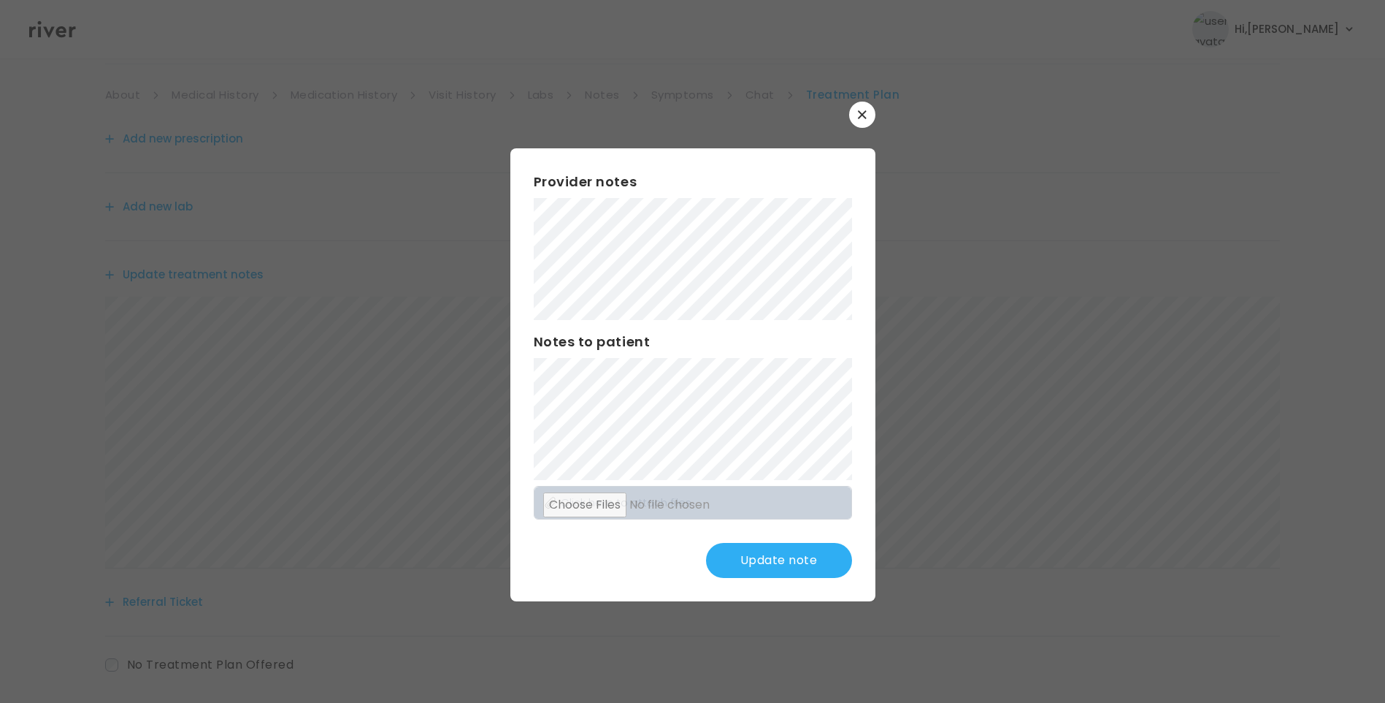
scroll to position [180, 0]
click at [789, 557] on button "Update note" at bounding box center [779, 560] width 146 height 35
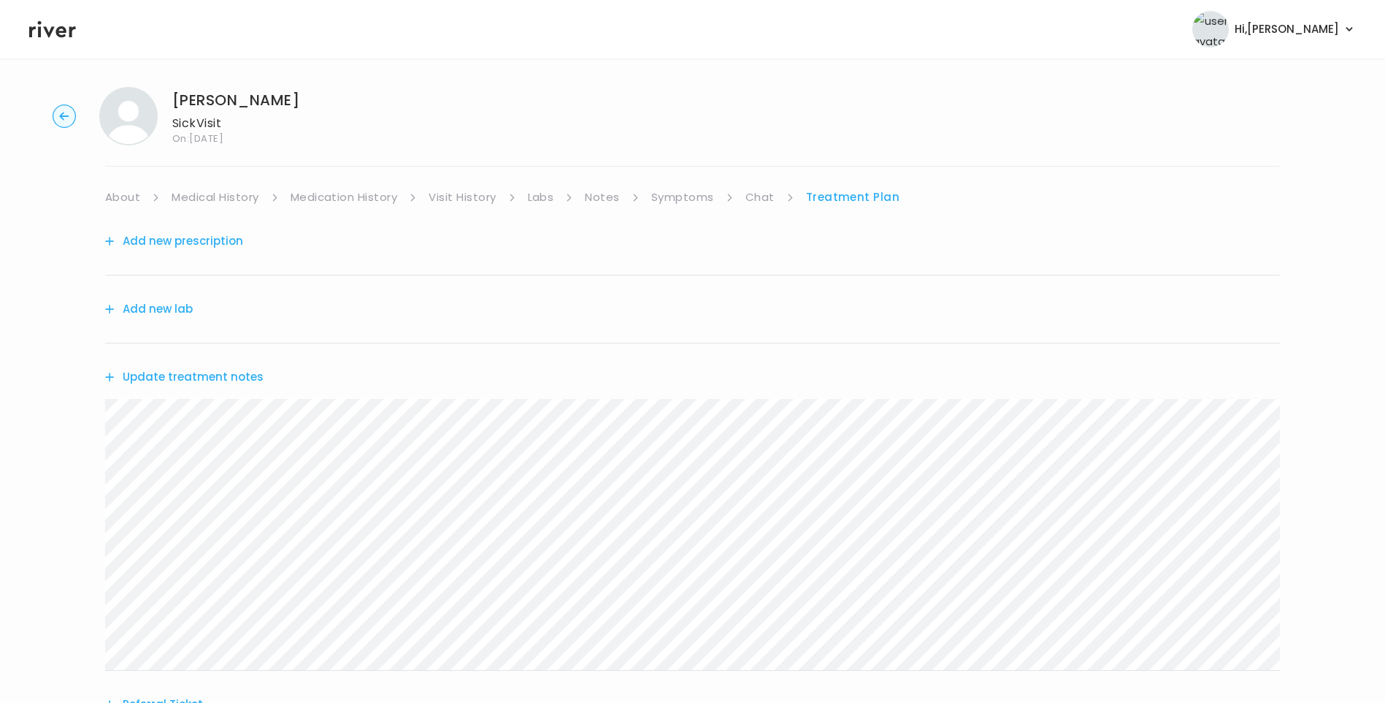
scroll to position [0, 0]
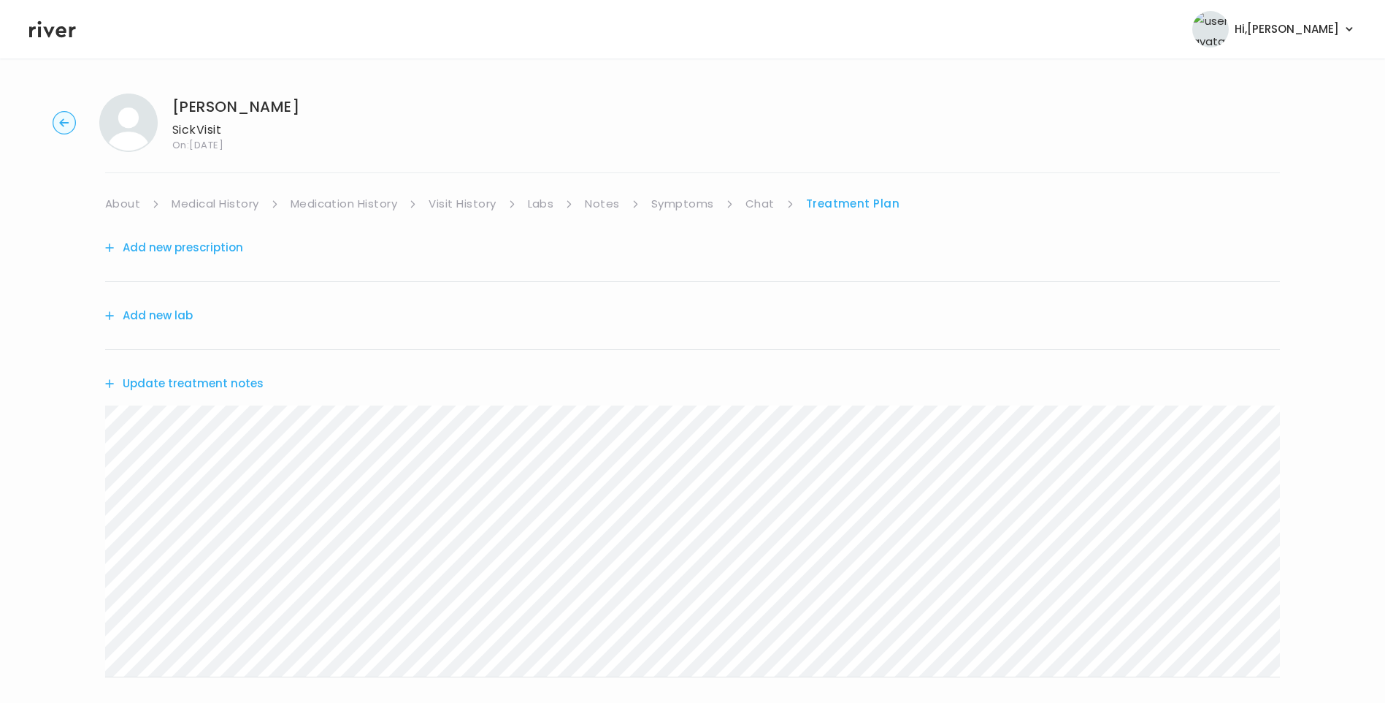
click at [55, 39] on header "Hi, Lisa Profile Logout" at bounding box center [692, 29] width 1385 height 58
click at [215, 385] on button "Update treatment notes" at bounding box center [184, 383] width 158 height 20
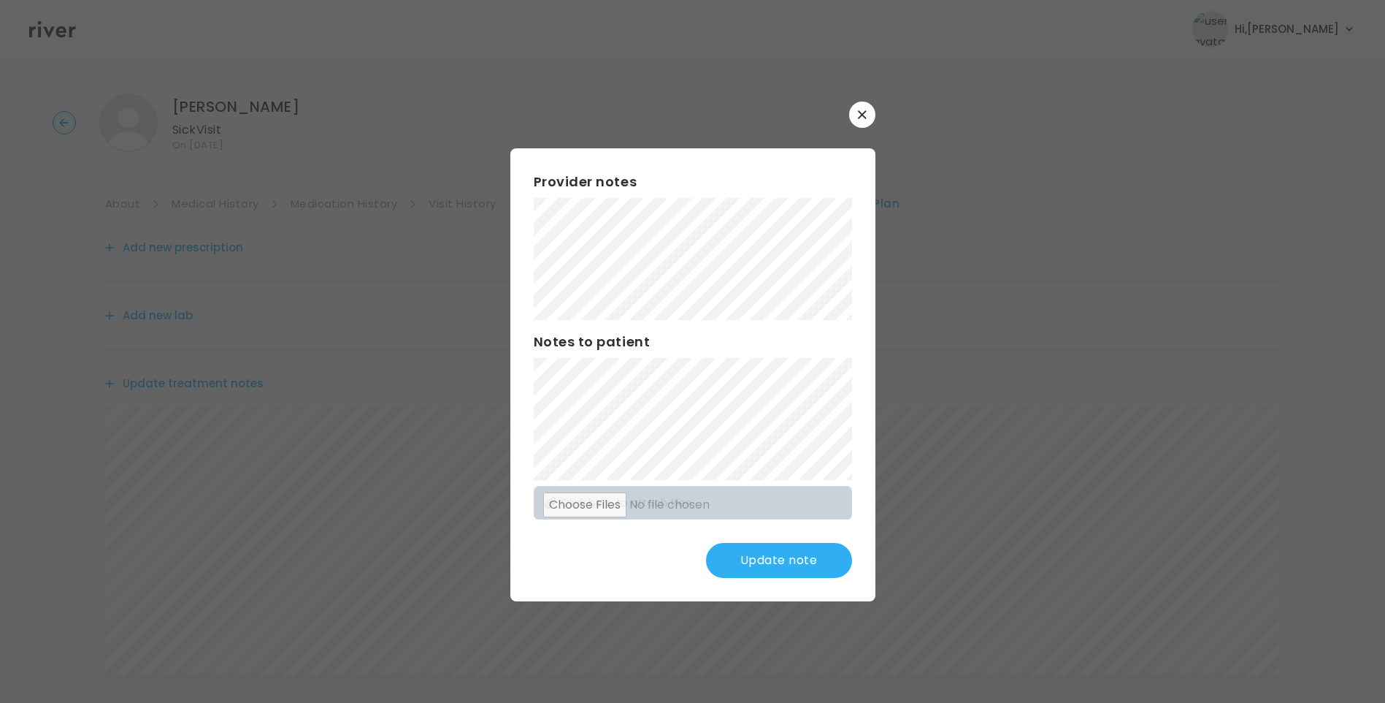
click at [814, 570] on button "Update note" at bounding box center [779, 560] width 146 height 35
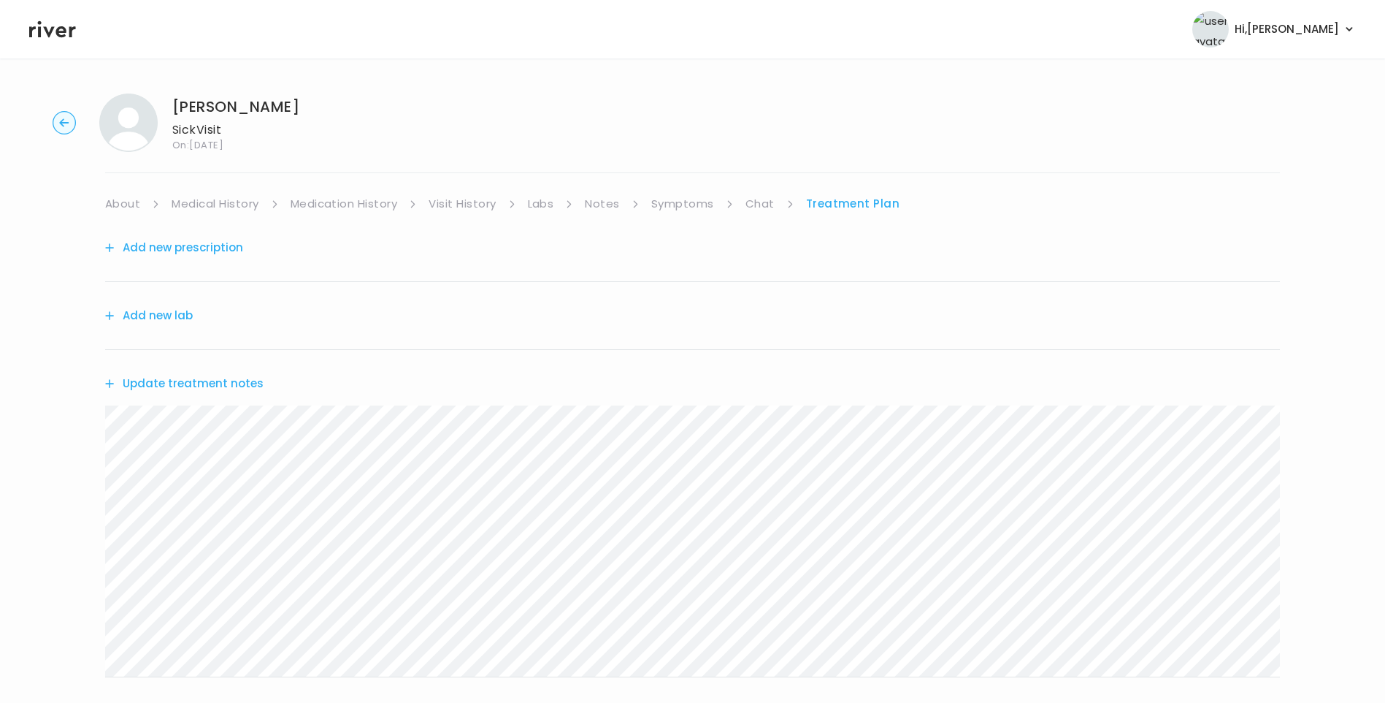
click at [192, 384] on button "Update treatment notes" at bounding box center [184, 383] width 158 height 20
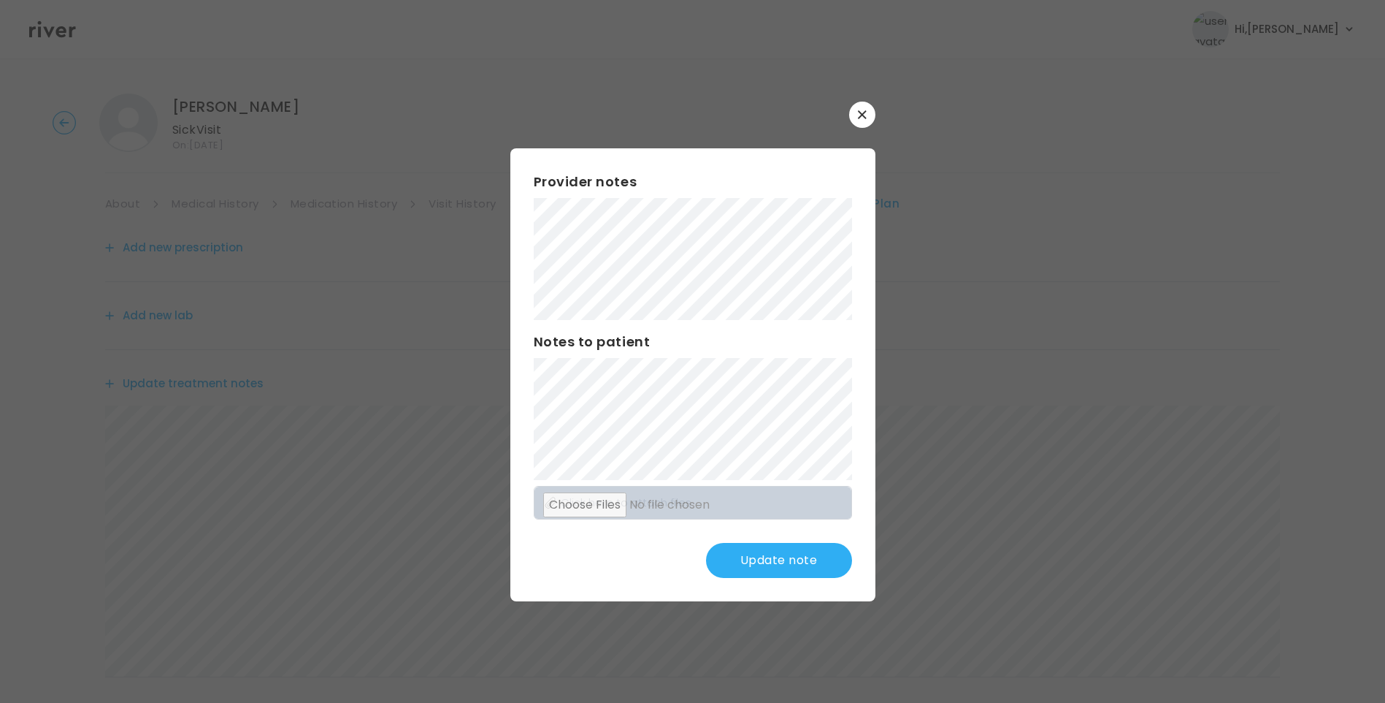
click at [797, 555] on button "Update note" at bounding box center [779, 560] width 146 height 35
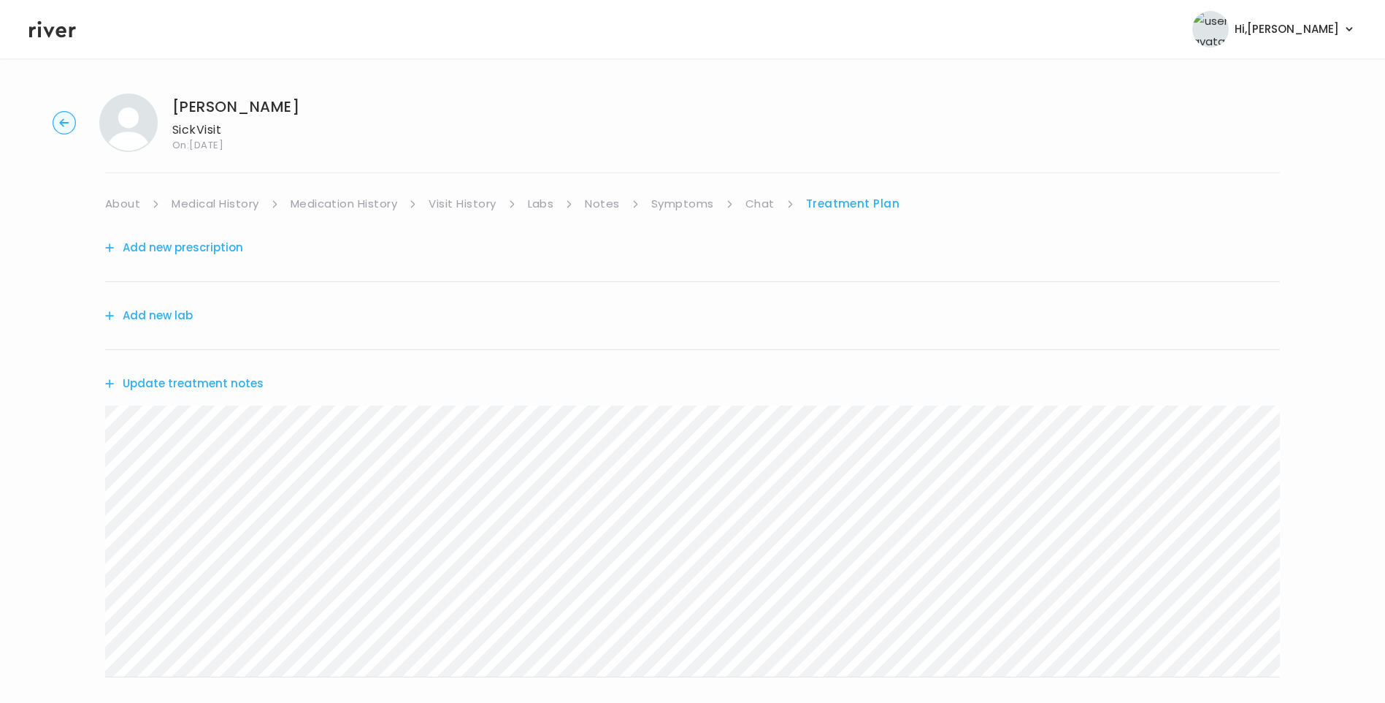
click at [122, 200] on link "About" at bounding box center [122, 204] width 35 height 20
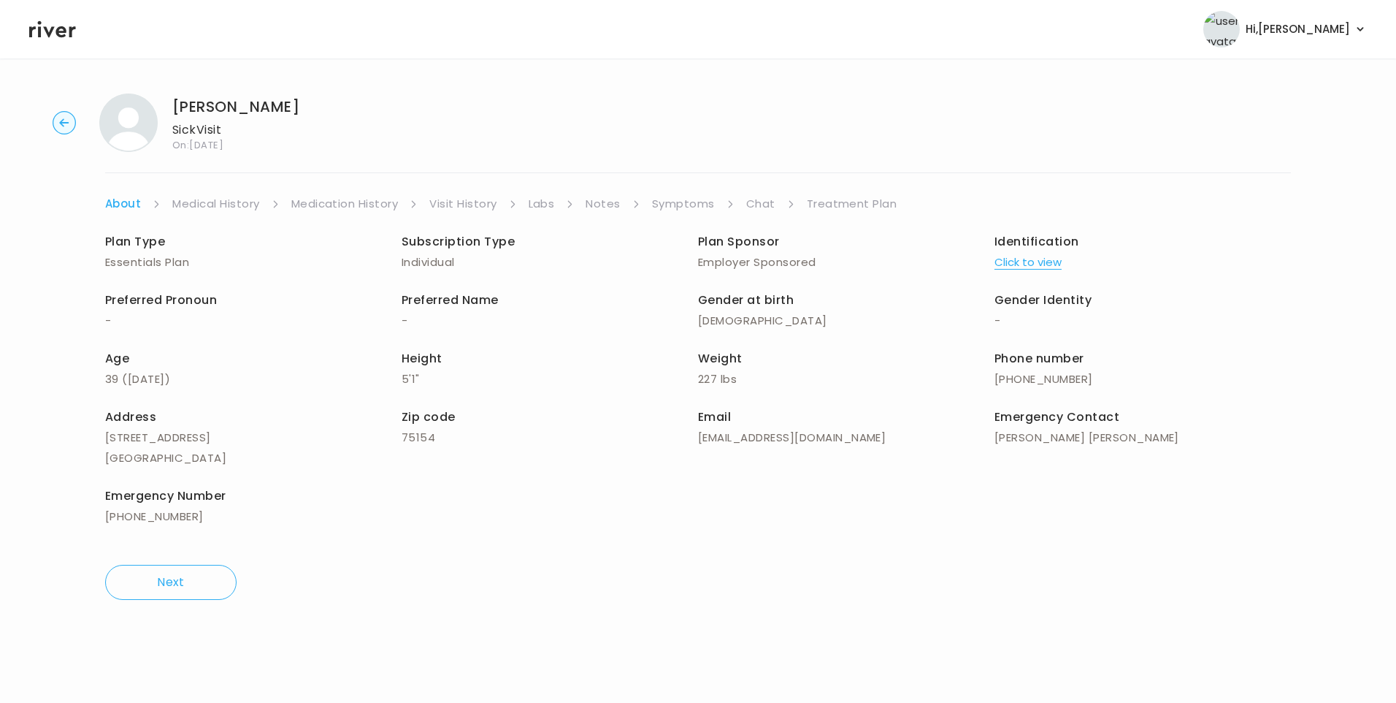
drag, startPoint x: 1009, startPoint y: 378, endPoint x: 1103, endPoint y: 376, distance: 94.2
click at [1103, 376] on p "+1 (469) 225-6291" at bounding box center [1143, 379] width 296 height 20
drag, startPoint x: 1103, startPoint y: 376, endPoint x: 1079, endPoint y: 375, distance: 24.8
copy p "(469) 225-6291"
click at [841, 194] on div "Sophia Delgado Sick Visit On: 24 Sep 2025 About Medical History Medication Hist…" at bounding box center [698, 346] width 1396 height 529
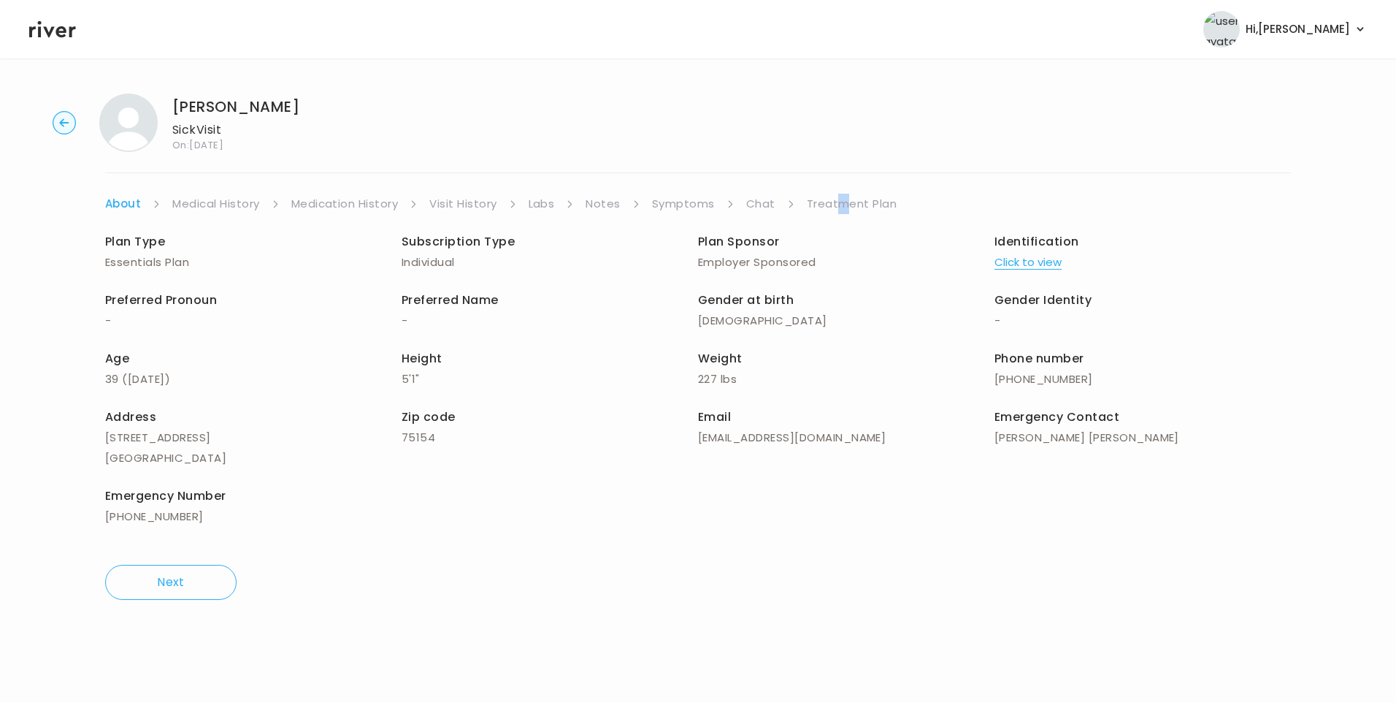
drag, startPoint x: 842, startPoint y: 194, endPoint x: 827, endPoint y: 210, distance: 21.7
click at [825, 208] on link "Treatment Plan" at bounding box center [852, 204] width 91 height 20
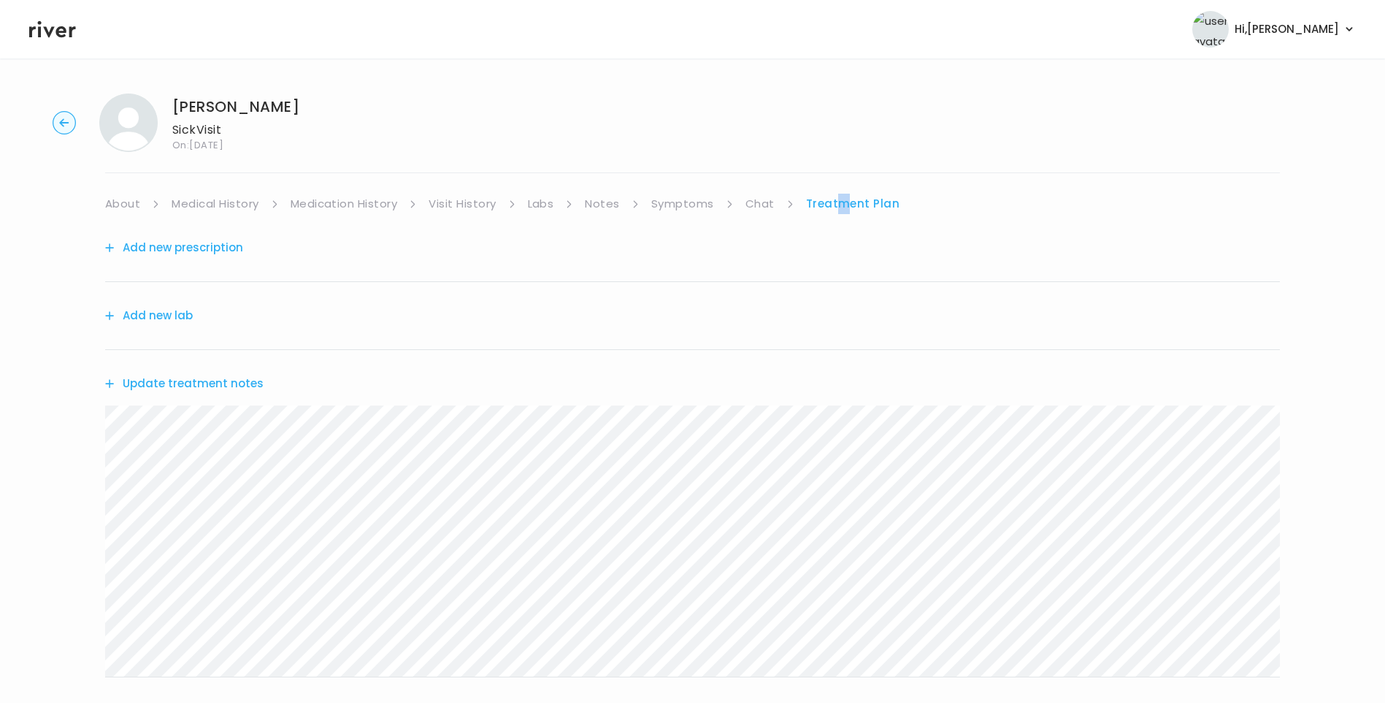
click at [239, 388] on button "Update treatment notes" at bounding box center [184, 383] width 158 height 20
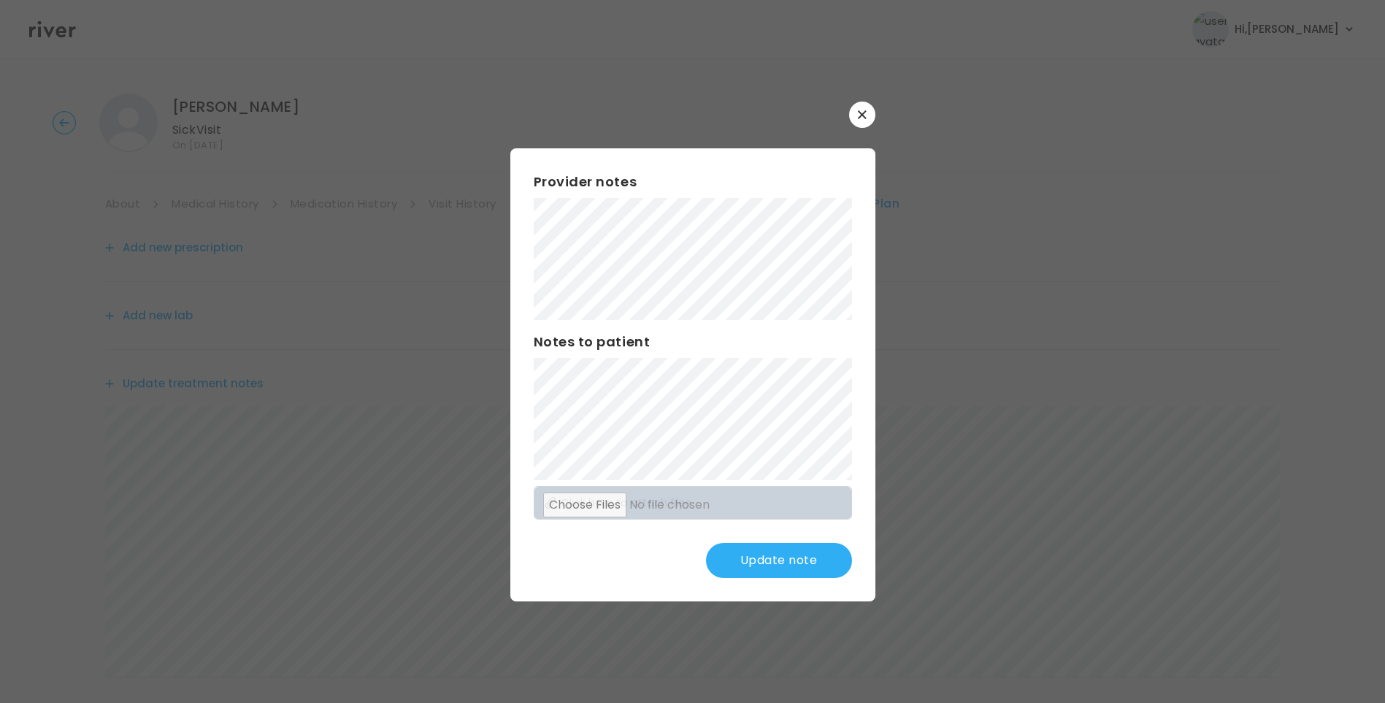
click at [773, 541] on div "Provider notes Notes to patient Click here to attach files Update note" at bounding box center [692, 374] width 365 height 453
click at [792, 559] on button "Update note" at bounding box center [779, 560] width 146 height 35
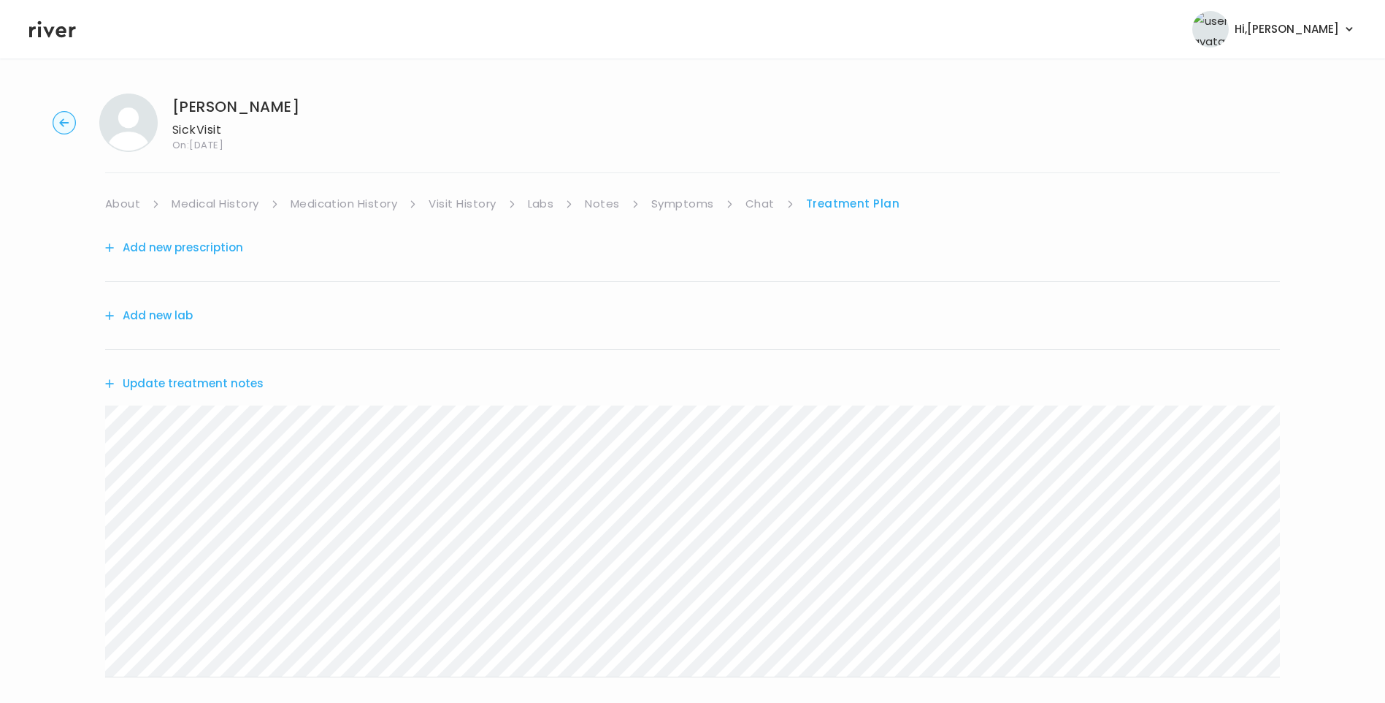
click at [212, 385] on button "Update treatment notes" at bounding box center [184, 383] width 158 height 20
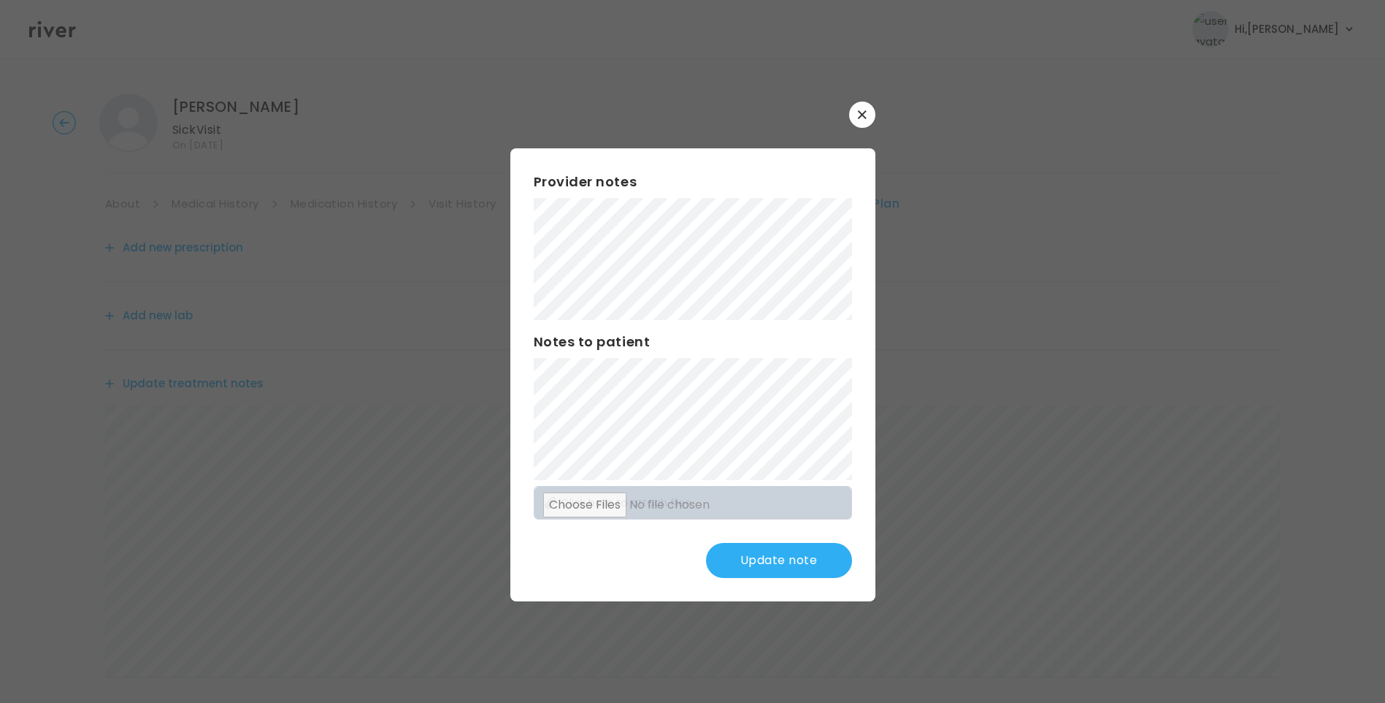
click at [786, 564] on button "Update note" at bounding box center [779, 560] width 146 height 35
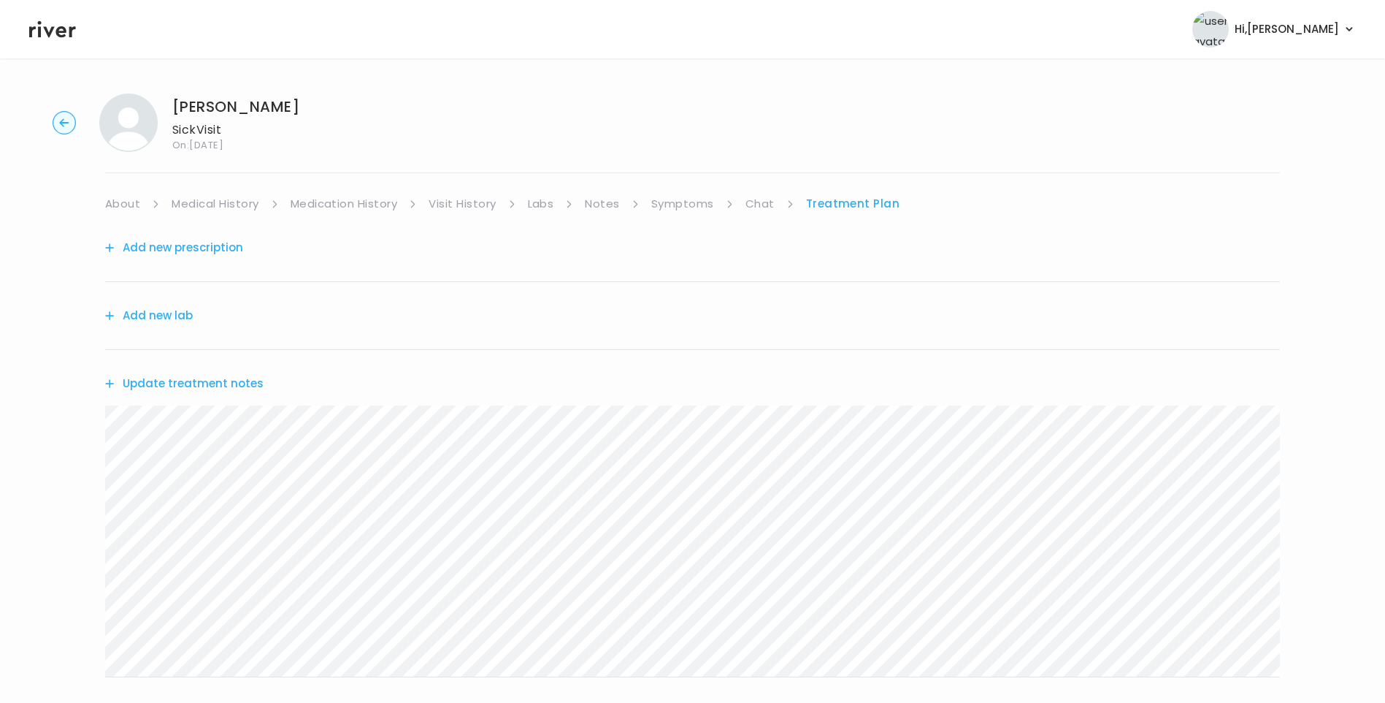
click at [234, 386] on button "Update treatment notes" at bounding box center [184, 383] width 158 height 20
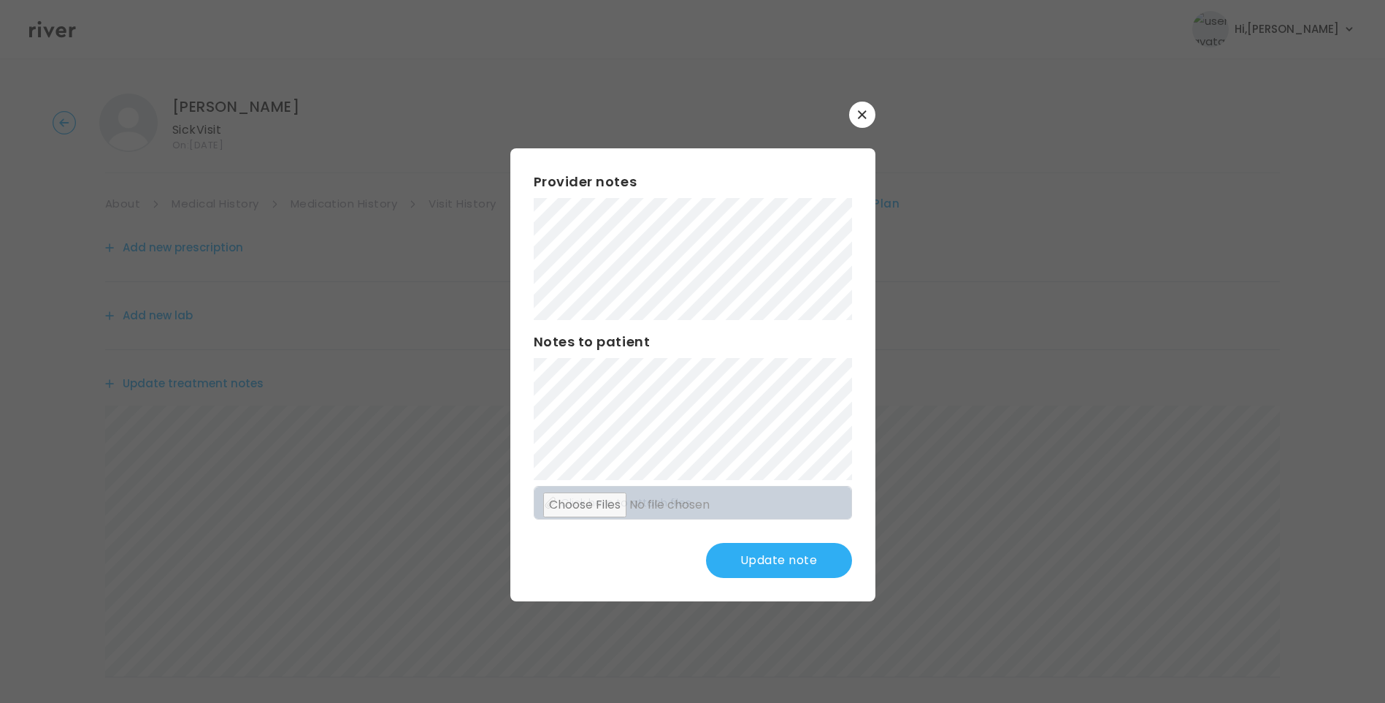
click at [771, 562] on button "Update note" at bounding box center [779, 560] width 146 height 35
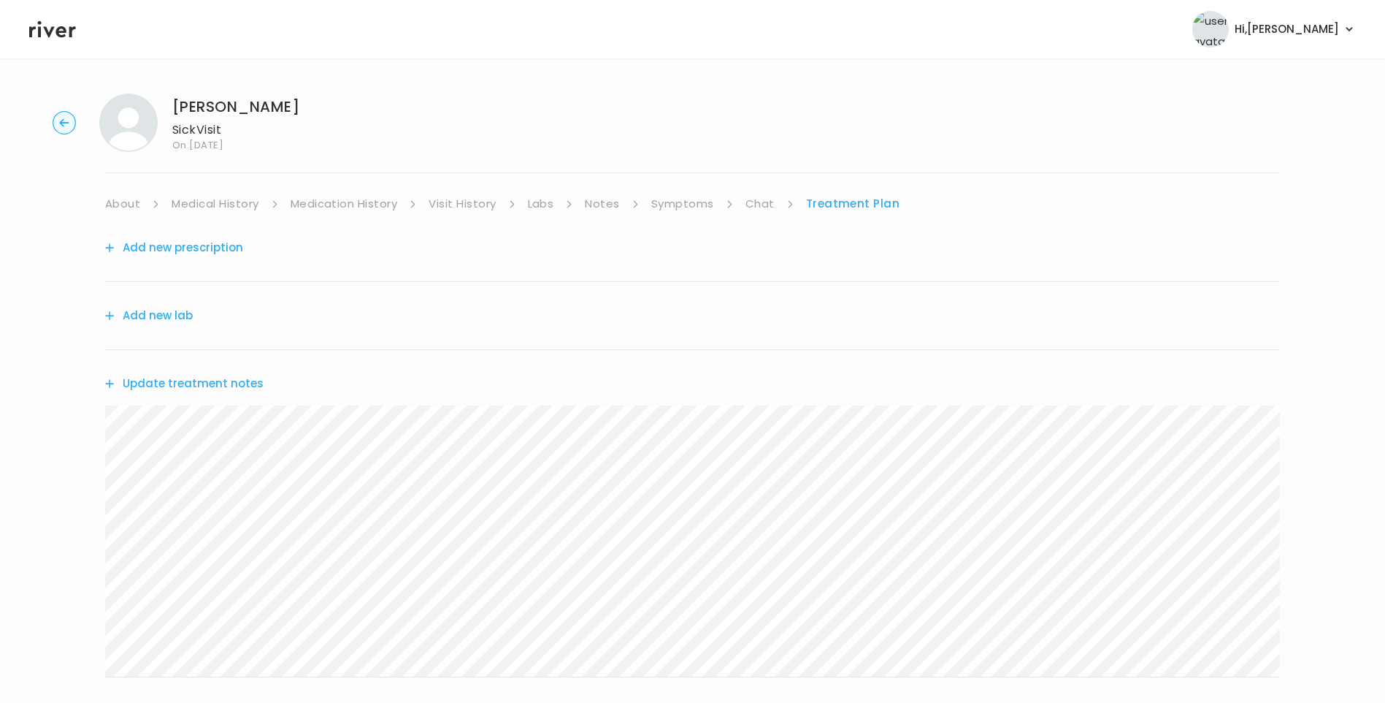
click at [749, 207] on link "Chat" at bounding box center [760, 204] width 29 height 20
click at [851, 204] on link "Treatment Plan" at bounding box center [853, 204] width 91 height 20
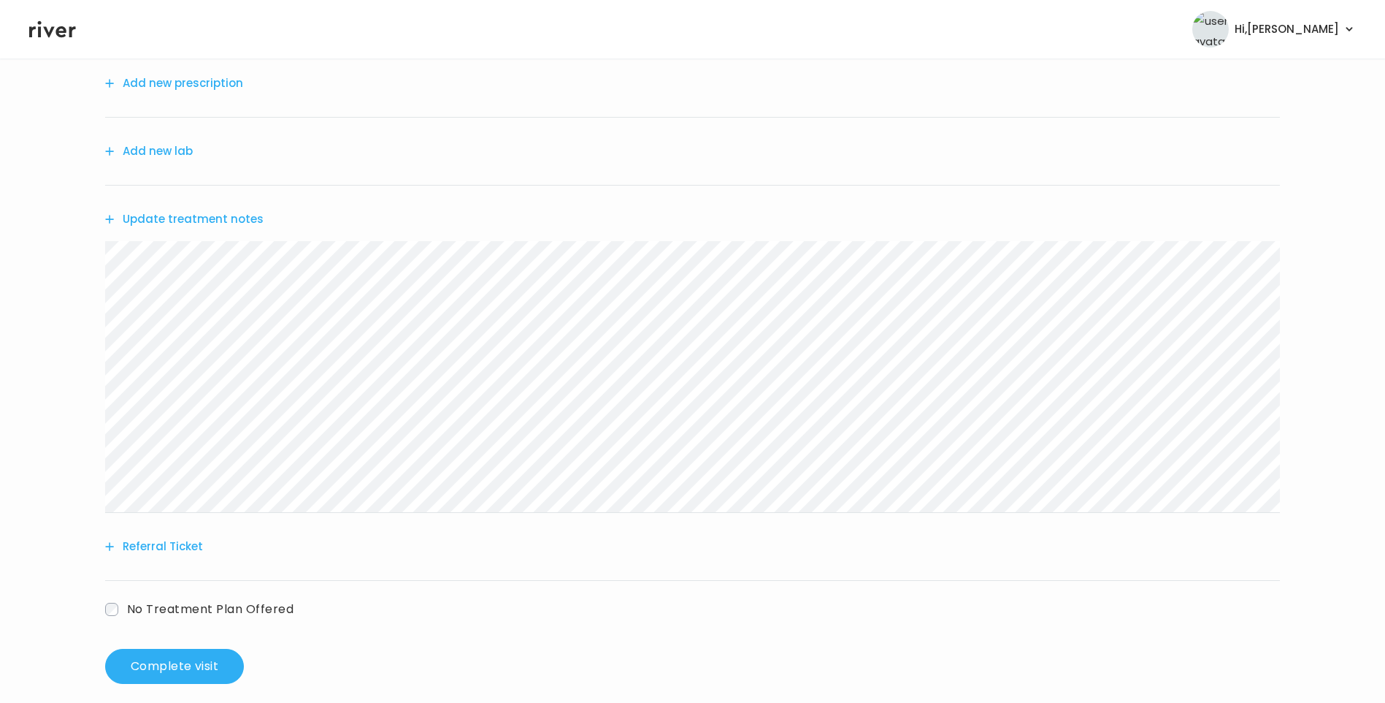
scroll to position [180, 0]
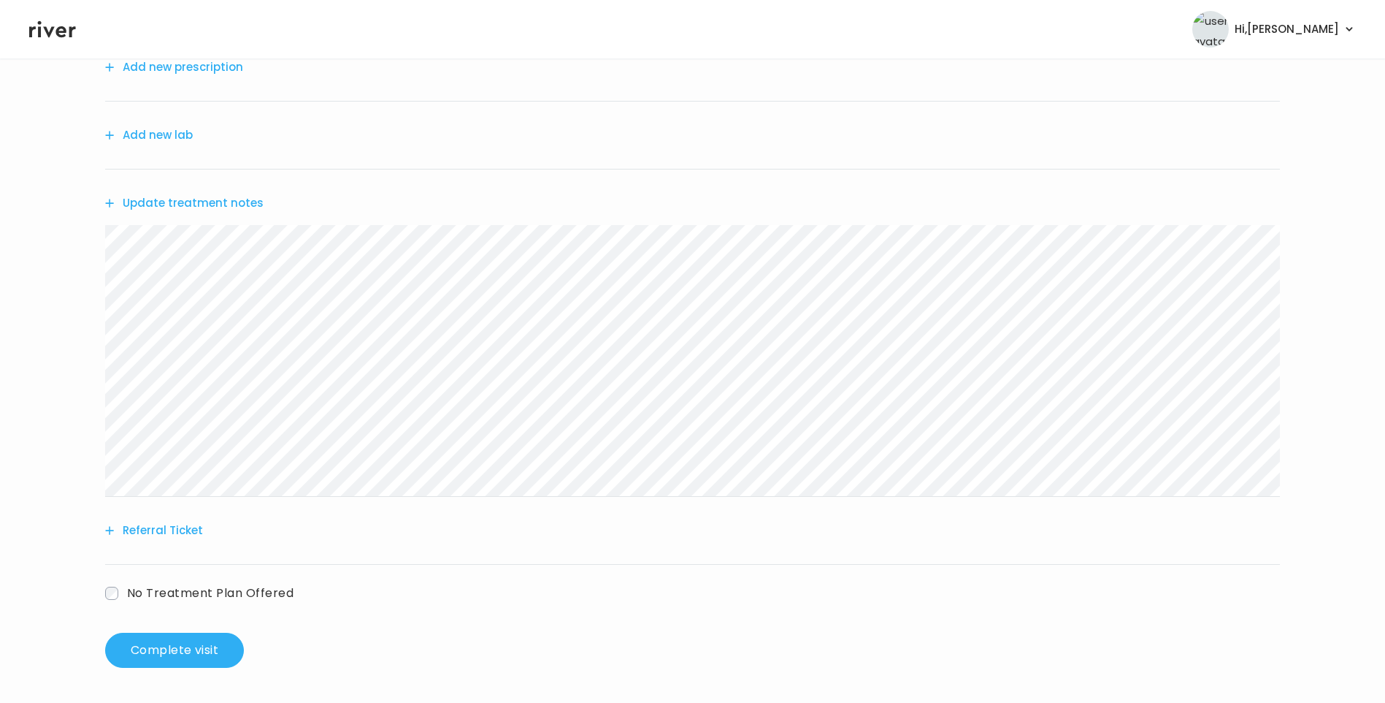
click at [221, 590] on span "No Treatment Plan Offered" at bounding box center [210, 592] width 166 height 17
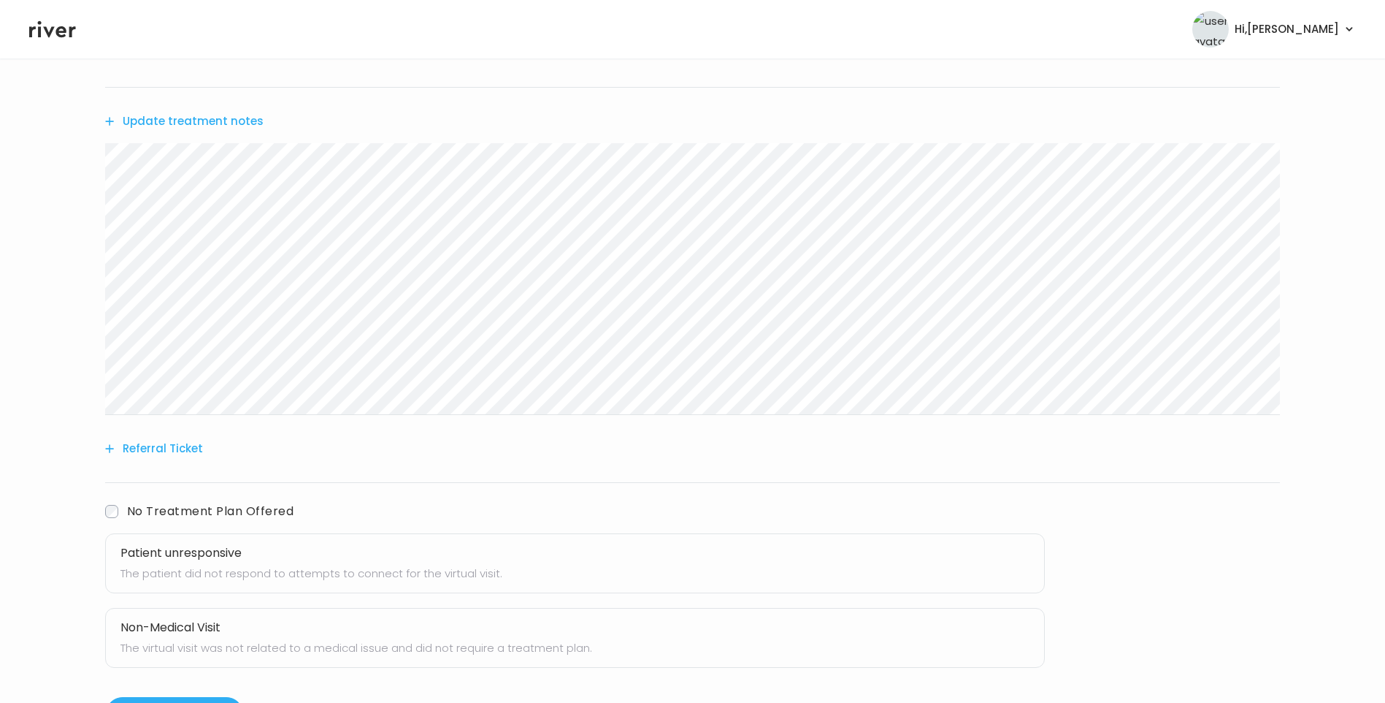
scroll to position [326, 0]
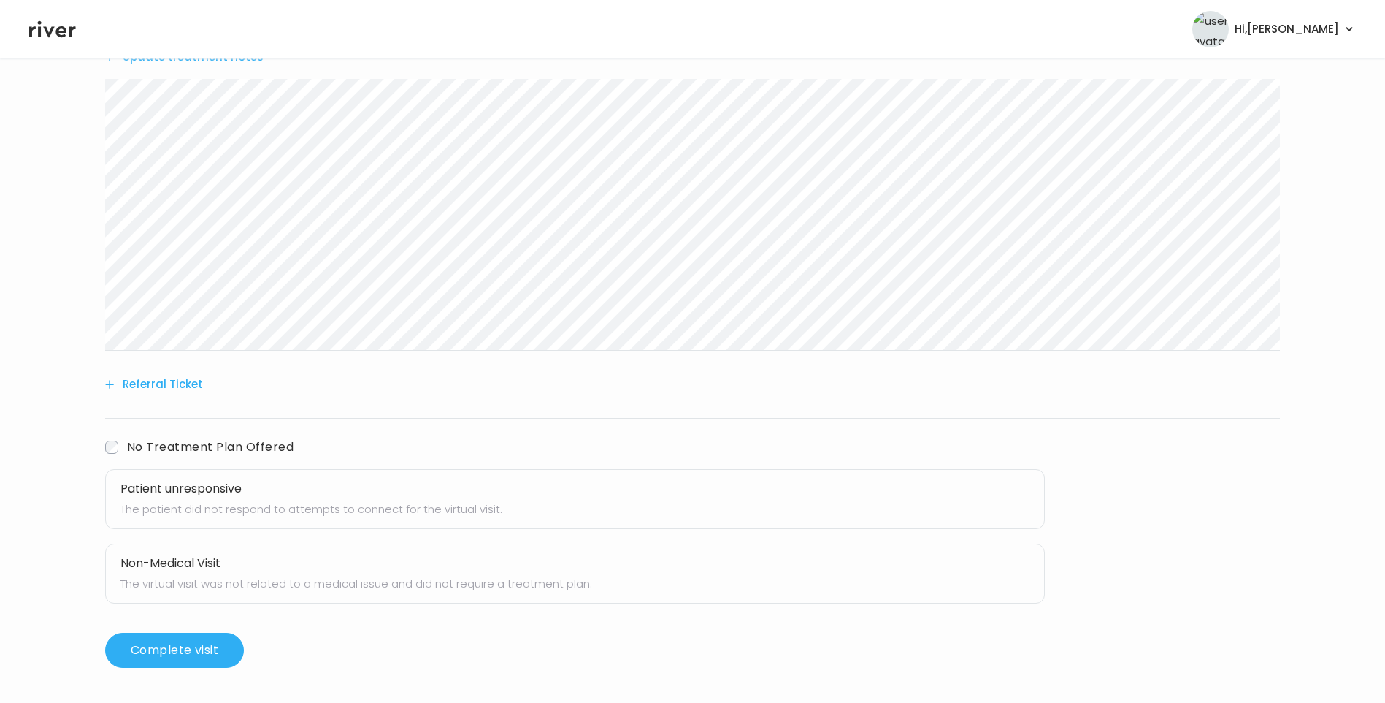
drag, startPoint x: 245, startPoint y: 497, endPoint x: 290, endPoint y: 516, distance: 48.4
click at [247, 497] on h3 "Patient unresponsive" at bounding box center [574, 488] width 909 height 20
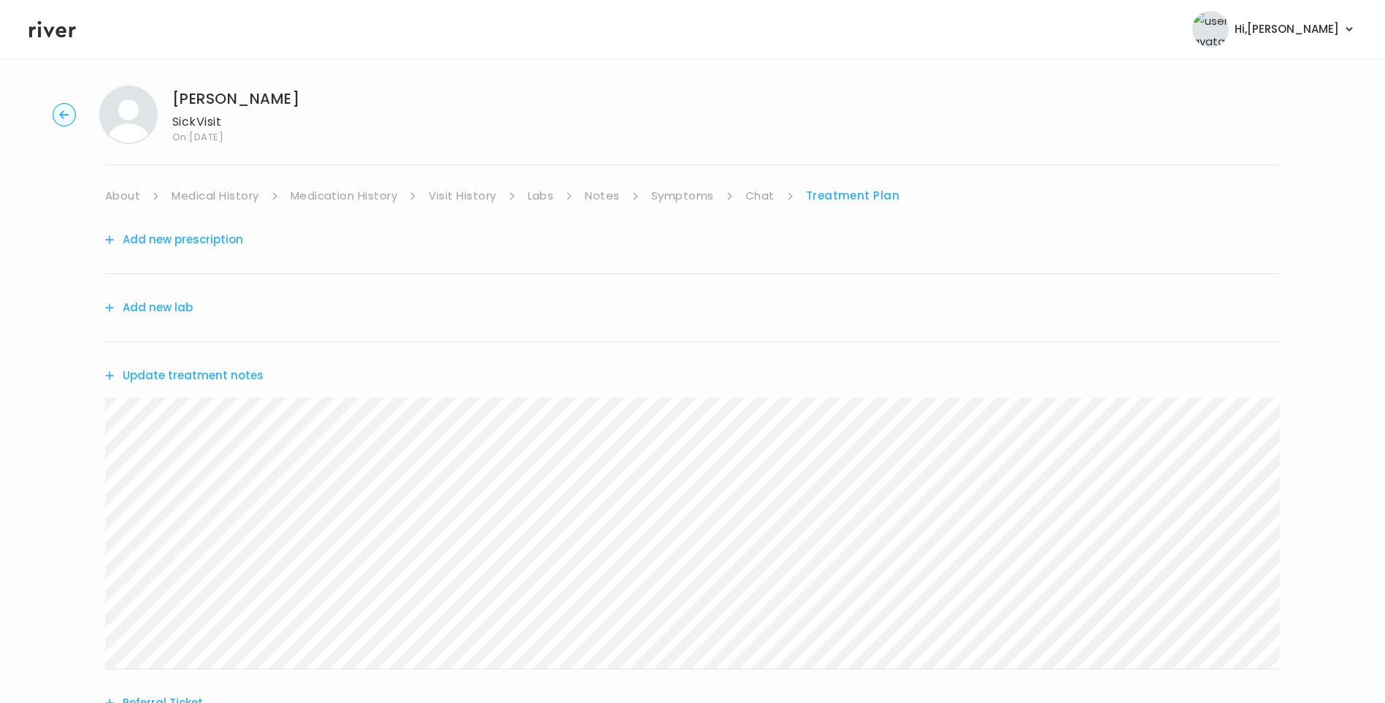
scroll to position [0, 0]
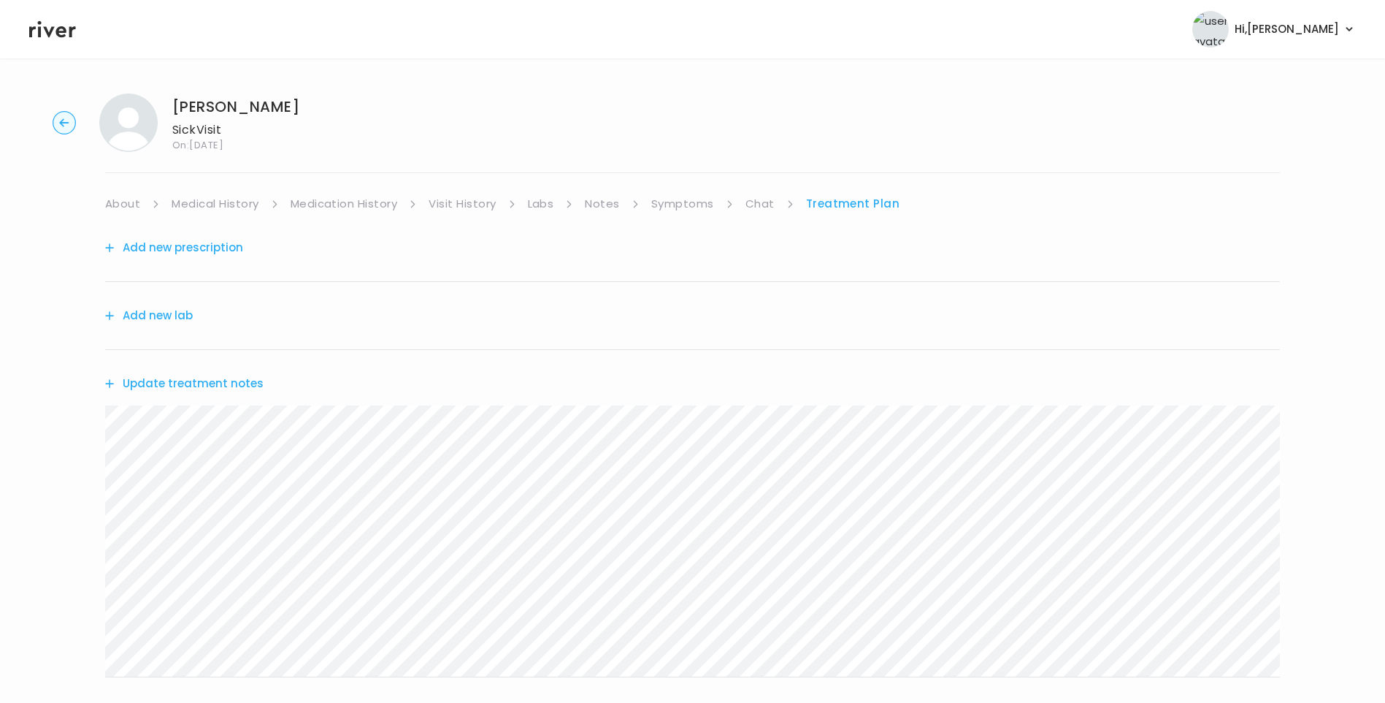
click at [758, 203] on link "Chat" at bounding box center [760, 204] width 29 height 20
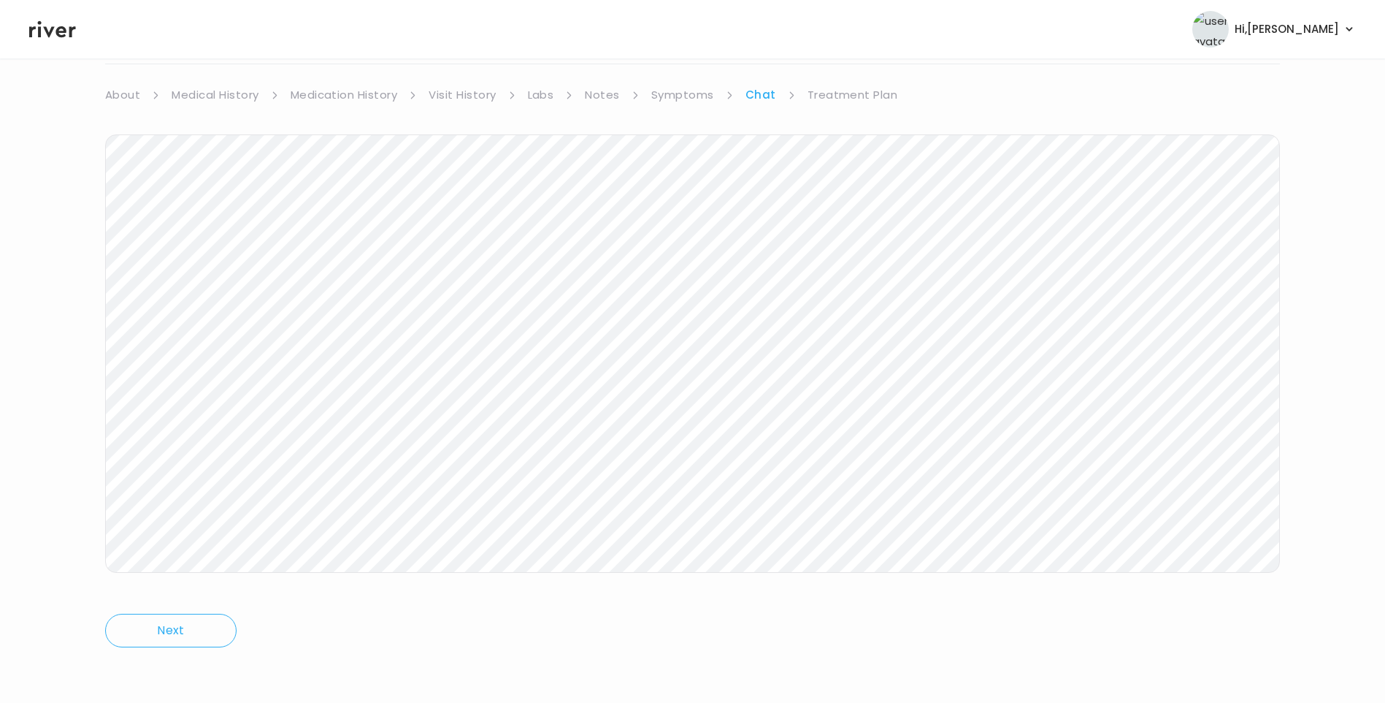
click at [845, 94] on link "Treatment Plan" at bounding box center [853, 95] width 91 height 20
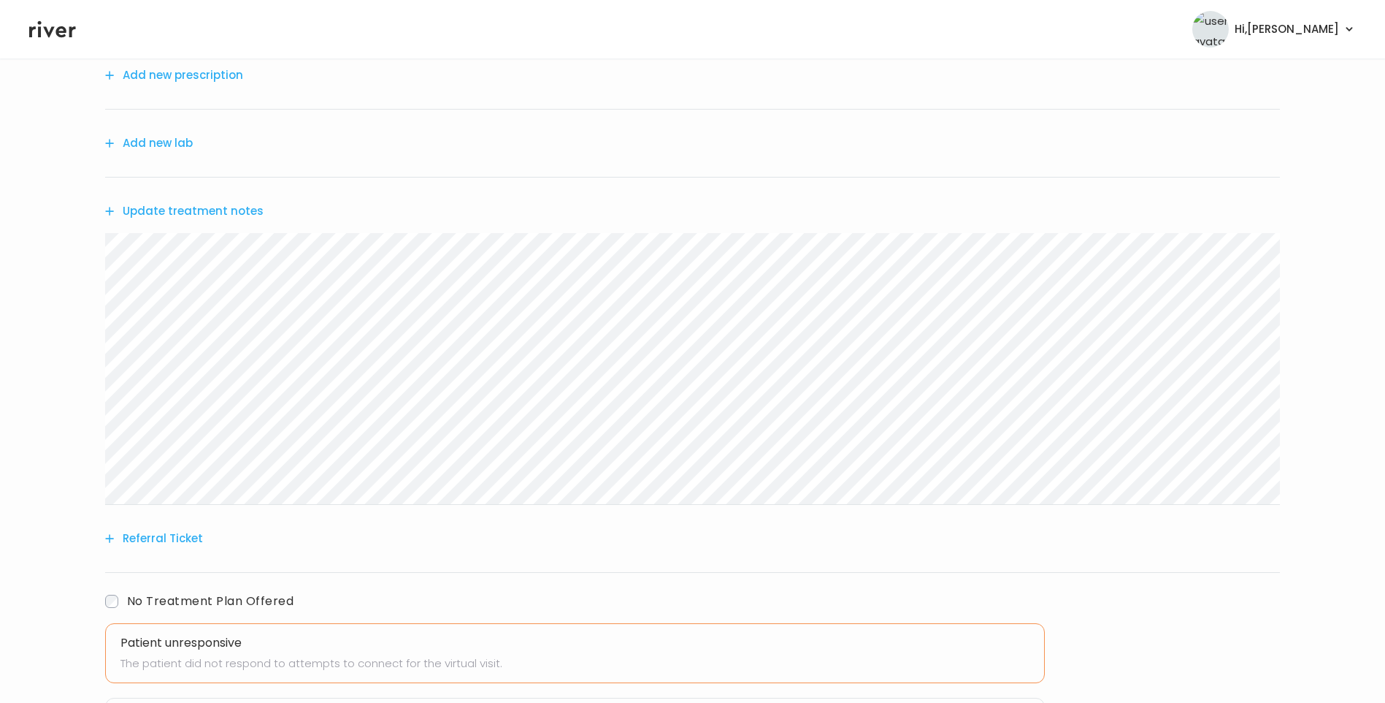
scroll to position [326, 0]
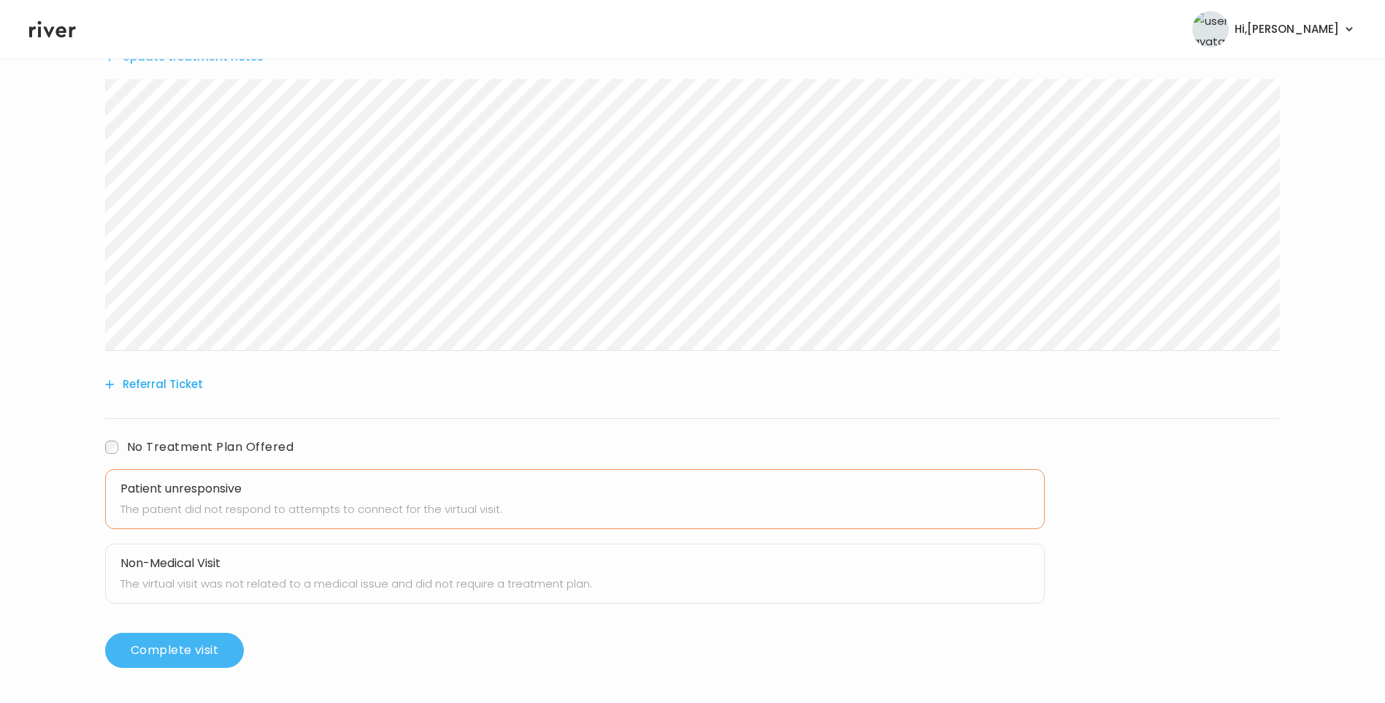
click at [176, 642] on button "Complete visit" at bounding box center [174, 649] width 139 height 35
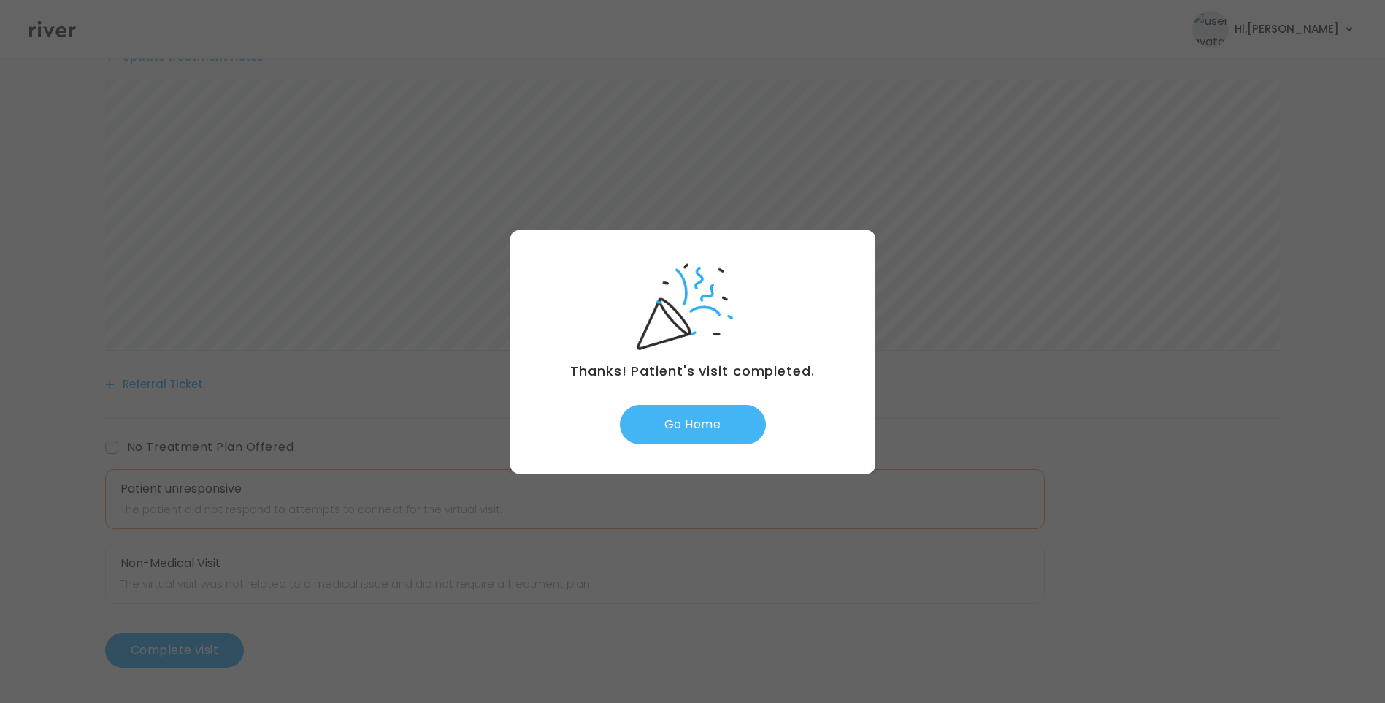
click at [682, 430] on button "Go Home" at bounding box center [693, 424] width 146 height 39
